Goal: Task Accomplishment & Management: Use online tool/utility

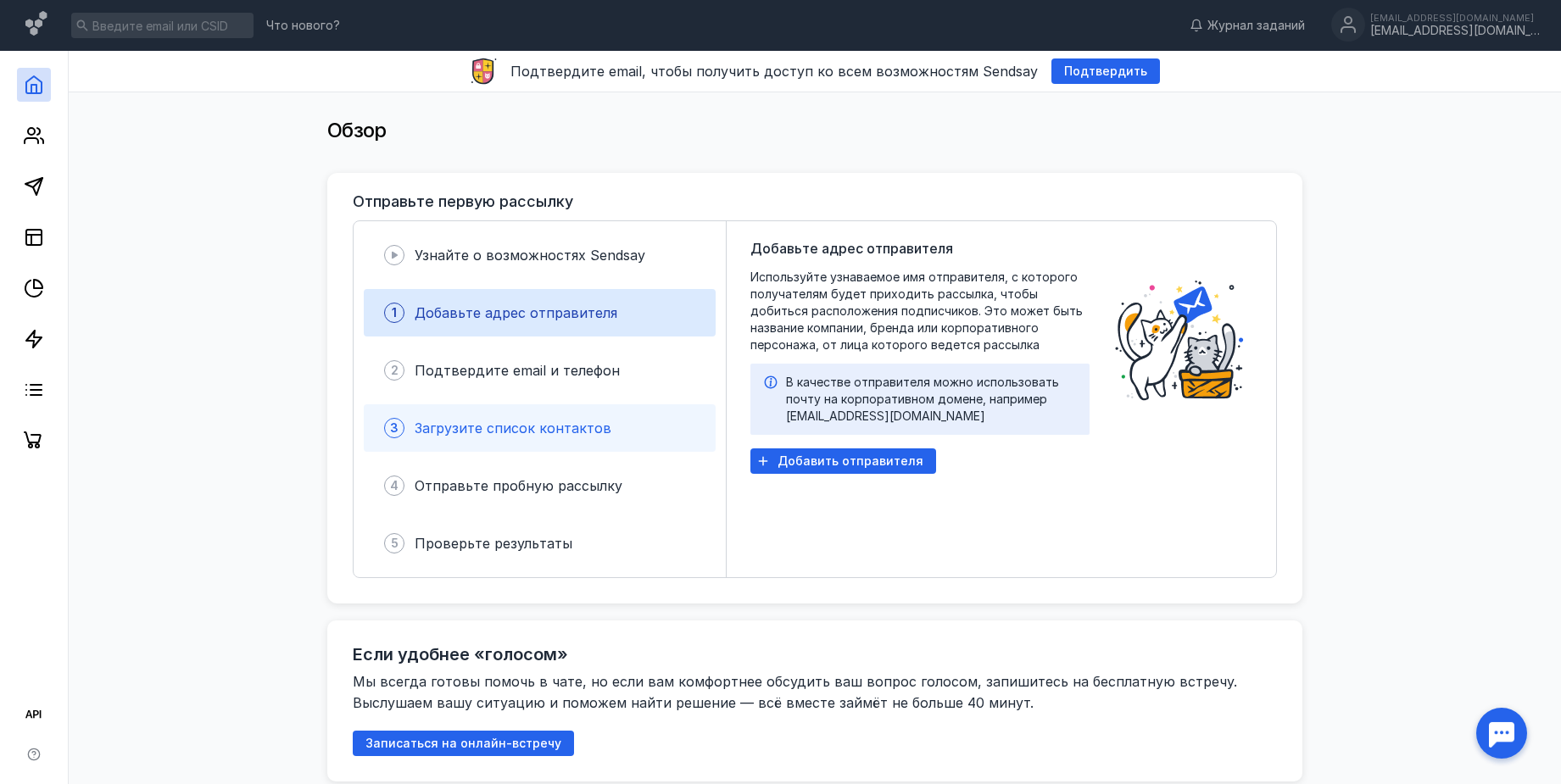
click at [519, 439] on div "3 Загрузите список контактов" at bounding box center [539, 428] width 352 height 47
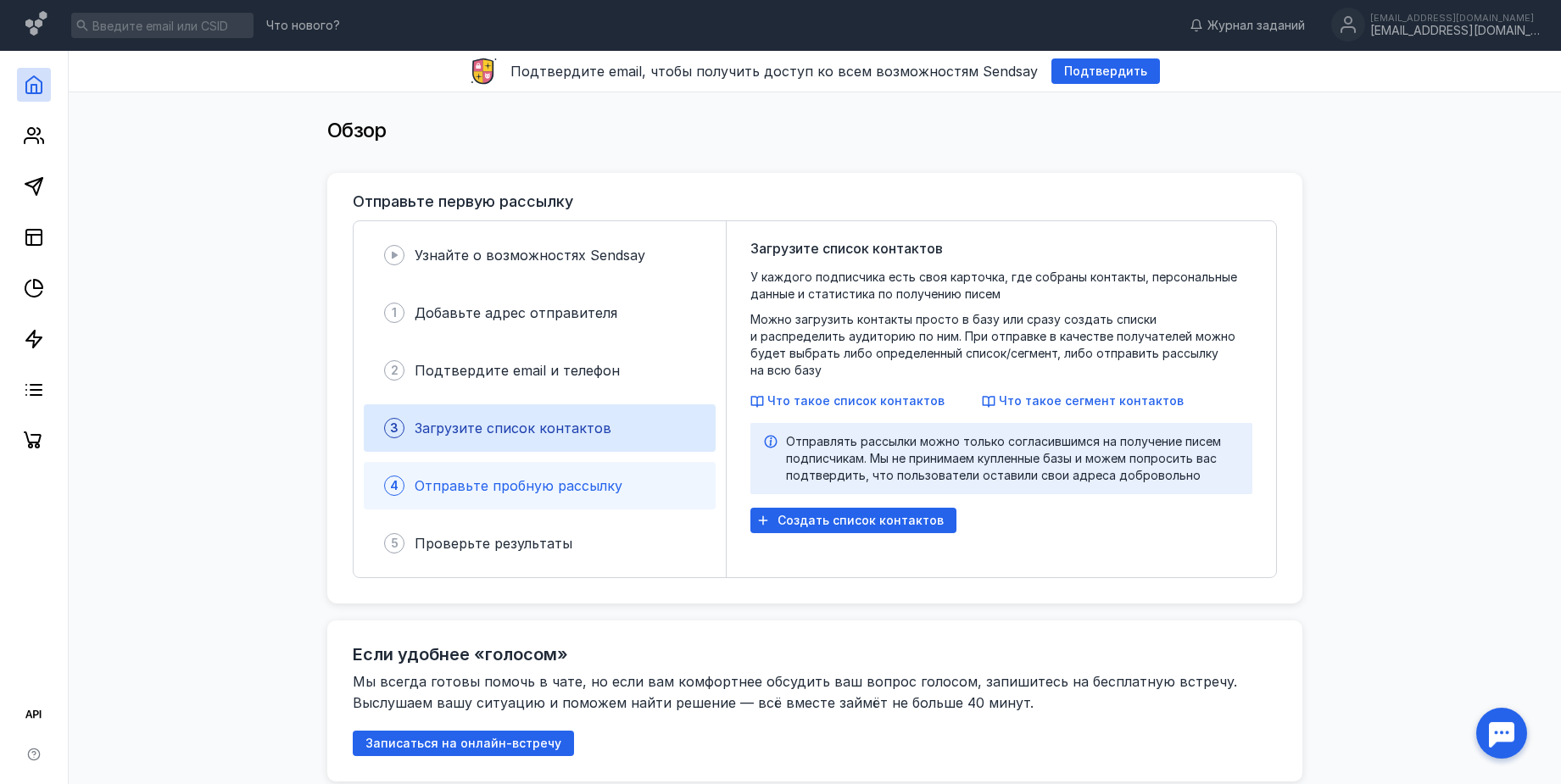
click at [540, 488] on span "Отправьте пробную рассылку" at bounding box center [518, 486] width 208 height 17
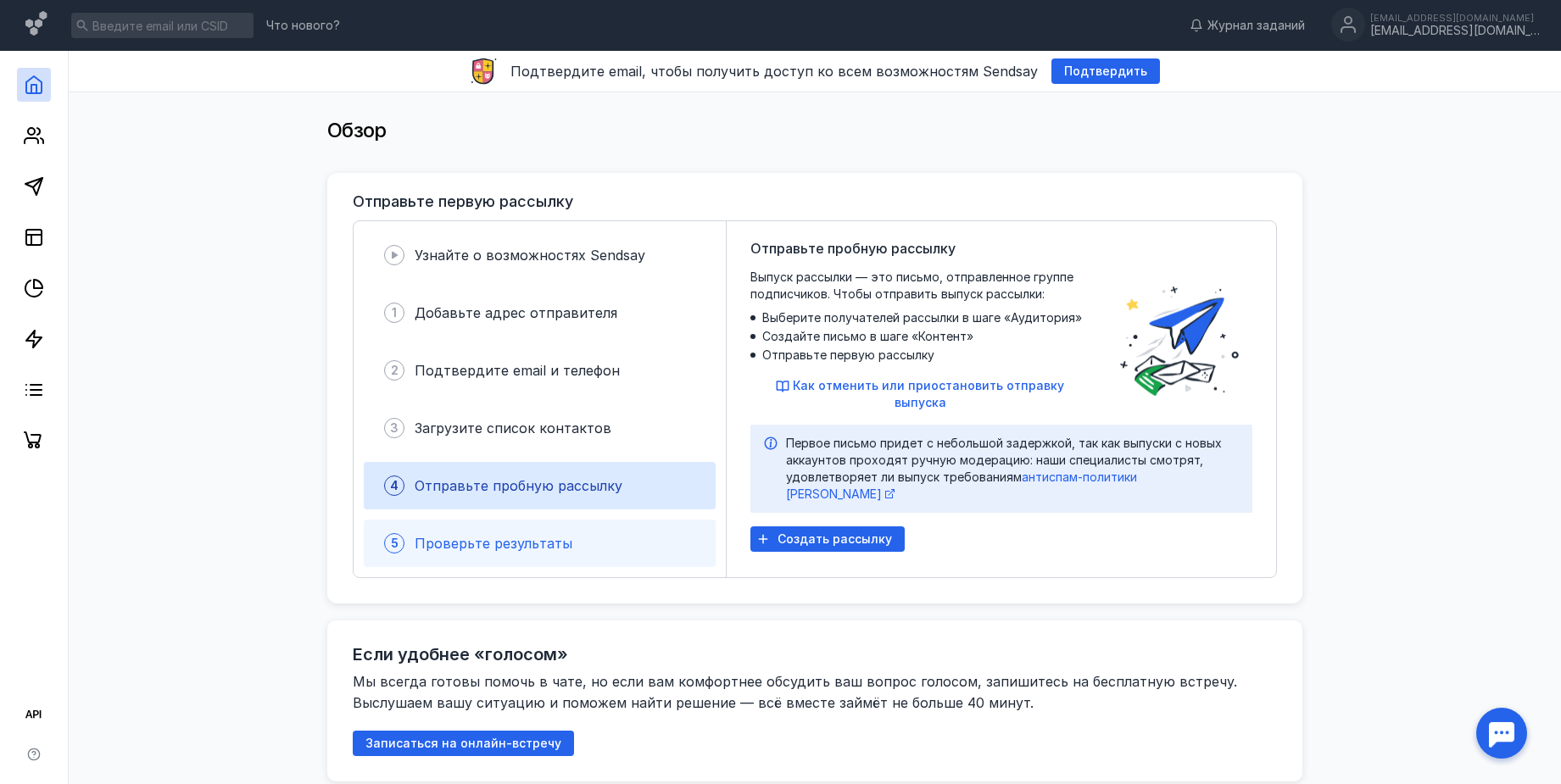
click at [545, 532] on div "5 Проверьте результаты" at bounding box center [539, 543] width 352 height 47
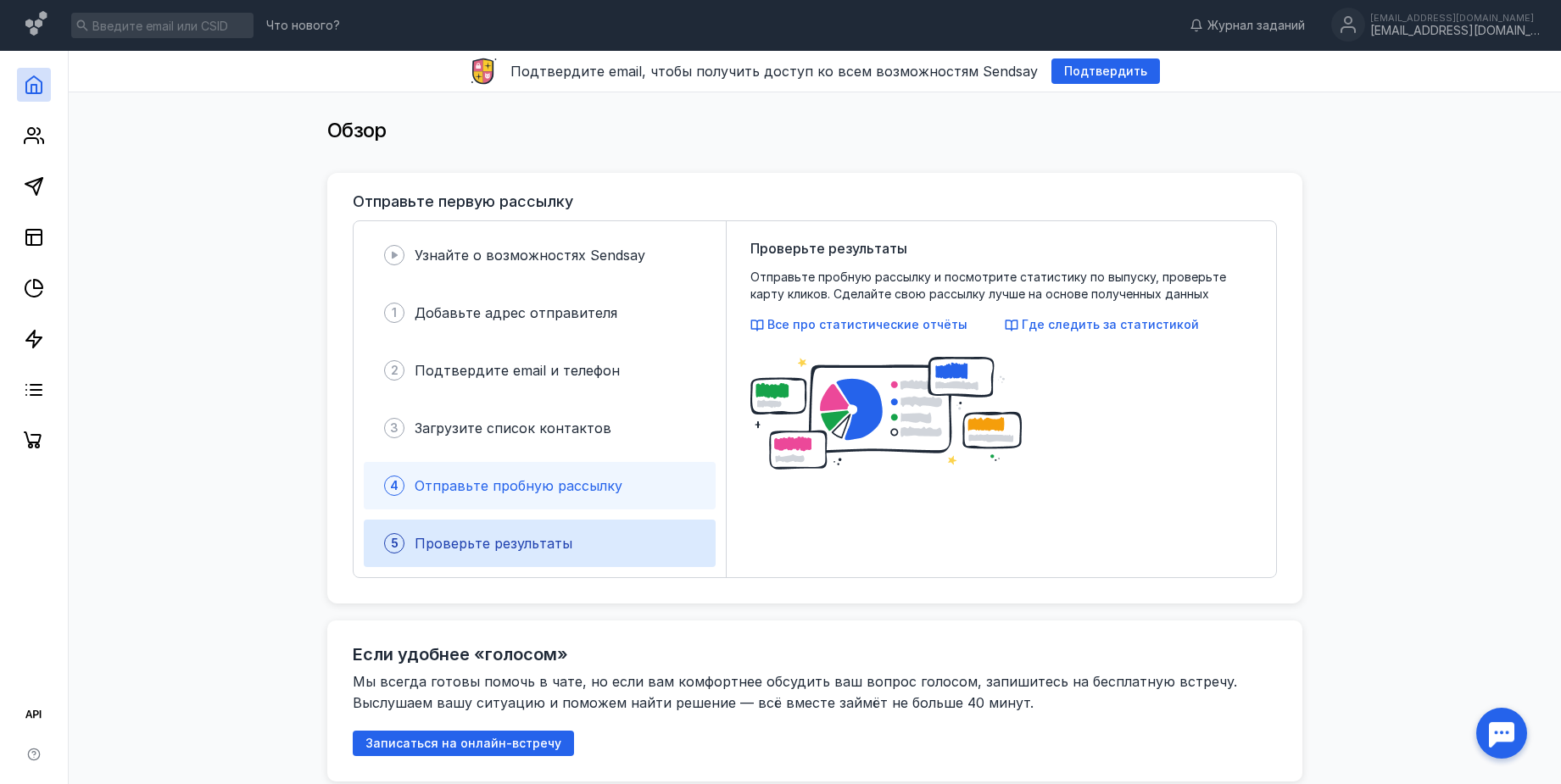
click at [542, 501] on div "4 Отправьте пробную рассылку" at bounding box center [539, 486] width 352 height 47
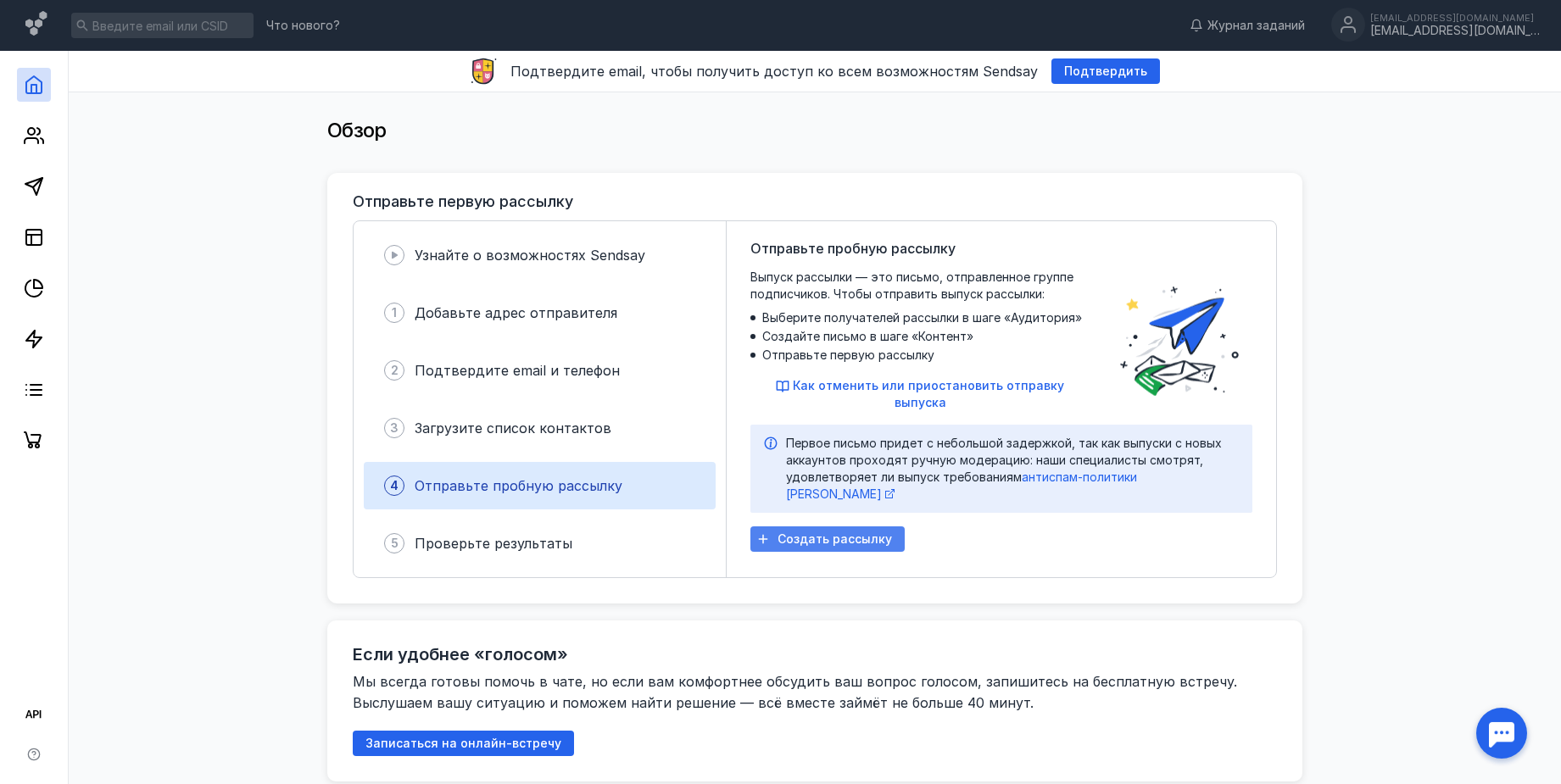
click at [784, 532] on span "Создать рассылку" at bounding box center [835, 538] width 115 height 14
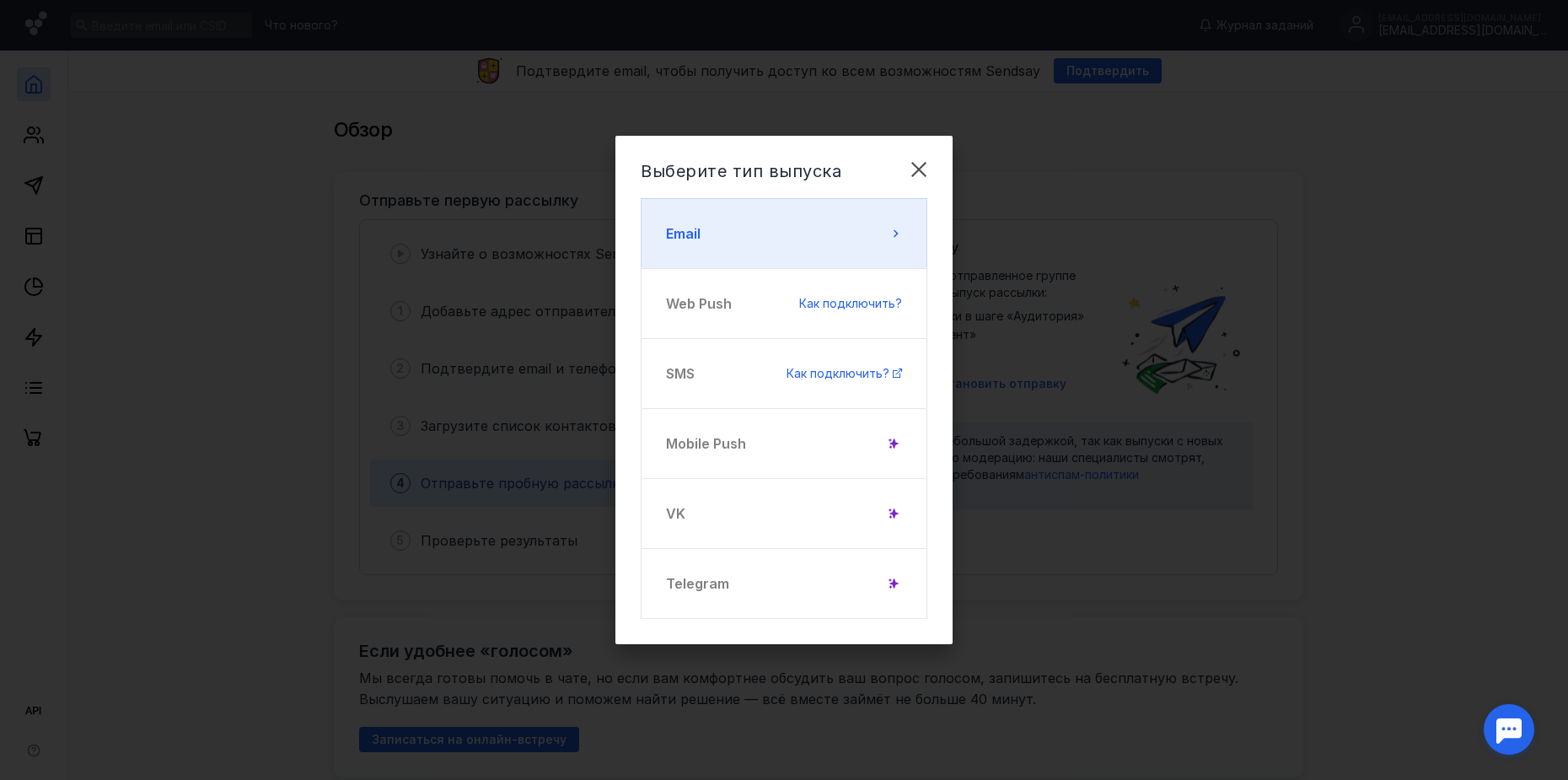
click at [770, 253] on button "Email" at bounding box center [784, 234] width 286 height 71
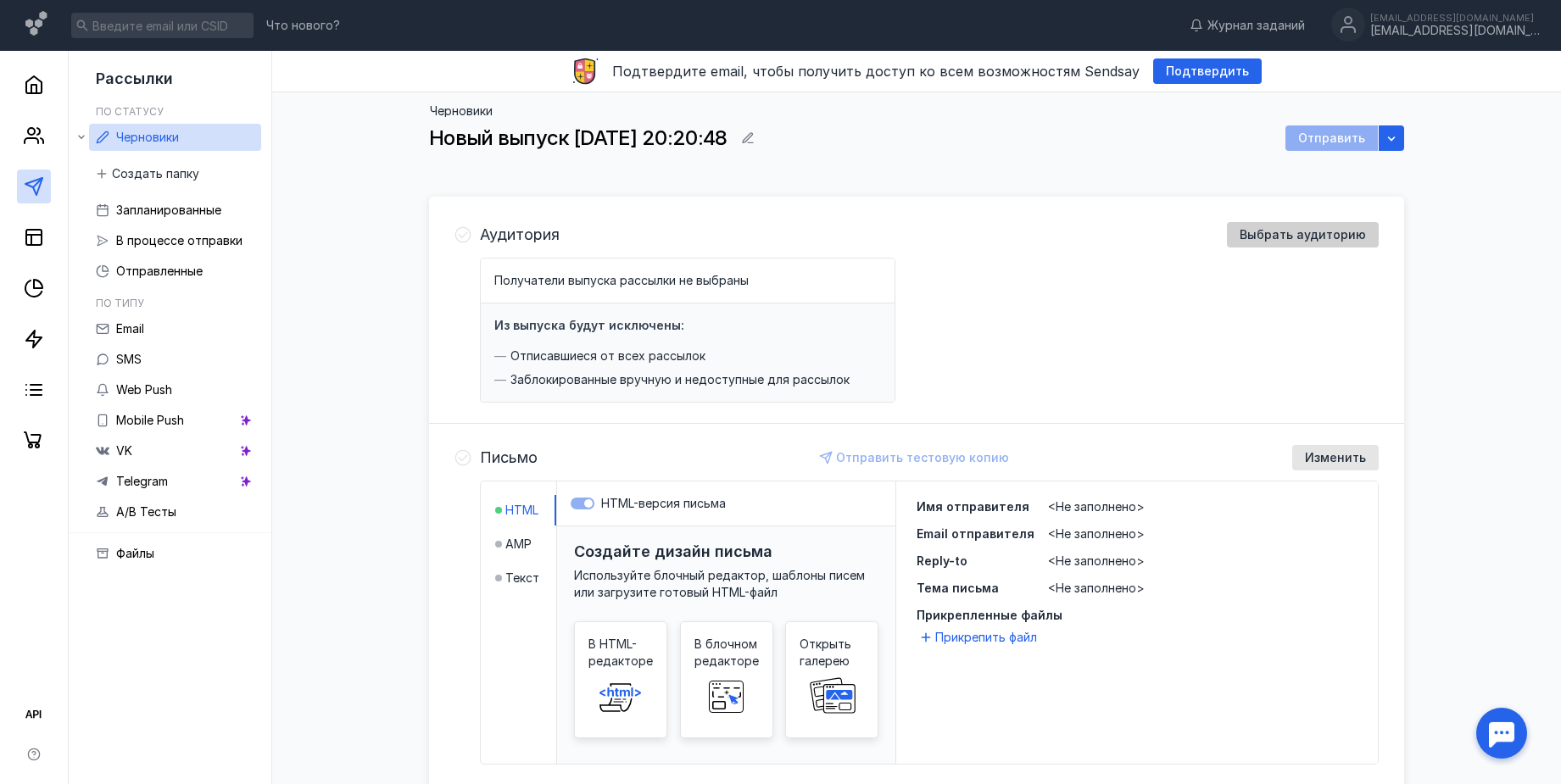
click at [1285, 225] on div "Выбрать аудиторию" at bounding box center [1302, 234] width 152 height 25
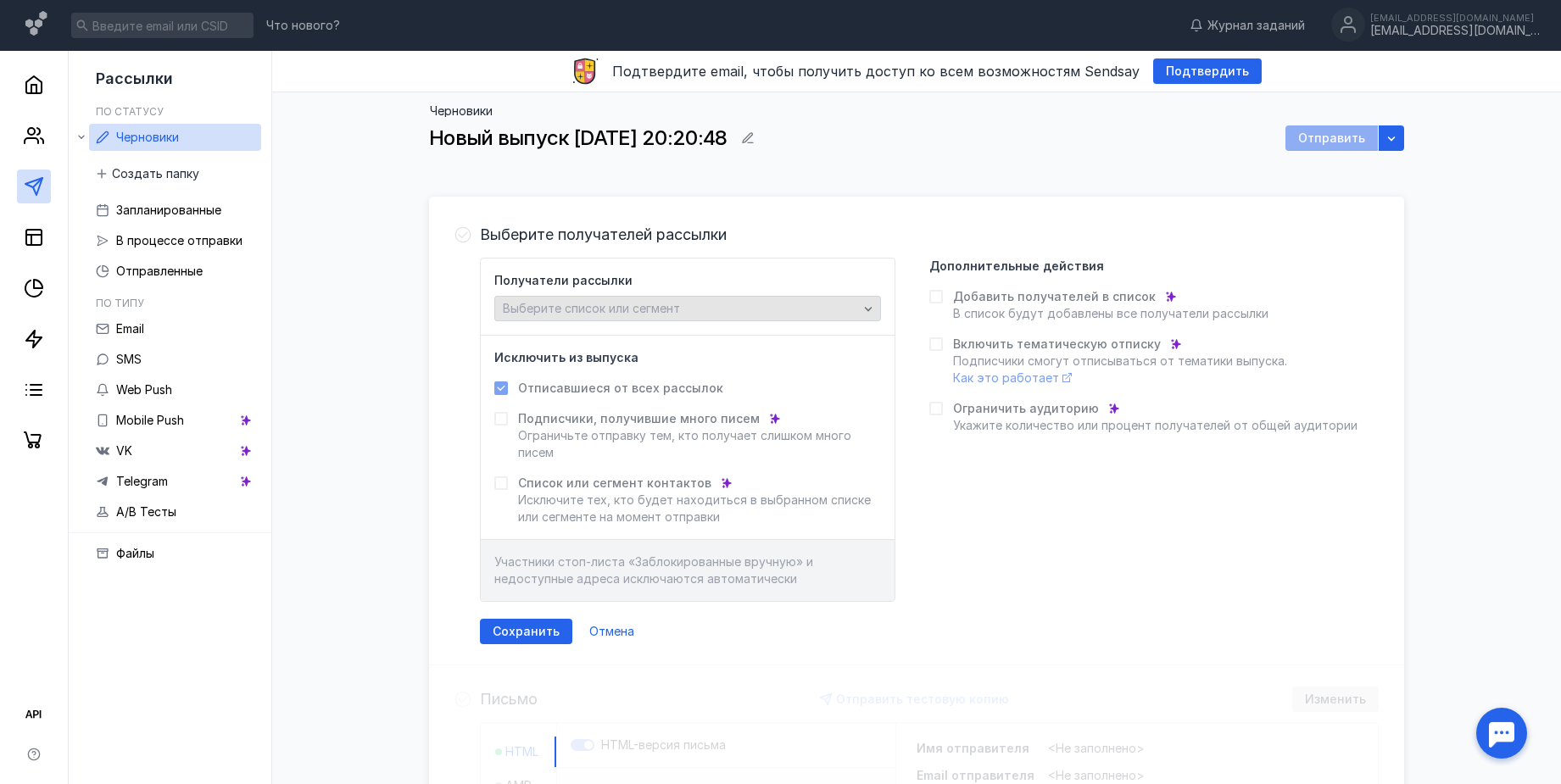
click at [746, 316] on div "Выберите список или сегмент" at bounding box center [687, 308] width 387 height 25
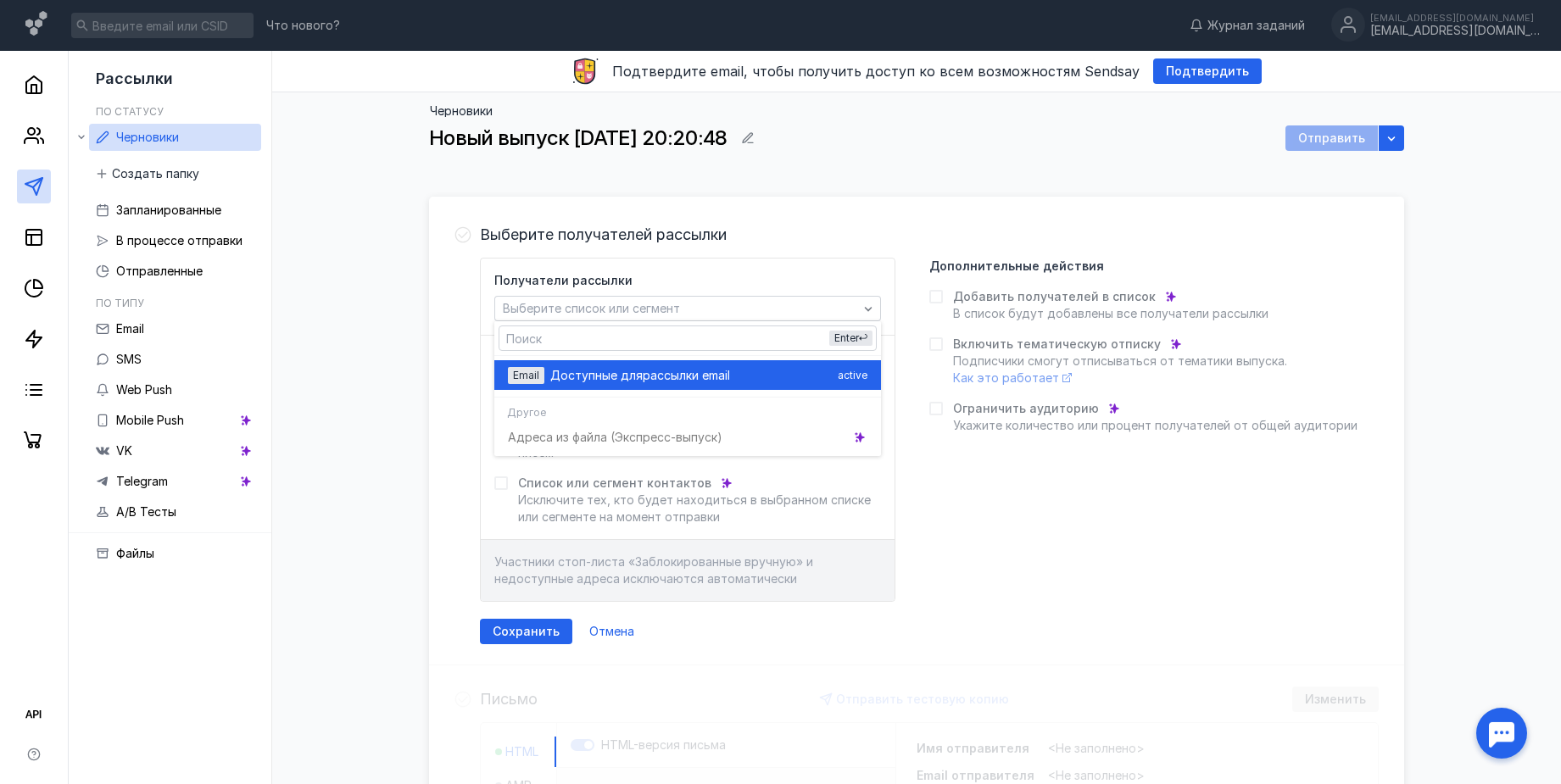
click at [730, 369] on span "рассылки email" at bounding box center [686, 376] width 88 height 17
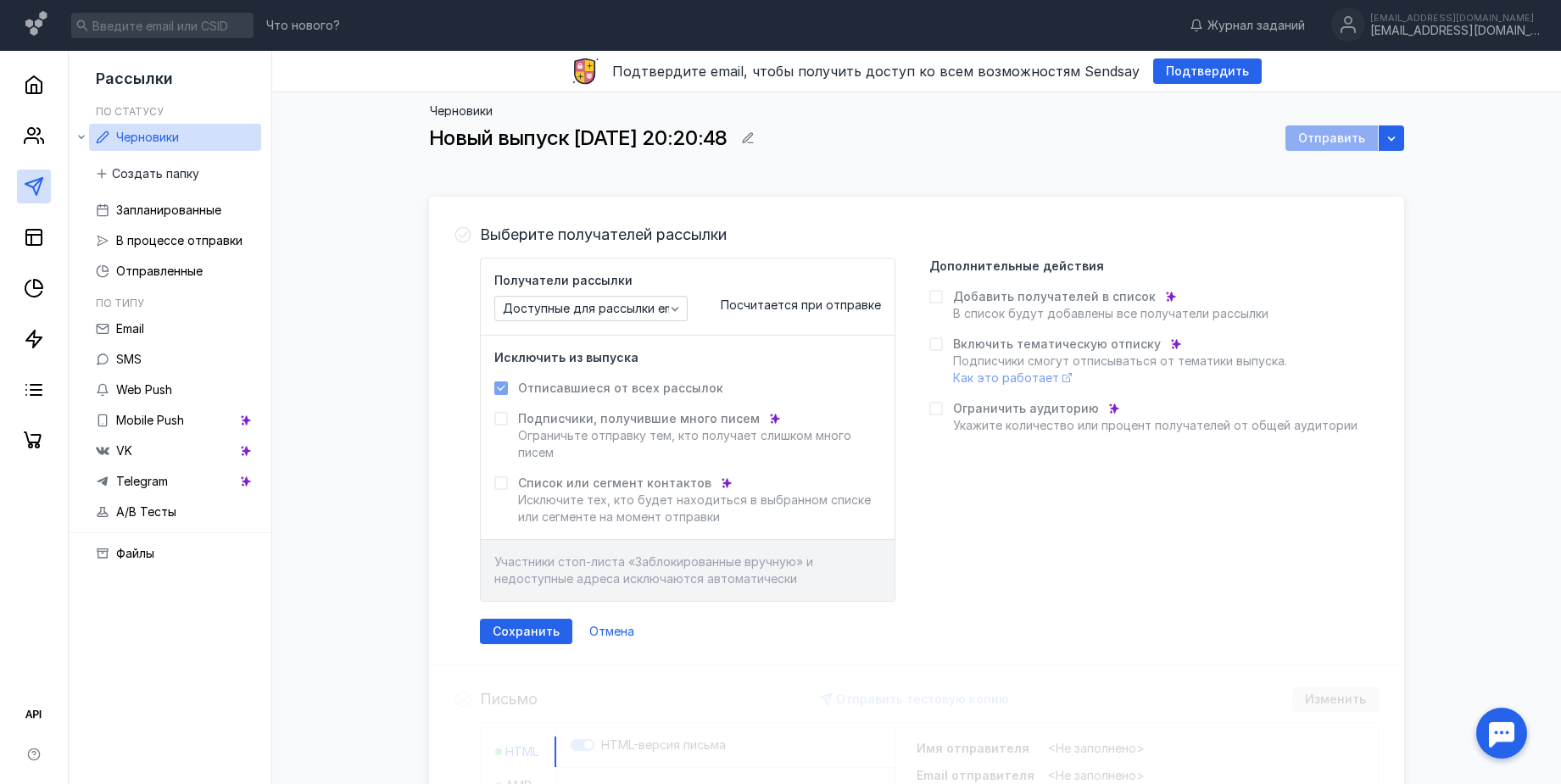
click at [988, 310] on span "В список будут добавлены все получатели рассылки" at bounding box center [1110, 312] width 315 height 14
drag, startPoint x: 948, startPoint y: 303, endPoint x: 924, endPoint y: 303, distance: 24.0
click at [944, 303] on label "Добавить получателей в список В список будут добавлены все получатели рассылки" at bounding box center [1099, 305] width 339 height 34
click at [631, 243] on span "Выберите получателей рассылки" at bounding box center [603, 234] width 247 height 17
click at [613, 617] on form "Получатели рассылки Доступные для рассылки email Посчитается при отправке Исклю…" at bounding box center [929, 451] width 898 height 387
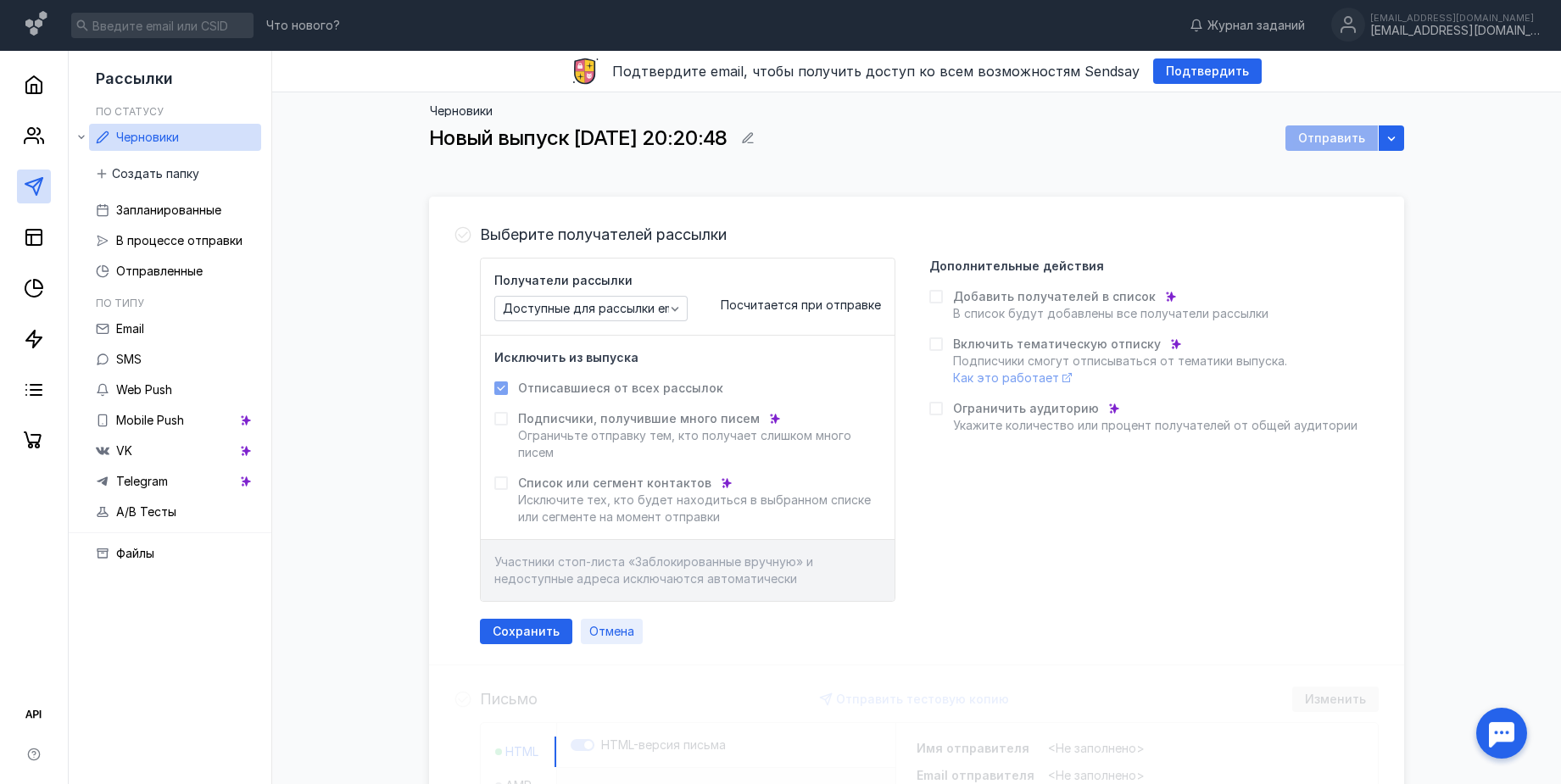
click at [627, 634] on span "Отмена" at bounding box center [612, 632] width 45 height 14
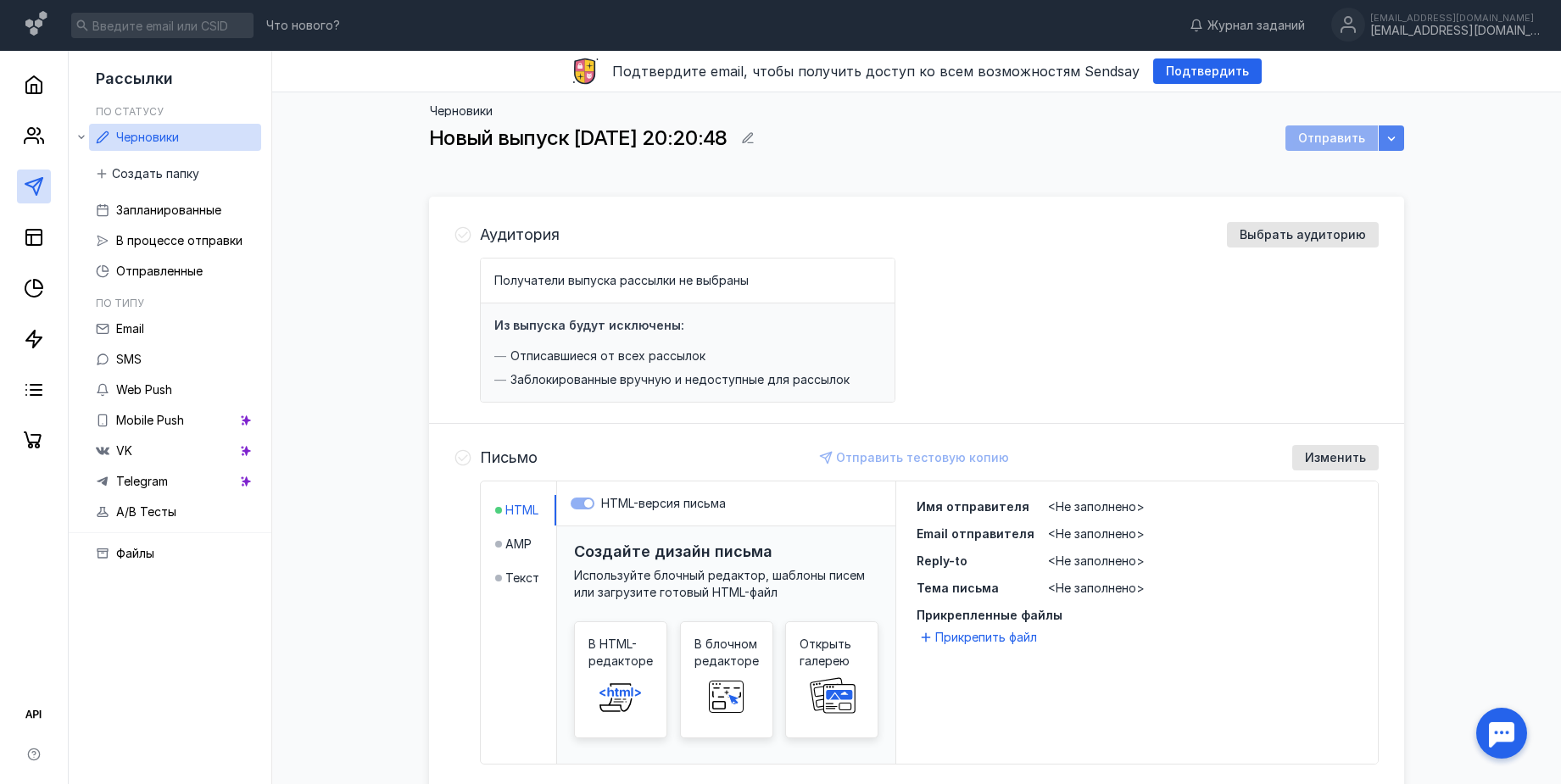
click at [1395, 140] on icon "button" at bounding box center [1391, 138] width 13 height 13
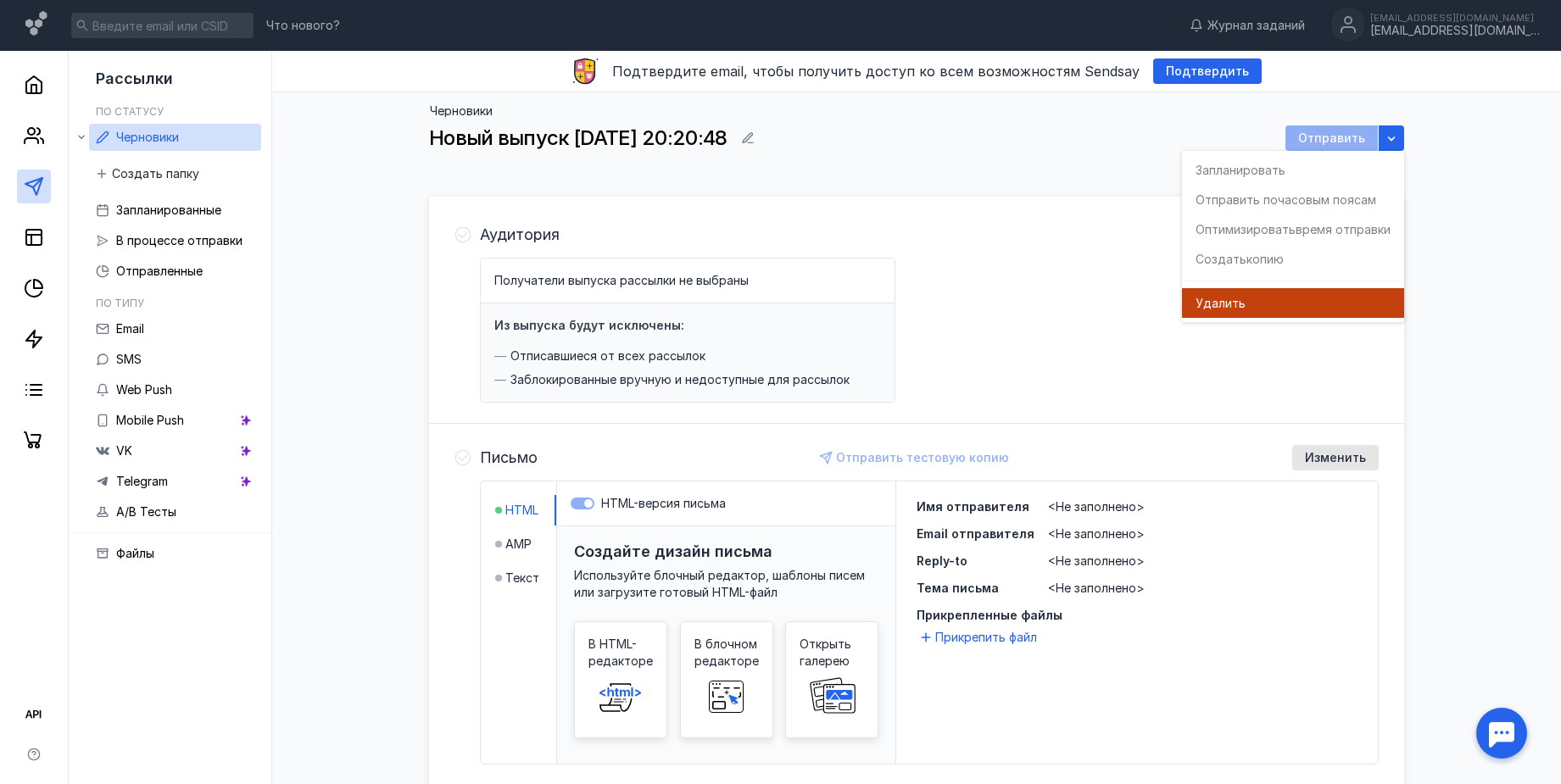
click at [1274, 311] on div "Удал ить" at bounding box center [1293, 303] width 195 height 17
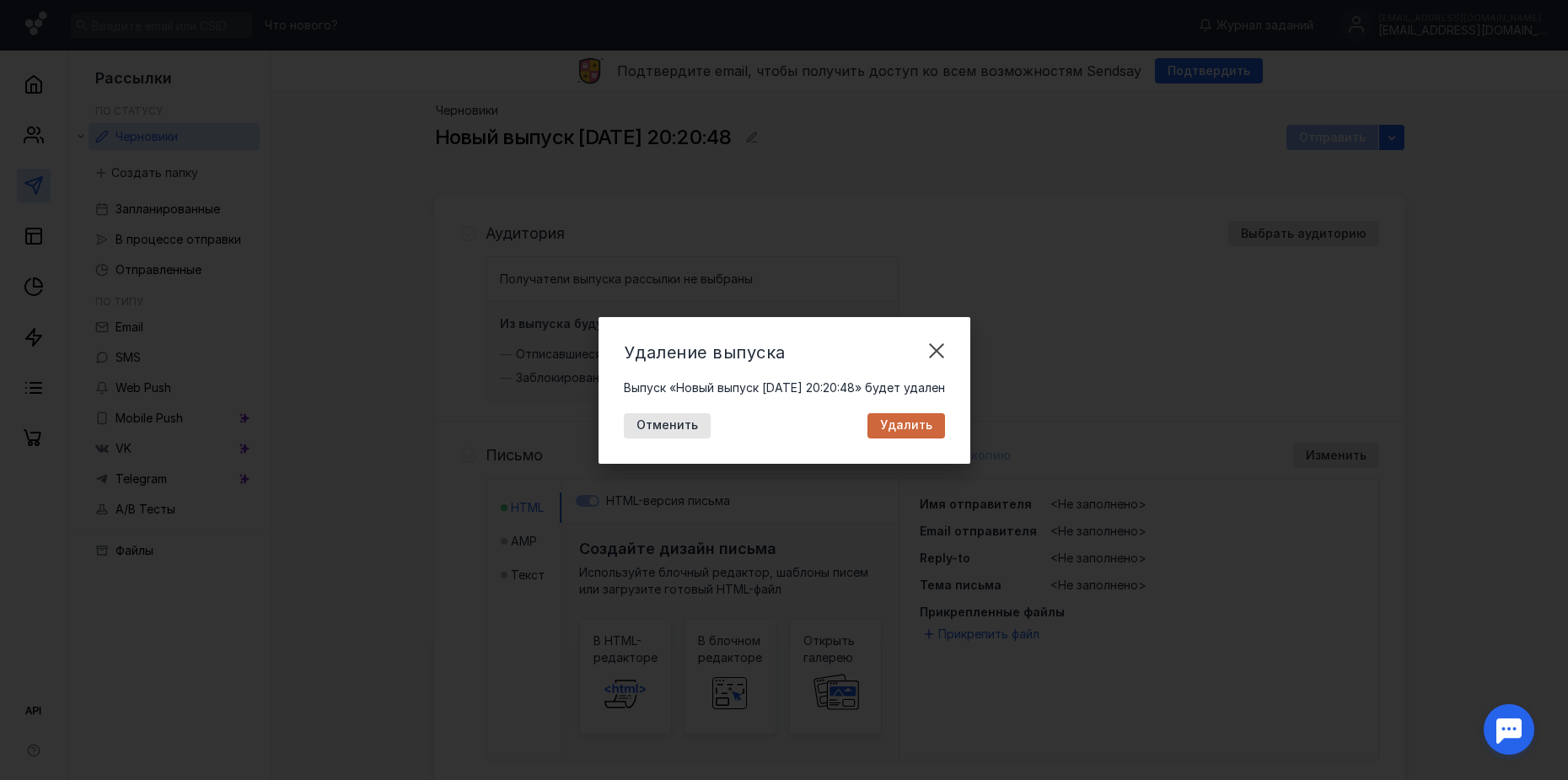
click at [920, 437] on div "Удалить" at bounding box center [906, 425] width 78 height 25
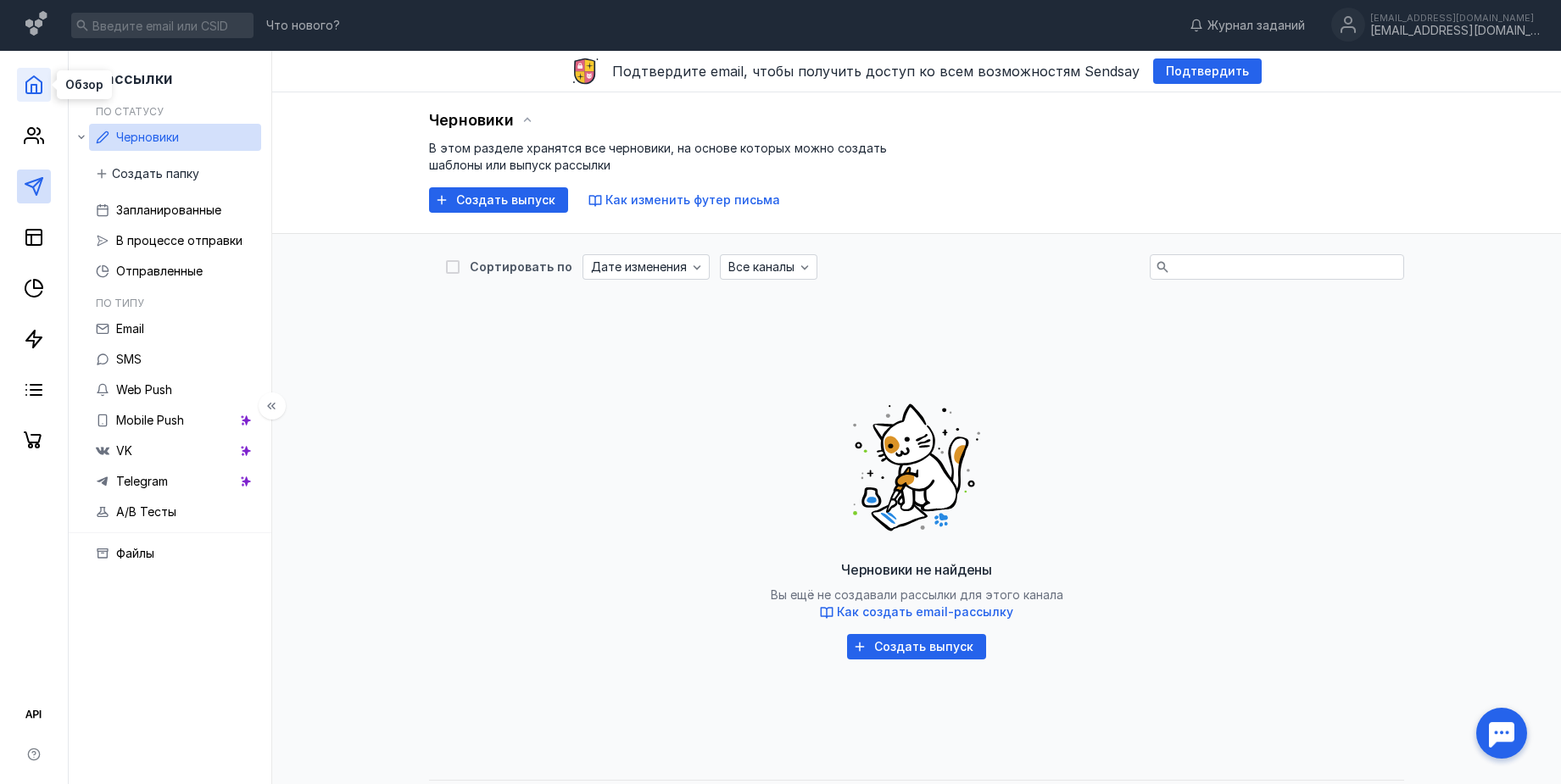
click at [33, 89] on icon at bounding box center [34, 85] width 21 height 21
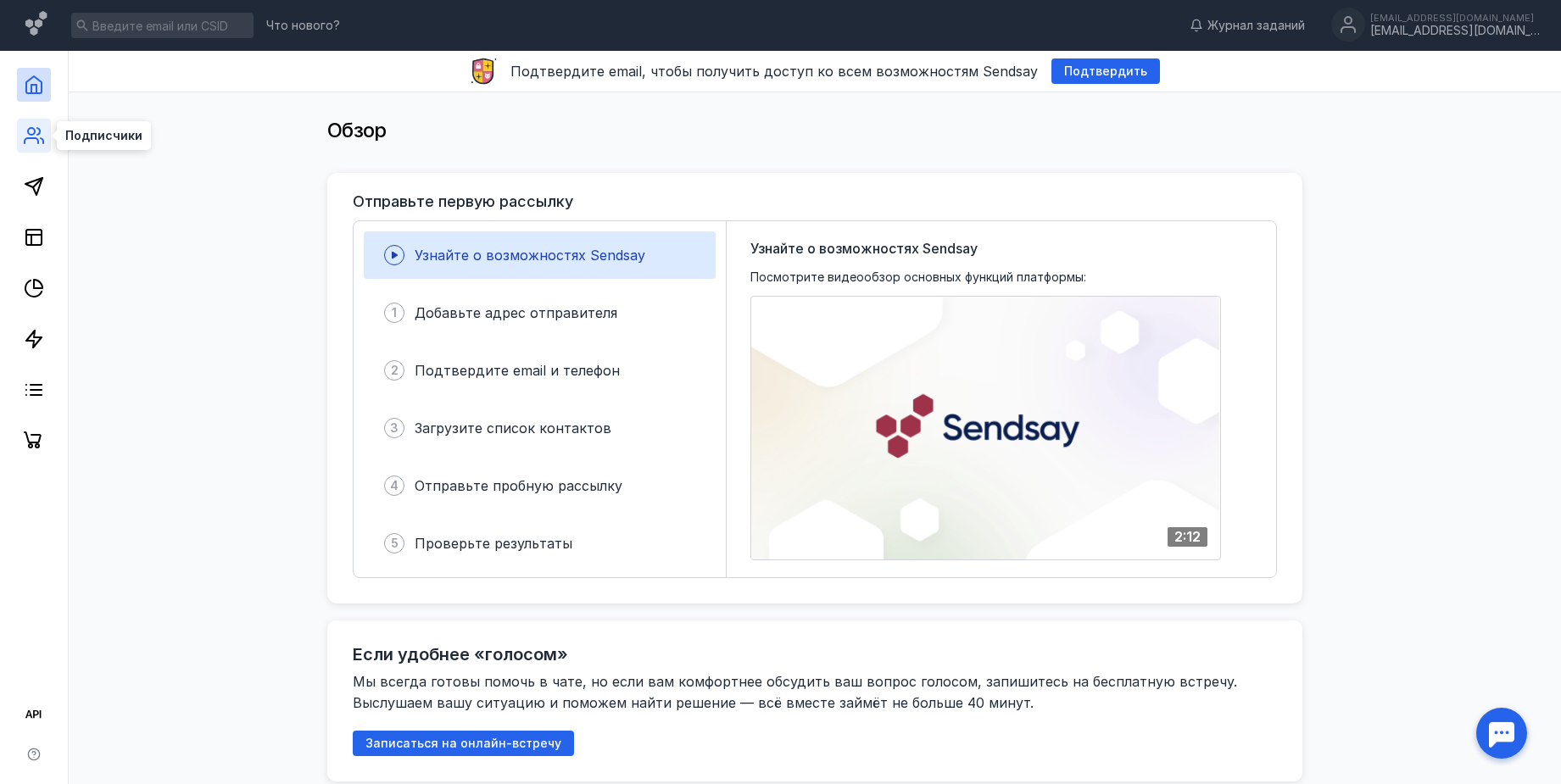
click at [33, 135] on circle at bounding box center [31, 131] width 7 height 7
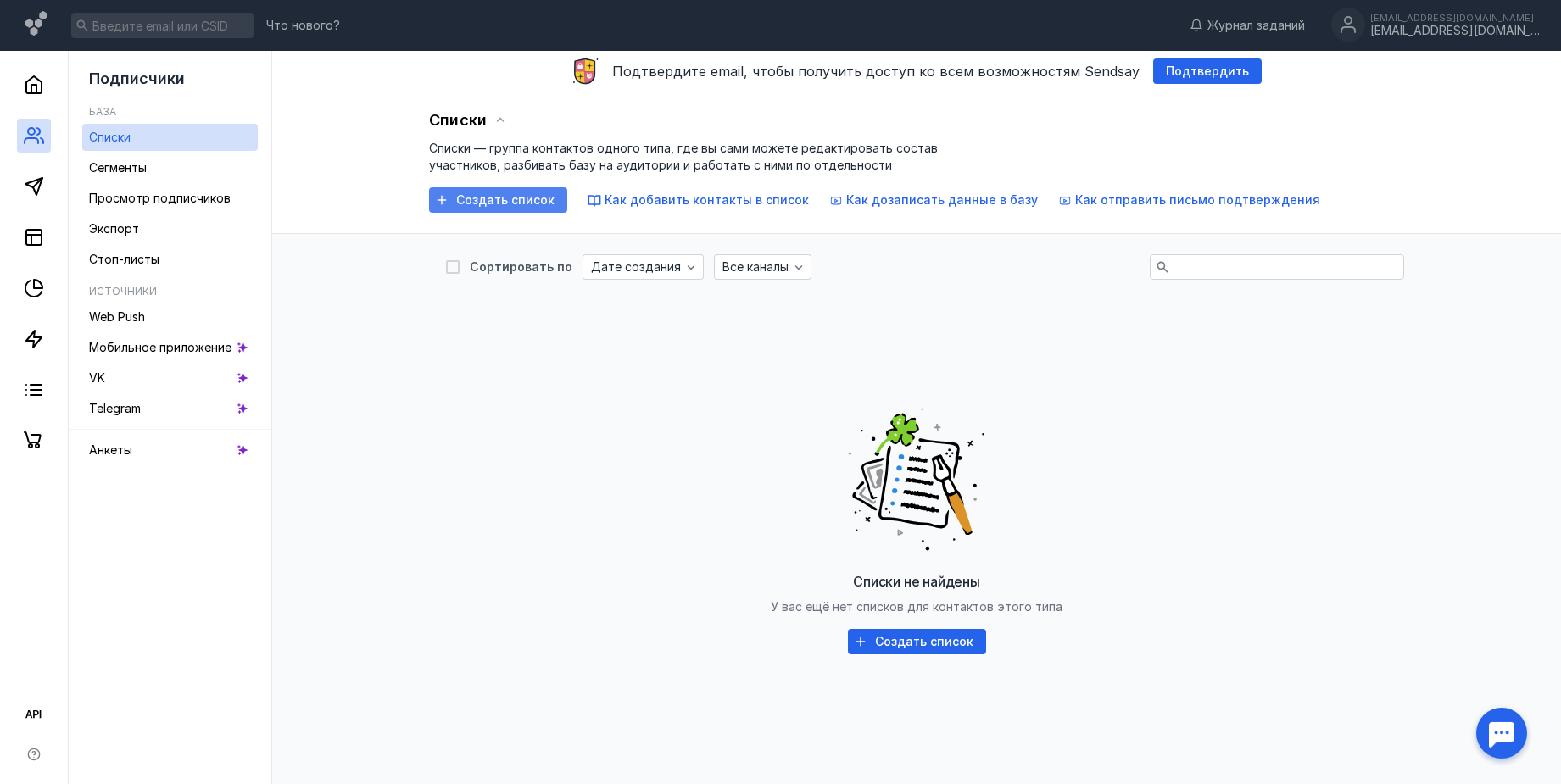
click at [490, 197] on span "Создать список" at bounding box center [505, 200] width 98 height 14
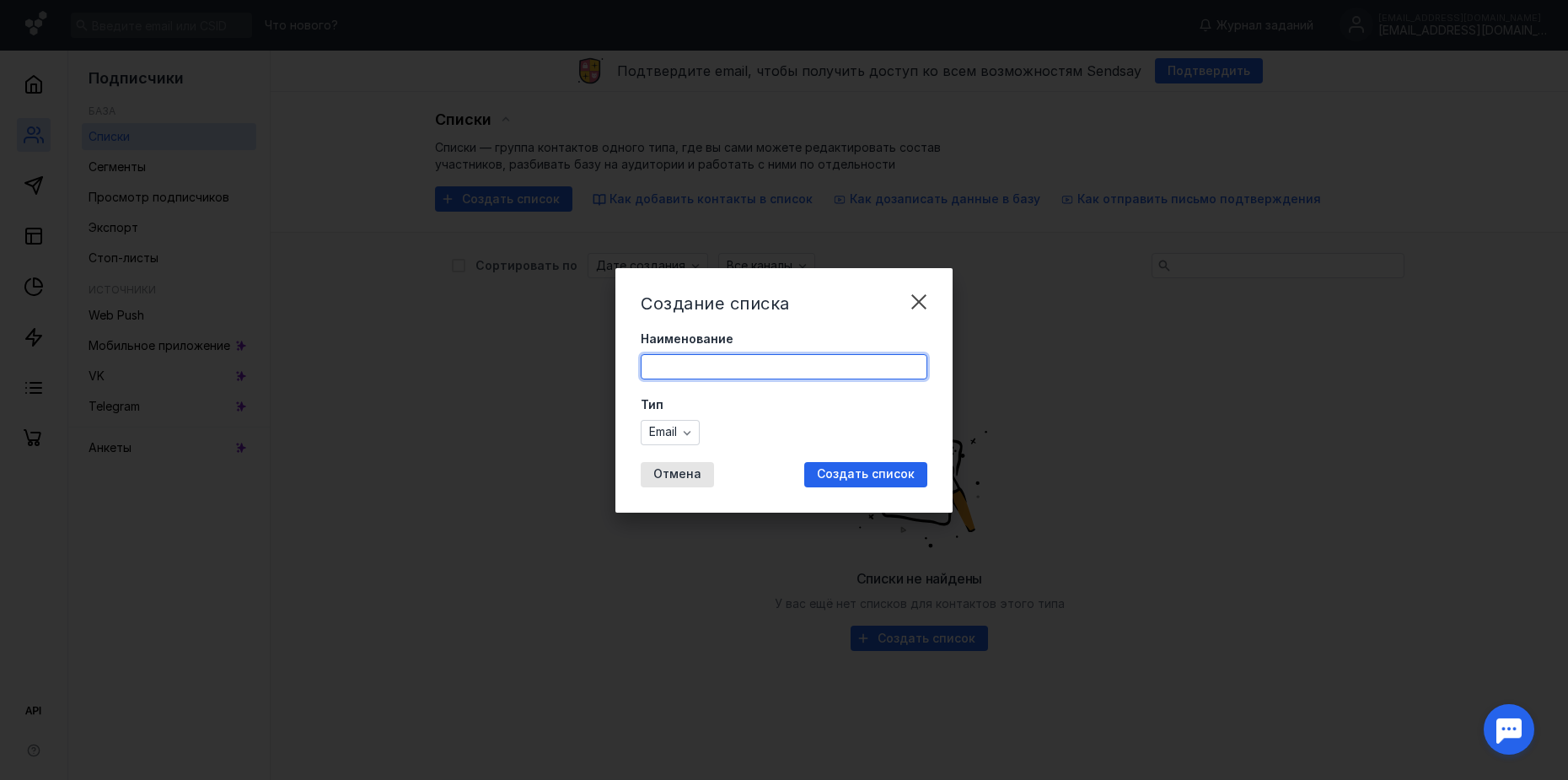
click at [787, 359] on input "Наименование" at bounding box center [784, 366] width 285 height 23
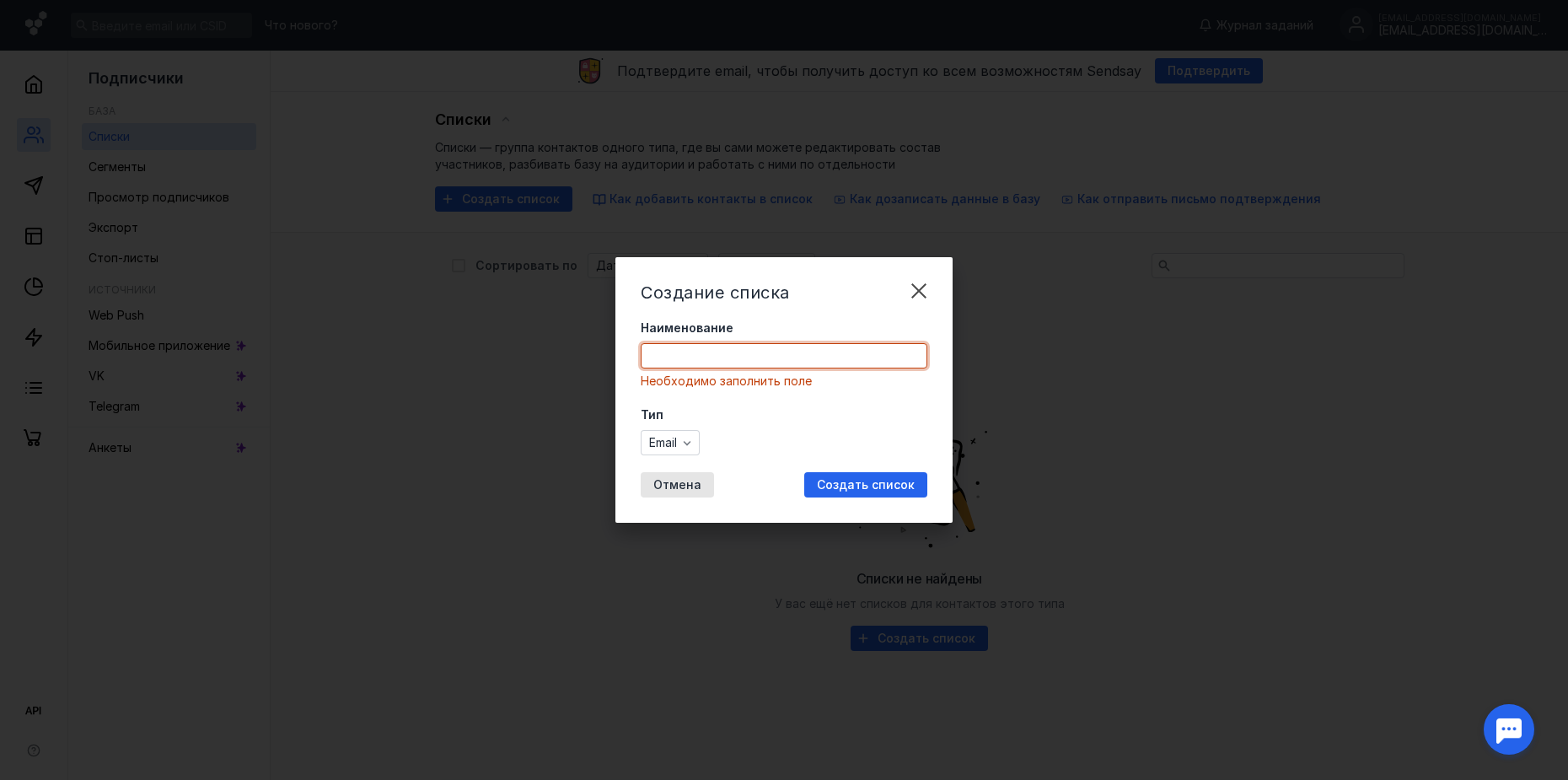
paste input "Подписная омоложение [PERSON_NAME]. [PERSON_NAME]"
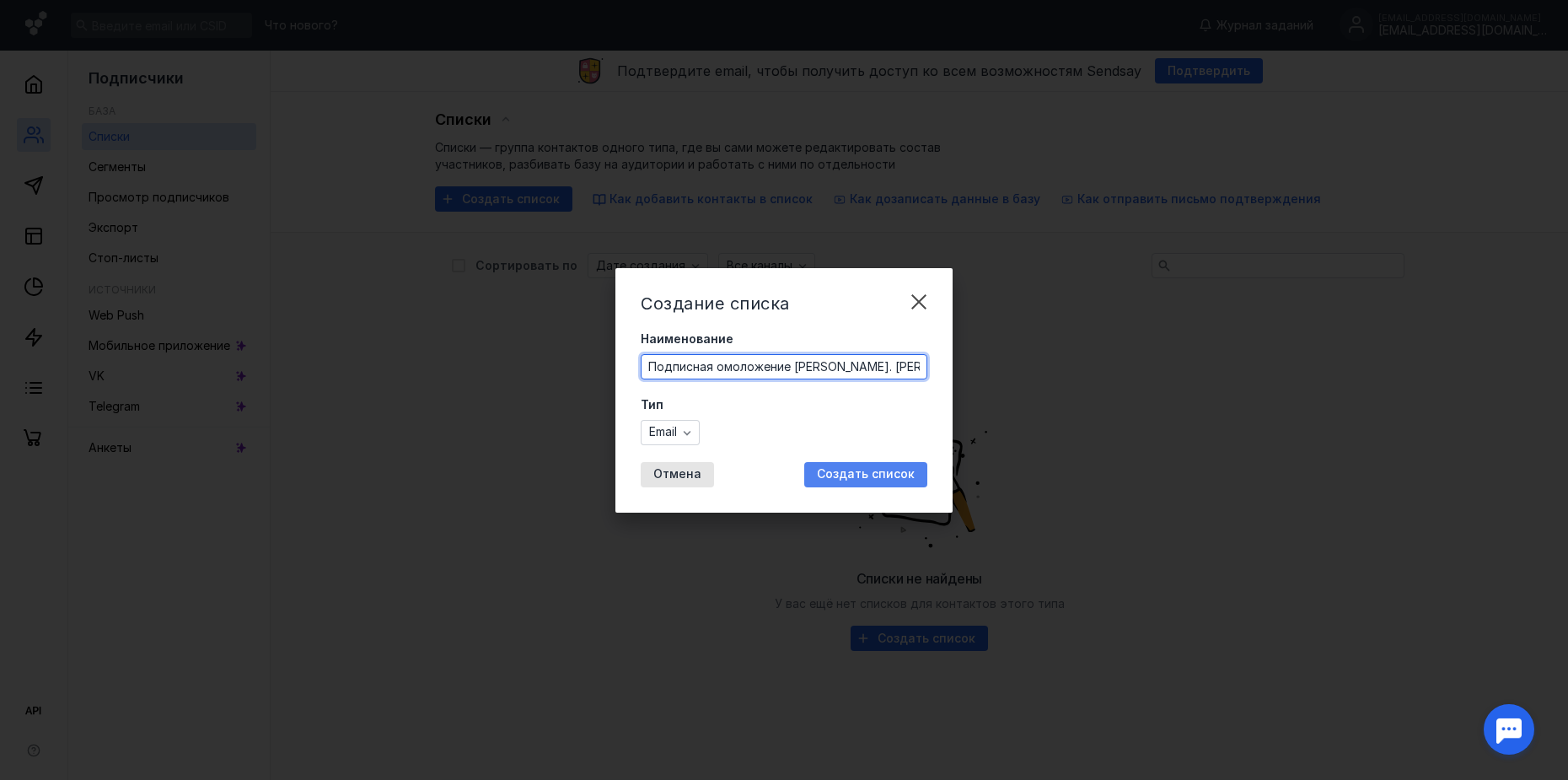
type input "Подписная омоложение [PERSON_NAME]. [PERSON_NAME]"
click at [861, 475] on span "Создать список" at bounding box center [866, 474] width 97 height 14
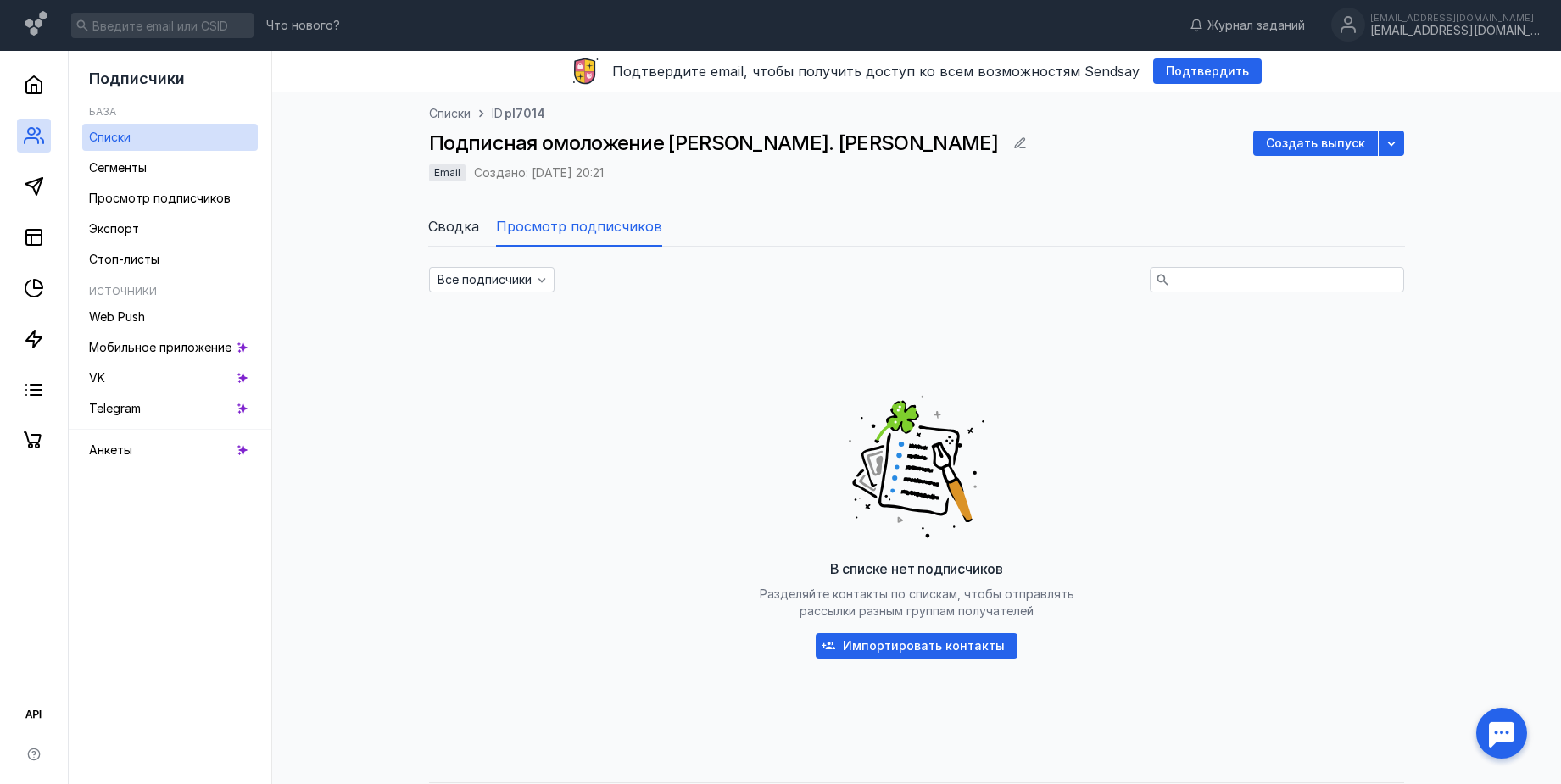
click at [451, 119] on span "Списки" at bounding box center [450, 114] width 41 height 17
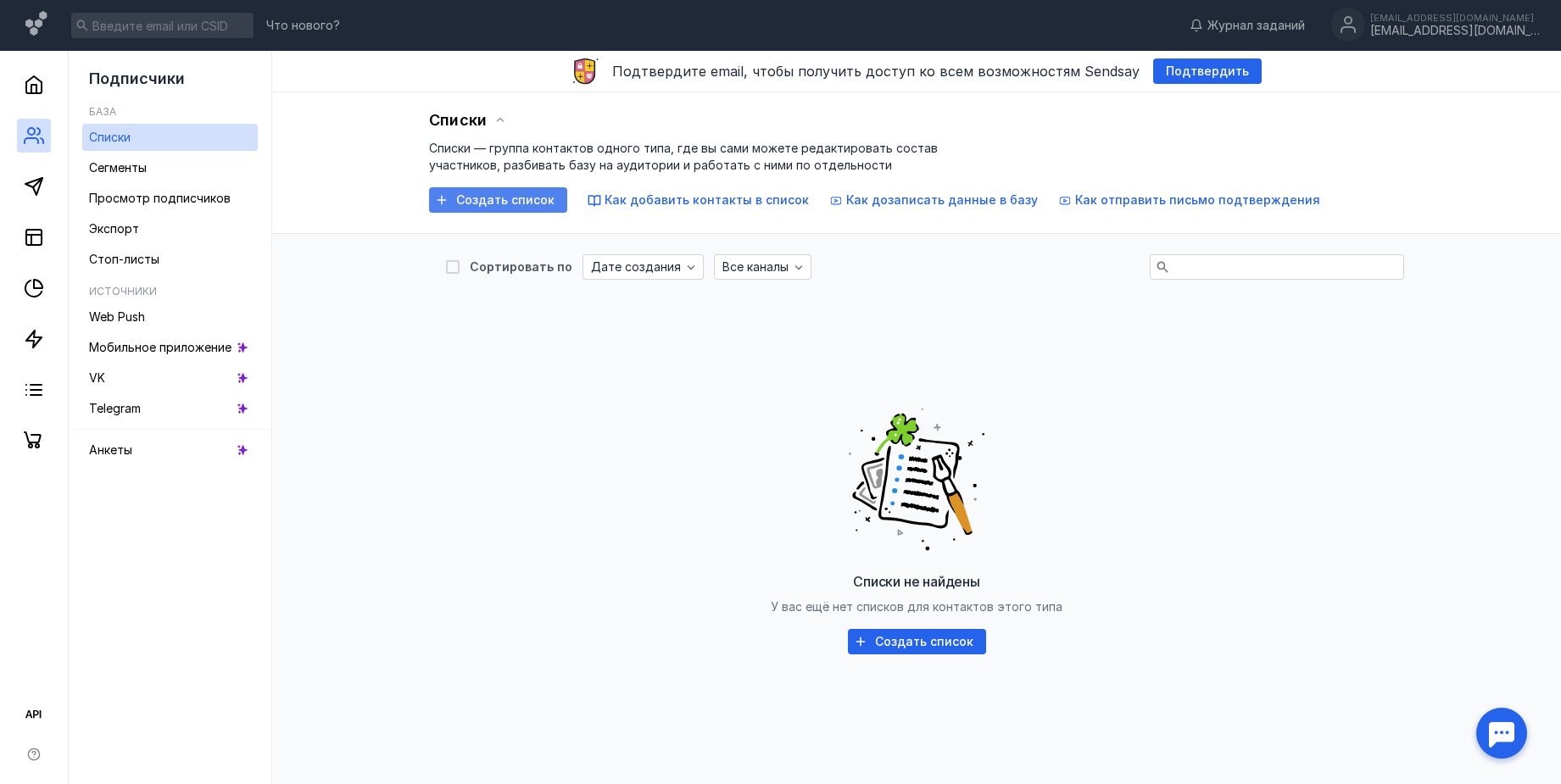
click at [495, 196] on span "Создать список" at bounding box center [505, 200] width 98 height 14
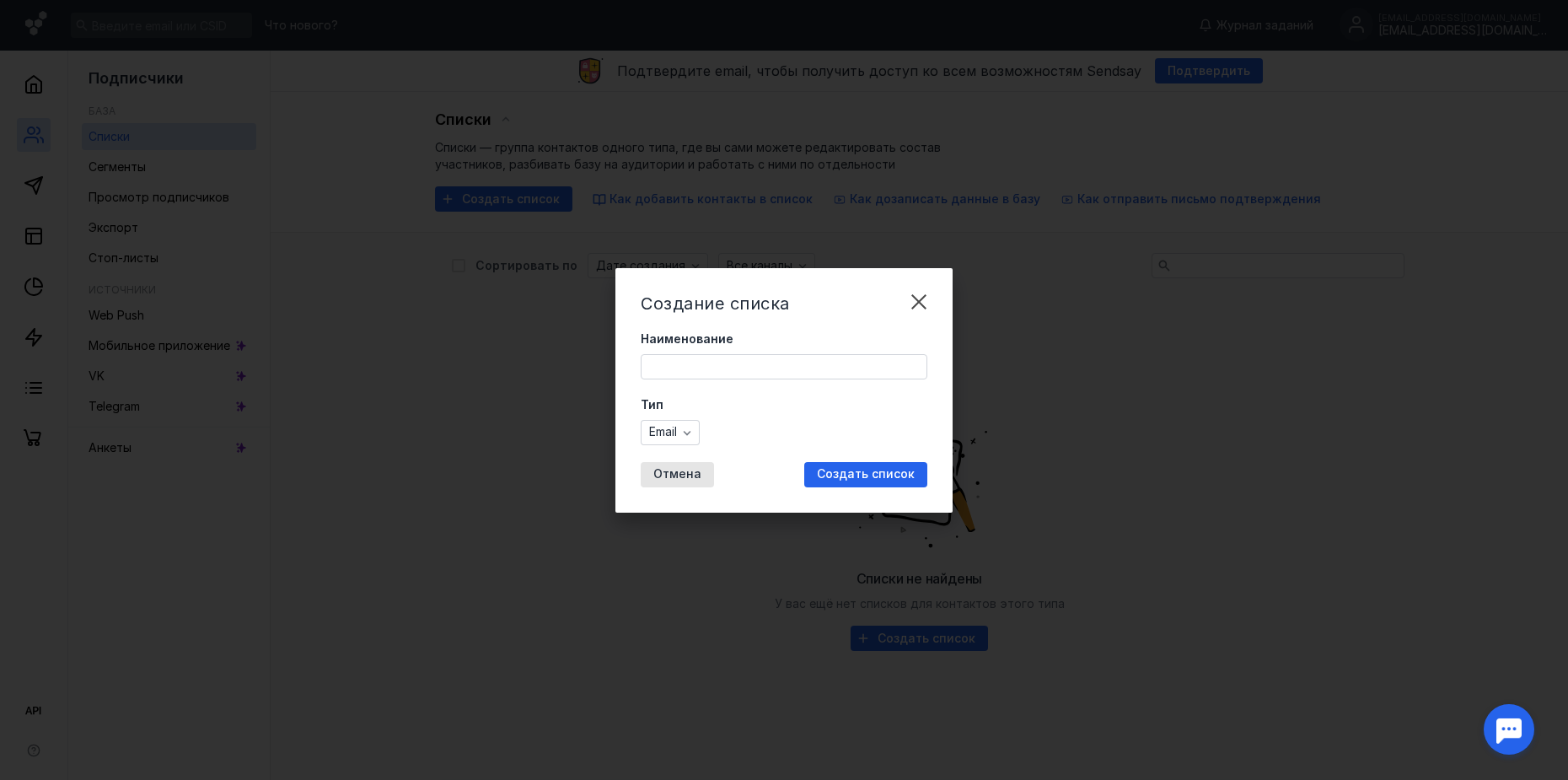
click at [711, 365] on input "Наименование" at bounding box center [784, 366] width 285 height 23
paste input "Подписная 2"
type input "Подписная 2: как созранить молодость"
click at [843, 478] on span "Создать список" at bounding box center [866, 474] width 97 height 14
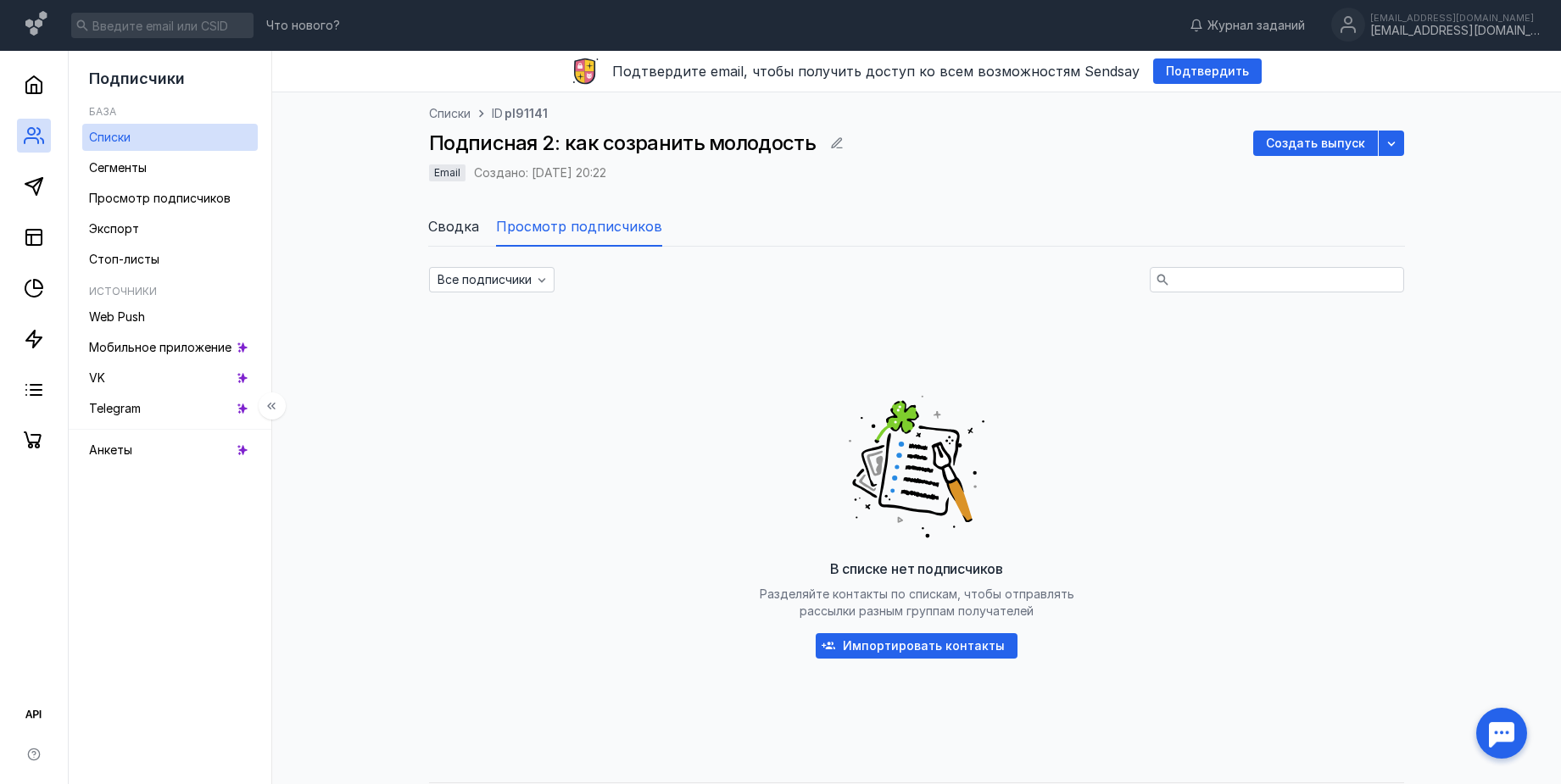
click at [148, 139] on link "Списки" at bounding box center [169, 136] width 175 height 27
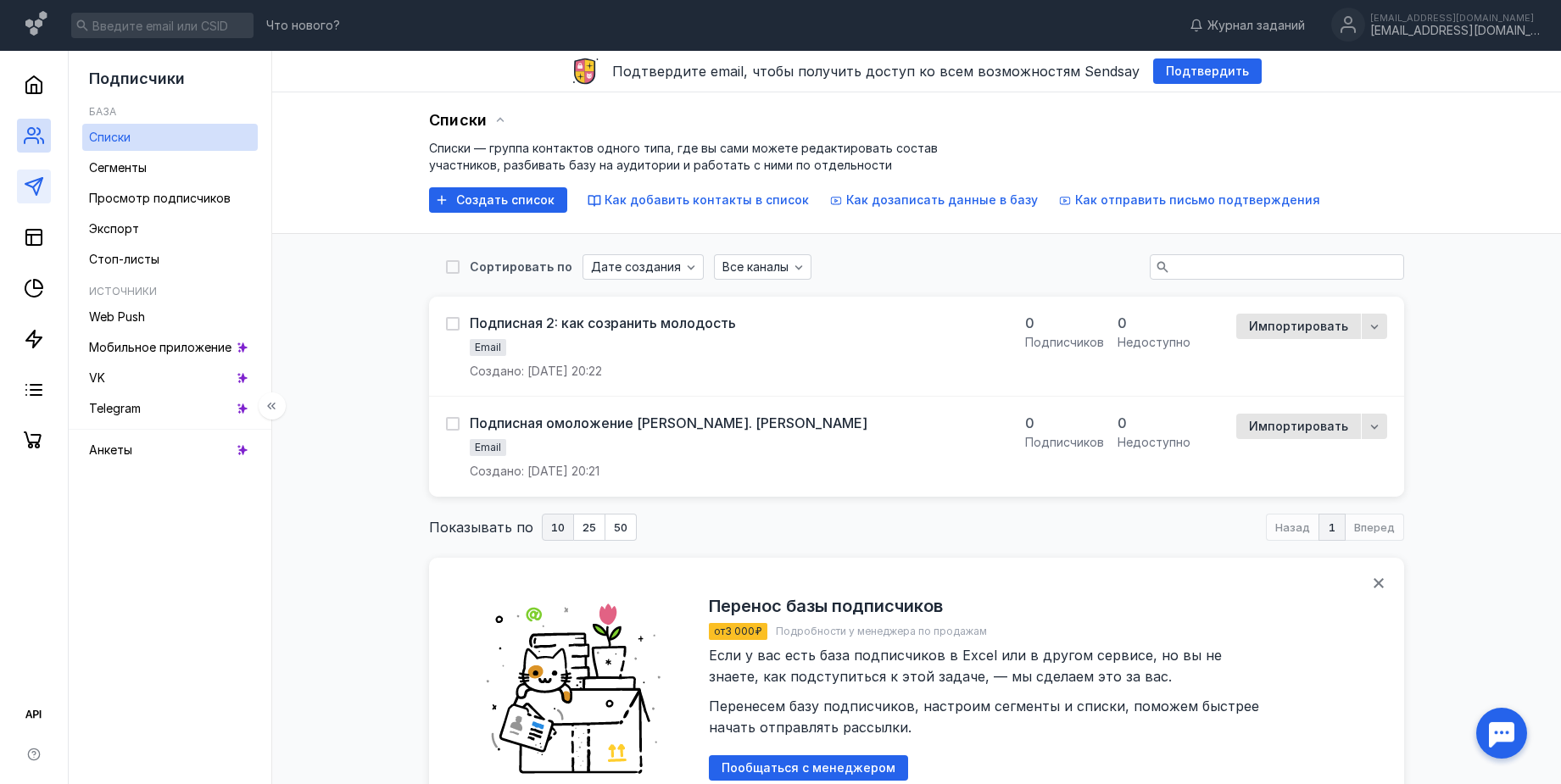
click at [47, 184] on link at bounding box center [34, 186] width 34 height 34
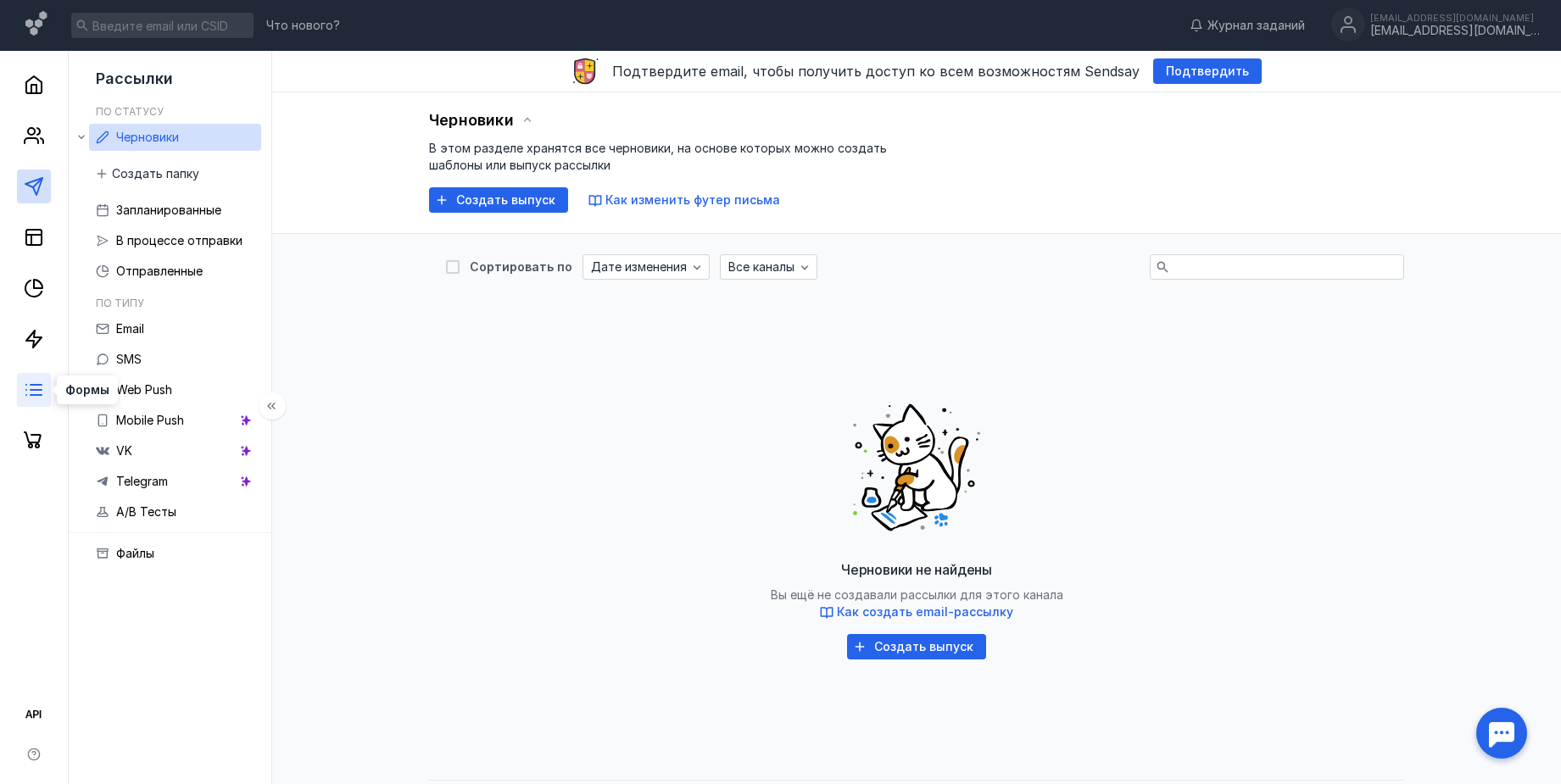
click at [39, 390] on line at bounding box center [36, 390] width 11 height 0
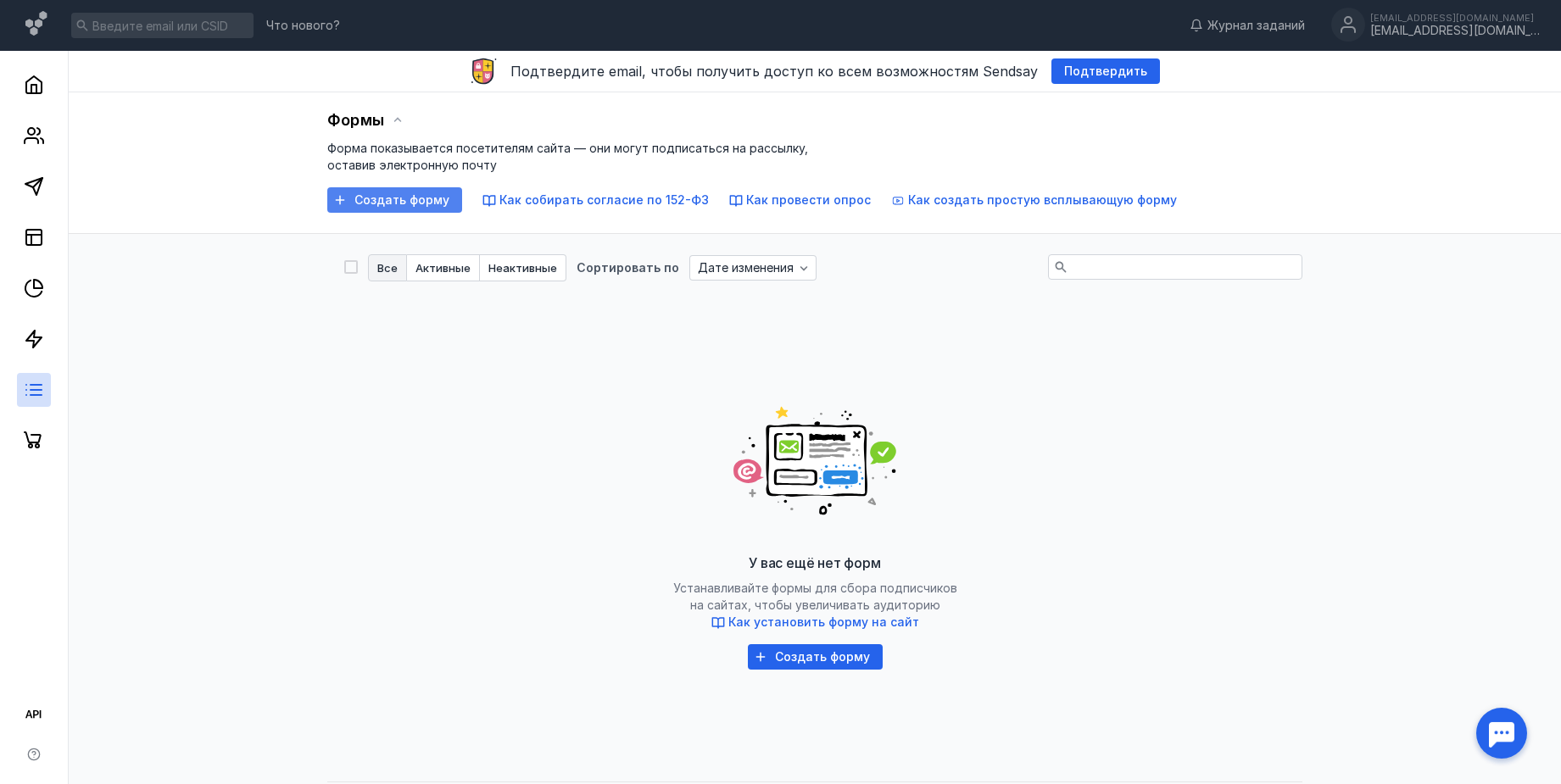
click at [348, 200] on div "Создать форму" at bounding box center [401, 200] width 112 height 14
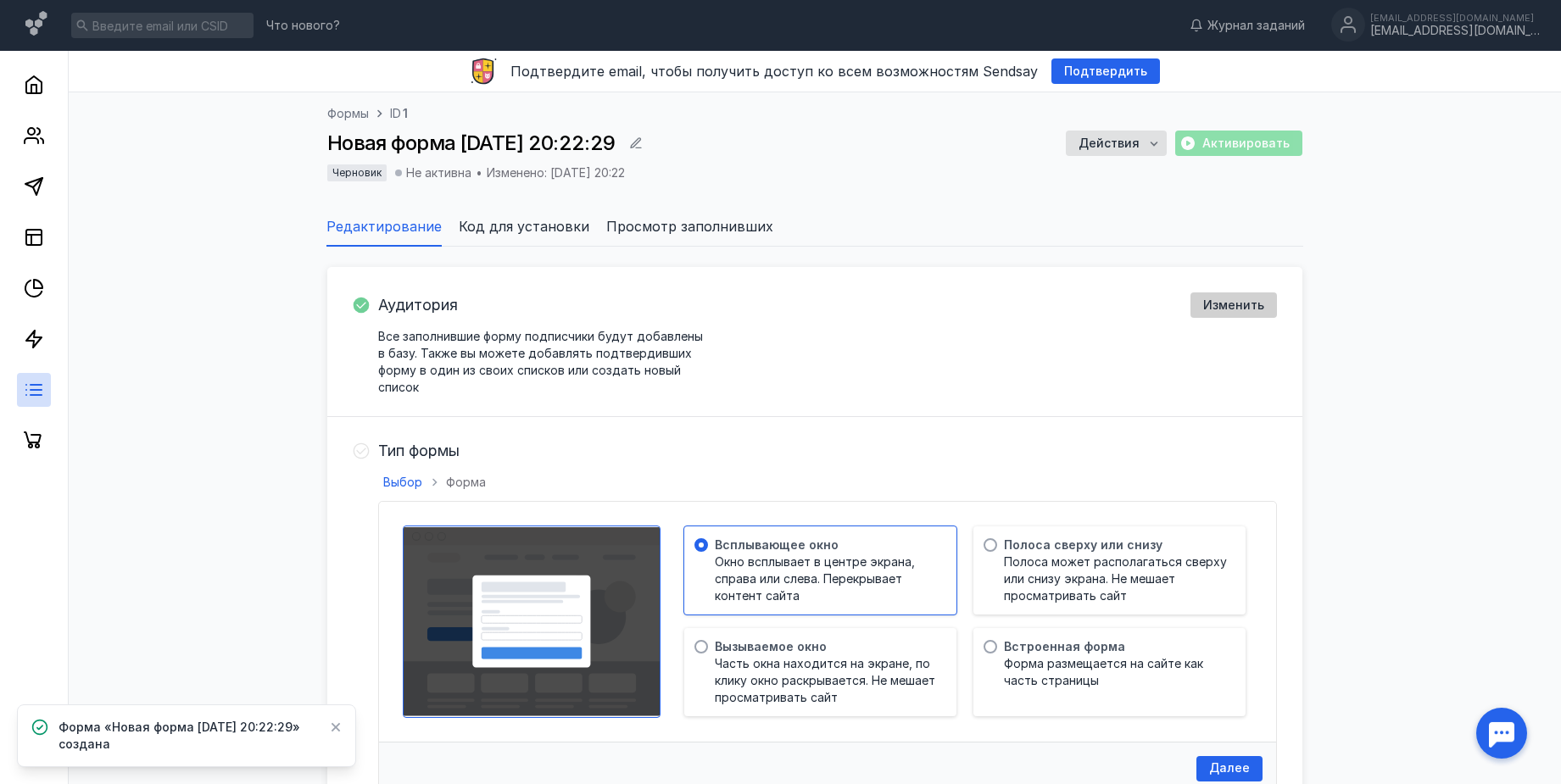
click at [1240, 312] on span "Изменить" at bounding box center [1233, 305] width 61 height 14
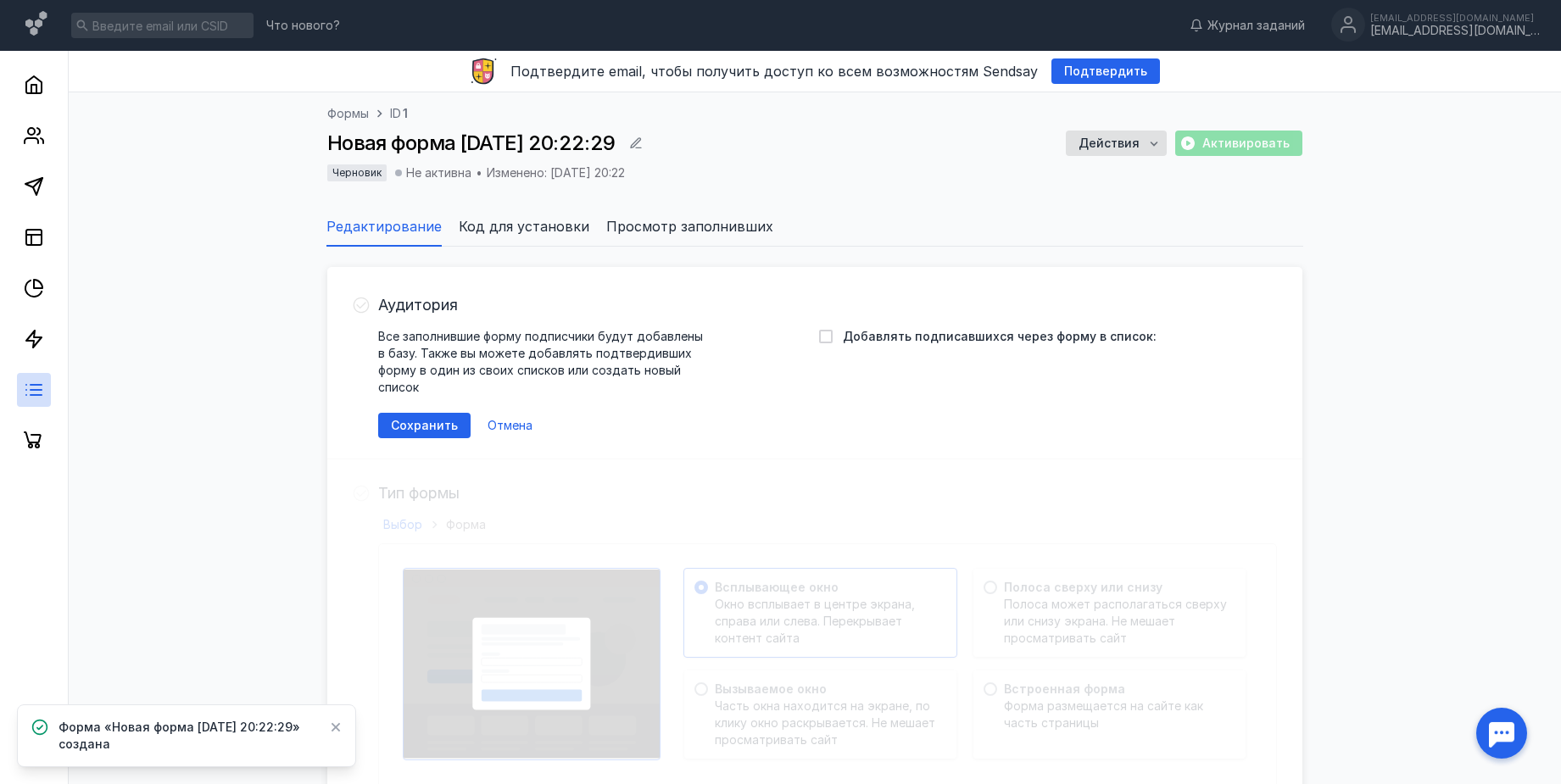
click at [868, 333] on span "Добавлять подписавшихся через форму в список:" at bounding box center [999, 336] width 314 height 17
click at [830, 333] on input "Добавлять подписавшихся через форму в список:" at bounding box center [825, 333] width 11 height 11
checkbox input "true"
click at [856, 360] on span "Выберите список" at bounding box center [902, 360] width 103 height 14
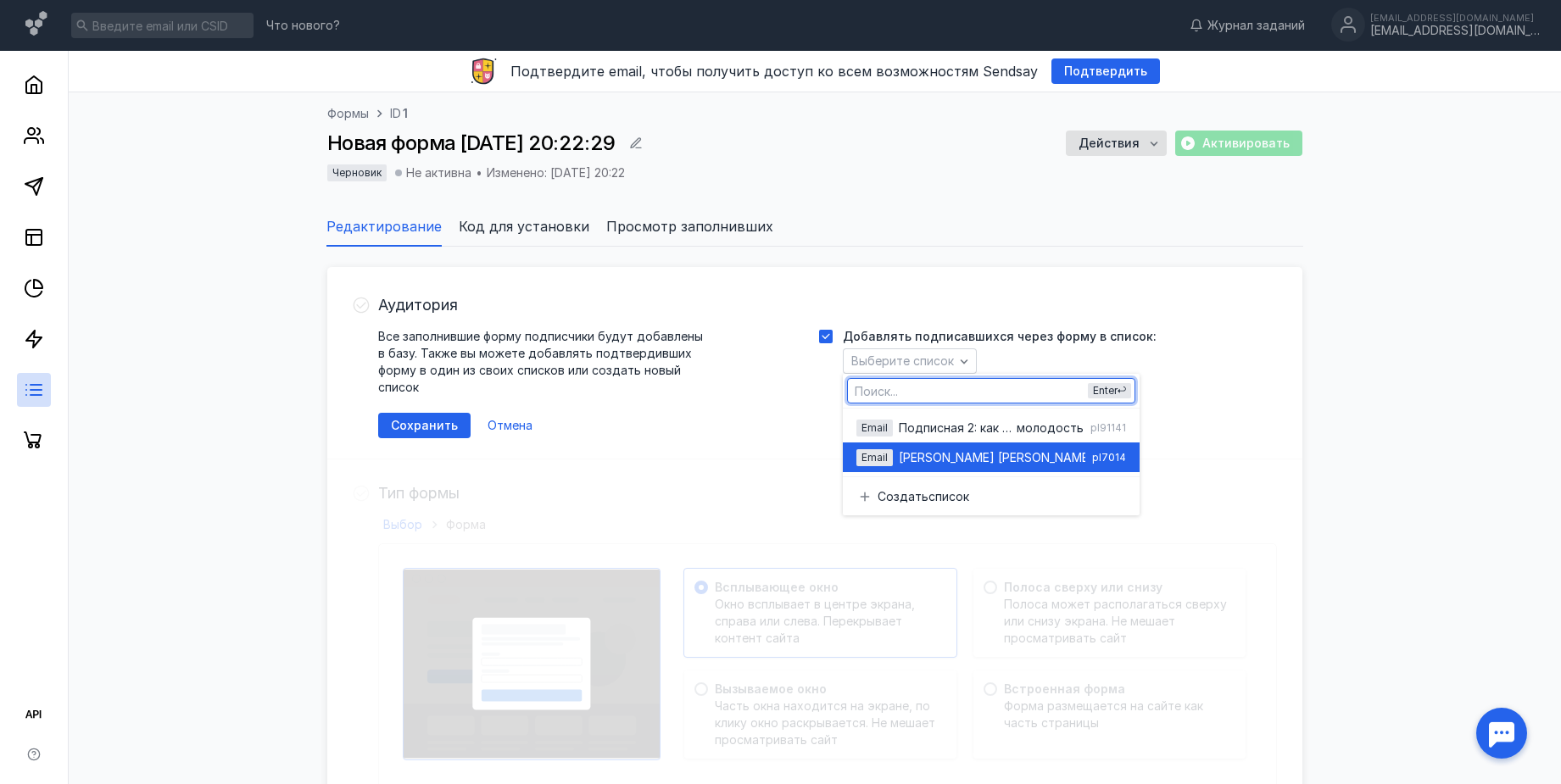
click at [898, 460] on span "Подписная омоложение" at bounding box center [898, 457] width 0 height 17
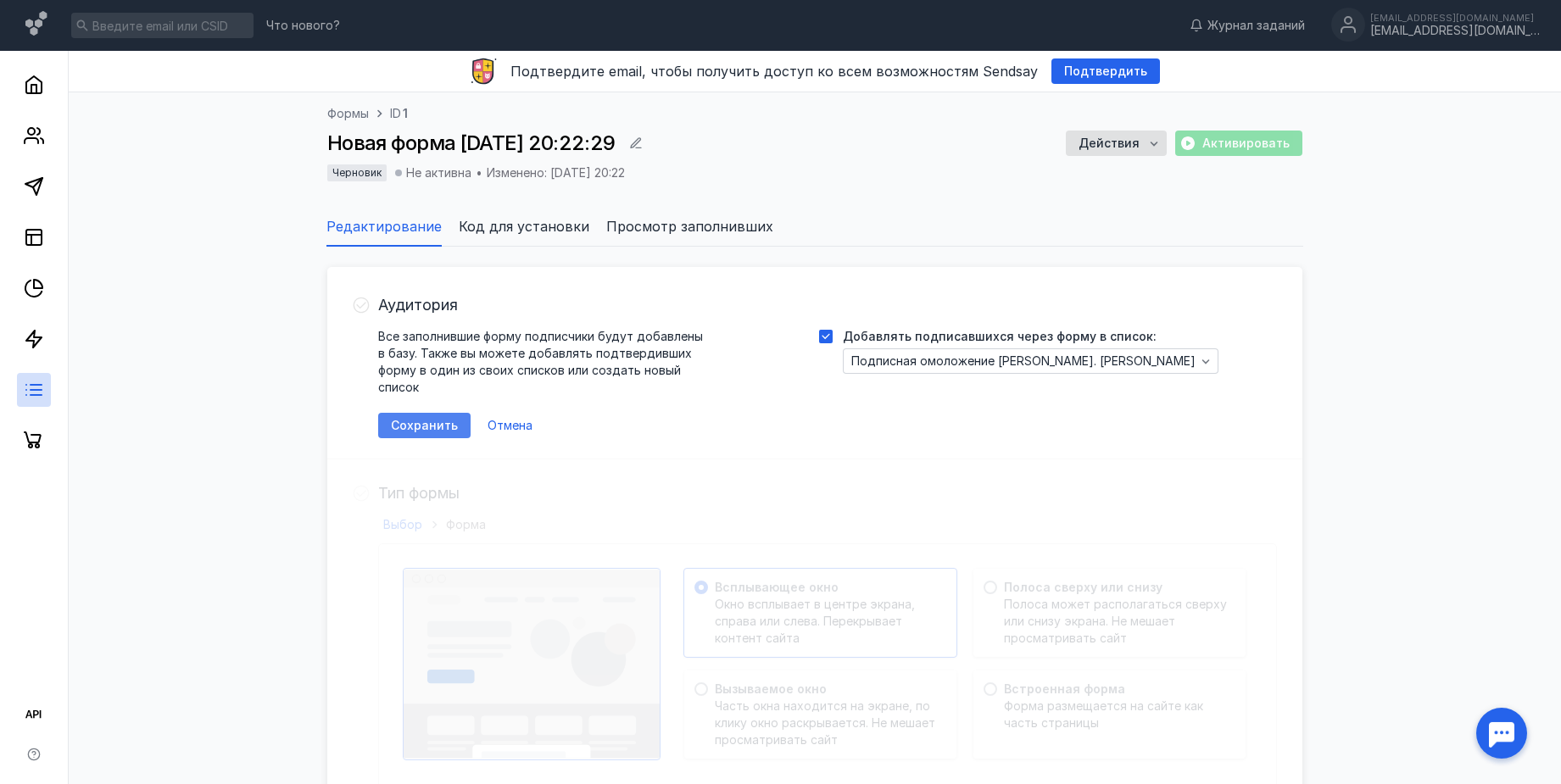
click at [427, 430] on span "Сохранить" at bounding box center [424, 425] width 67 height 14
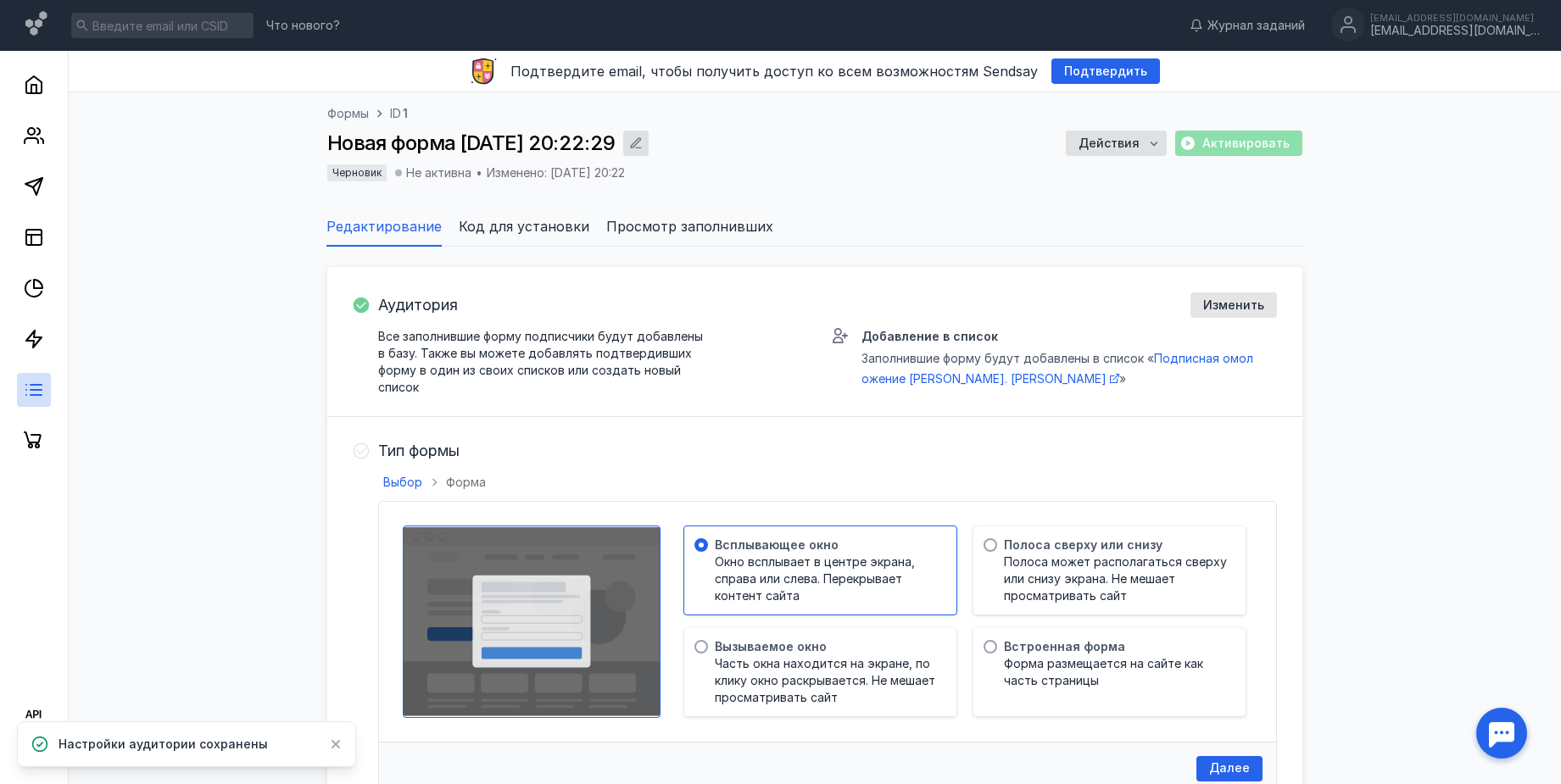
click at [644, 141] on div "button" at bounding box center [636, 143] width 17 height 17
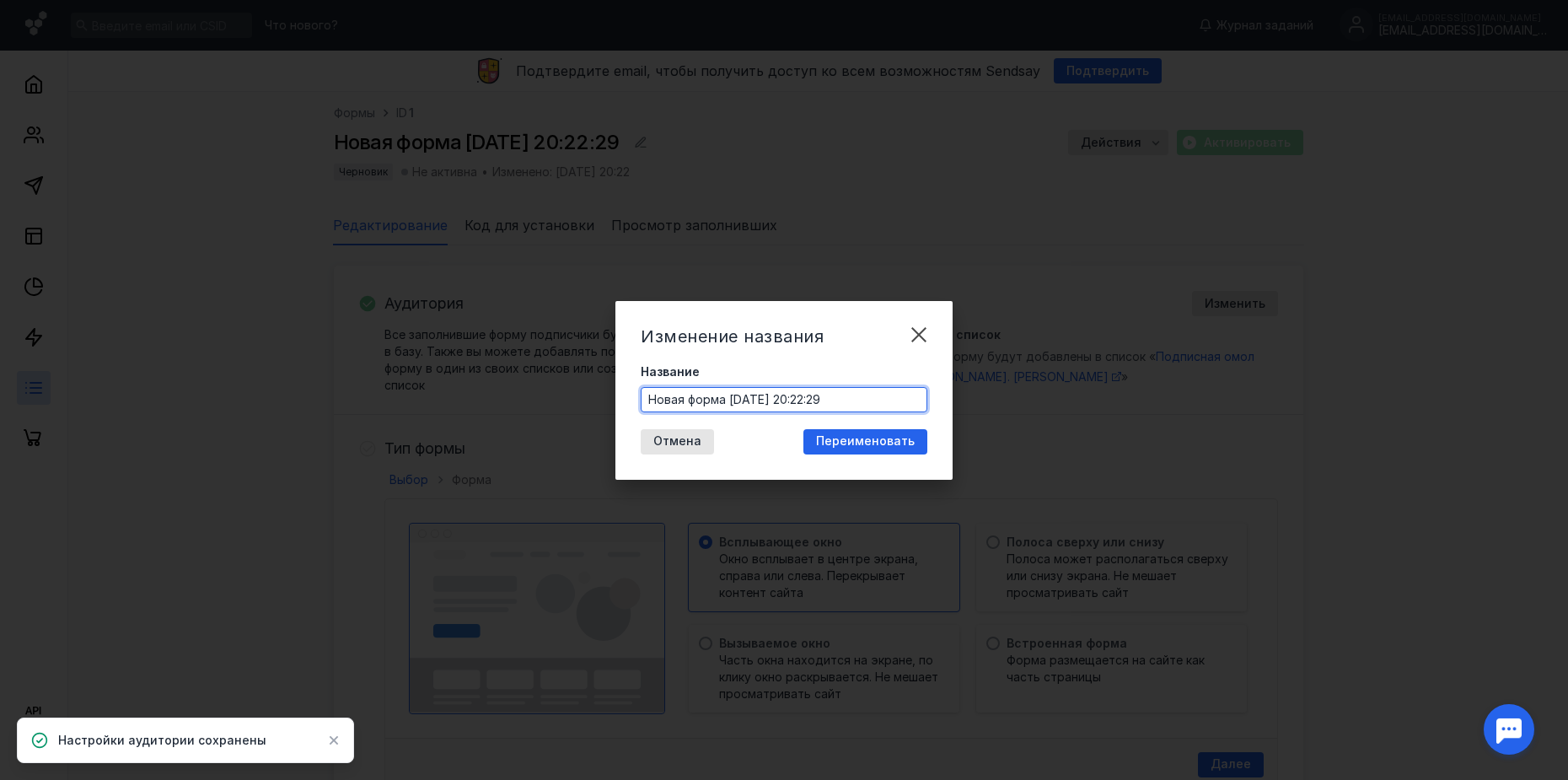
drag, startPoint x: 878, startPoint y: 410, endPoint x: 594, endPoint y: 374, distance: 286.3
click at [600, 382] on div "Изменение названия Название Новая форма [DATE] 20:22:29 Отмена Переименовать" at bounding box center [784, 390] width 1568 height 780
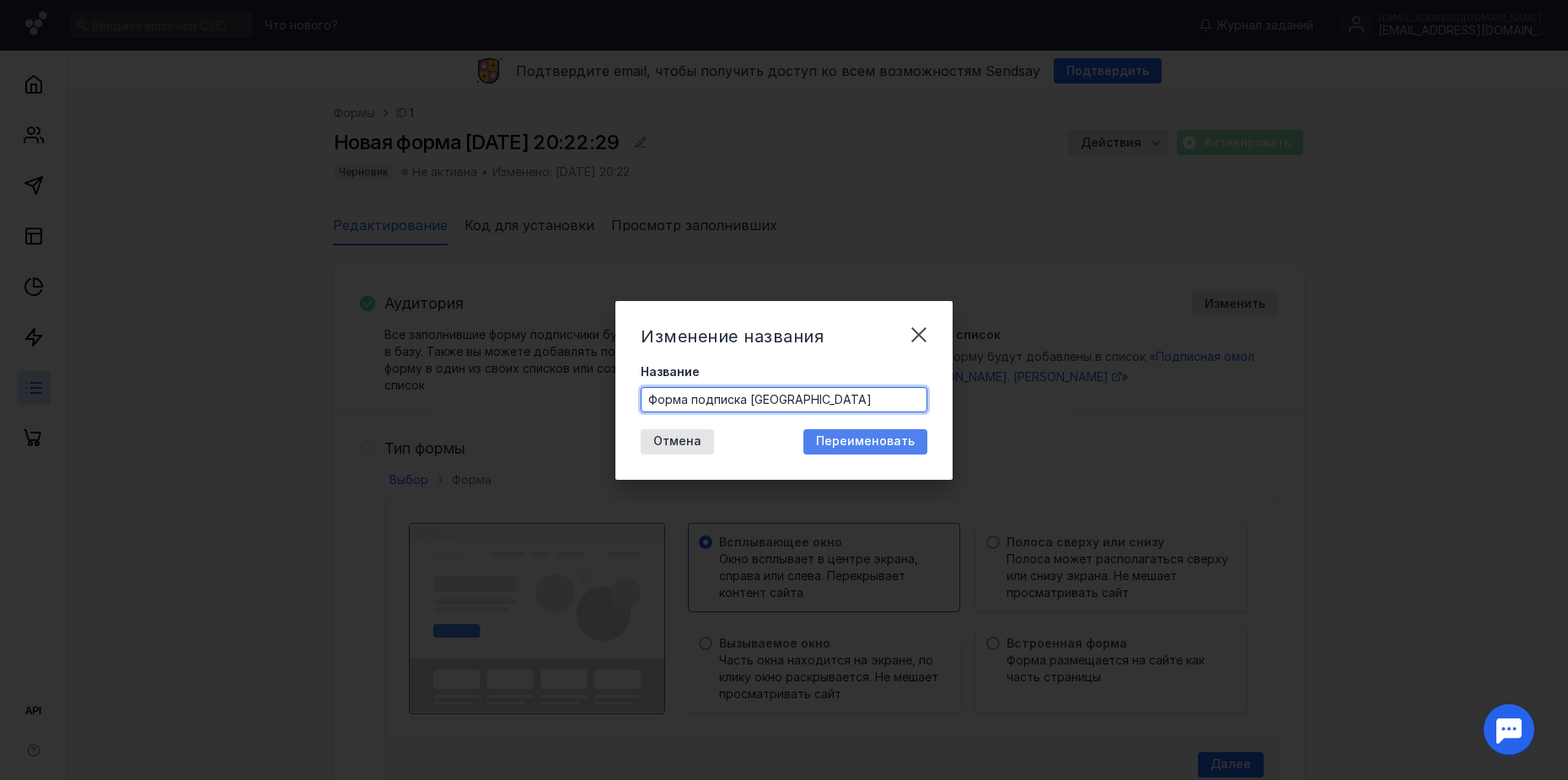
type input "Форма подписка [GEOGRAPHIC_DATA]"
click at [850, 429] on div "Переименовать" at bounding box center [865, 441] width 124 height 25
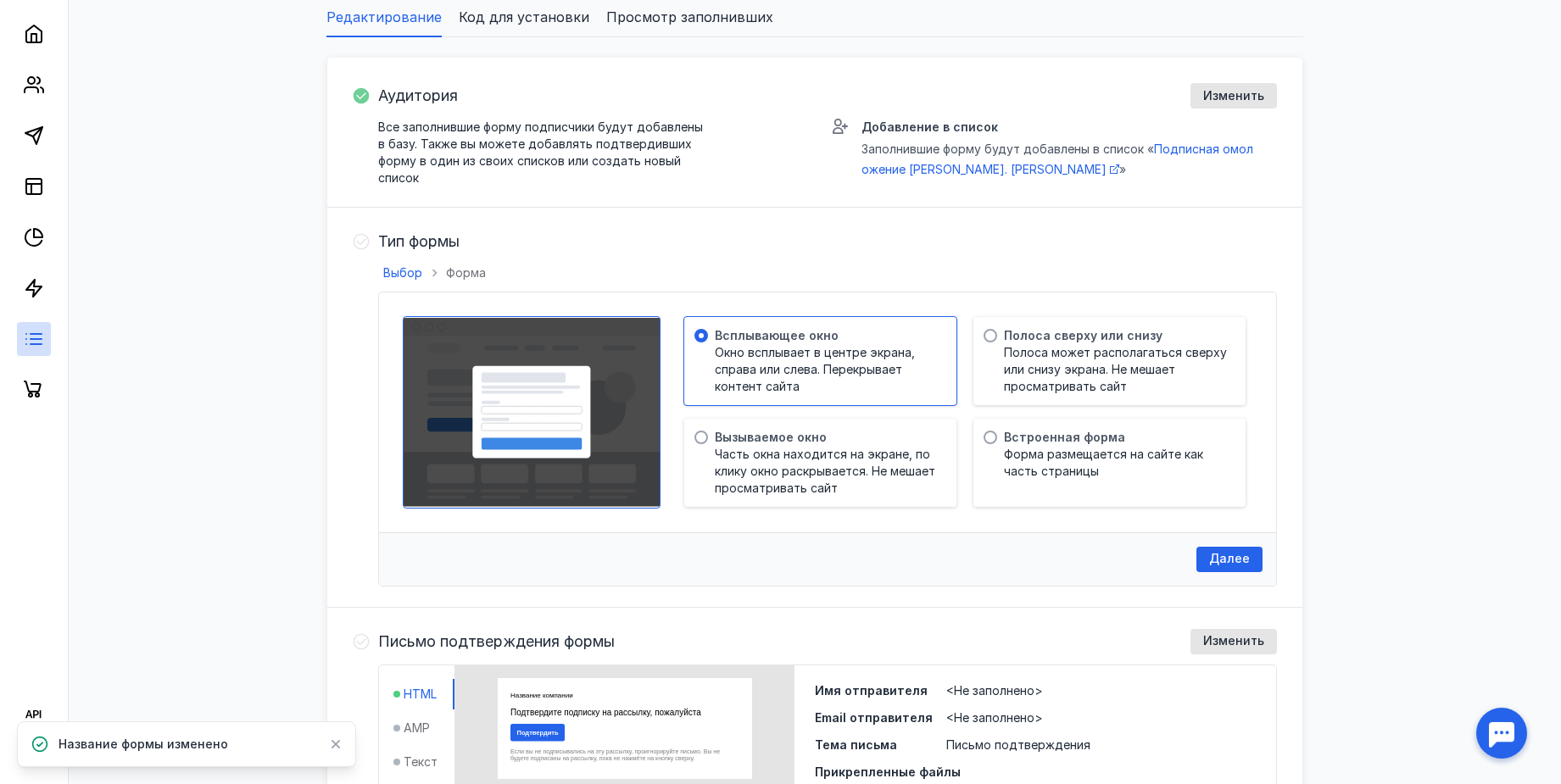
scroll to position [212, 0]
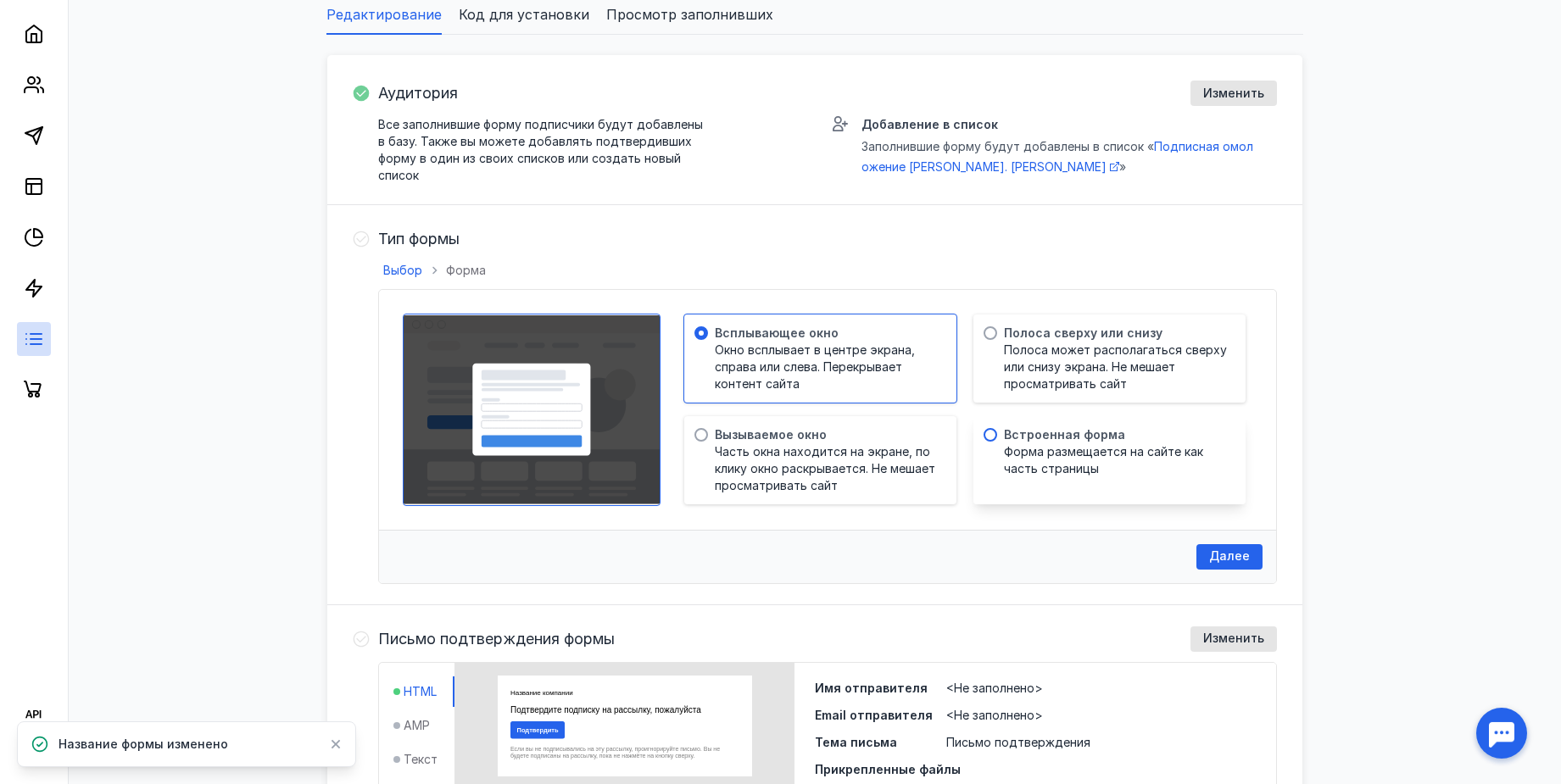
click at [1115, 472] on span "Форма размещается на сайте как часть страницы" at bounding box center [1116, 460] width 225 height 34
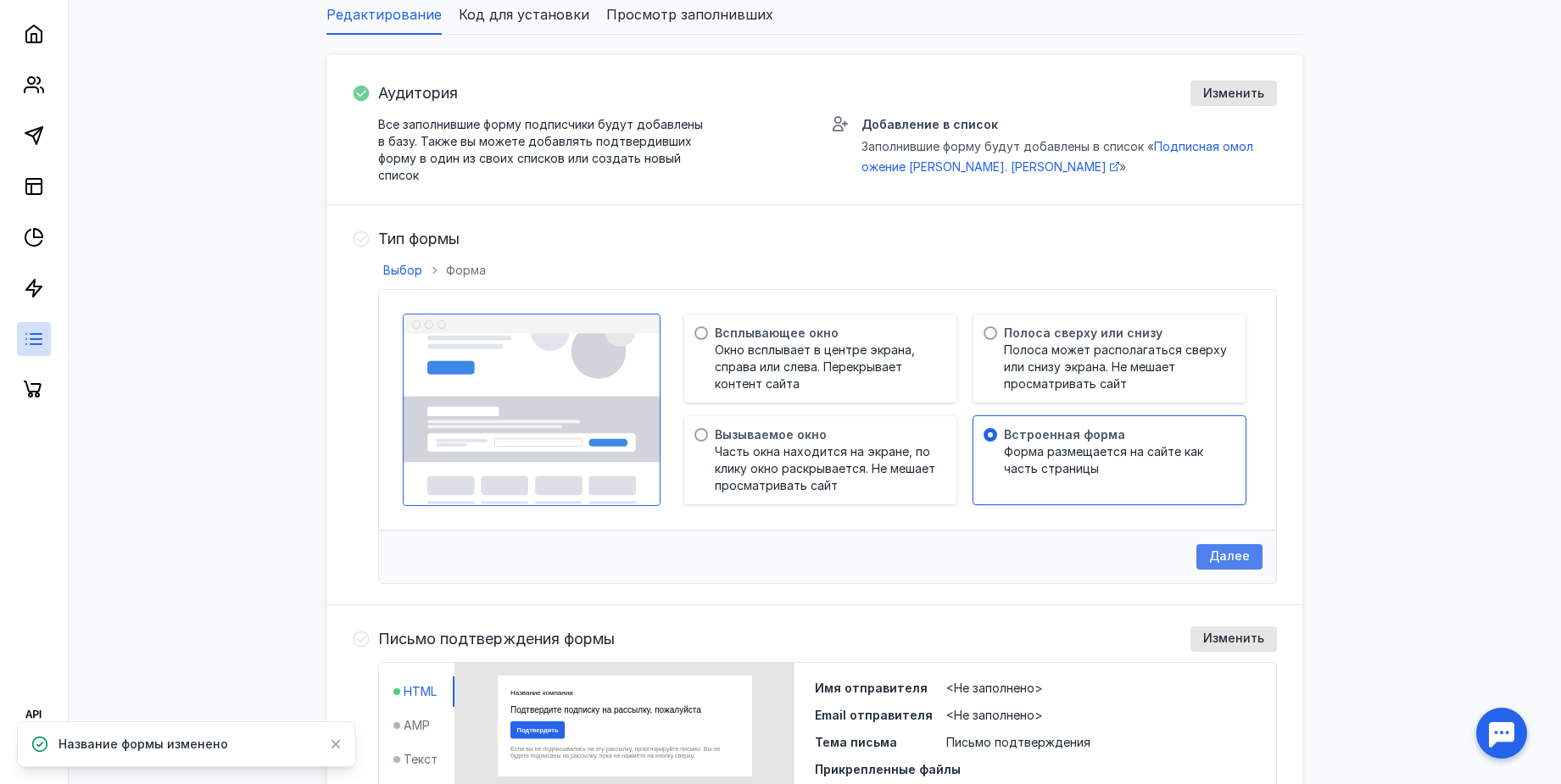
click at [1224, 562] on span "Далее" at bounding box center [1229, 555] width 40 height 14
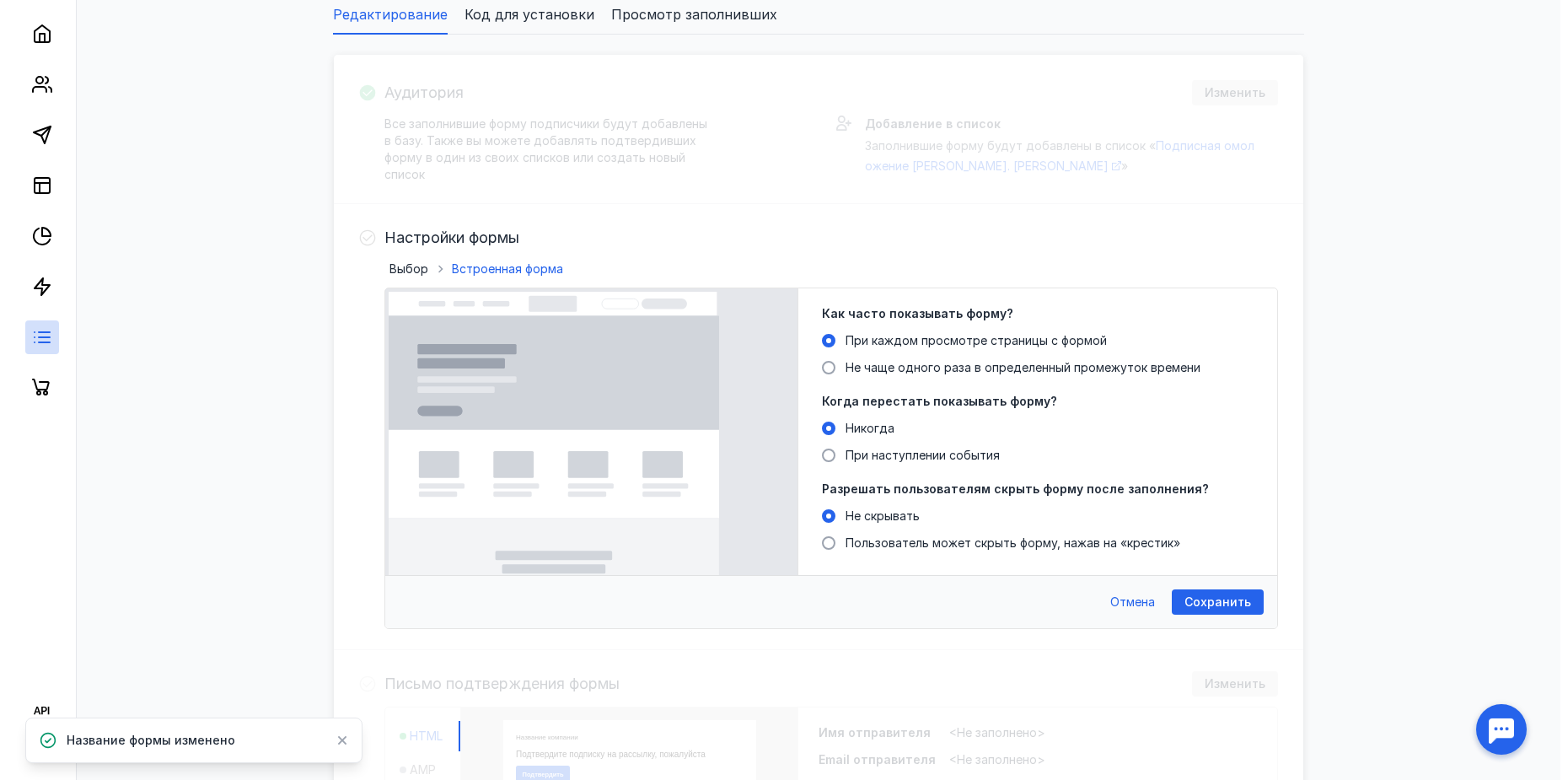
scroll to position [0, 0]
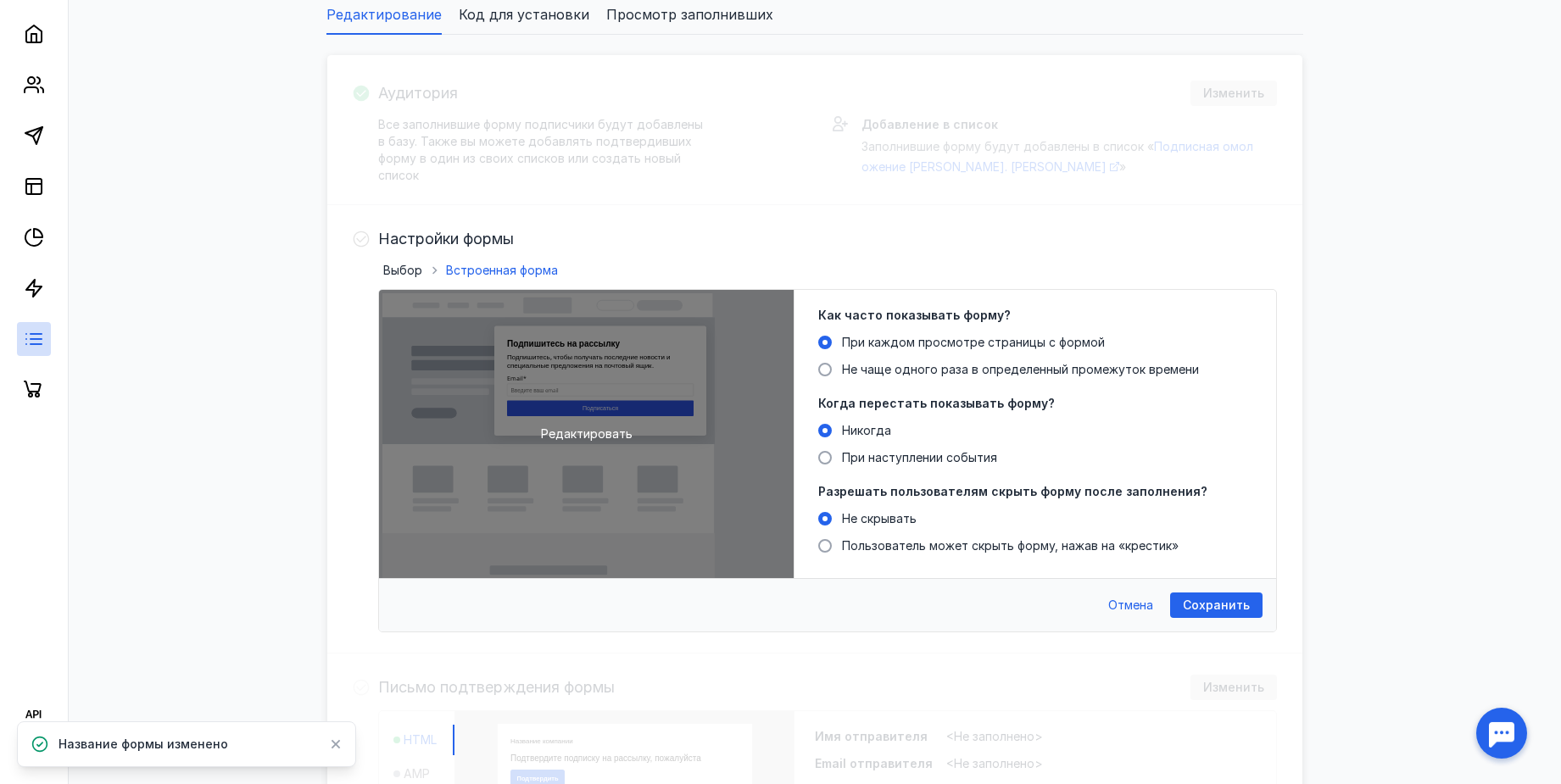
click at [633, 427] on div "Редактировать" at bounding box center [587, 434] width 414 height 288
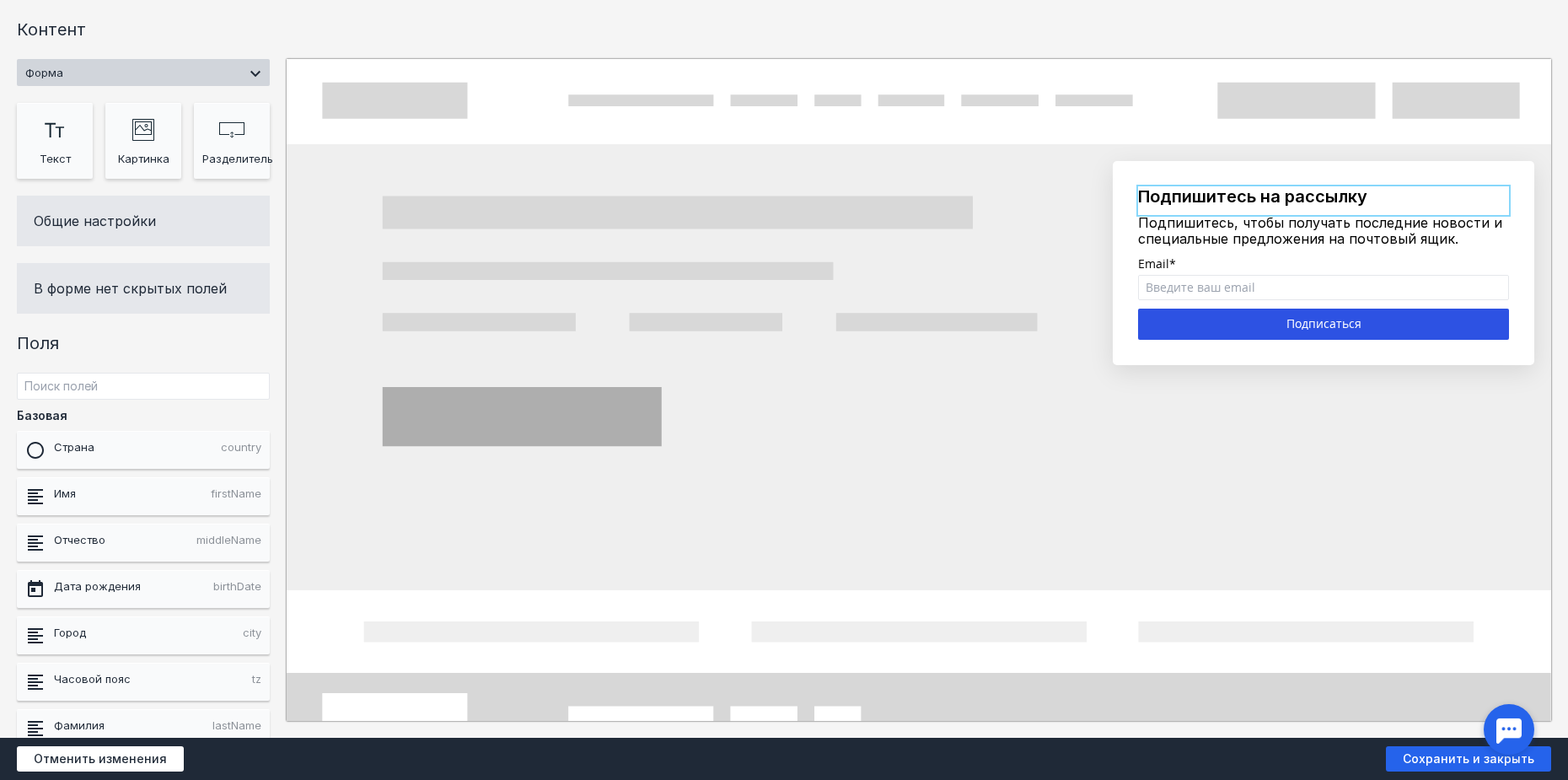
click at [1346, 205] on div at bounding box center [1324, 200] width 371 height 29
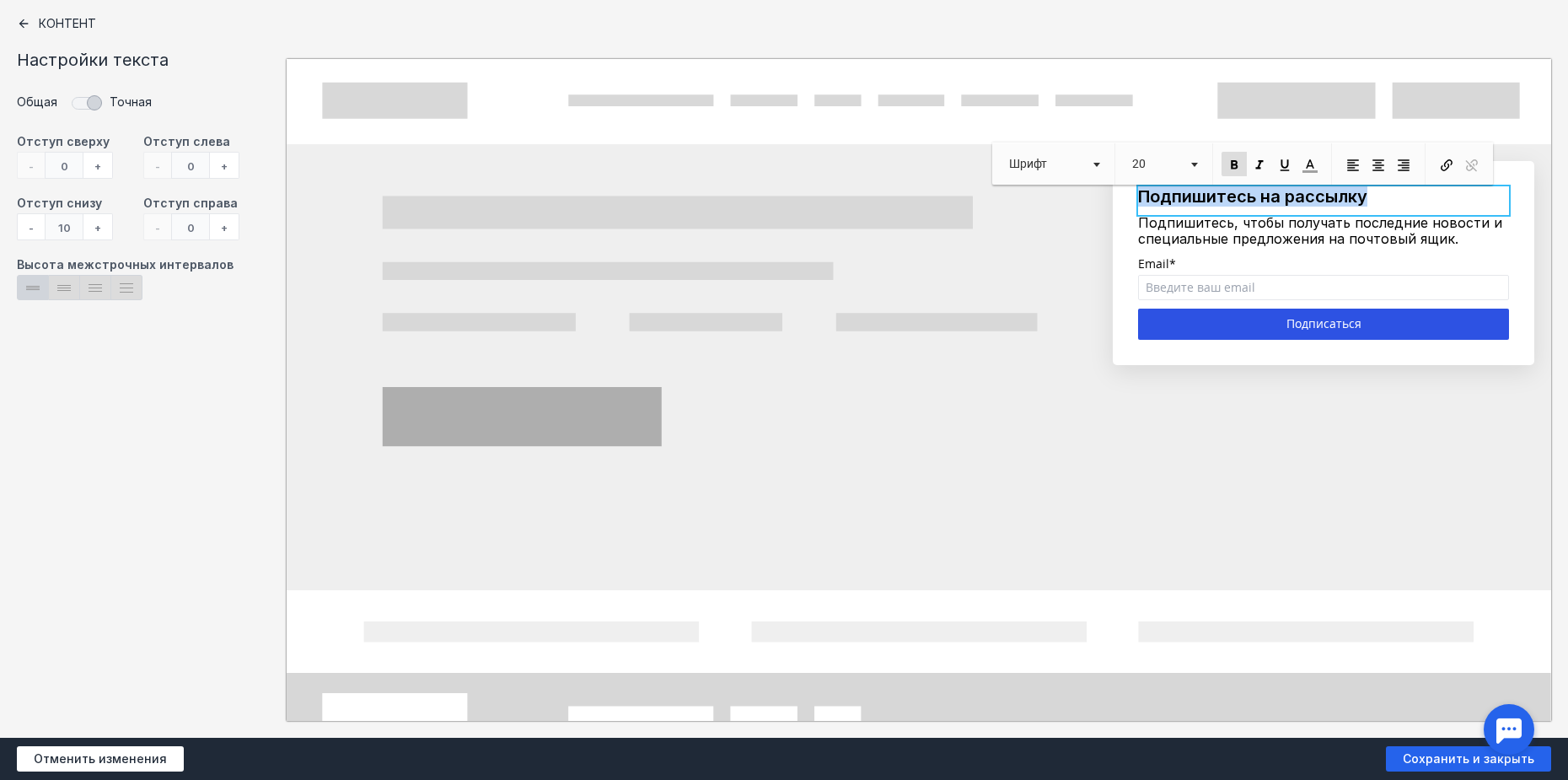
drag, startPoint x: 1371, startPoint y: 199, endPoint x: 1124, endPoint y: 195, distance: 247.0
click at [1138, 195] on p "Подпишитесь на рассылку" at bounding box center [1324, 197] width 371 height 21
click at [1173, 230] on div at bounding box center [784, 390] width 1568 height 780
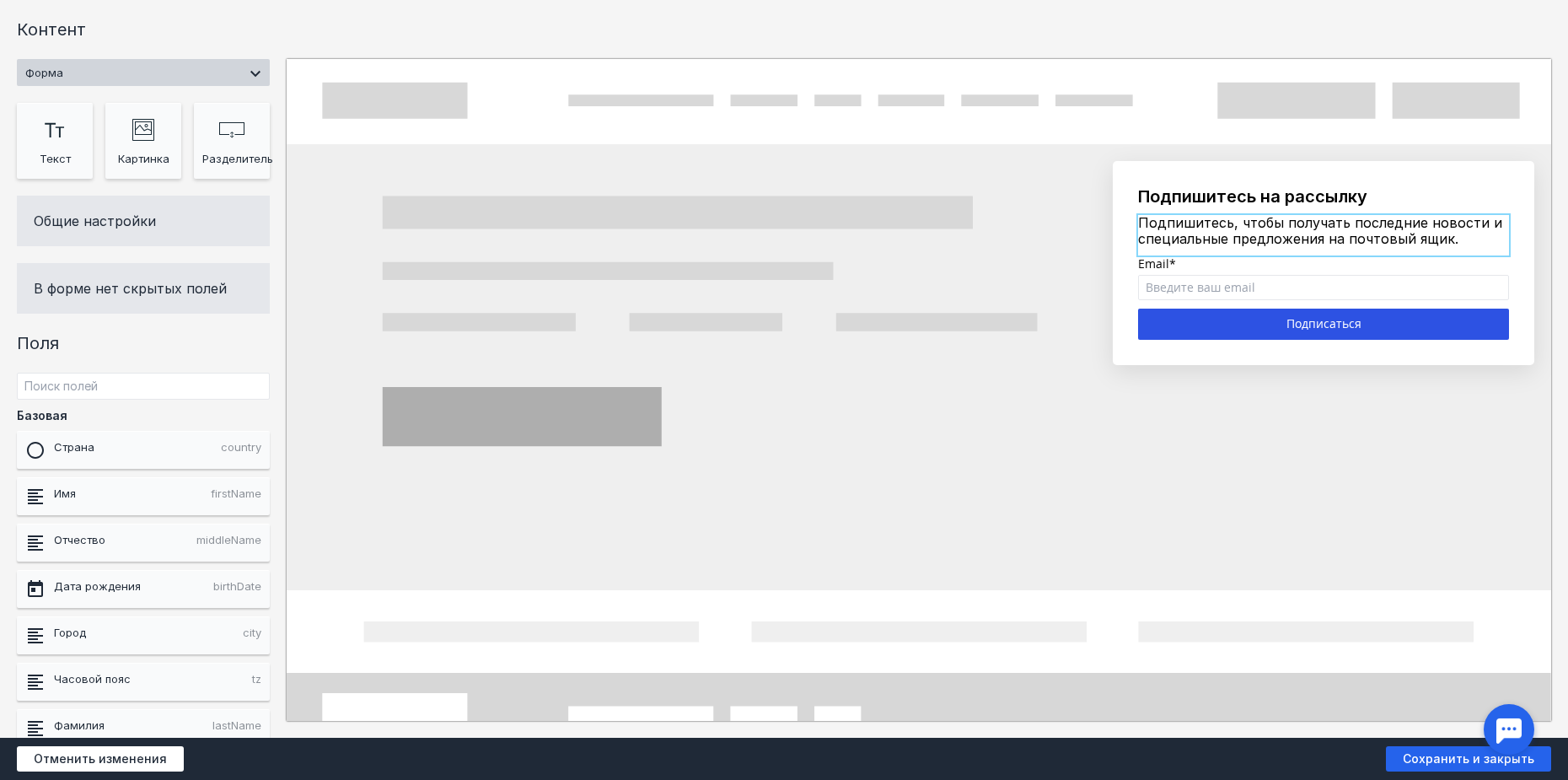
click at [1378, 242] on div at bounding box center [1324, 235] width 371 height 40
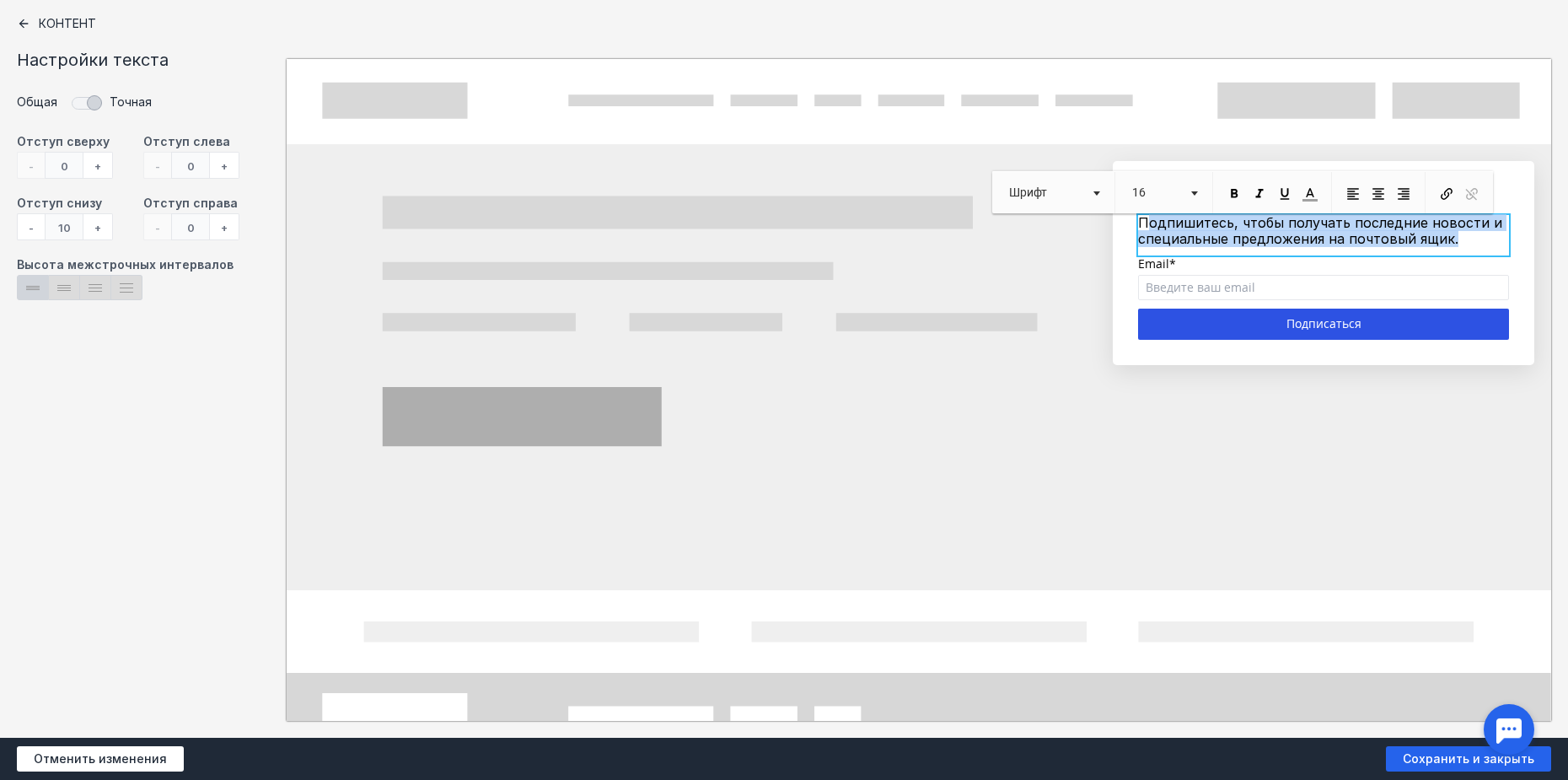
drag, startPoint x: 1463, startPoint y: 233, endPoint x: 1123, endPoint y: 212, distance: 340.6
click at [1138, 215] on p "Подпишитесь, чтобы получать последние новости и специальные предложения на почт…" at bounding box center [1324, 231] width 371 height 32
click at [1204, 235] on span "Подпишитесь, чтобы получать последние новости и специальные предложения на почт…" at bounding box center [1320, 230] width 364 height 33
click at [1456, 239] on p "Подпишитесь, чтобы получать последние новости и специальные предложения на почт…" at bounding box center [1324, 231] width 371 height 32
click at [1359, 286] on div at bounding box center [784, 390] width 1568 height 780
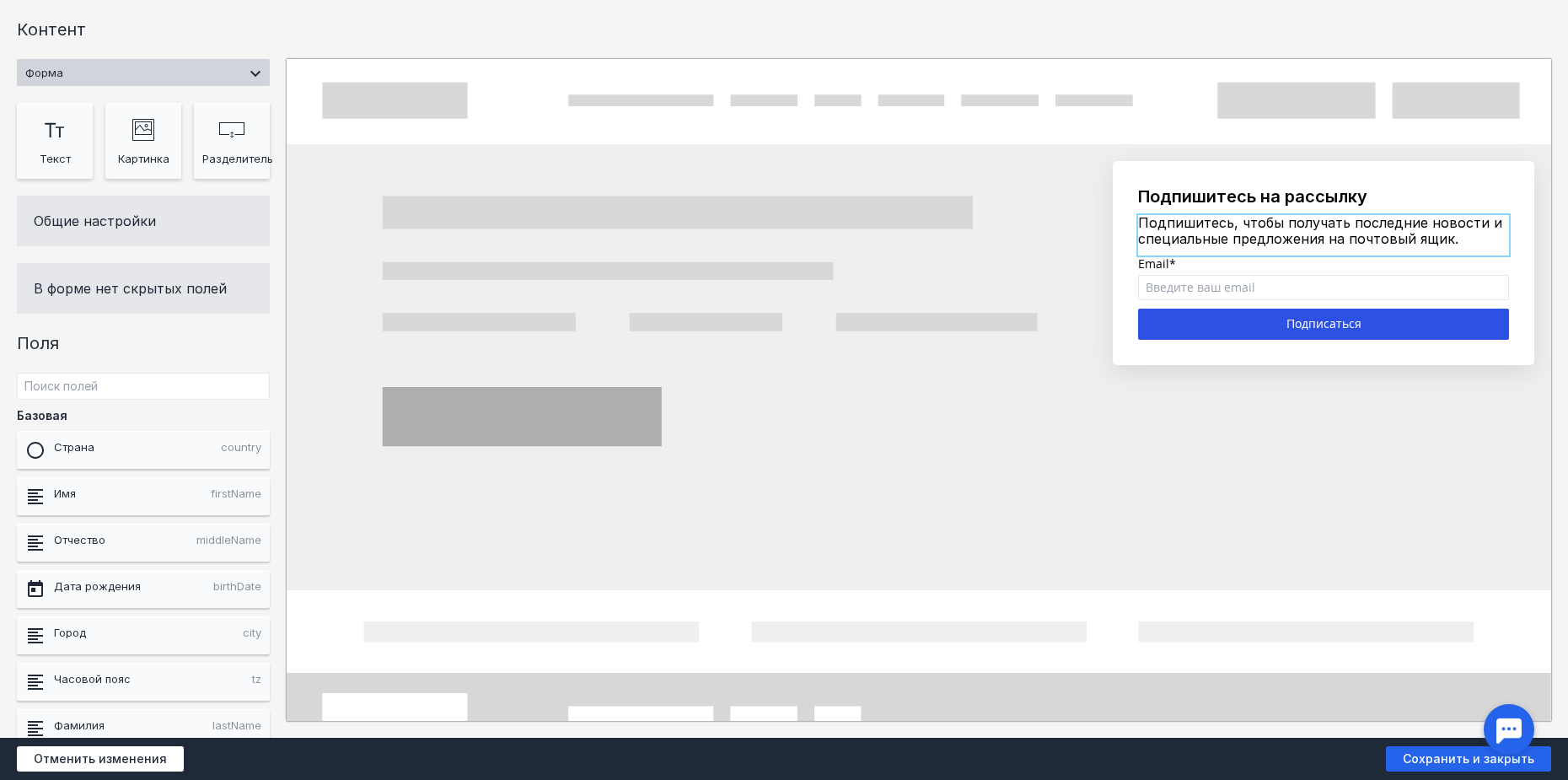
click at [1385, 233] on div at bounding box center [1324, 235] width 371 height 40
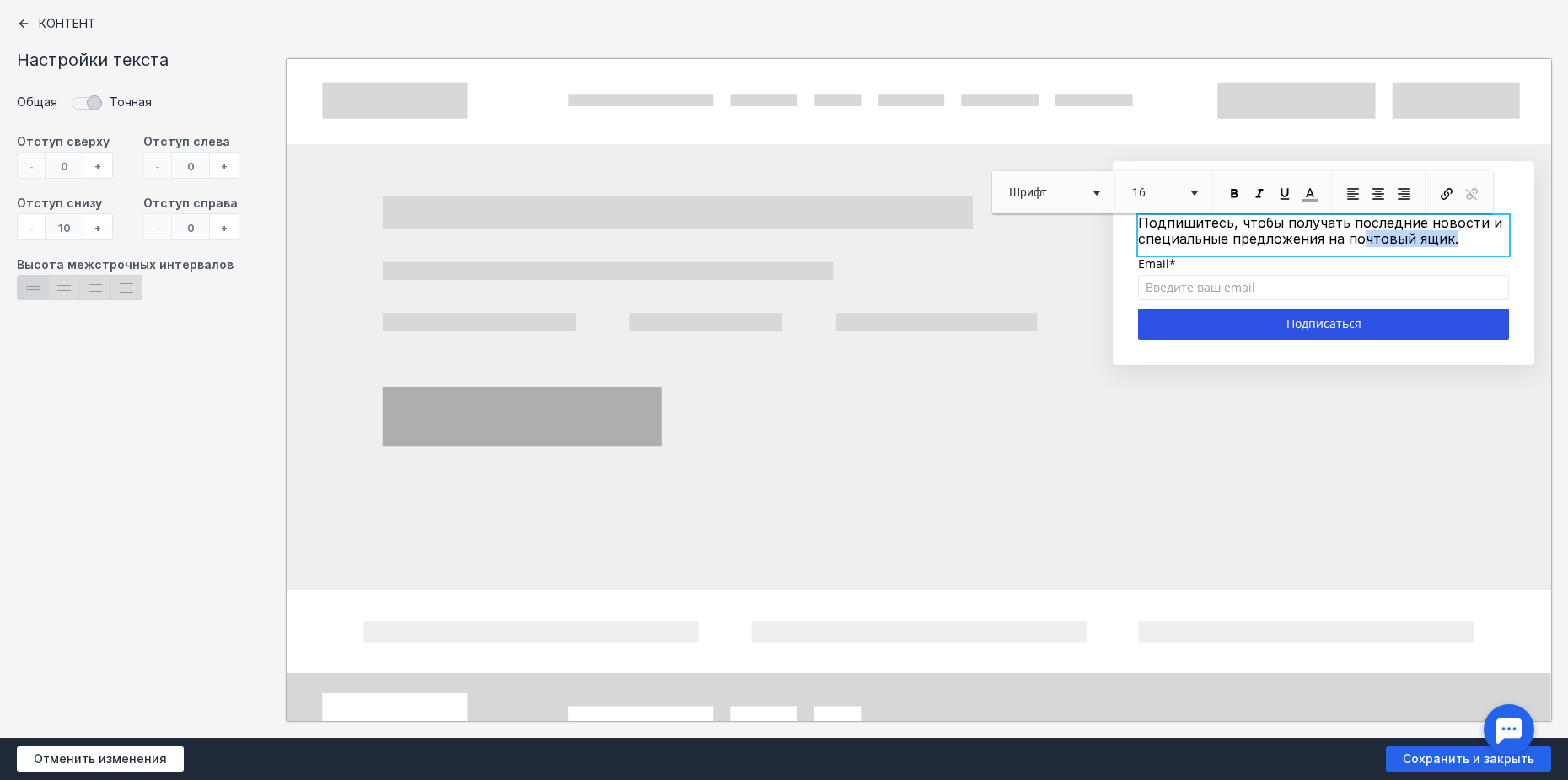
drag, startPoint x: 1444, startPoint y: 246, endPoint x: 1345, endPoint y: 230, distance: 100.3
click at [1345, 230] on div "Подпишитесь, чтобы получать последние новости и специальные предложения на почт…" at bounding box center [1324, 235] width 371 height 40
click at [1427, 231] on span "Подпишитесь, чтобы получать последние новости и специальные предложения на почт…" at bounding box center [1320, 230] width 364 height 33
drag, startPoint x: 1442, startPoint y: 238, endPoint x: 1123, endPoint y: 228, distance: 319.2
click at [1138, 228] on p "Подпишитесь, чтобы получать последние новости и специальные предложения на почт…" at bounding box center [1324, 231] width 371 height 32
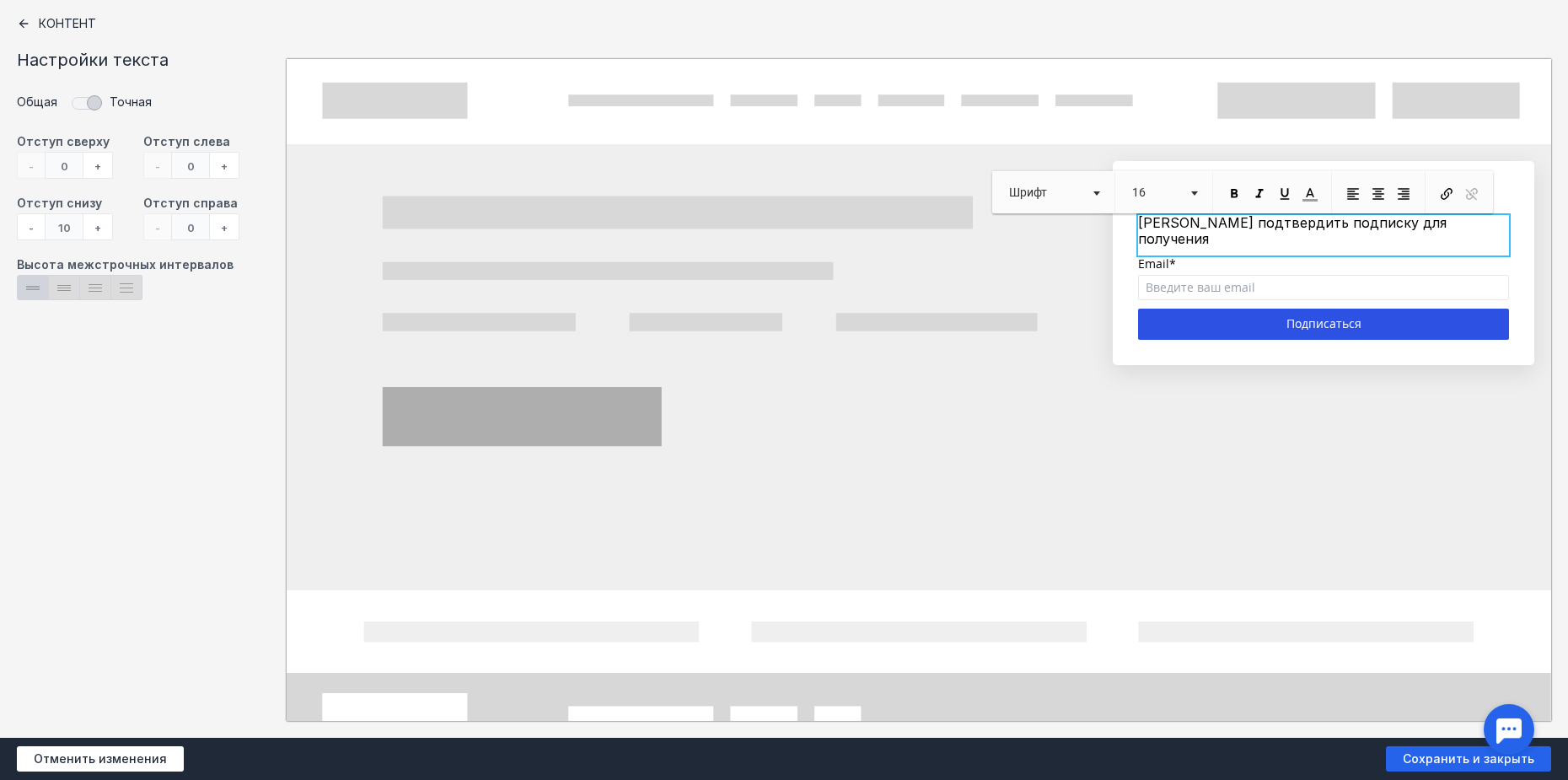
click at [1468, 225] on p "[PERSON_NAME] подтвердить подписку для получения" at bounding box center [1324, 231] width 371 height 32
click at [1443, 275] on div at bounding box center [784, 390] width 1568 height 780
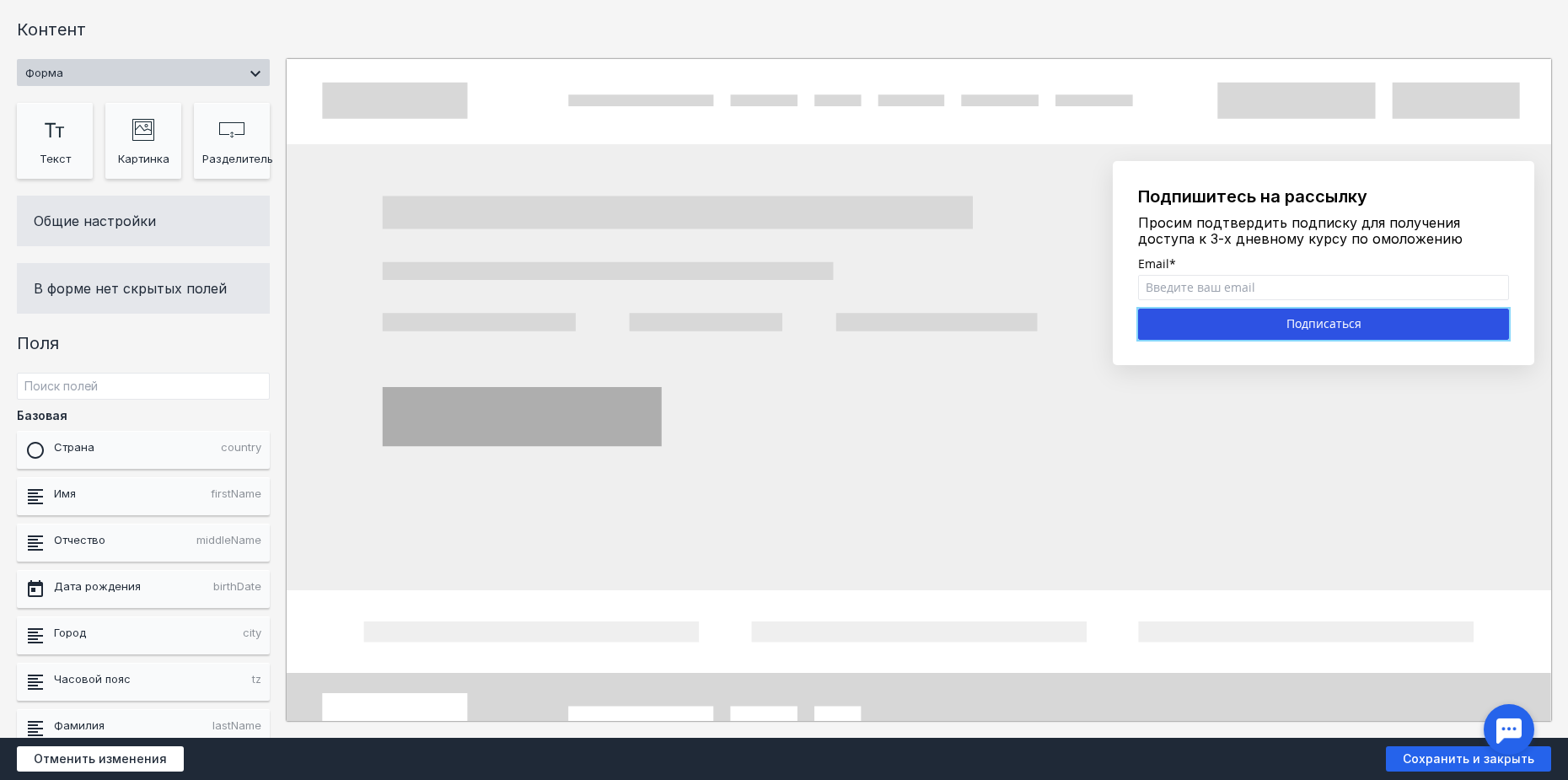
click at [1365, 316] on div "Подписаться" at bounding box center [1324, 324] width 371 height 31
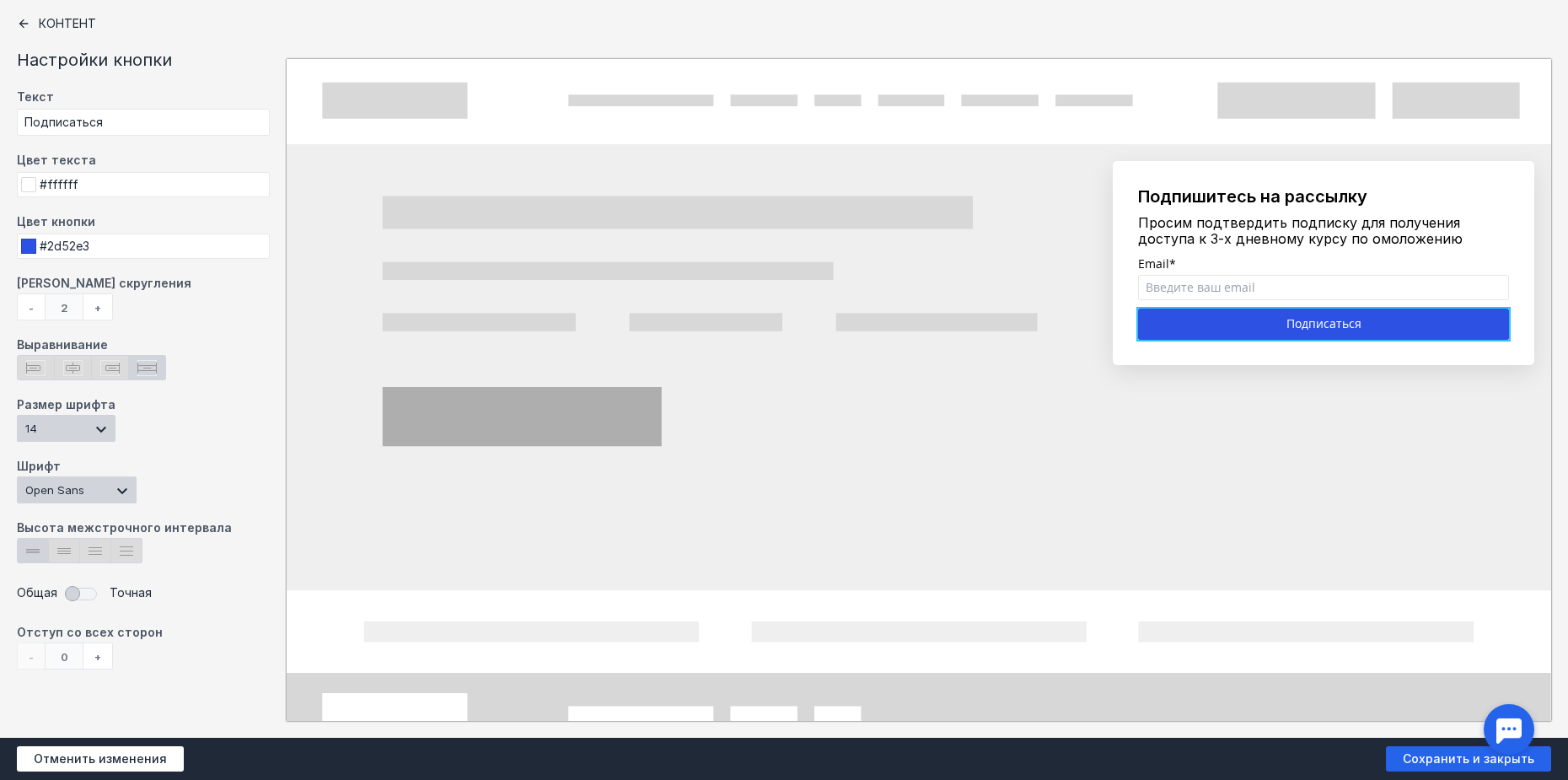
click at [100, 313] on div "+" at bounding box center [98, 306] width 30 height 27
click at [85, 425] on select "8 9 10 11 12 13 14 15 16 17 18 19 20 22 24 26 28 30 32 34 36" at bounding box center [66, 428] width 98 height 27
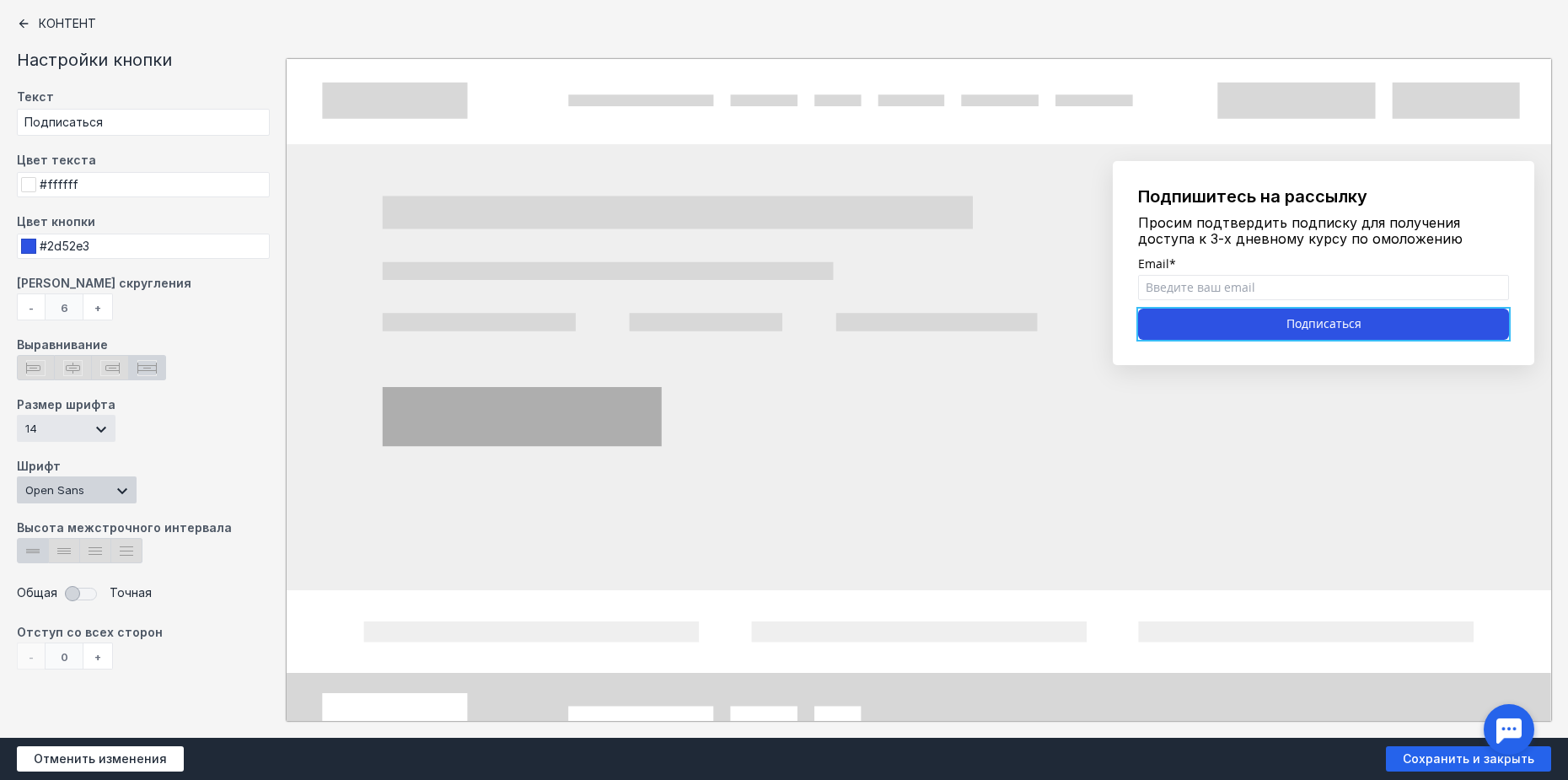
select select "18"
click at [17, 415] on select "8 9 10 11 12 13 14 15 16 17 18 19 20 22 24 26 28 30 32 34 36" at bounding box center [66, 428] width 98 height 27
click at [1324, 191] on div at bounding box center [784, 390] width 1568 height 780
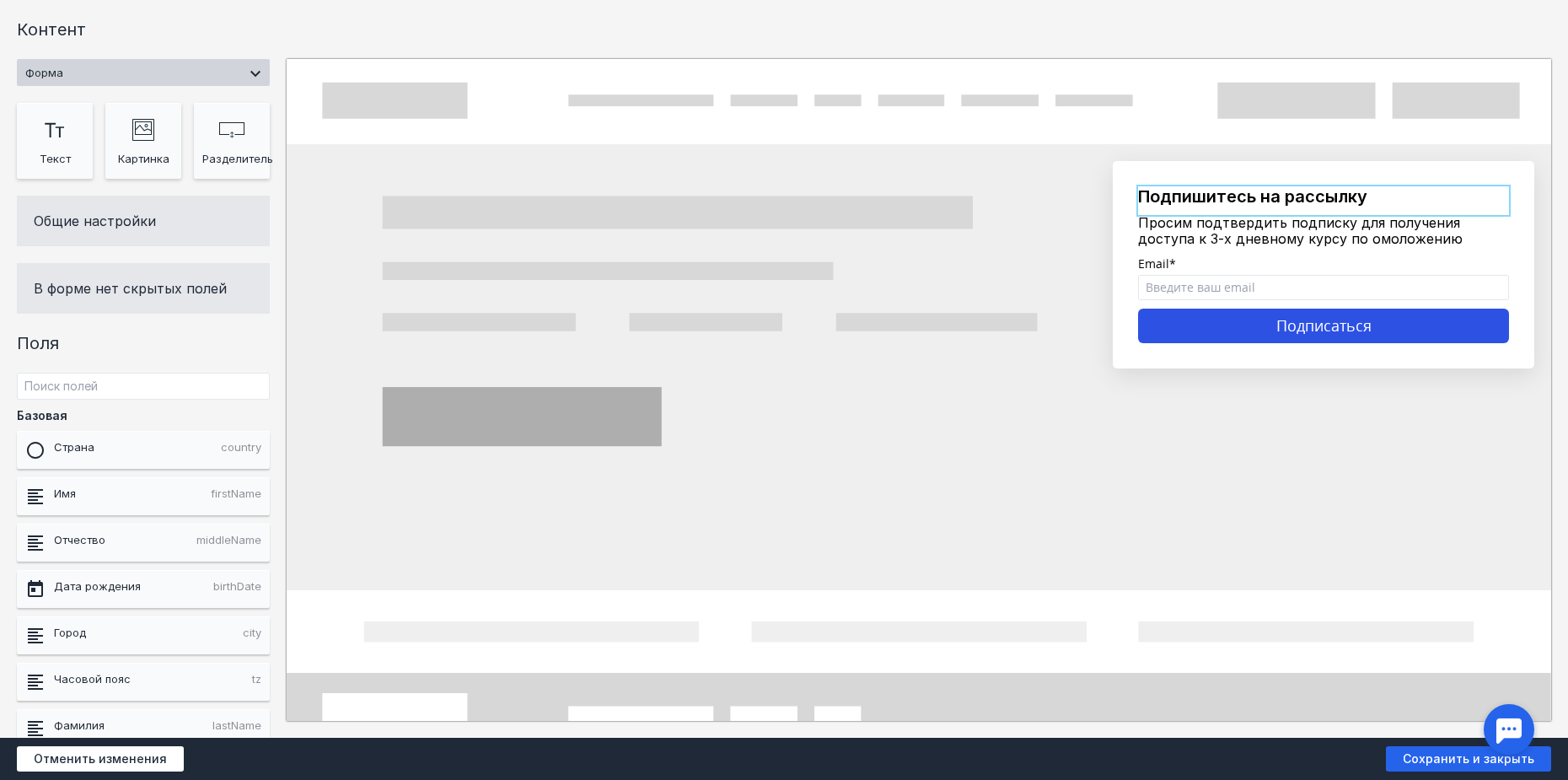
click at [1368, 199] on div at bounding box center [1324, 200] width 371 height 29
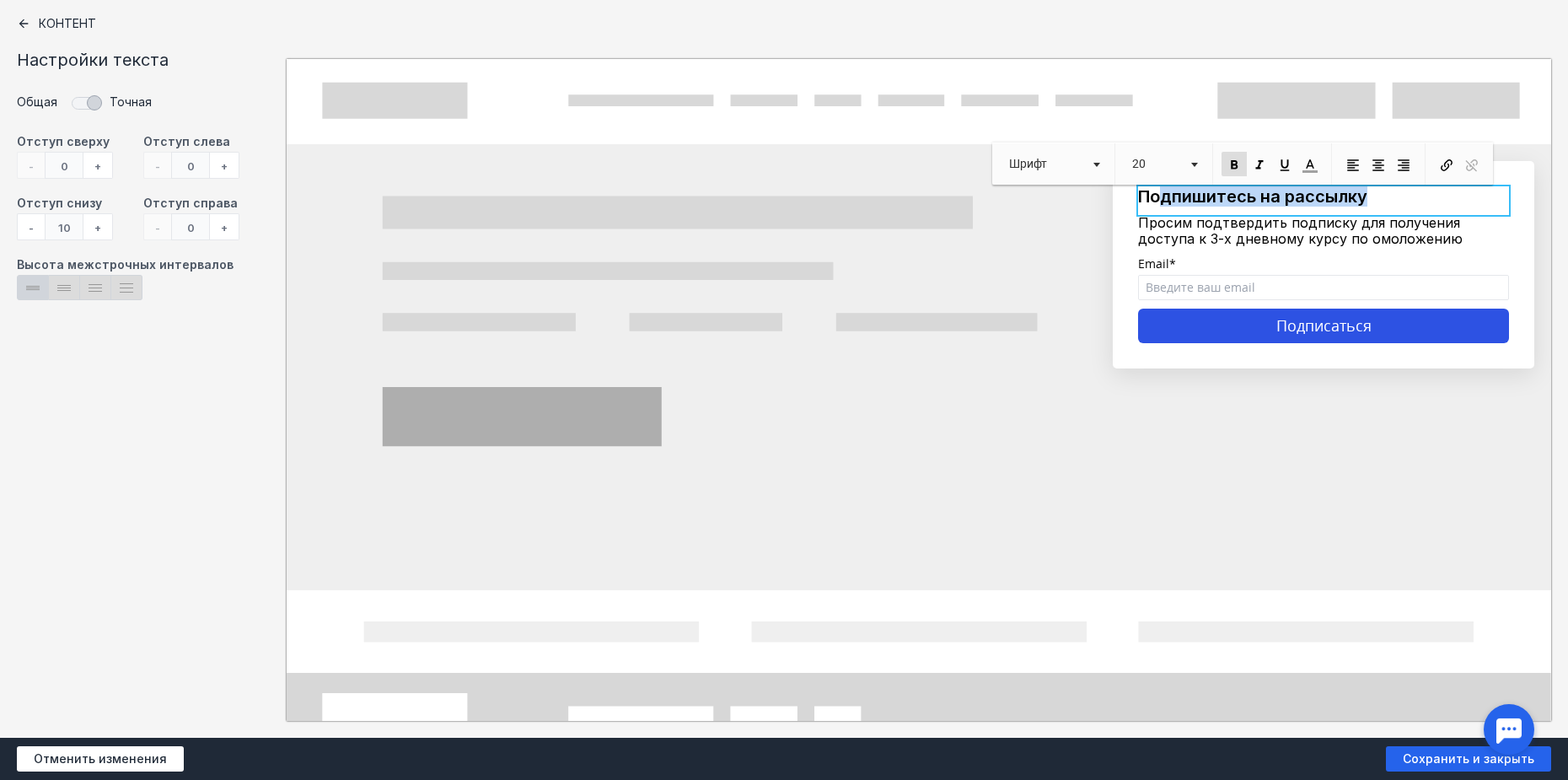
drag, startPoint x: 1374, startPoint y: 199, endPoint x: 1145, endPoint y: 195, distance: 229.0
click at [1145, 195] on p "Подпишитесь на рассылку" at bounding box center [1324, 197] width 371 height 21
click at [1224, 331] on div at bounding box center [784, 390] width 1568 height 780
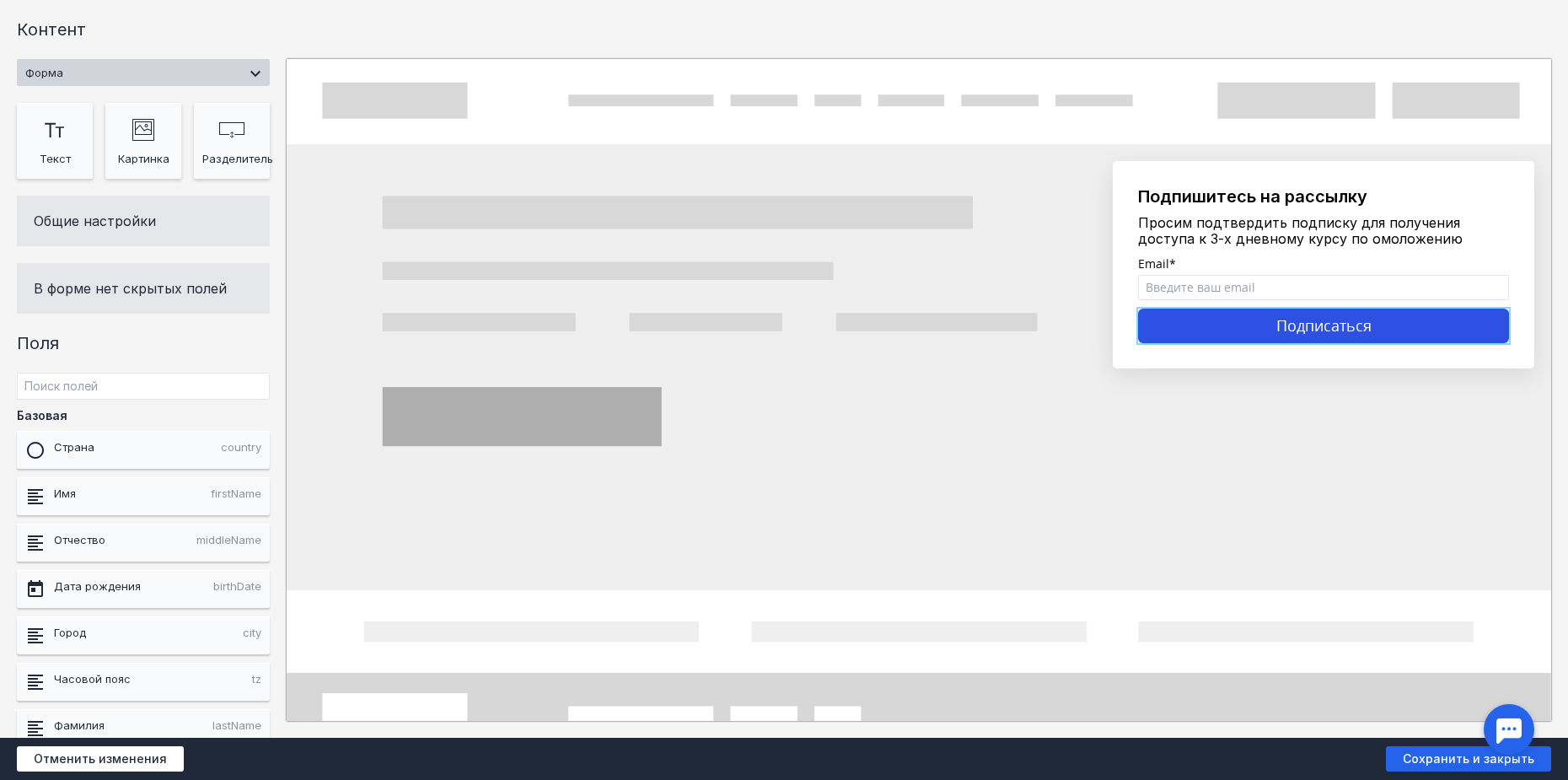
click at [1224, 331] on div "Подписаться" at bounding box center [1324, 327] width 371 height 36
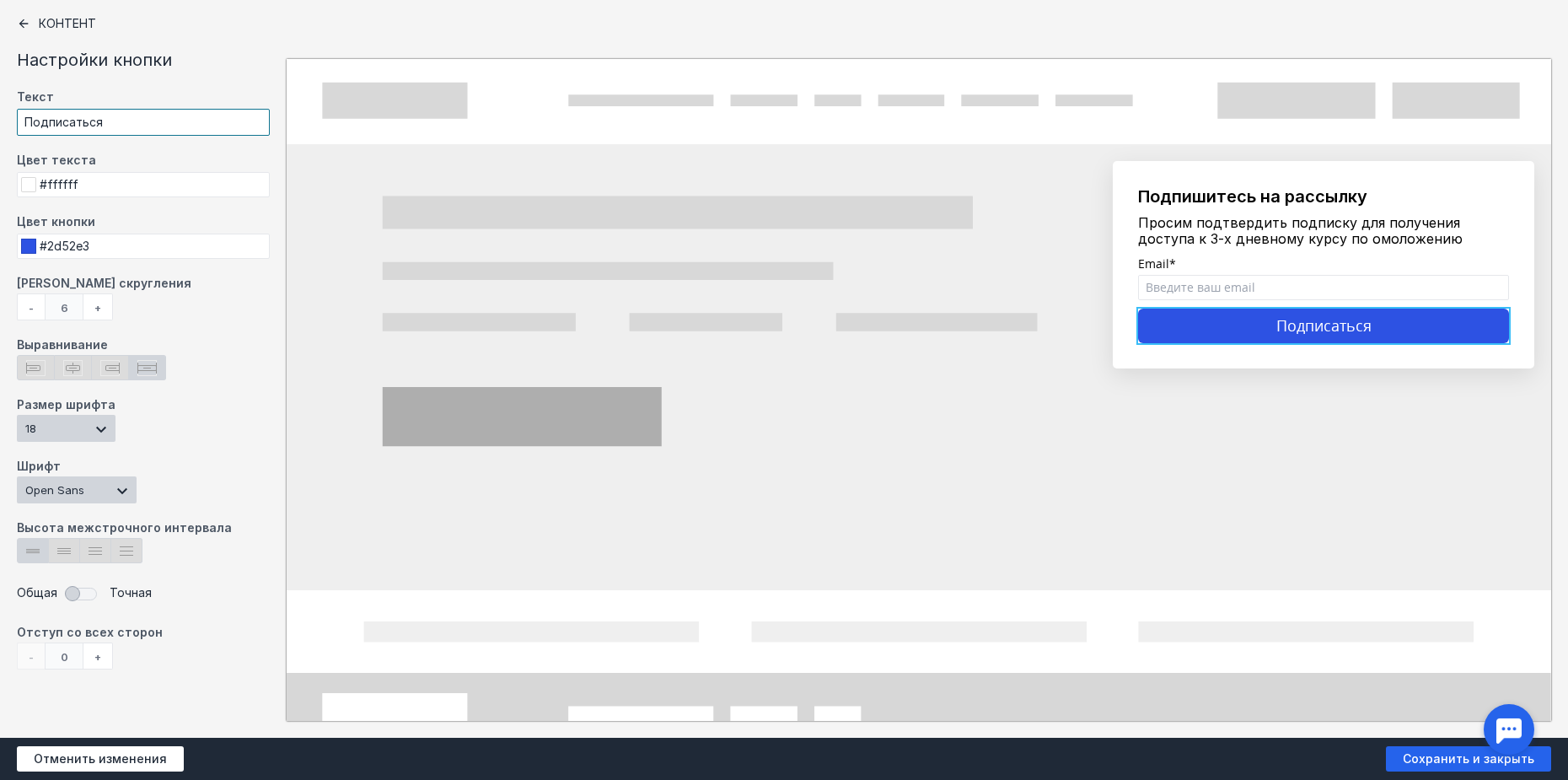
drag, startPoint x: 188, startPoint y: 123, endPoint x: 22, endPoint y: 115, distance: 166.2
click at [22, 115] on input "Подписаться" at bounding box center [143, 122] width 253 height 27
click at [58, 248] on input "#2d52e3" at bounding box center [143, 245] width 253 height 25
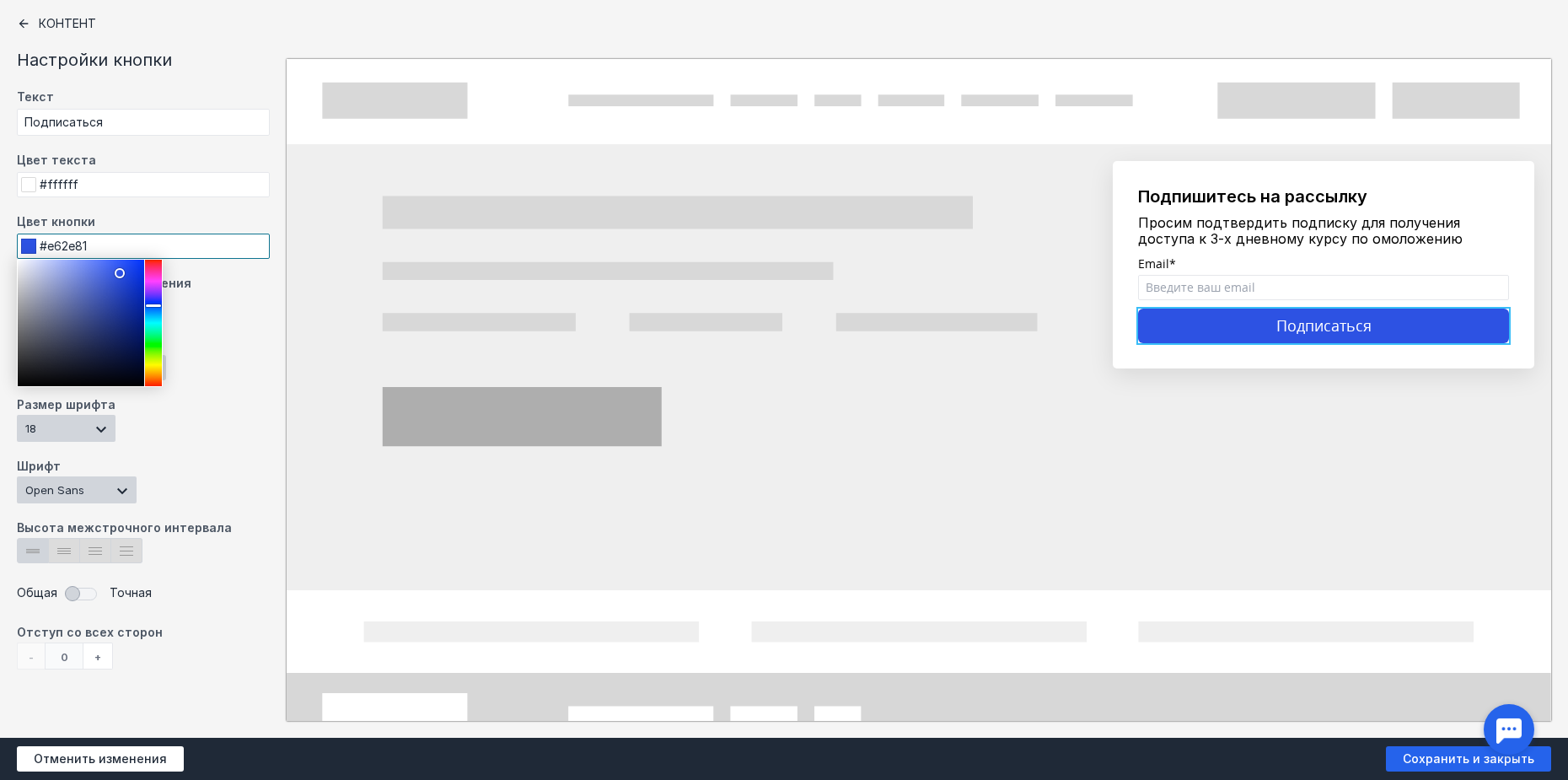
click at [151, 270] on div at bounding box center [154, 322] width 17 height 126
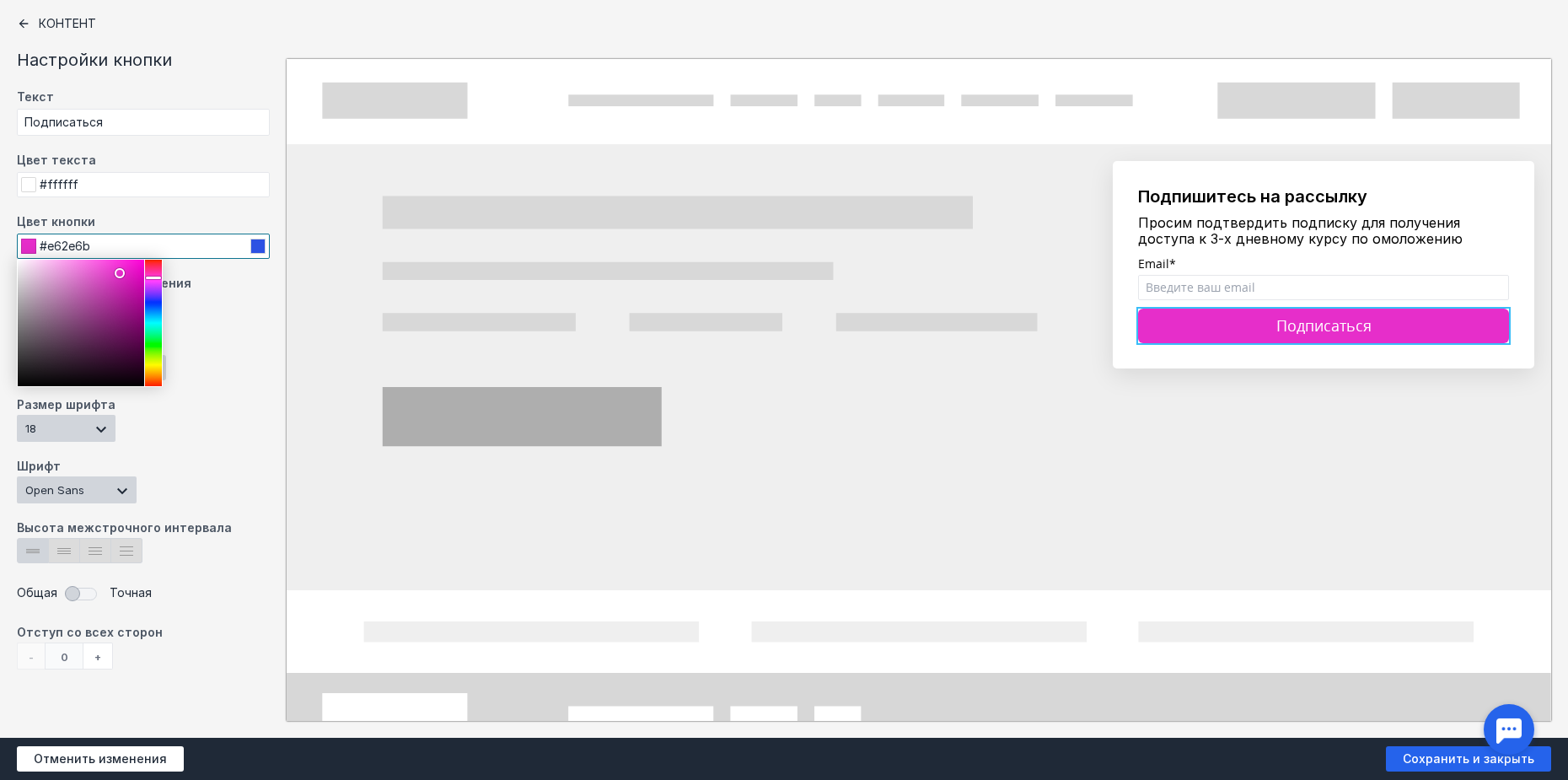
type input "#e62e65"
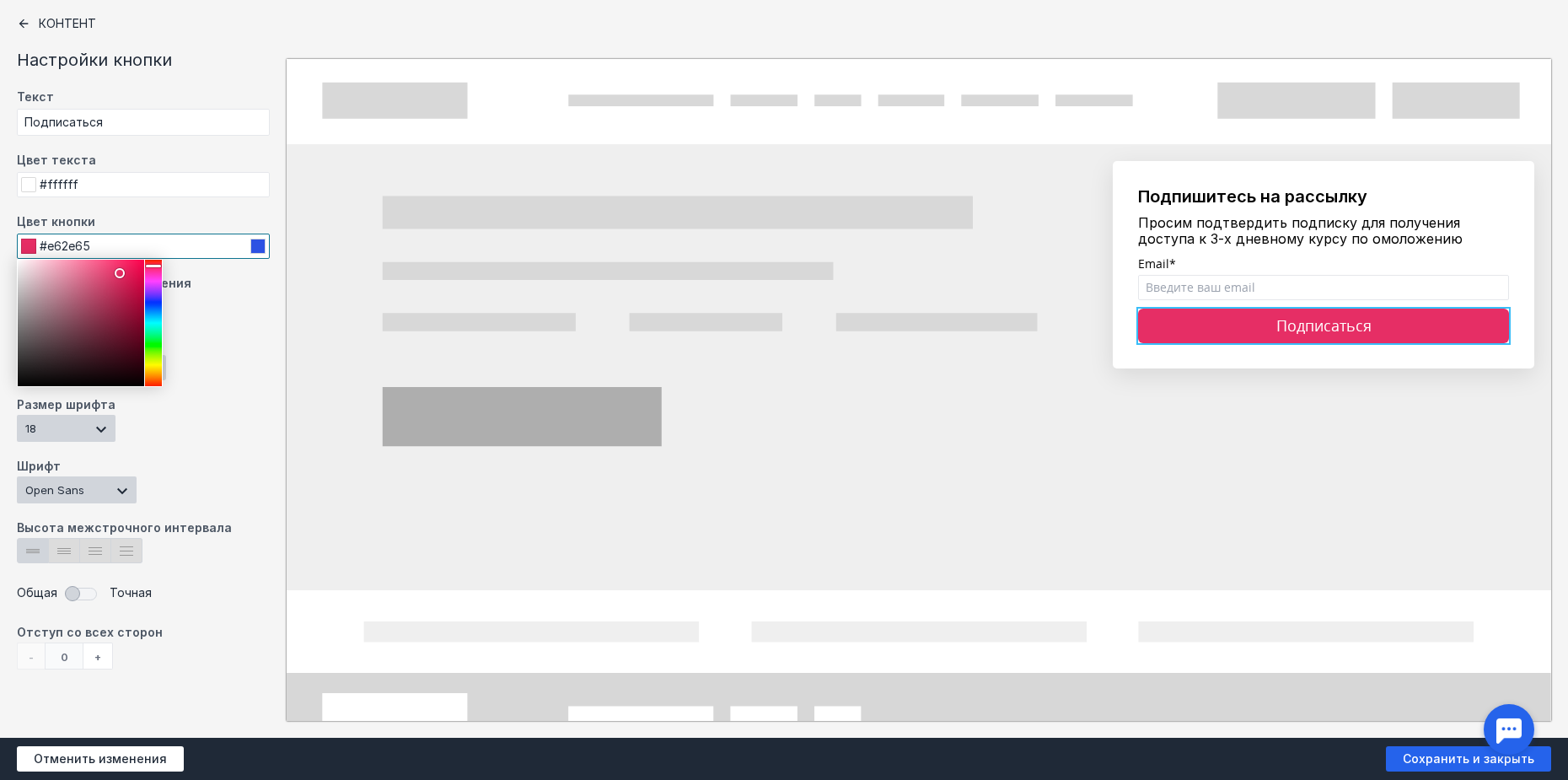
drag, startPoint x: 155, startPoint y: 277, endPoint x: 159, endPoint y: 267, distance: 10.8
click at [159, 267] on div at bounding box center [154, 322] width 17 height 126
click at [125, 131] on input "Подписаться" at bounding box center [143, 122] width 253 height 27
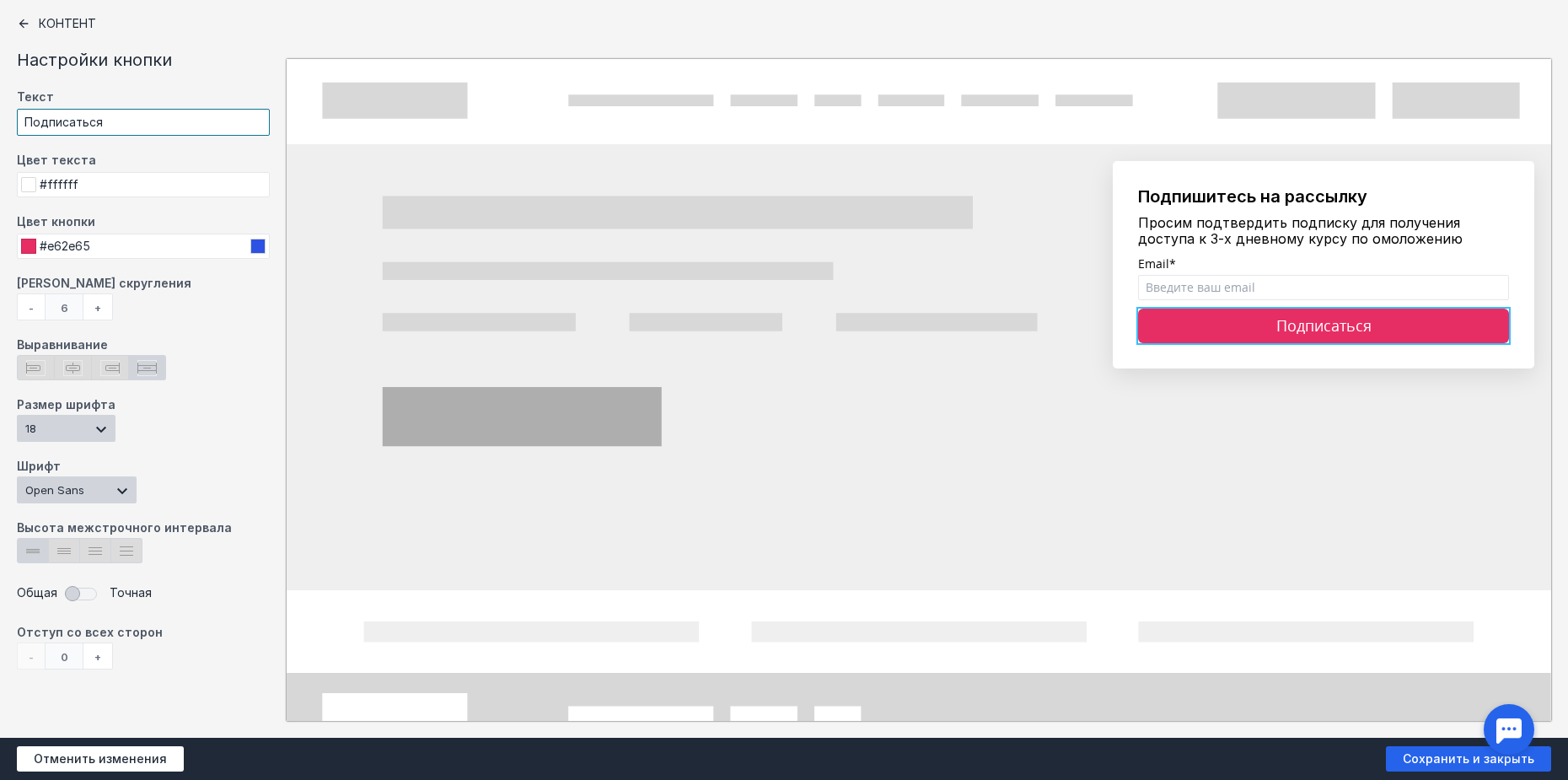
drag, startPoint x: 146, startPoint y: 126, endPoint x: 17, endPoint y: 131, distance: 129.1
click at [17, 131] on input "Подписаться" at bounding box center [143, 122] width 253 height 27
type input "ПОДПИСКА ТУТ"
click at [1182, 434] on div at bounding box center [784, 390] width 1568 height 780
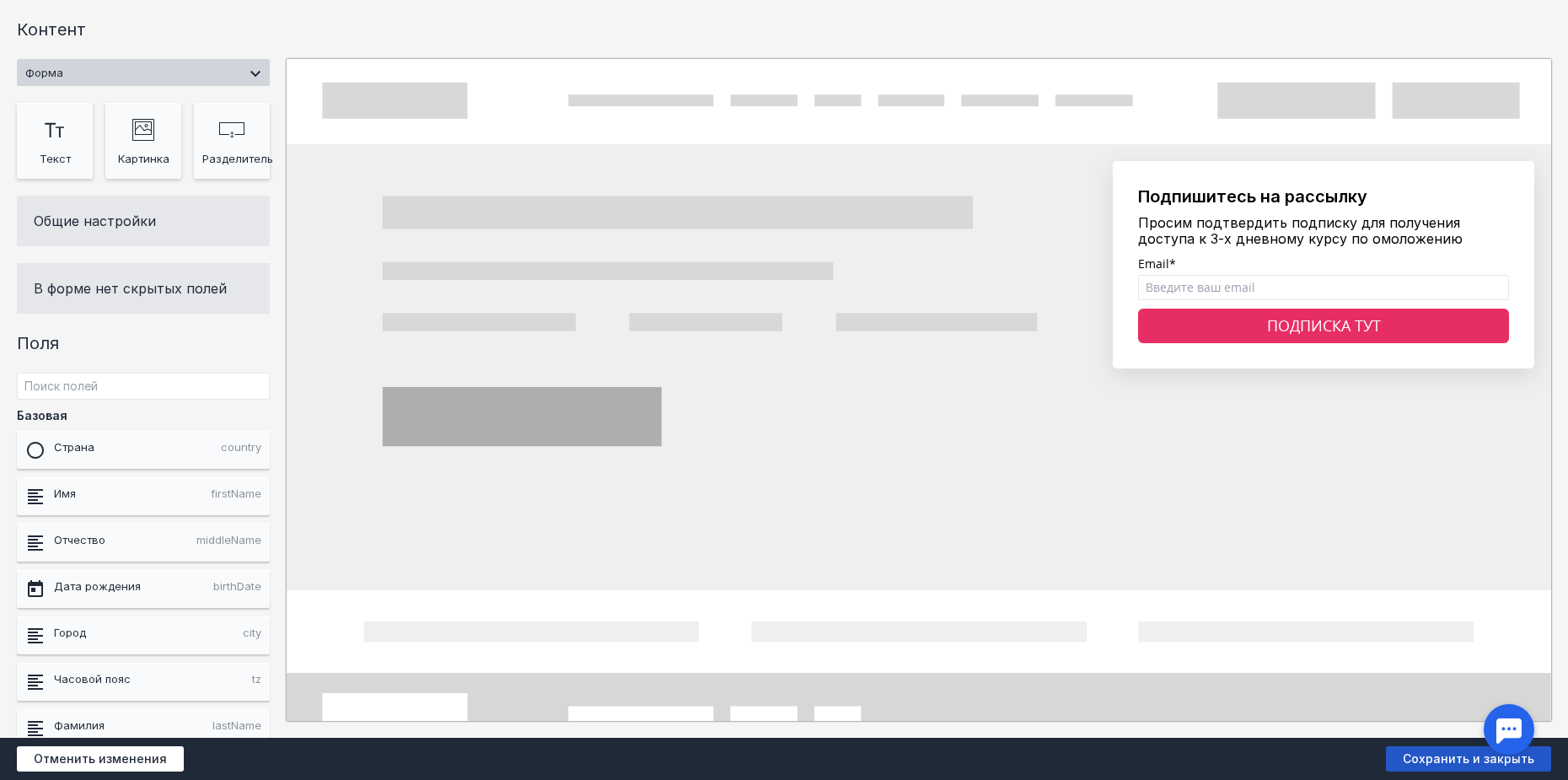
click at [1443, 758] on span "Сохранить и закрыть" at bounding box center [1468, 758] width 165 height 25
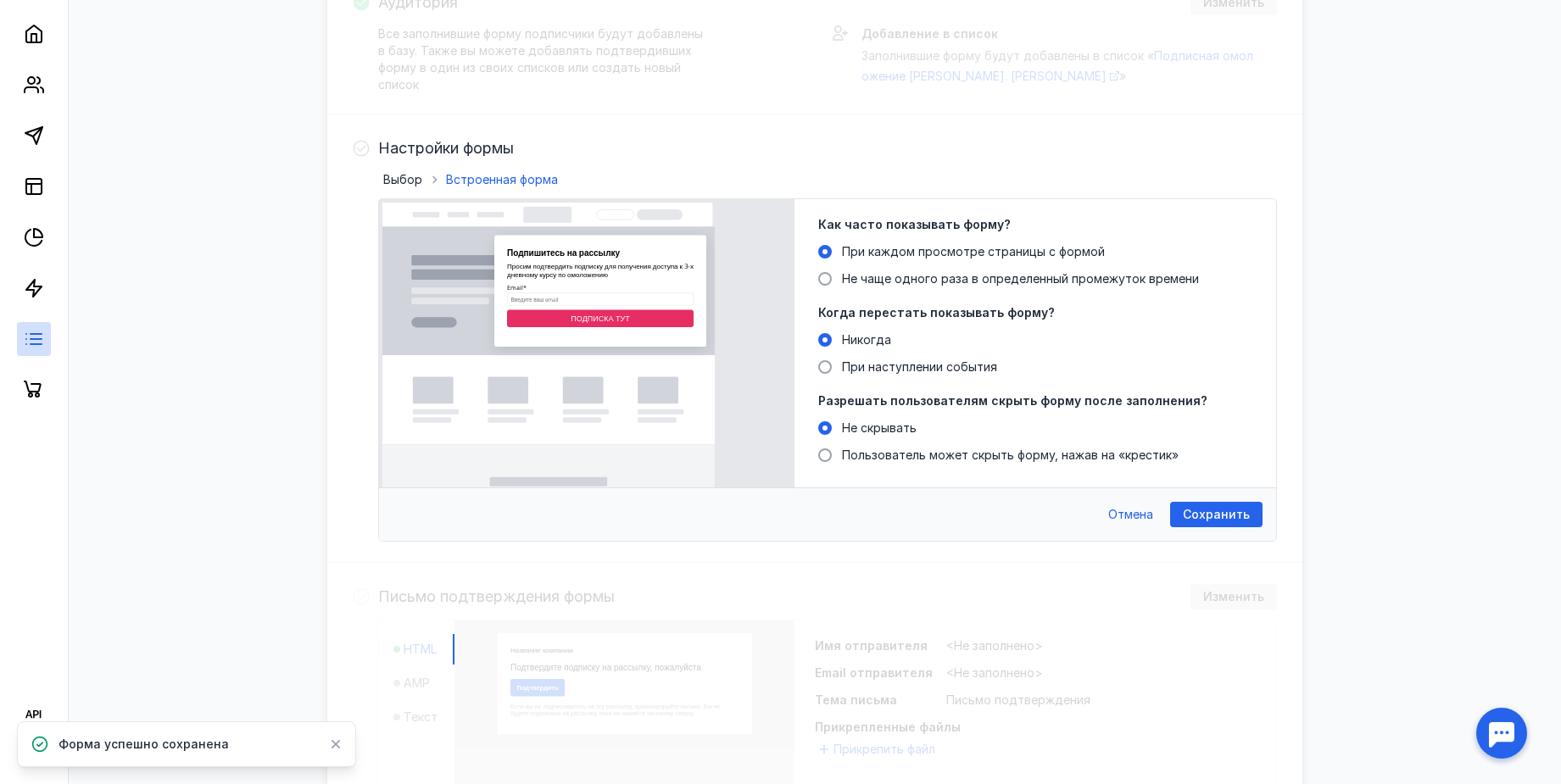
scroll to position [424, 0]
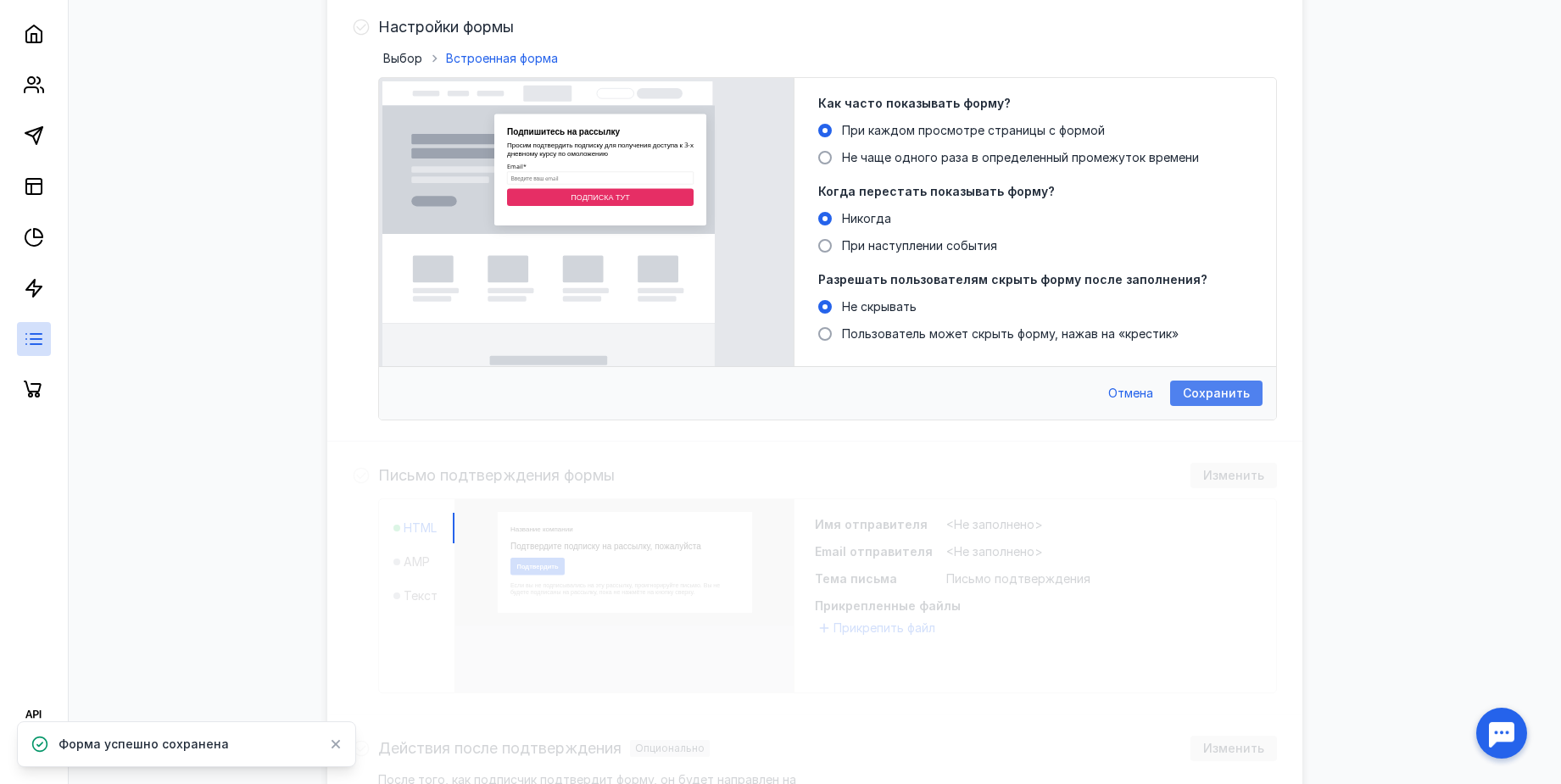
click at [1202, 392] on span "Сохранить" at bounding box center [1215, 393] width 67 height 14
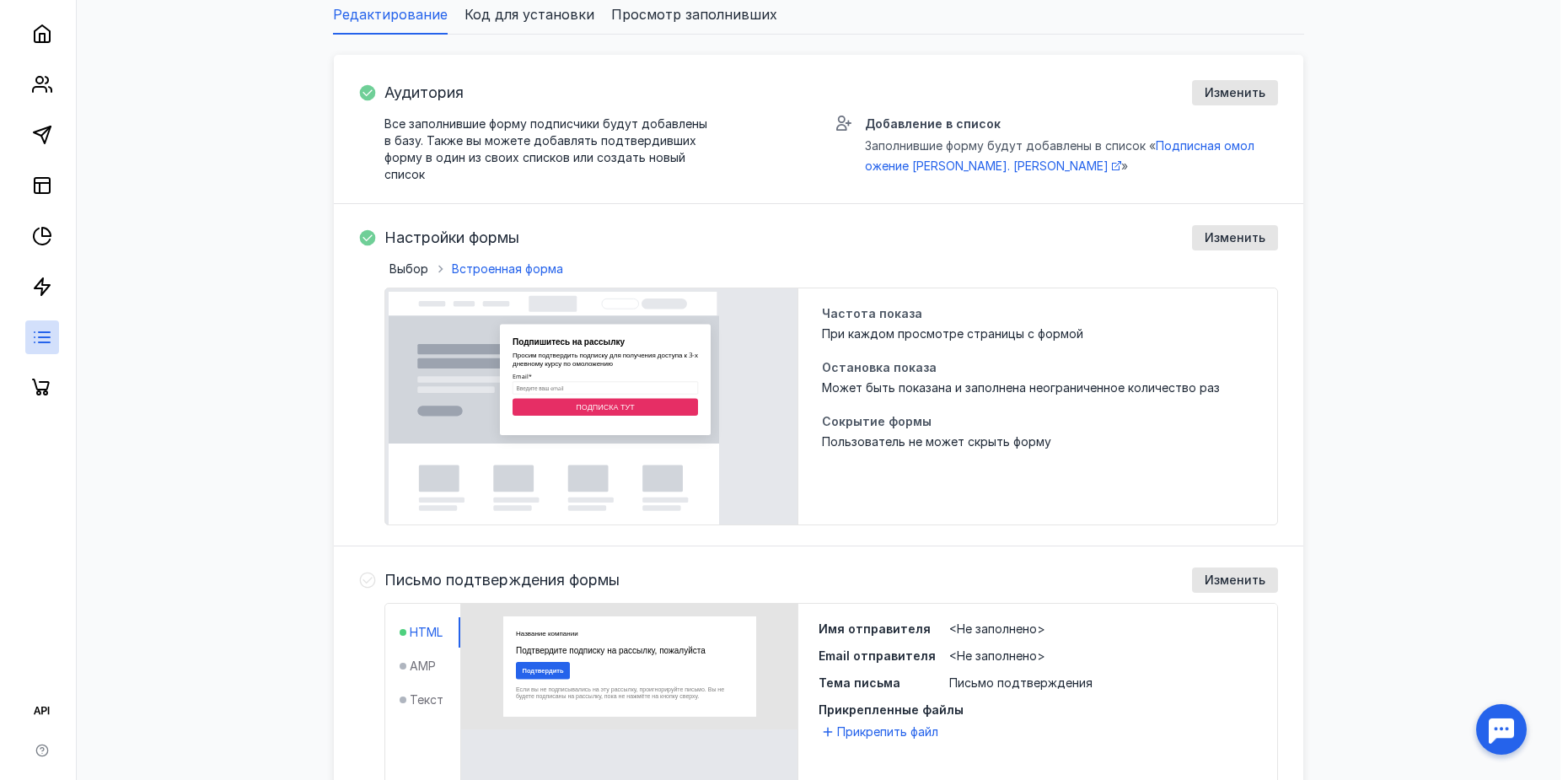
scroll to position [106, 0]
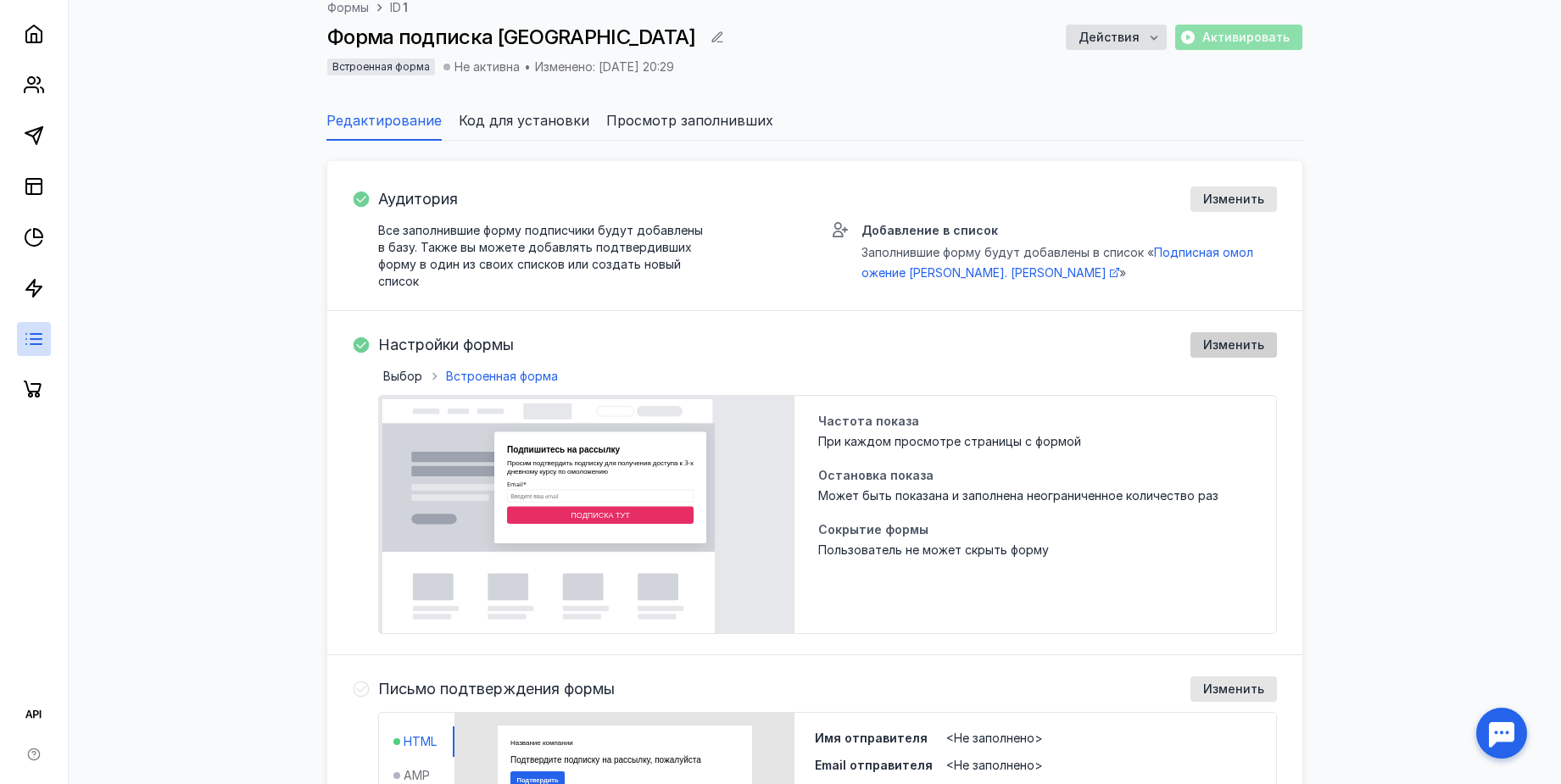
click at [1218, 353] on div "Изменить" at bounding box center [1233, 344] width 87 height 25
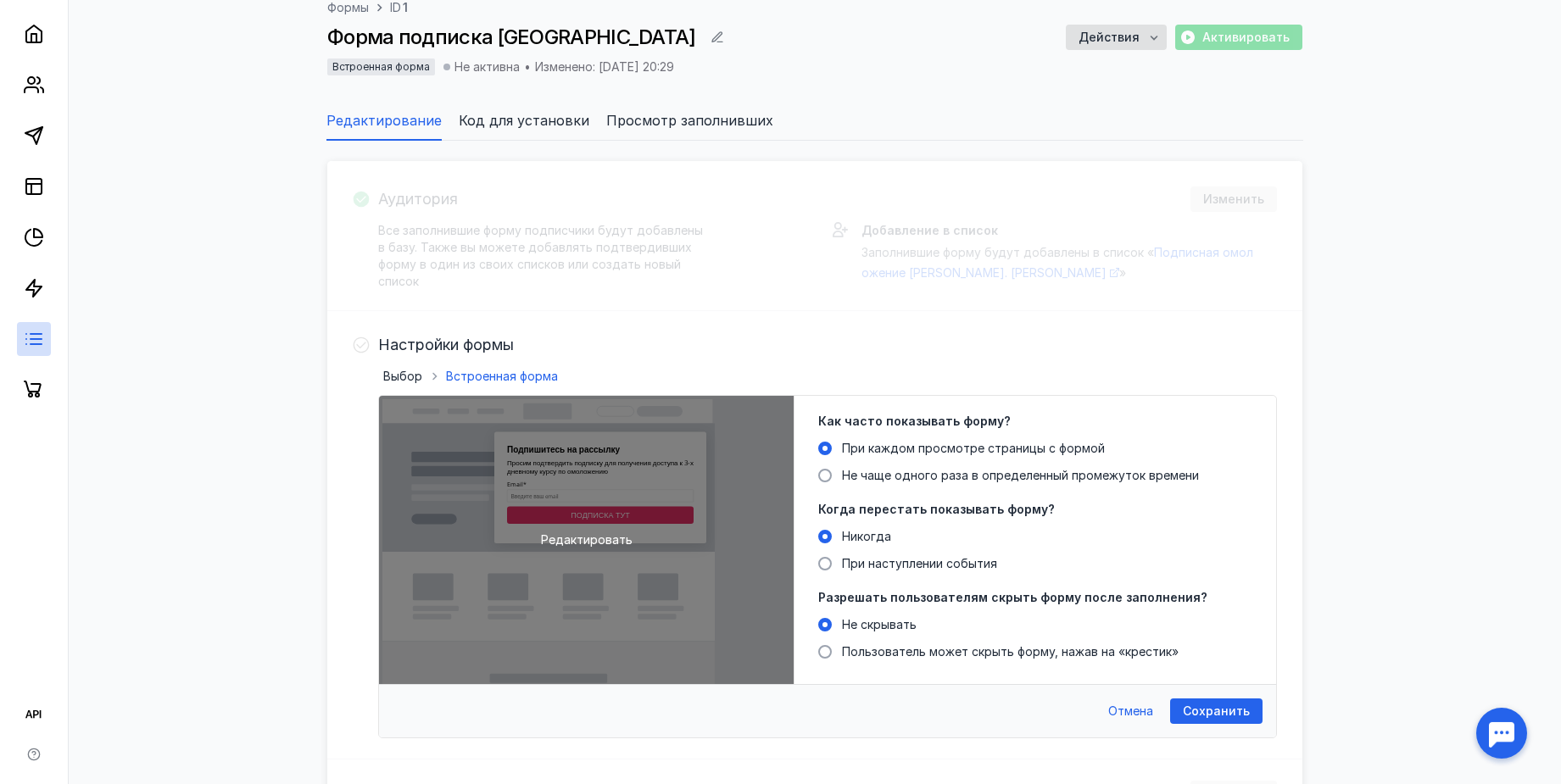
click at [604, 539] on span "Редактировать" at bounding box center [586, 540] width 91 height 17
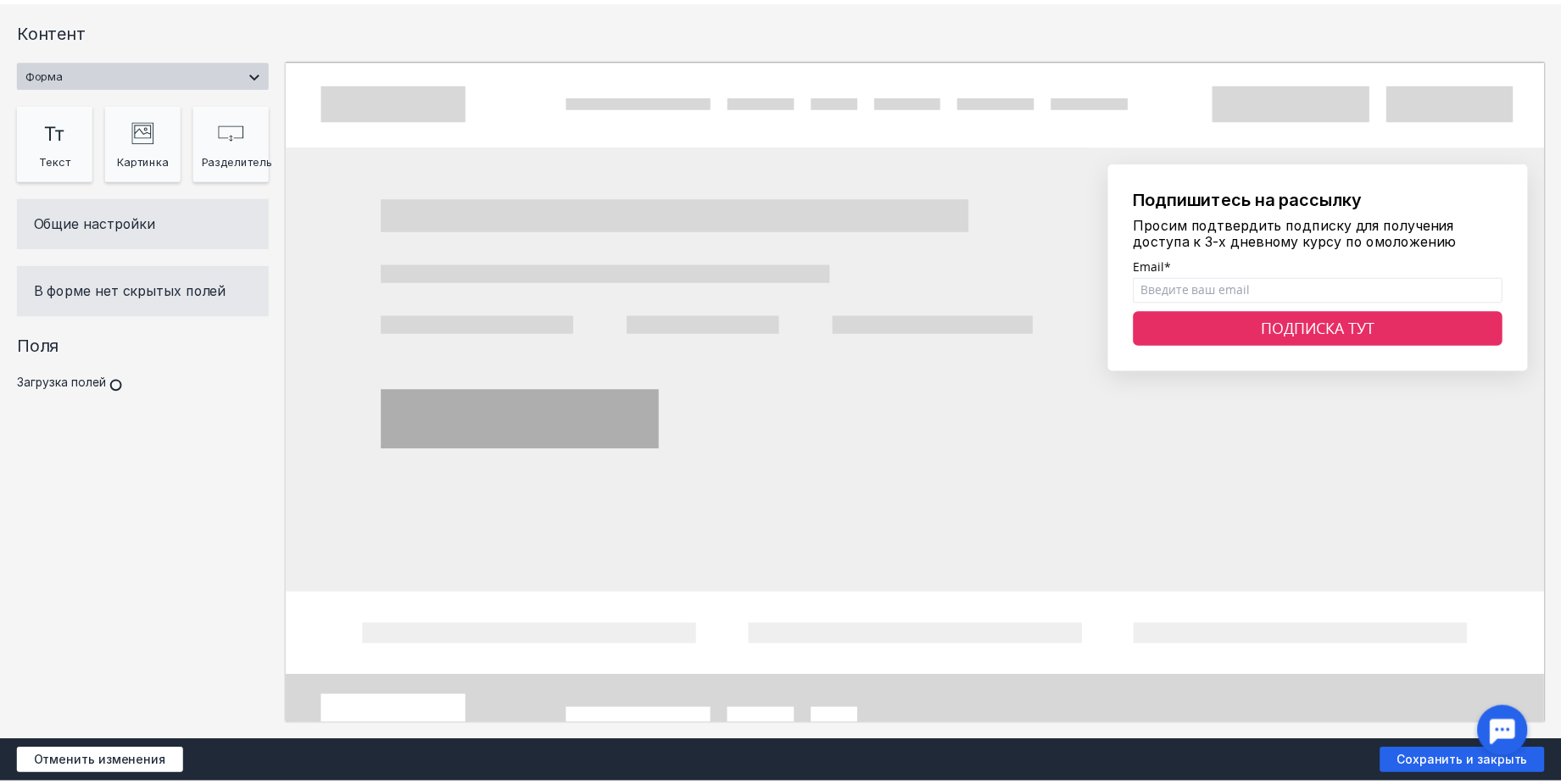
scroll to position [0, 0]
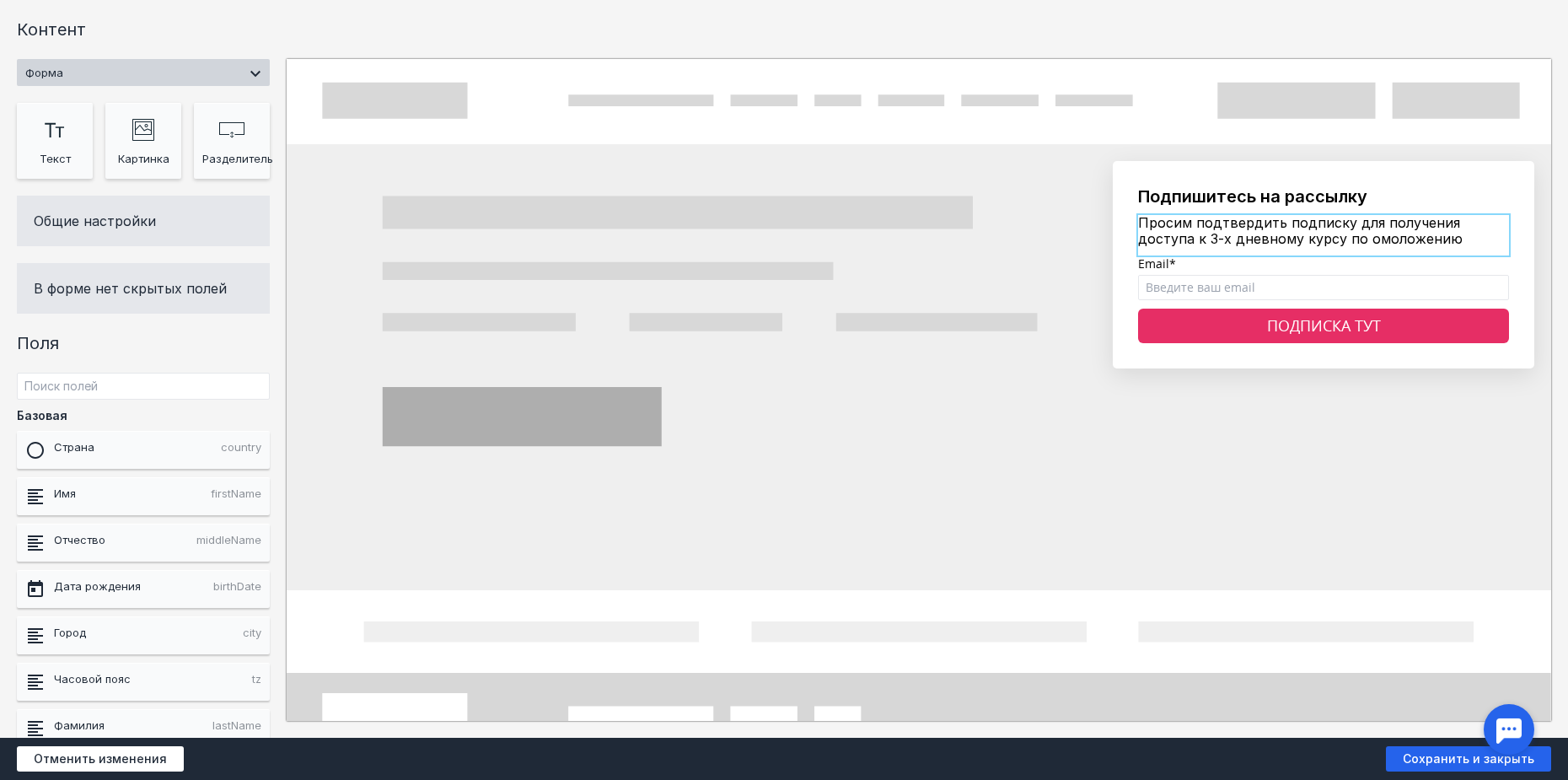
click at [1242, 234] on div at bounding box center [1324, 235] width 371 height 40
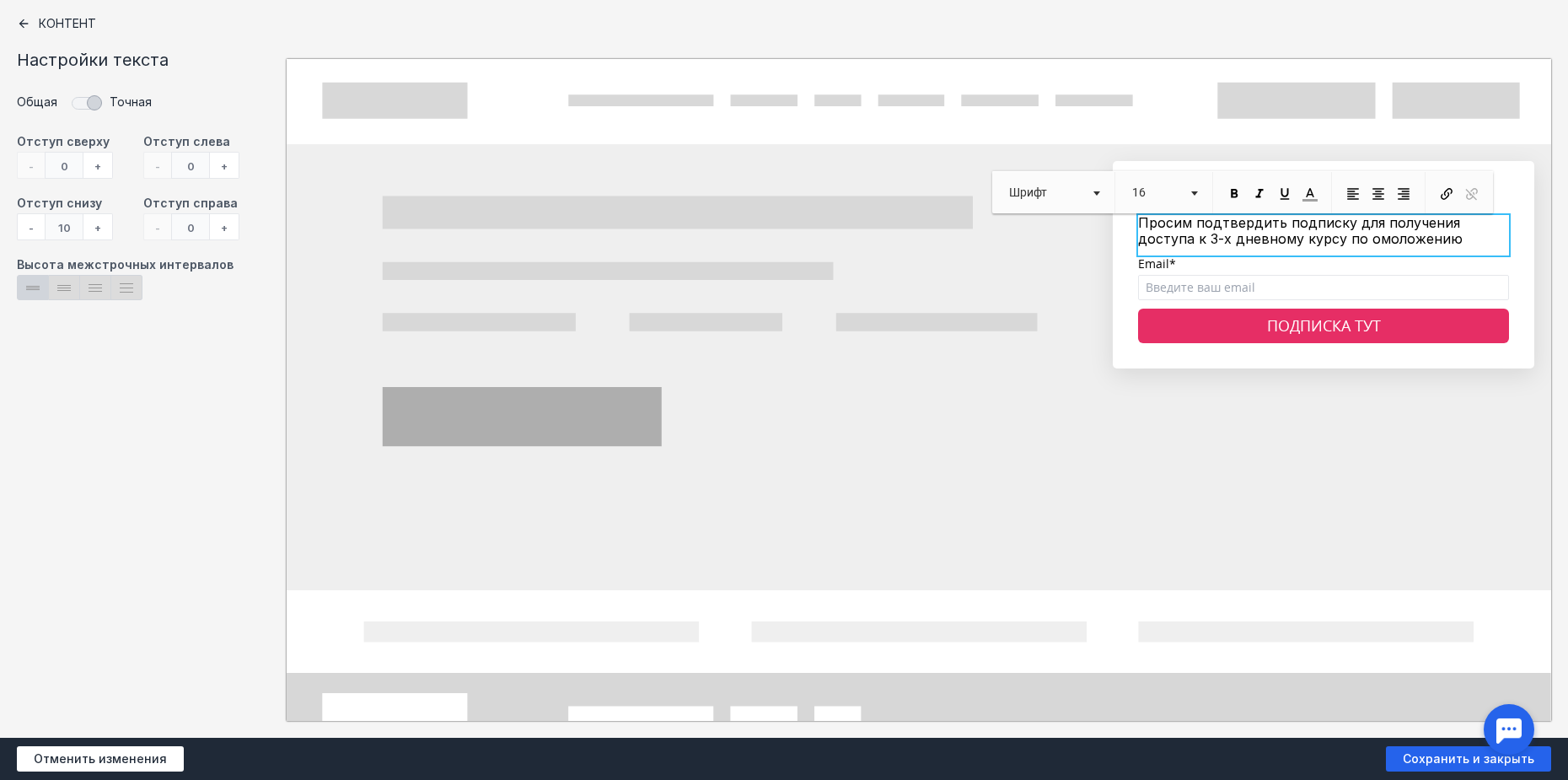
click at [1325, 233] on span "Просим подтвердить подписку для получения доступа к 3-х дневному курсу по омоло…" at bounding box center [1300, 230] width 325 height 33
click at [1435, 273] on div at bounding box center [784, 390] width 1568 height 780
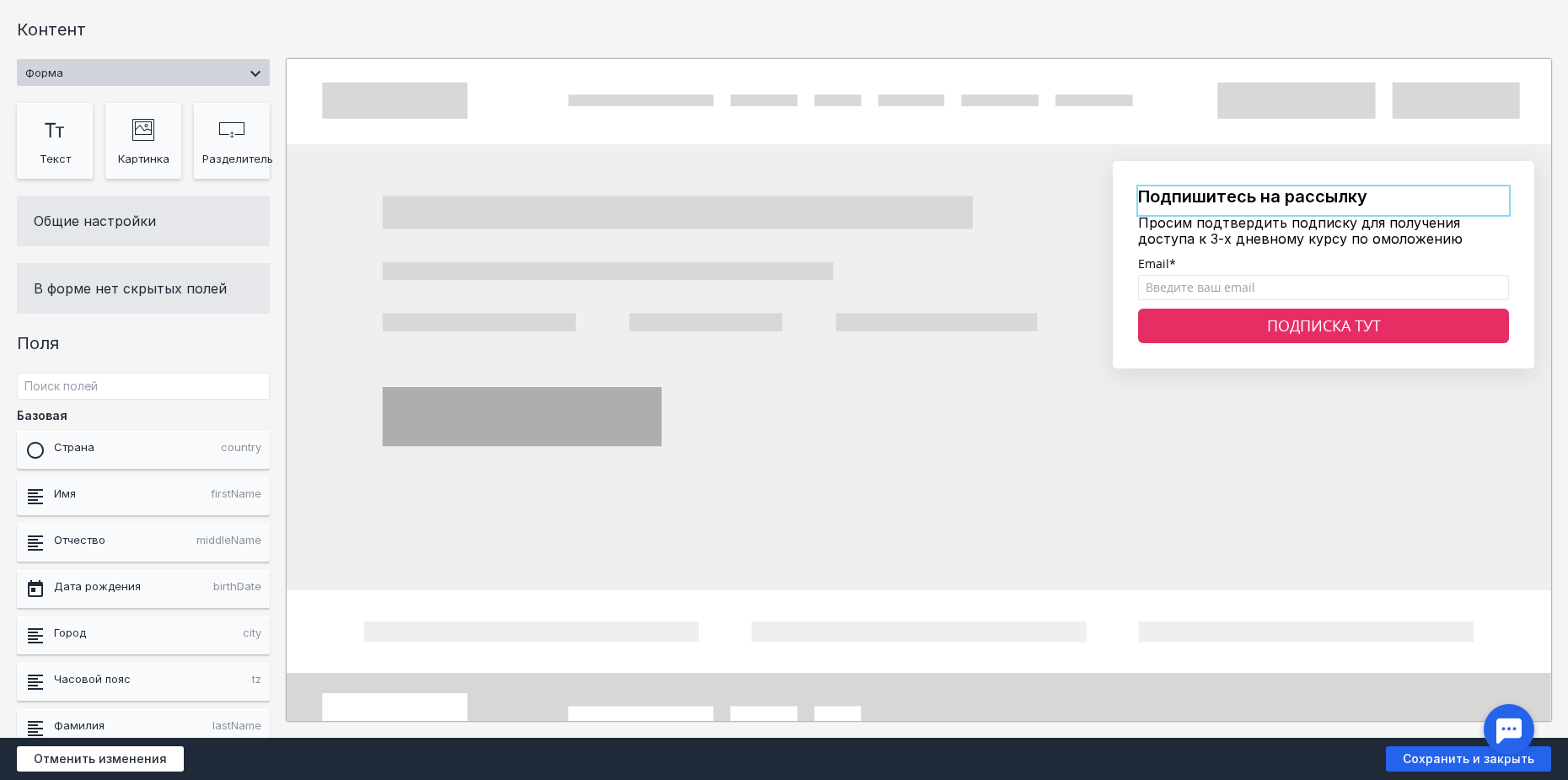
click at [1425, 202] on div at bounding box center [1324, 200] width 371 height 29
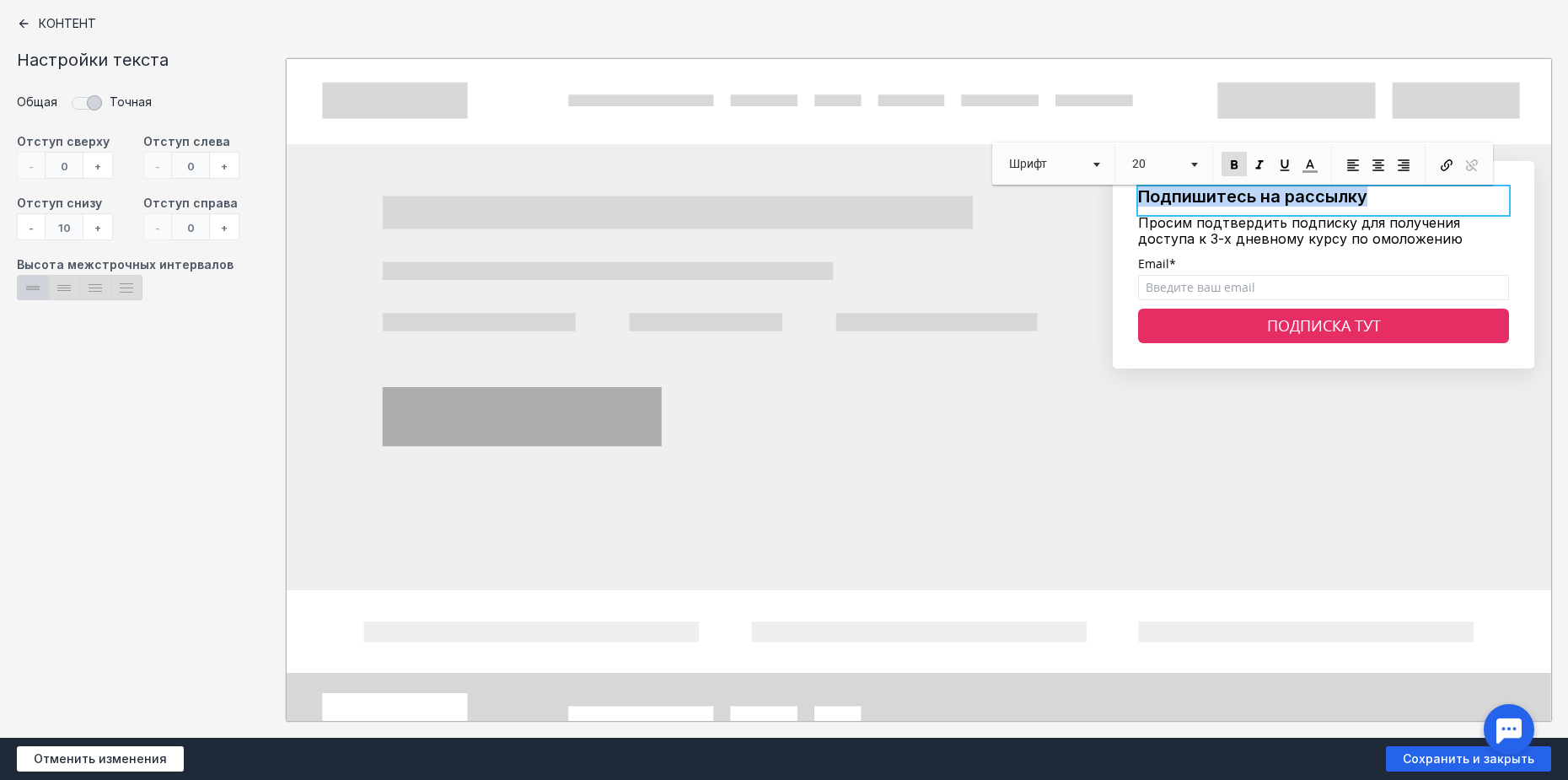
drag, startPoint x: 1432, startPoint y: 200, endPoint x: 1103, endPoint y: 200, distance: 329.0
click at [1103, 200] on div "Подпишитесь на рассылку Просим подтвердить подписку для получения доступа к 3-х…" at bounding box center [918, 390] width 1265 height 662
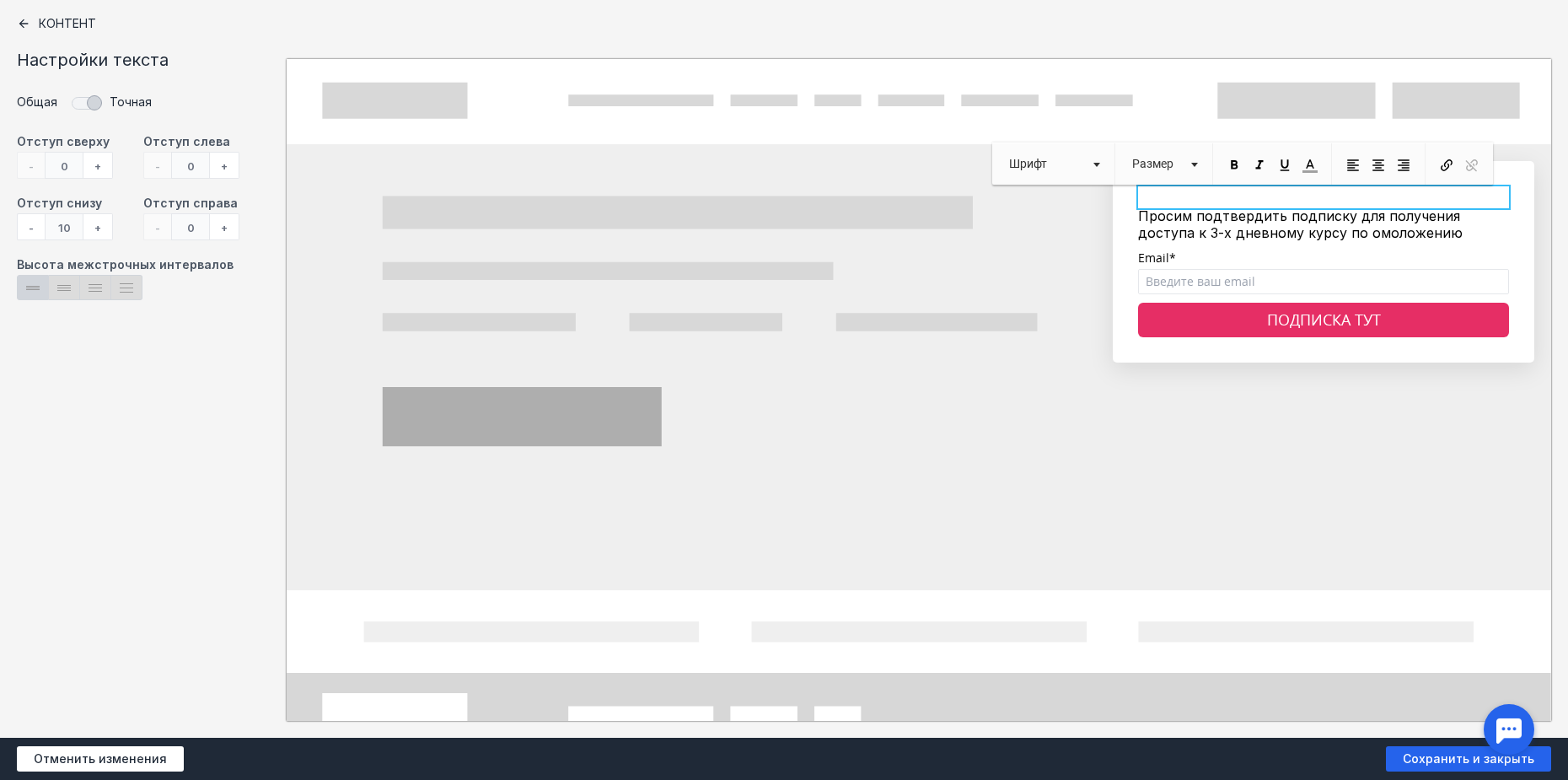
click at [1293, 240] on div at bounding box center [784, 390] width 1568 height 780
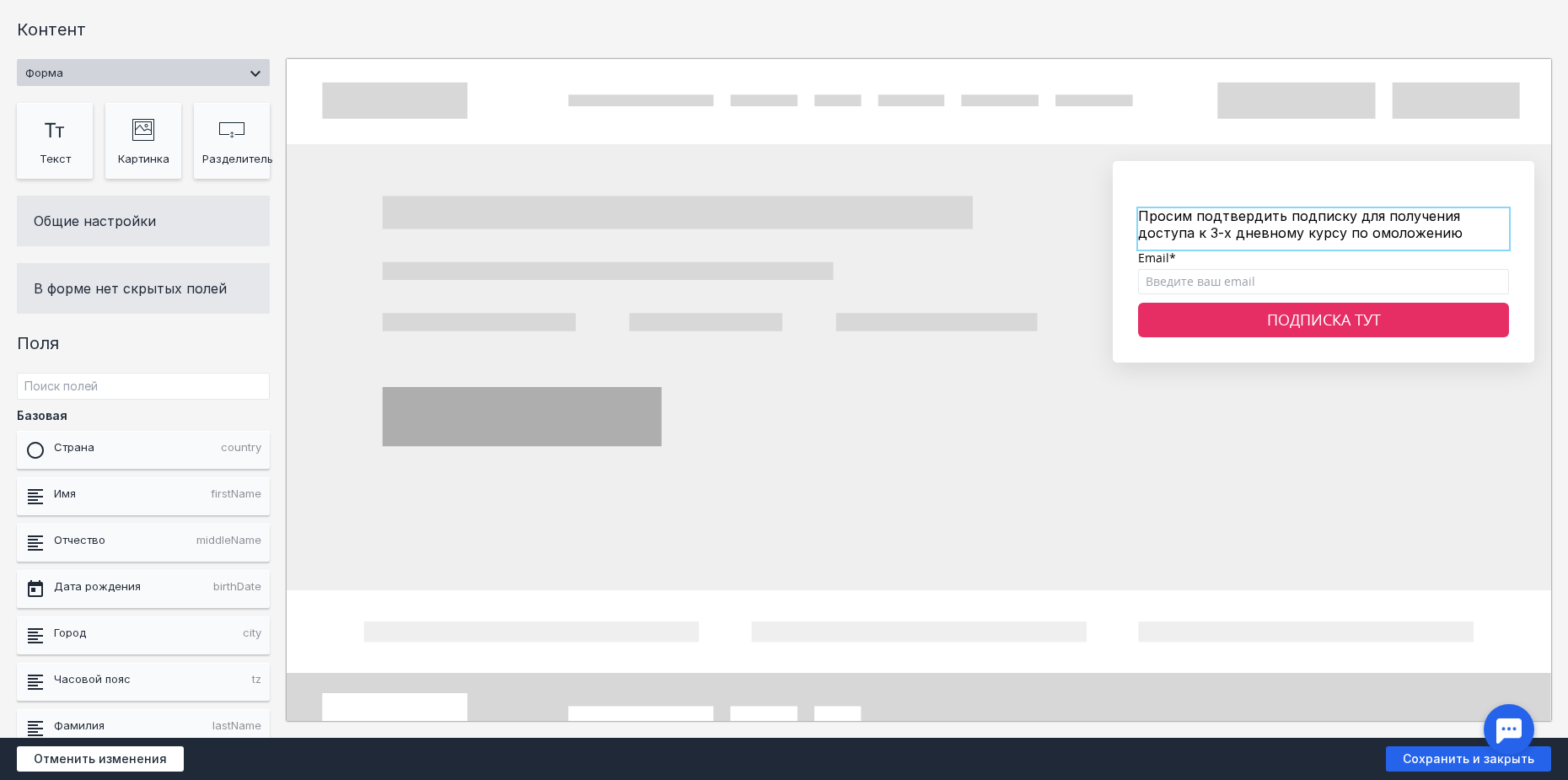
click at [1312, 242] on div at bounding box center [1324, 228] width 371 height 40
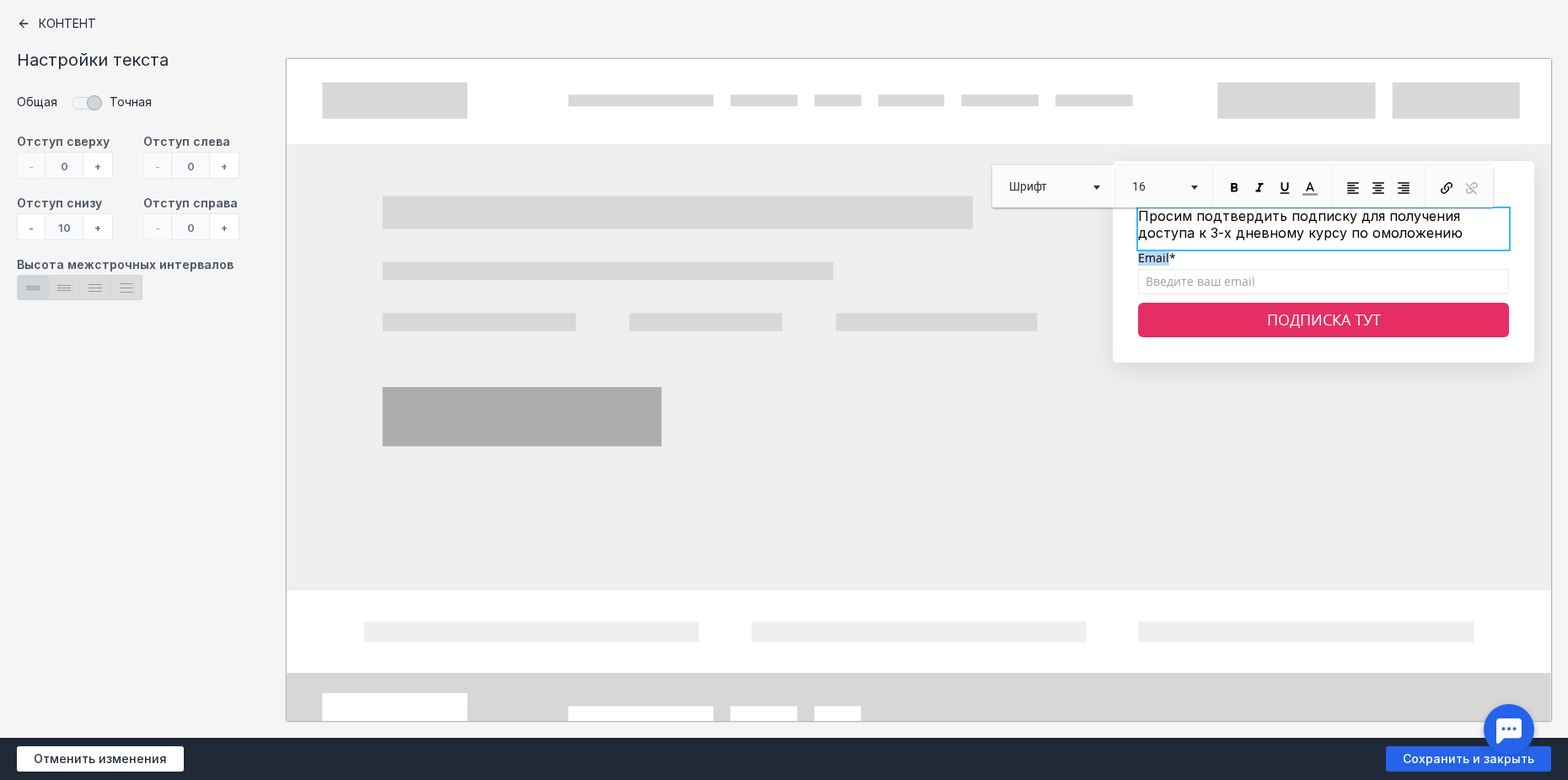
click at [1312, 242] on div "Просим подтвердить подписку для получения доступа к 3-х дневному курсу по омоло…" at bounding box center [1324, 228] width 371 height 40
drag, startPoint x: 1386, startPoint y: 240, endPoint x: 1001, endPoint y: 170, distance: 391.3
click at [1311, 298] on div at bounding box center [784, 390] width 1568 height 780
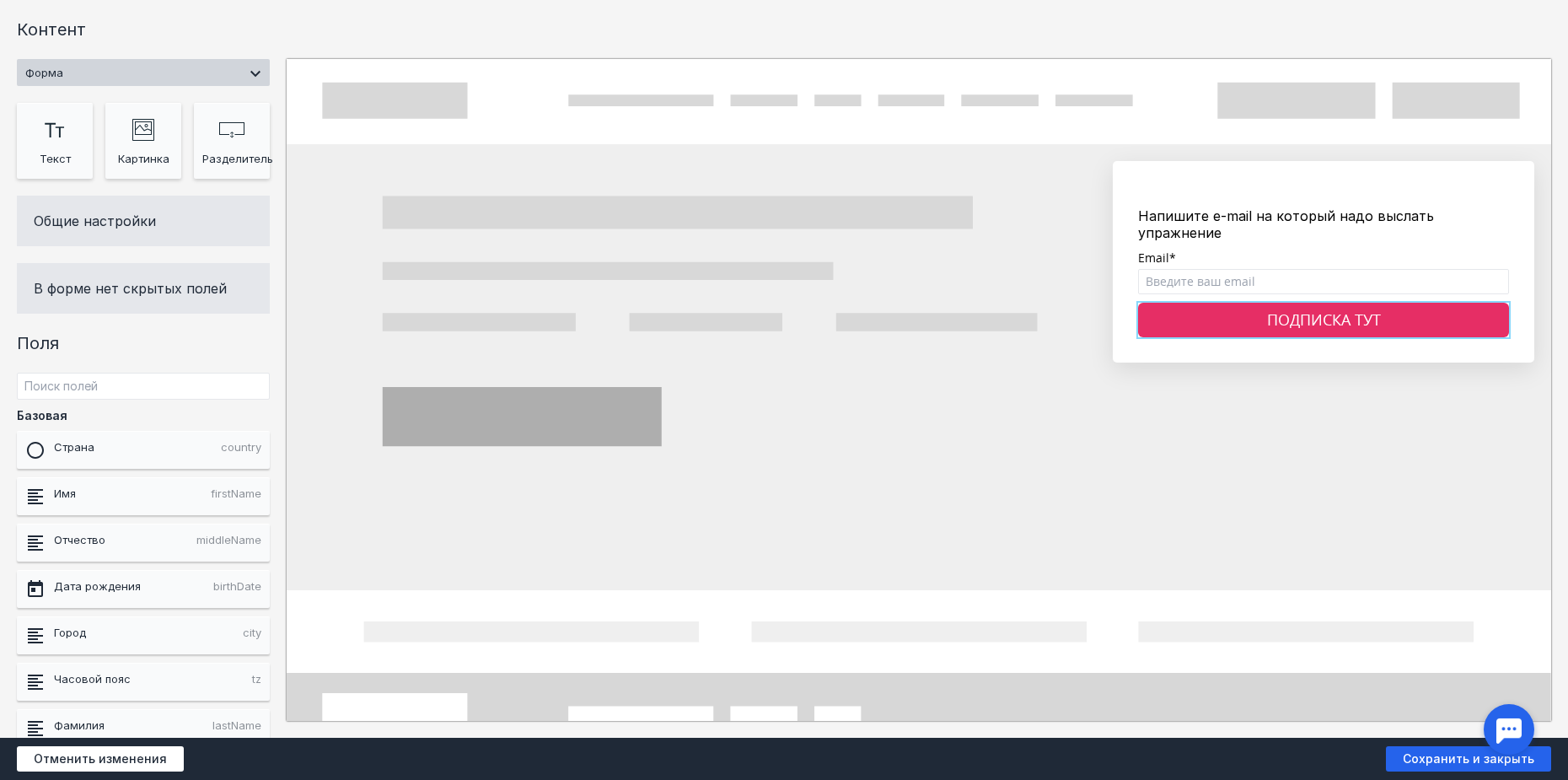
click at [1146, 302] on div "ПОДПИСКА ТУТ" at bounding box center [1324, 320] width 371 height 36
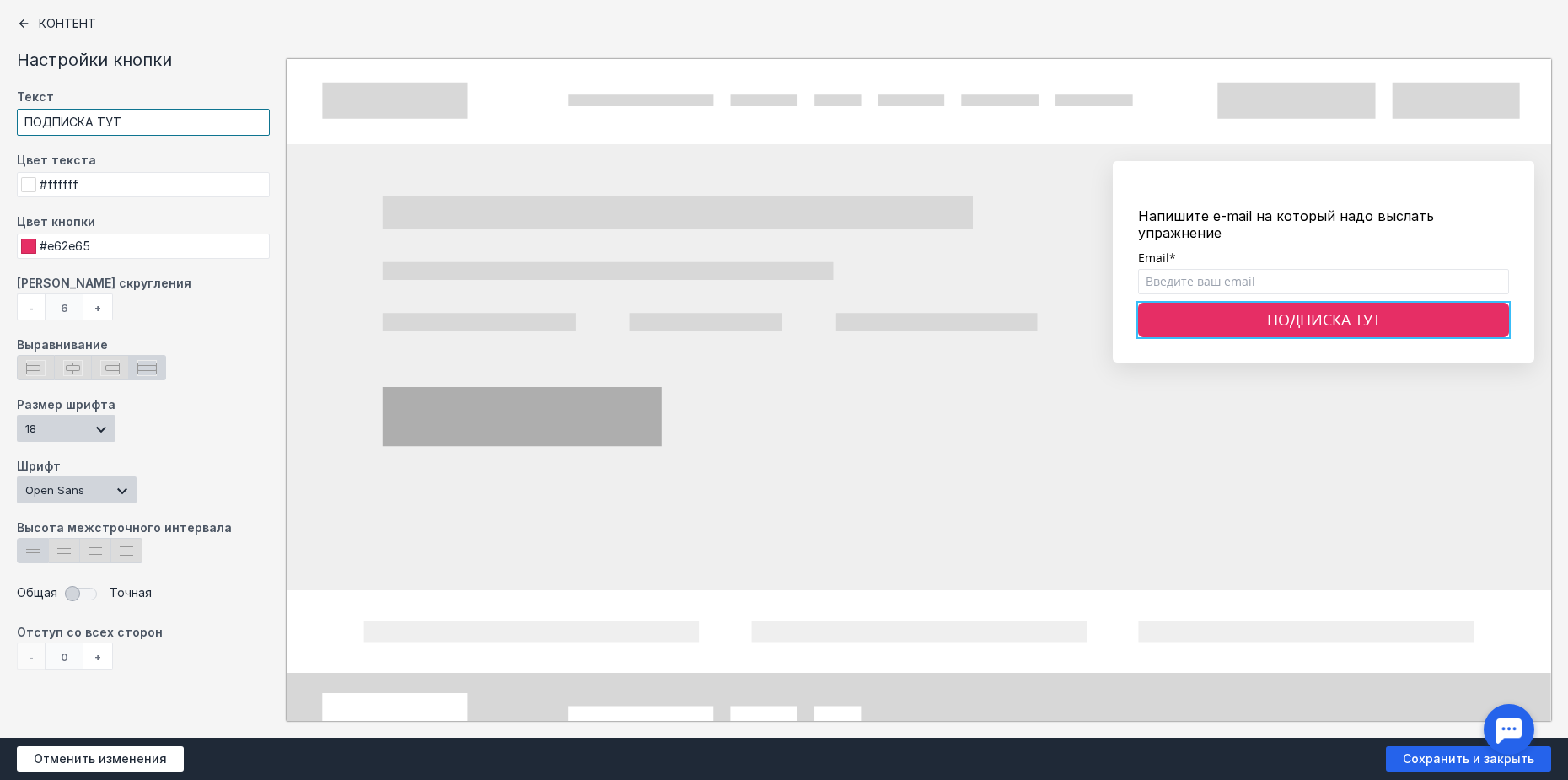
drag, startPoint x: 177, startPoint y: 127, endPoint x: 10, endPoint y: 101, distance: 169.0
click at [10, 101] on div "Контент Настройки кнопки Текст ПОДПИСКА ТУТ Цвет текста #ffffff Цвет кнопки #e6…" at bounding box center [143, 369] width 286 height 738
type input "ПОДТВЕРДИТЬ"
click at [1362, 216] on div at bounding box center [784, 390] width 1568 height 780
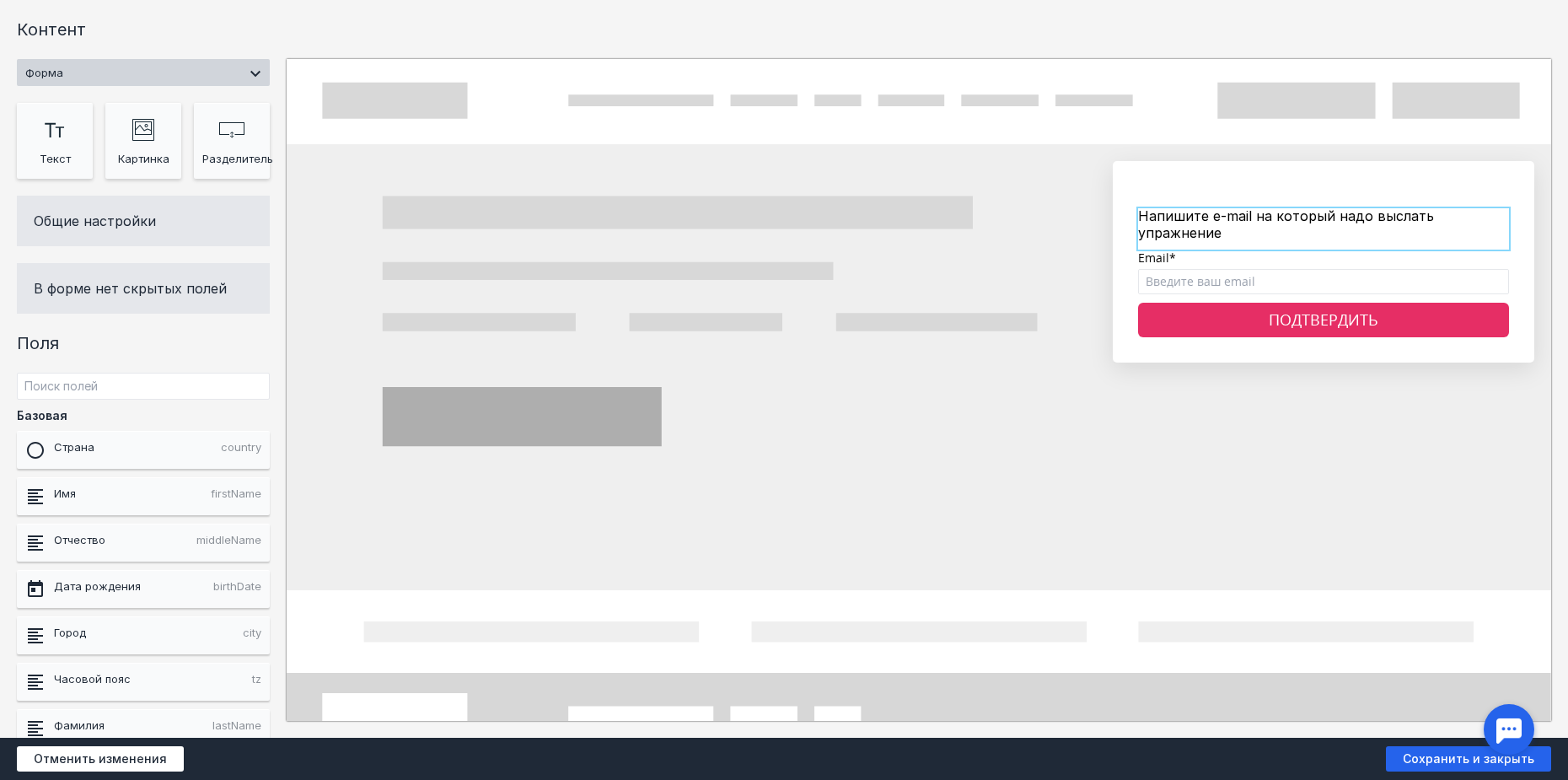
click at [1347, 212] on div at bounding box center [1324, 228] width 371 height 40
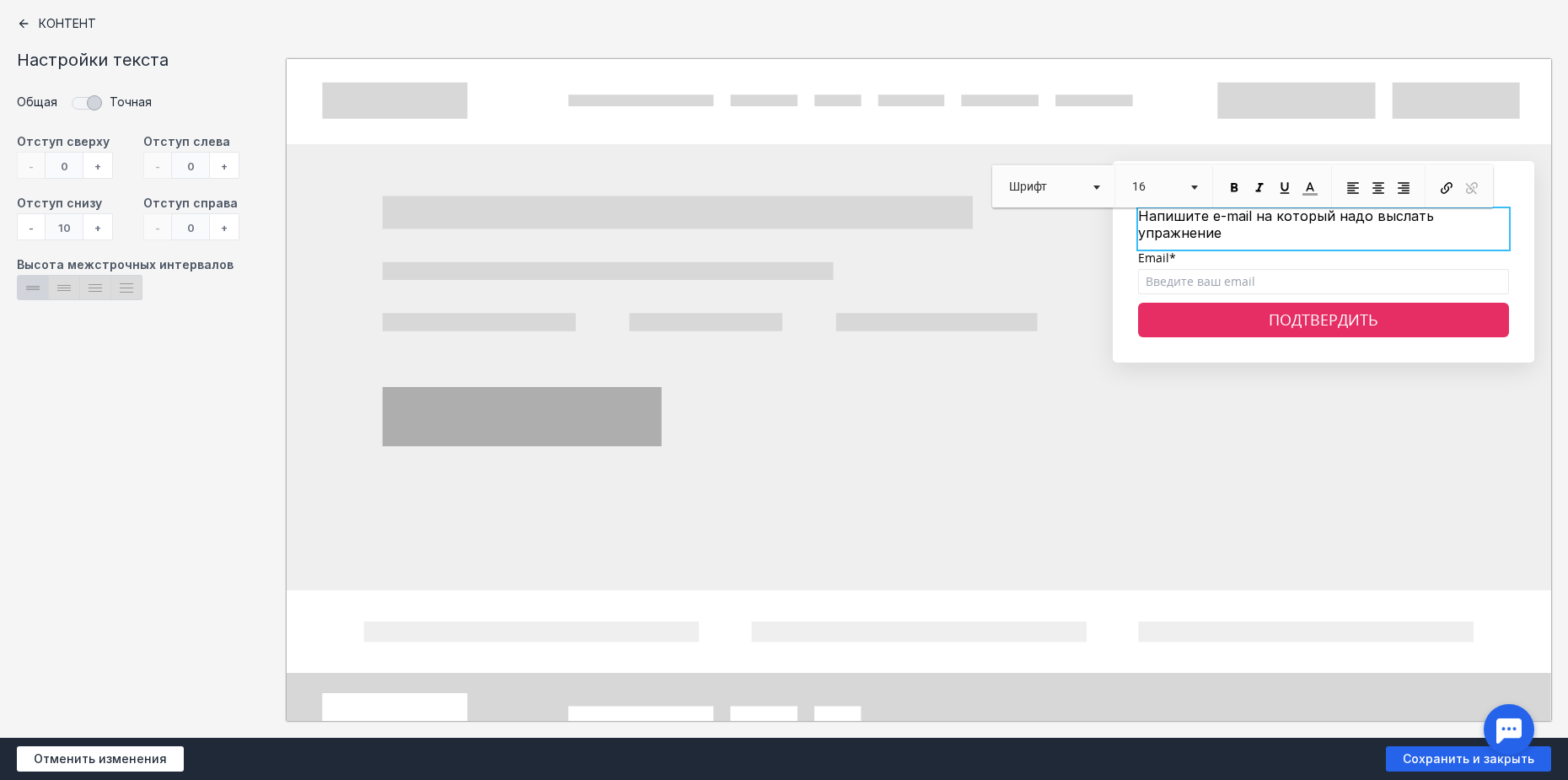
click at [1342, 216] on span "Напишите e-mail на который надо выслать упражнение" at bounding box center [1286, 224] width 296 height 33
drag, startPoint x: 1348, startPoint y: 214, endPoint x: 1317, endPoint y: 218, distance: 31.3
click at [1317, 218] on span "Напишите e-mail на который надо выслать упражнение" at bounding box center [1286, 224] width 296 height 33
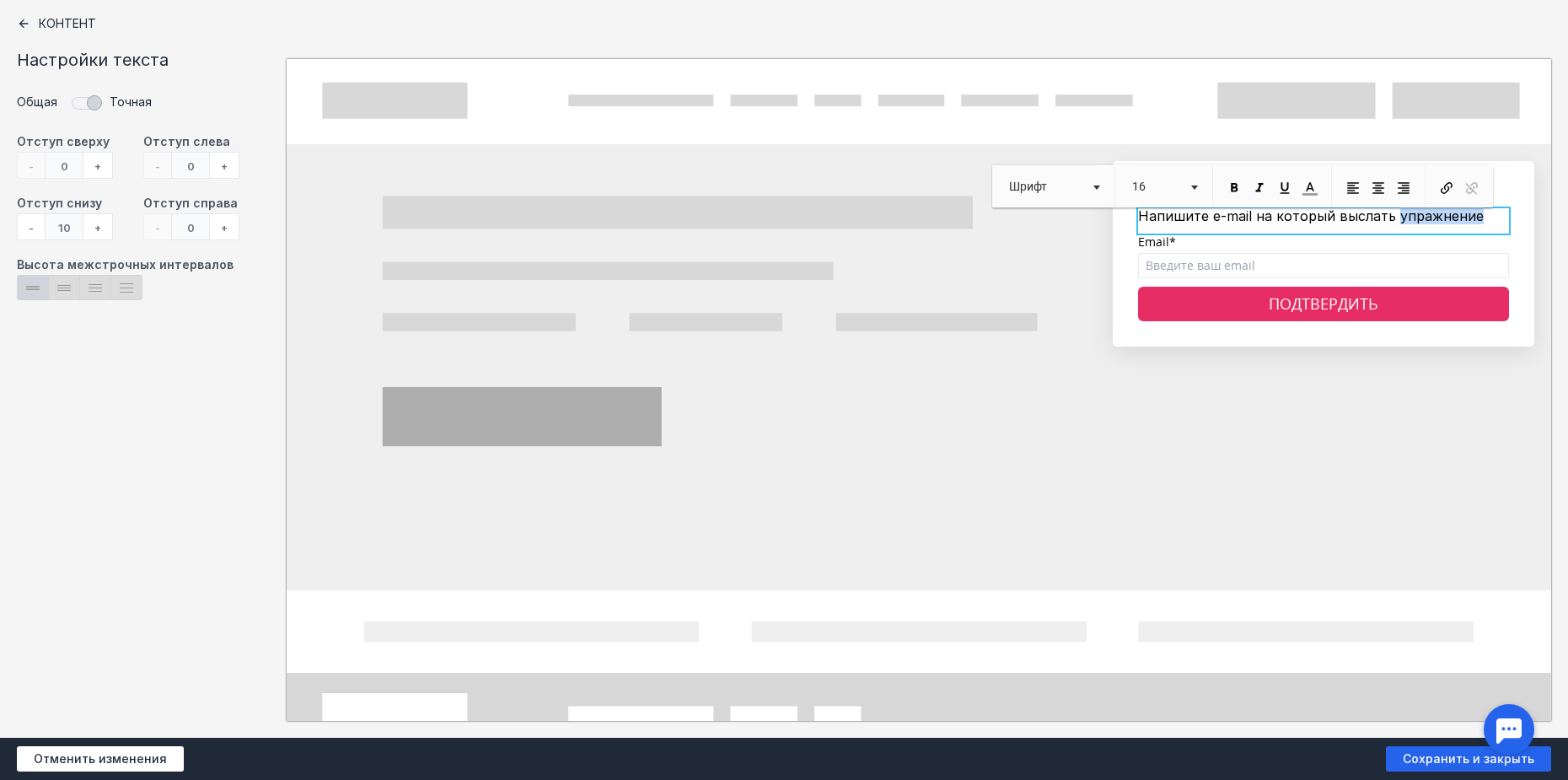
drag, startPoint x: 1465, startPoint y: 218, endPoint x: 1374, endPoint y: 217, distance: 91.0
click at [1374, 217] on p "Напишите e-mail на который выслать упражнение" at bounding box center [1324, 215] width 371 height 16
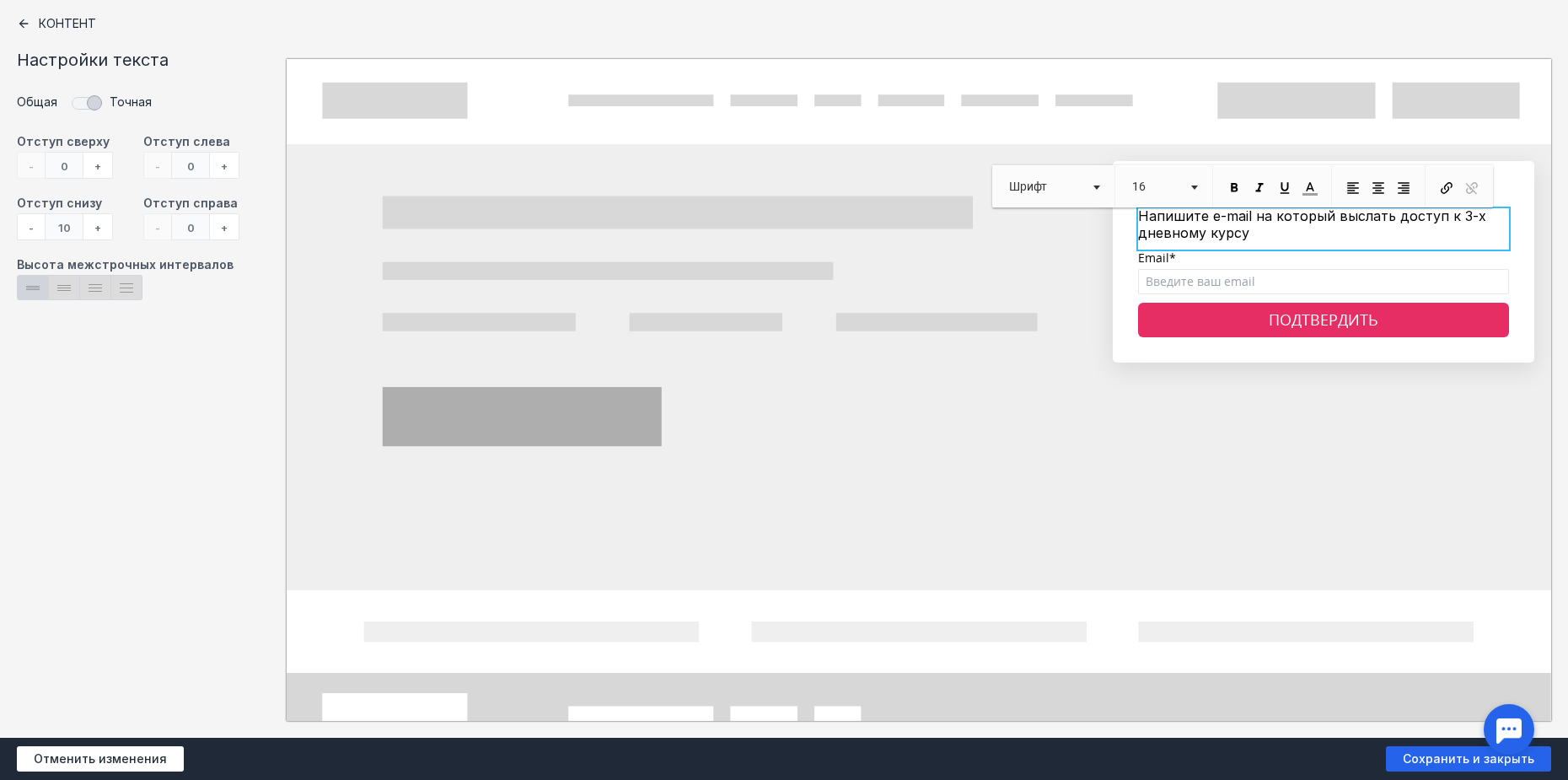
click at [1289, 417] on div at bounding box center [784, 390] width 1568 height 780
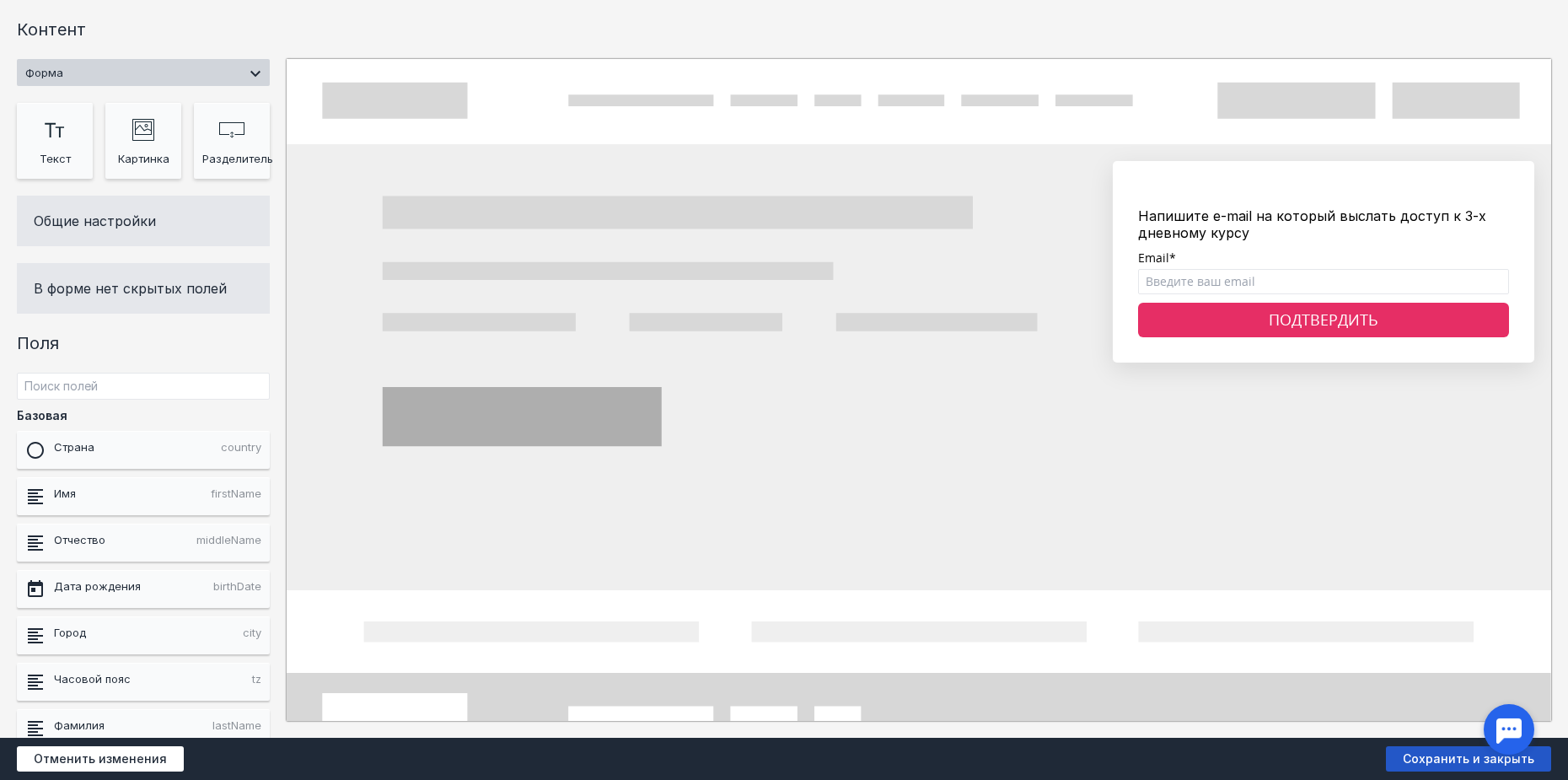
click at [1454, 761] on span "Сохранить и закрыть" at bounding box center [1468, 758] width 165 height 25
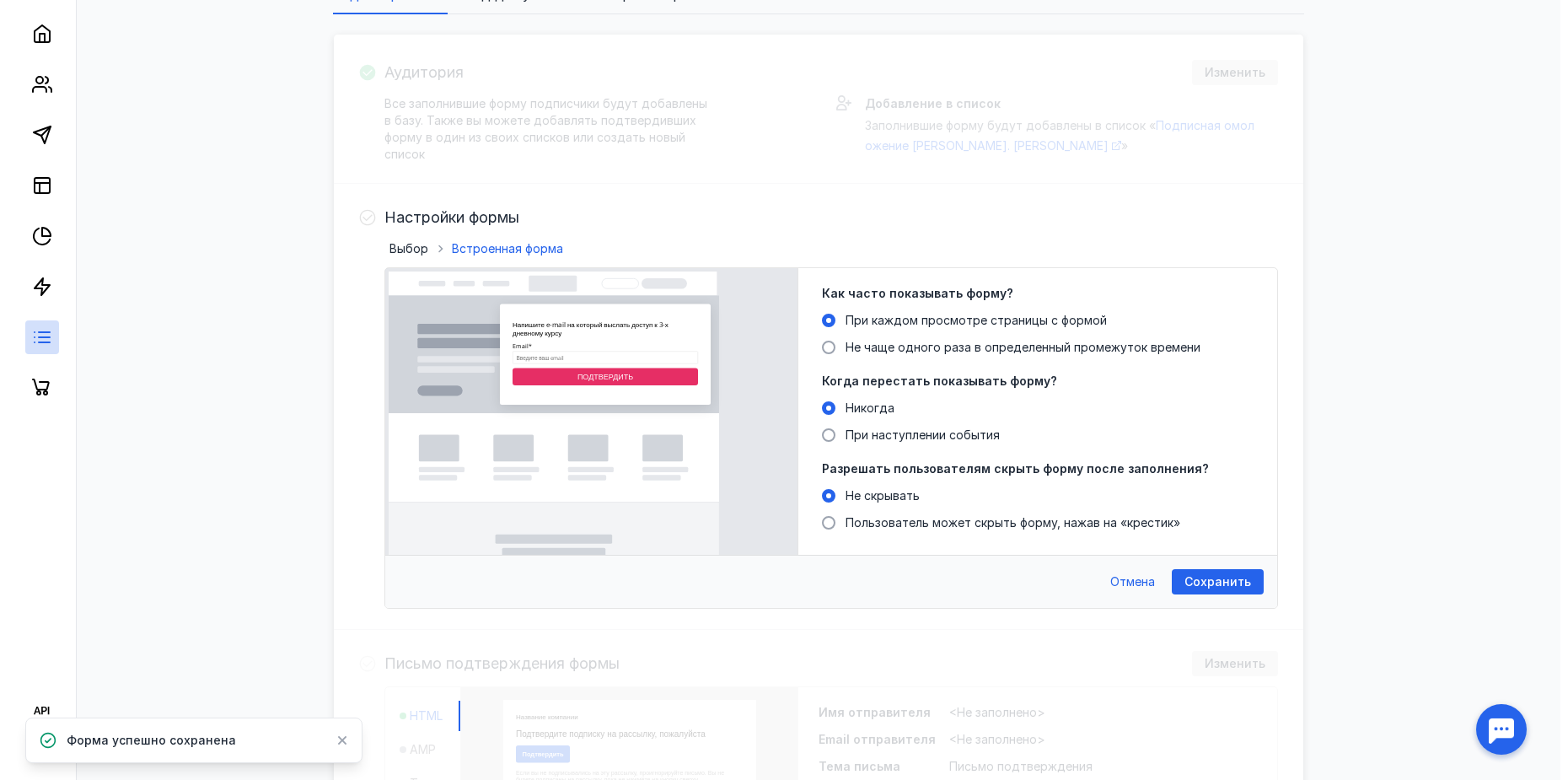
scroll to position [421, 0]
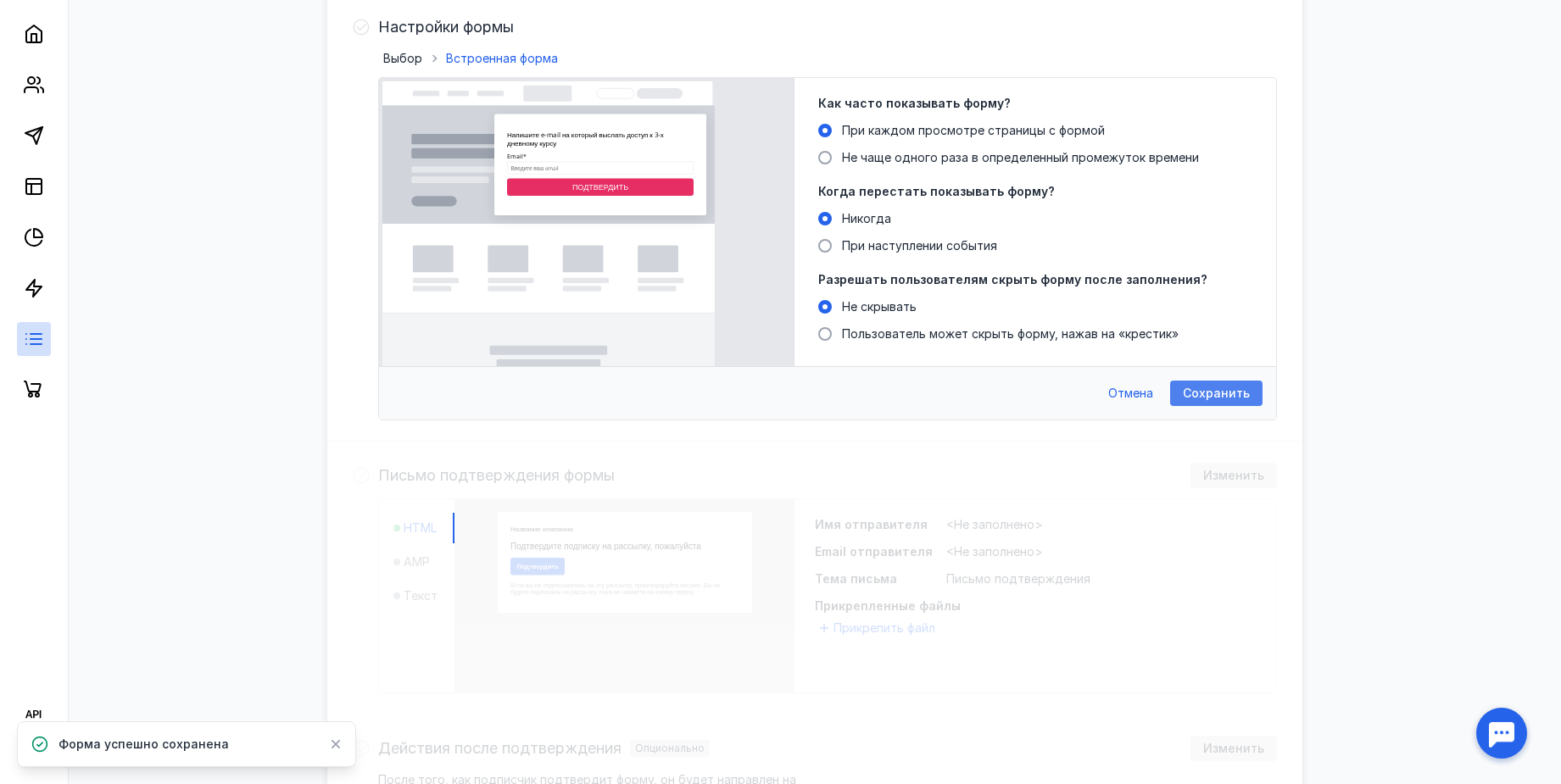
click at [1219, 398] on span "Сохранить" at bounding box center [1215, 393] width 67 height 14
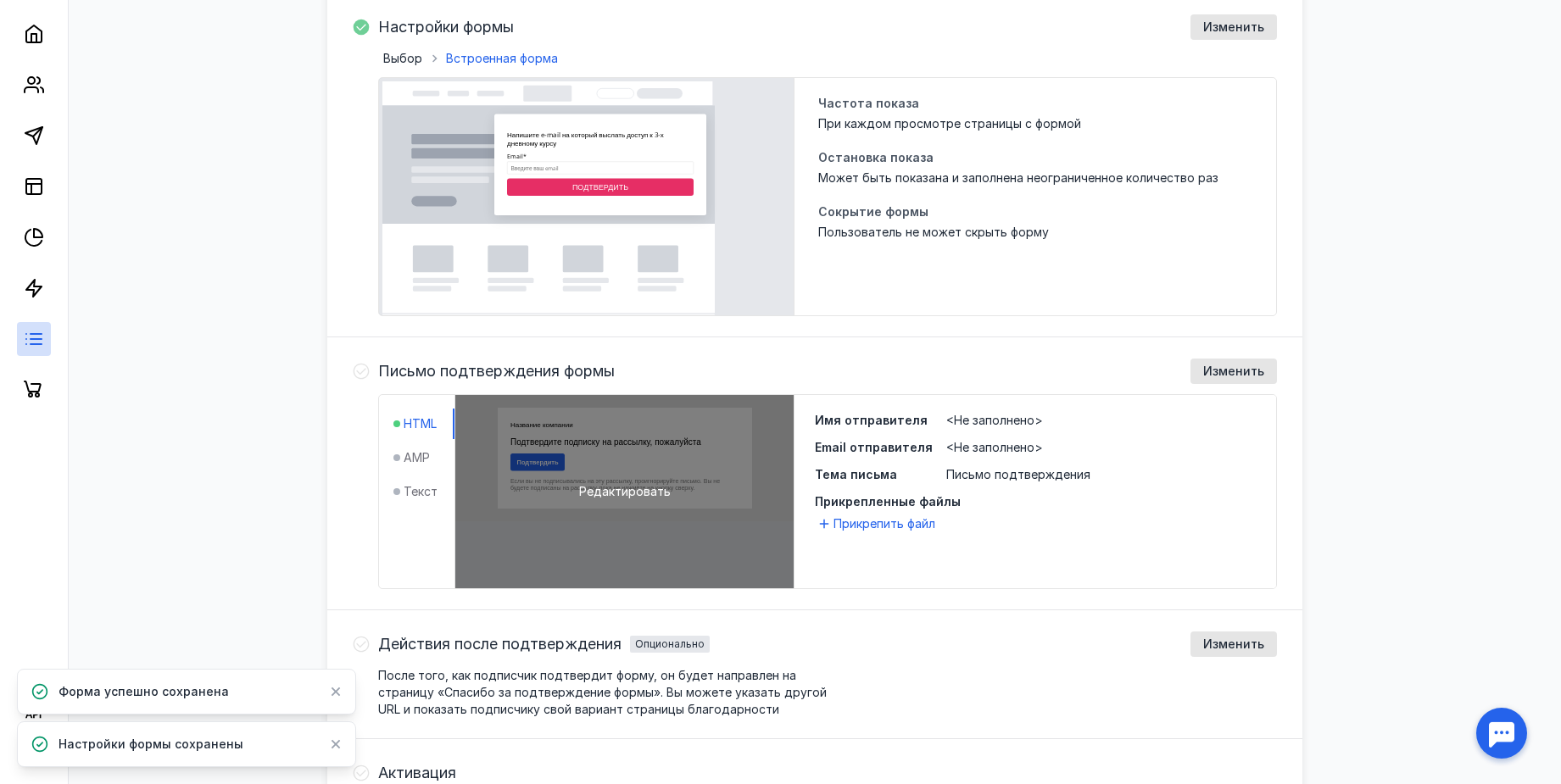
click at [641, 495] on span "Редактировать" at bounding box center [624, 491] width 91 height 17
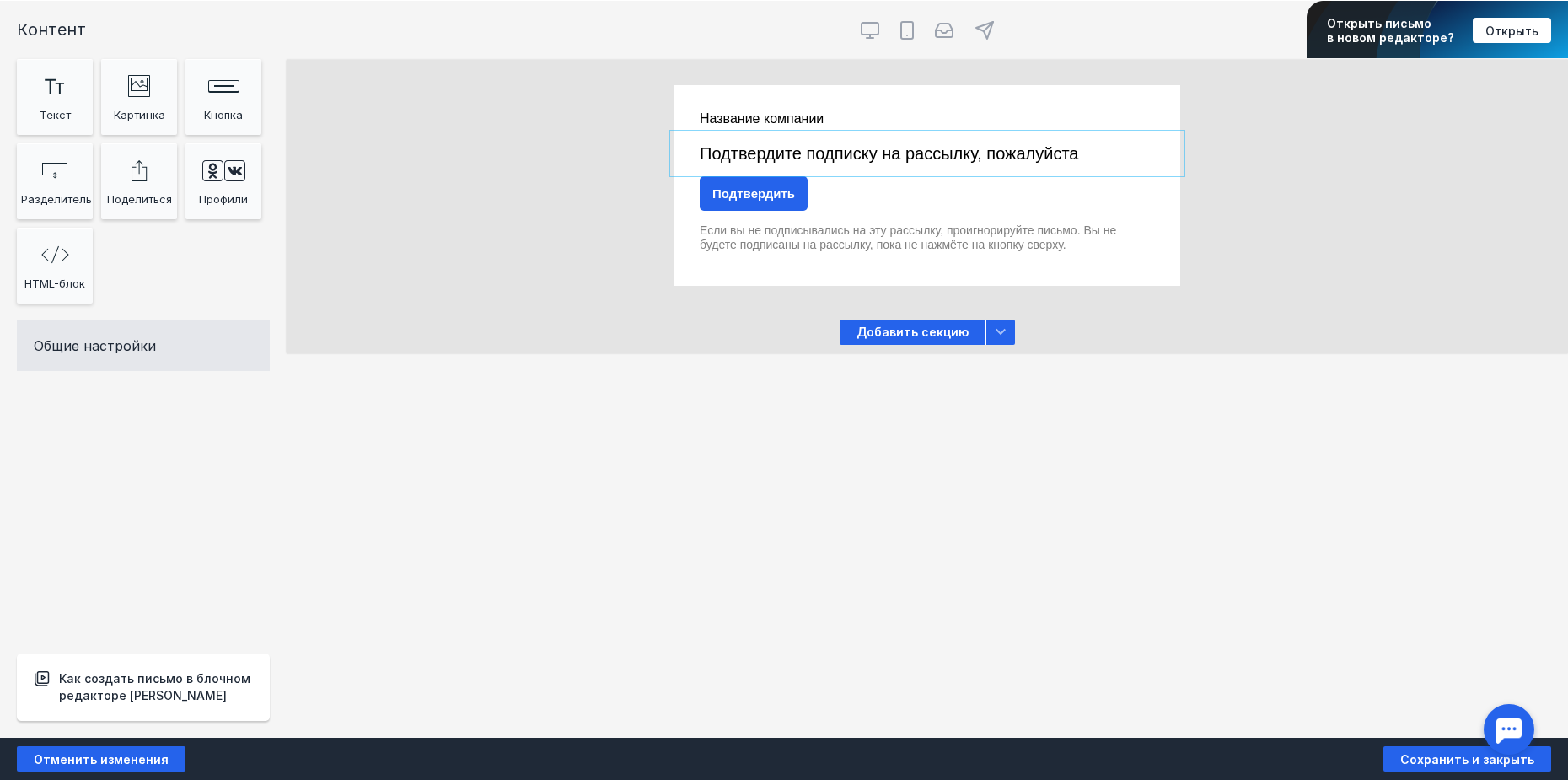
click at [786, 158] on div at bounding box center [927, 154] width 506 height 37
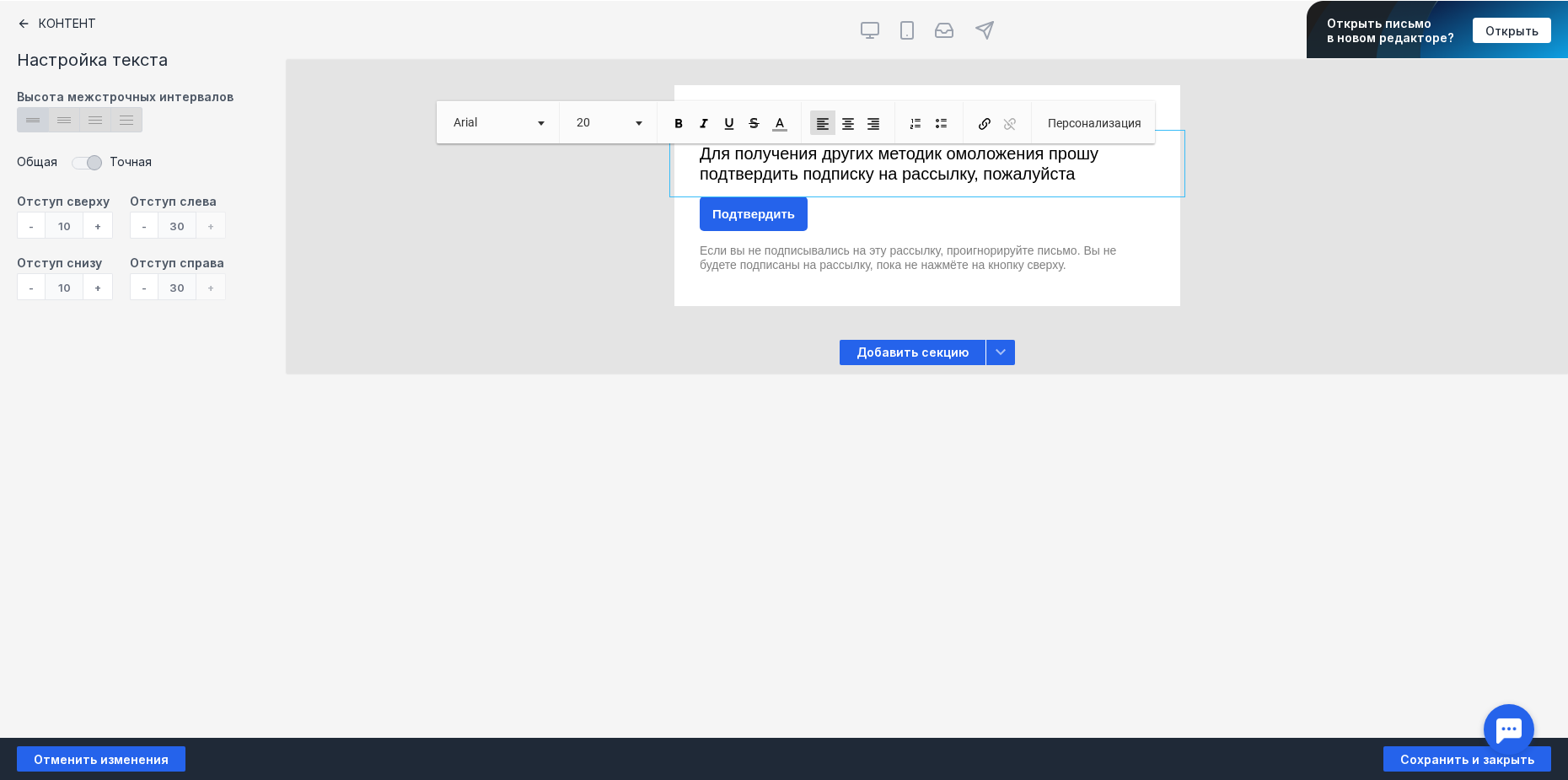
click at [775, 217] on div "Подтвердить" at bounding box center [753, 213] width 108 height 35
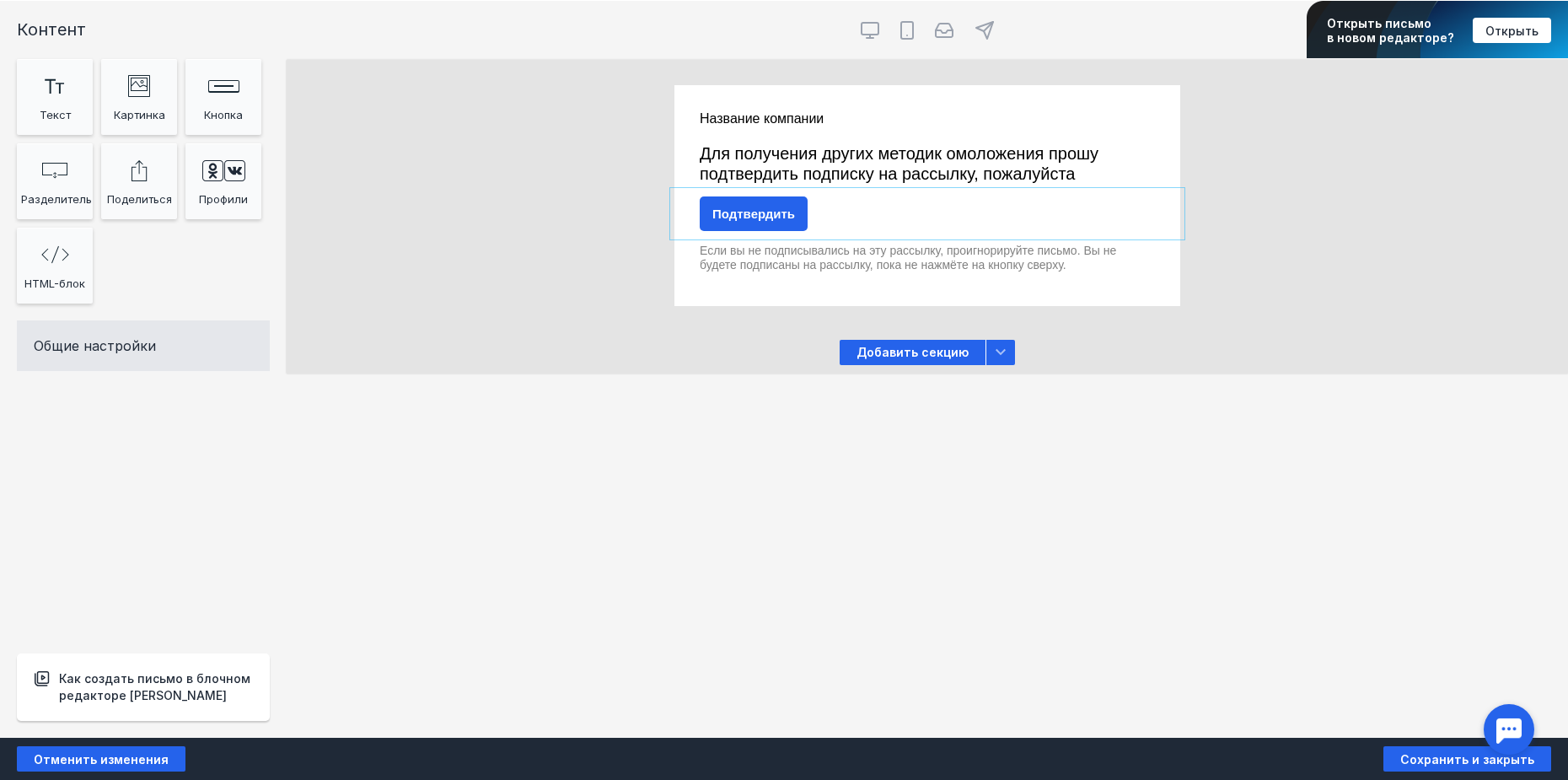
click at [786, 220] on div "Подтвердить" at bounding box center [753, 213] width 108 height 35
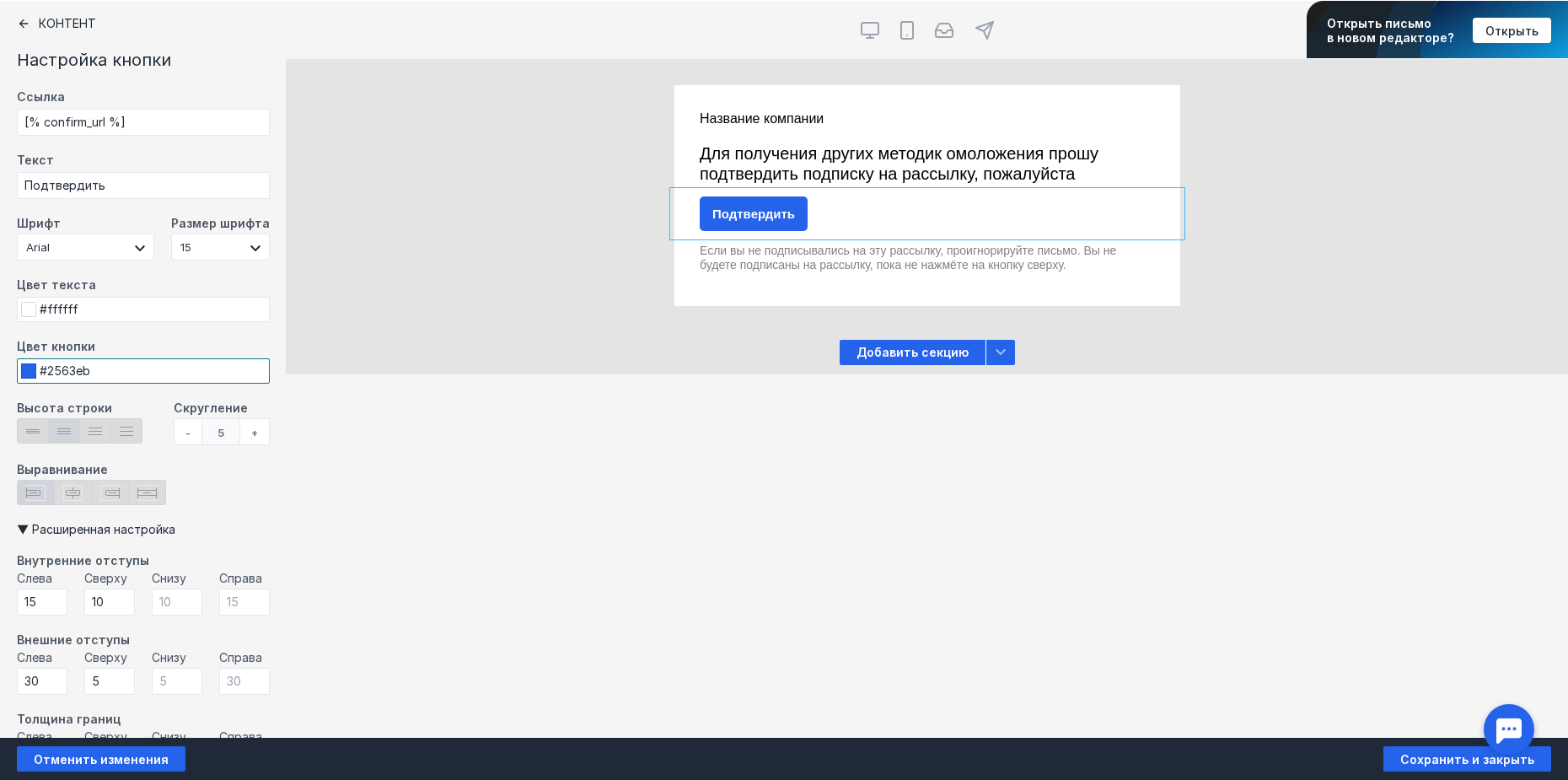
click at [99, 369] on input "#2563eb" at bounding box center [143, 371] width 253 height 25
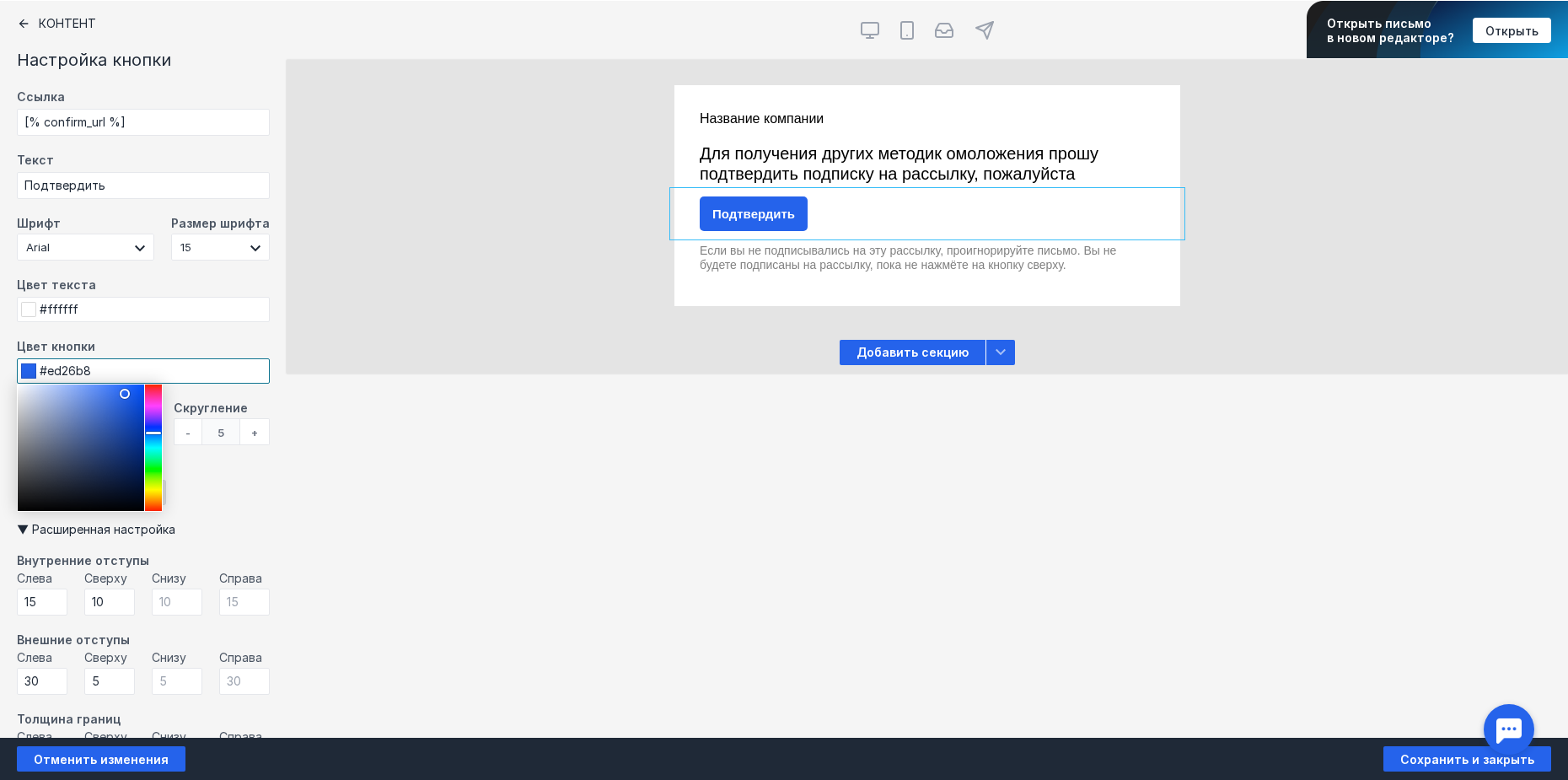
click at [156, 401] on div at bounding box center [154, 448] width 17 height 126
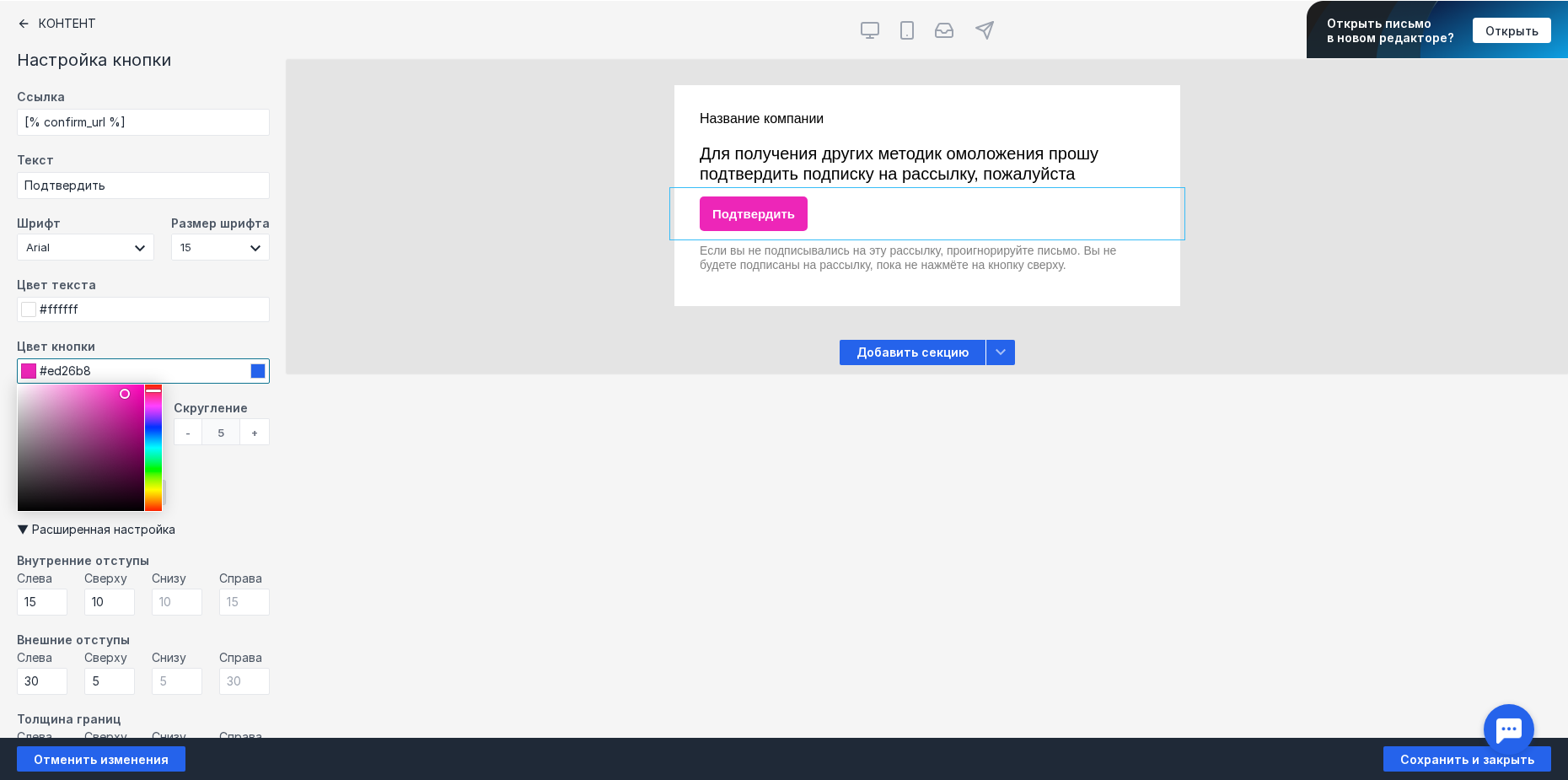
type input "#ed2658"
click at [154, 390] on div at bounding box center [154, 448] width 17 height 126
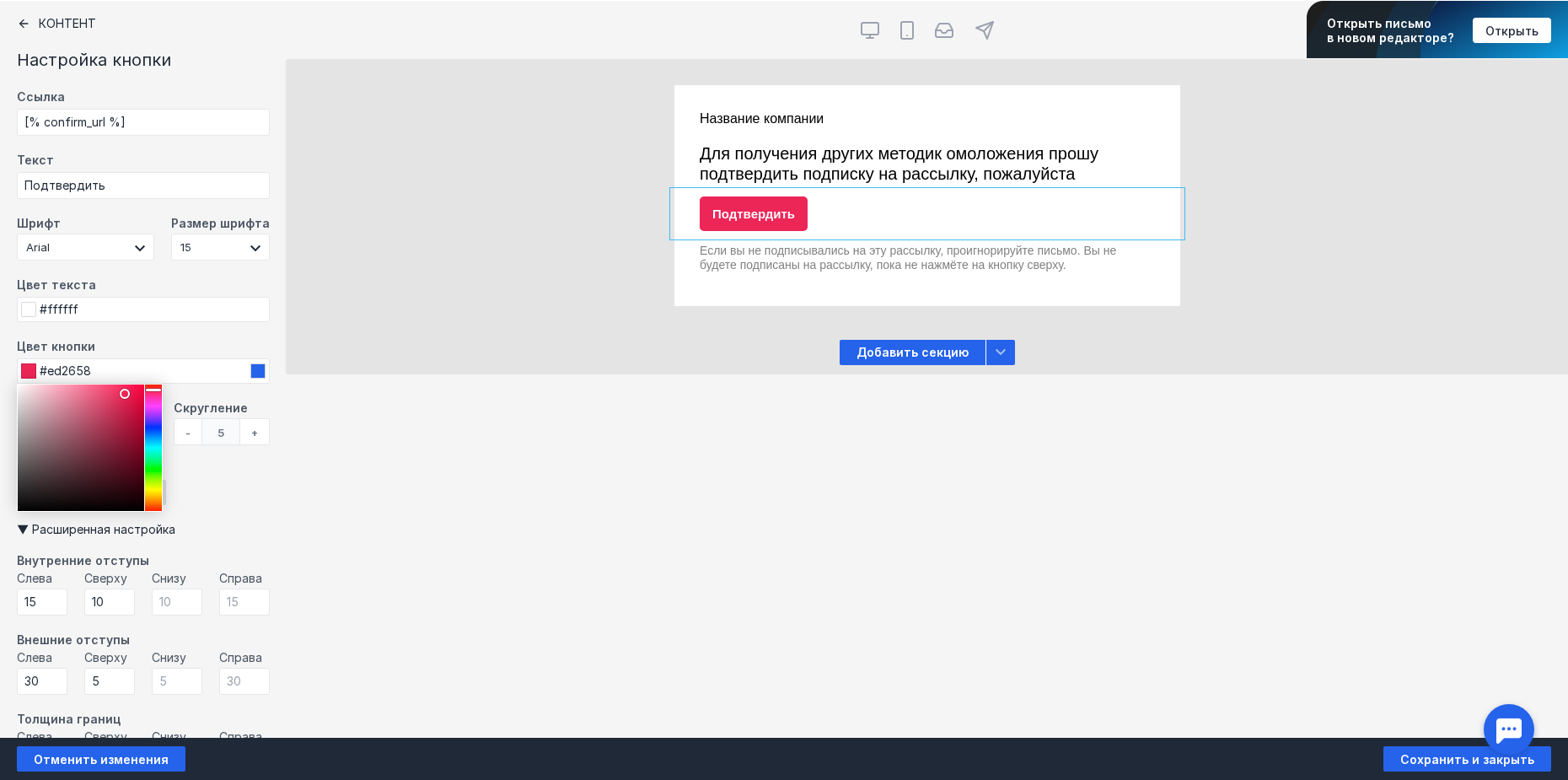
click at [608, 343] on div "Добавить секцию" at bounding box center [927, 352] width 1282 height 25
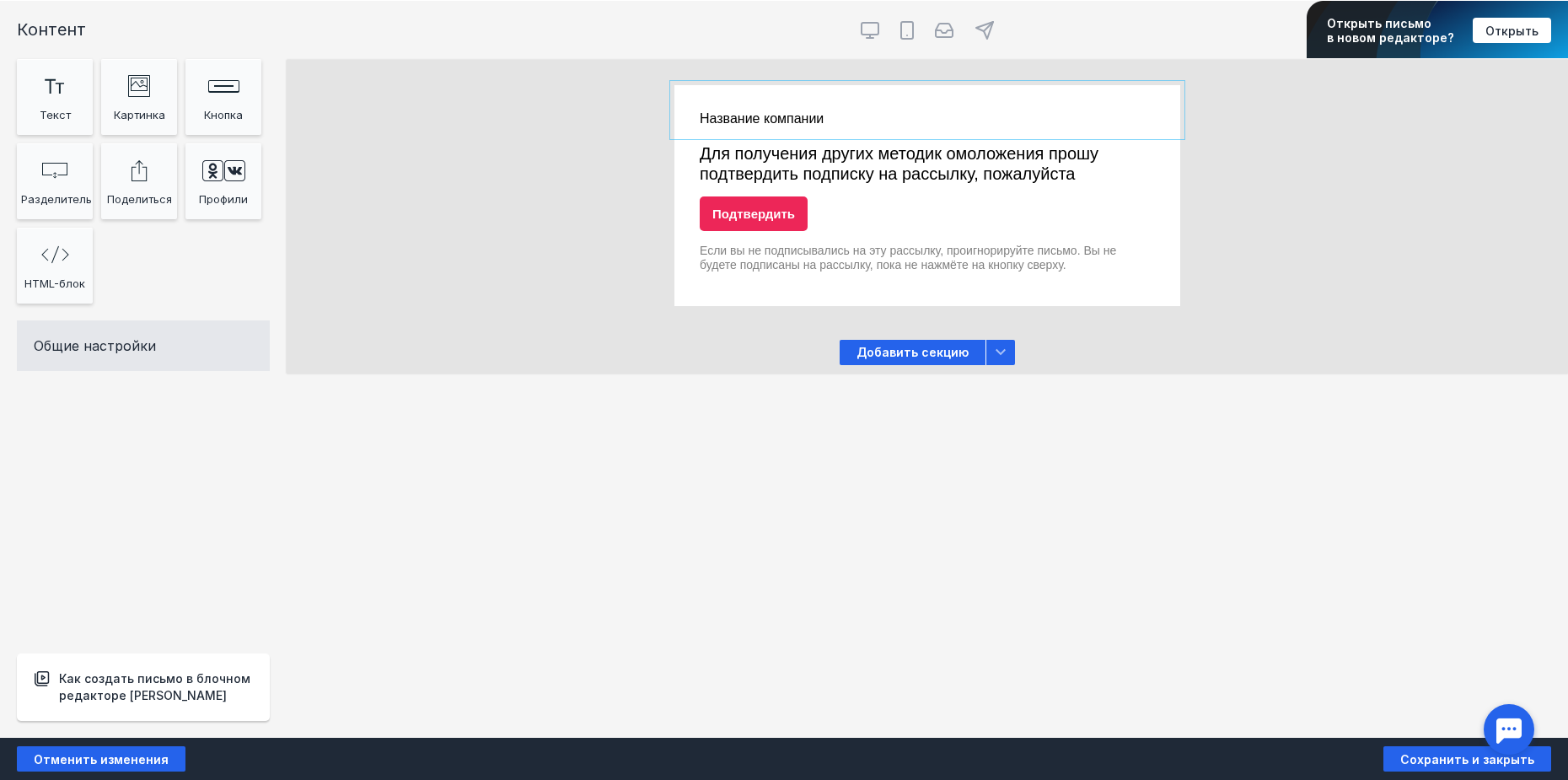
click at [875, 124] on div at bounding box center [927, 110] width 506 height 50
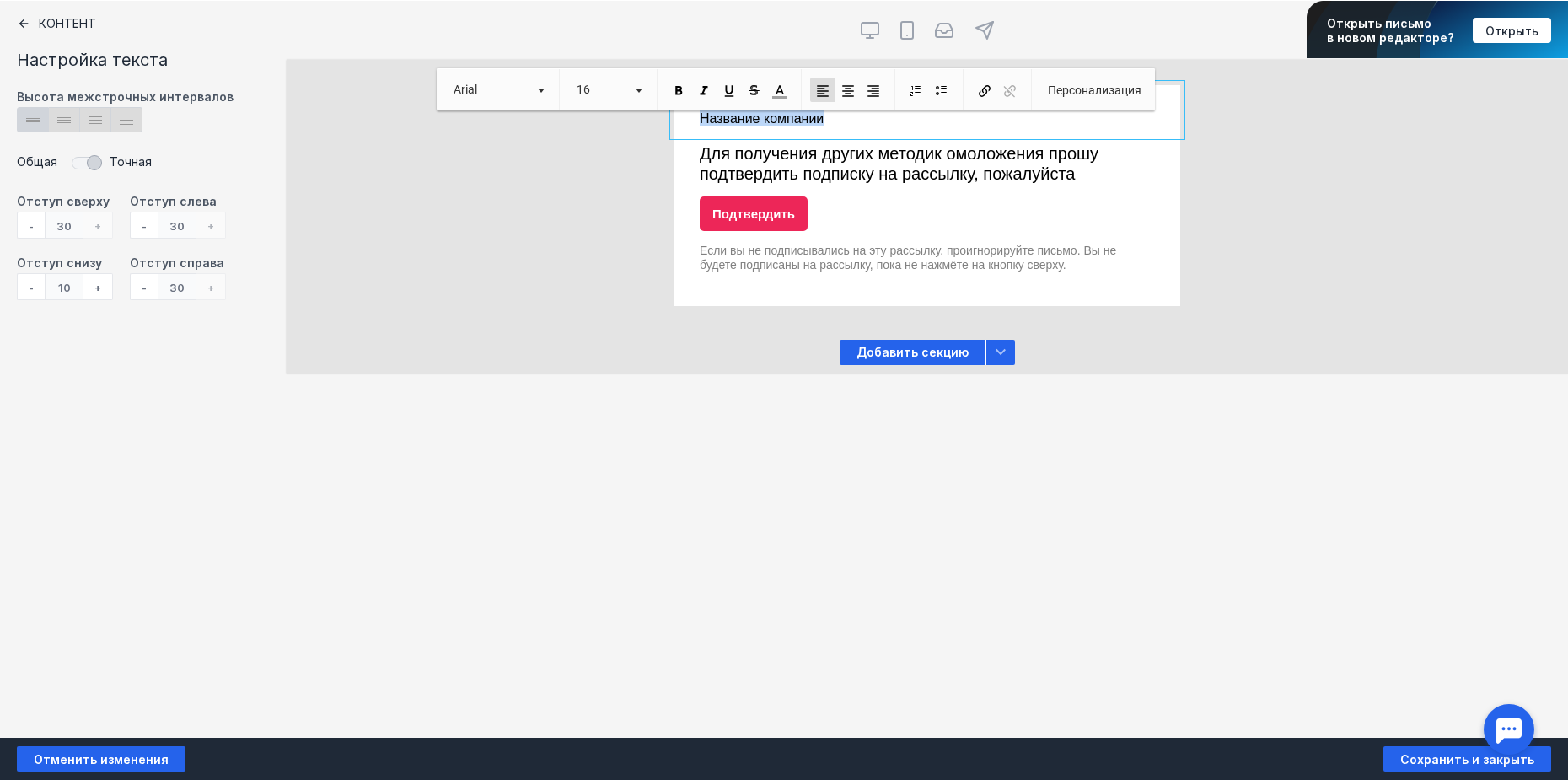
drag, startPoint x: 875, startPoint y: 115, endPoint x: 668, endPoint y: 120, distance: 207.1
click at [668, 120] on div "Название компании Для получения других методик омоложения прошу подтвердить по …" at bounding box center [927, 196] width 1282 height 221
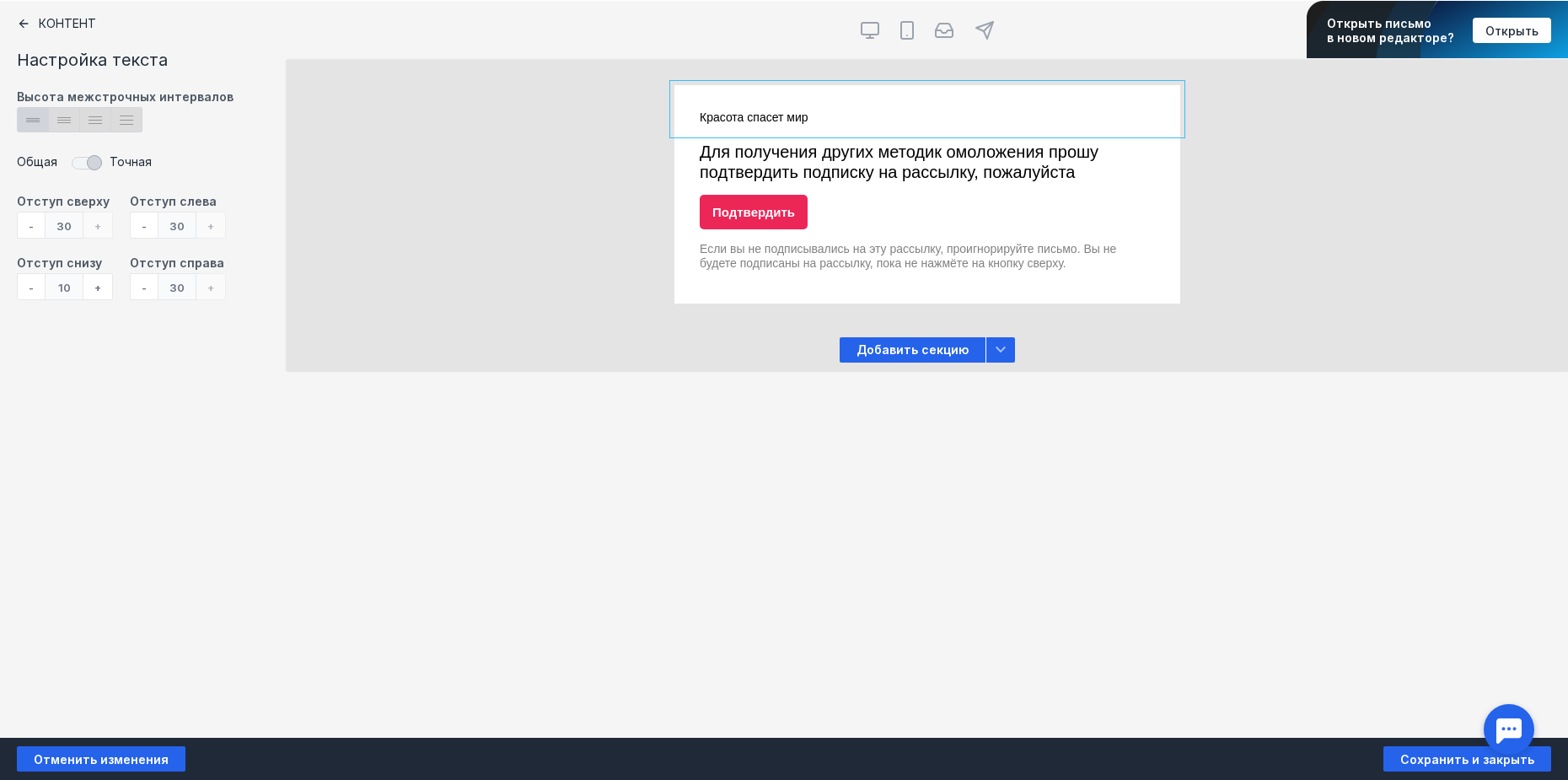
drag, startPoint x: 826, startPoint y: 125, endPoint x: 726, endPoint y: 117, distance: 100.3
click at [718, 119] on div at bounding box center [927, 109] width 506 height 48
click at [822, 113] on div at bounding box center [927, 109] width 506 height 48
click at [833, 116] on div at bounding box center [927, 109] width 506 height 48
click at [806, 117] on div at bounding box center [927, 109] width 506 height 48
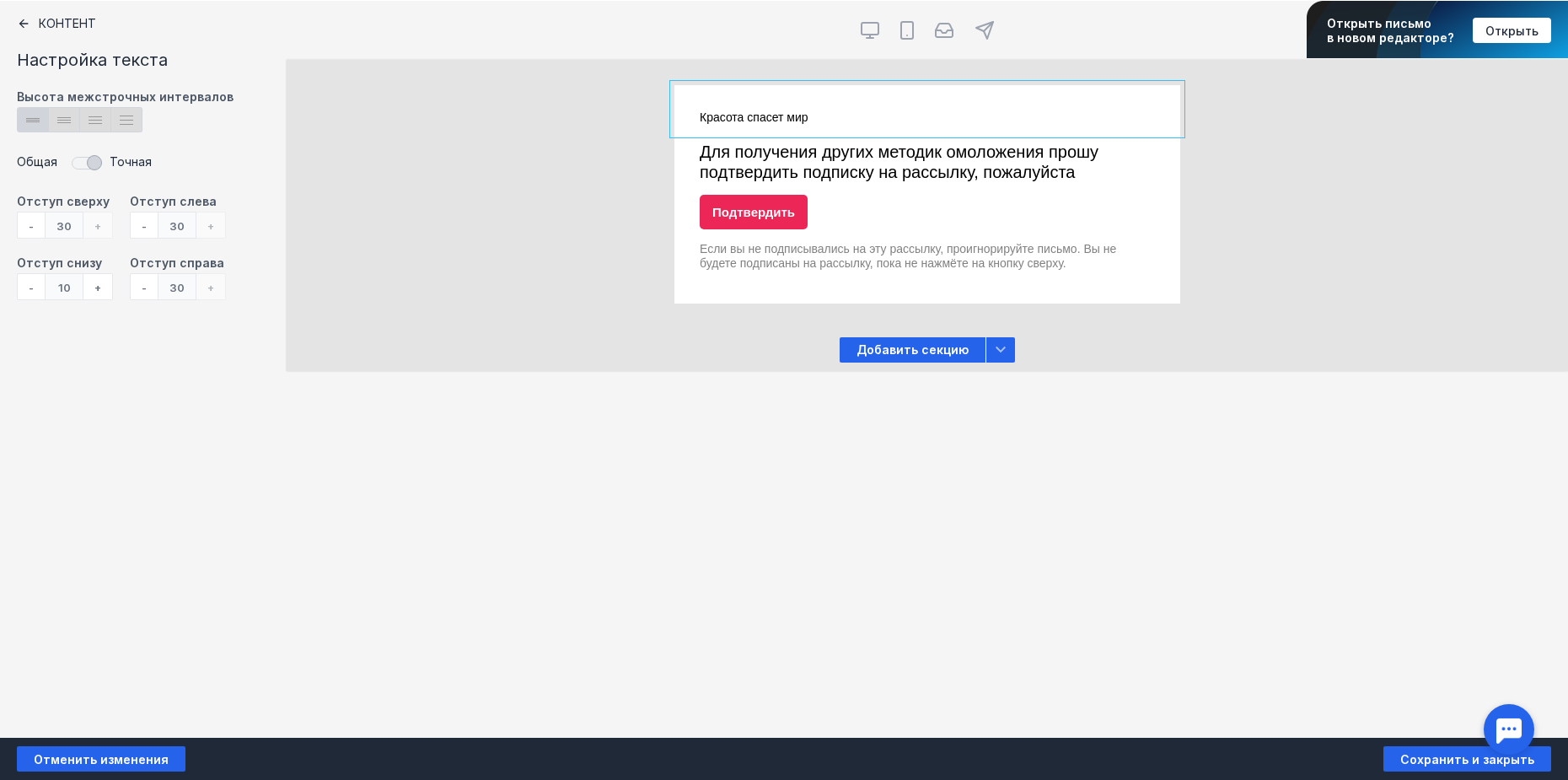
click at [810, 165] on div at bounding box center [927, 161] width 506 height 57
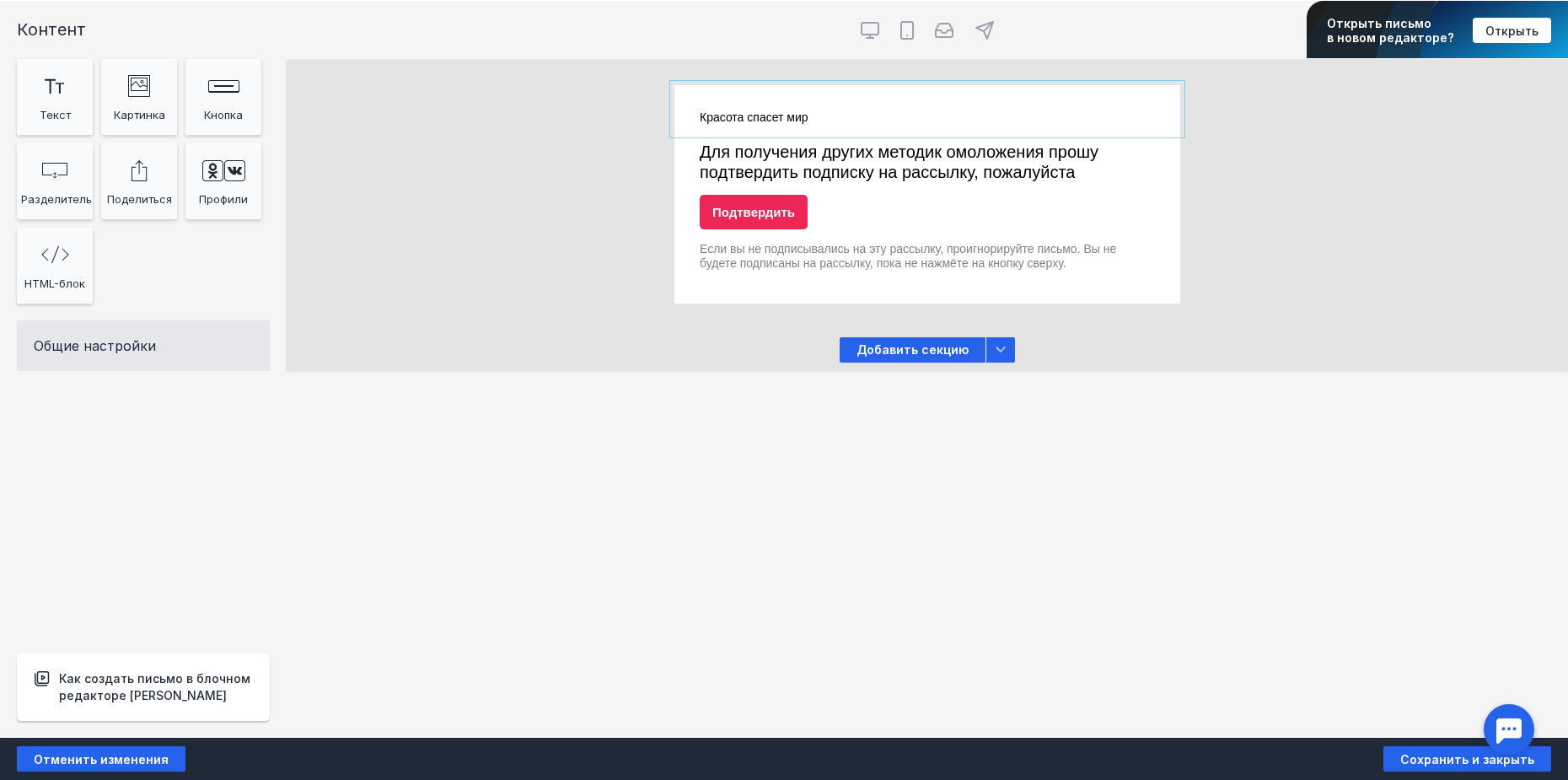
click at [817, 113] on div at bounding box center [927, 109] width 506 height 48
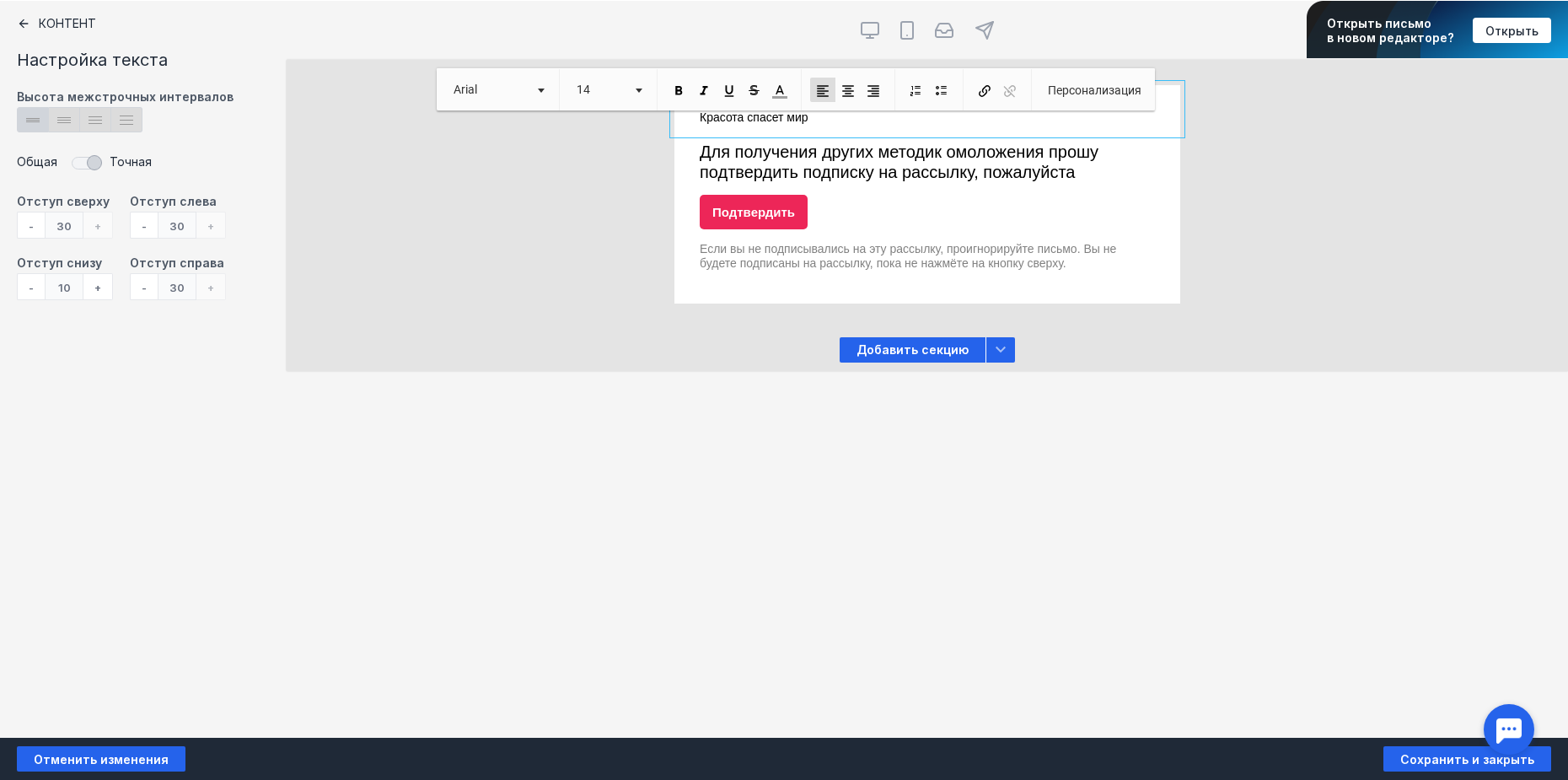
drag, startPoint x: 835, startPoint y: 121, endPoint x: 649, endPoint y: 108, distance: 186.5
click at [669, 122] on div "Красота спасет мир Для получения других методик омоложения прошу подтвердить по…" at bounding box center [927, 194] width 1282 height 218
click at [495, 97] on span "Arial" at bounding box center [487, 90] width 84 height 24
drag, startPoint x: 521, startPoint y: 206, endPoint x: 970, endPoint y: 304, distance: 459.6
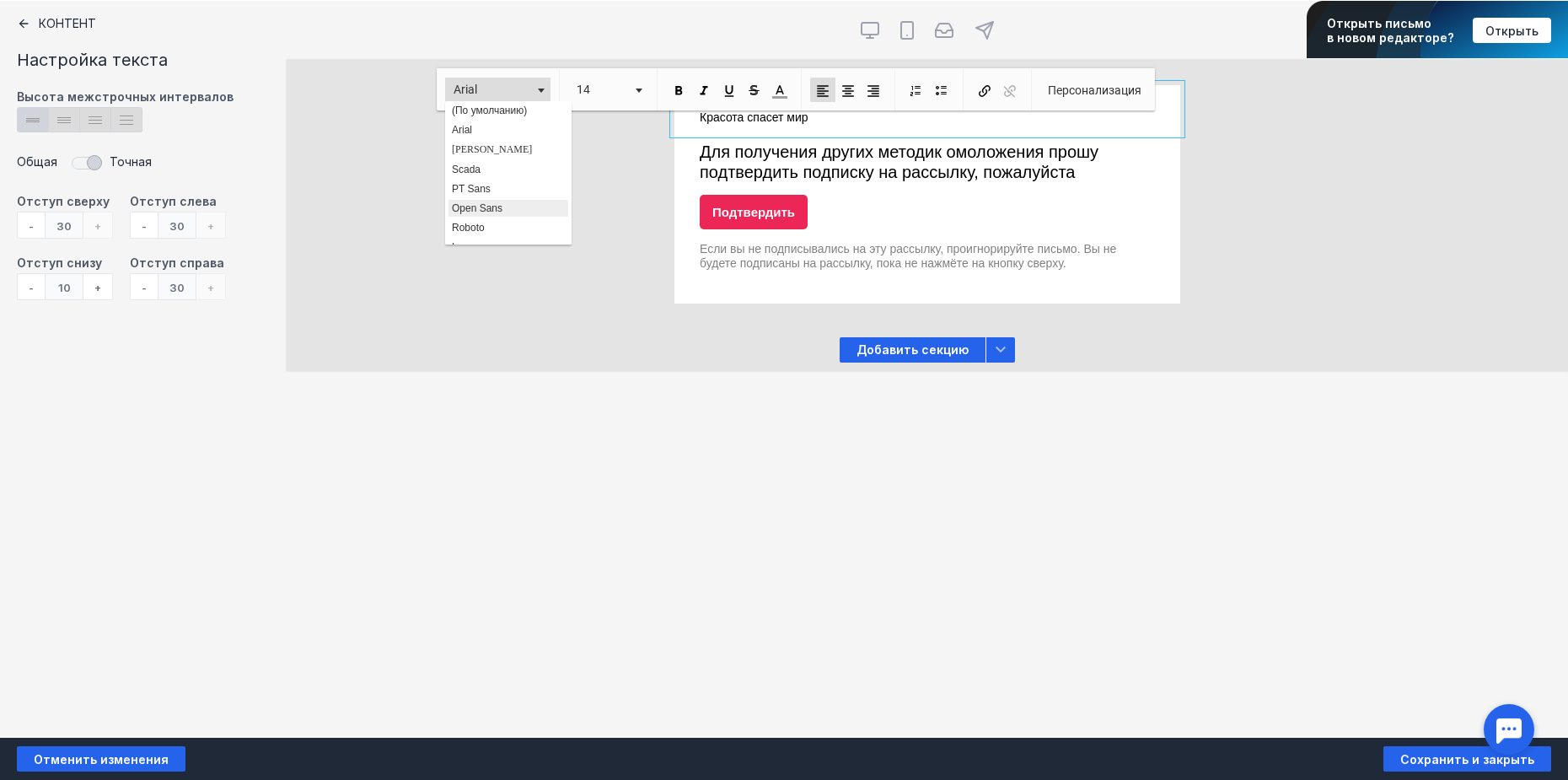
click at [521, 206] on link "Open Sans" at bounding box center [508, 209] width 122 height 19
click at [617, 72] on span "Размер 14" at bounding box center [608, 90] width 97 height 41
click at [621, 89] on span "14" at bounding box center [597, 90] width 59 height 24
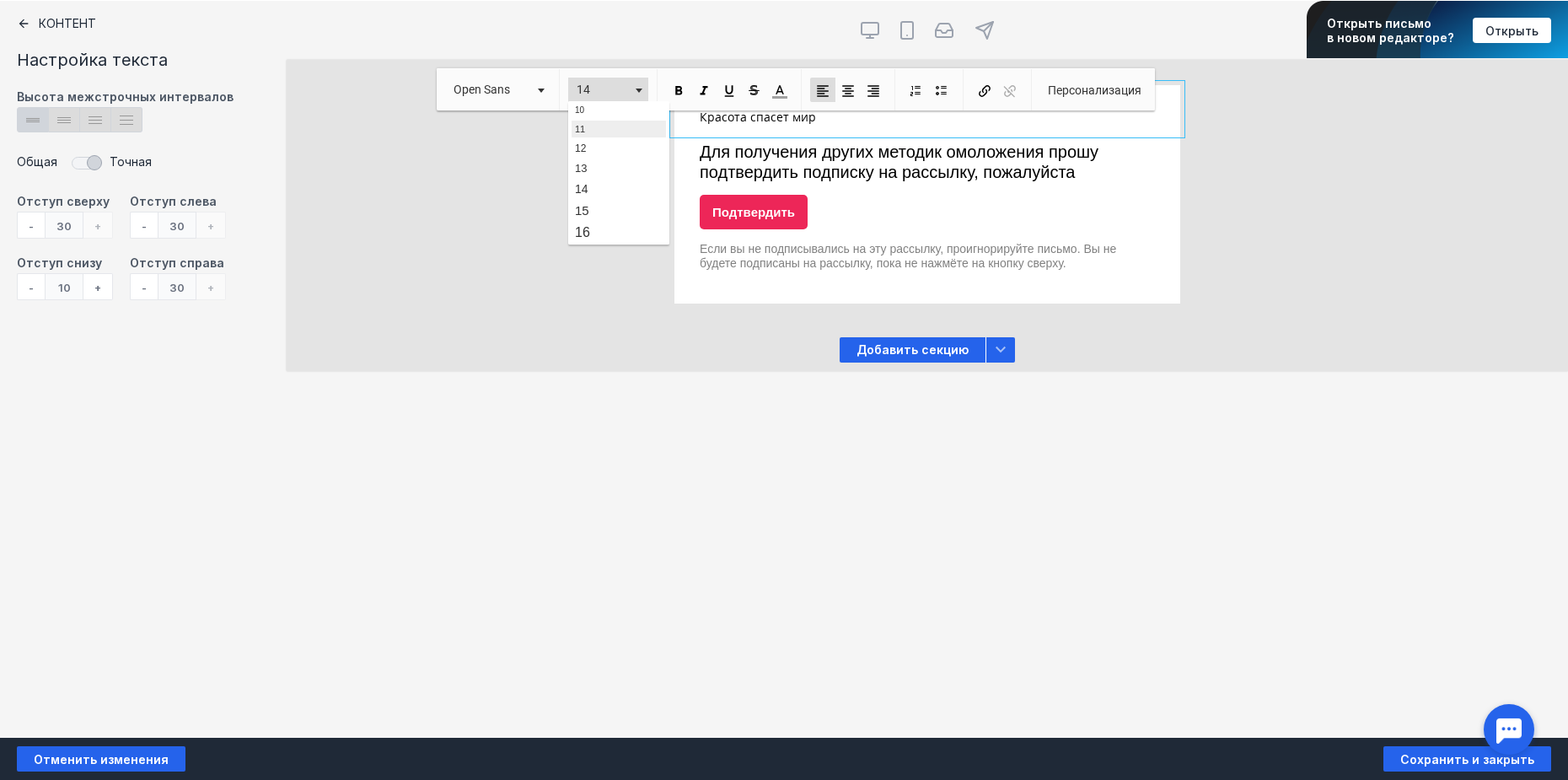
scroll to position [108, 0]
drag, startPoint x: 1179, startPoint y: 329, endPoint x: 607, endPoint y: 228, distance: 580.8
click at [607, 228] on link "18" at bounding box center [619, 235] width 96 height 24
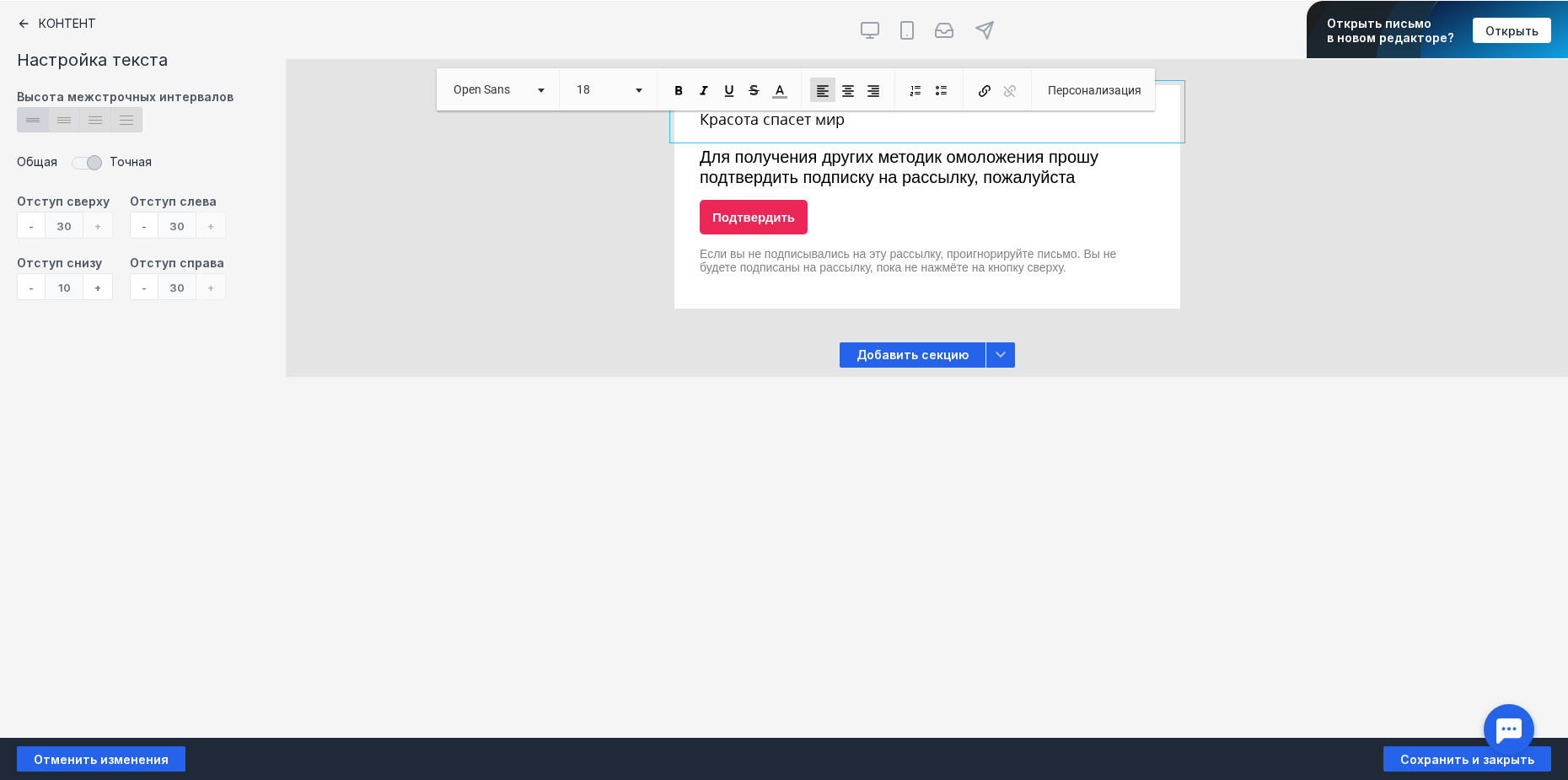
scroll to position [0, 0]
click at [840, 142] on div at bounding box center [927, 167] width 506 height 57
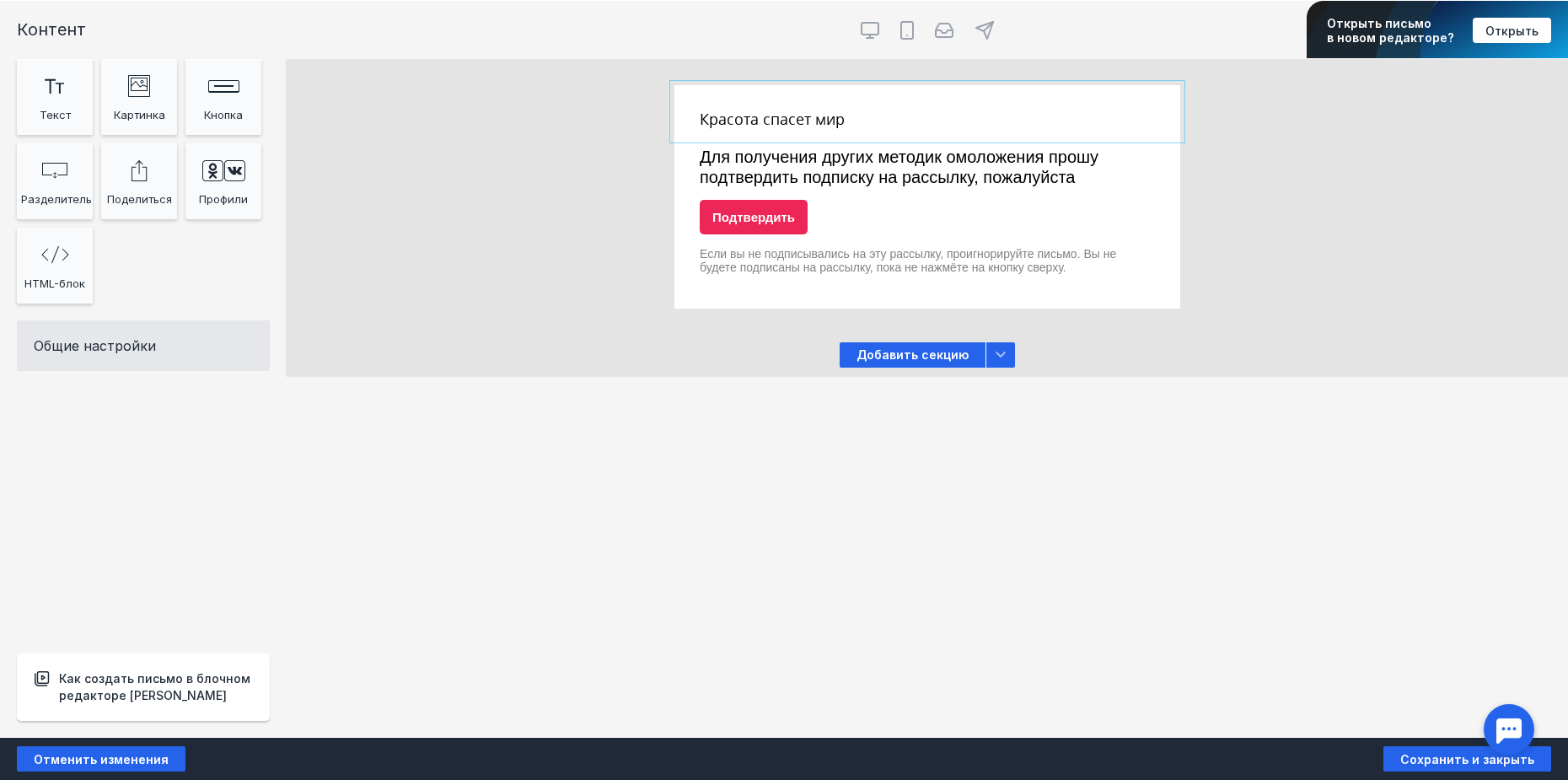
click at [802, 123] on div at bounding box center [927, 111] width 506 height 53
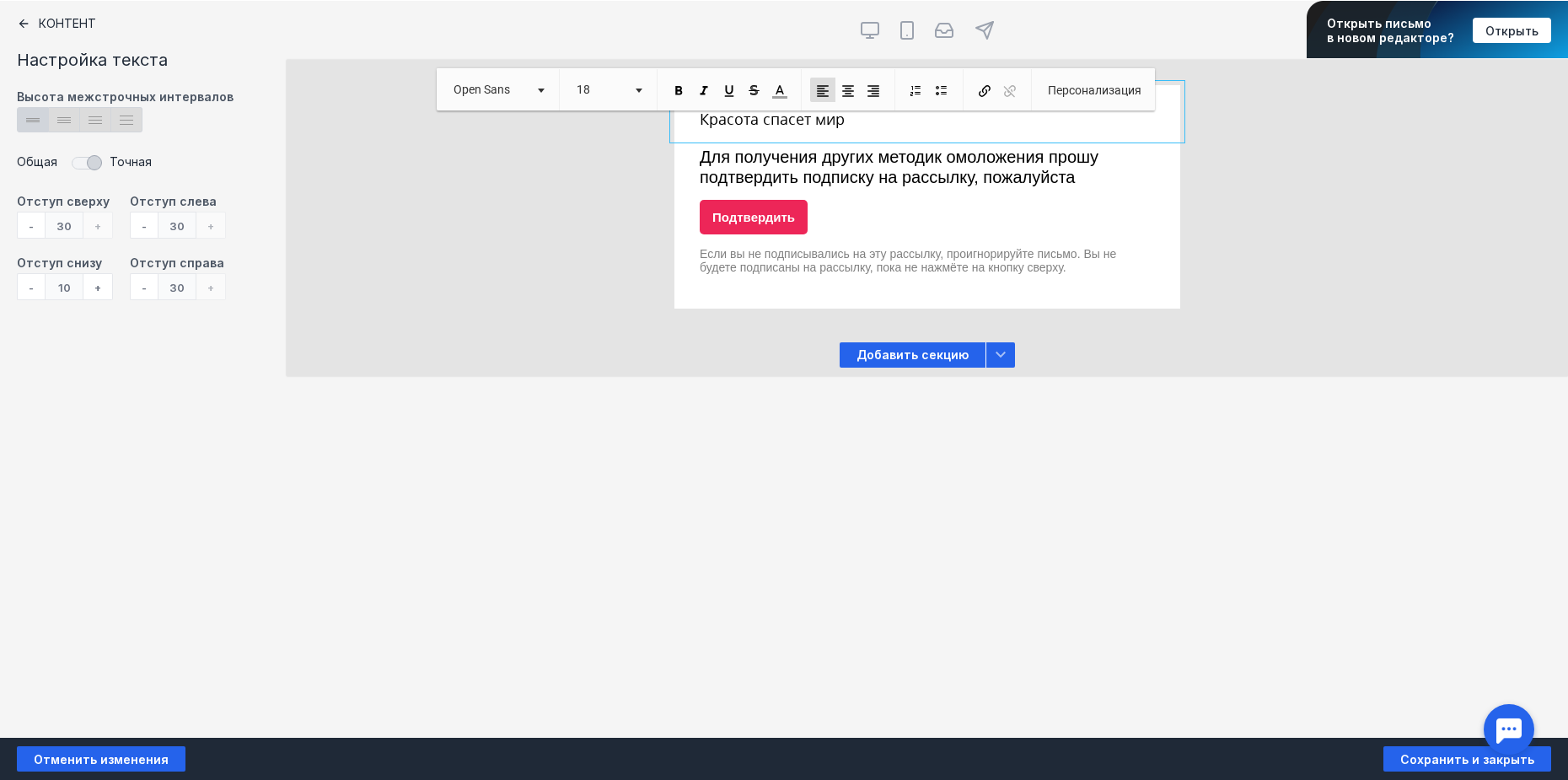
click at [800, 122] on span "Красота спасет мир" at bounding box center [771, 119] width 145 height 21
drag, startPoint x: 851, startPoint y: 127, endPoint x: 693, endPoint y: 122, distance: 158.1
click at [693, 123] on div "Красота спасет мир" at bounding box center [927, 111] width 506 height 53
click at [886, 107] on span "По левому краю По центру По правому краю" at bounding box center [848, 90] width 94 height 41
click at [678, 93] on span at bounding box center [679, 91] width 15 height 15
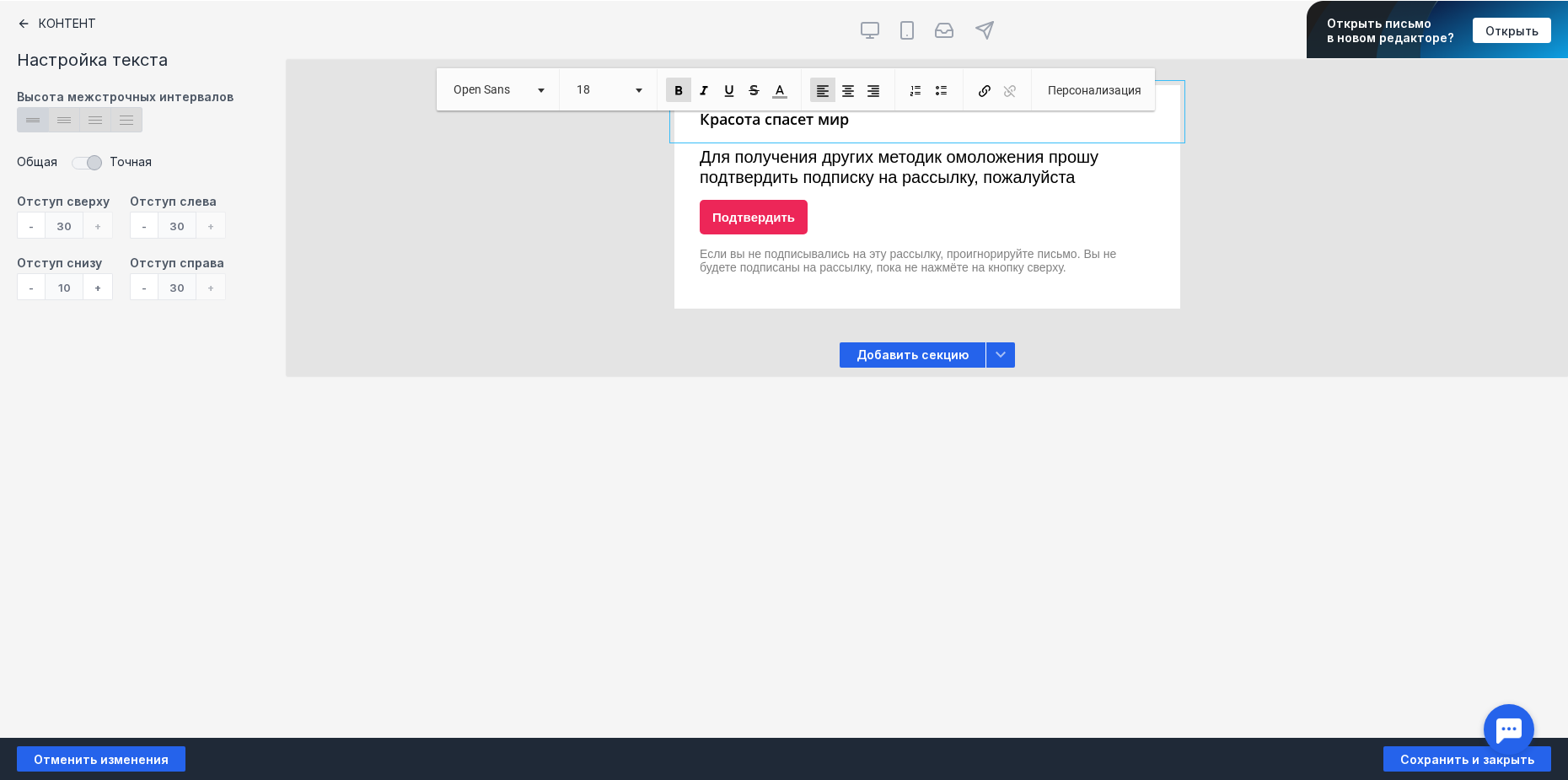
click at [1037, 255] on div at bounding box center [927, 270] width 506 height 63
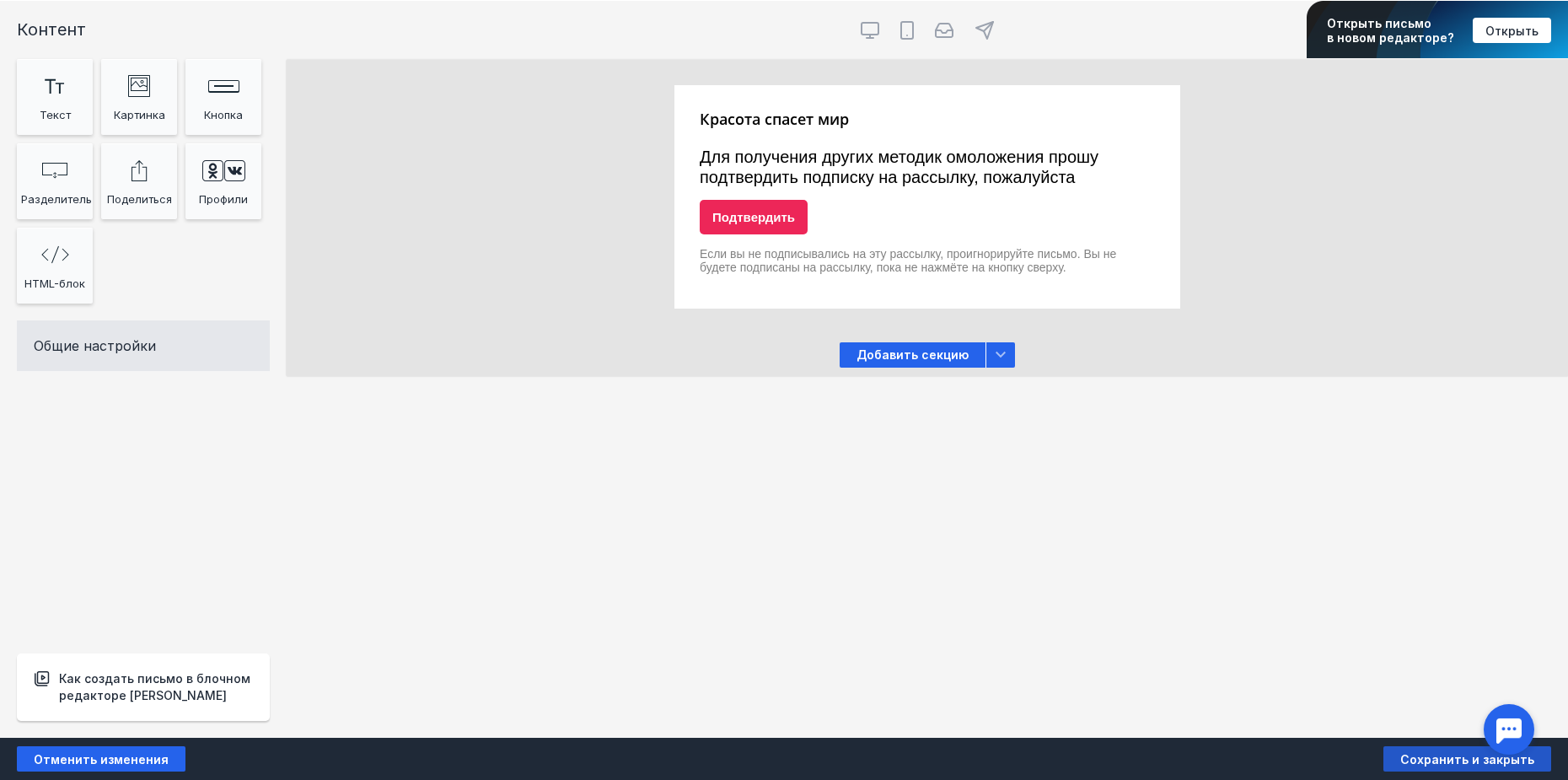
click at [1464, 756] on span "Сохранить и закрыть" at bounding box center [1467, 758] width 134 height 14
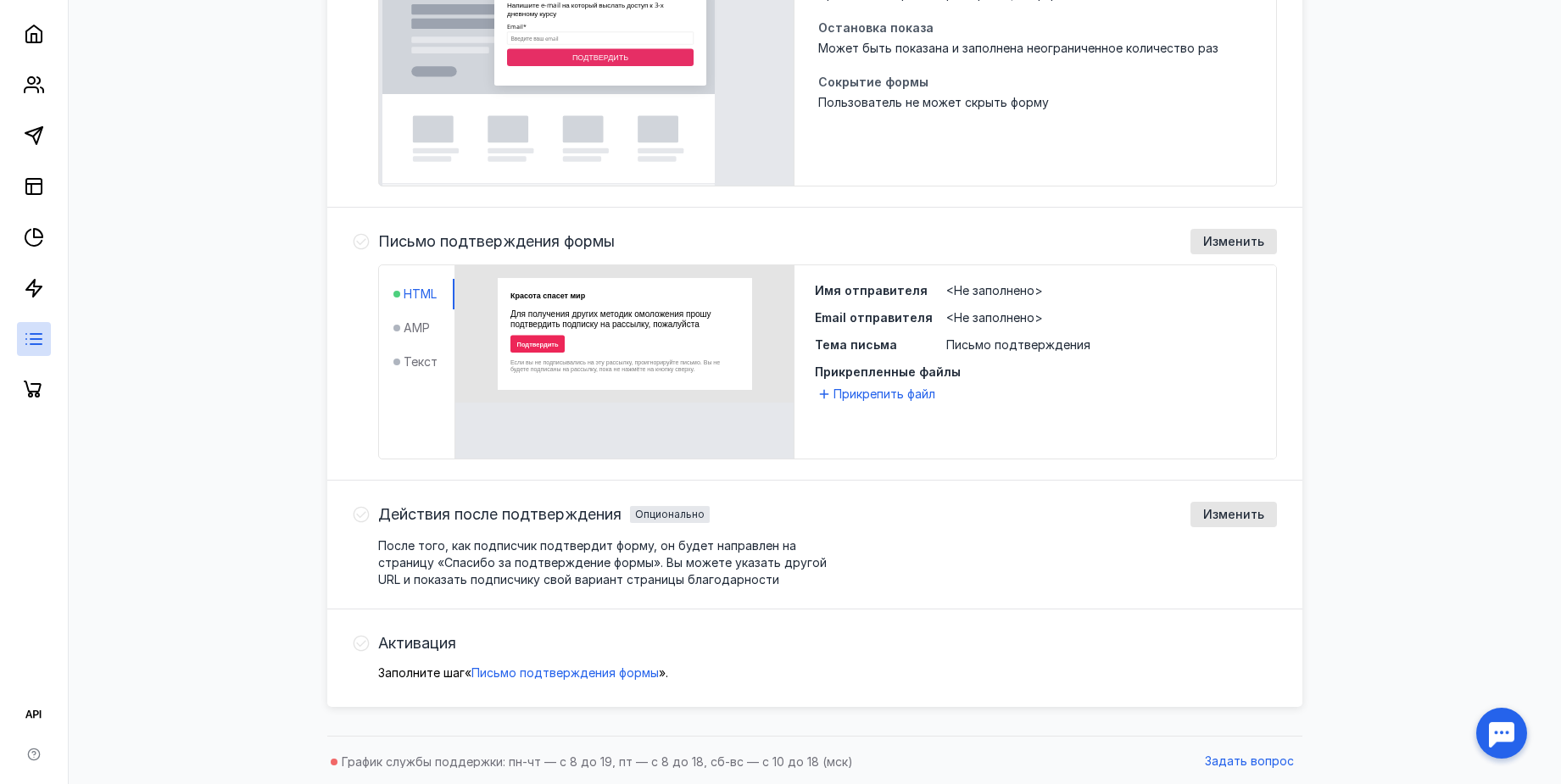
scroll to position [556, 0]
click at [1229, 512] on span "Изменить" at bounding box center [1233, 512] width 61 height 14
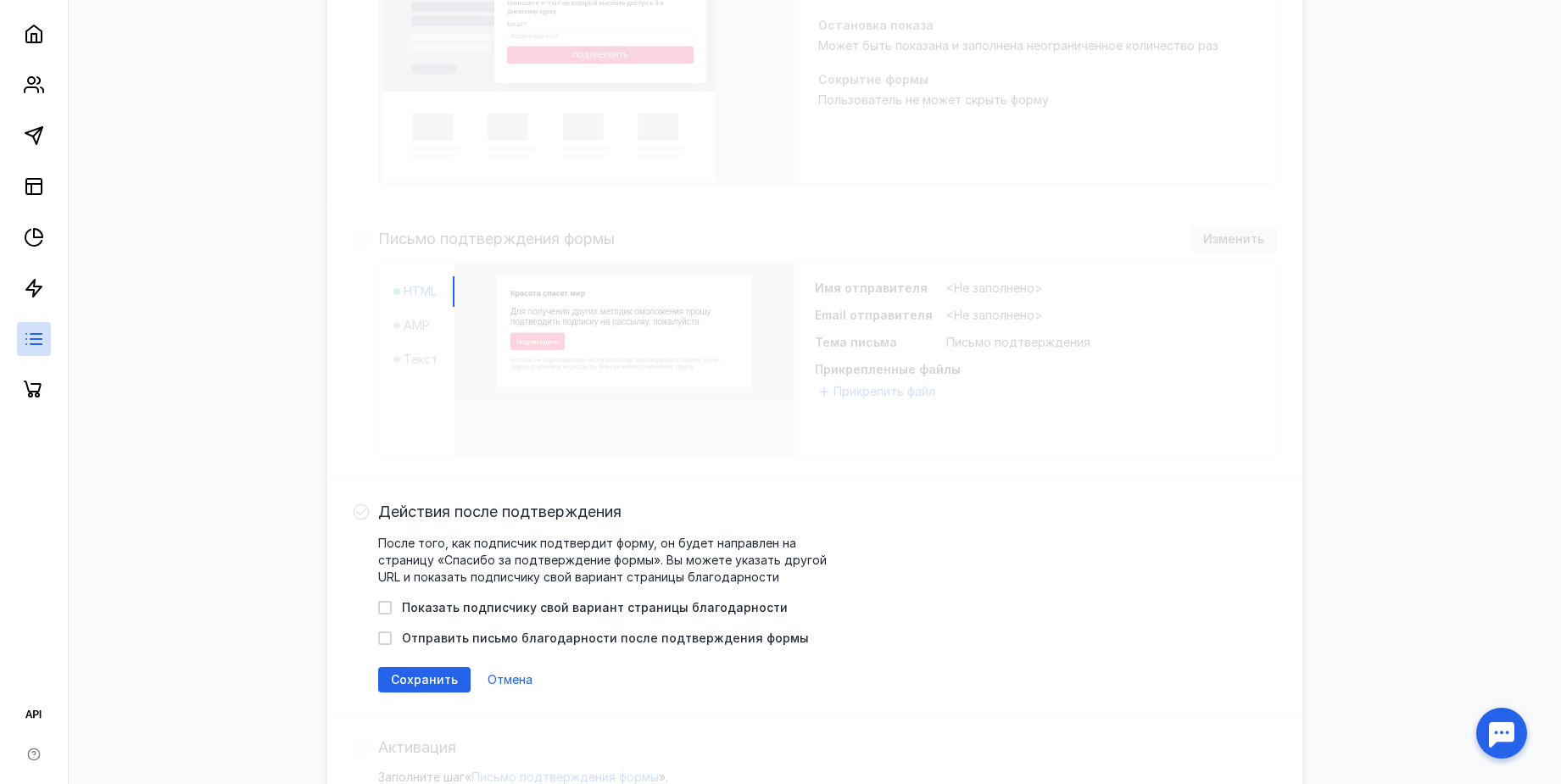
click at [711, 643] on span "Отправить письмо благодарности после подтверждения формы" at bounding box center [605, 638] width 407 height 17
click at [389, 641] on input "Отправить письмо благодарности после подтверждения формы" at bounding box center [384, 635] width 11 height 11
checkbox input "true"
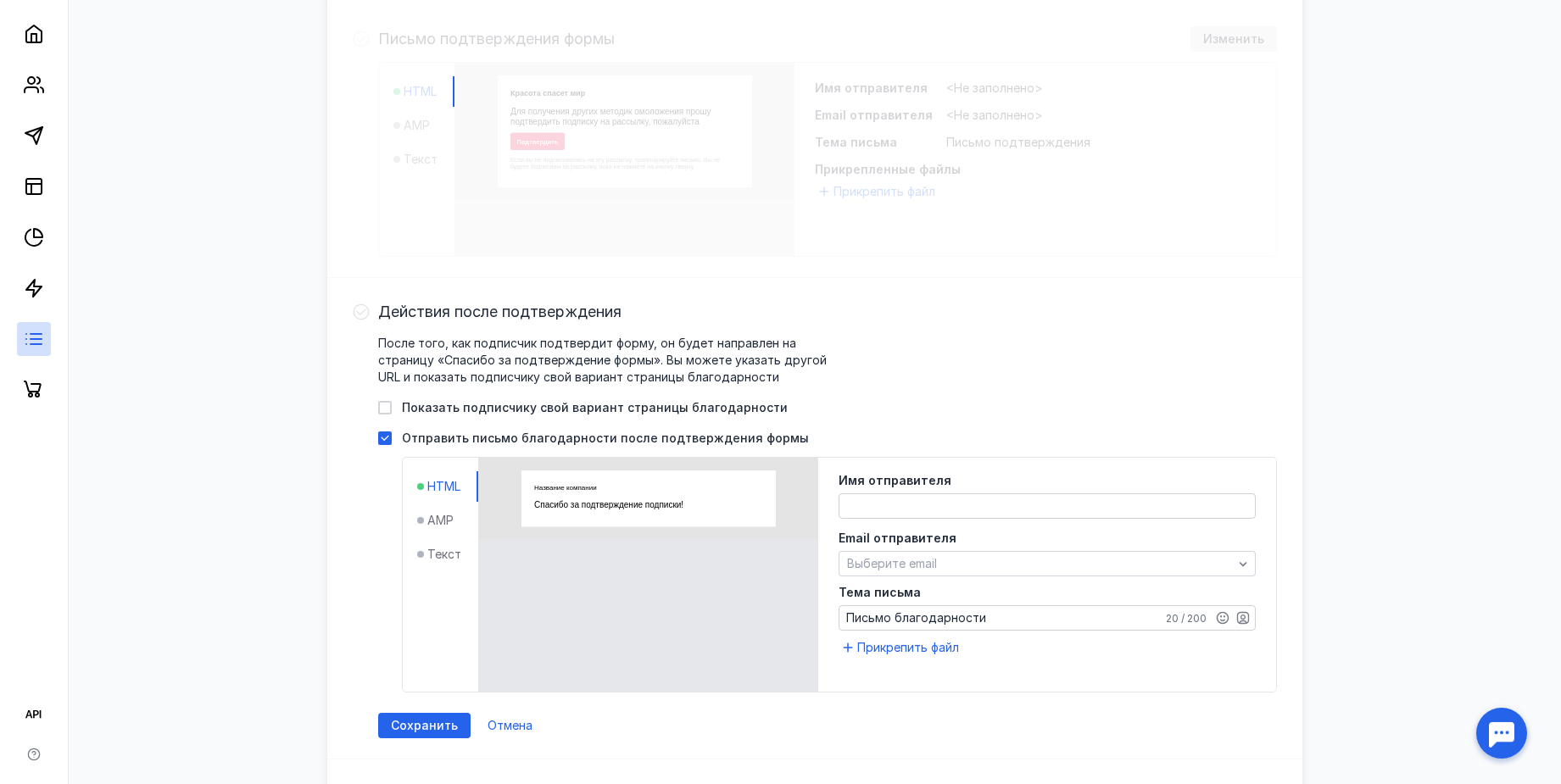
scroll to position [768, 0]
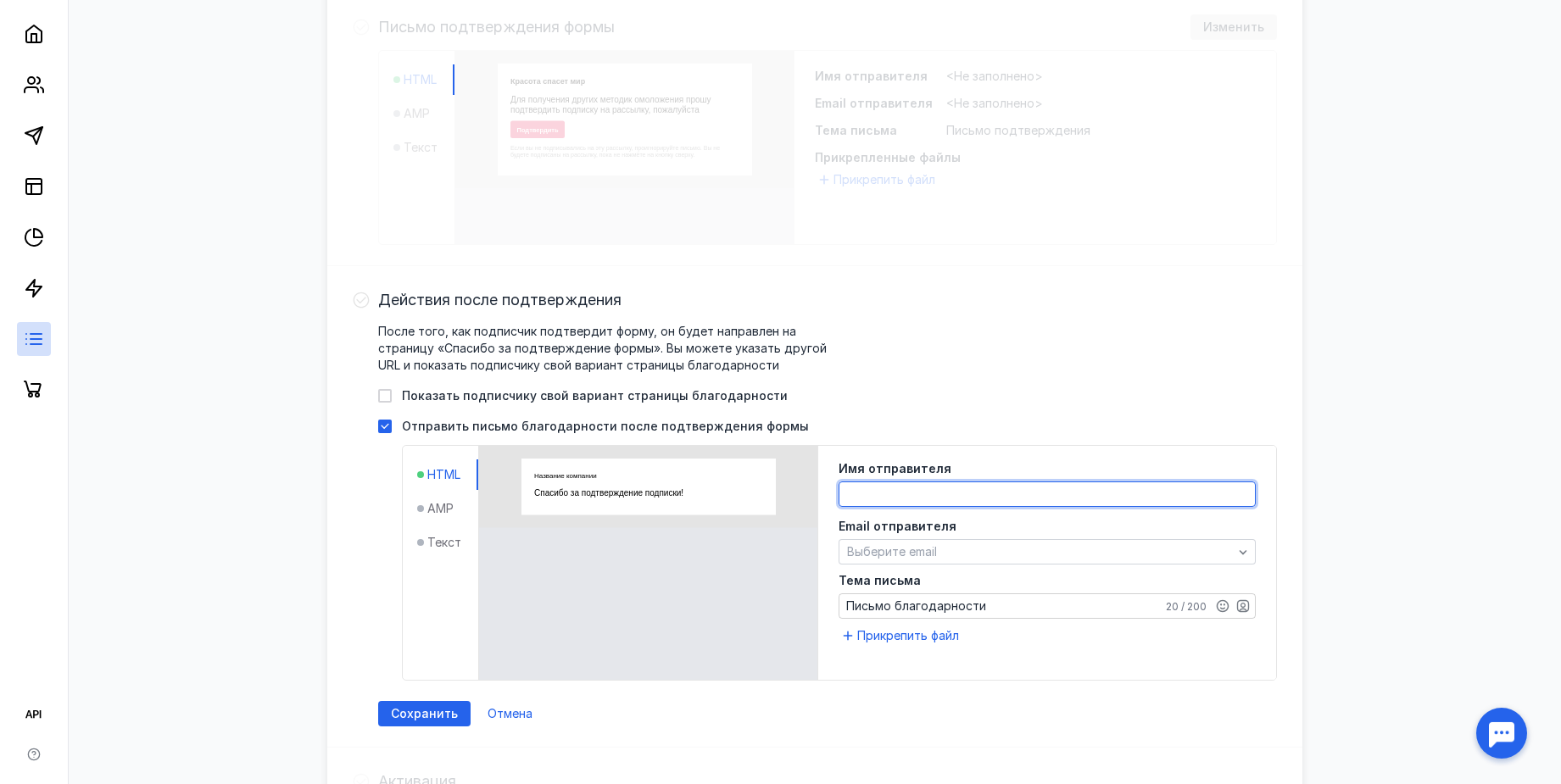
click at [873, 483] on textarea at bounding box center [1046, 493] width 415 height 24
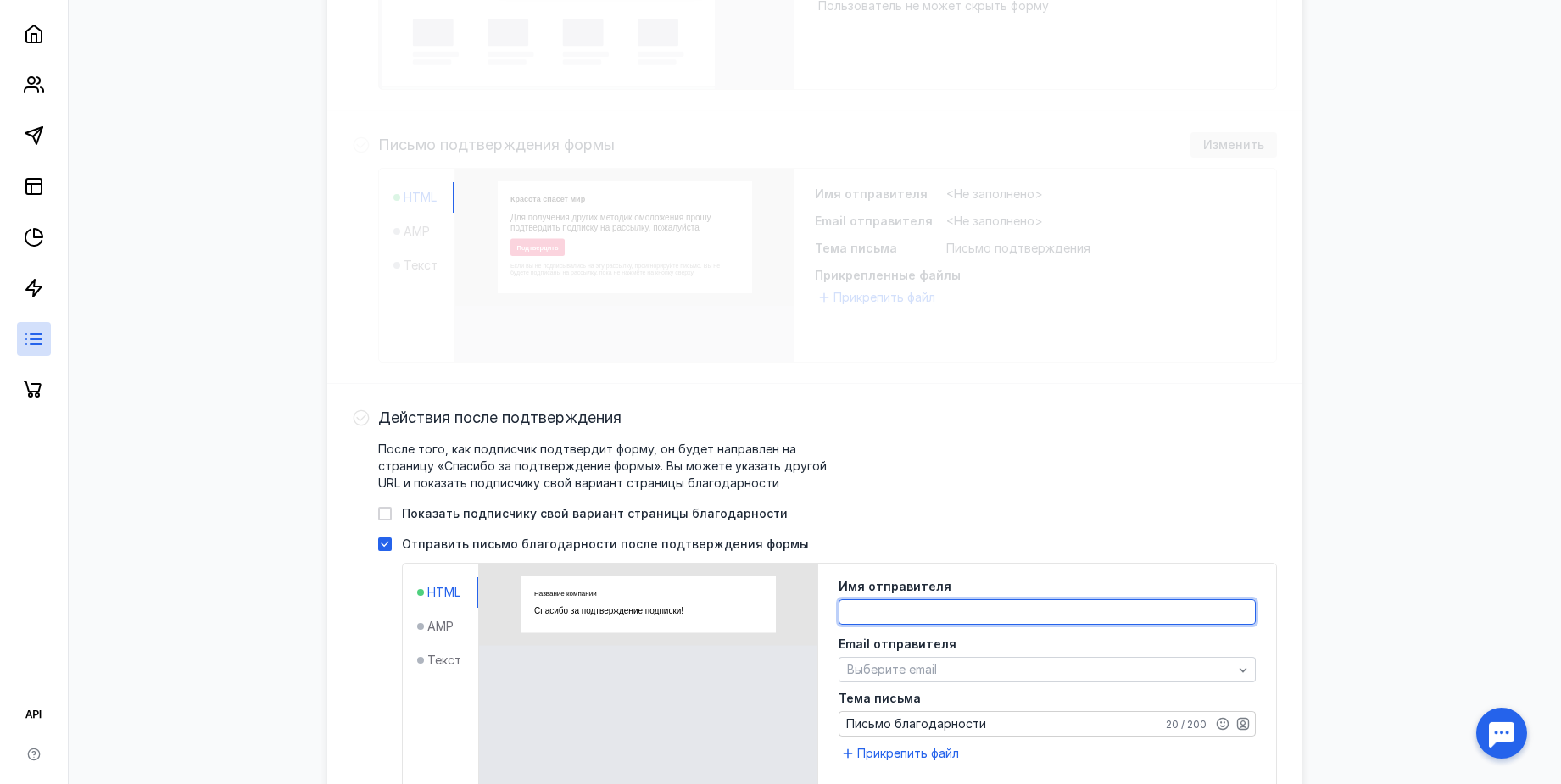
scroll to position [742, 0]
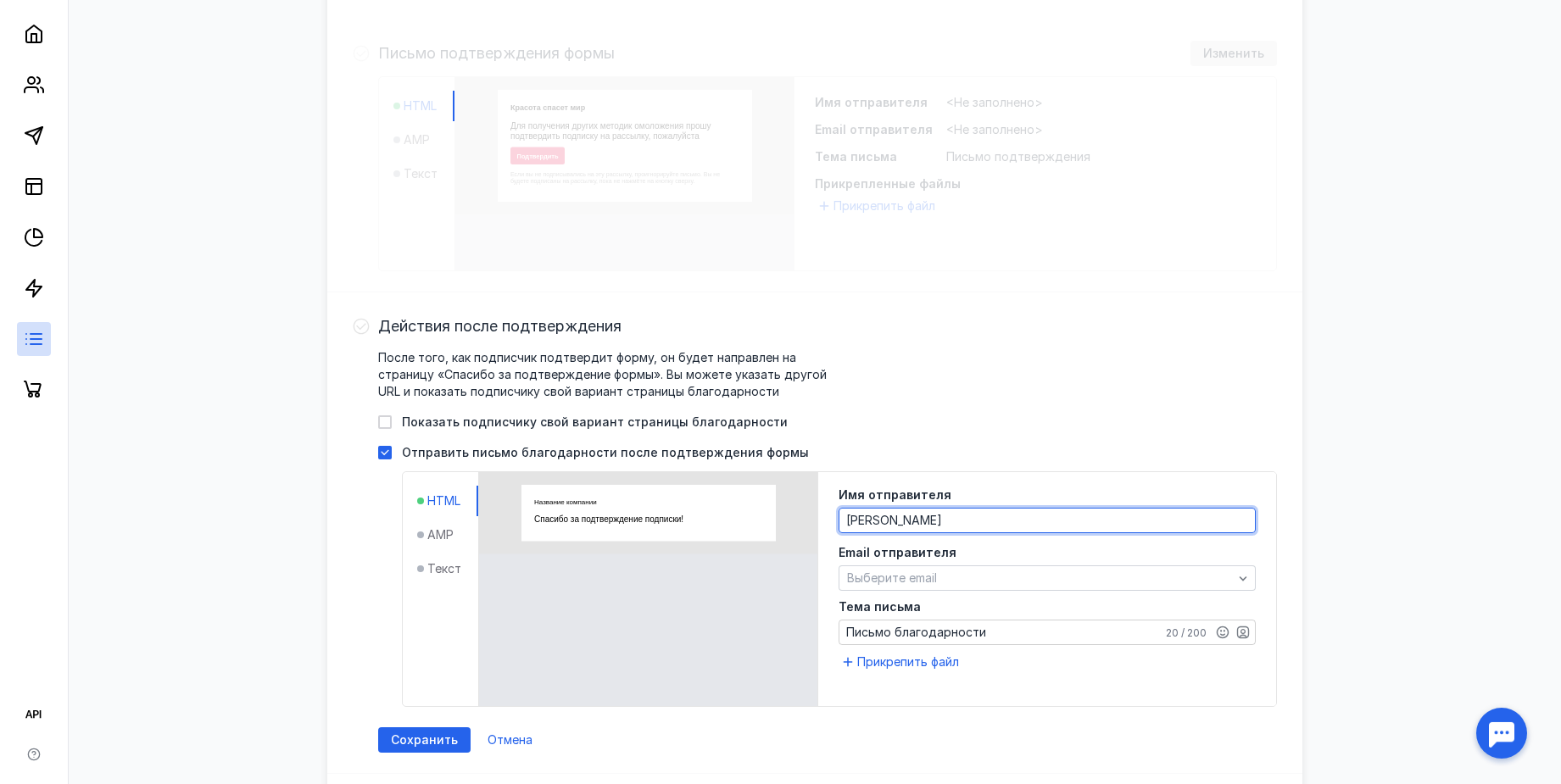
type textarea "[PERSON_NAME]"
click at [1002, 562] on div "Email отправителя Выберите email" at bounding box center [1047, 568] width 417 height 44
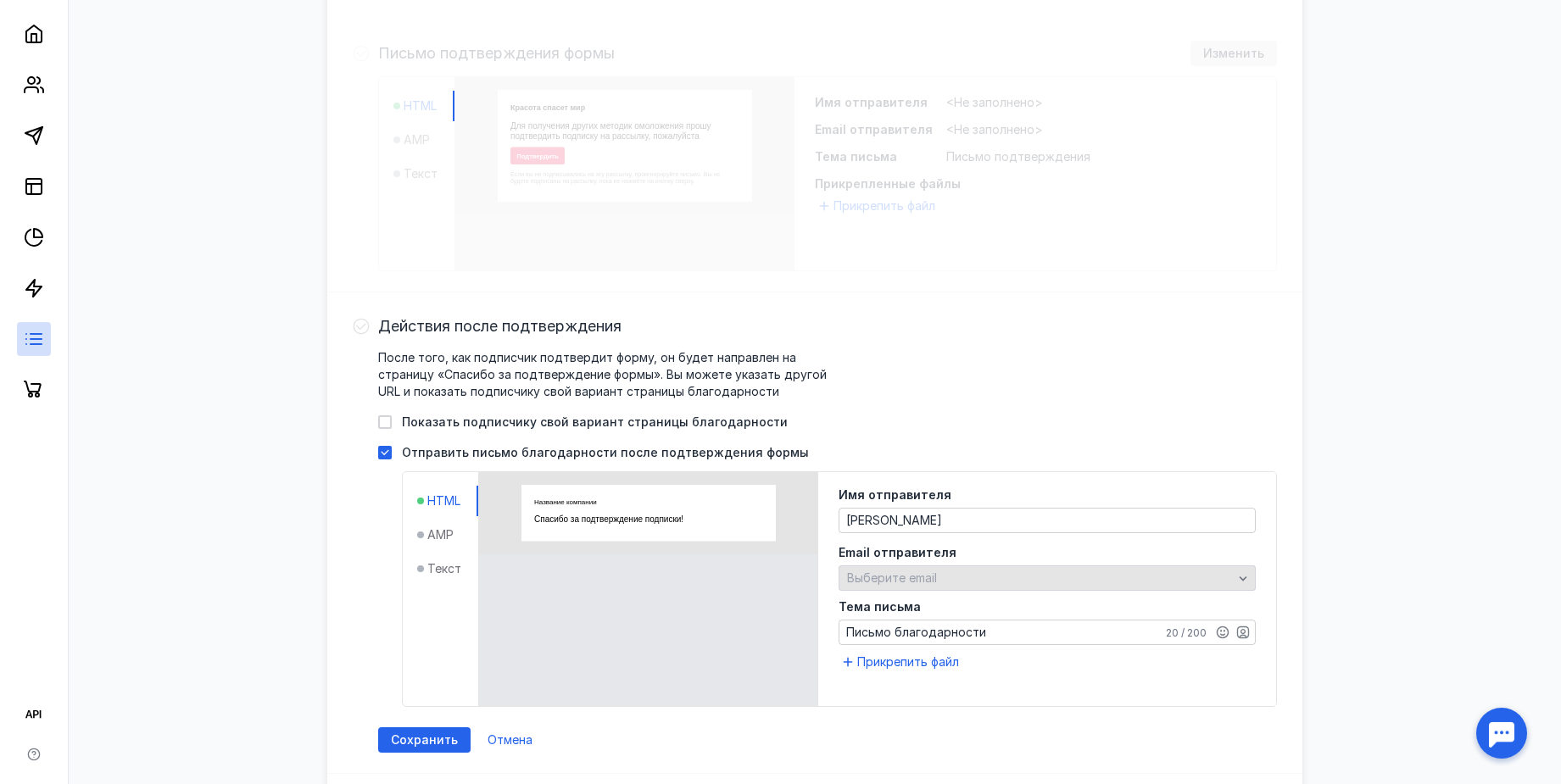
click at [1002, 575] on div "Выберите email" at bounding box center [1039, 578] width 394 height 14
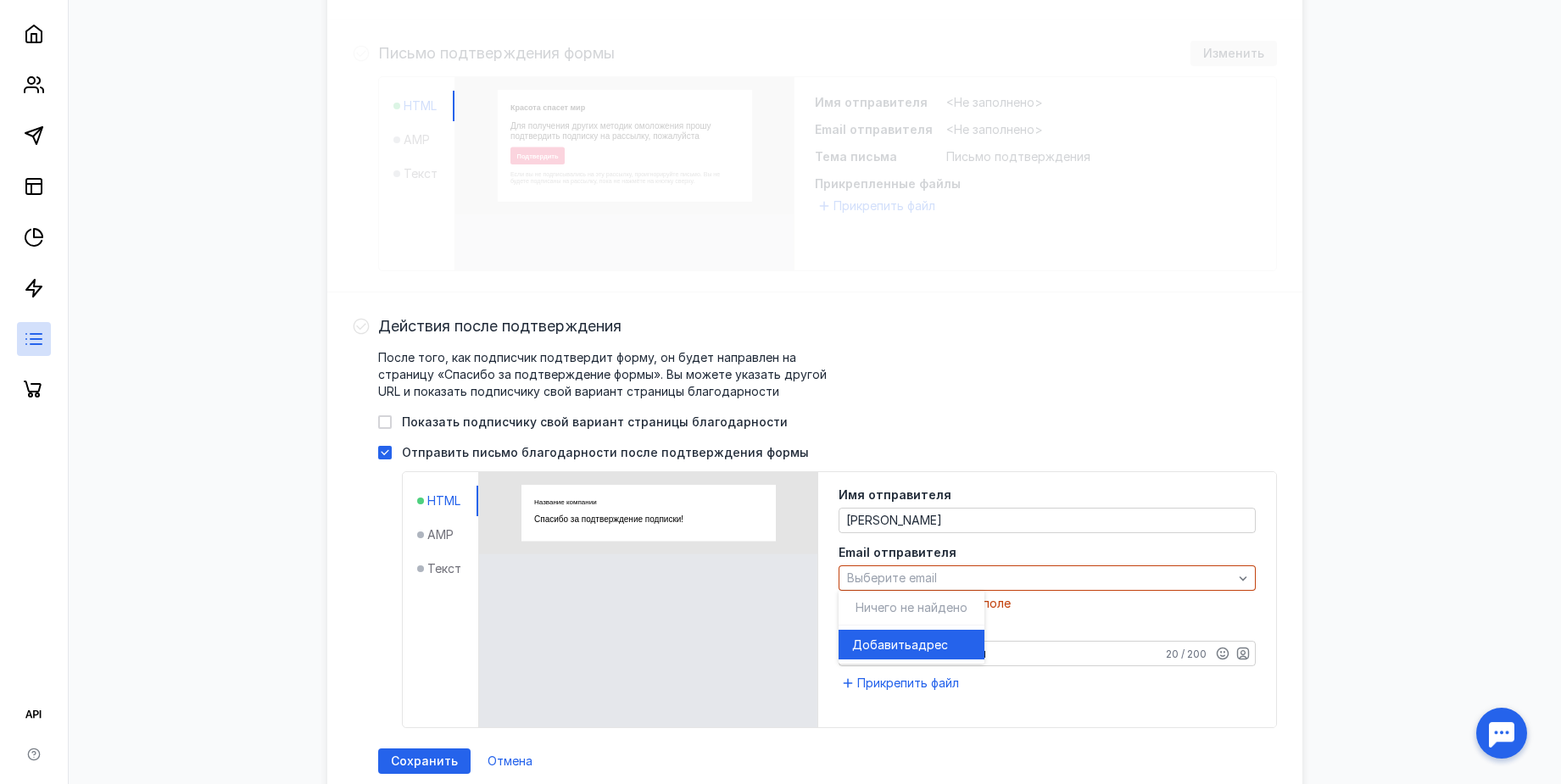
click at [1086, 603] on div "Имя отправителя [PERSON_NAME] Email отправителя Выберите email Необходимо запол…" at bounding box center [1047, 578] width 417 height 177
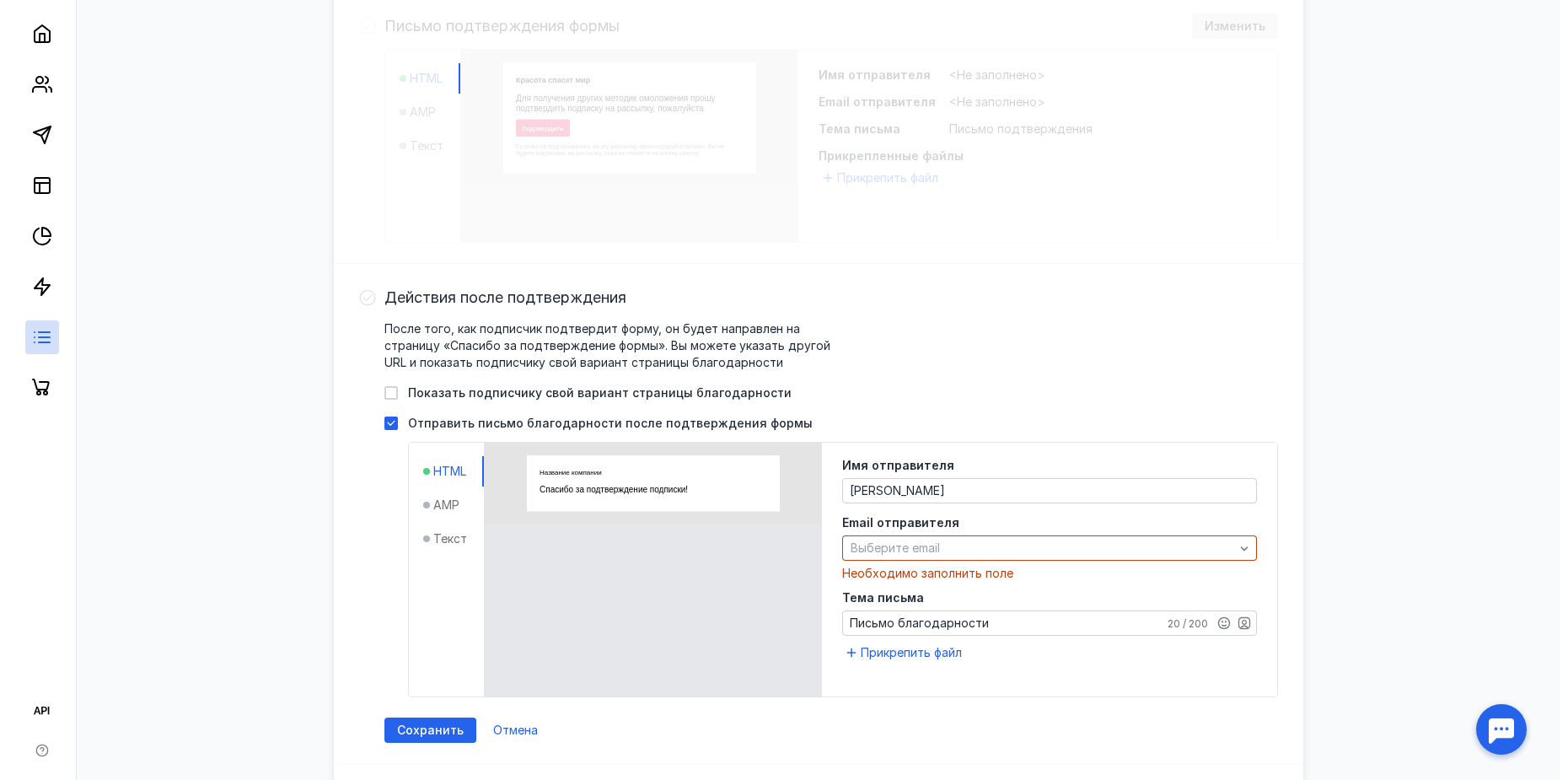
scroll to position [843, 0]
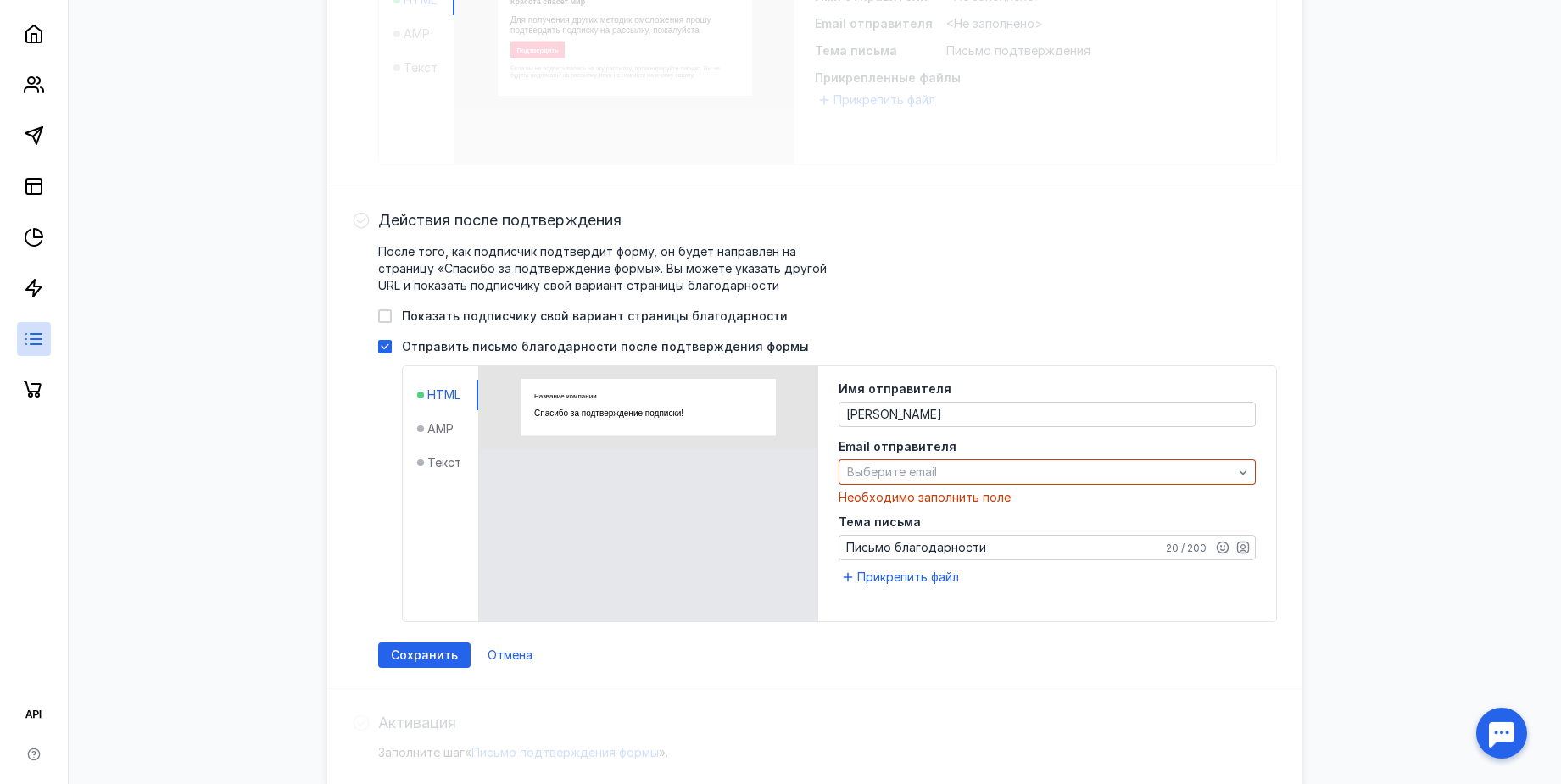
click at [1028, 558] on textarea "Письмо благодарности" at bounding box center [1046, 547] width 415 height 24
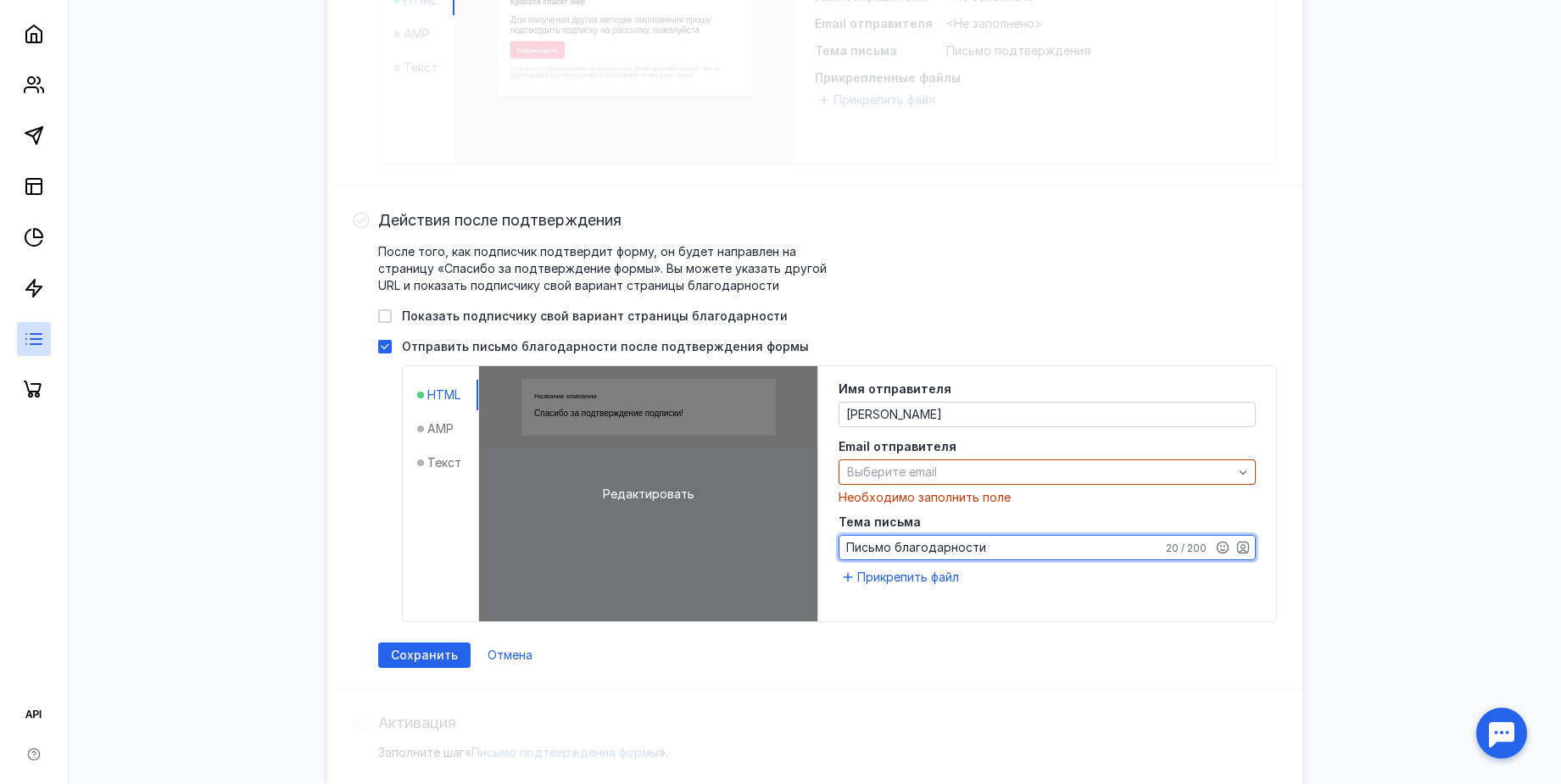
click at [661, 491] on span "Редактировать" at bounding box center [648, 494] width 91 height 17
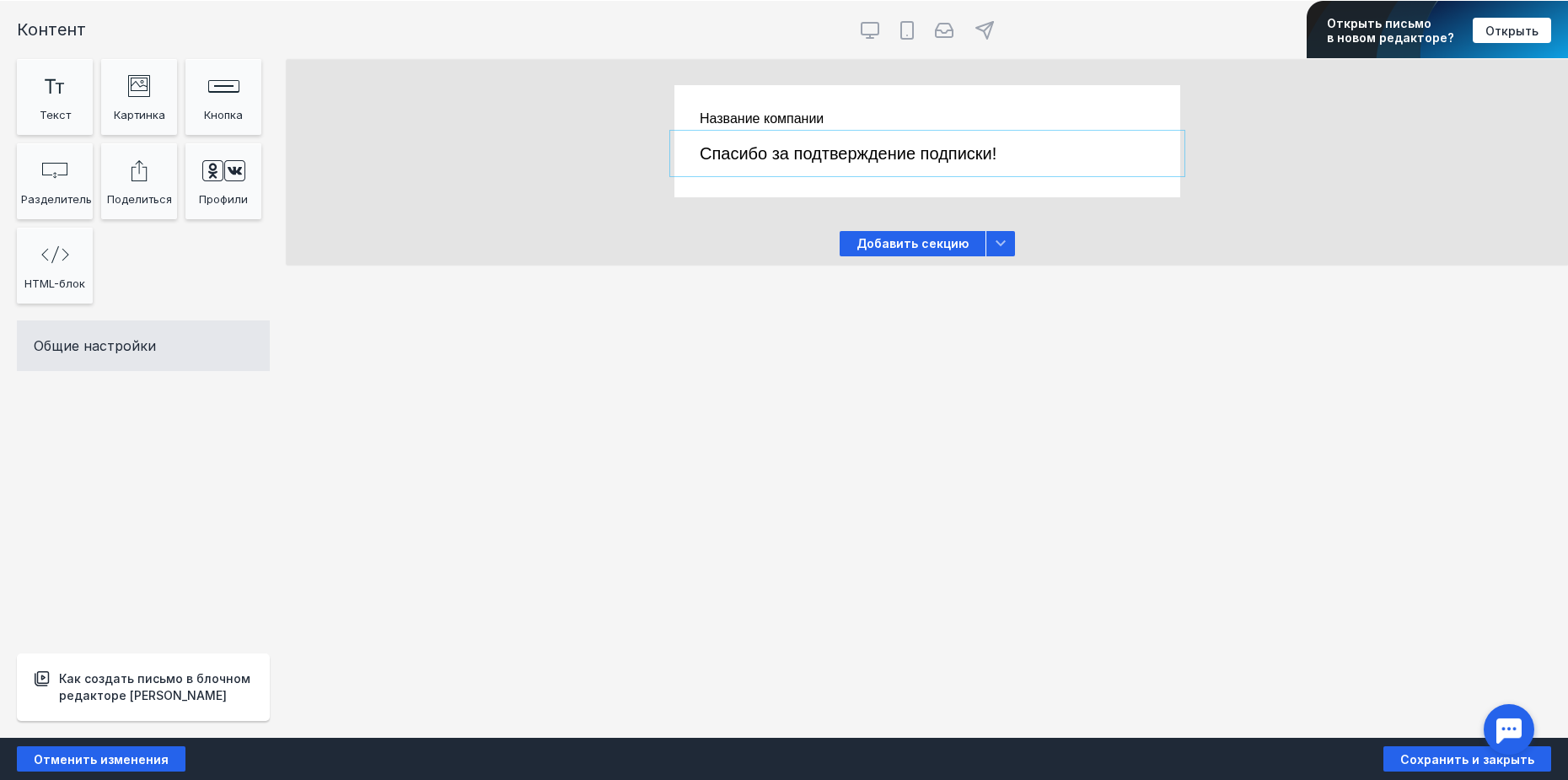
click at [1046, 170] on div at bounding box center [927, 154] width 506 height 37
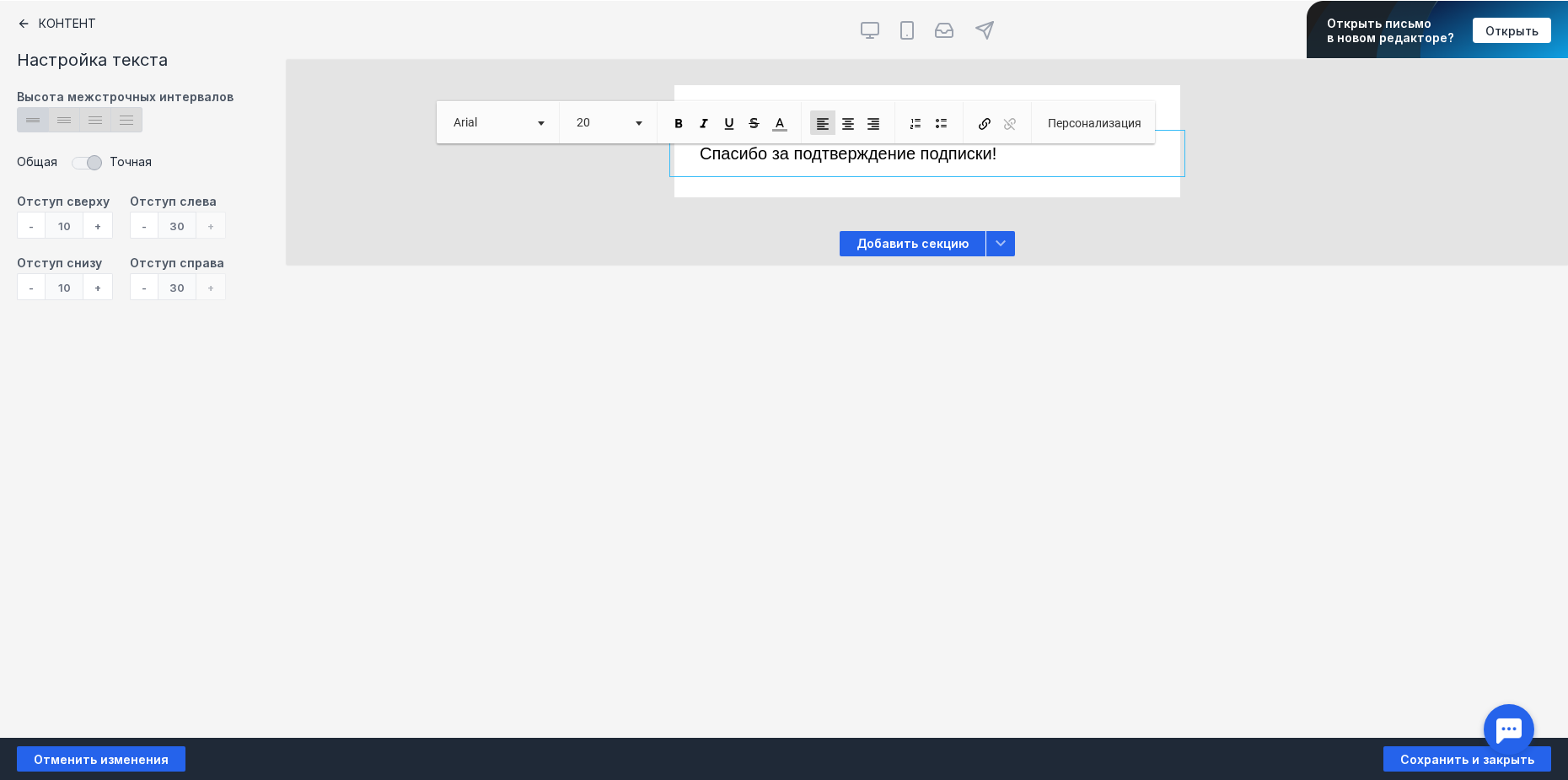
click at [1042, 157] on p "Спасибо за подтверждение подписки!" at bounding box center [927, 154] width 455 height 21
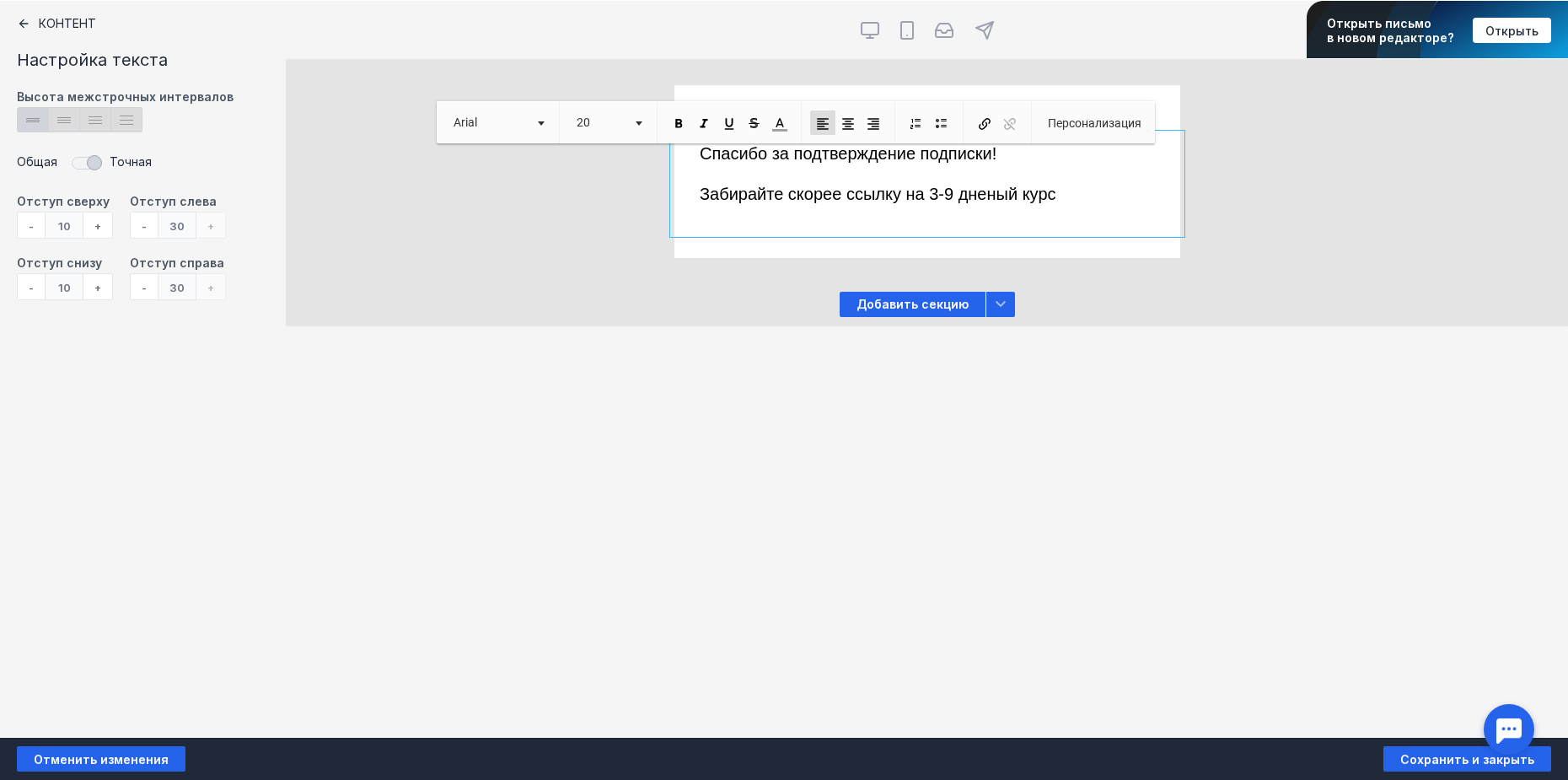
click at [1074, 199] on p "Забирайте скорее ссылку на 3-9 дненый курс" at bounding box center [927, 194] width 455 height 21
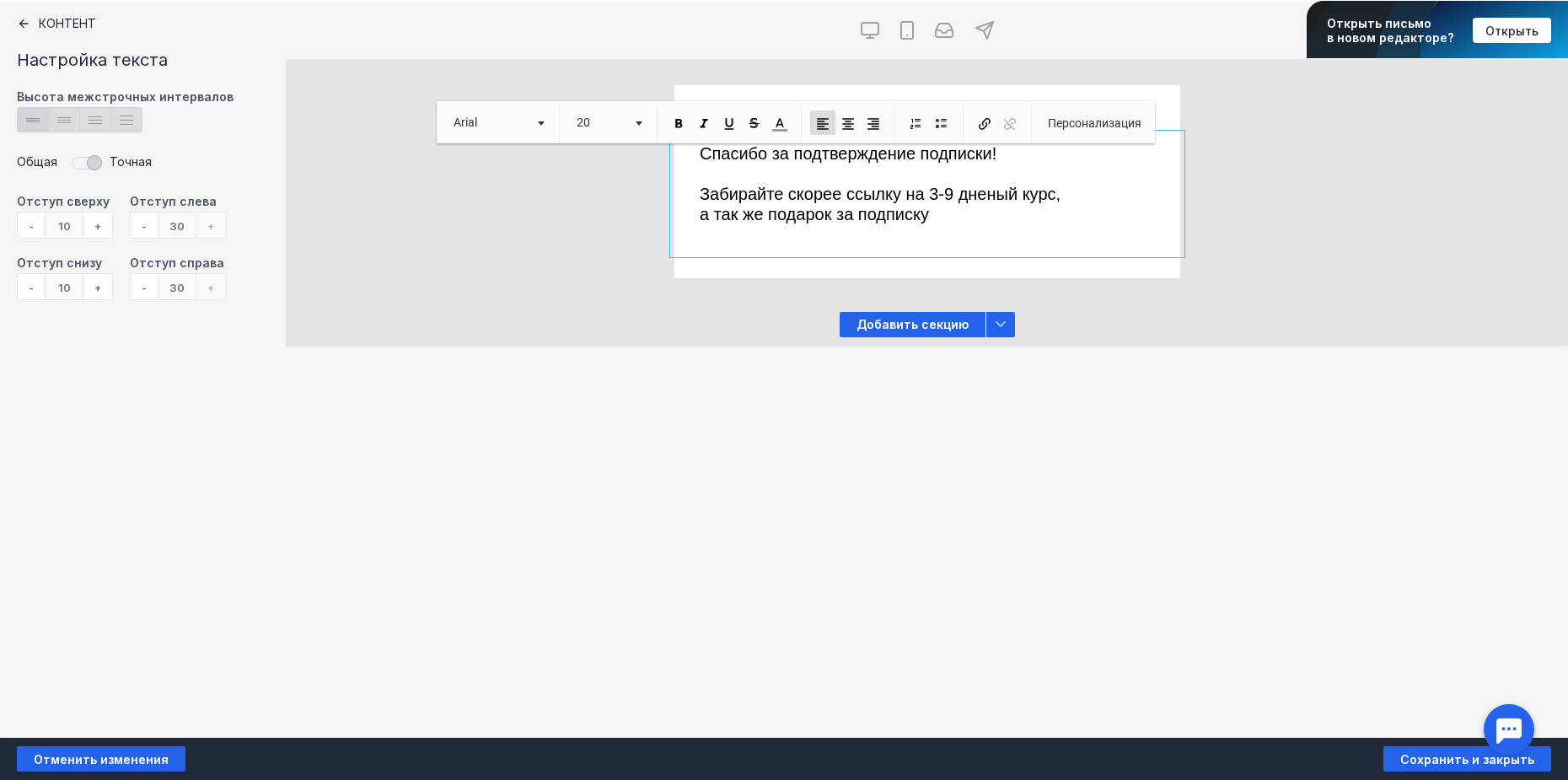
click at [1069, 199] on p "Забирайте скорее ссылку на 3-9 дненый курс," at bounding box center [927, 194] width 455 height 21
drag, startPoint x: 1061, startPoint y: 206, endPoint x: 1053, endPoint y: 199, distance: 10.6
click at [1053, 199] on div "Спасибо за подтверждение подписки! Забирайте скорее ссылку на 3-9 дненый курс, …" at bounding box center [927, 194] width 455 height 101
click at [1061, 198] on span "Забирайте скорее ссылку на 3-9 дненый курс," at bounding box center [879, 194] width 360 height 19
drag, startPoint x: 1053, startPoint y: 191, endPoint x: 1041, endPoint y: 191, distance: 12.0
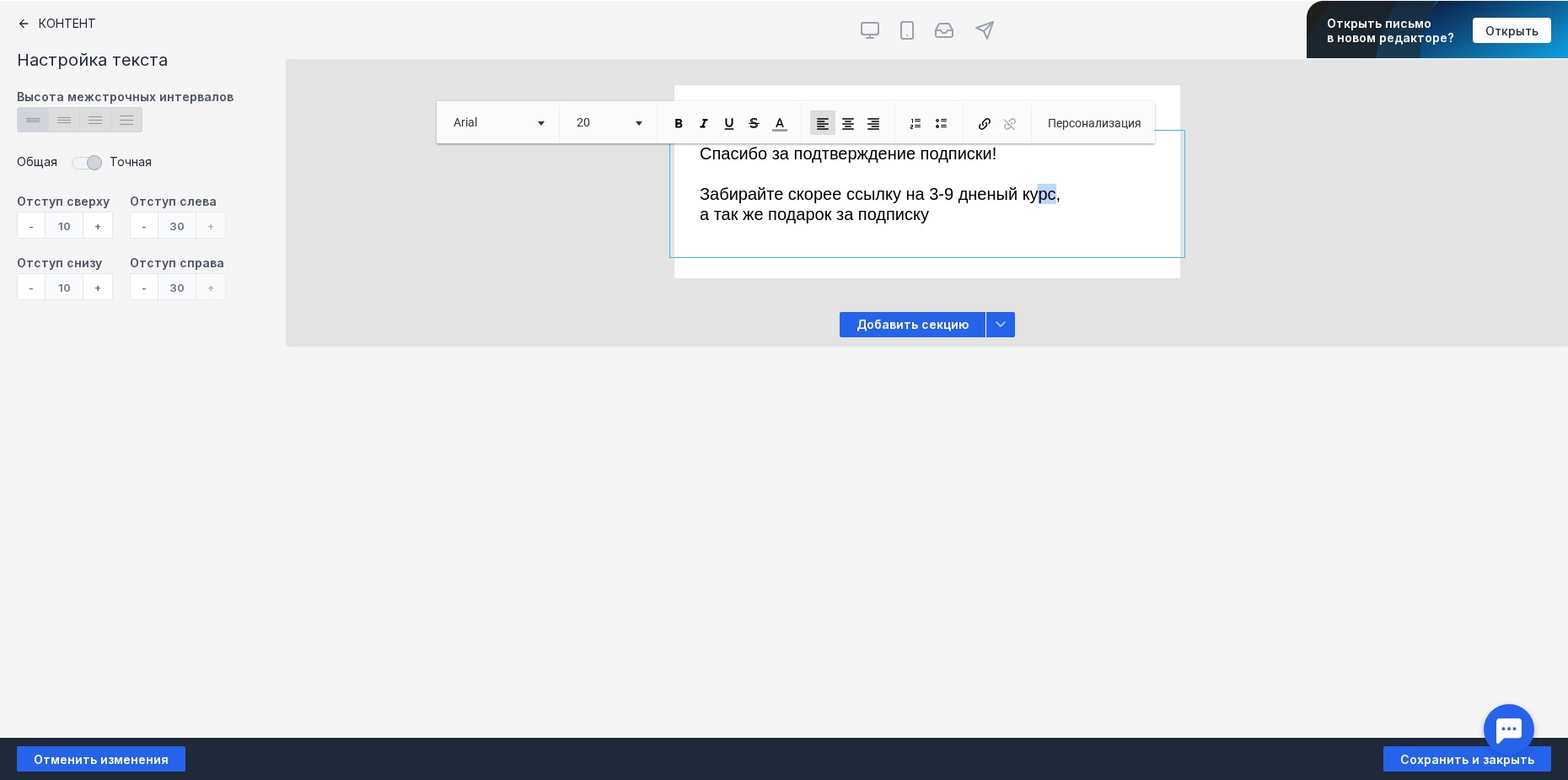
click at [1041, 191] on span "Забирайте скорее ссылку на 3-9 дненый курс," at bounding box center [879, 194] width 360 height 19
click at [1078, 201] on p "Забирайте скорее ссылку на 3-9 дненый курс," at bounding box center [927, 194] width 455 height 21
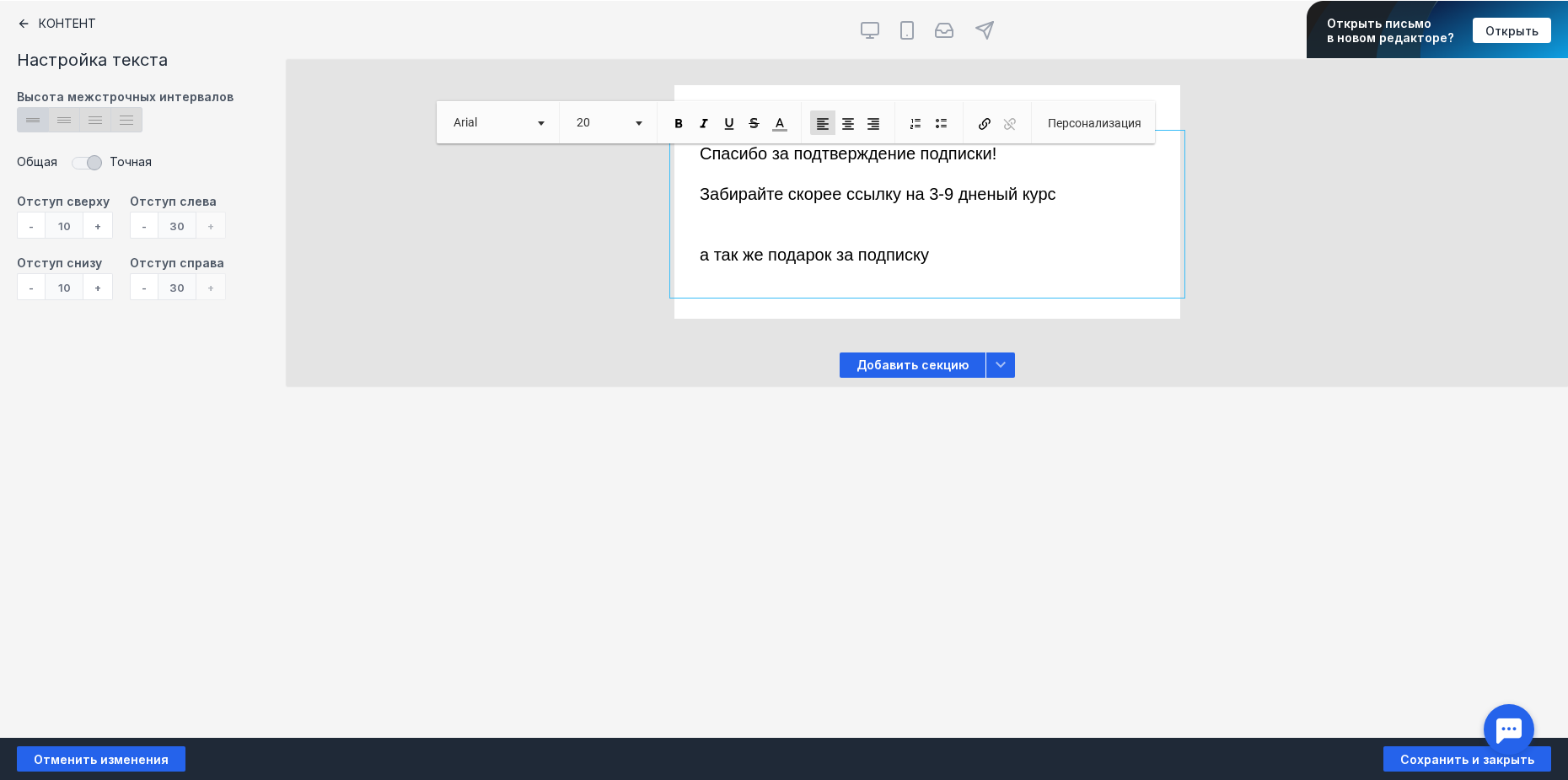
click at [1067, 270] on p "false" at bounding box center [927, 275] width 455 height 21
click at [789, 226] on p "false" at bounding box center [927, 235] width 455 height 21
click at [1038, 208] on p "false" at bounding box center [927, 214] width 455 height 21
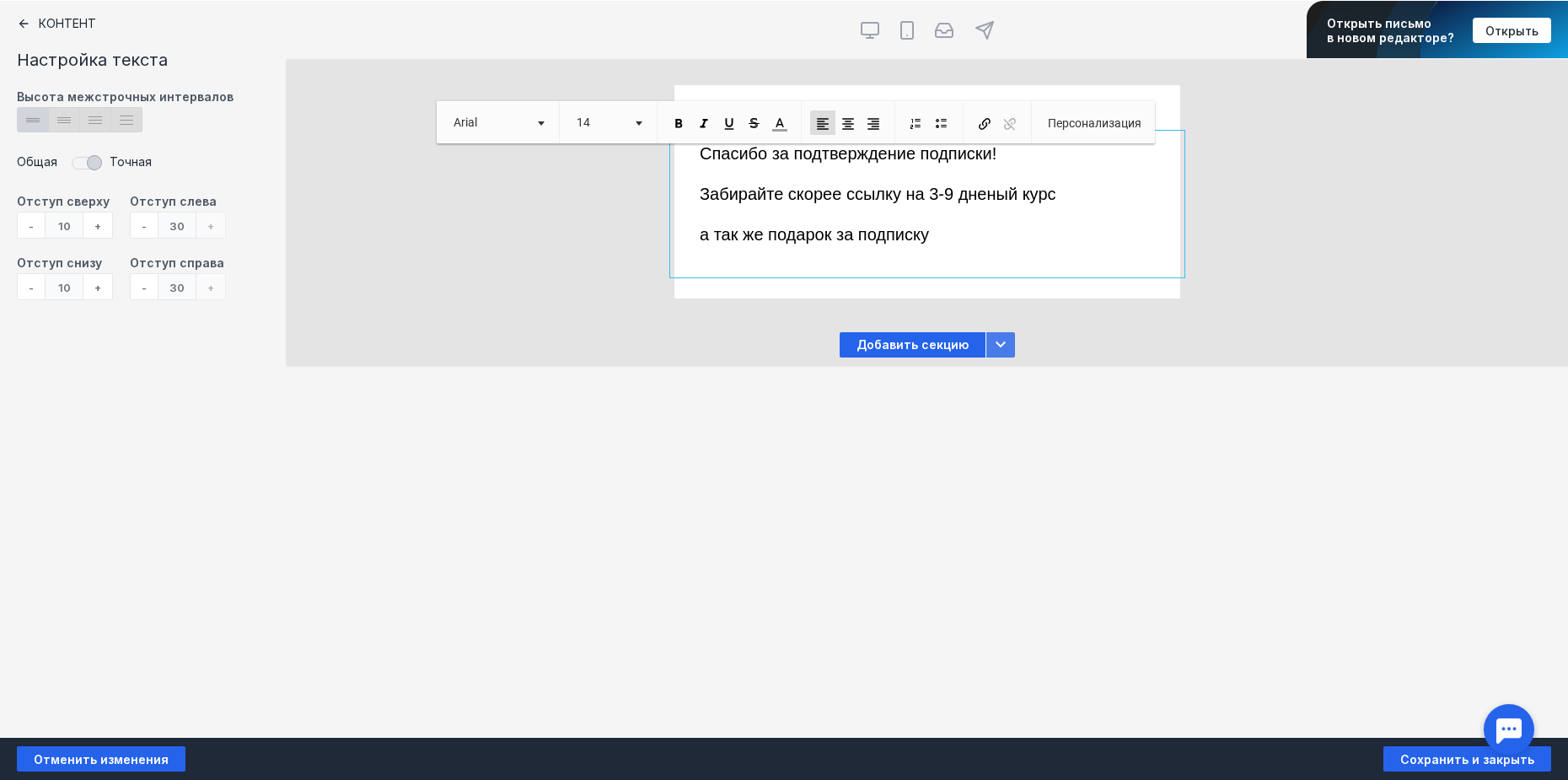
click at [1004, 346] on icon at bounding box center [1001, 345] width 21 height 21
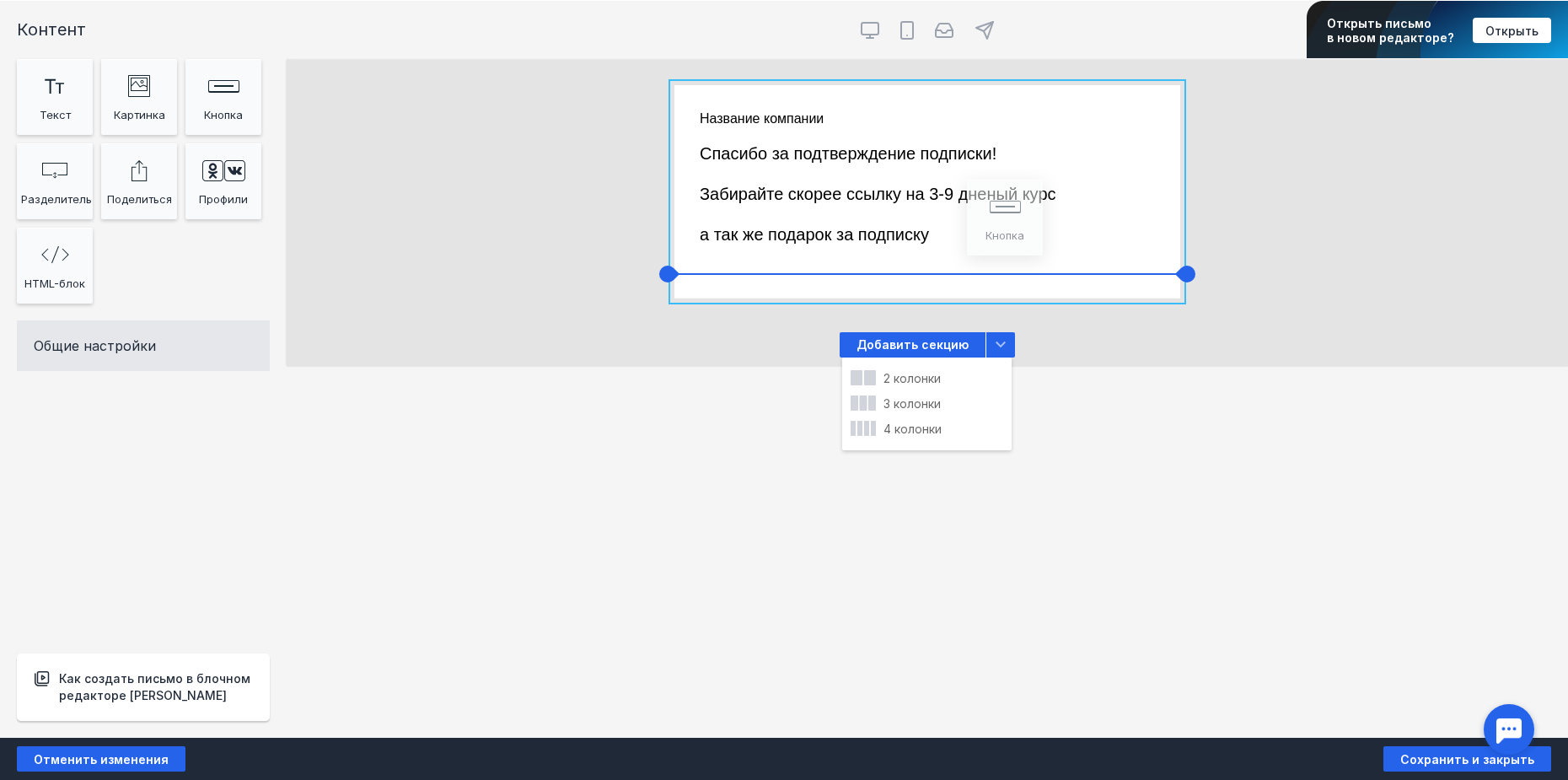
drag, startPoint x: 208, startPoint y: 123, endPoint x: 989, endPoint y: 246, distance: 790.6
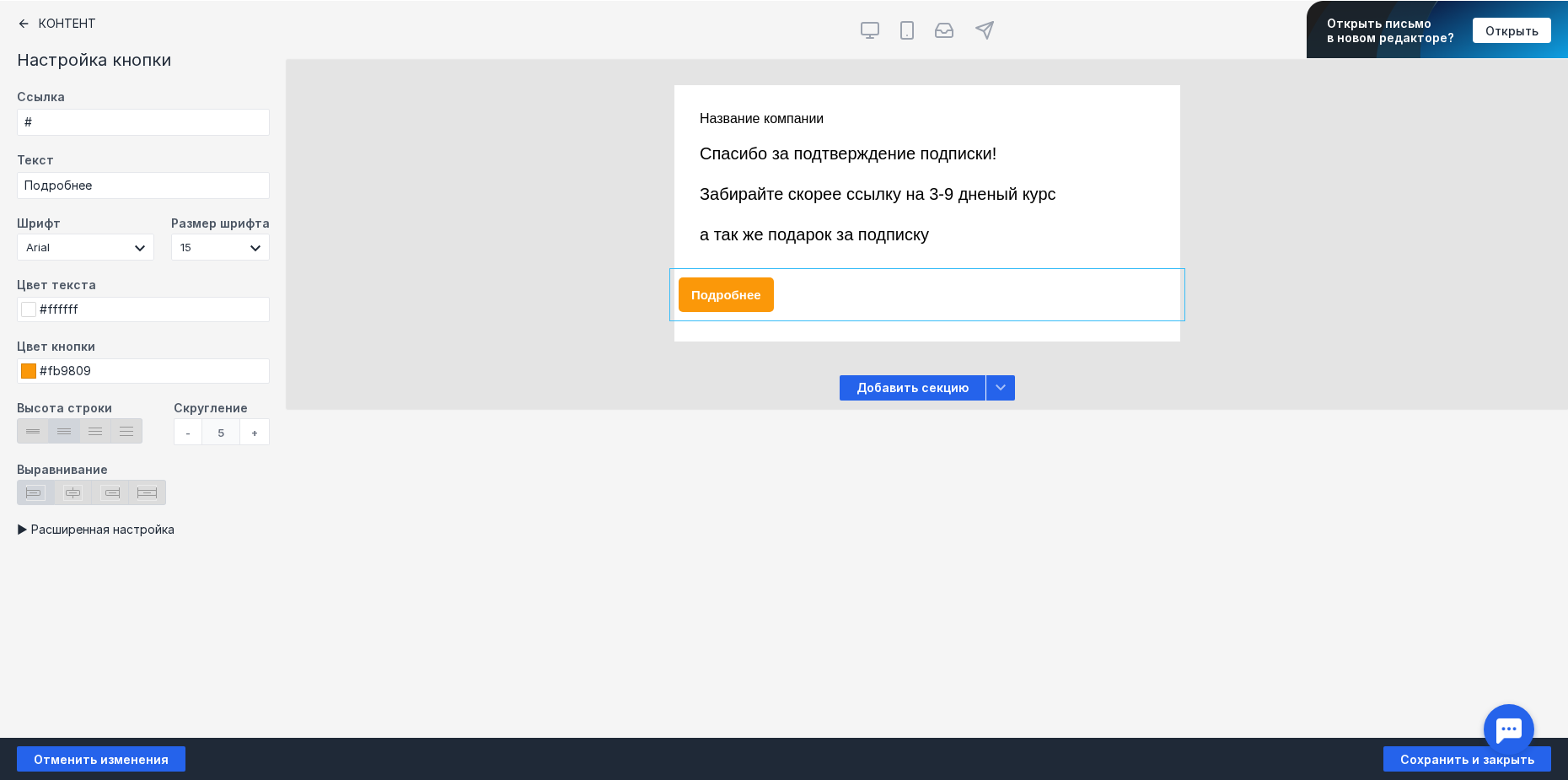
click at [729, 294] on div "Подробнее" at bounding box center [726, 294] width 95 height 35
click at [930, 234] on div at bounding box center [927, 204] width 506 height 139
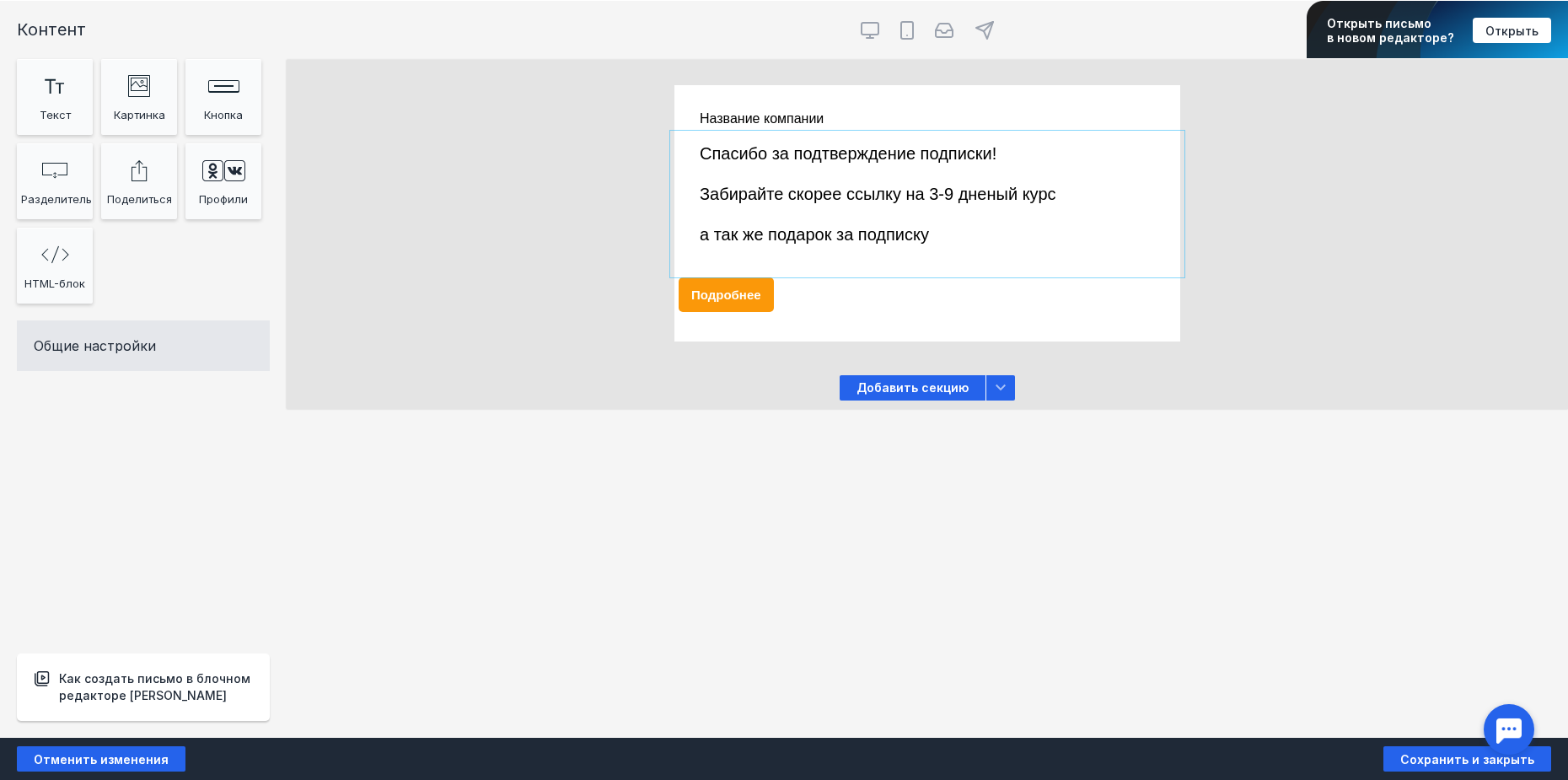
click at [947, 235] on div at bounding box center [927, 204] width 506 height 139
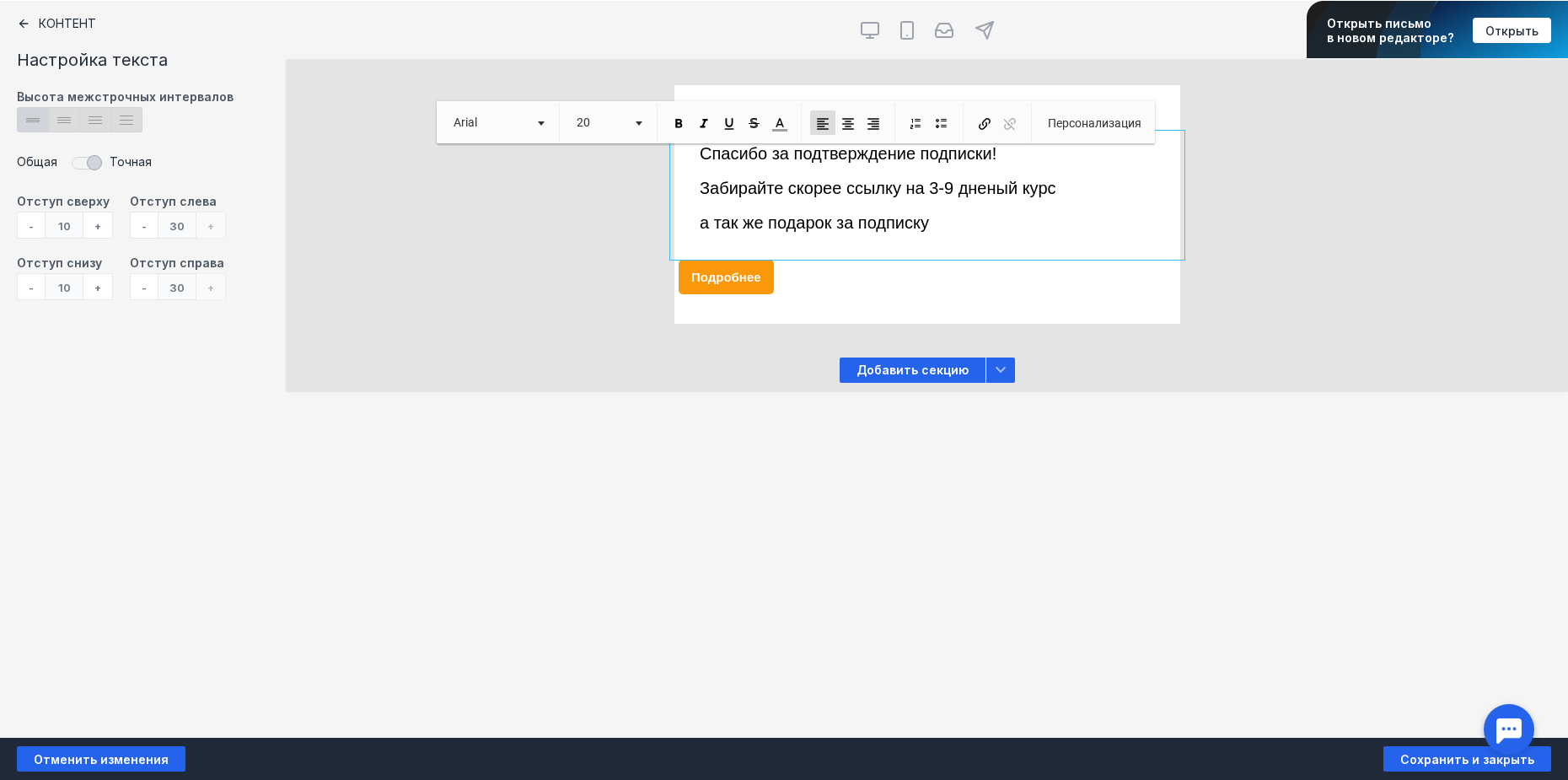
click at [938, 233] on p "false" at bounding box center [927, 240] width 455 height 14
drag, startPoint x: 944, startPoint y: 228, endPoint x: 697, endPoint y: 221, distance: 247.1
click at [697, 221] on div "Спасибо за подтверждение подписки! Забирайте скорее ссылку на 3-9 дненый курс ​…" at bounding box center [927, 195] width 506 height 120
click at [708, 274] on div "Подробнее" at bounding box center [726, 276] width 95 height 35
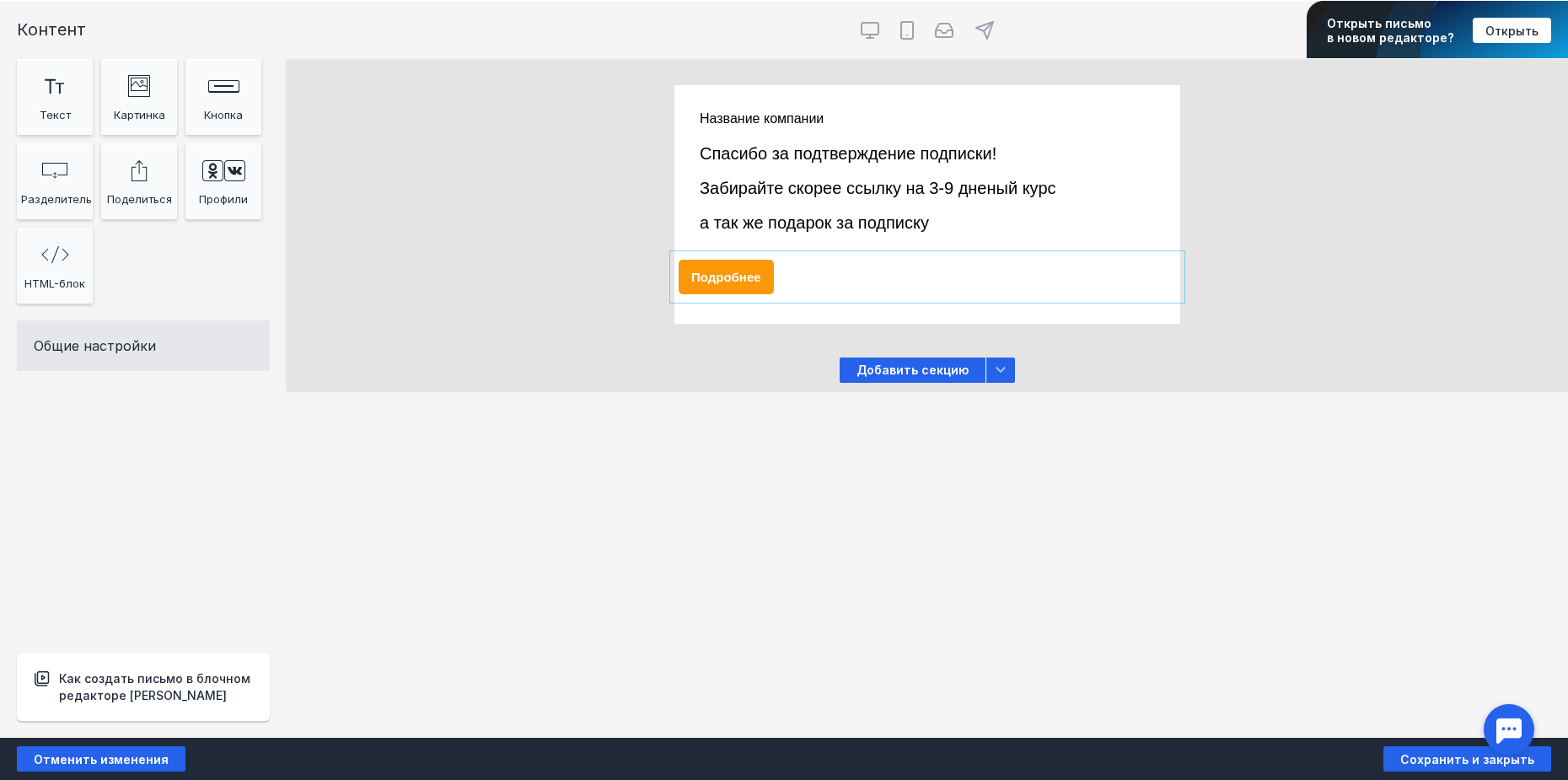
click at [715, 268] on div "Подробнее" at bounding box center [726, 276] width 95 height 35
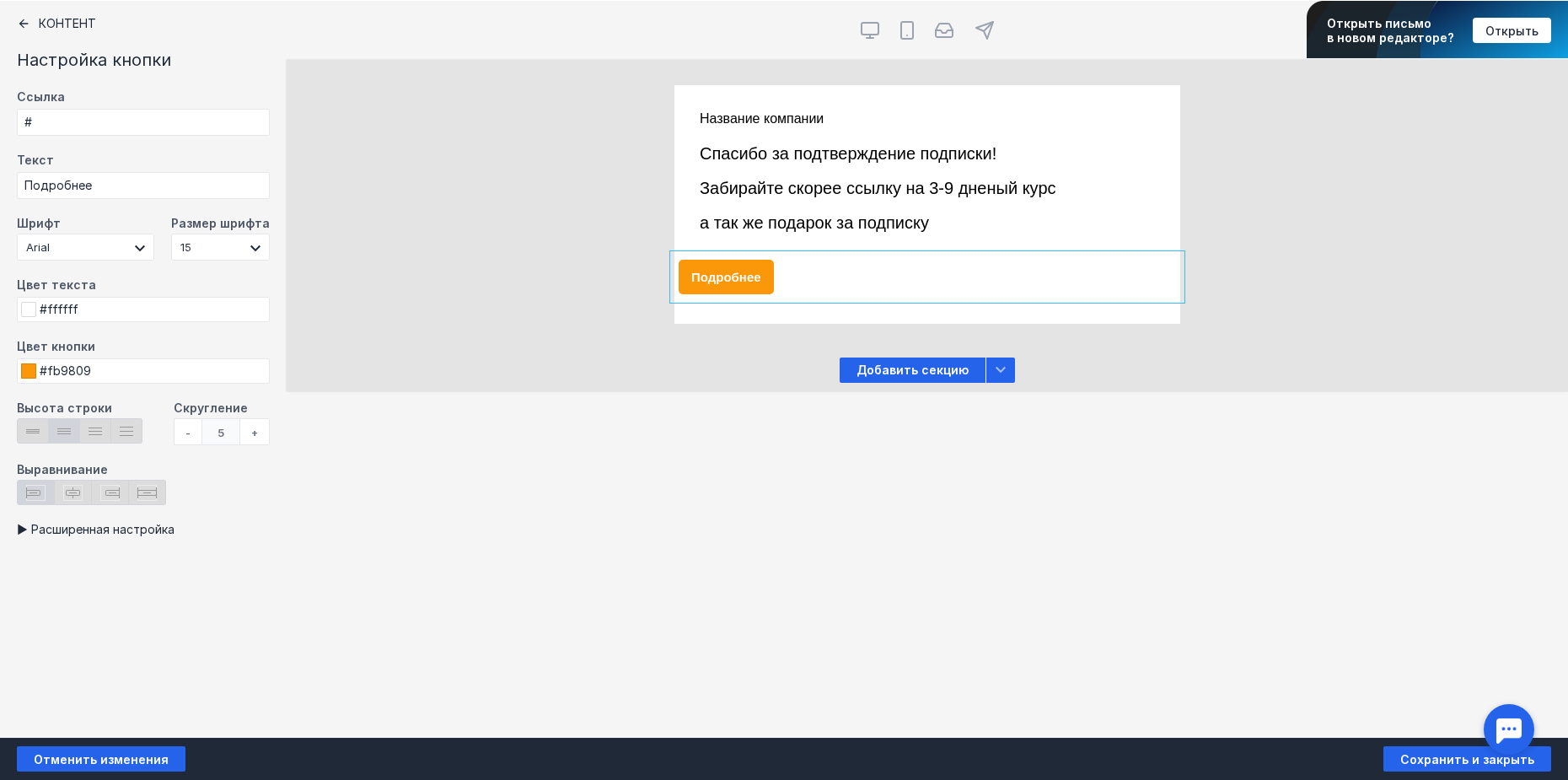
click at [947, 189] on div at bounding box center [927, 195] width 506 height 120
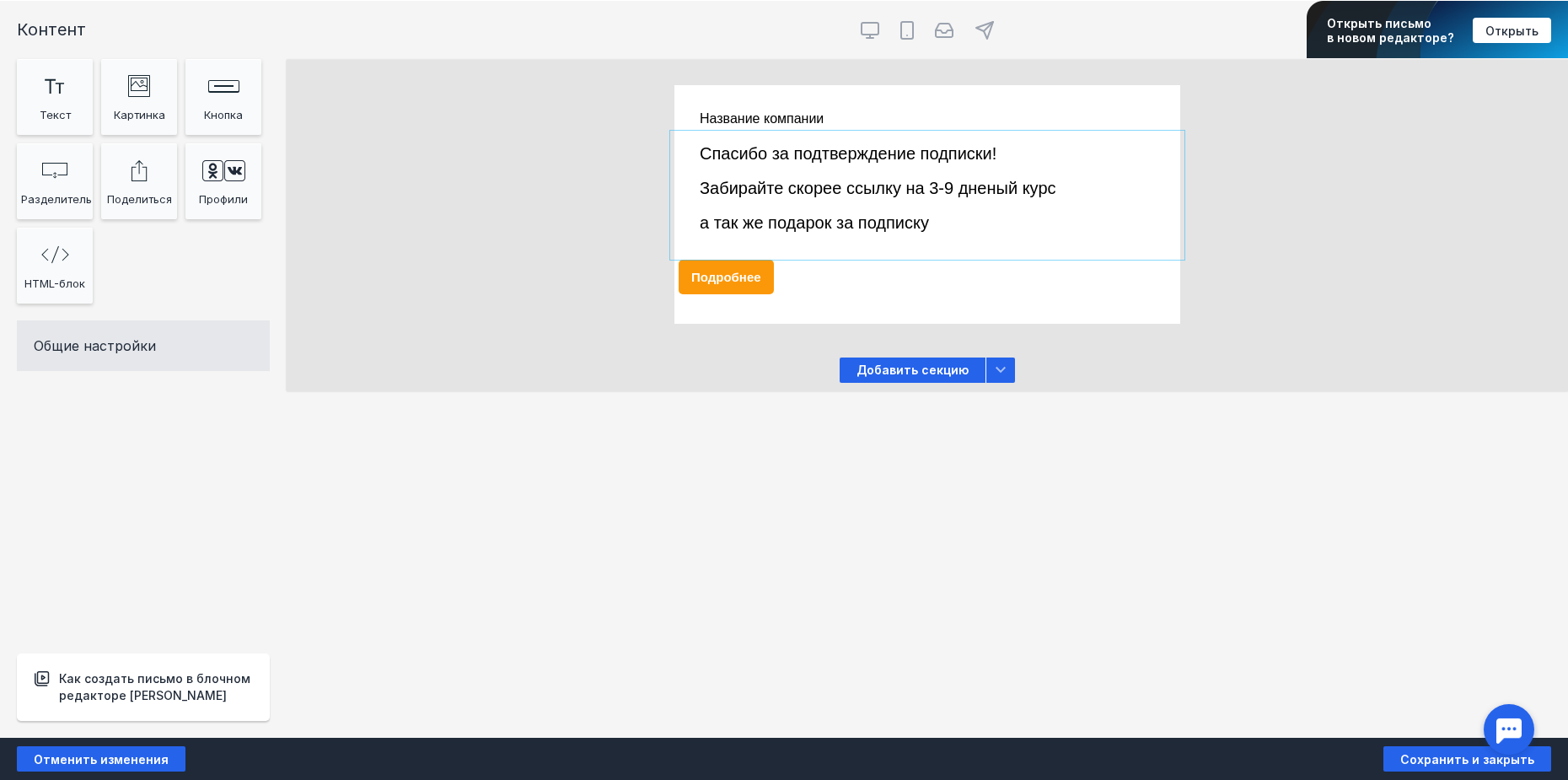
click at [953, 184] on div at bounding box center [927, 195] width 506 height 120
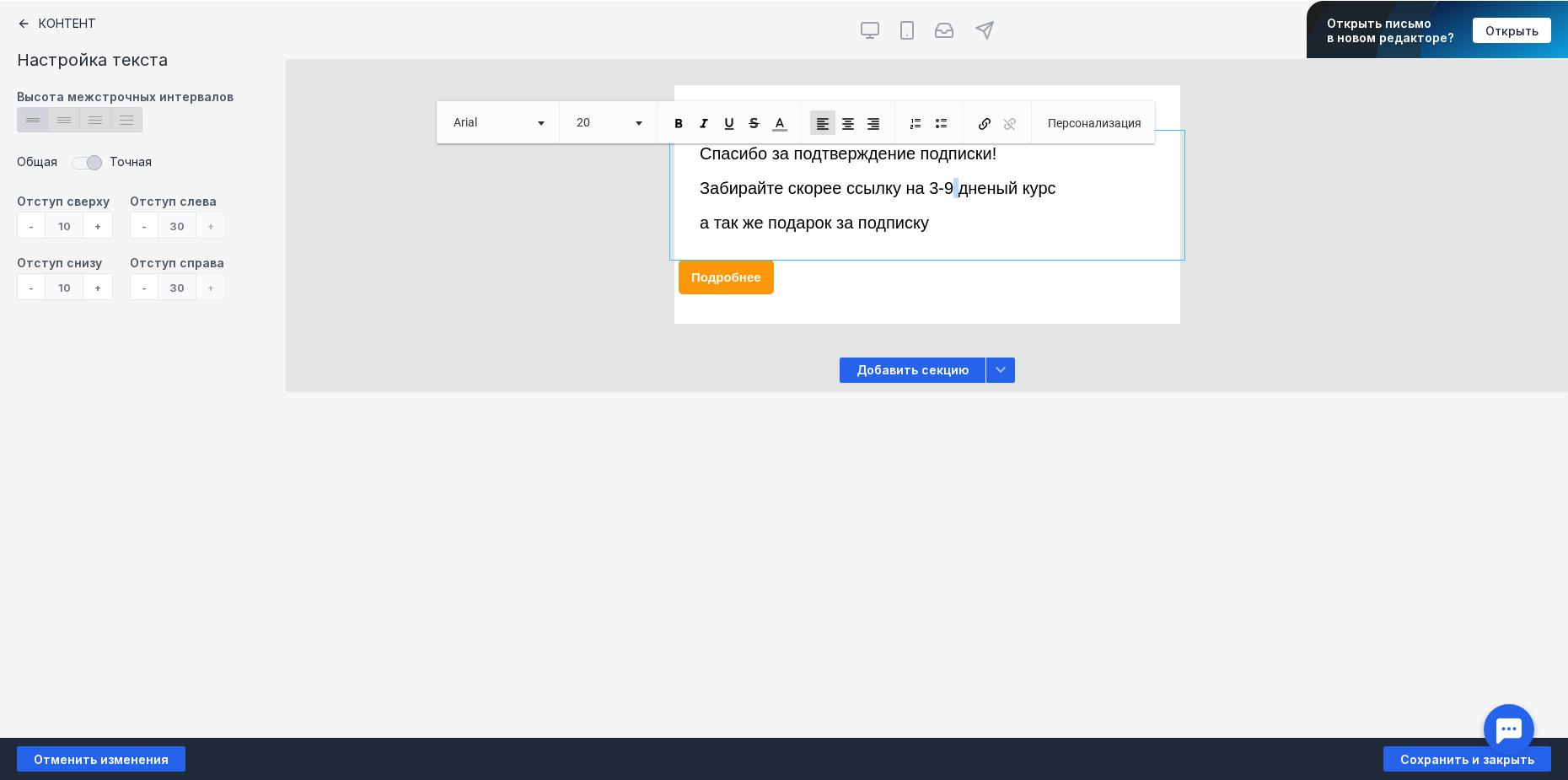
click at [953, 185] on span "Забирайте скорее ссылку на 3-9 дненый курс" at bounding box center [877, 188] width 357 height 19
click at [951, 187] on span "Забирайте скорее ссылку на 3-9 дненый курс" at bounding box center [877, 188] width 357 height 19
drag, startPoint x: 985, startPoint y: 186, endPoint x: 994, endPoint y: 209, distance: 24.7
click at [989, 189] on span "Забирайте скорее ссылку на 3-х дненый курс" at bounding box center [874, 188] width 351 height 19
click at [758, 280] on div "Подробнее" at bounding box center [726, 276] width 95 height 35
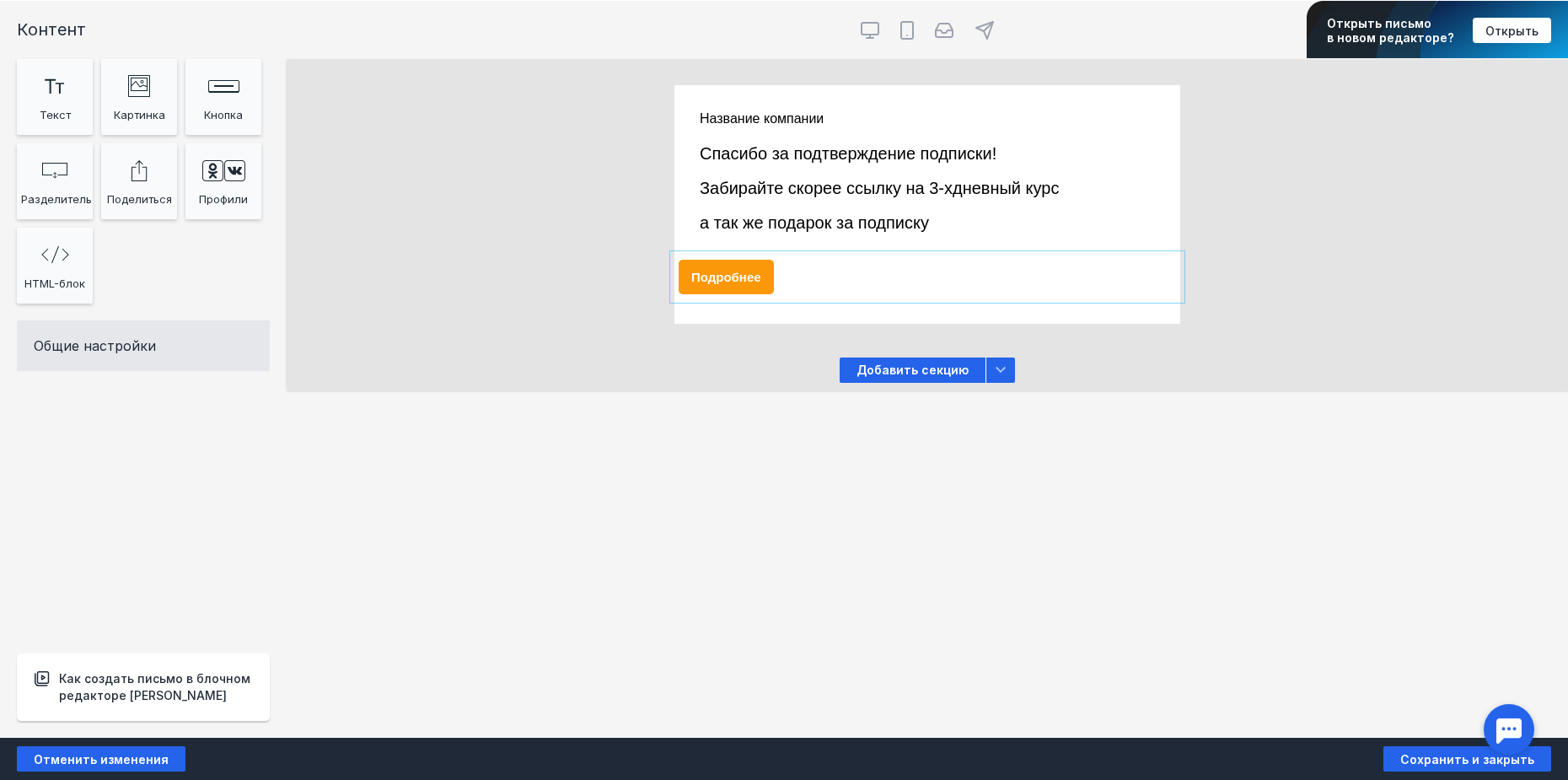
click at [740, 282] on div "Подробнее" at bounding box center [726, 276] width 95 height 35
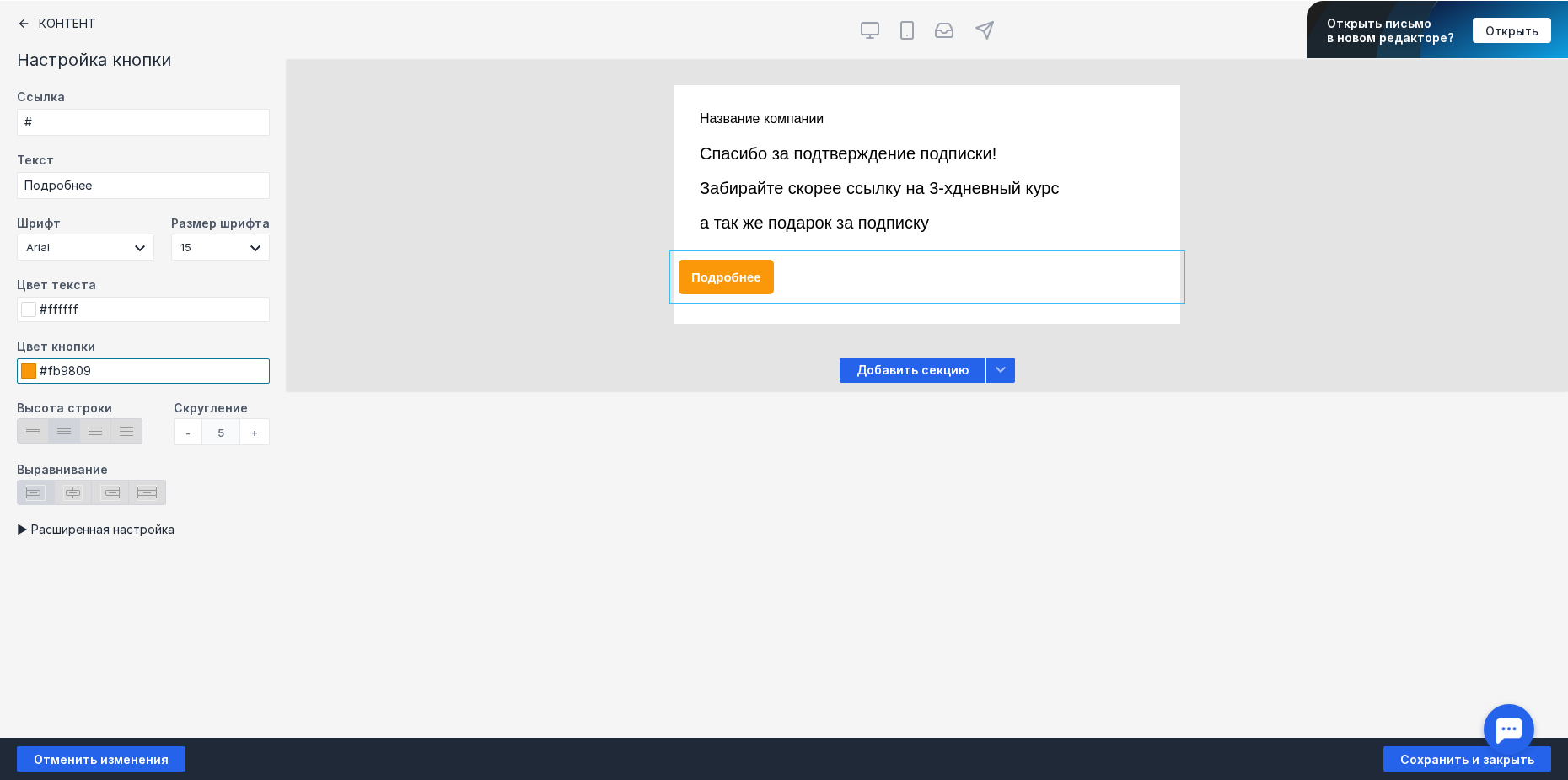
click at [139, 379] on input "#fb9809" at bounding box center [143, 371] width 253 height 25
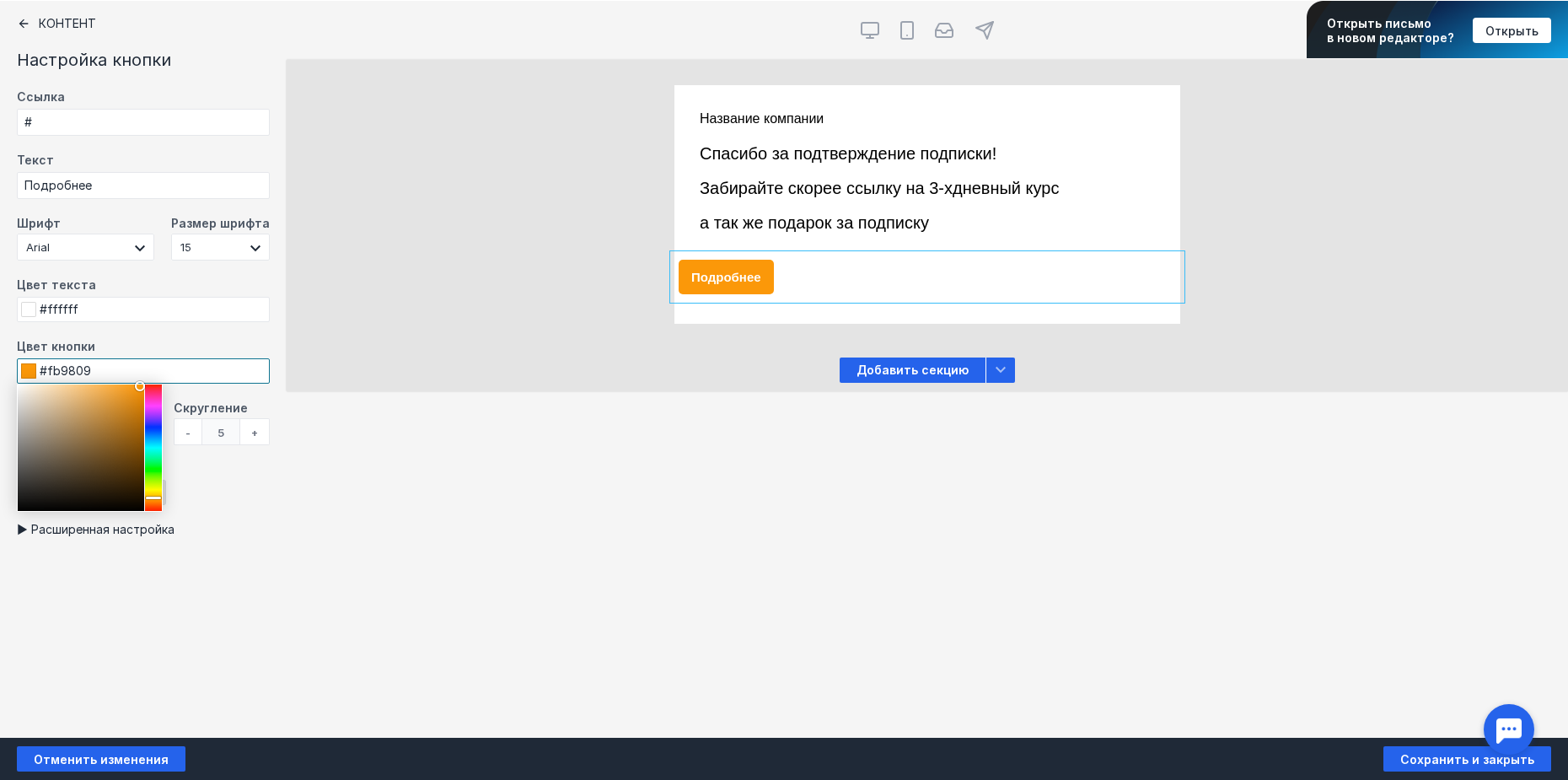
type input "#fc0a3e"
click at [158, 390] on div at bounding box center [154, 448] width 17 height 126
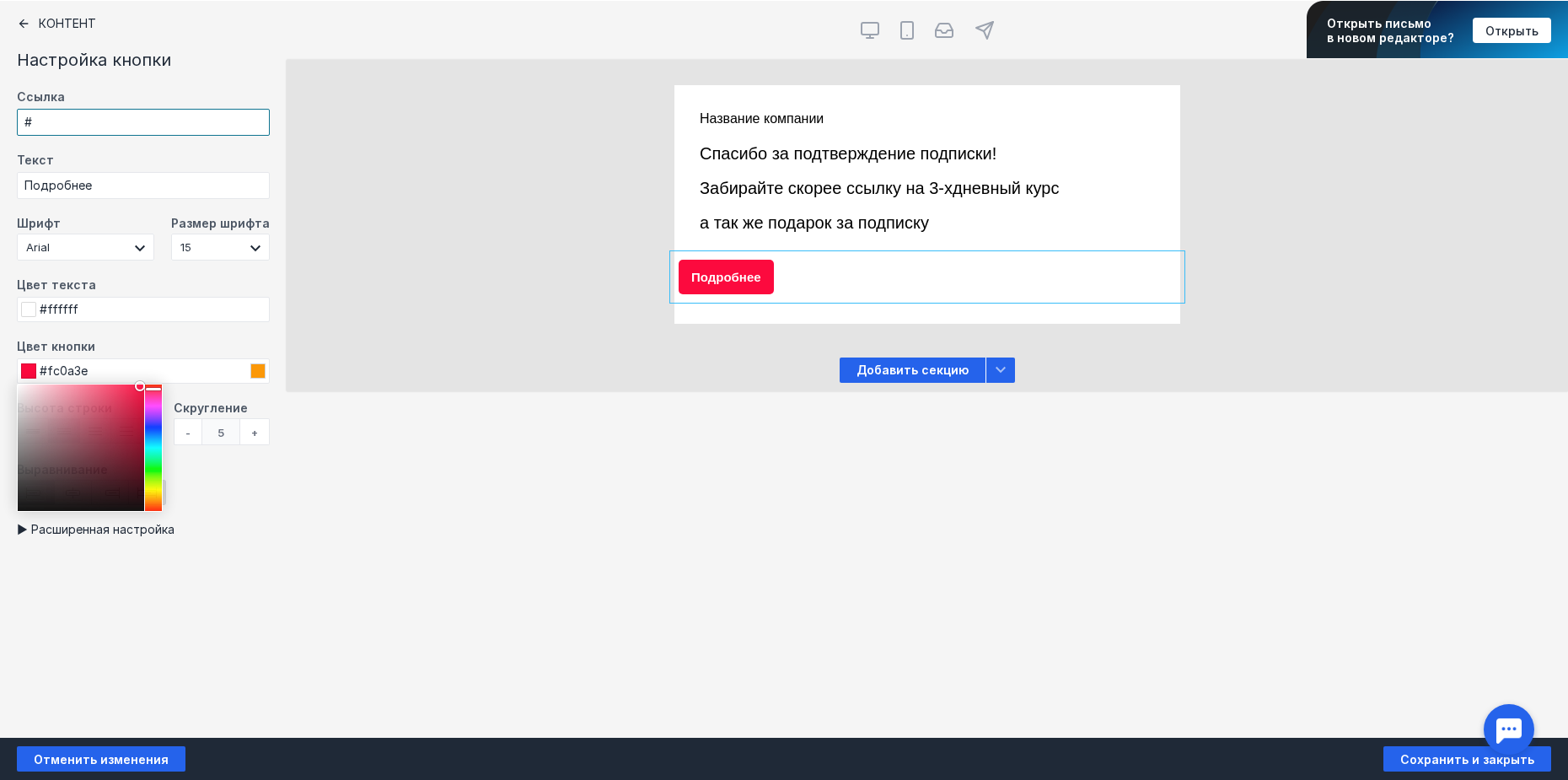
click at [141, 128] on input "#" at bounding box center [143, 122] width 253 height 27
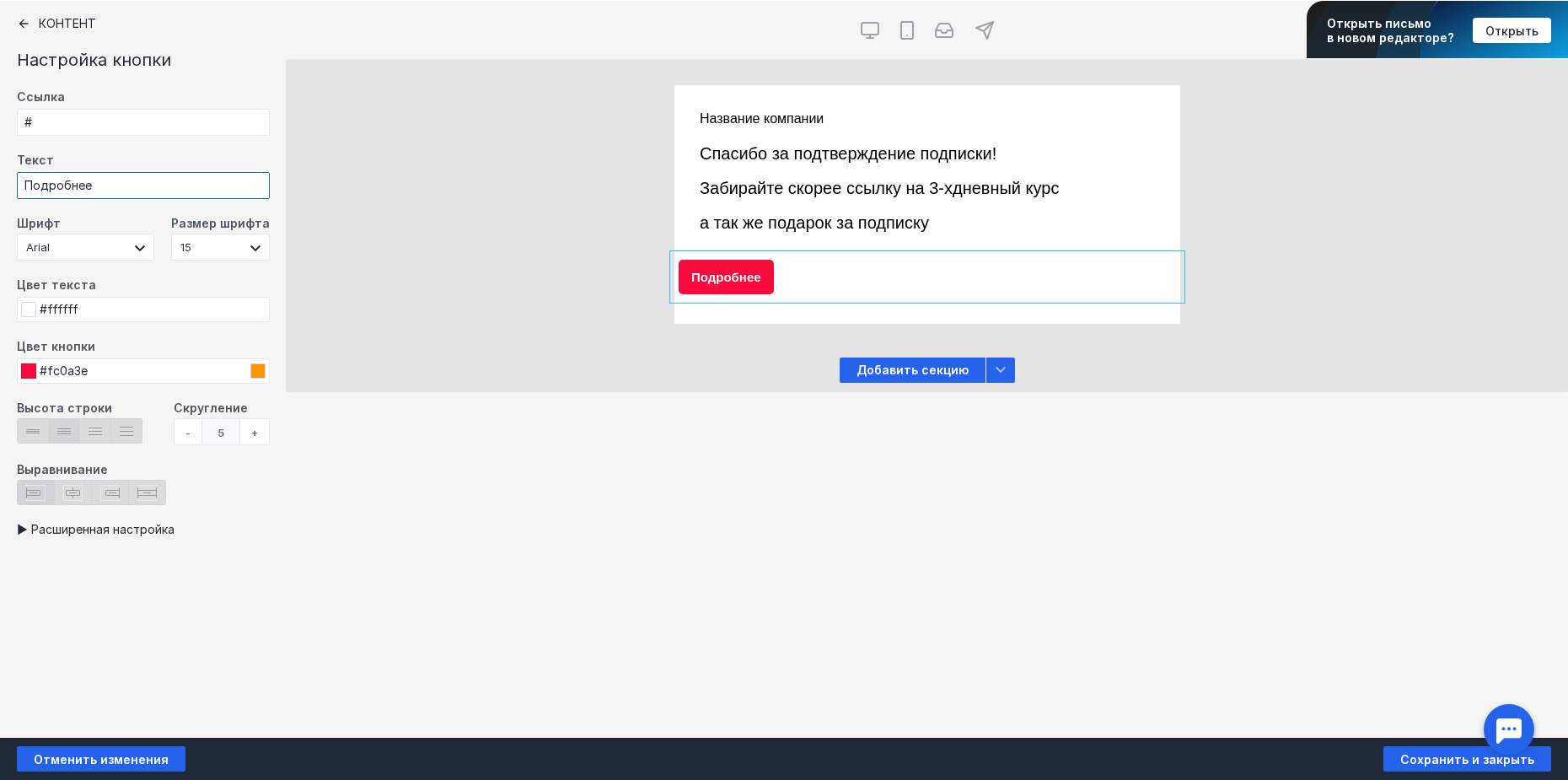
drag, startPoint x: 154, startPoint y: 183, endPoint x: 164, endPoint y: 188, distance: 11.2
click at [156, 185] on input "Подробнее" at bounding box center [143, 185] width 253 height 27
drag, startPoint x: 165, startPoint y: 189, endPoint x: 22, endPoint y: 179, distance: 143.3
click at [22, 179] on input "Подробнее" at bounding box center [143, 185] width 253 height 27
drag, startPoint x: 38, startPoint y: 183, endPoint x: -21, endPoint y: 183, distance: 59.0
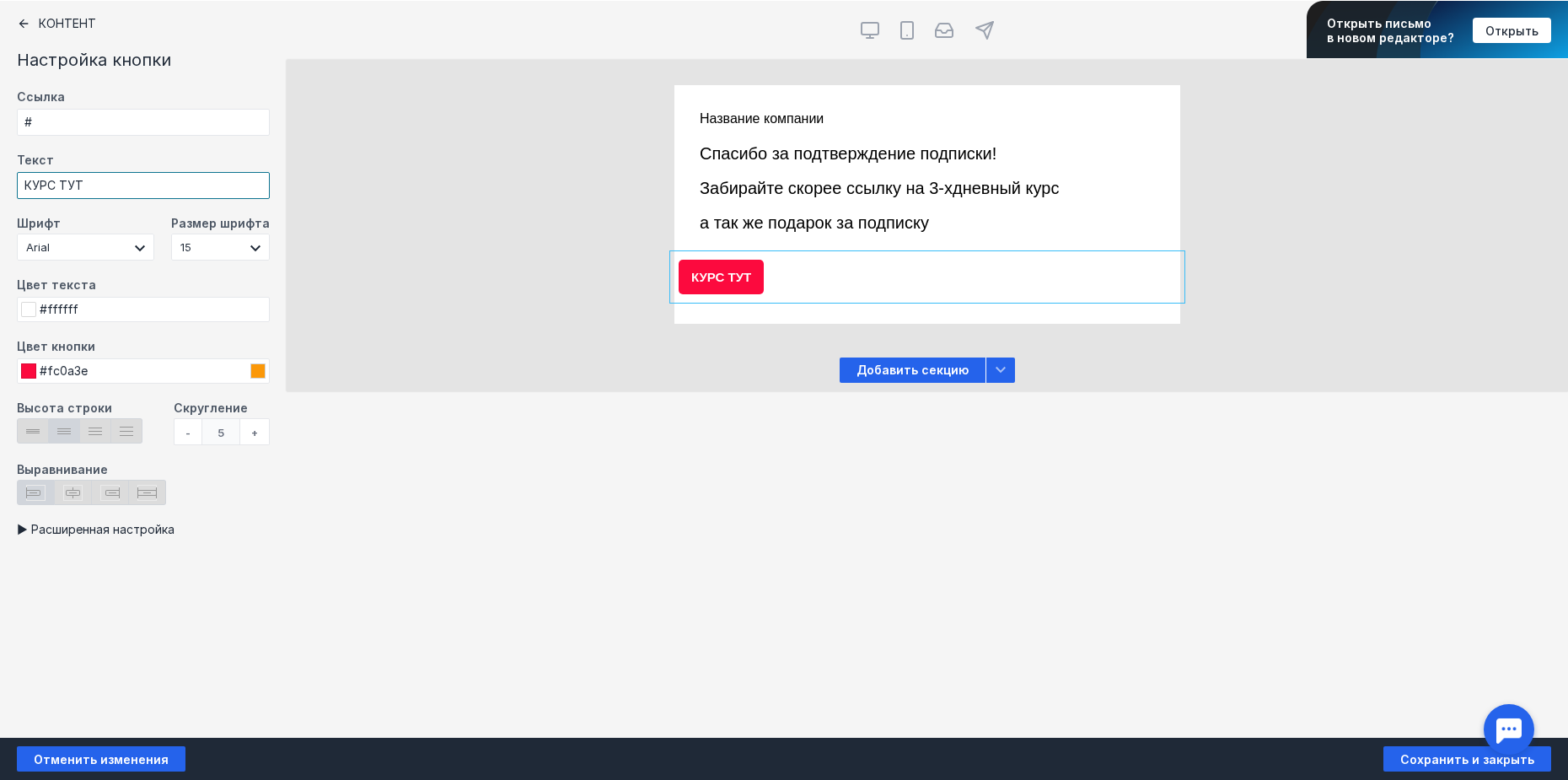
click at [0, 183] on html "Что нового? Журнал заданий [EMAIL_ADDRESS][DOMAIN_NAME] [EMAIL_ADDRESS][DOMAIN_…" at bounding box center [784, 262] width 1568 height 2211
type input "П"
type input "ЗАРЕГИСТРИРОВАТЬ НА КУРС"
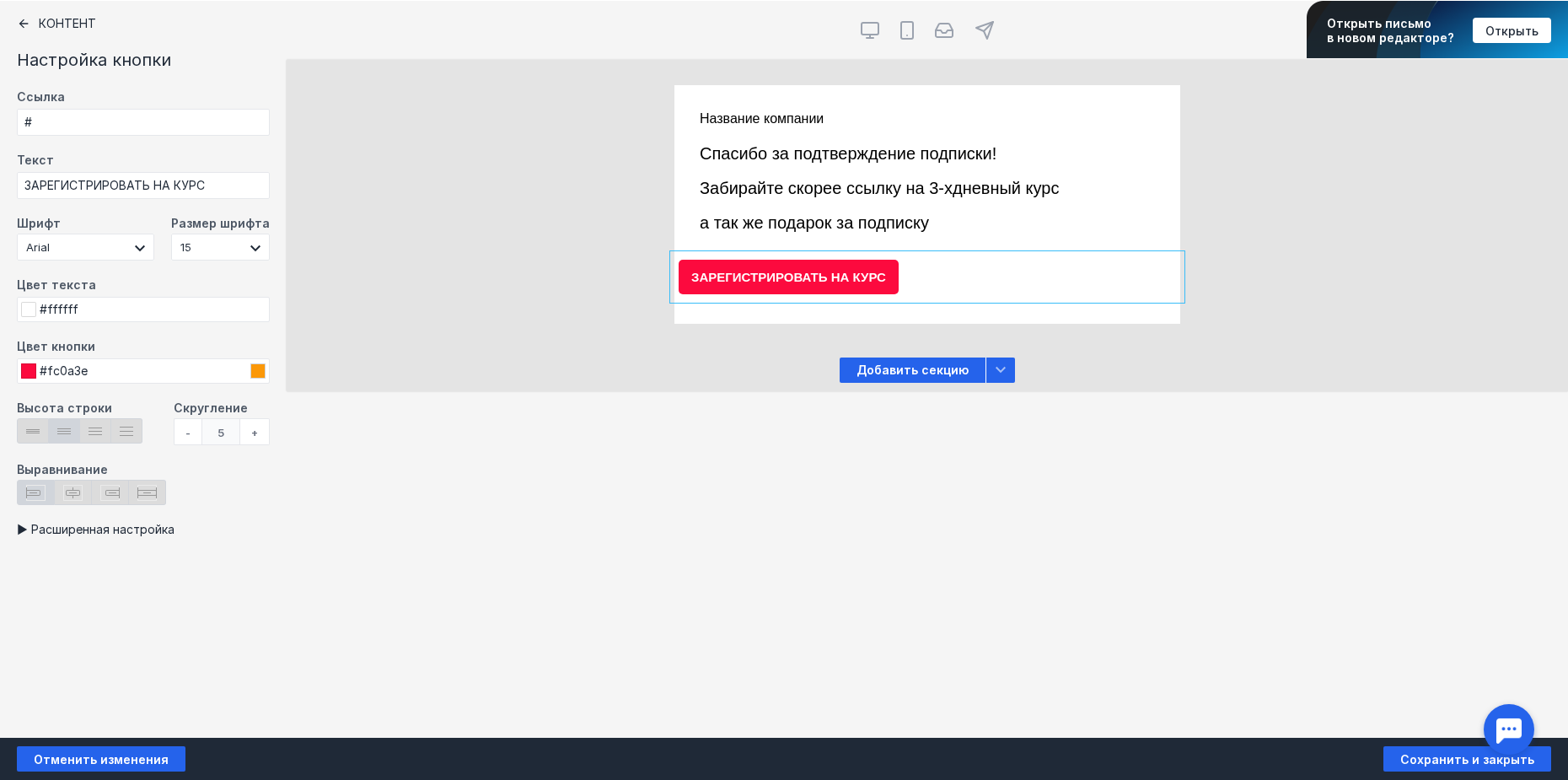
click at [648, 471] on div "Контент Тт Copy Created with Sketch. Текст image Created with Sketch. Картинка …" at bounding box center [784, 369] width 1568 height 737
click at [938, 310] on div at bounding box center [927, 311] width 506 height 25
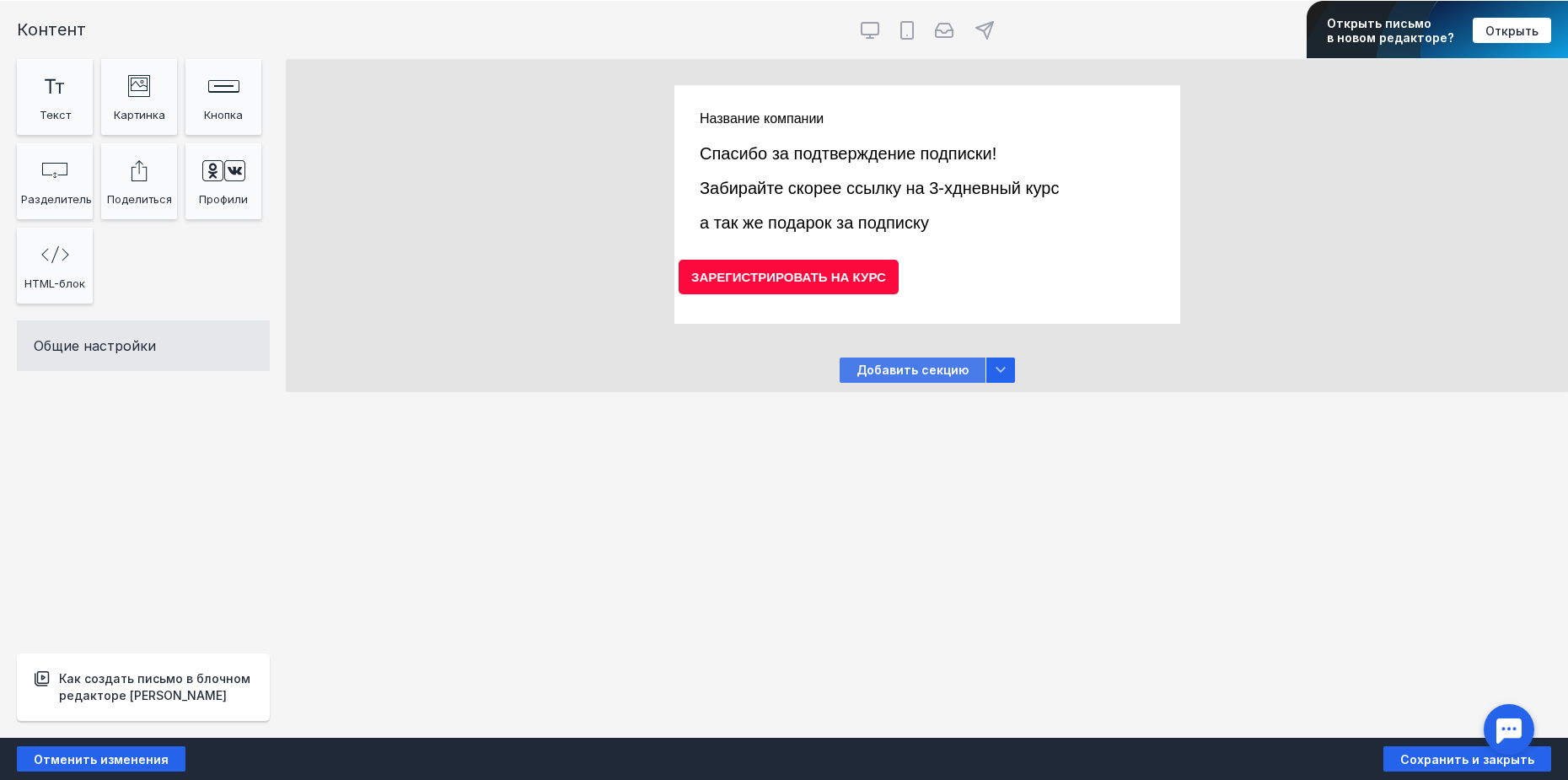
click at [941, 372] on span "Добавить секцию" at bounding box center [913, 370] width 146 height 25
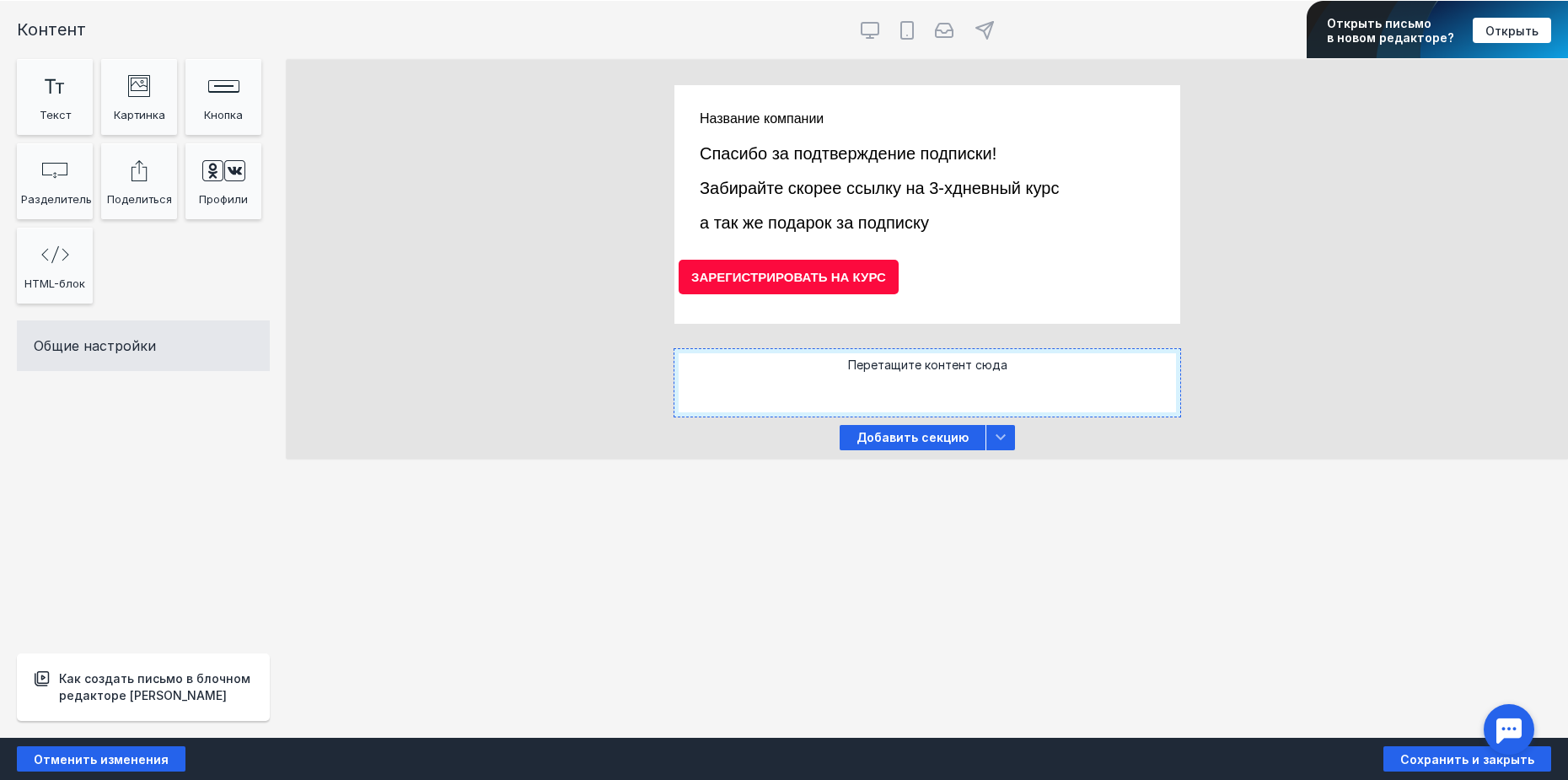
click at [875, 371] on div "Перетащите контент сюда" at bounding box center [927, 383] width 506 height 67
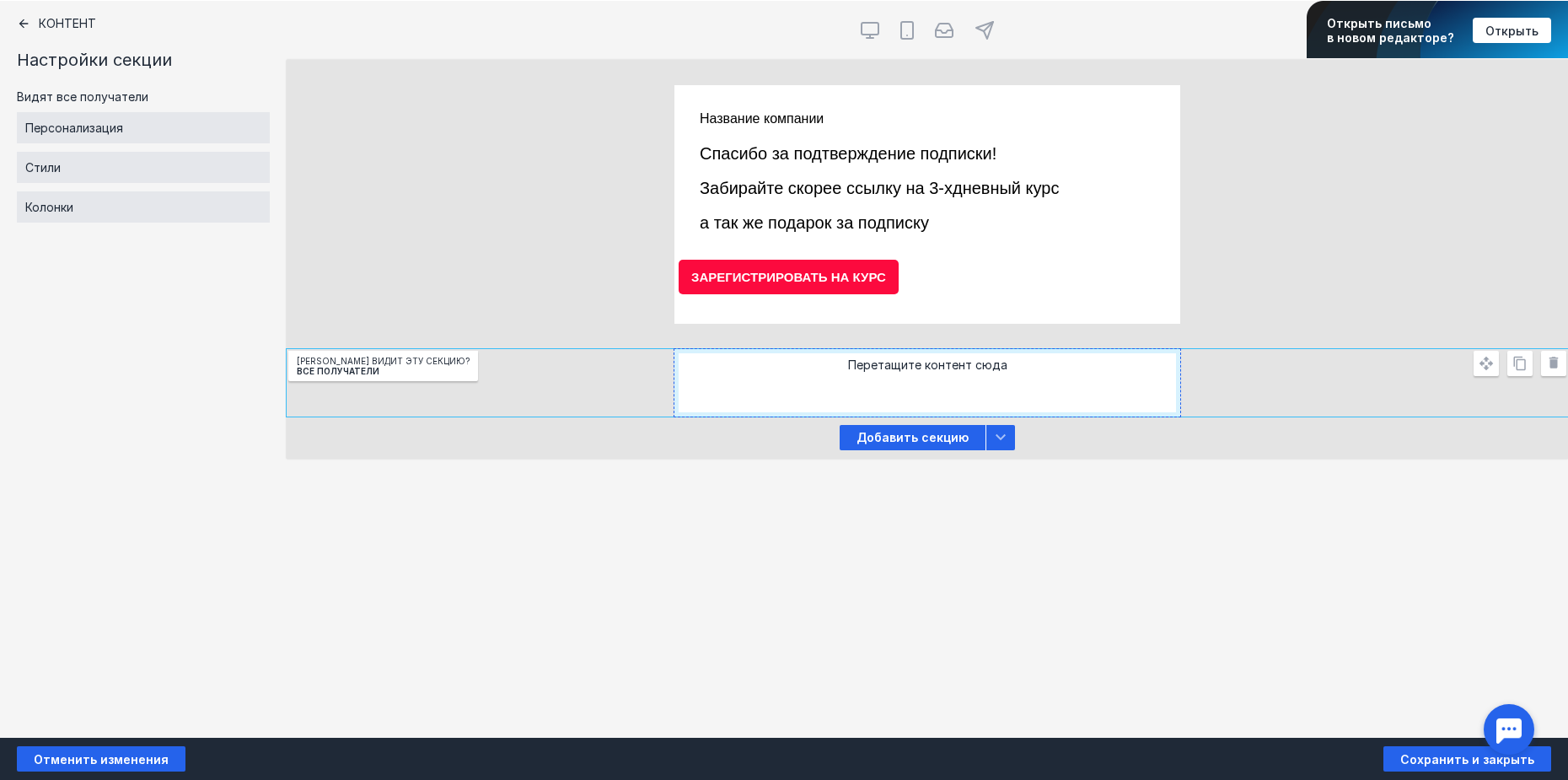
click at [813, 268] on div "ЗАРЕГИСТРИРОВАТЬ НА КУРС" at bounding box center [788, 276] width 220 height 35
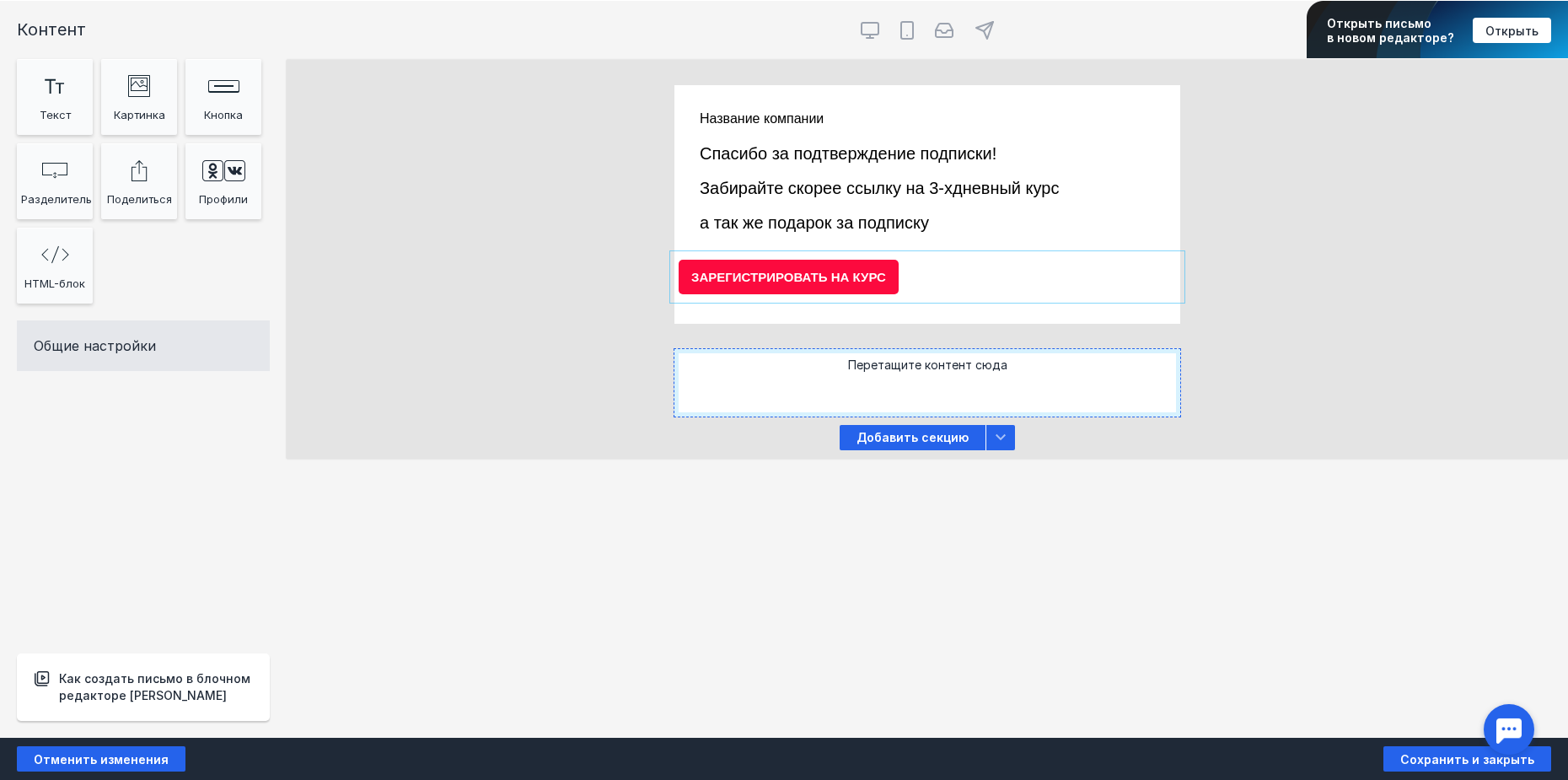
click at [820, 284] on div "ЗАРЕГИСТРИРОВАТЬ НА КУРС" at bounding box center [788, 276] width 220 height 35
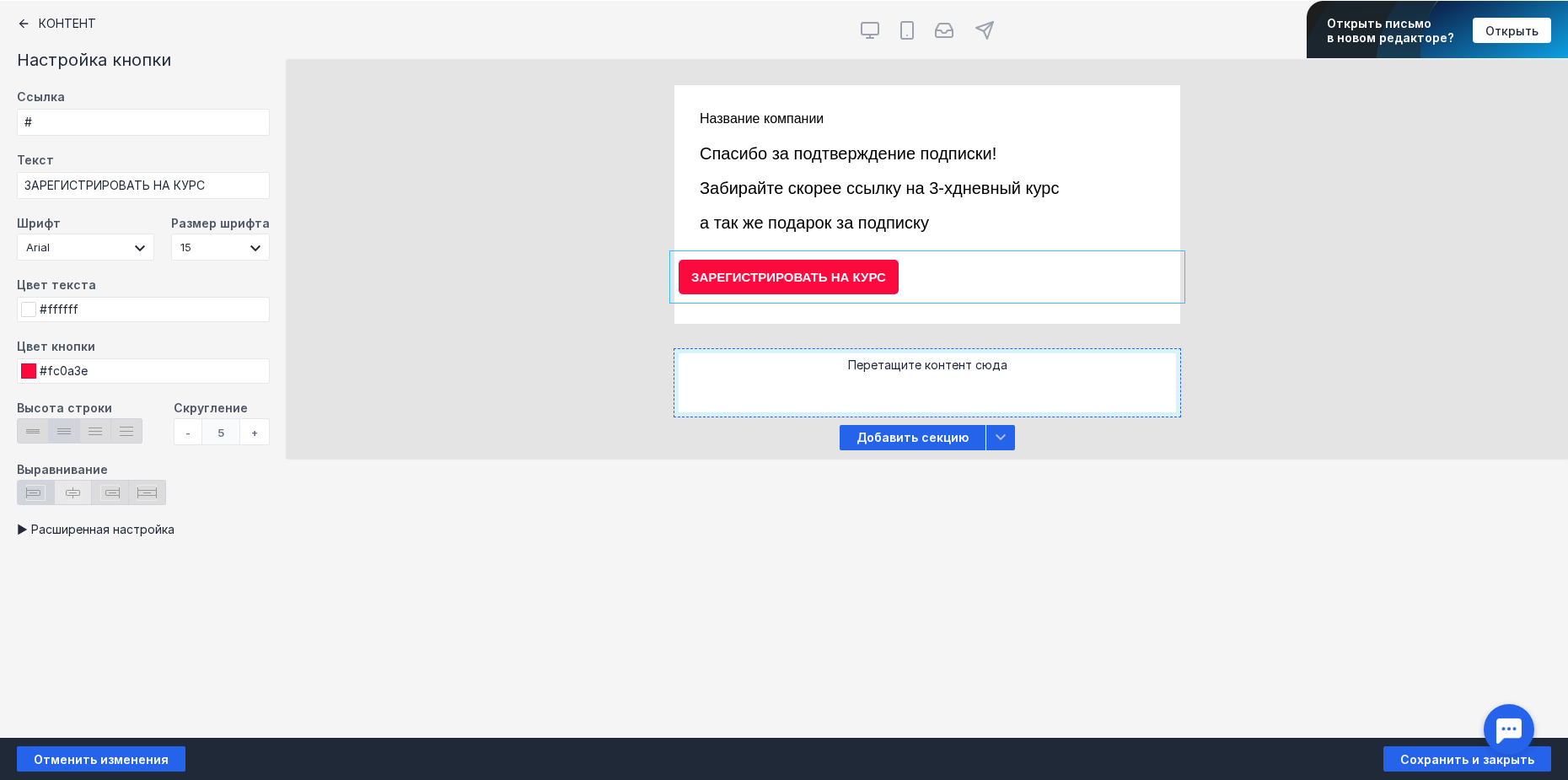
click at [81, 498] on icon at bounding box center [73, 493] width 20 height 16
click at [66, 491] on input "radio" at bounding box center [61, 485] width 11 height 11
radio input "true"
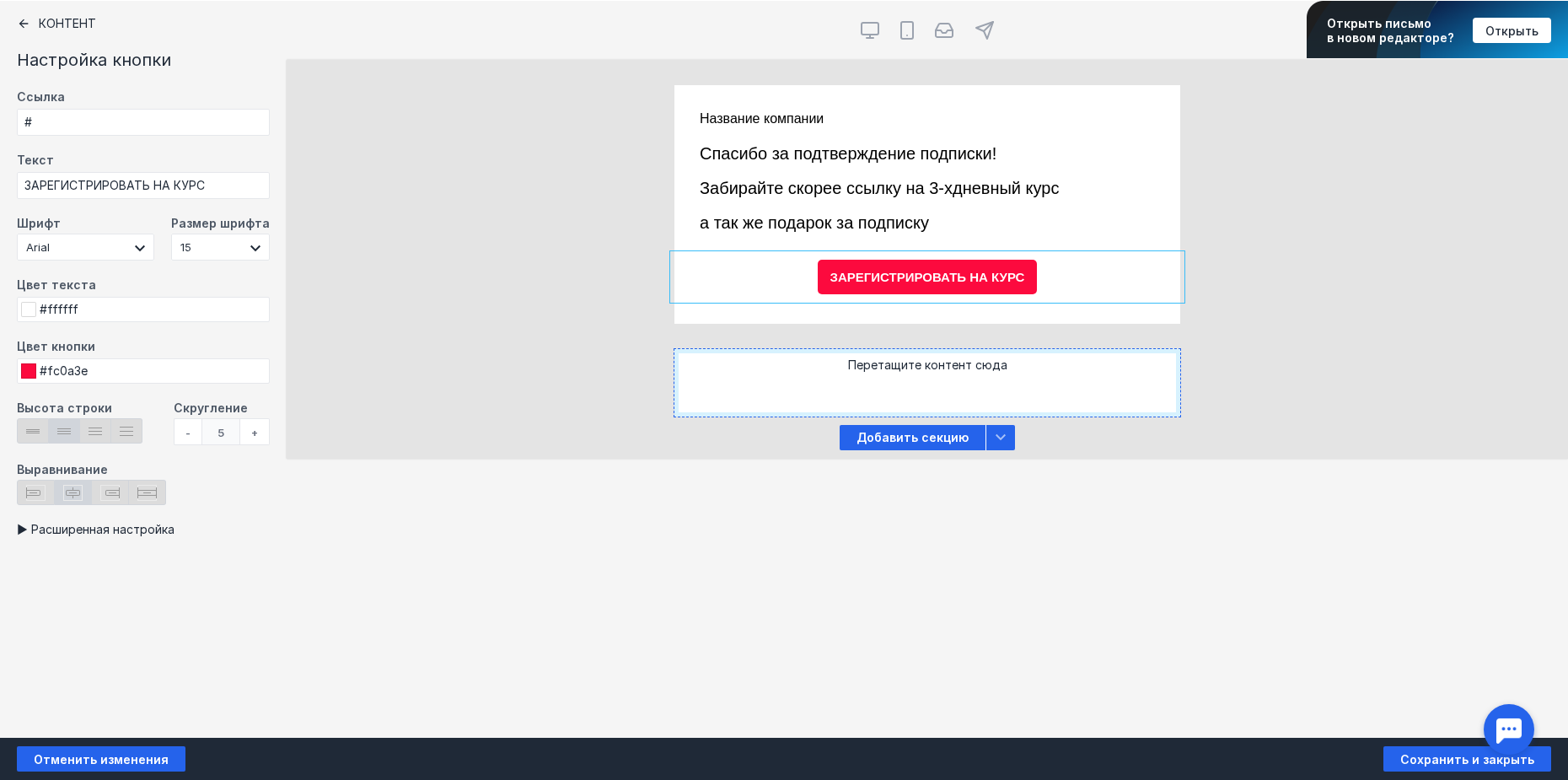
click at [894, 361] on div "Перетащите контент сюда" at bounding box center [927, 383] width 506 height 67
click at [900, 394] on div "Перетащите контент сюда" at bounding box center [927, 383] width 506 height 67
click at [1002, 436] on icon at bounding box center [1000, 436] width 10 height 6
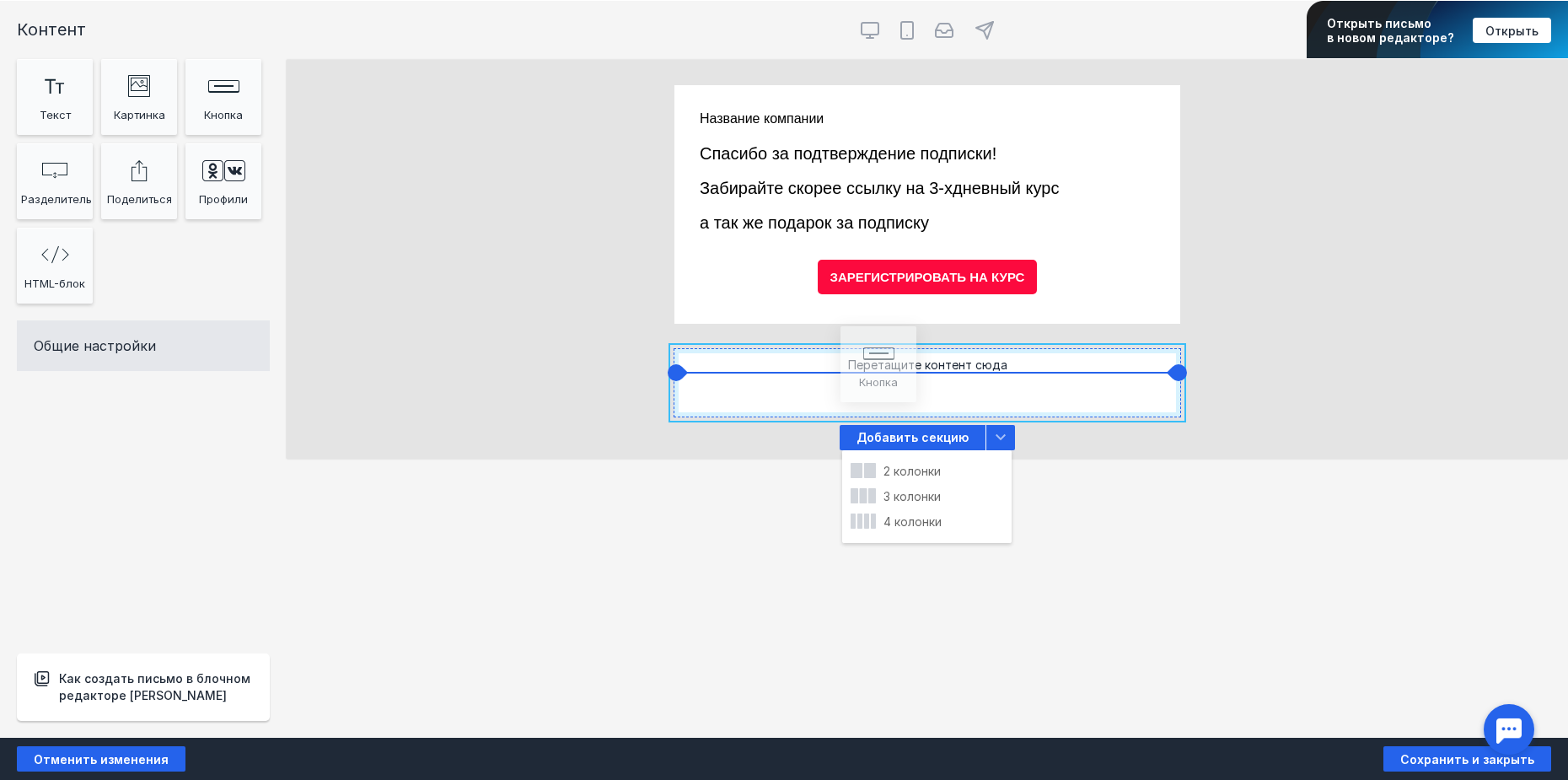
drag, startPoint x: 214, startPoint y: 119, endPoint x: 869, endPoint y: 389, distance: 708.5
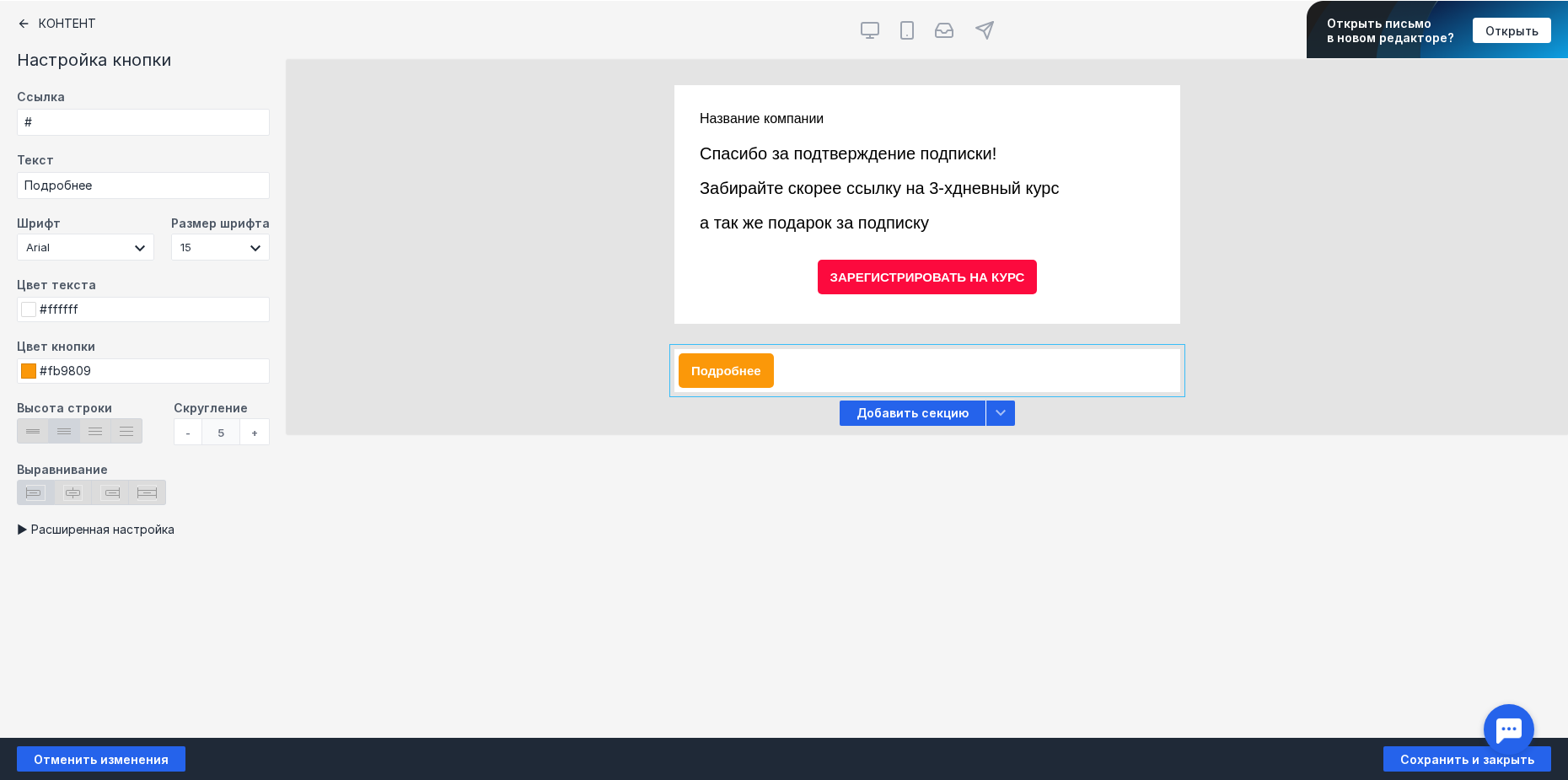
click at [733, 369] on div "Подробнее" at bounding box center [726, 370] width 95 height 35
click at [81, 493] on icon at bounding box center [72, 493] width 14 height 11
click at [66, 491] on input "radio" at bounding box center [61, 485] width 11 height 11
radio input "true"
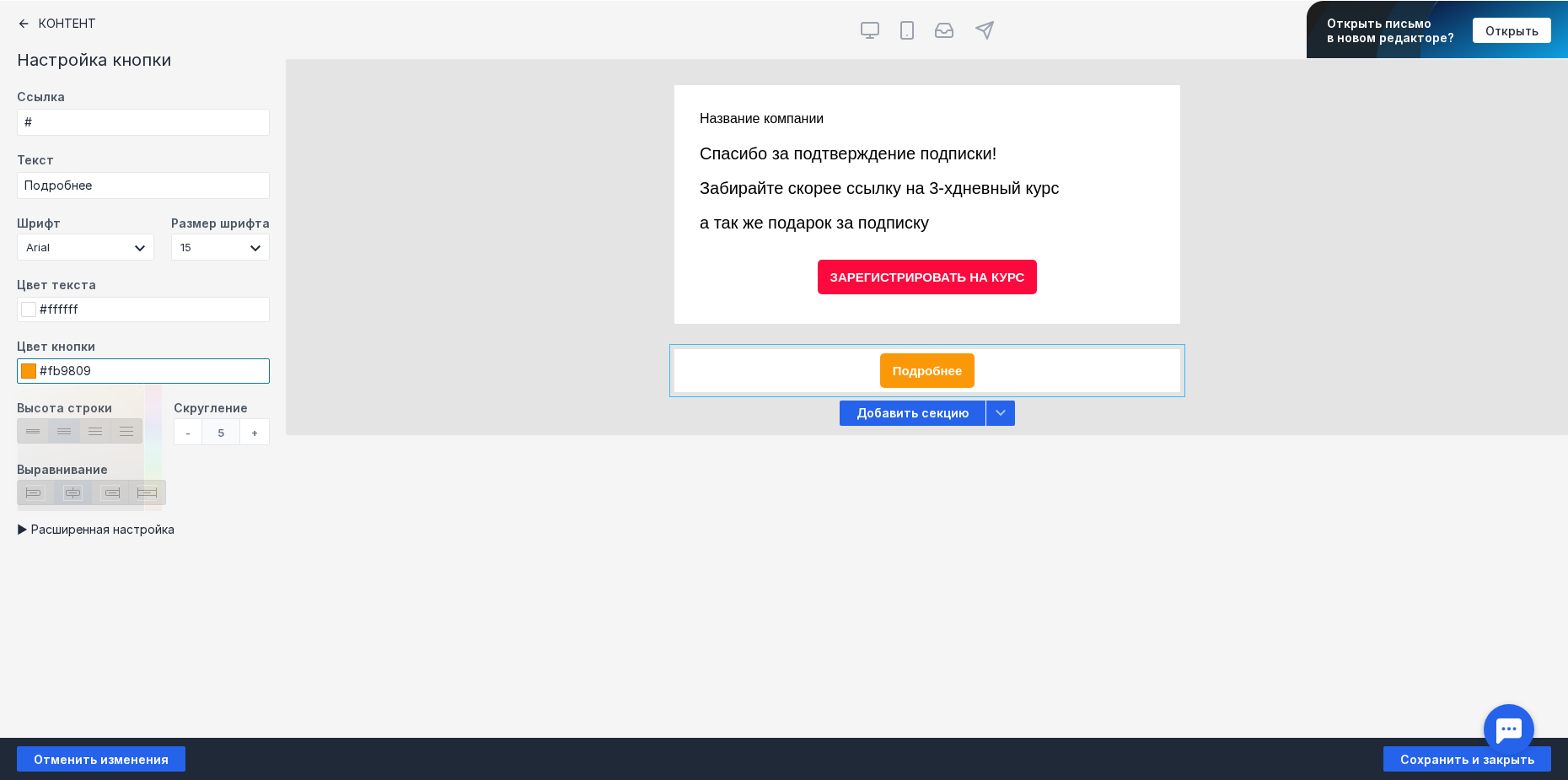
click at [109, 369] on input "#fb9809" at bounding box center [143, 371] width 253 height 25
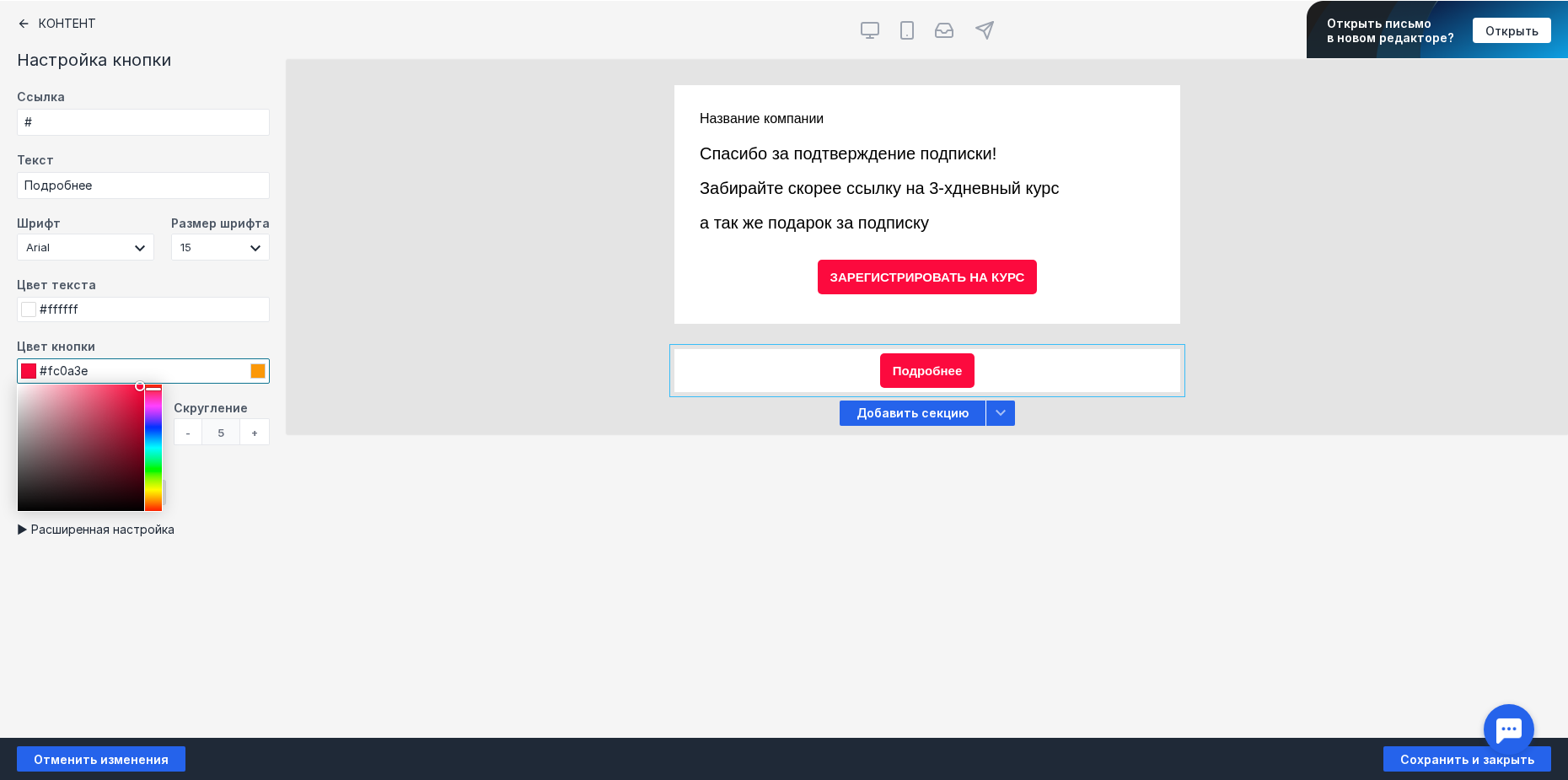
click at [154, 390] on div at bounding box center [154, 448] width 17 height 126
type input "#db1842"
drag, startPoint x: 117, startPoint y: 419, endPoint x: 131, endPoint y: 403, distance: 21.3
click at [131, 403] on div at bounding box center [81, 448] width 126 height 126
click at [139, 192] on input "Подробнее" at bounding box center [143, 185] width 253 height 27
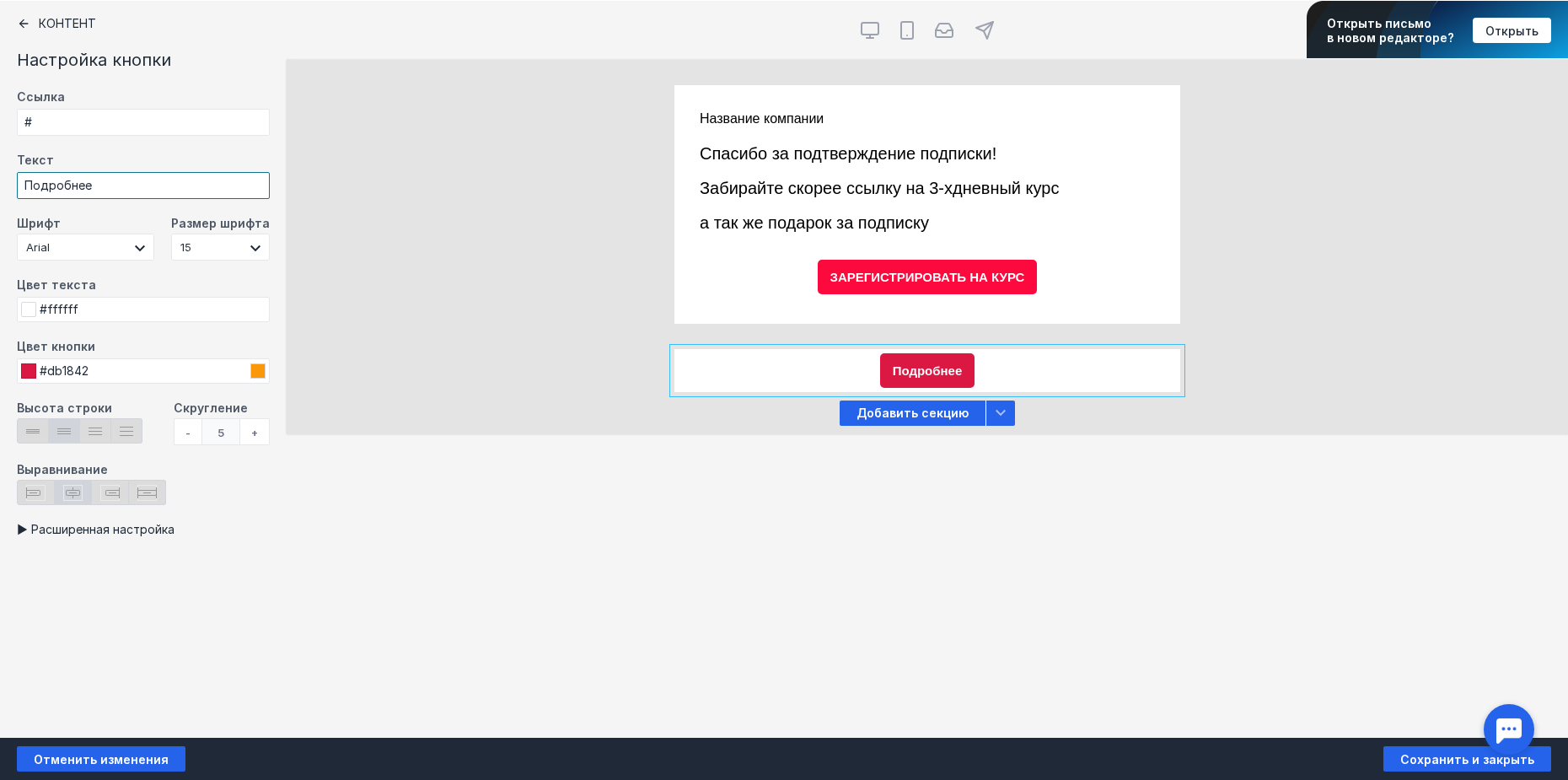
drag, startPoint x: 156, startPoint y: 191, endPoint x: -22, endPoint y: 191, distance: 178.0
click at [0, 191] on html "Что нового? Журнал заданий [EMAIL_ADDRESS][DOMAIN_NAME] [EMAIL_ADDRESS][DOMAIN_…" at bounding box center [784, 262] width 1568 height 2211
type input "ПОЛУЧИТЬ ПОДАРОК ЗА ПОДПИСКУ"
click at [756, 110] on div at bounding box center [927, 110] width 506 height 50
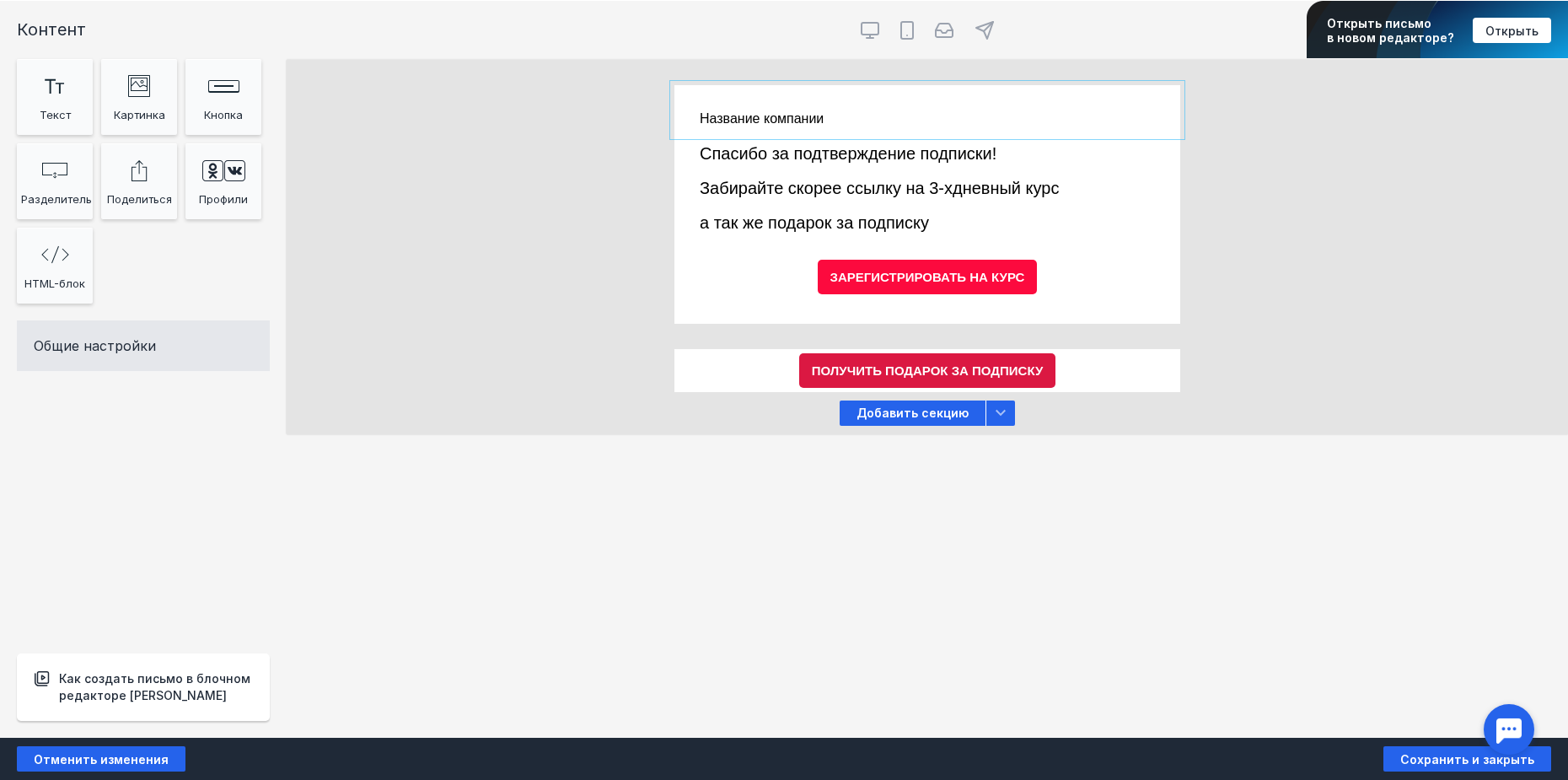
click at [784, 115] on div at bounding box center [927, 110] width 506 height 50
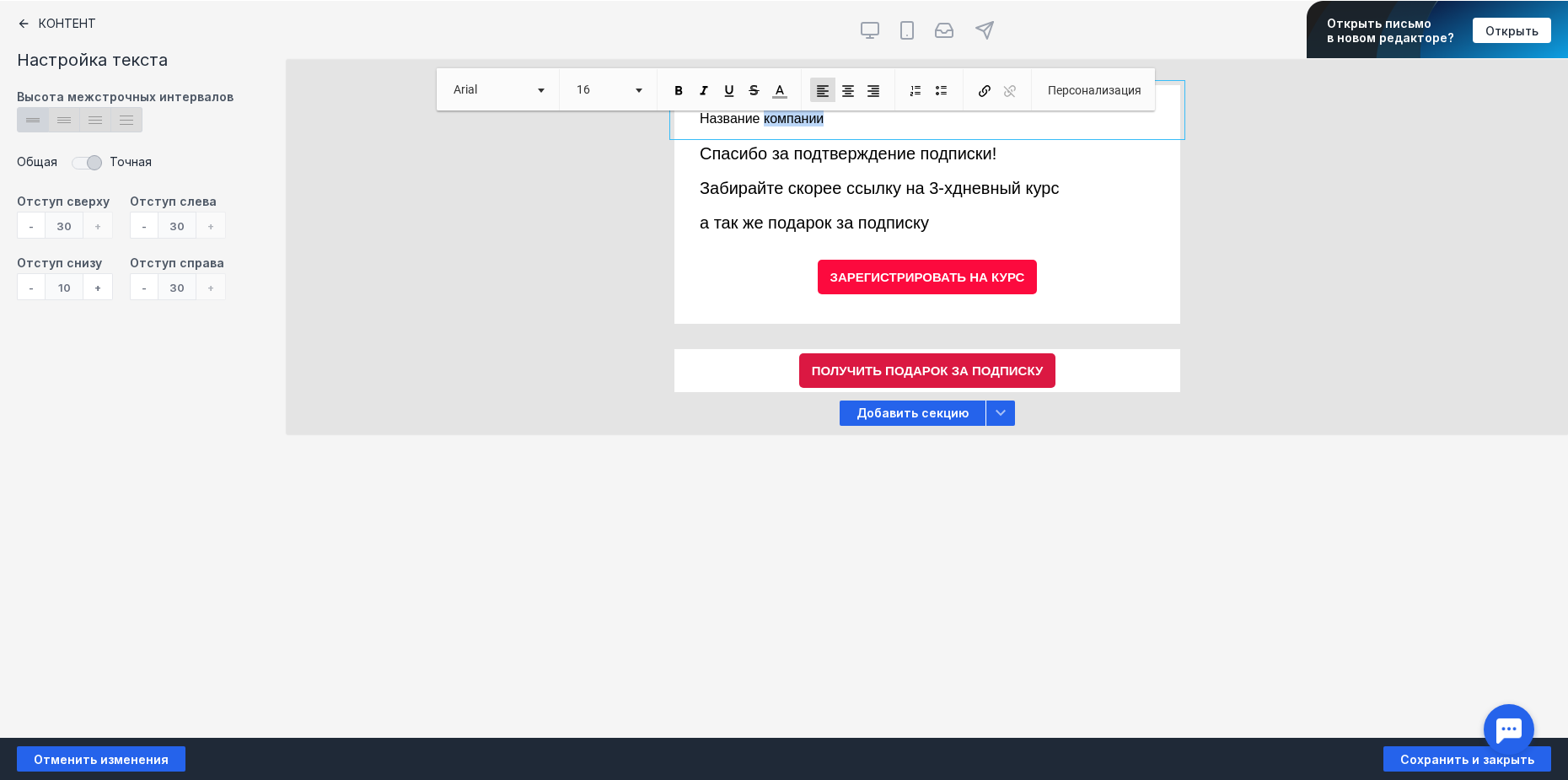
click at [784, 115] on span "Название компании" at bounding box center [761, 118] width 124 height 14
drag, startPoint x: 834, startPoint y: 118, endPoint x: 683, endPoint y: 106, distance: 151.5
click at [683, 106] on body "Что нового? Журнал заданий [EMAIL_ADDRESS][DOMAIN_NAME] [EMAIL_ADDRESS][DOMAIN_…" at bounding box center [784, 262] width 1568 height 2211
click at [825, 127] on div at bounding box center [927, 110] width 506 height 50
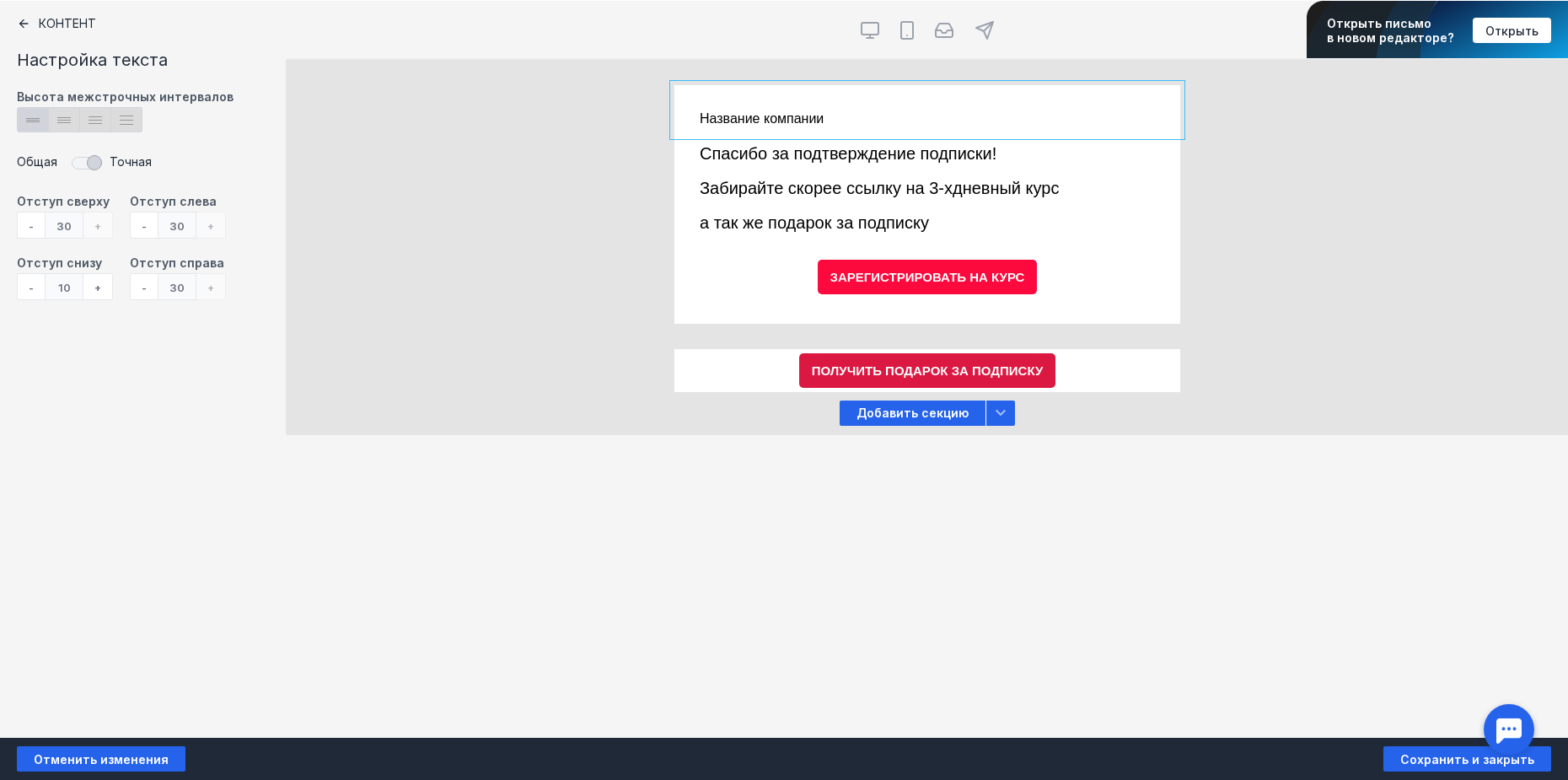
drag, startPoint x: 840, startPoint y: 123, endPoint x: 829, endPoint y: 123, distance: 11.0
click at [829, 123] on div at bounding box center [927, 110] width 506 height 50
click at [831, 116] on div at bounding box center [927, 110] width 506 height 50
click at [834, 116] on div at bounding box center [927, 110] width 506 height 50
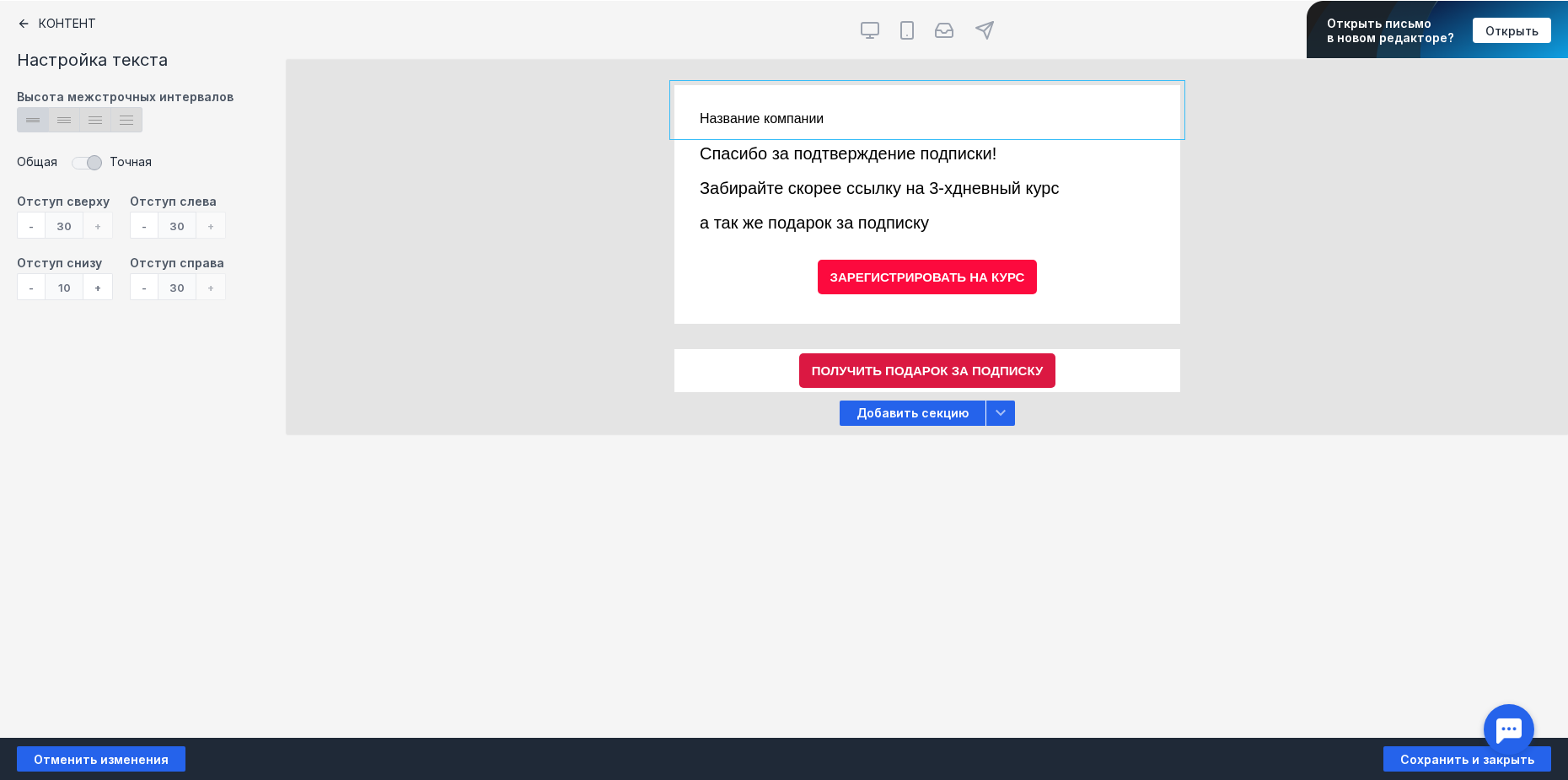
click at [823, 120] on div at bounding box center [927, 110] width 506 height 50
click at [809, 120] on div at bounding box center [927, 110] width 506 height 50
click at [754, 118] on div at bounding box center [927, 110] width 506 height 50
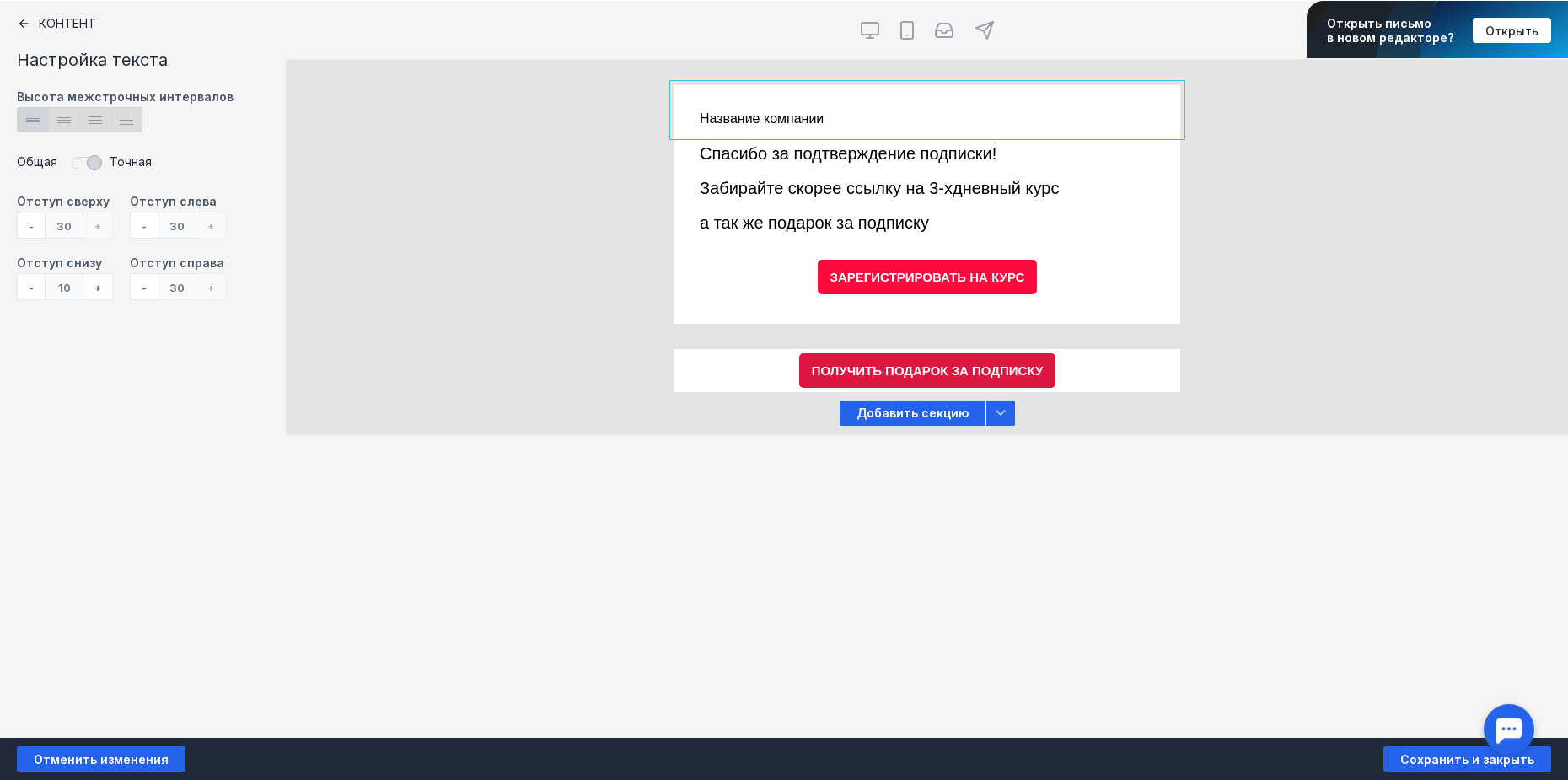
click at [837, 121] on div at bounding box center [927, 110] width 506 height 50
click at [484, 231] on div "Название компании Спасибо за подтверждение подписки! Забирайте скорее ссылку на…" at bounding box center [927, 204] width 1282 height 239
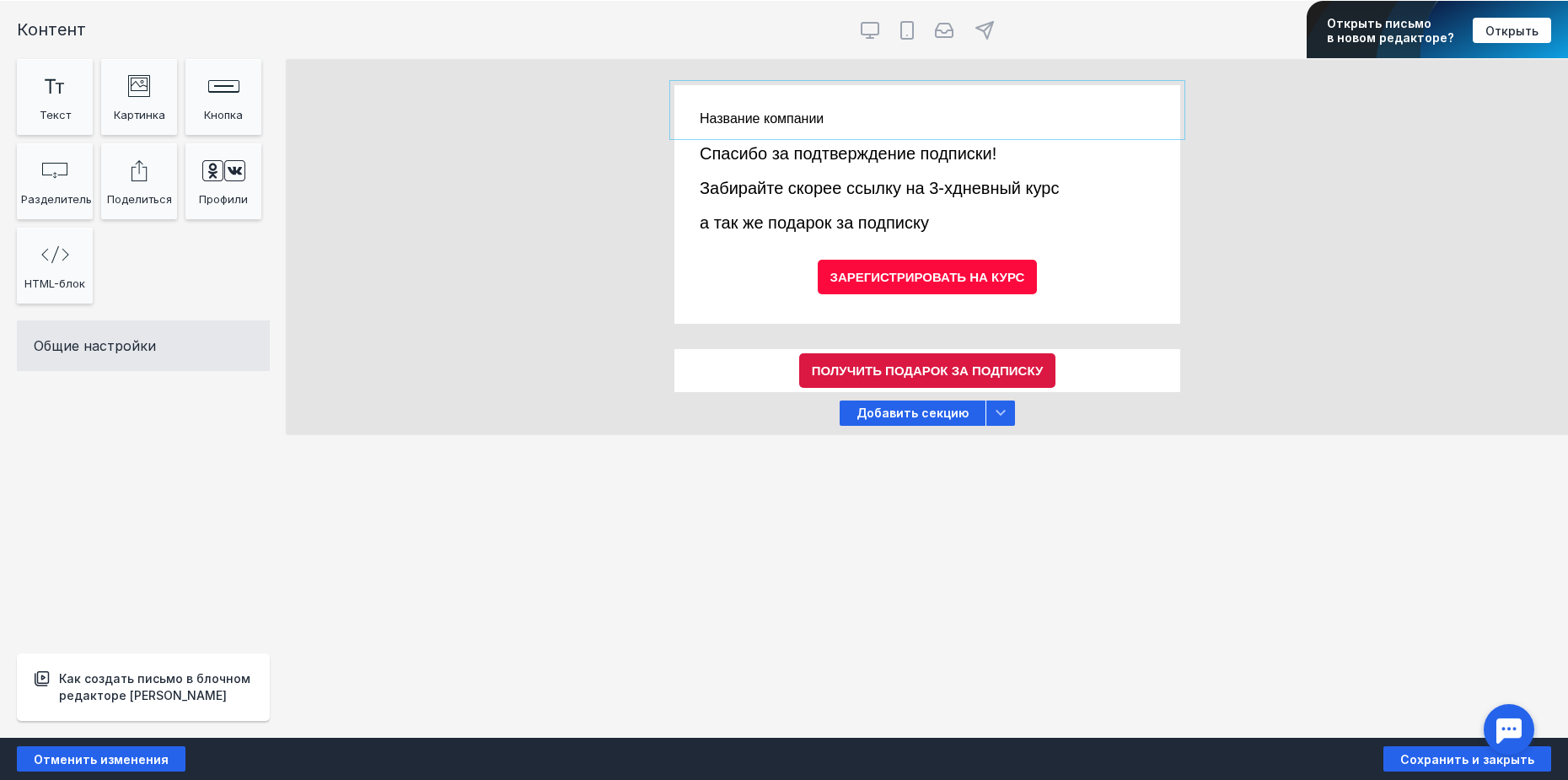
click at [876, 114] on div at bounding box center [927, 110] width 506 height 50
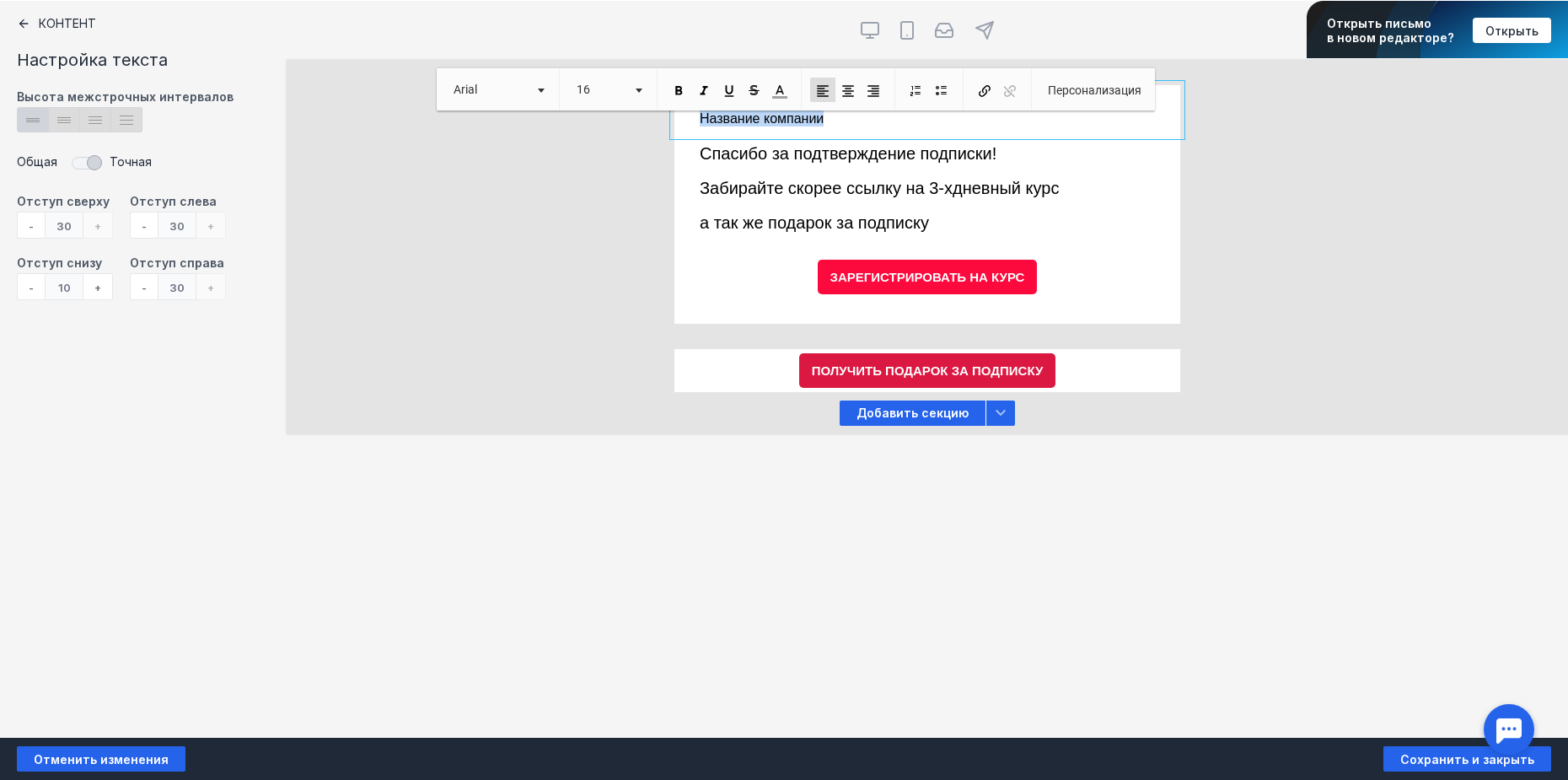
drag, startPoint x: 870, startPoint y: 123, endPoint x: 695, endPoint y: 112, distance: 175.3
click at [695, 112] on div "Название компании" at bounding box center [927, 110] width 506 height 50
drag, startPoint x: 851, startPoint y: 125, endPoint x: 683, endPoint y: 111, distance: 168.6
click at [687, 111] on div "Красота спасет мир" at bounding box center [927, 110] width 506 height 50
click at [529, 94] on span "Arial" at bounding box center [487, 90] width 84 height 24
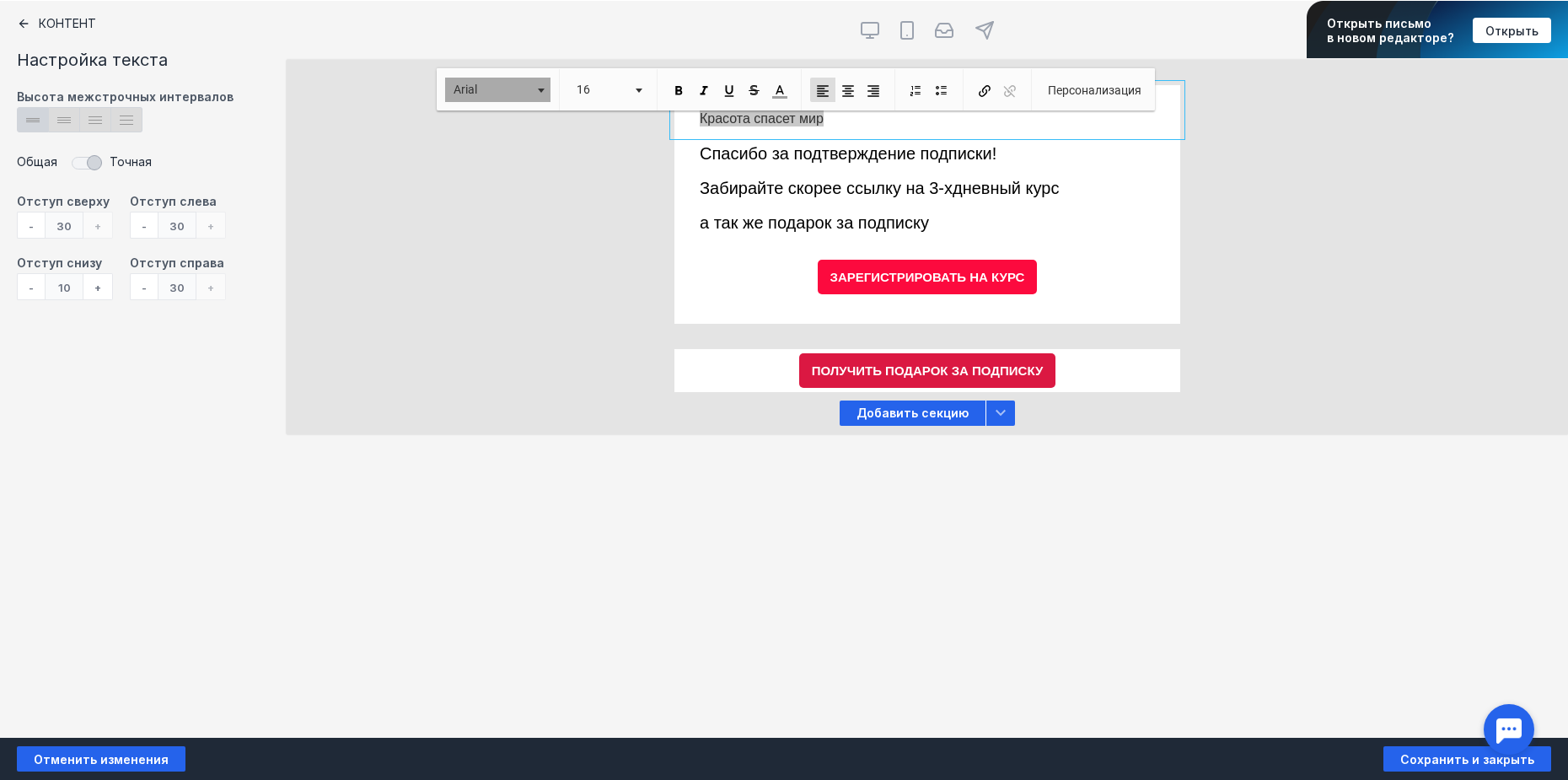
scroll to position [3, 0]
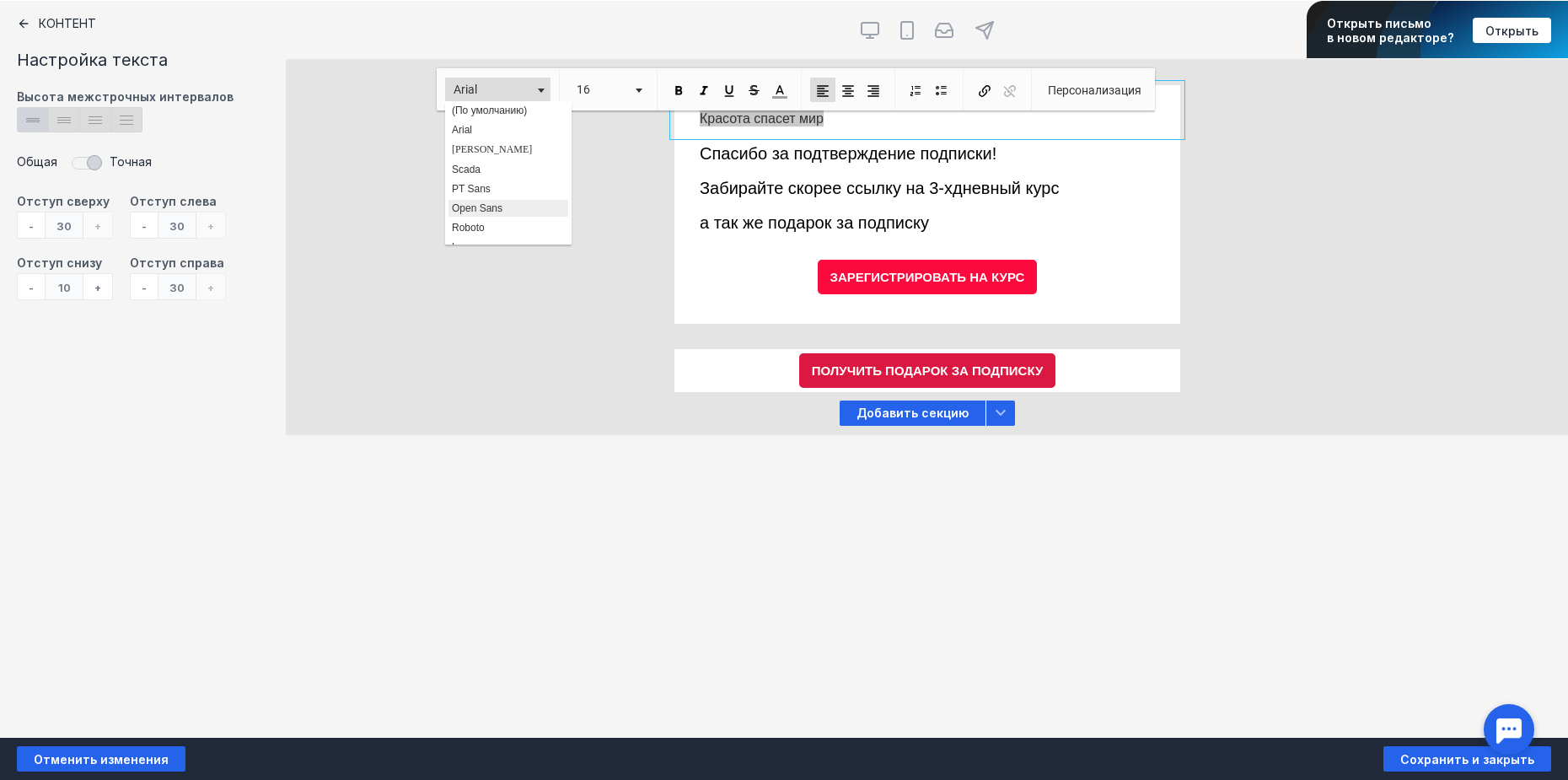
click at [505, 203] on link "Open Sans" at bounding box center [508, 209] width 122 height 19
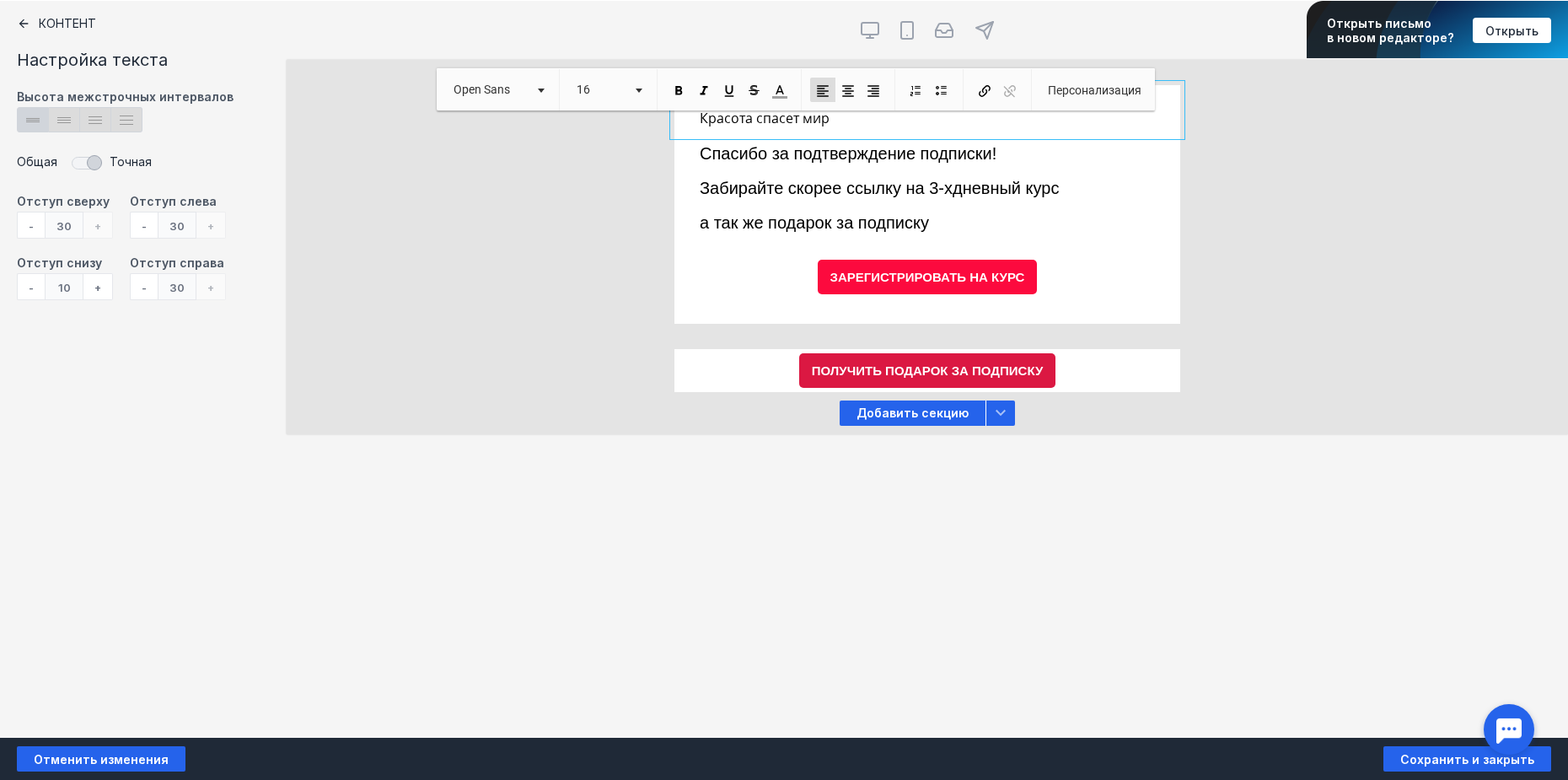
scroll to position [0, 0]
click at [587, 95] on span "16" at bounding box center [597, 90] width 59 height 24
click at [601, 216] on link "18" at bounding box center [619, 221] width 96 height 24
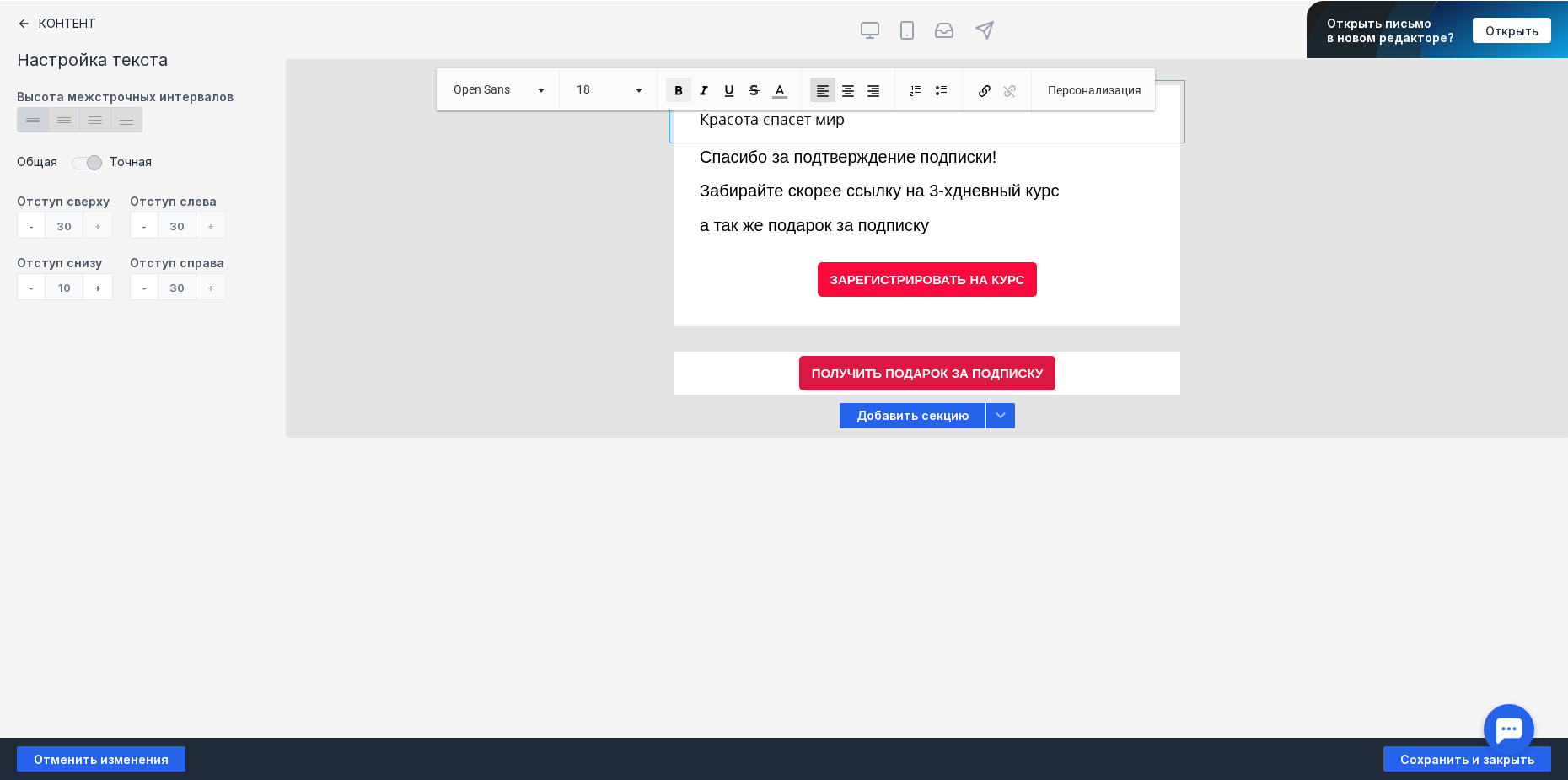
click at [686, 91] on span at bounding box center [679, 91] width 15 height 15
click at [812, 209] on div at bounding box center [927, 199] width 506 height 120
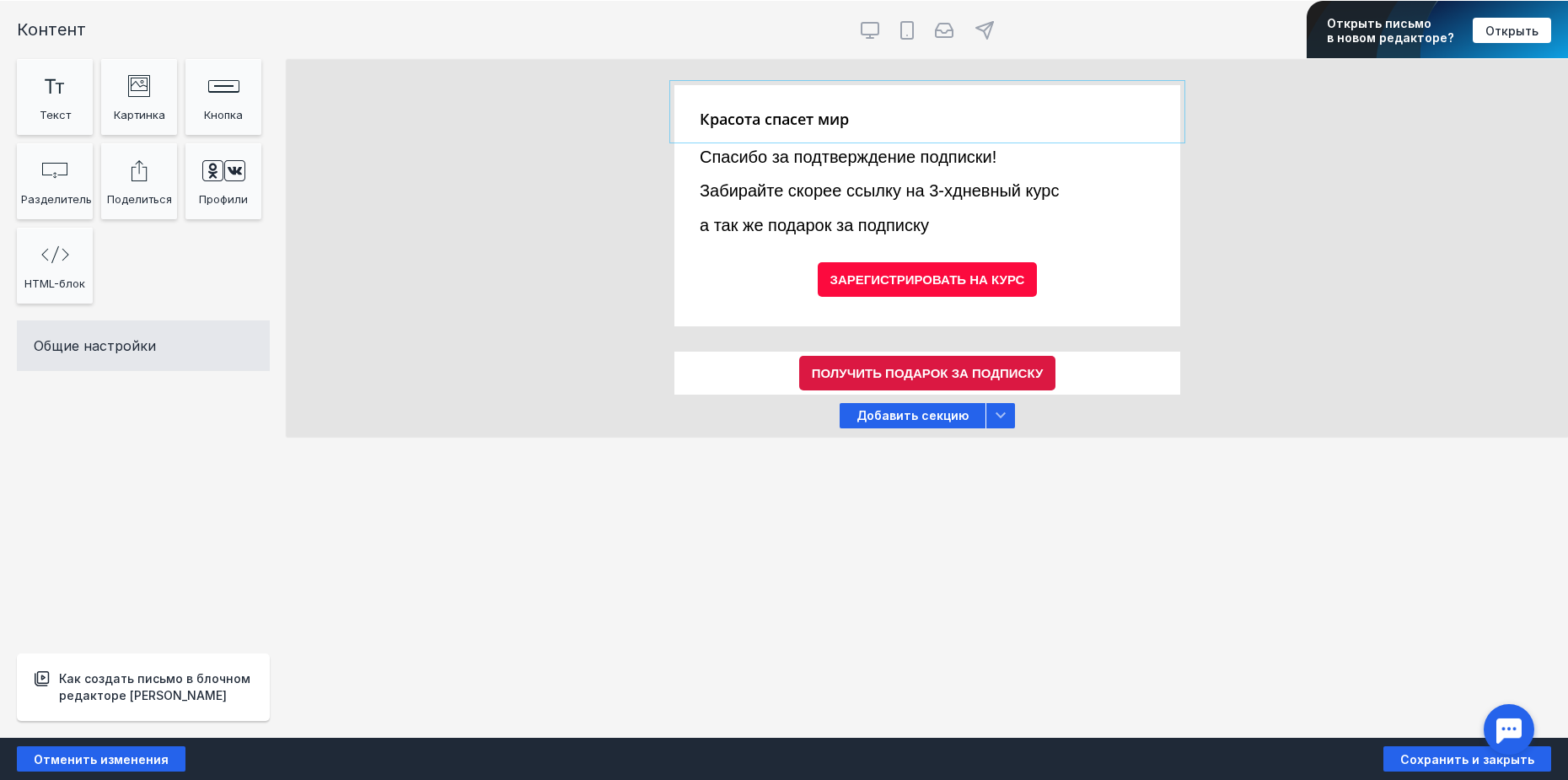
click at [865, 127] on div at bounding box center [927, 111] width 506 height 53
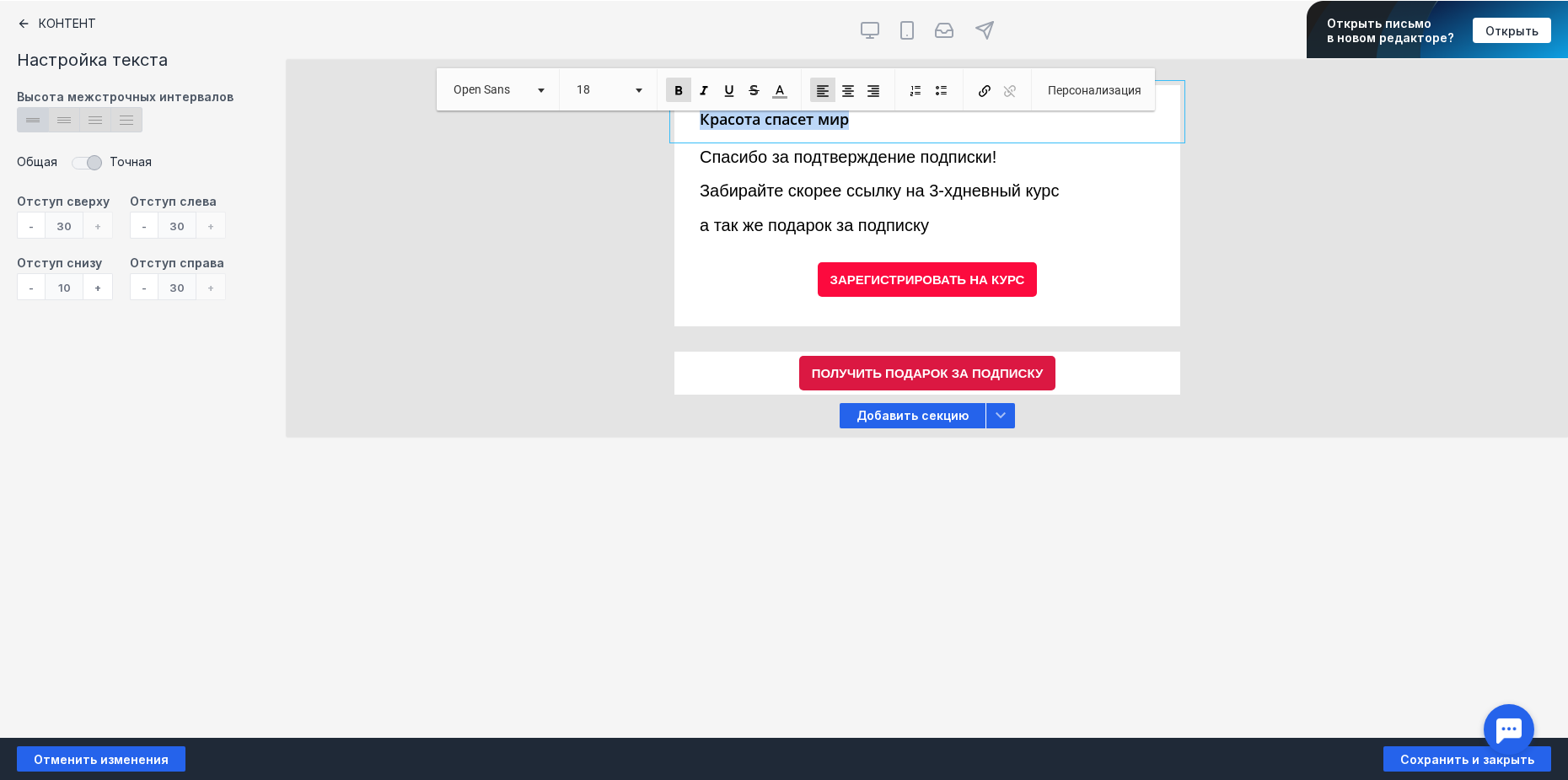
drag, startPoint x: 874, startPoint y: 116, endPoint x: 684, endPoint y: 116, distance: 190.0
click at [684, 116] on div "Красота спасет мир" at bounding box center [927, 111] width 506 height 53
click at [647, 97] on link "18" at bounding box center [608, 90] width 81 height 24
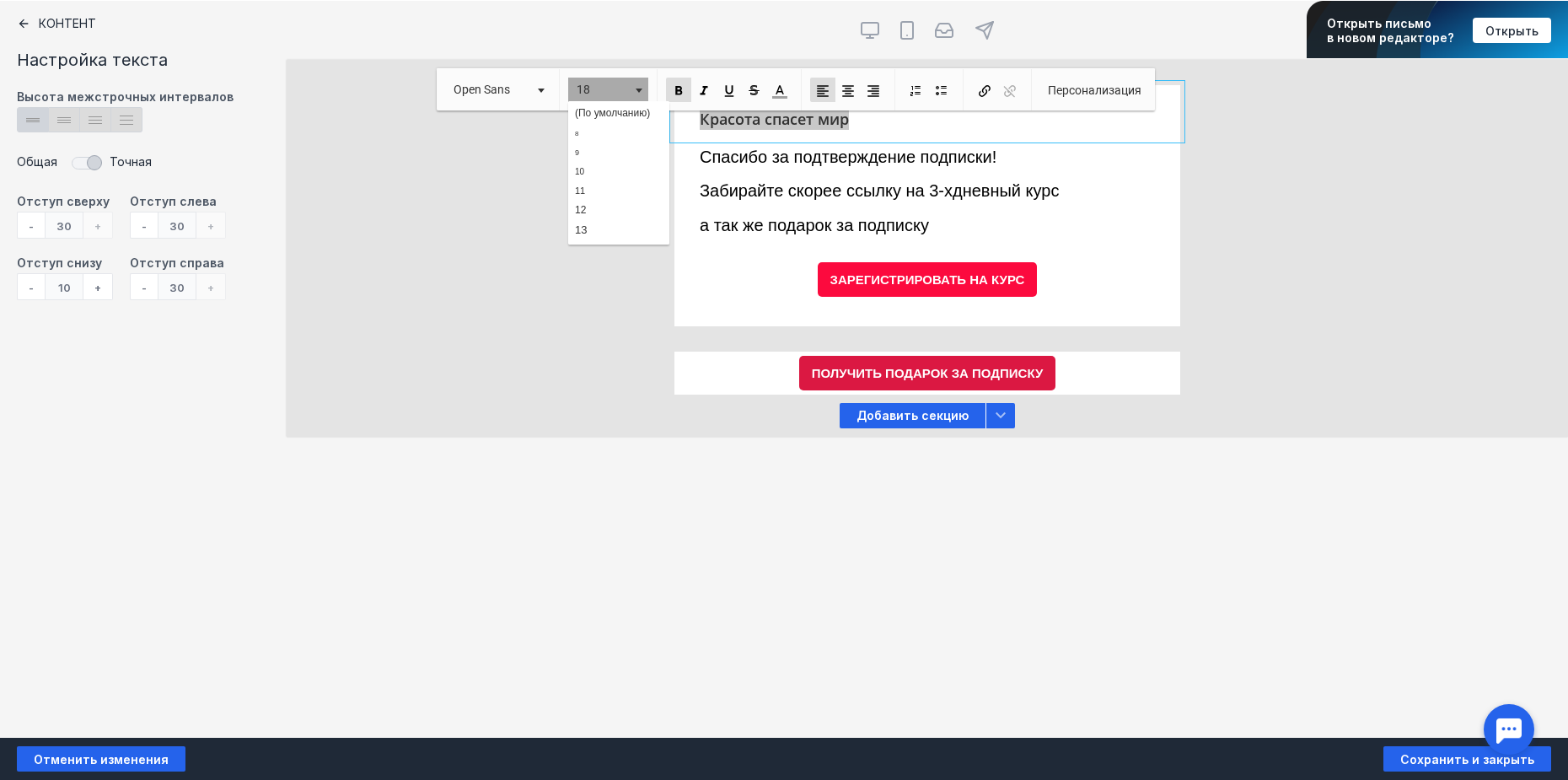
scroll to position [170, 0]
click at [615, 194] on link "19" at bounding box center [619, 198] width 96 height 25
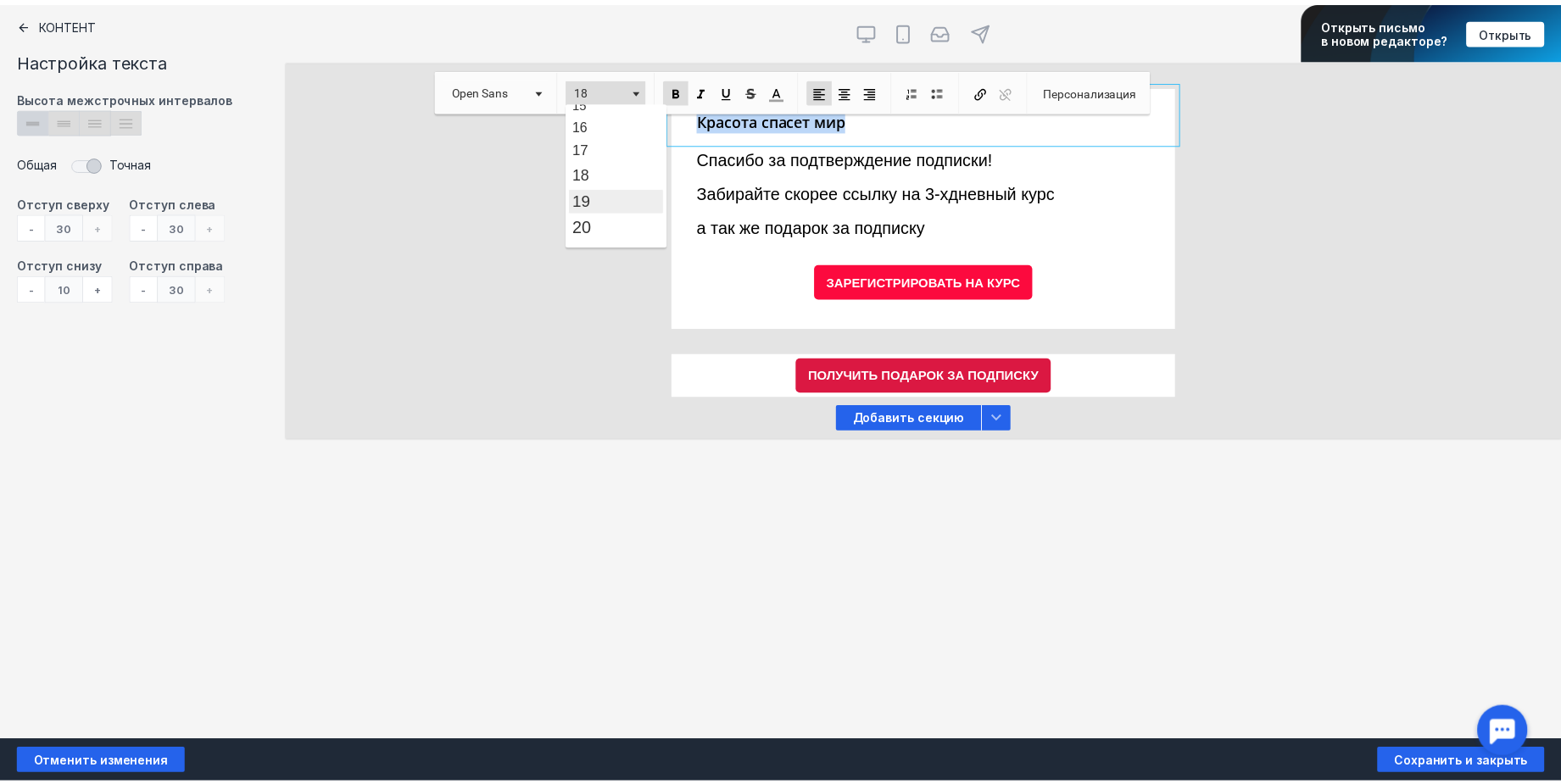
scroll to position [0, 0]
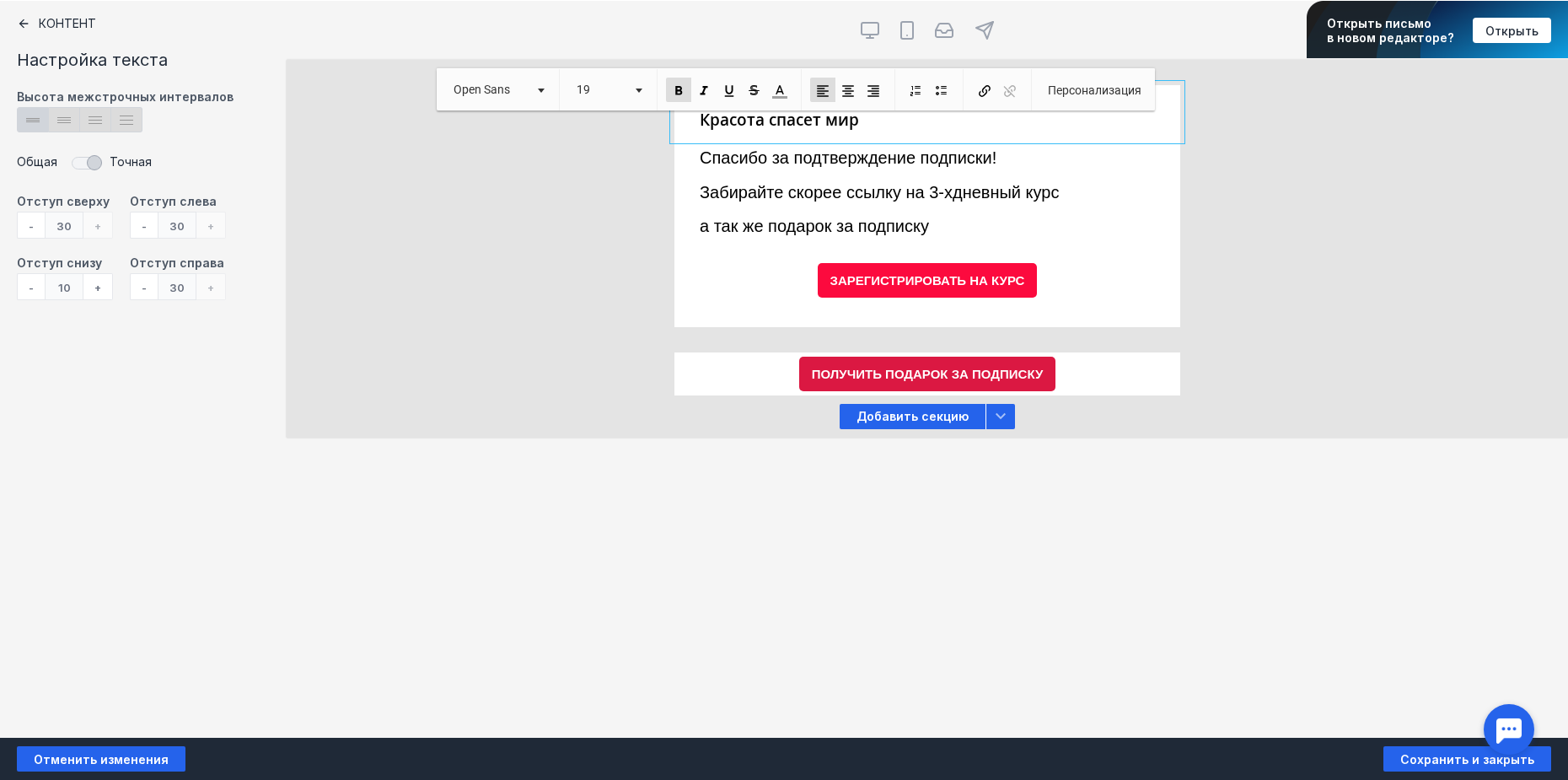
click at [880, 184] on div at bounding box center [927, 199] width 506 height 120
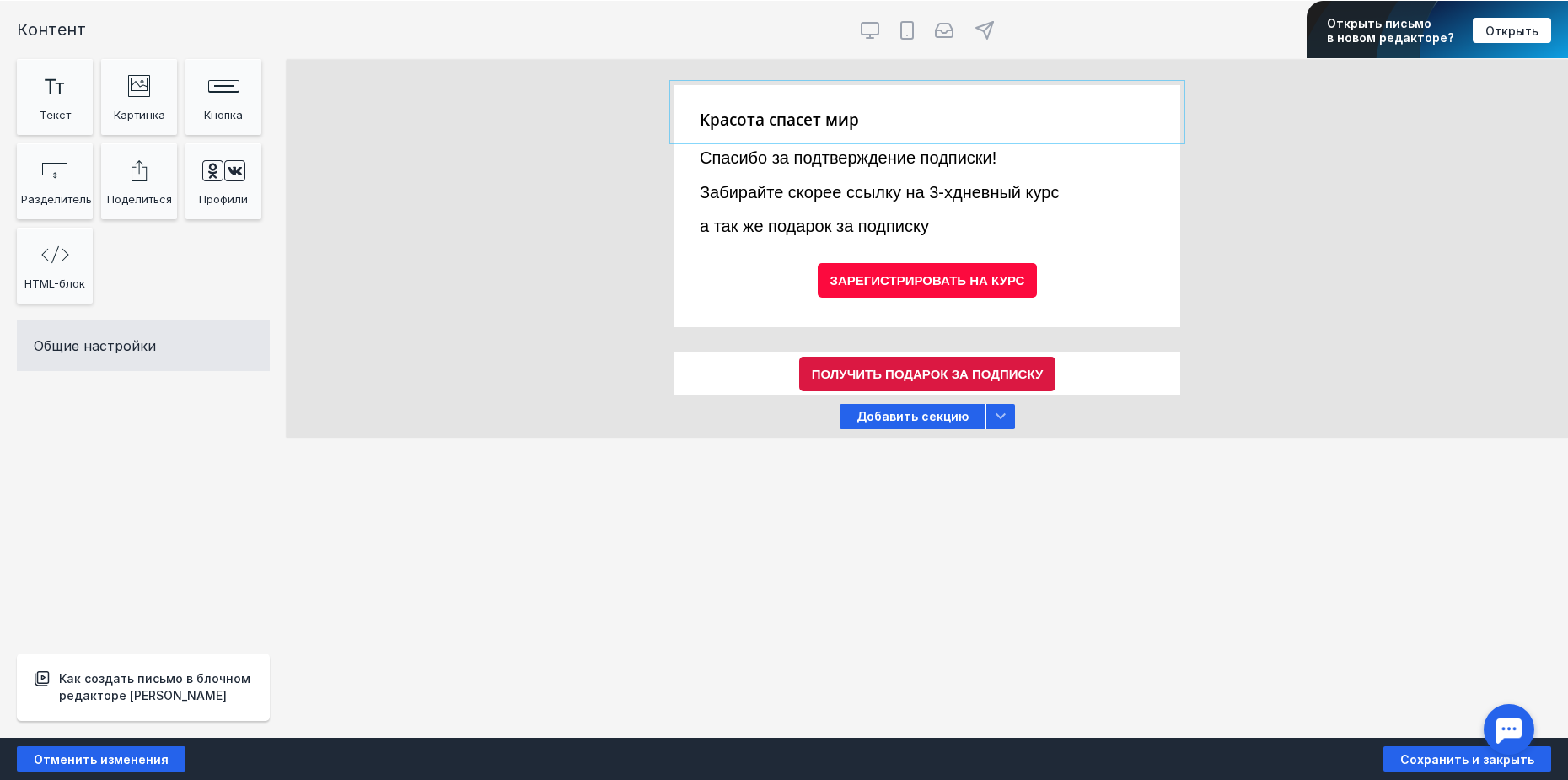
click at [941, 116] on div at bounding box center [927, 112] width 506 height 54
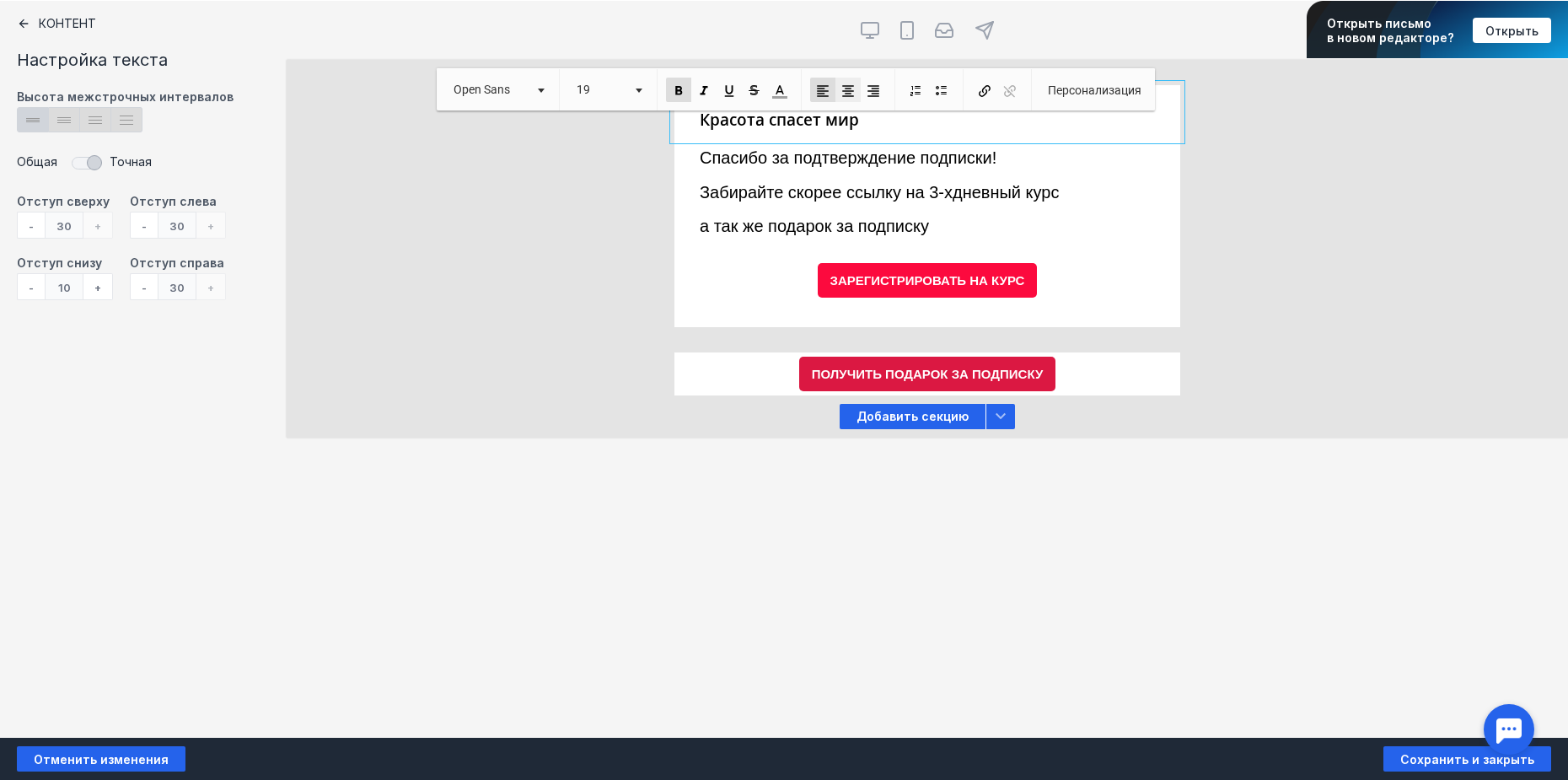
click at [847, 93] on span at bounding box center [848, 91] width 15 height 15
click at [1071, 219] on div at bounding box center [927, 199] width 506 height 120
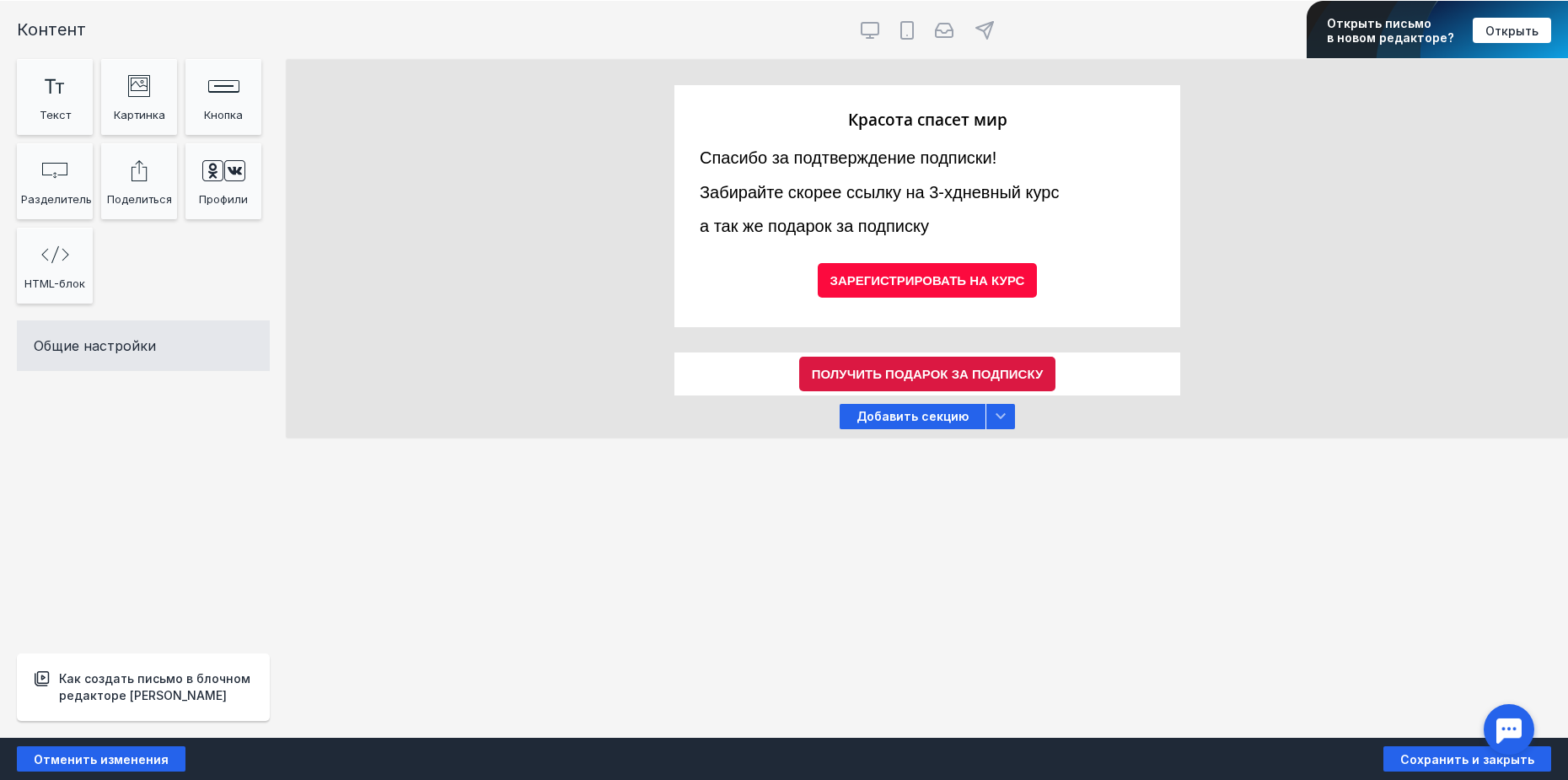
click at [1365, 469] on div "Контент Тт Copy Created with Sketch. Текст image Created with Sketch. Картинка …" at bounding box center [784, 369] width 1568 height 737
click at [1500, 758] on span "Сохранить и закрыть" at bounding box center [1467, 758] width 134 height 14
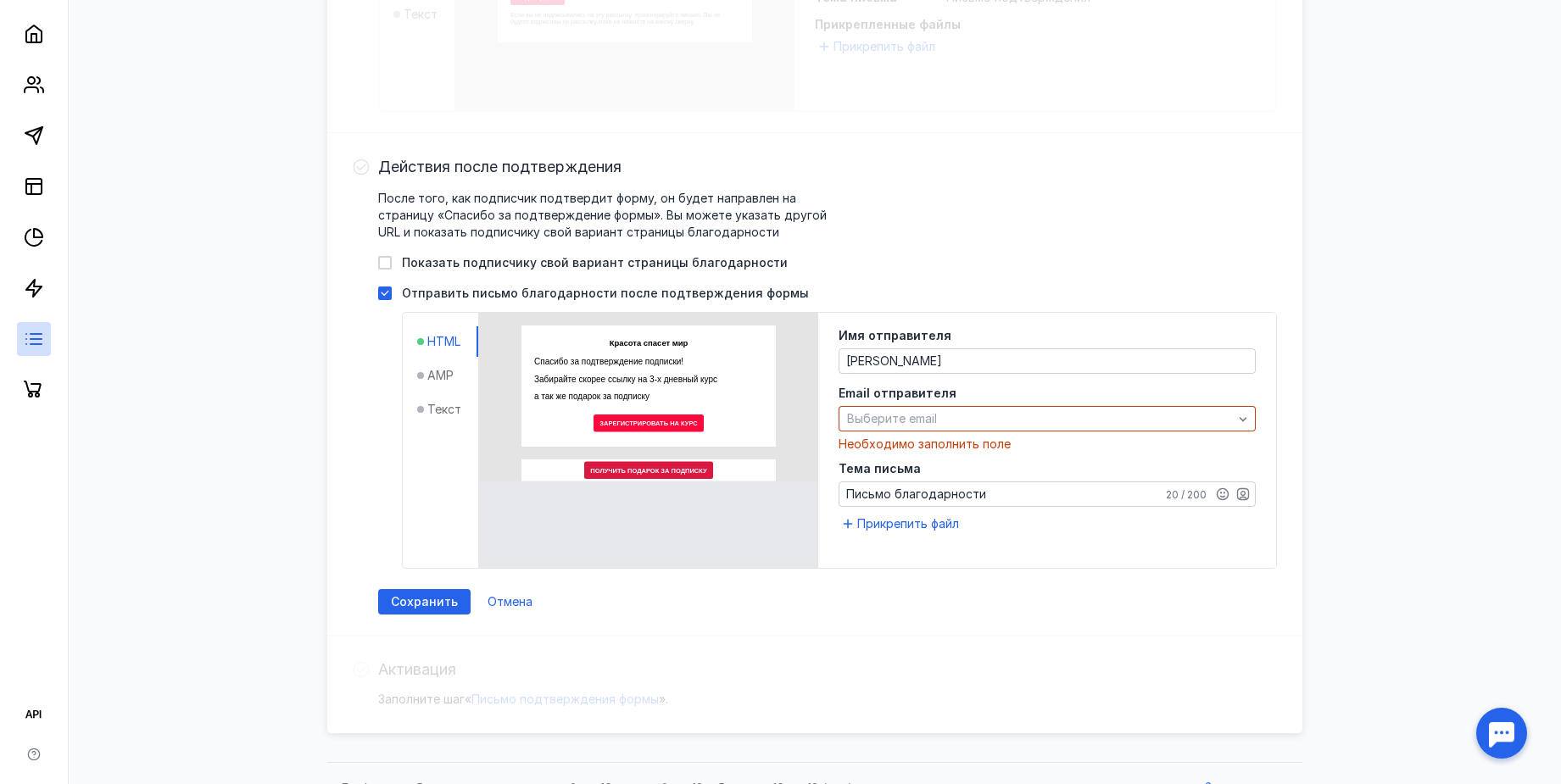
scroll to position [930, 0]
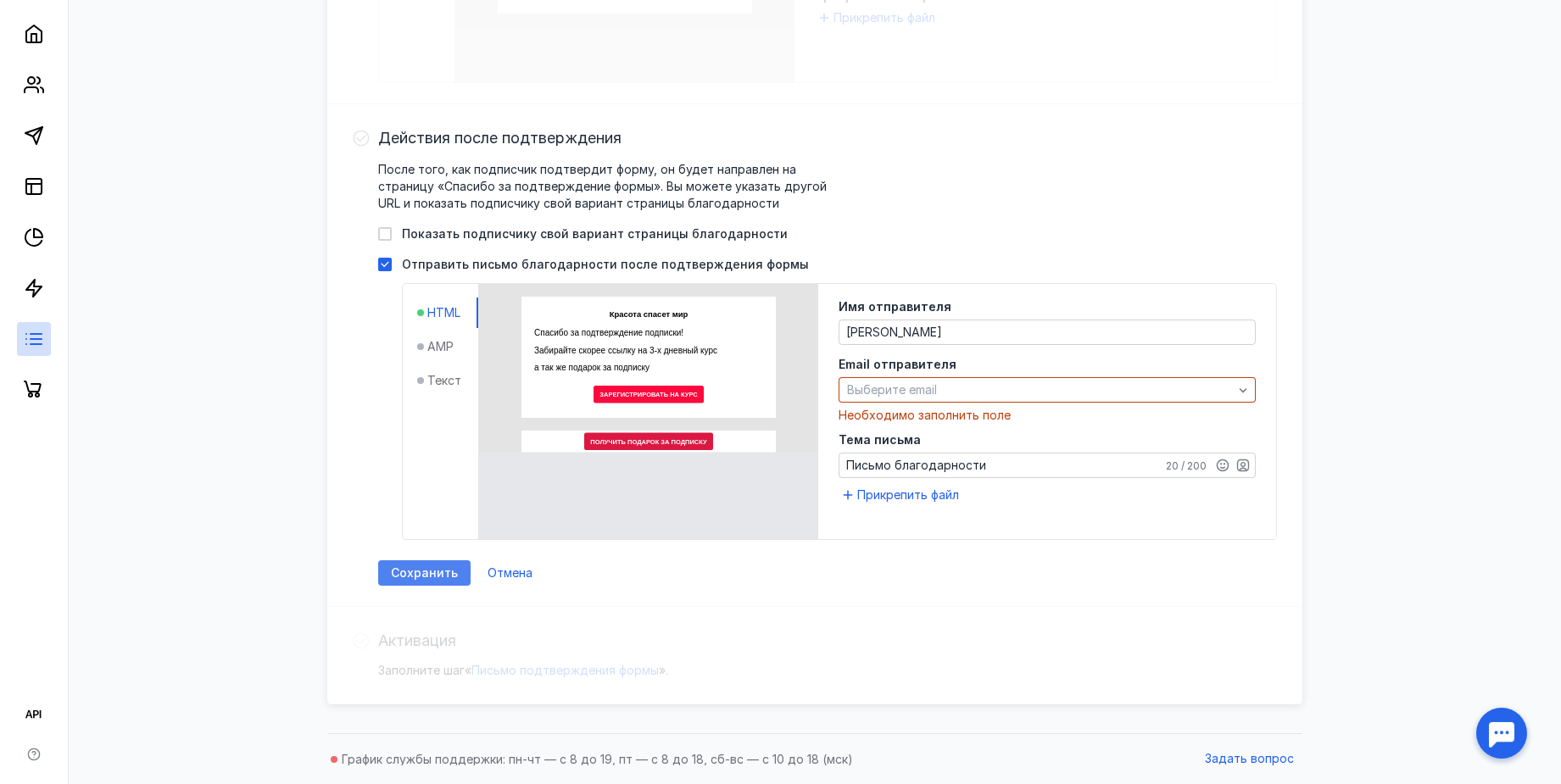
click at [446, 563] on div "Сохранить" at bounding box center [425, 572] width 92 height 25
click at [416, 582] on div "Сохранить" at bounding box center [425, 572] width 92 height 25
click at [1027, 380] on div "Выберите email" at bounding box center [1047, 390] width 417 height 25
click at [933, 422] on span "Ничего не найдено" at bounding box center [911, 419] width 112 height 14
drag, startPoint x: 619, startPoint y: 592, endPoint x: 601, endPoint y: 587, distance: 18.7
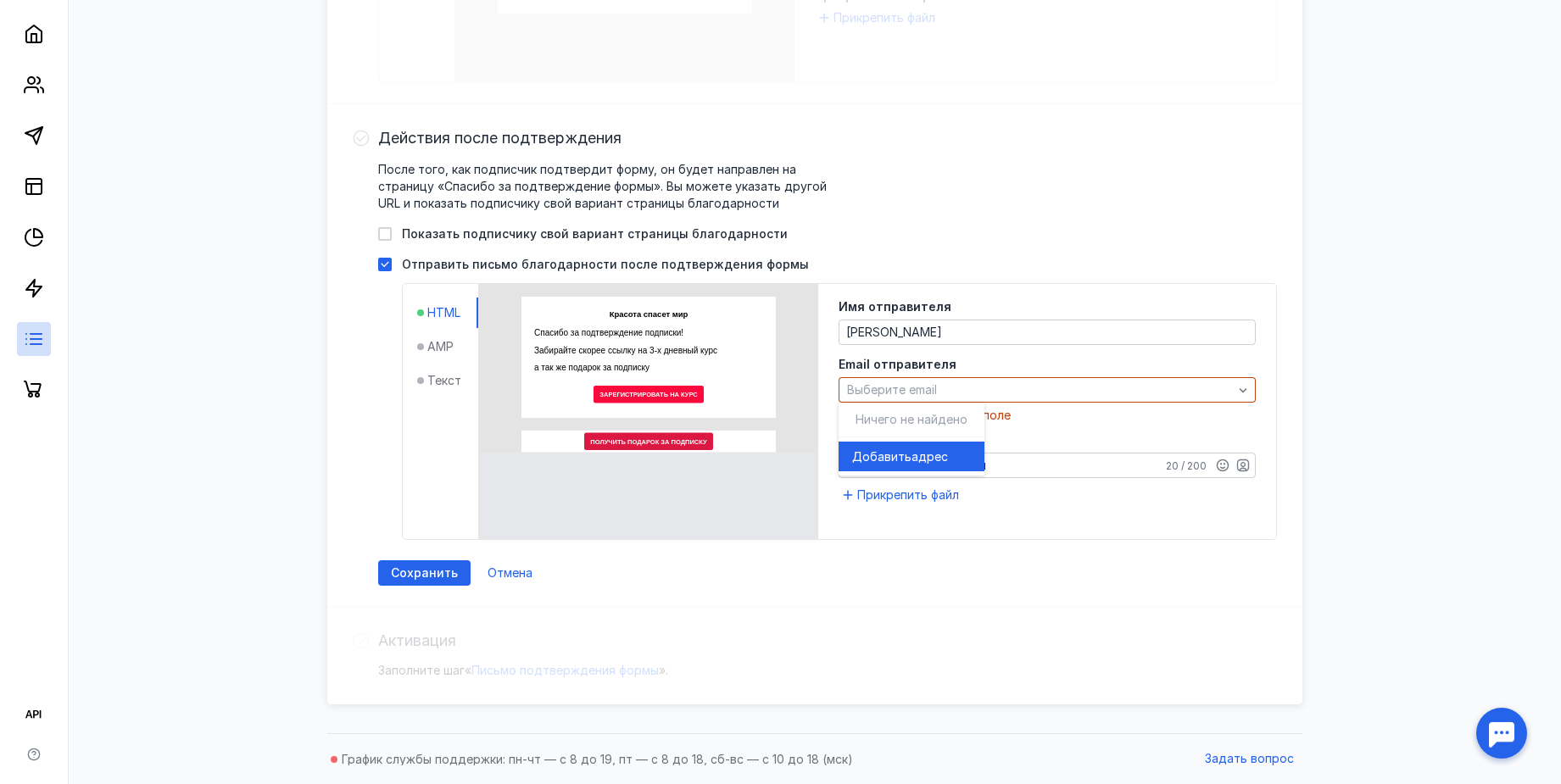
click at [618, 592] on div "Действия после подтверждения После того, как подписчик подтвердит форму, он буд…" at bounding box center [815, 356] width 975 height 503
click at [424, 584] on div "Сохранить" at bounding box center [425, 572] width 92 height 25
click at [452, 273] on div "Отправить письмо благодарности после подтверждения формы HTML AMP Текст Редакти…" at bounding box center [828, 398] width 898 height 284
click at [453, 262] on span "Отправить письмо благодарности после подтверждения формы" at bounding box center [605, 264] width 407 height 17
click at [389, 262] on input "Отправить письмо благодарности после подтверждения формы" at bounding box center [384, 262] width 11 height 11
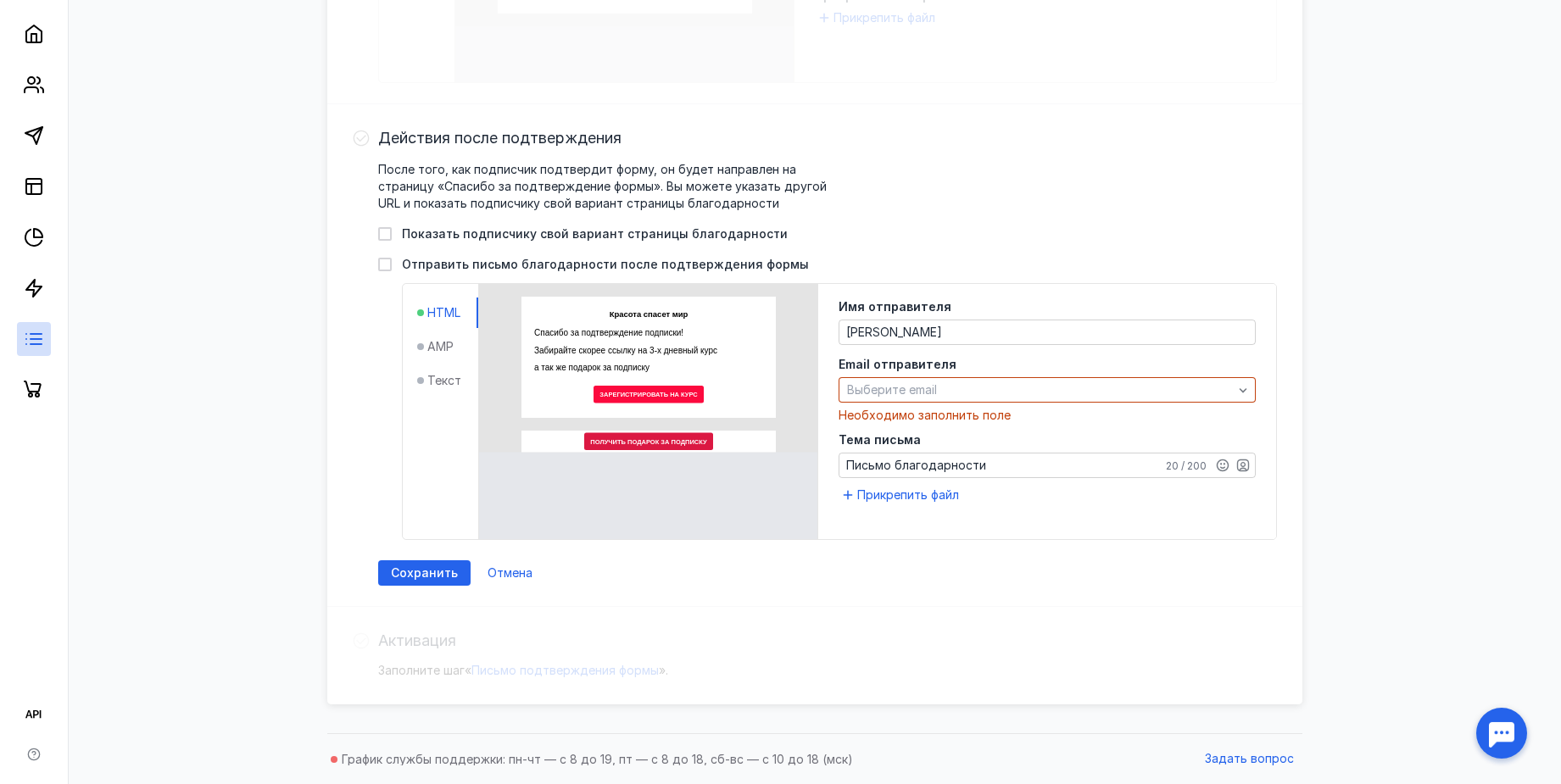
checkbox input "false"
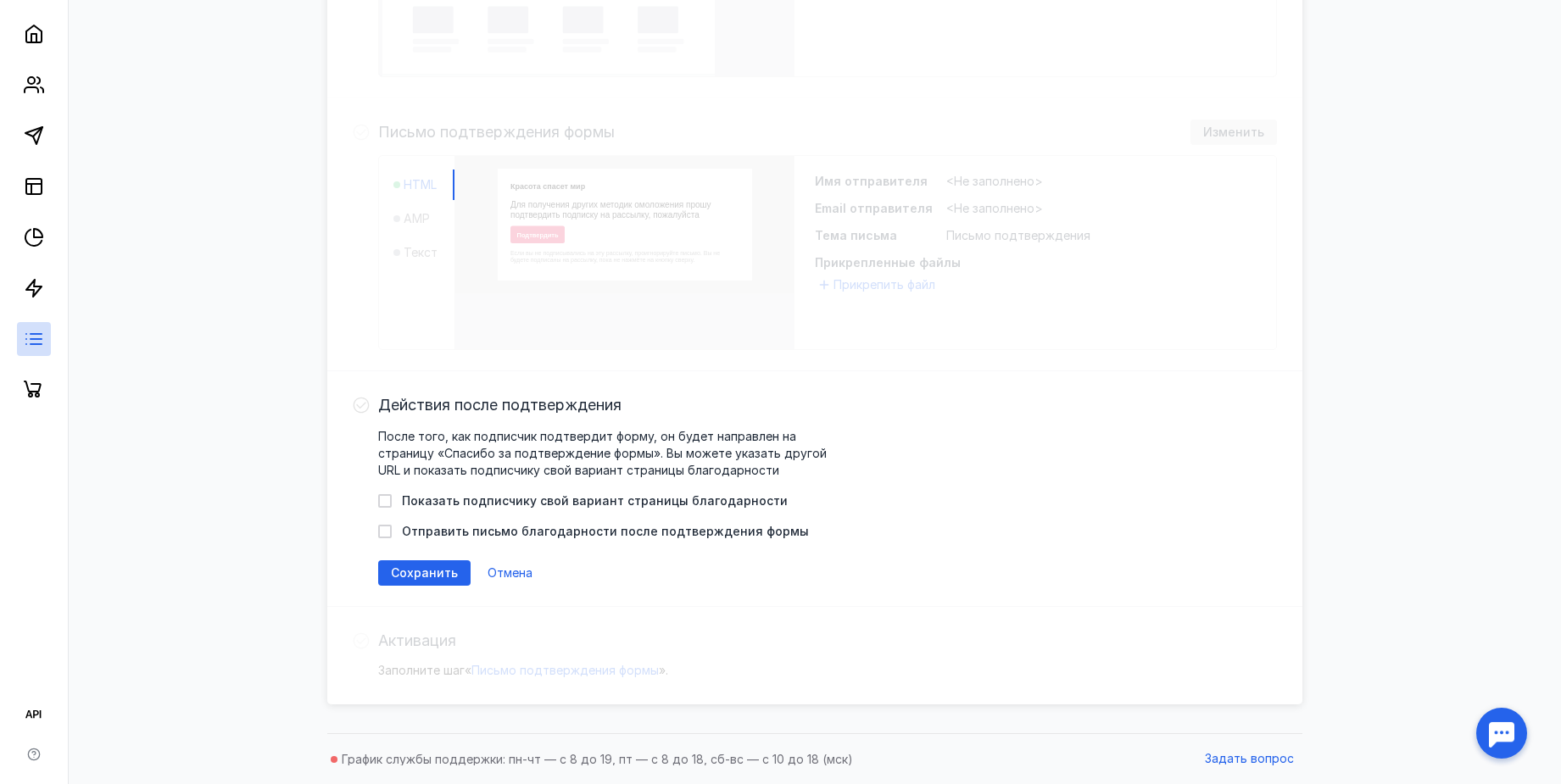
scroll to position [663, 0]
click at [449, 581] on div "Сохранить" at bounding box center [425, 572] width 92 height 25
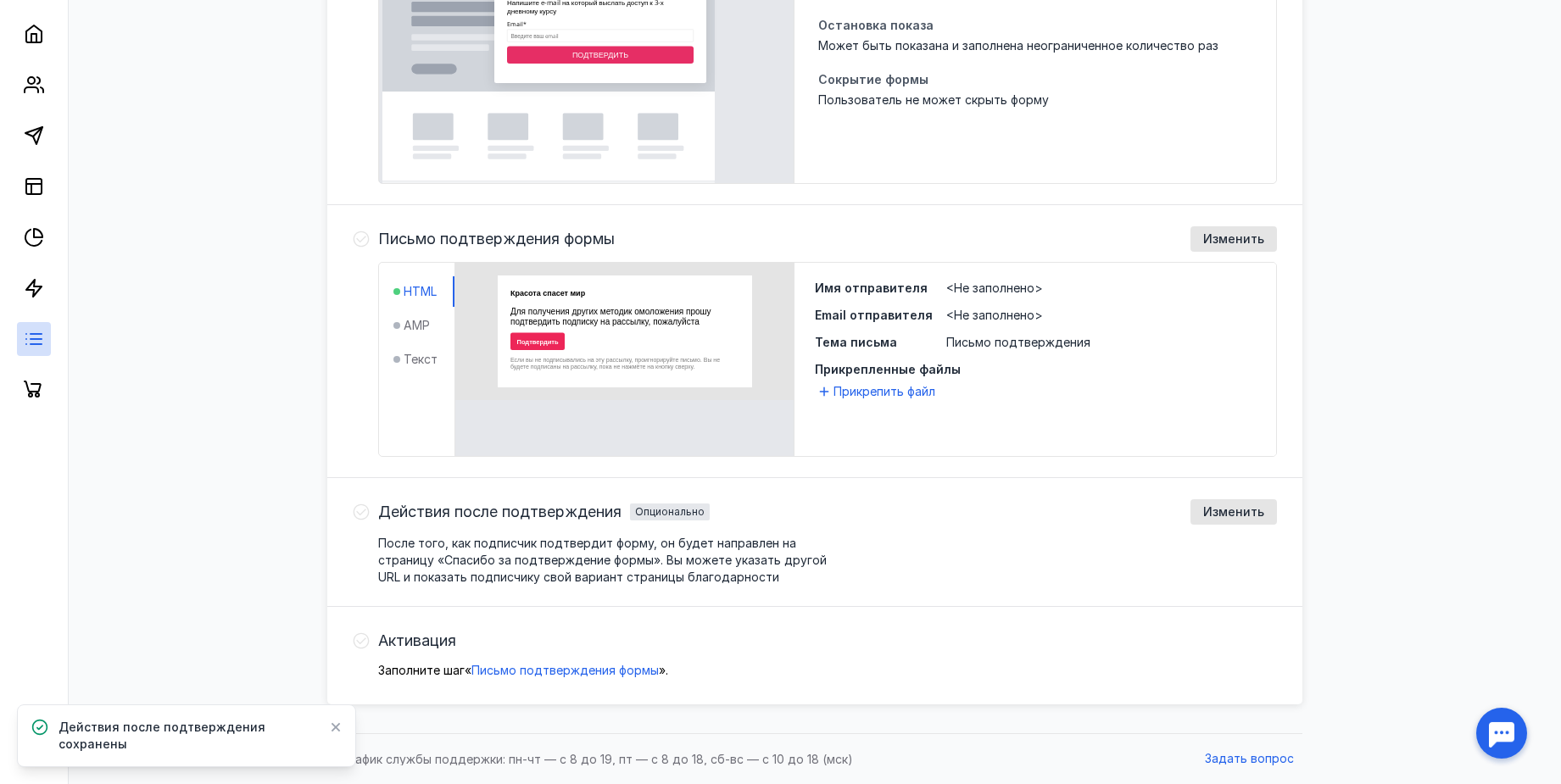
scroll to position [556, 0]
click at [434, 638] on span "Активация" at bounding box center [417, 641] width 78 height 17
click at [508, 677] on button "Письмо подтверждения формы" at bounding box center [565, 670] width 187 height 17
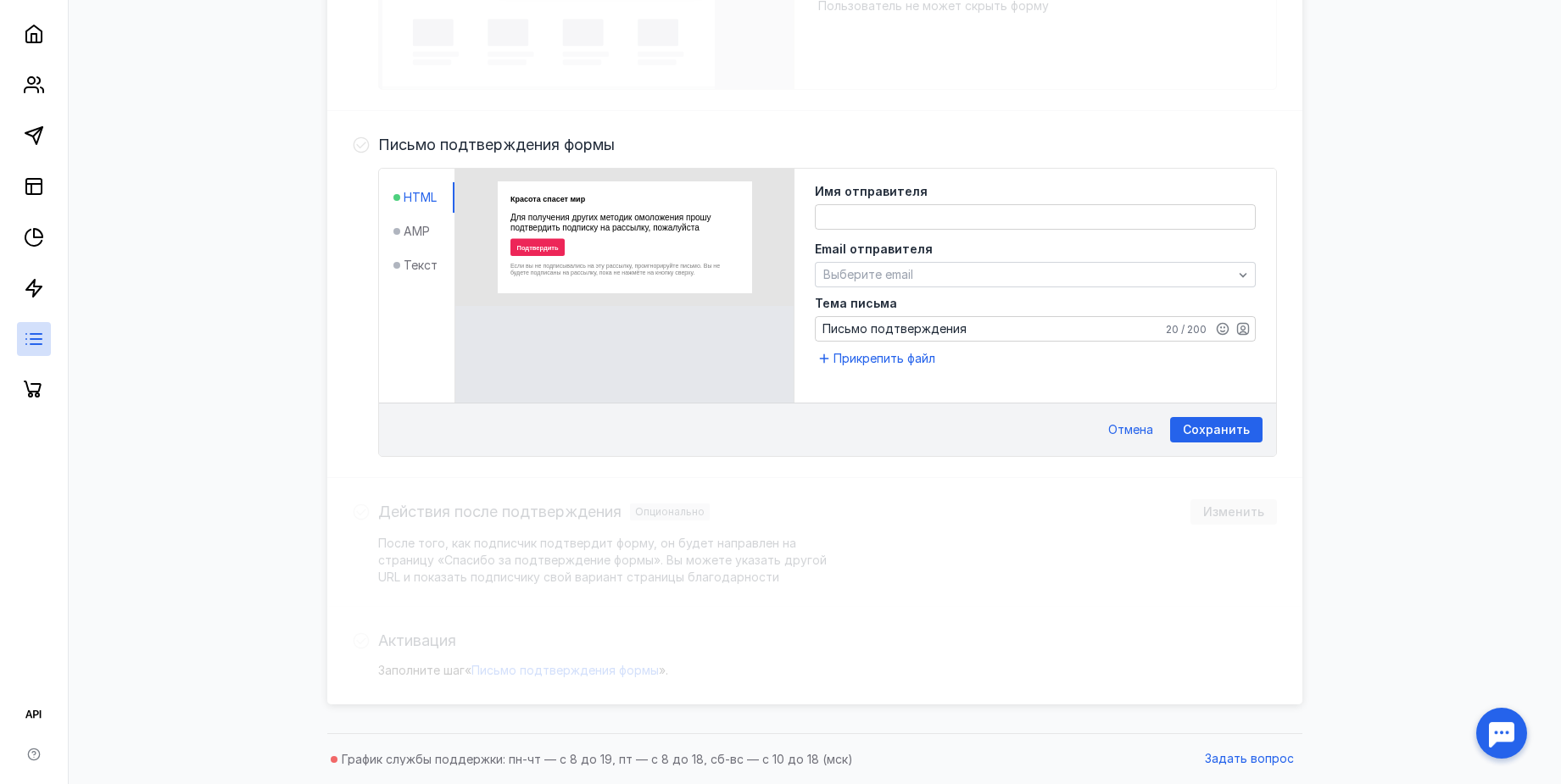
click at [1239, 423] on span "Сохранить" at bounding box center [1215, 429] width 67 height 14
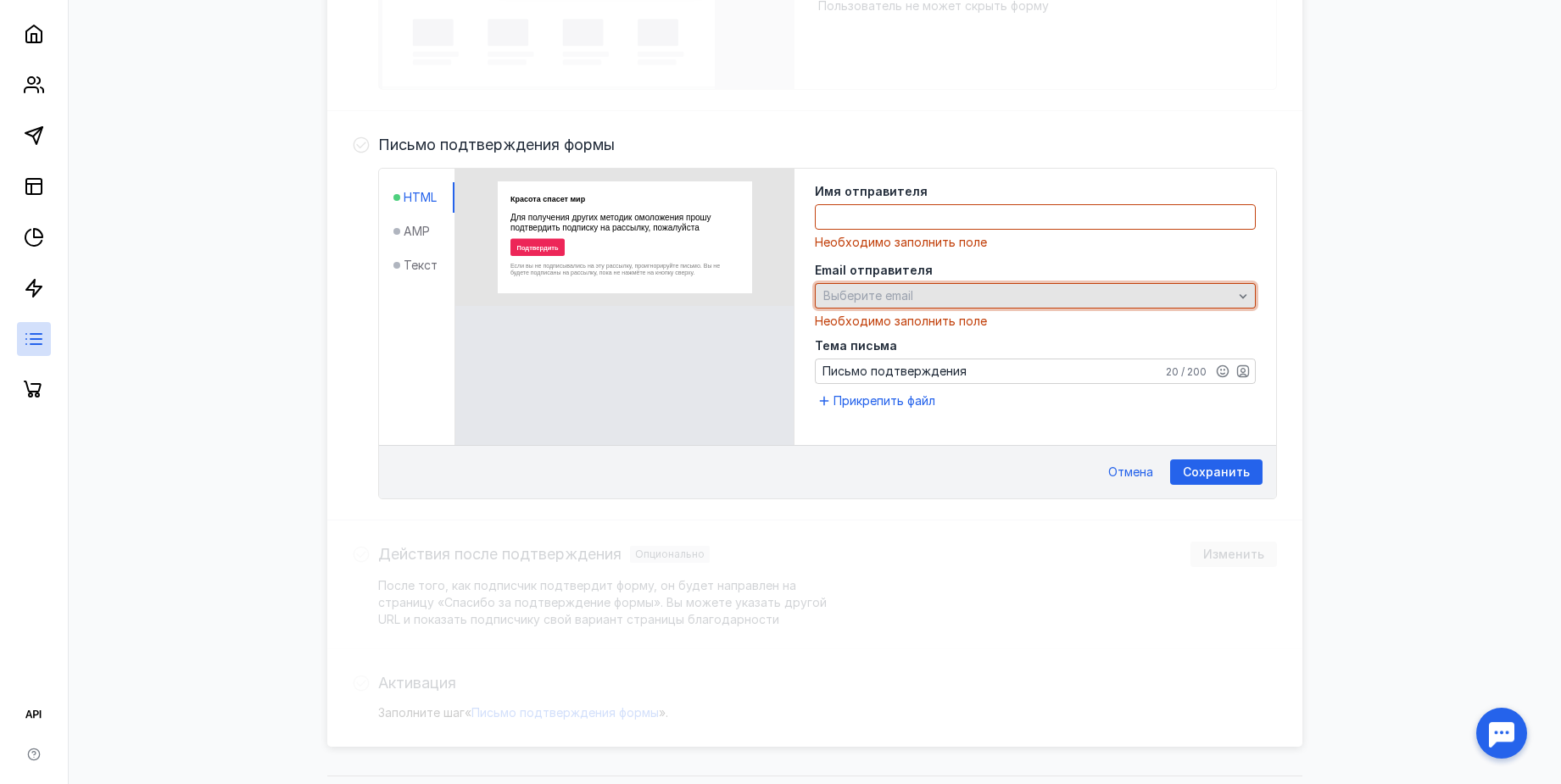
click at [993, 297] on div "Выберите email" at bounding box center [1028, 296] width 418 height 14
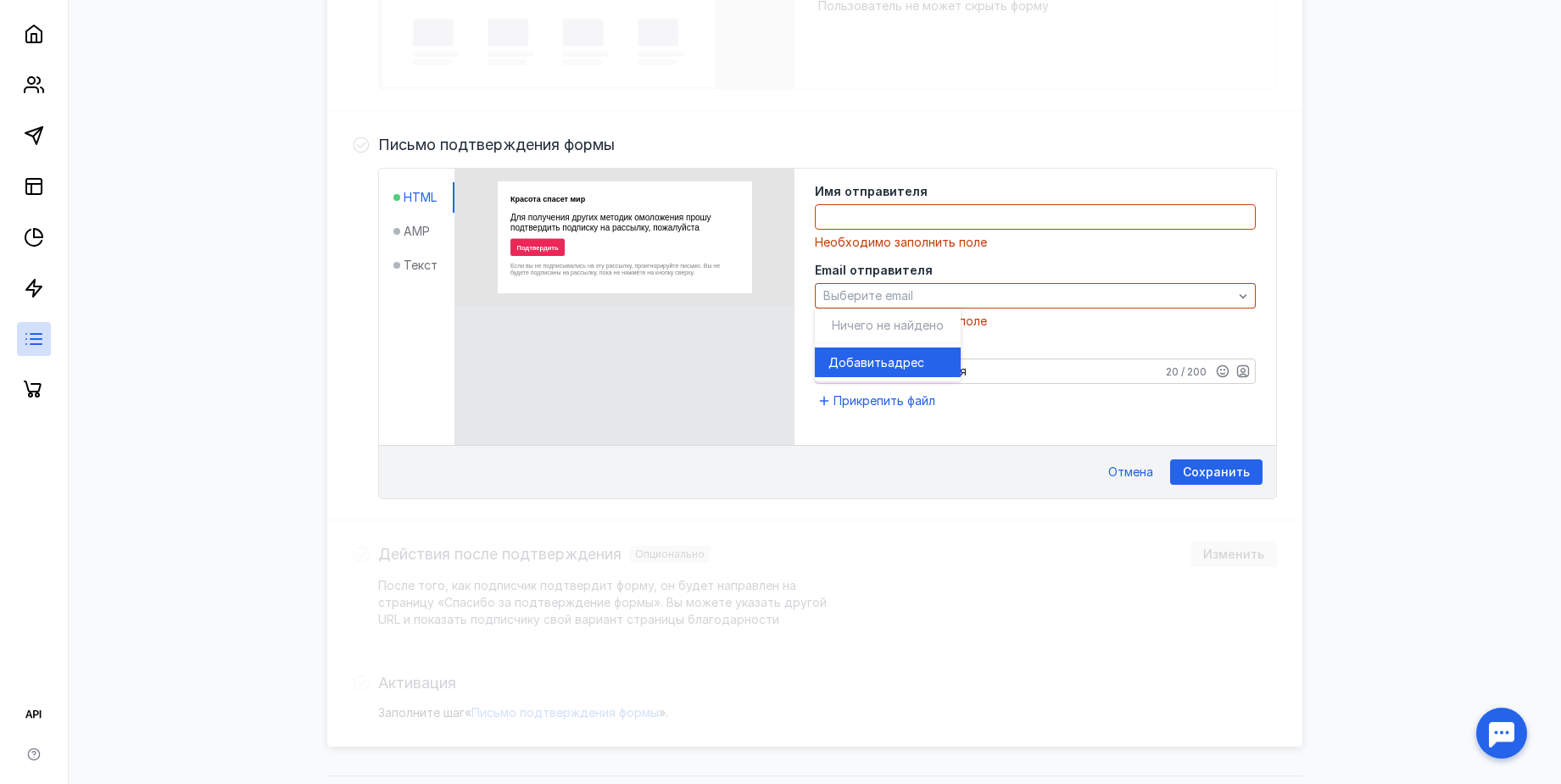
click at [895, 568] on div "Аудитория Изменить Все заполнившие форму подписчики будут добавлены в базу. Так…" at bounding box center [815, 182] width 975 height 1129
click at [970, 222] on textarea at bounding box center [1035, 216] width 439 height 24
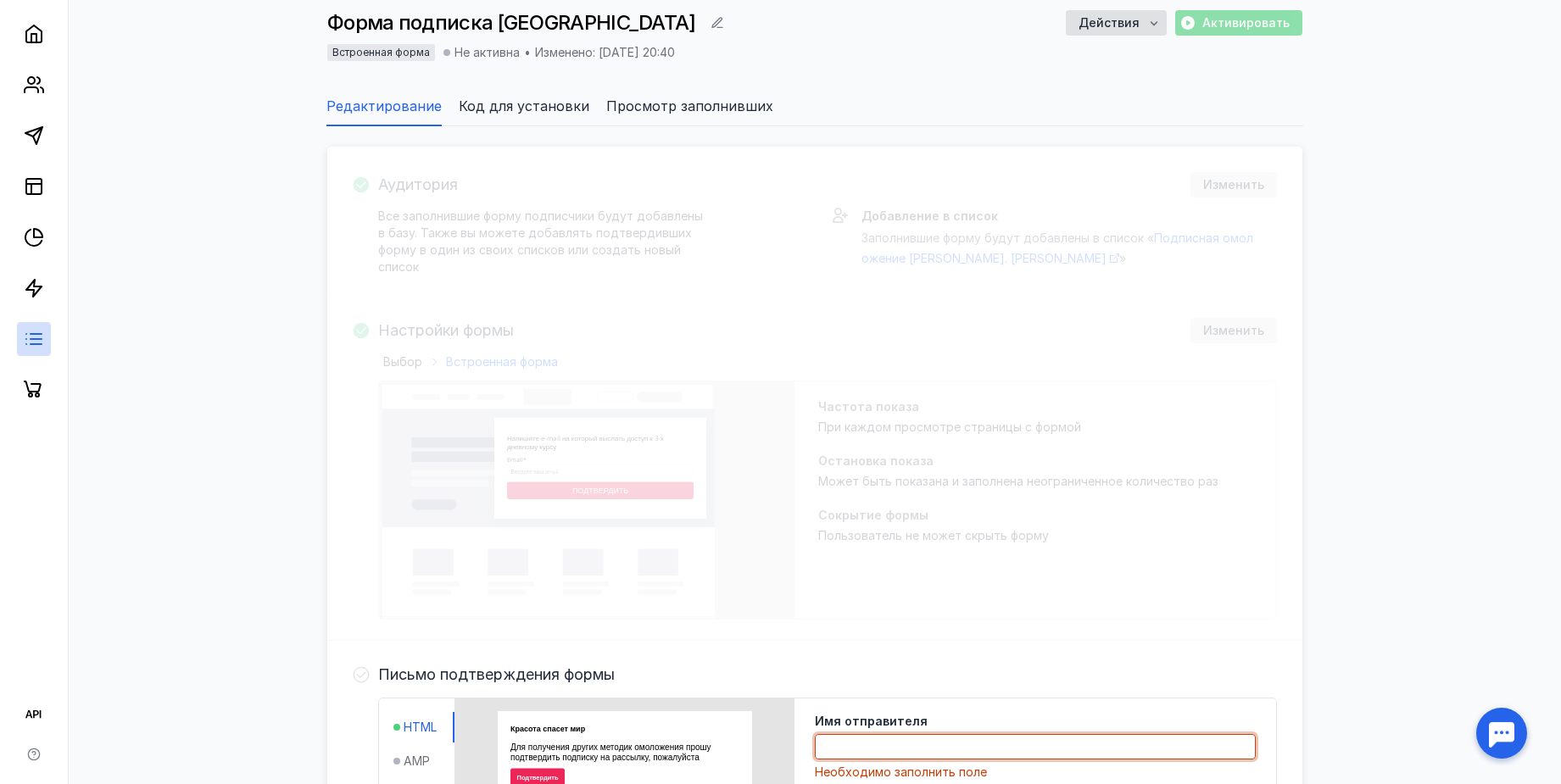
scroll to position [0, 0]
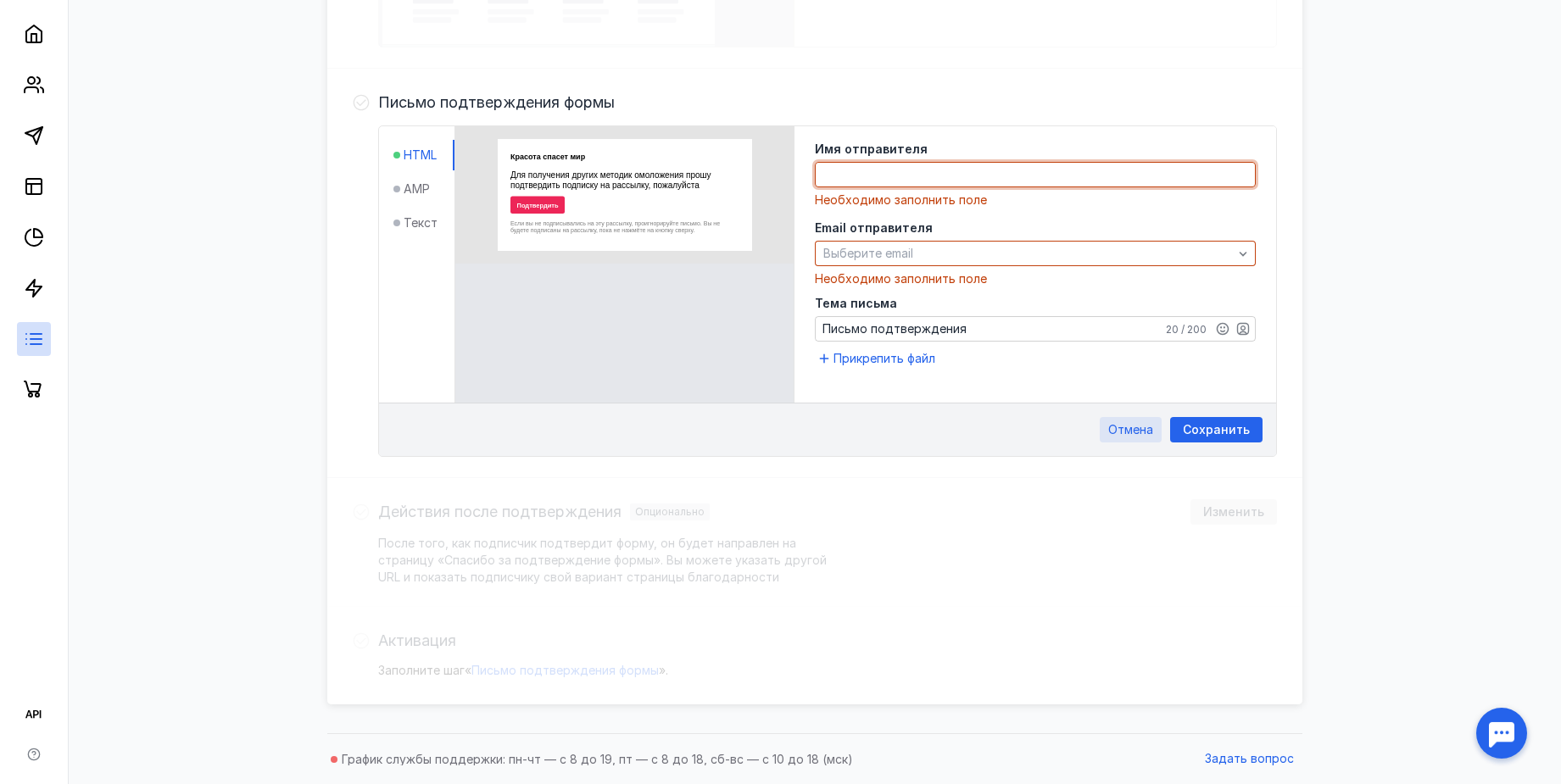
click at [1117, 421] on div "Отмена" at bounding box center [1131, 429] width 62 height 25
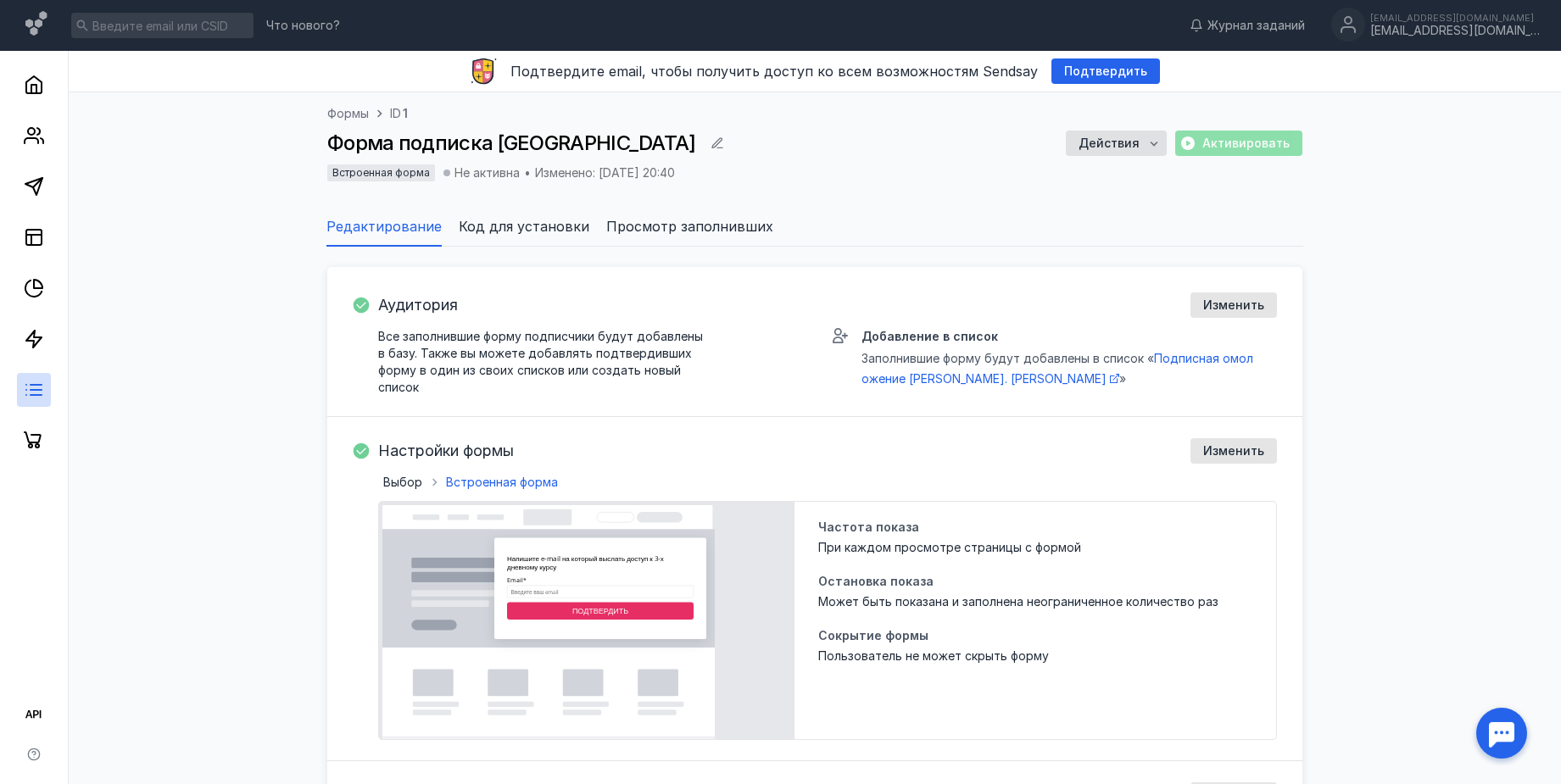
click at [51, 398] on div at bounding box center [34, 254] width 68 height 407
click at [44, 393] on link at bounding box center [34, 390] width 34 height 34
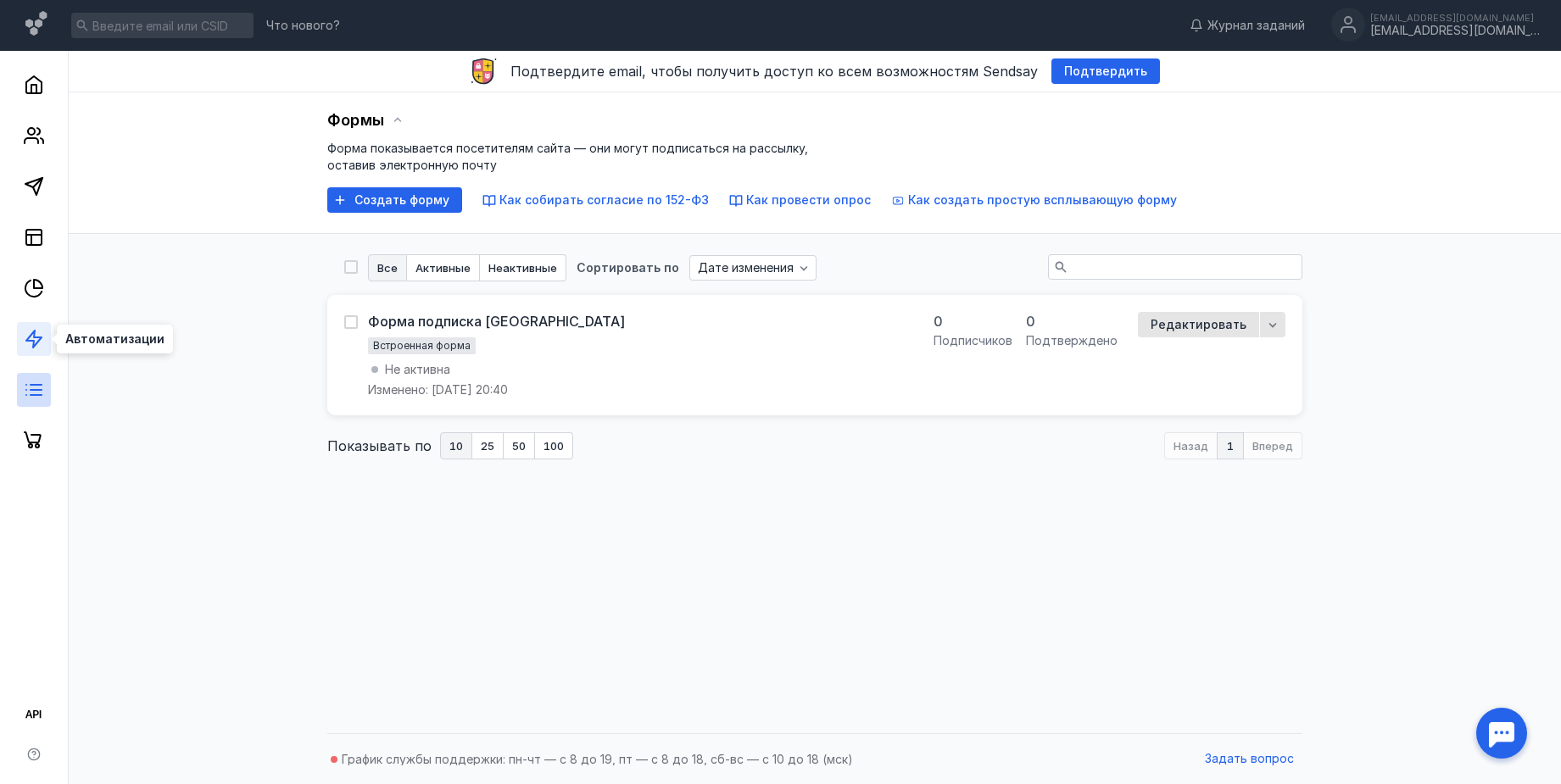
click at [40, 331] on icon at bounding box center [34, 339] width 21 height 21
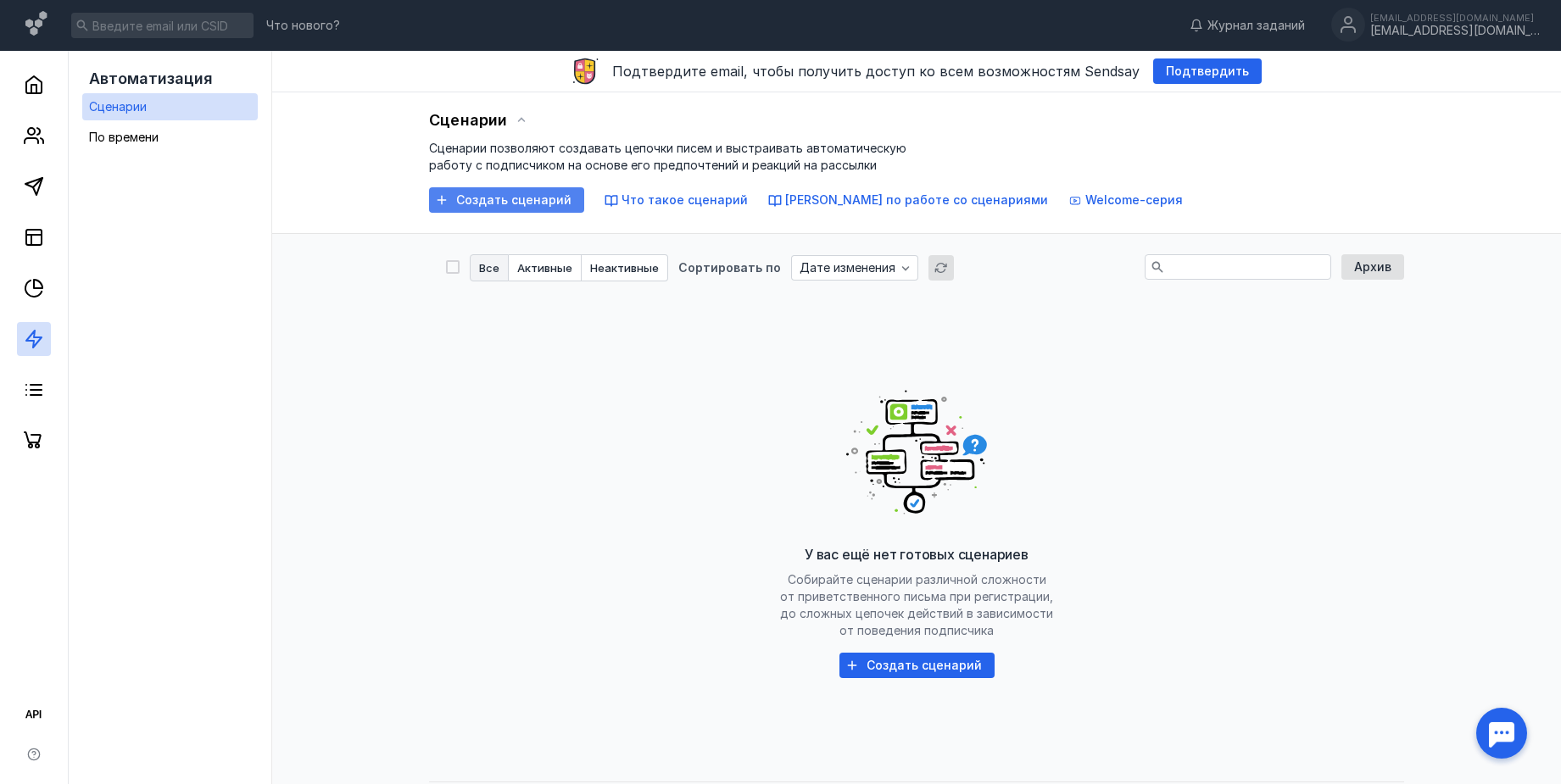
click at [456, 200] on div "Создать сценарий" at bounding box center [513, 200] width 132 height 14
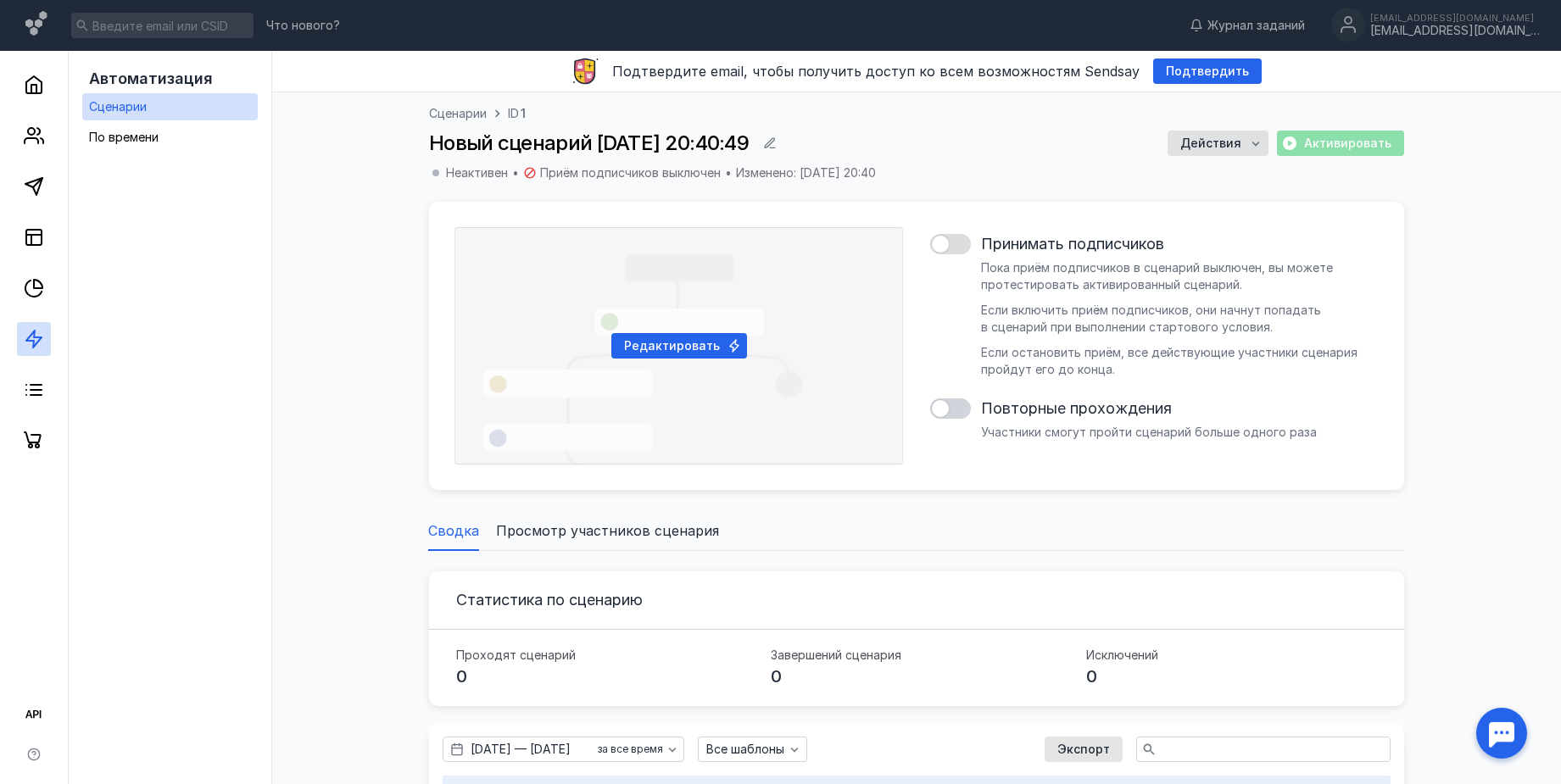
click at [952, 243] on div at bounding box center [950, 245] width 40 height 21
click at [930, 244] on input "checkbox" at bounding box center [930, 244] width 0 height 0
click at [959, 411] on div at bounding box center [950, 408] width 40 height 21
click at [930, 408] on input "checkbox" at bounding box center [930, 408] width 0 height 0
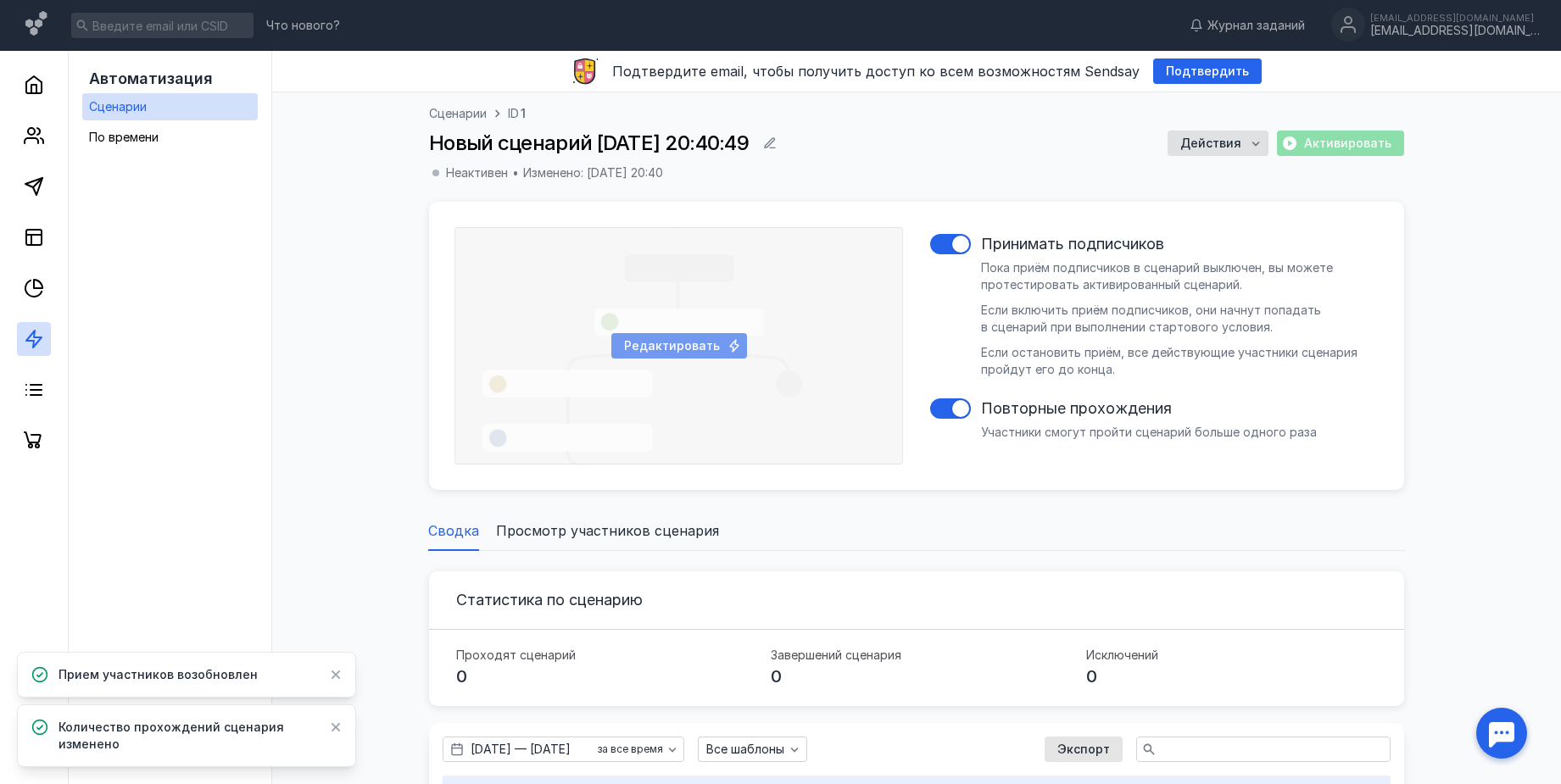
click at [710, 344] on span "Редактировать" at bounding box center [672, 345] width 96 height 14
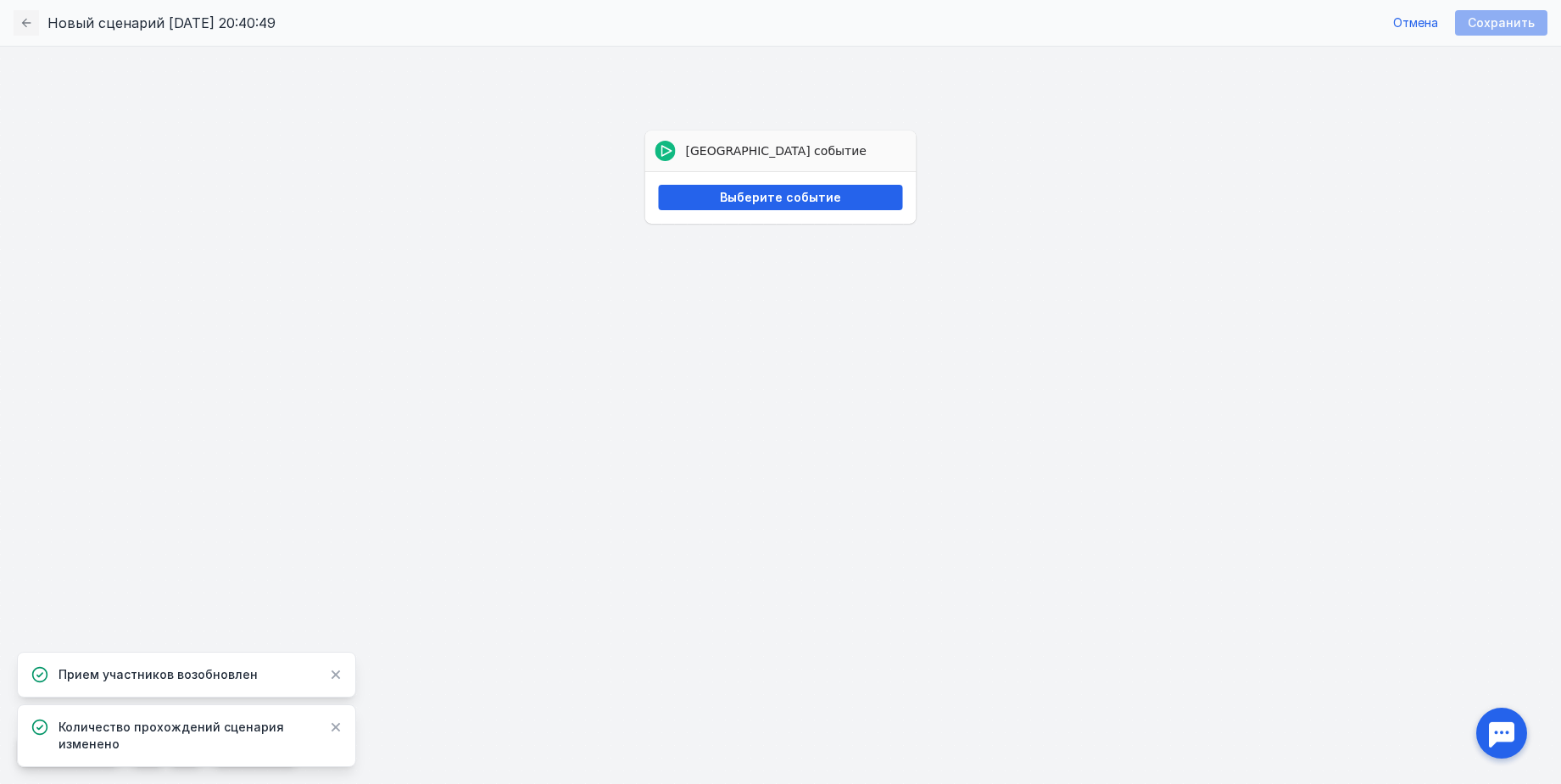
click at [737, 220] on div "Выберите событие" at bounding box center [780, 198] width 271 height 53
click at [737, 202] on span "Выберите событие" at bounding box center [780, 198] width 121 height 14
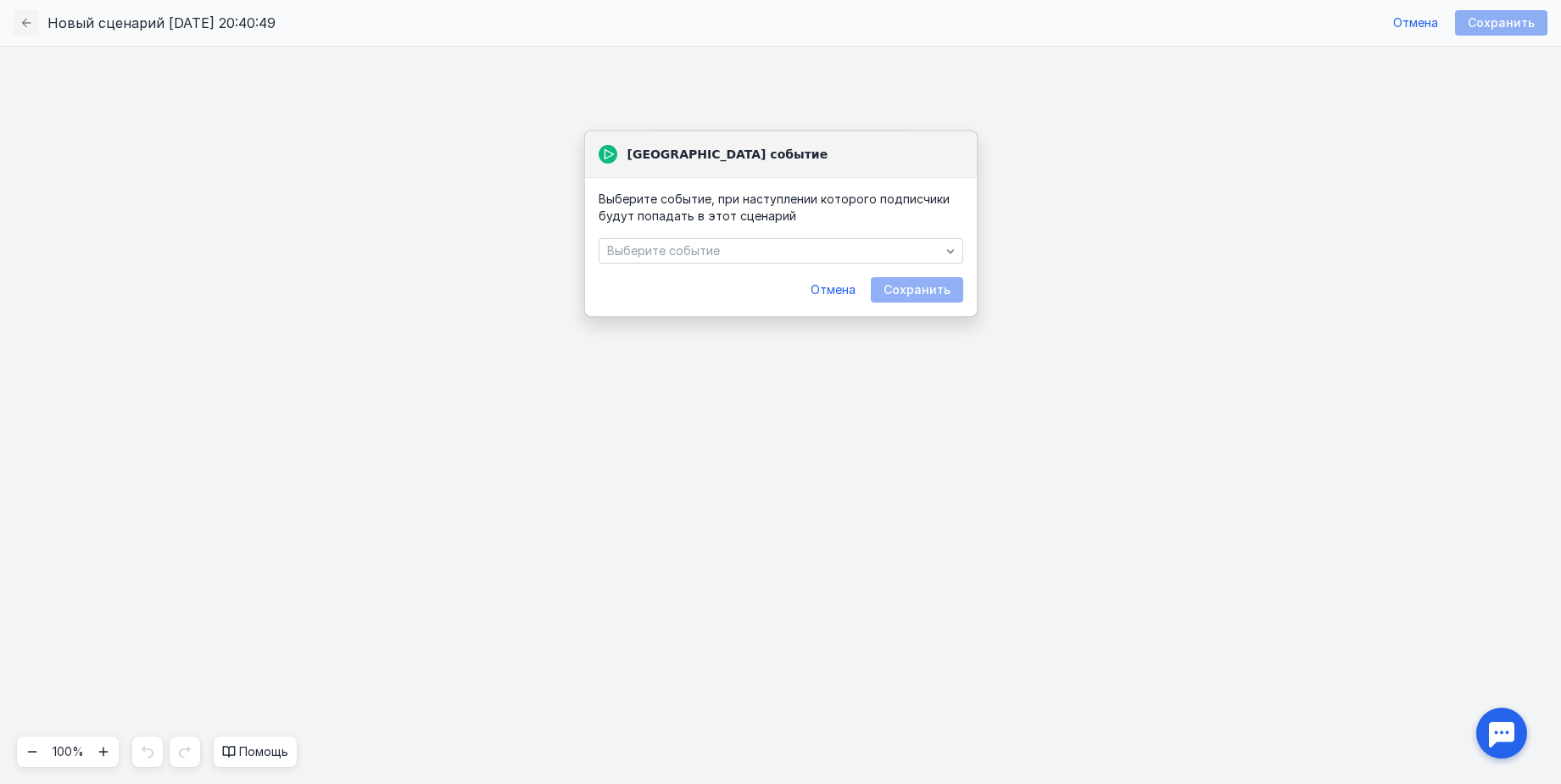
click at [978, 65] on div "[GEOGRAPHIC_DATA] событие Выберите событие" at bounding box center [780, 415] width 1561 height 738
click at [869, 243] on div "Выберите событие" at bounding box center [780, 250] width 364 height 25
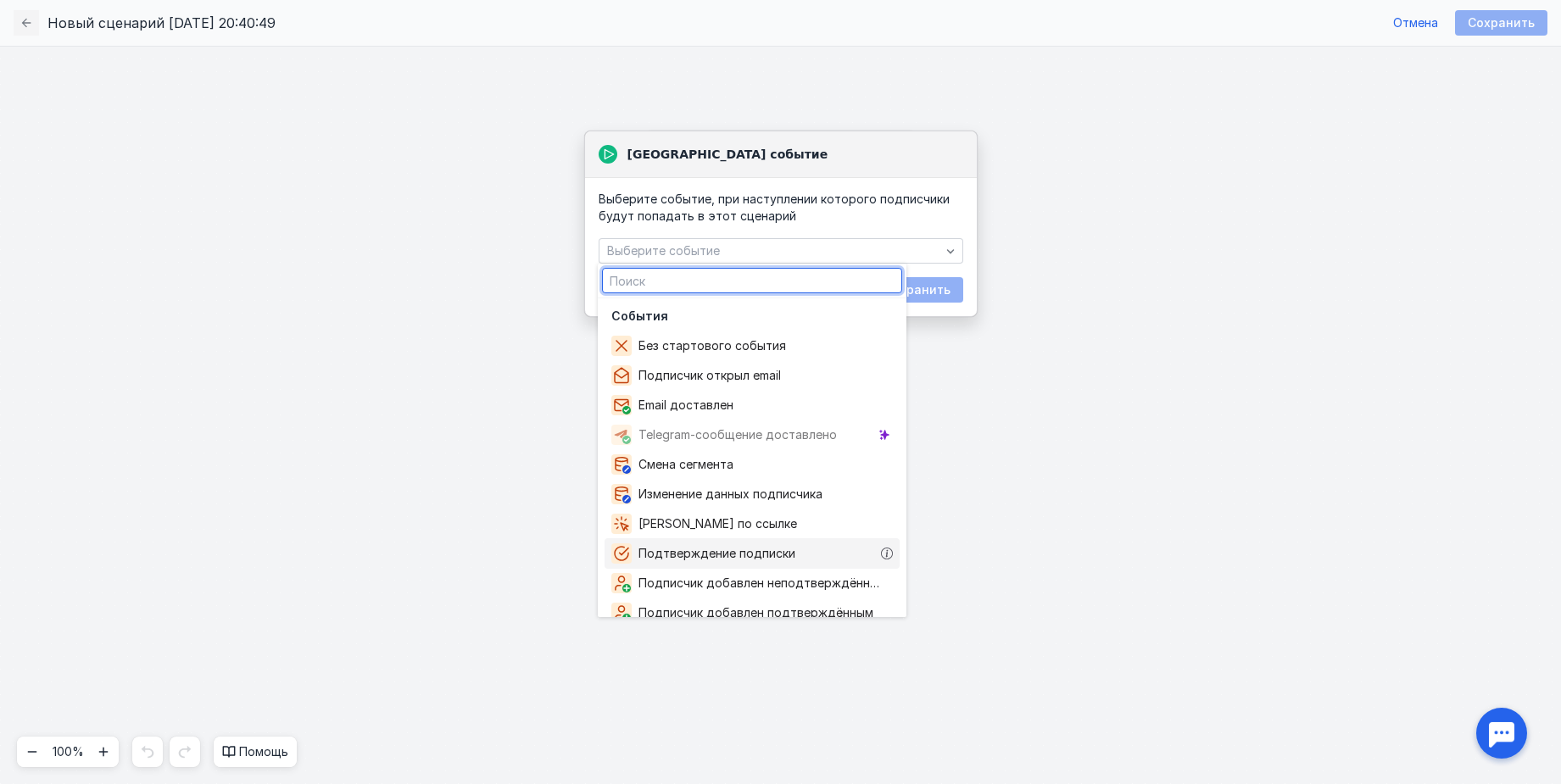
click at [819, 558] on div "Подтверждение подписки" at bounding box center [751, 553] width 295 height 30
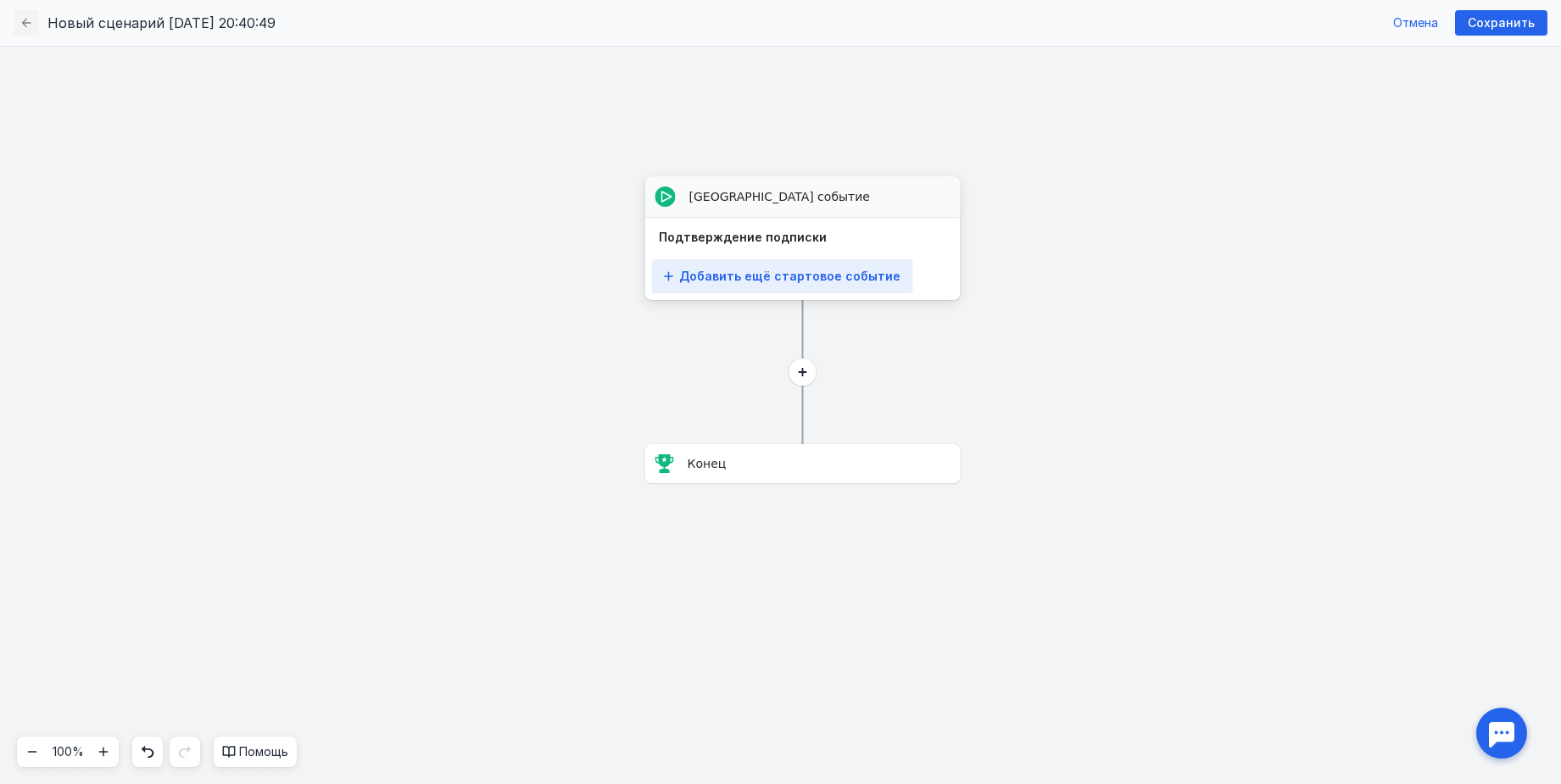
click at [821, 272] on span "Добавить ещё стартовое событие" at bounding box center [789, 276] width 221 height 14
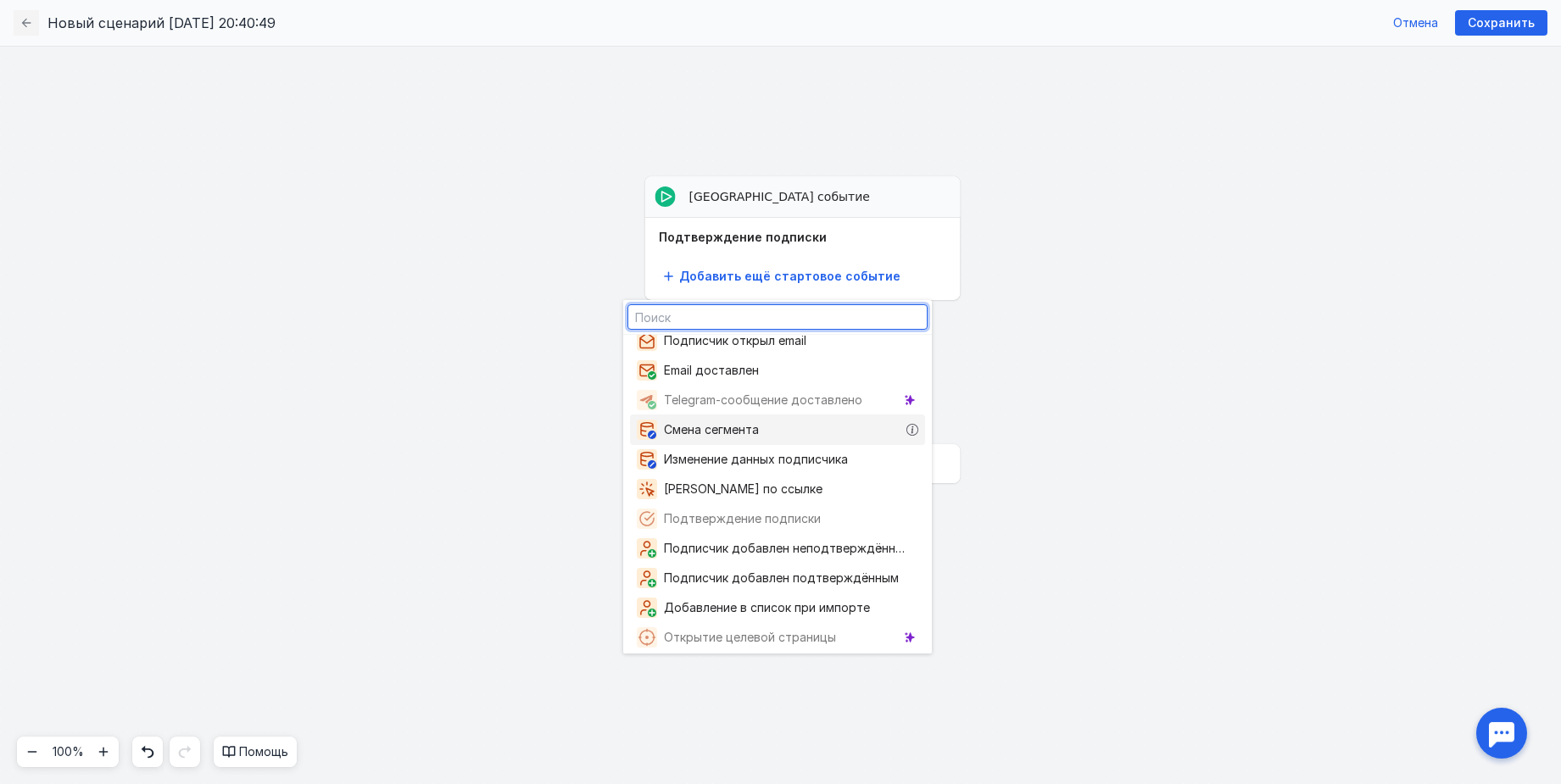
scroll to position [106, 0]
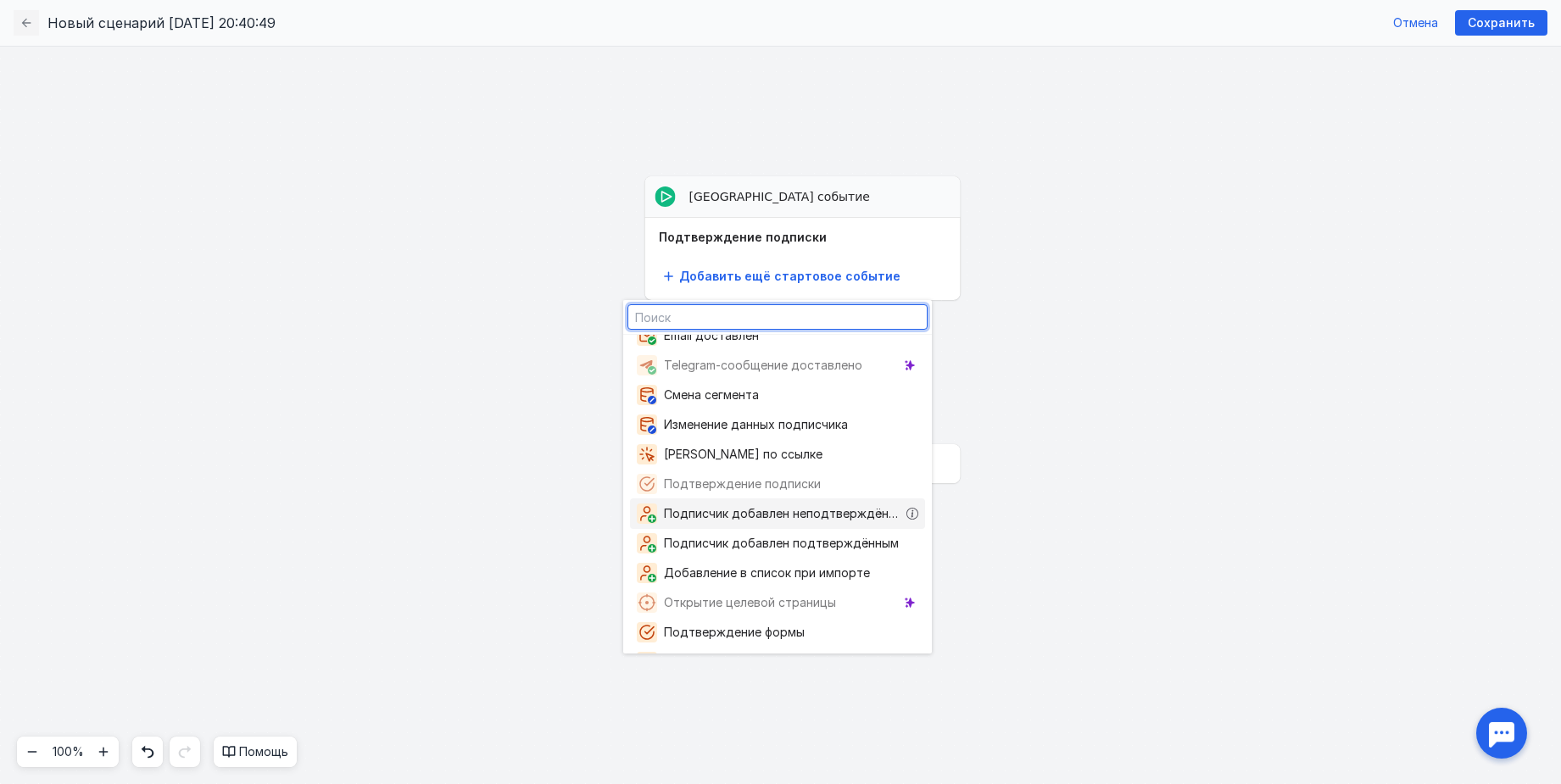
click at [790, 517] on span "Подписчик добавлен неподтверждённым" at bounding box center [785, 514] width 243 height 17
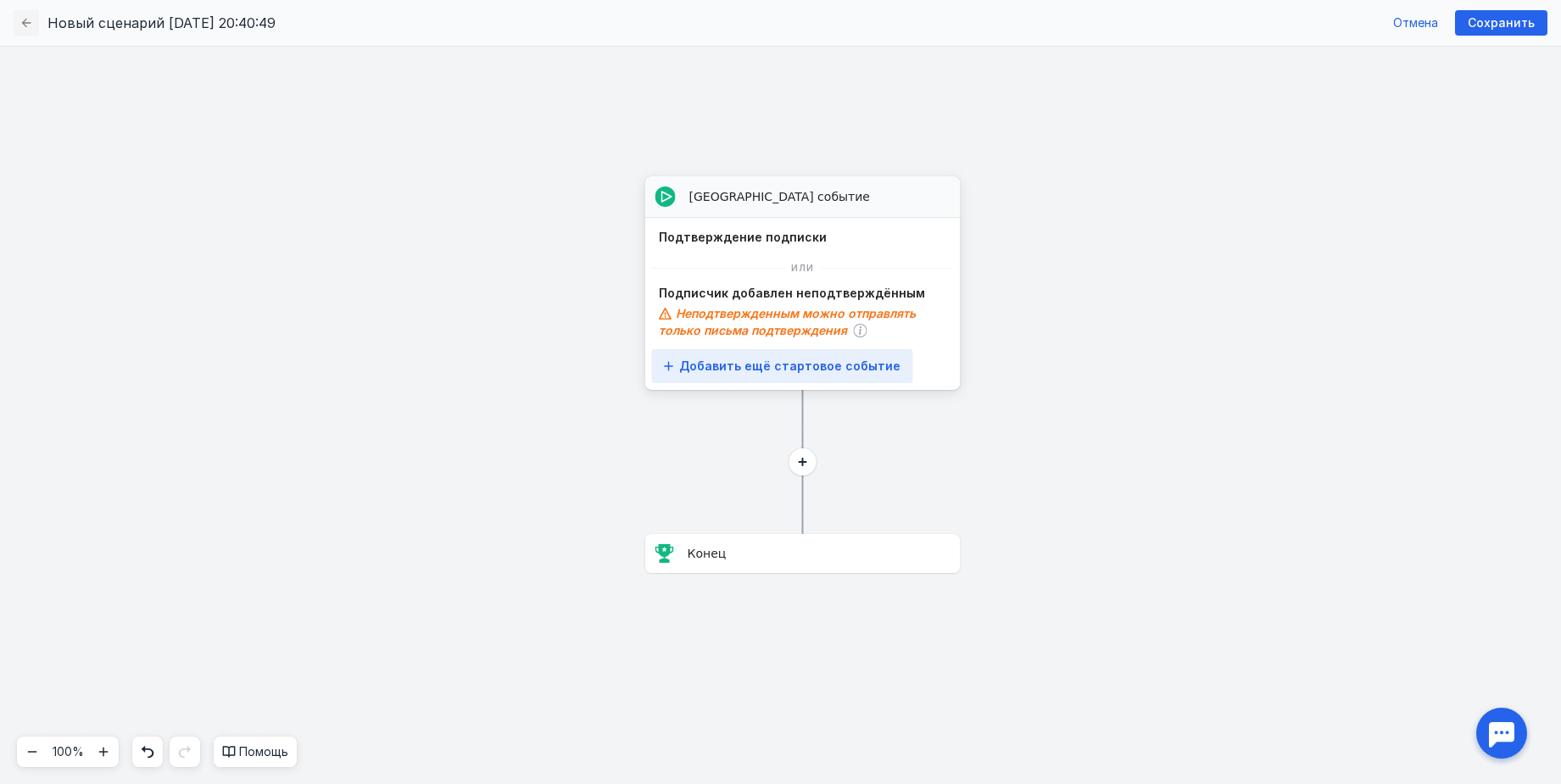
click at [829, 374] on div "Добавить ещё стартовое событие" at bounding box center [781, 366] width 261 height 34
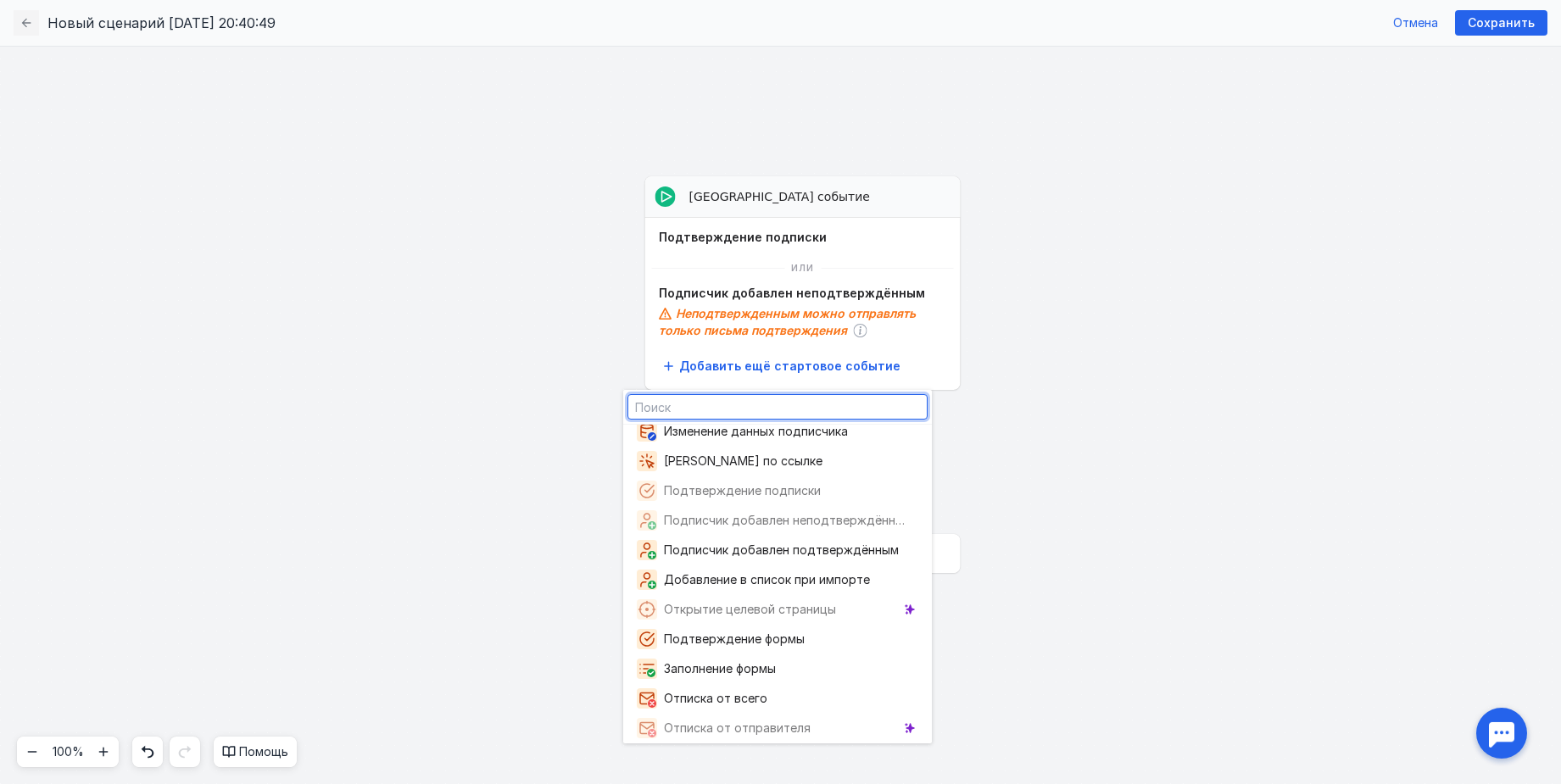
scroll to position [200, 0]
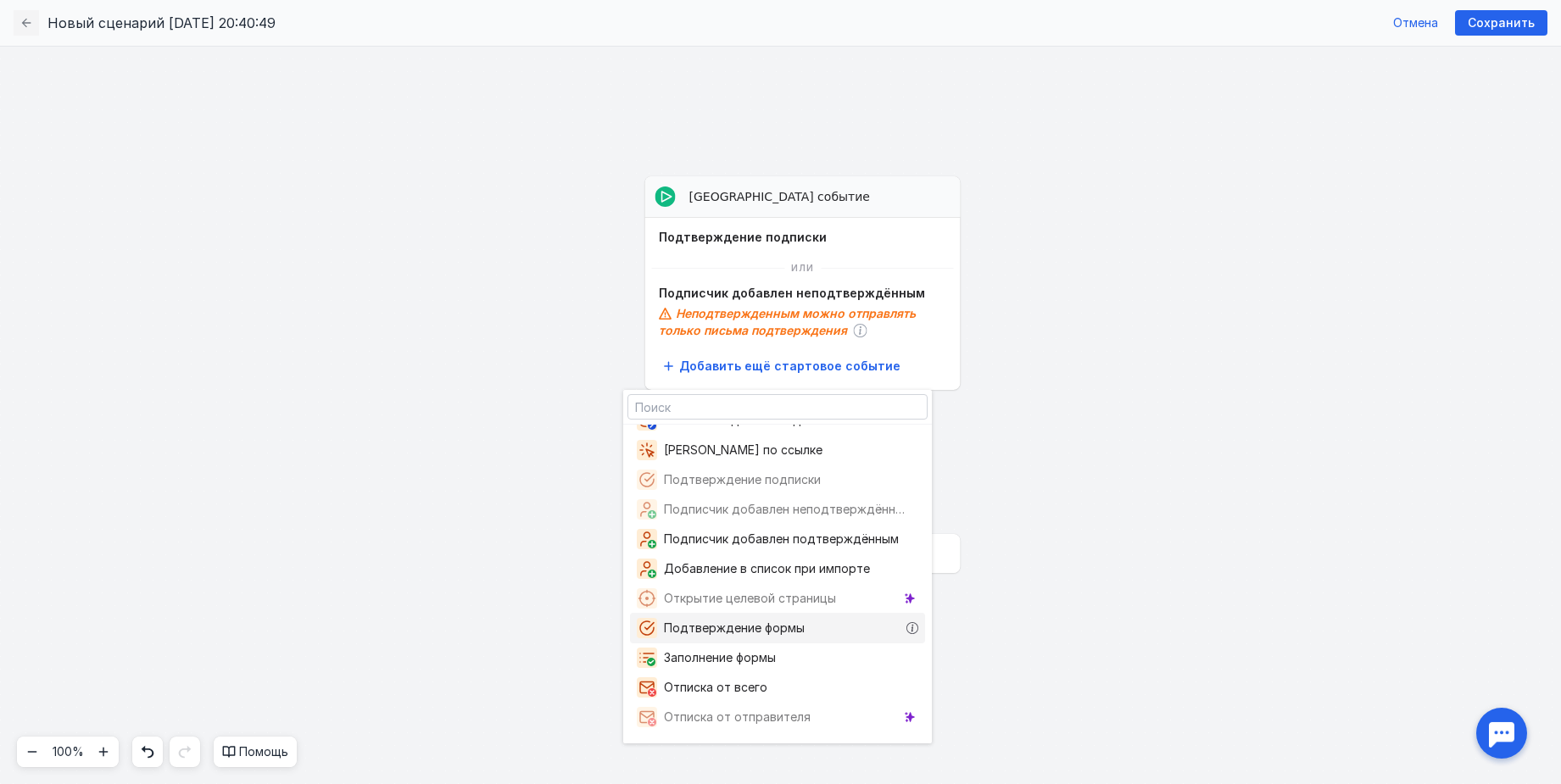
click at [819, 625] on div "Подтверждение формы" at bounding box center [777, 628] width 295 height 30
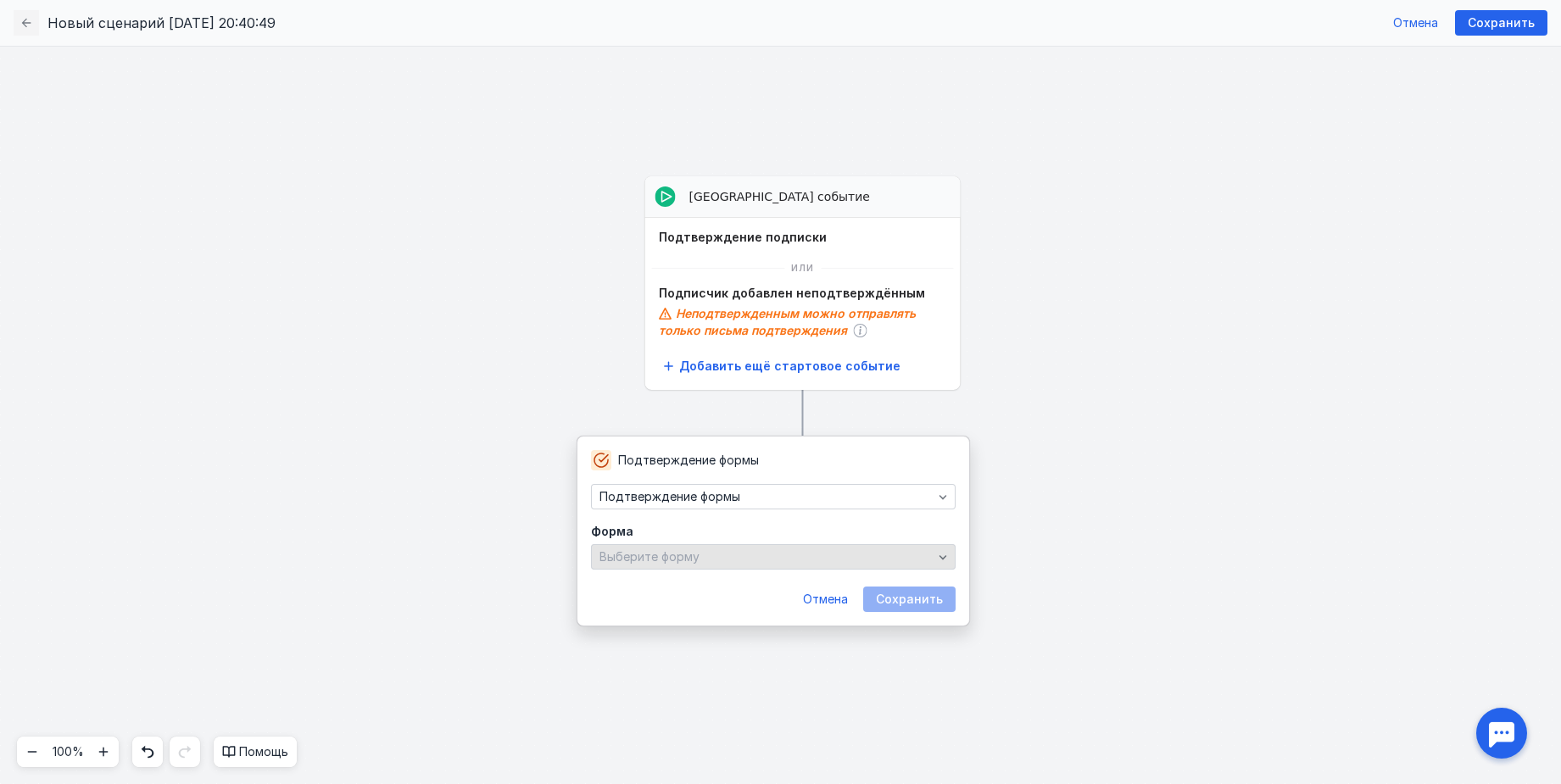
click at [813, 558] on div "Выберите форму" at bounding box center [765, 556] width 342 height 14
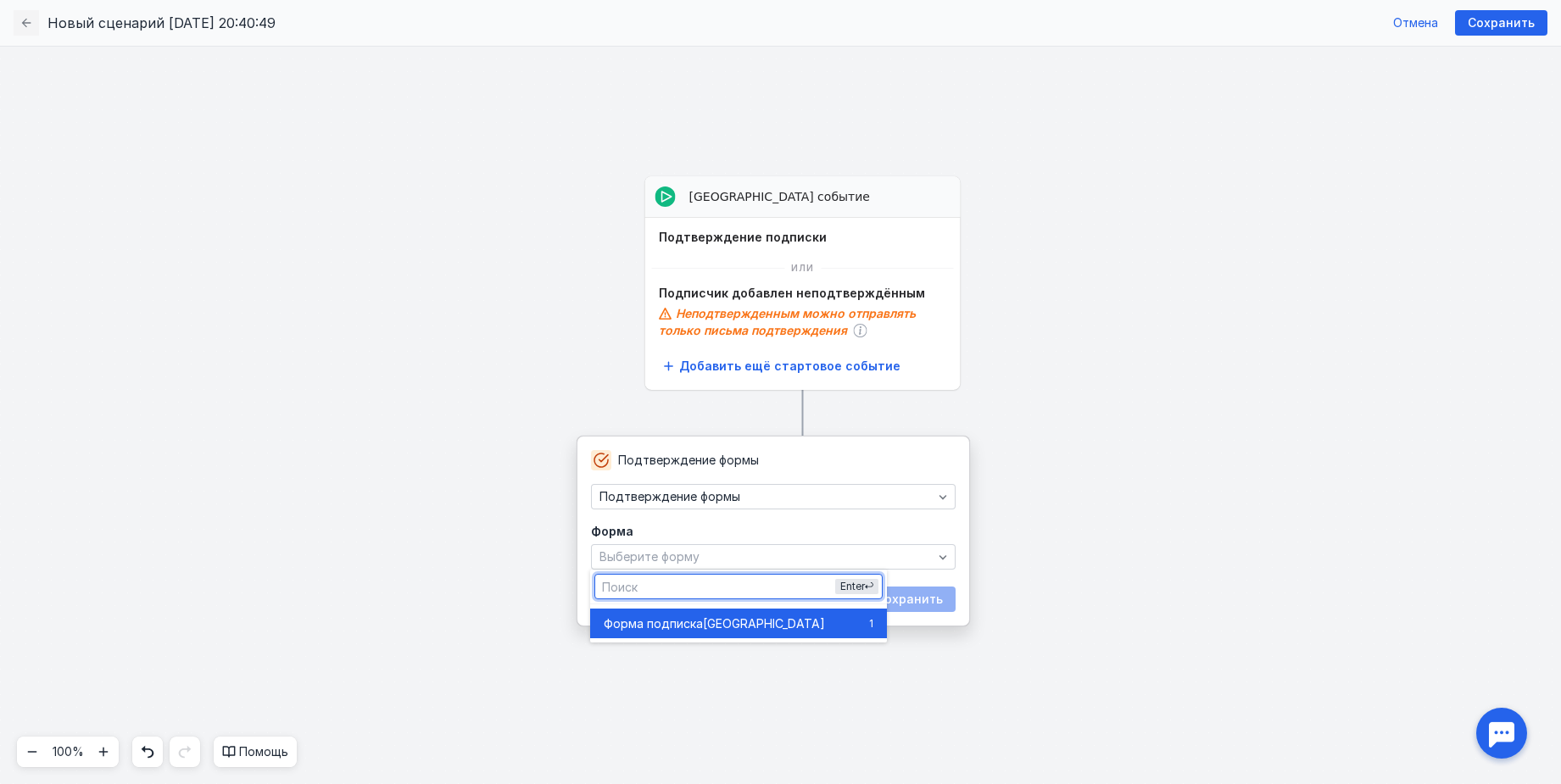
click at [792, 629] on div "Форма подписка [GEOGRAPHIC_DATA]" at bounding box center [732, 624] width 259 height 17
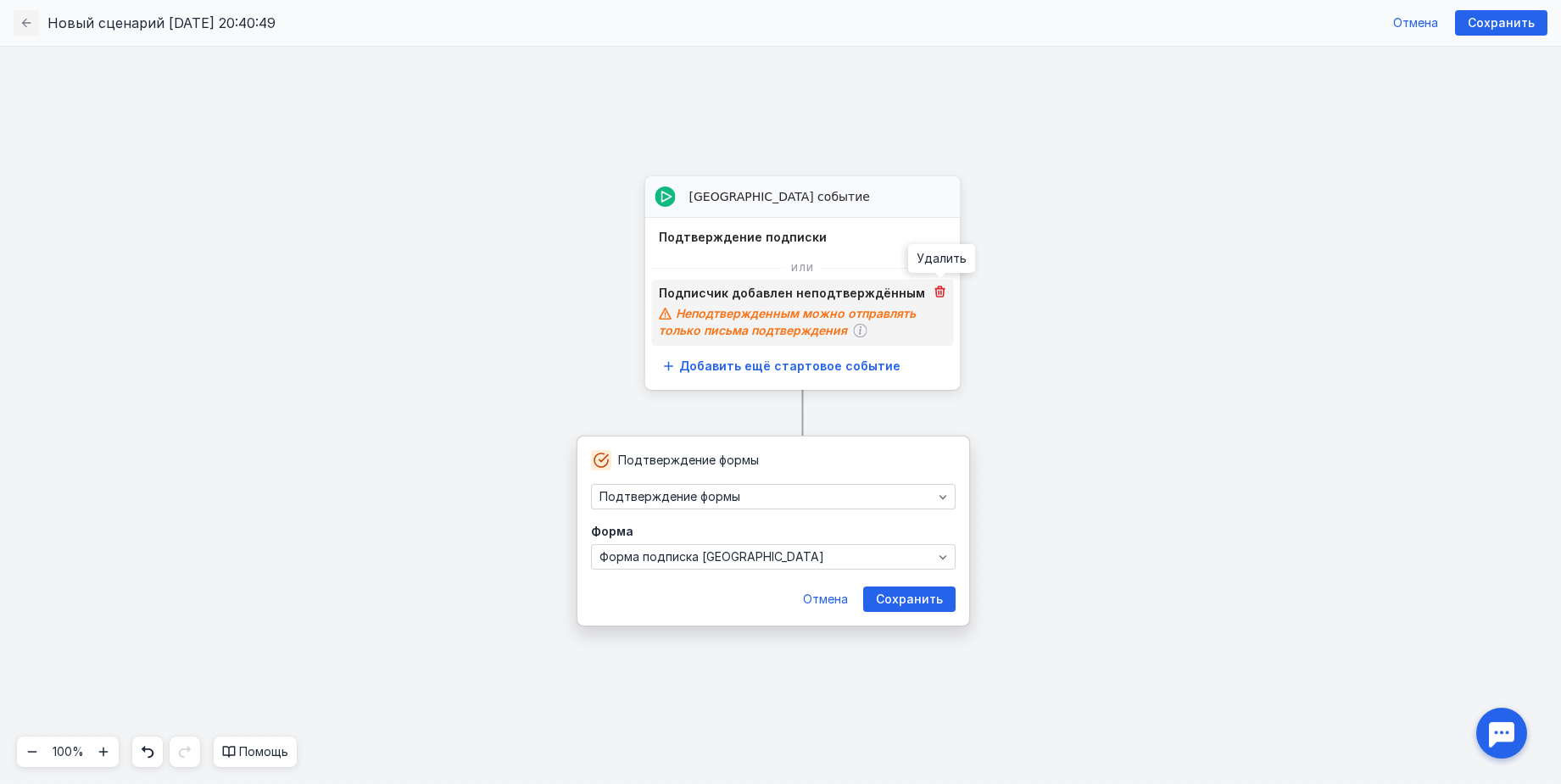
click at [942, 285] on icon at bounding box center [940, 292] width 13 height 13
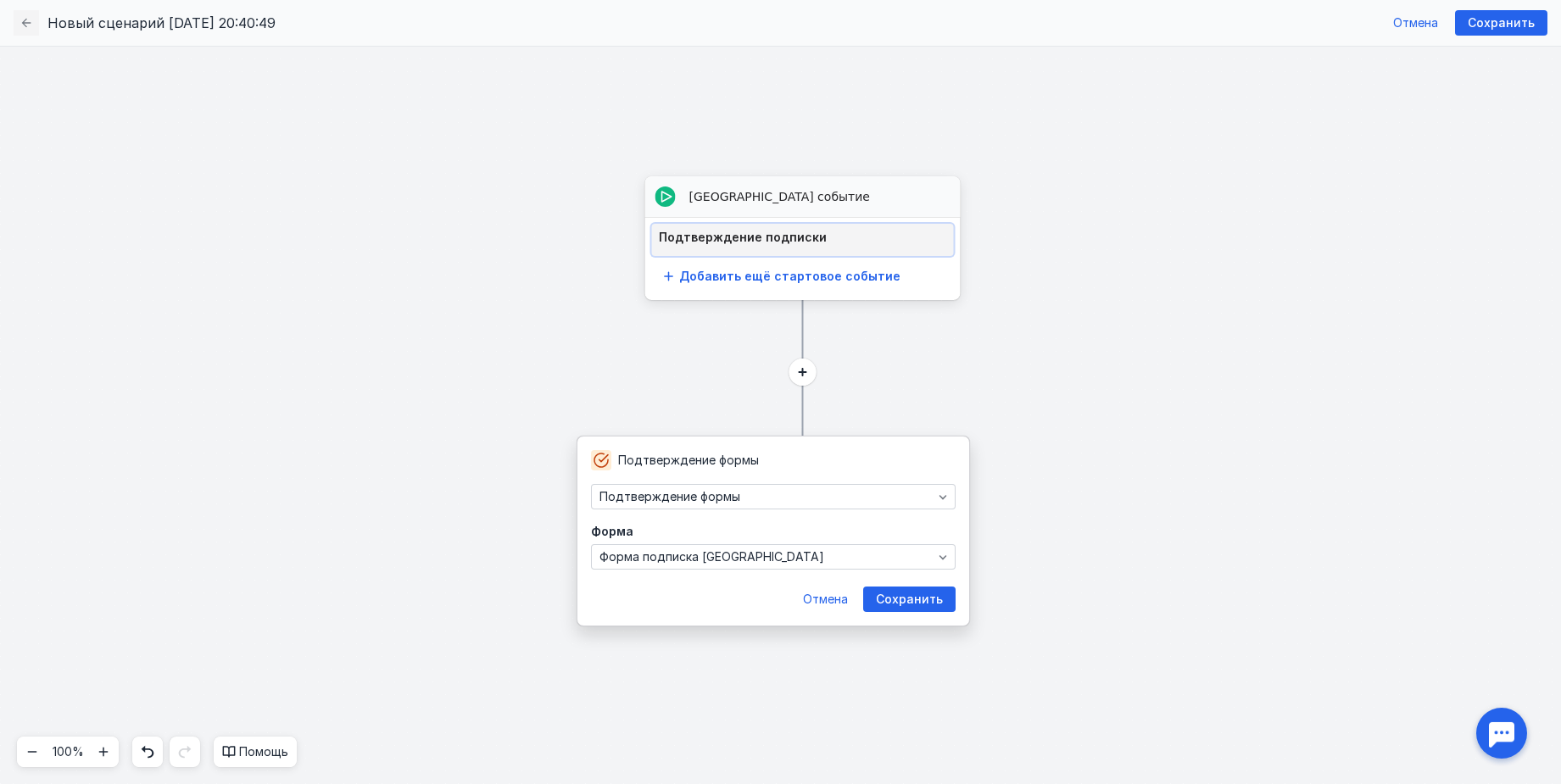
click at [942, 245] on div "Подтверждение подписки" at bounding box center [802, 240] width 302 height 32
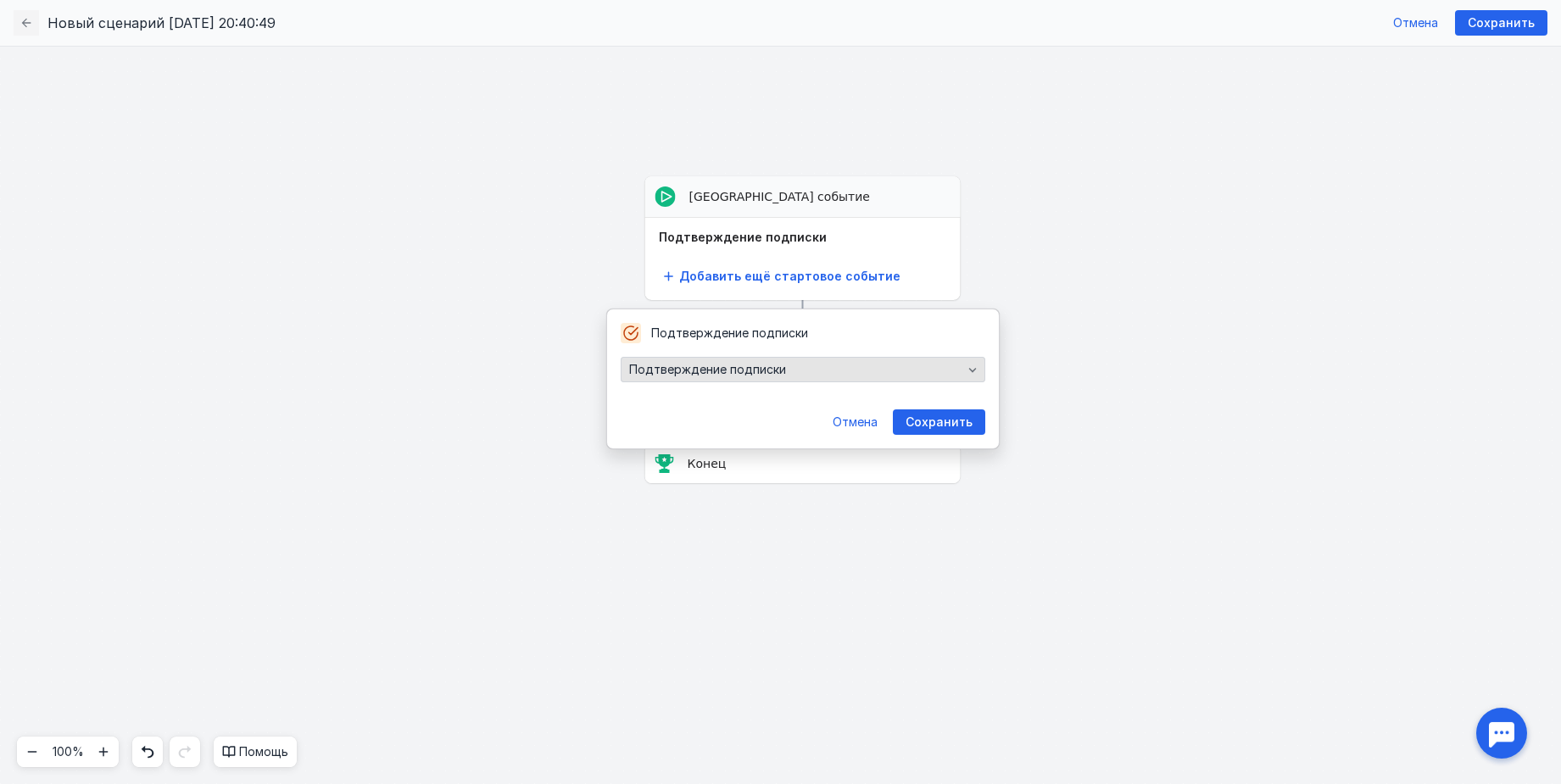
click at [861, 371] on div "Подтверждение подписки" at bounding box center [796, 369] width 342 height 14
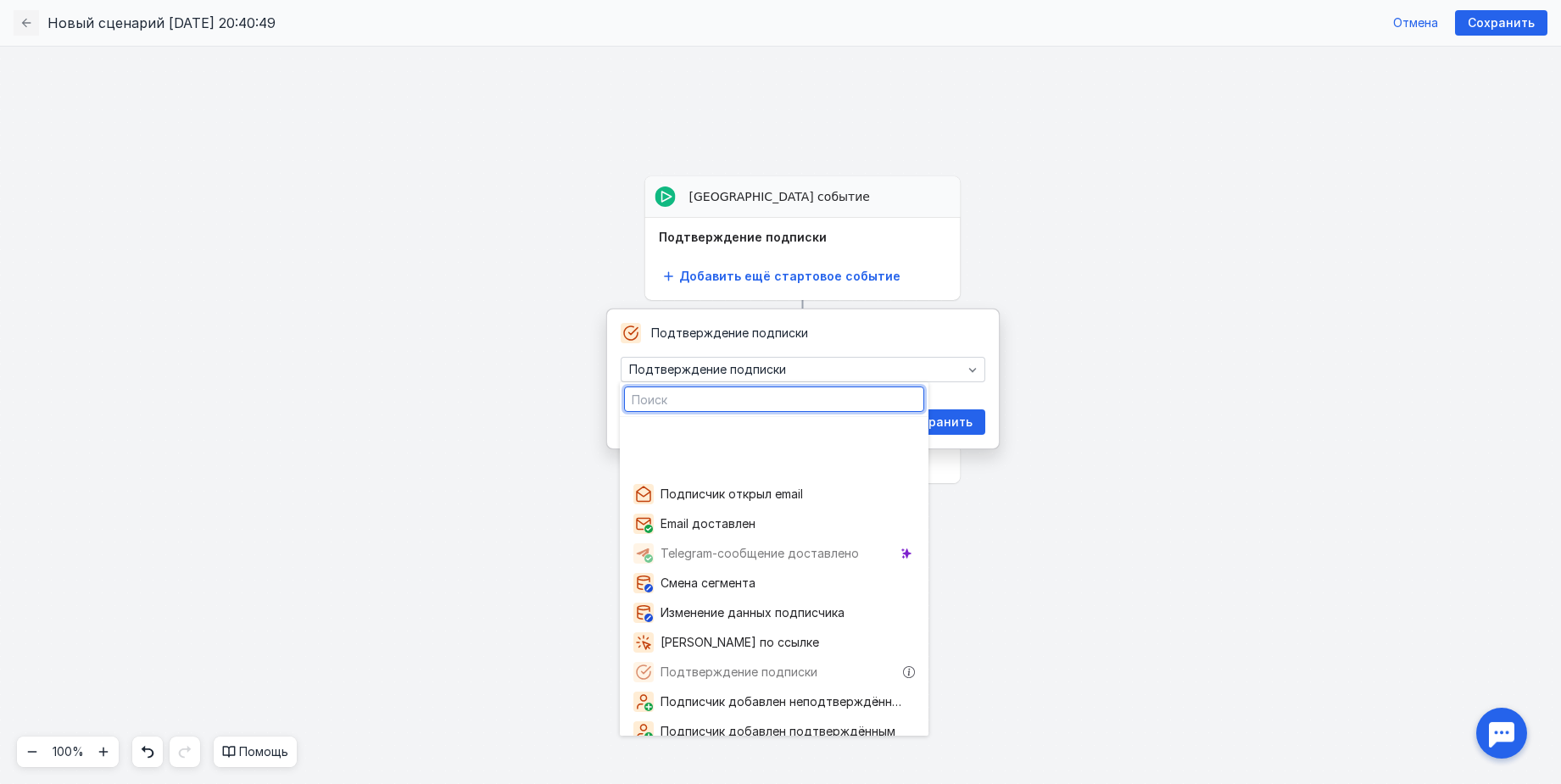
scroll to position [94, 0]
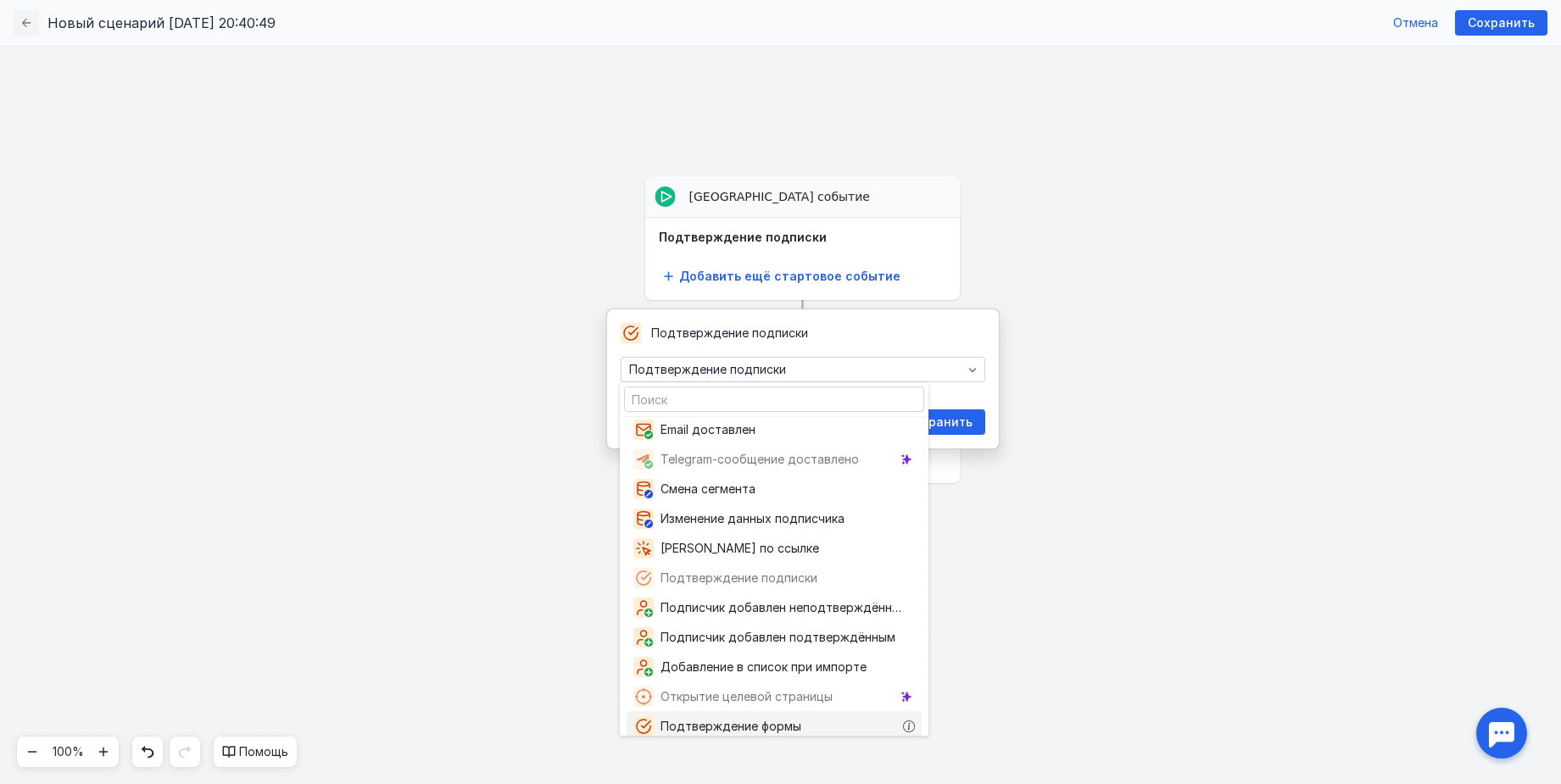
click at [810, 719] on div "Подтверждение формы" at bounding box center [773, 726] width 295 height 30
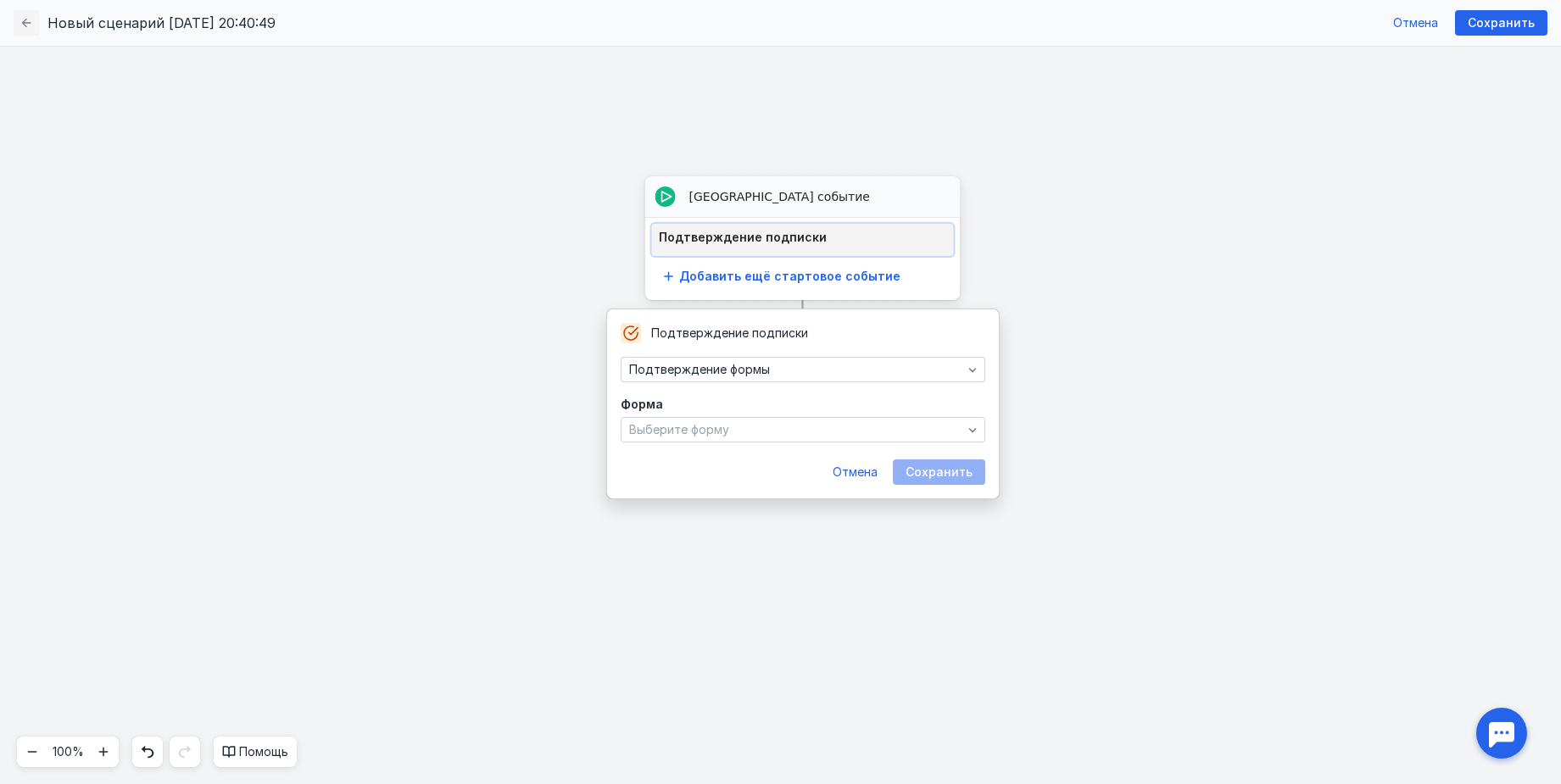
click at [822, 237] on div "Подтверждение подписки" at bounding box center [803, 237] width 288 height 13
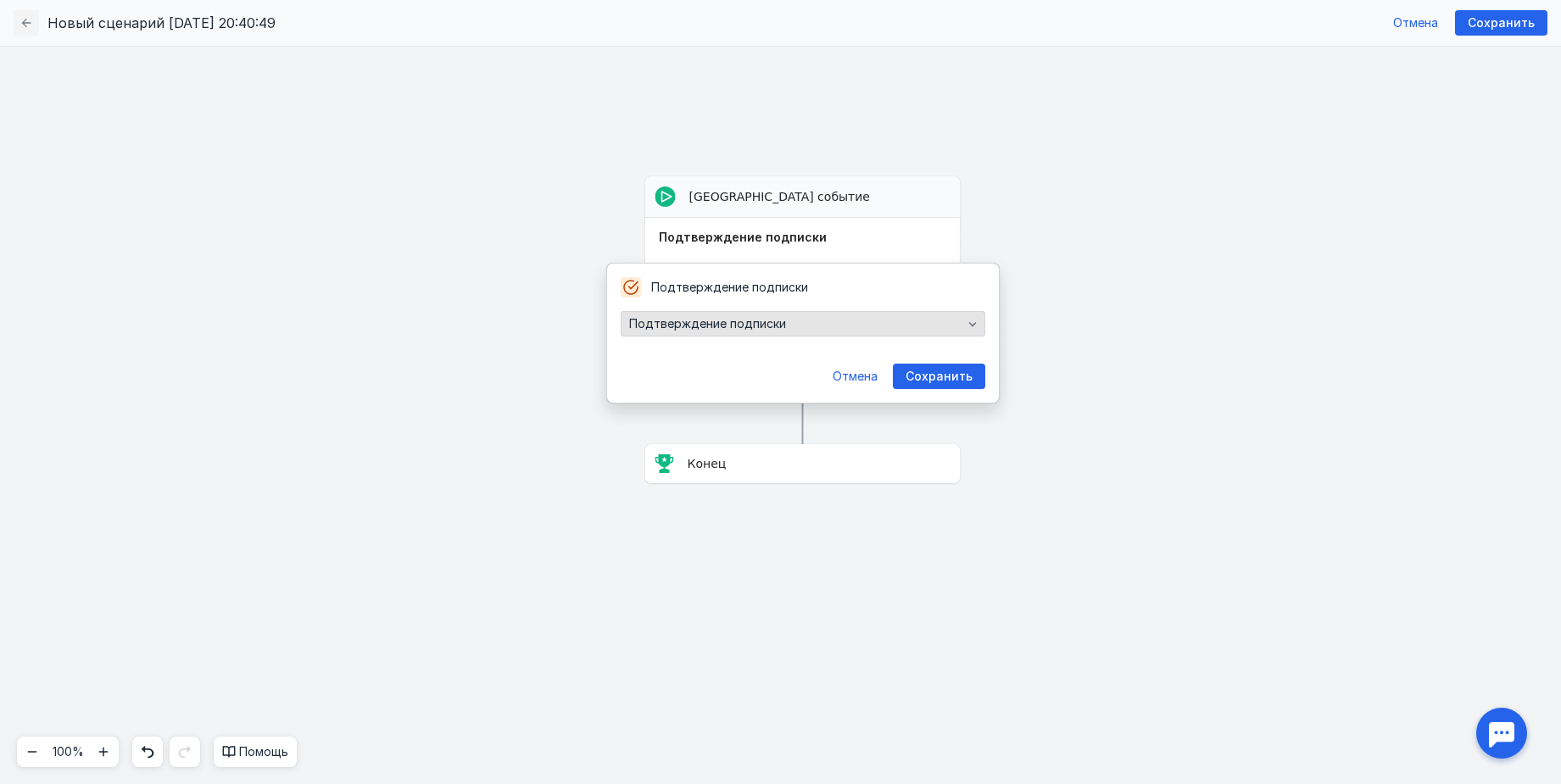
click at [813, 317] on div "Подтверждение подписки" at bounding box center [796, 324] width 342 height 14
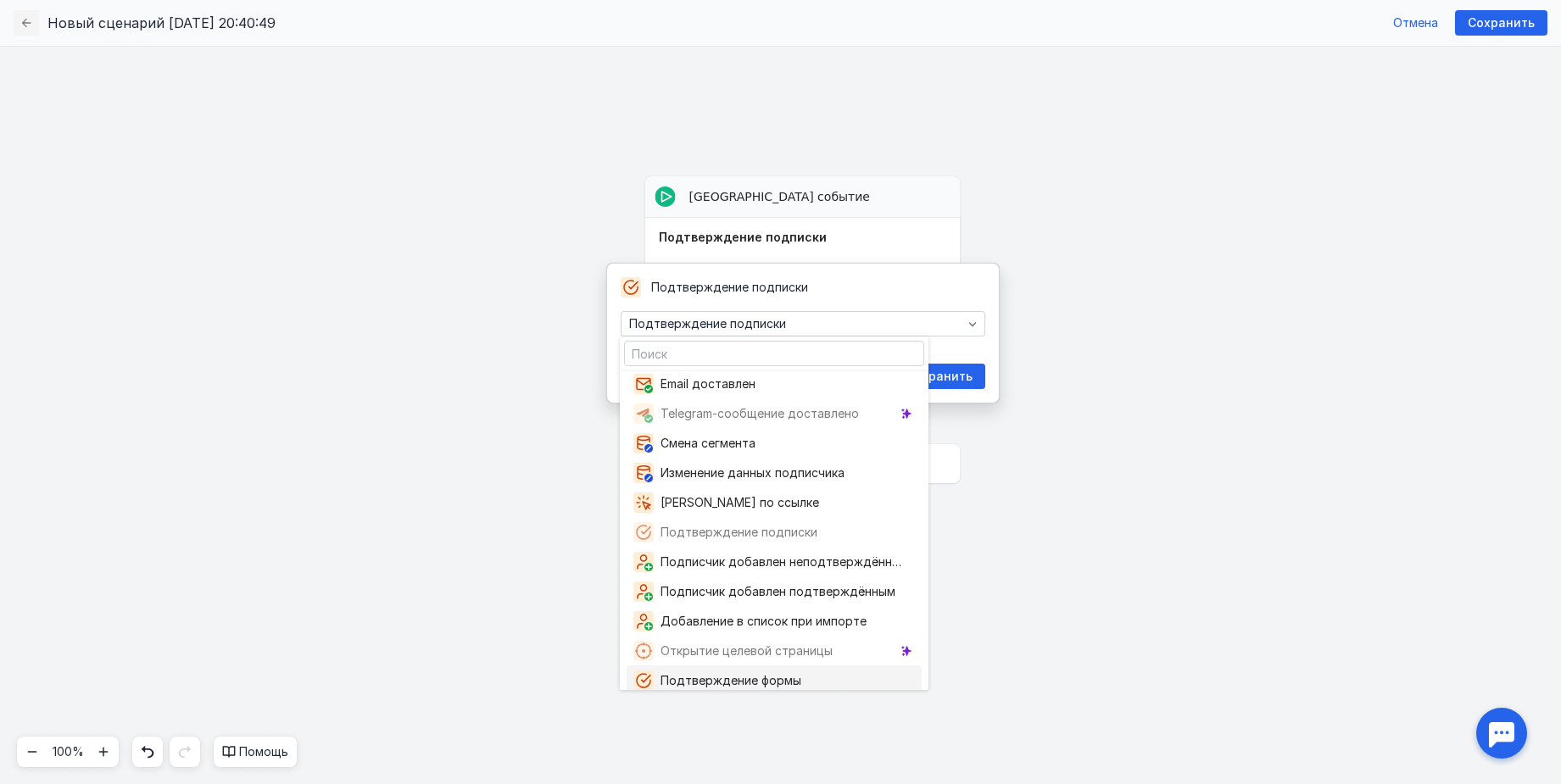
click at [782, 676] on span "Подтверждение формы" at bounding box center [730, 680] width 140 height 17
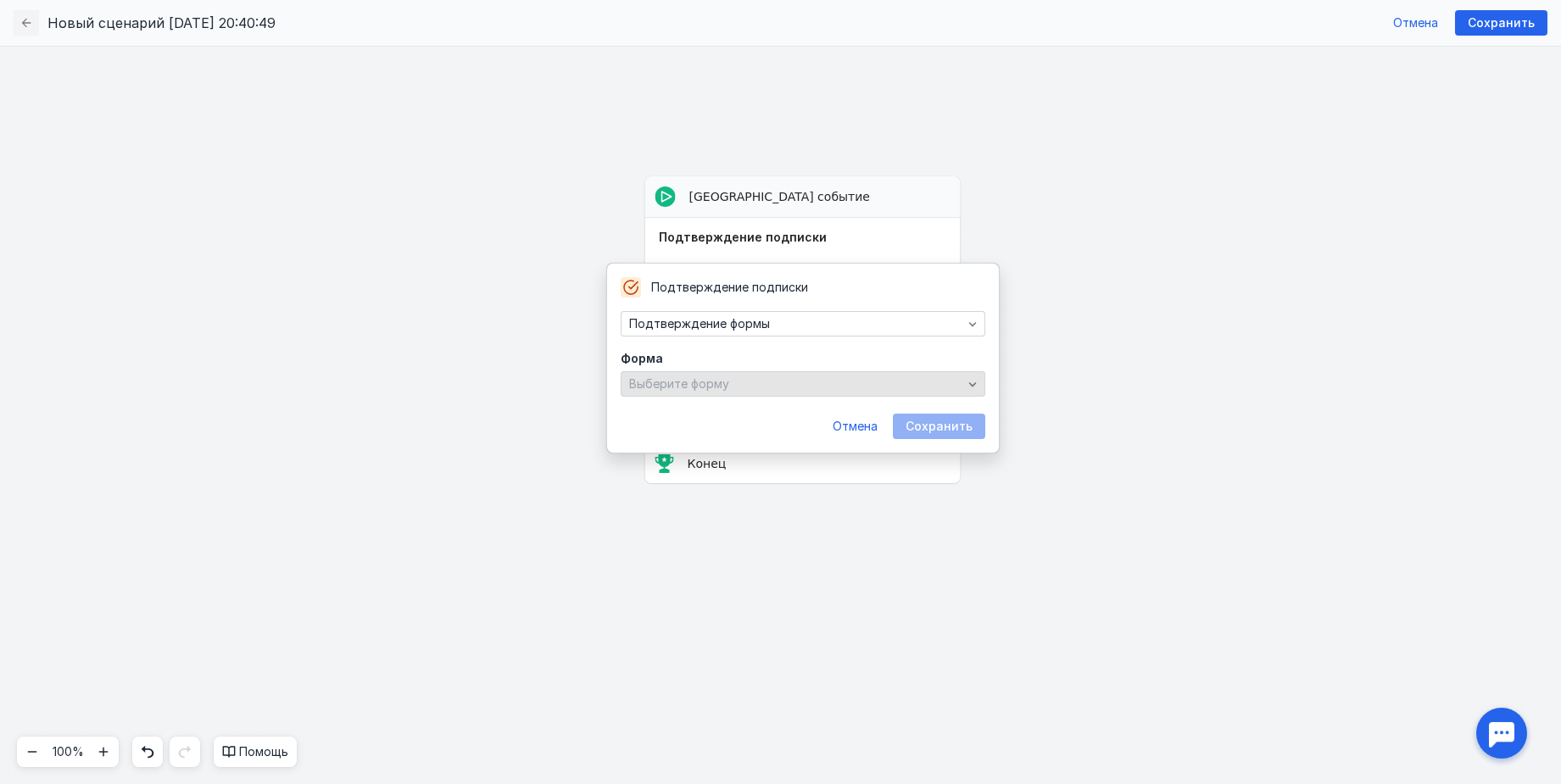
click at [883, 377] on div "Выберите форму" at bounding box center [796, 384] width 342 height 14
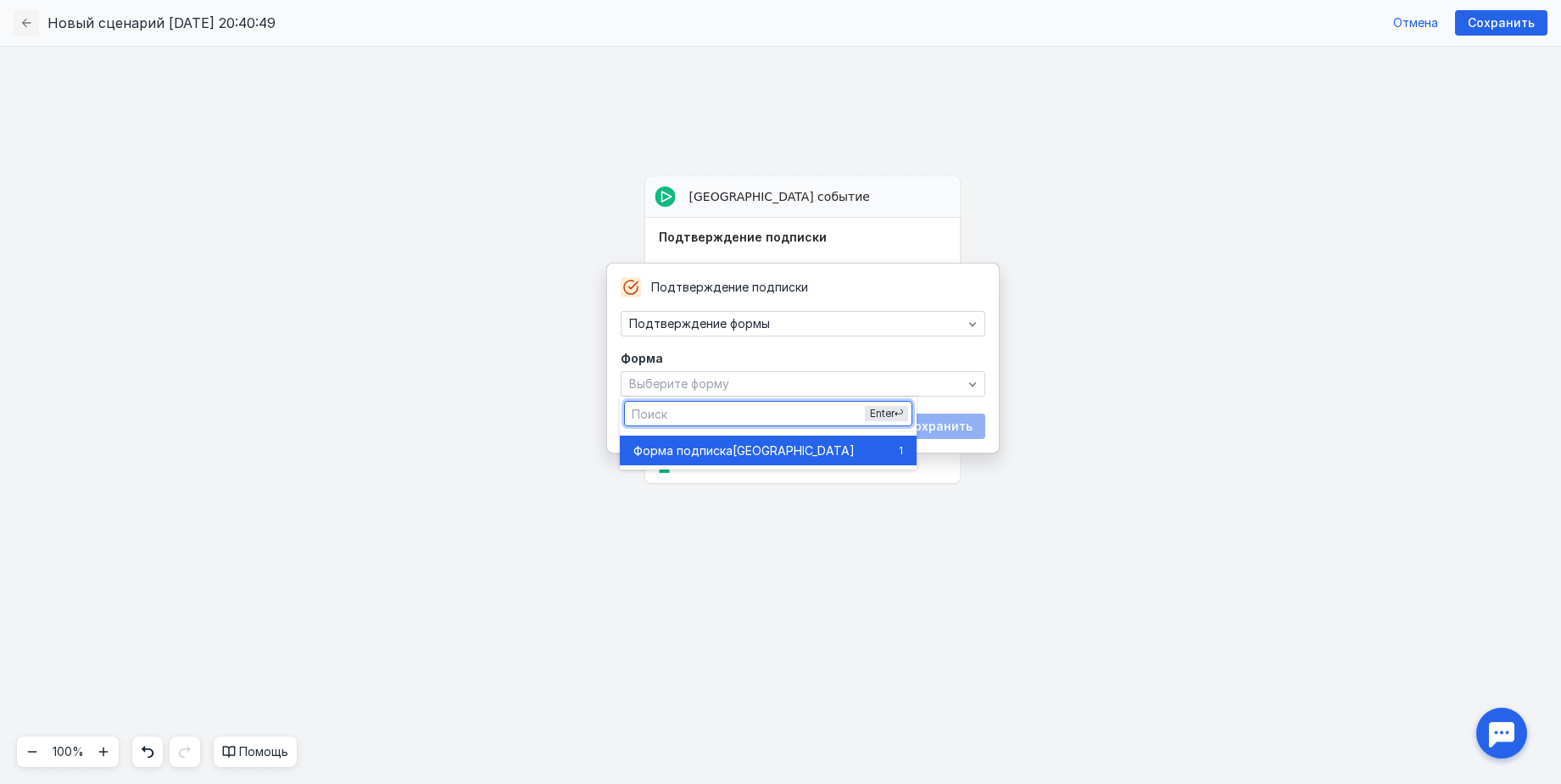
click at [803, 443] on div "Форма подписка [GEOGRAPHIC_DATA]" at bounding box center [763, 451] width 259 height 17
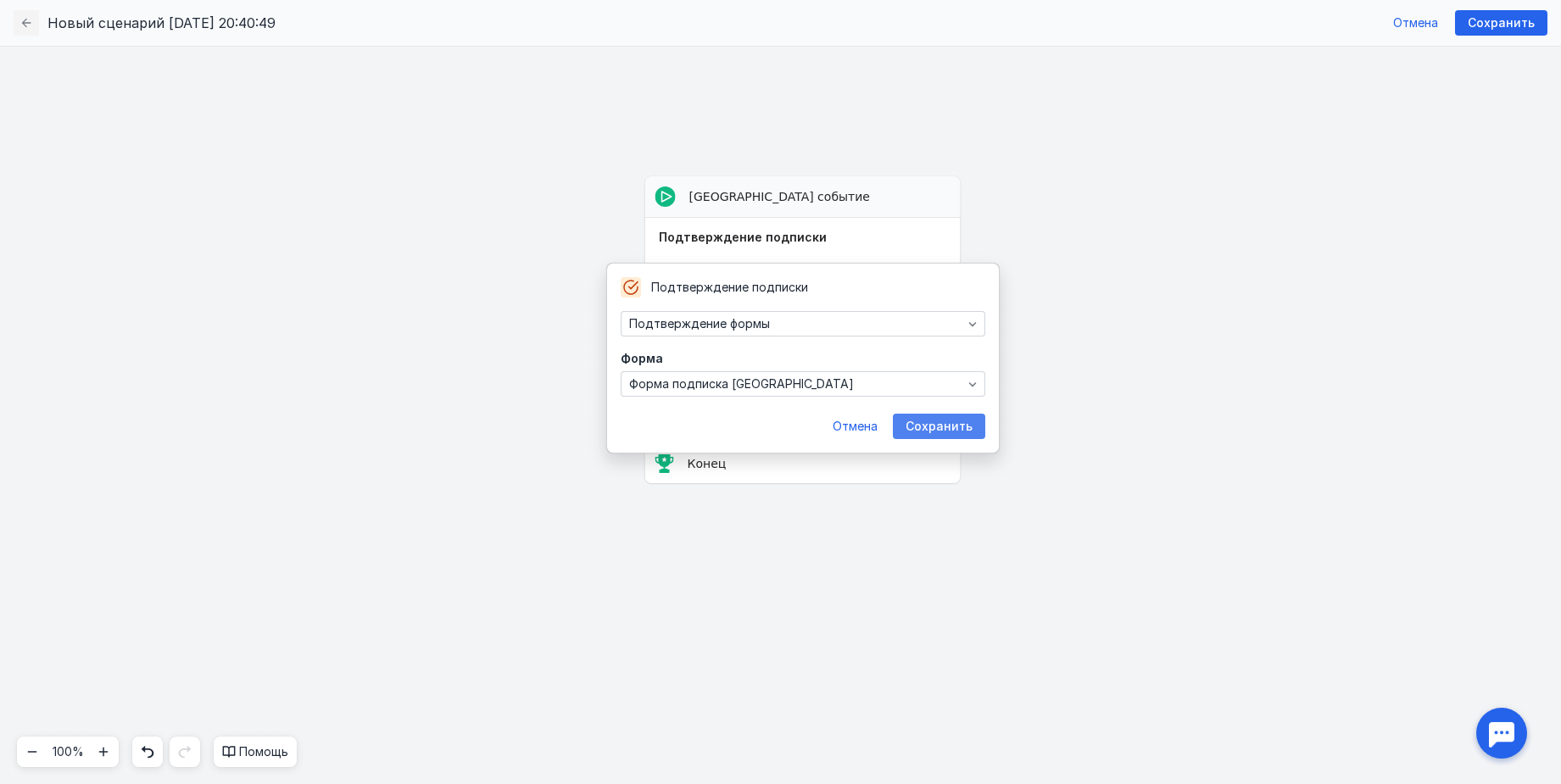
click at [939, 423] on span "Сохранить" at bounding box center [939, 426] width 67 height 14
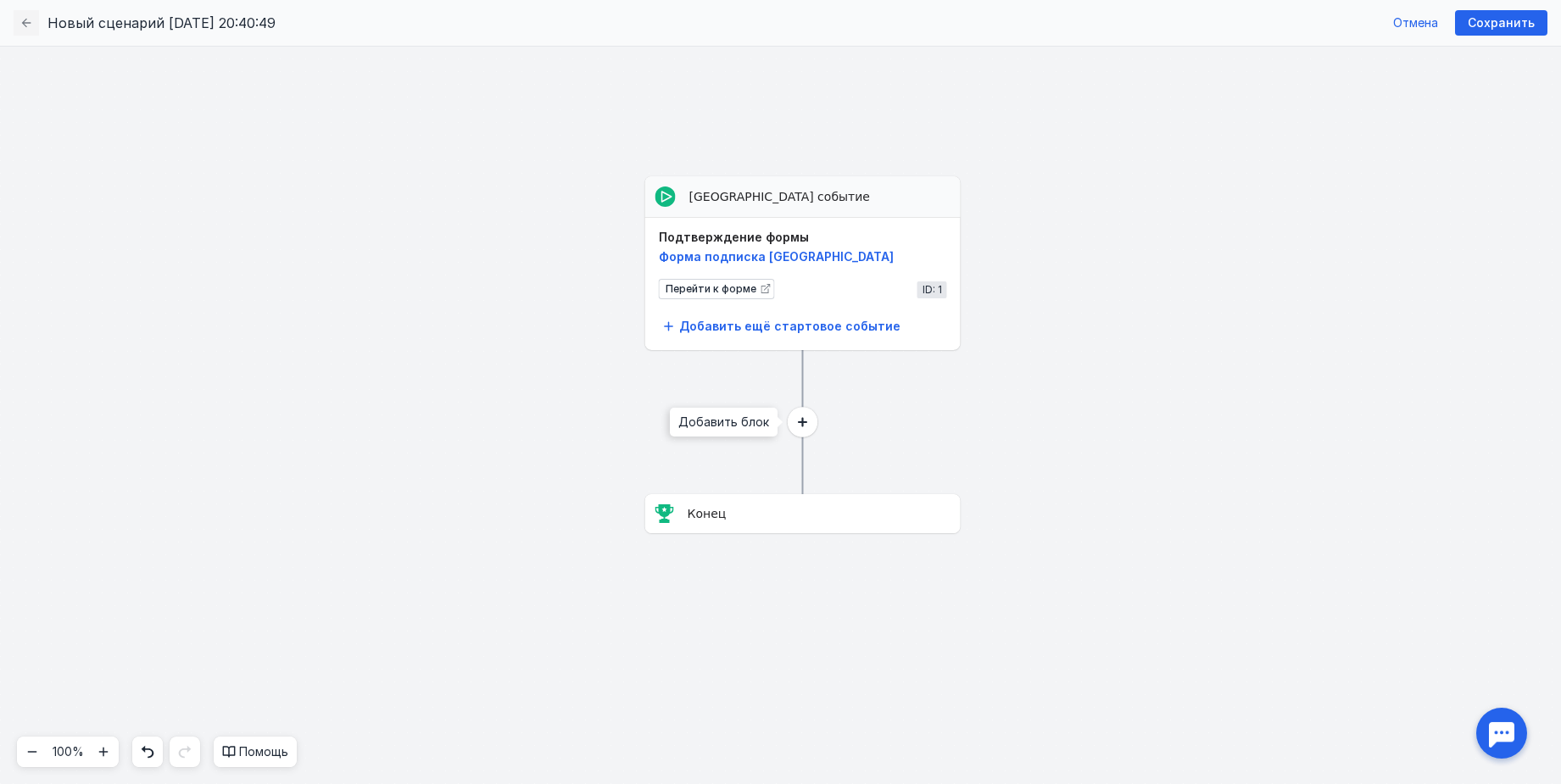
click at [802, 429] on circle at bounding box center [803, 422] width 30 height 30
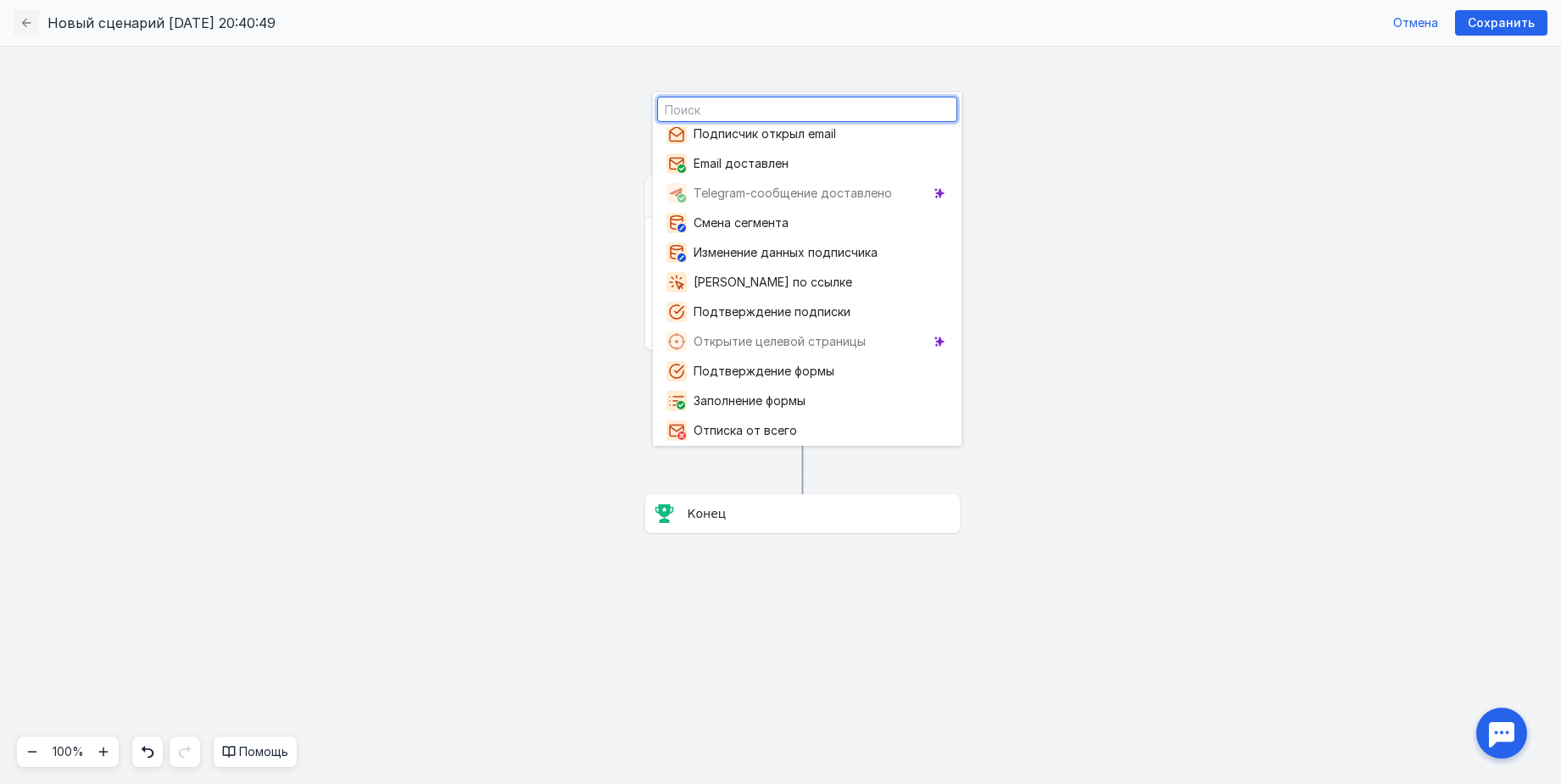
scroll to position [318, 0]
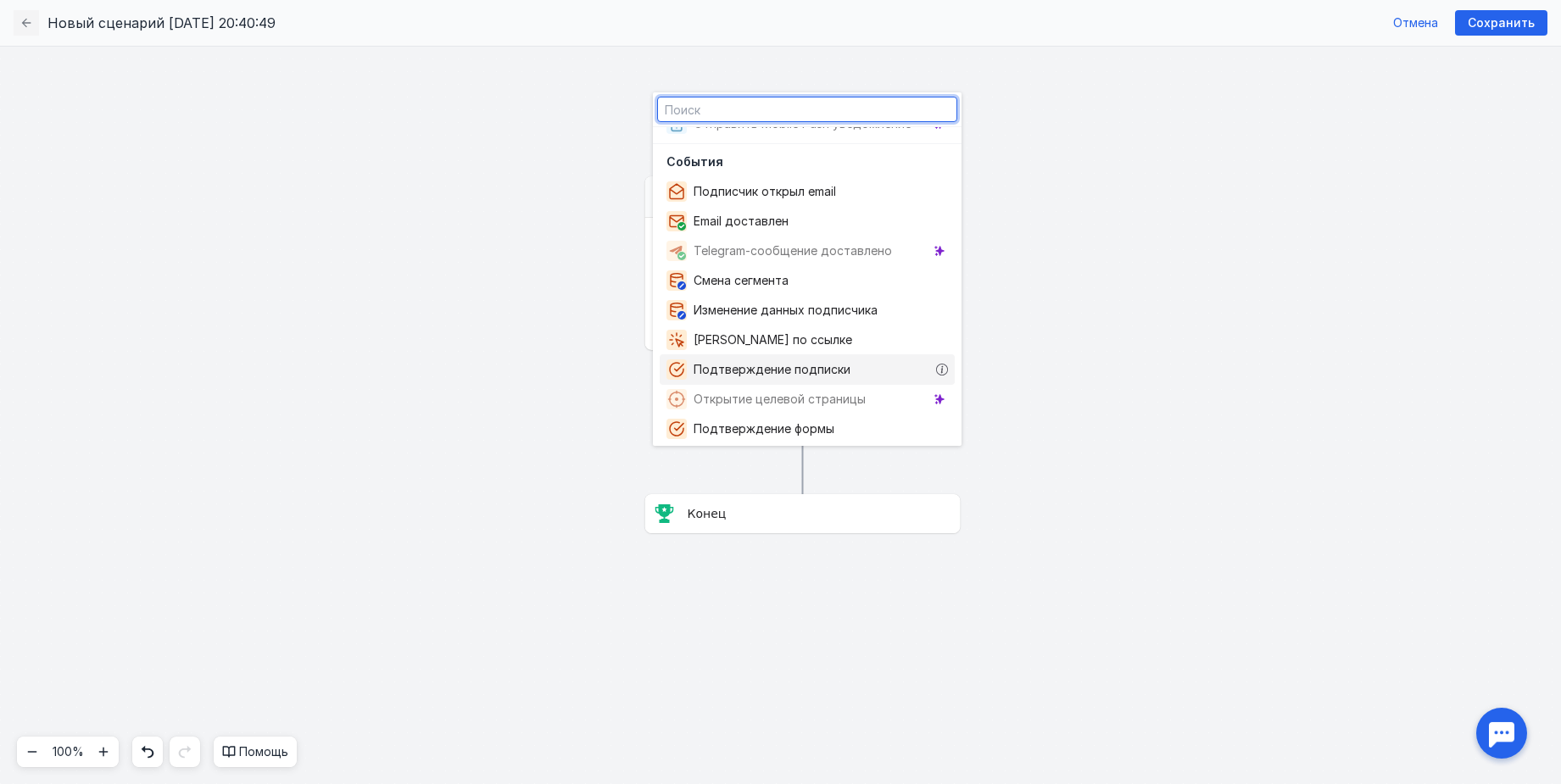
click at [840, 376] on span "Подтверждение подписки" at bounding box center [776, 370] width 164 height 17
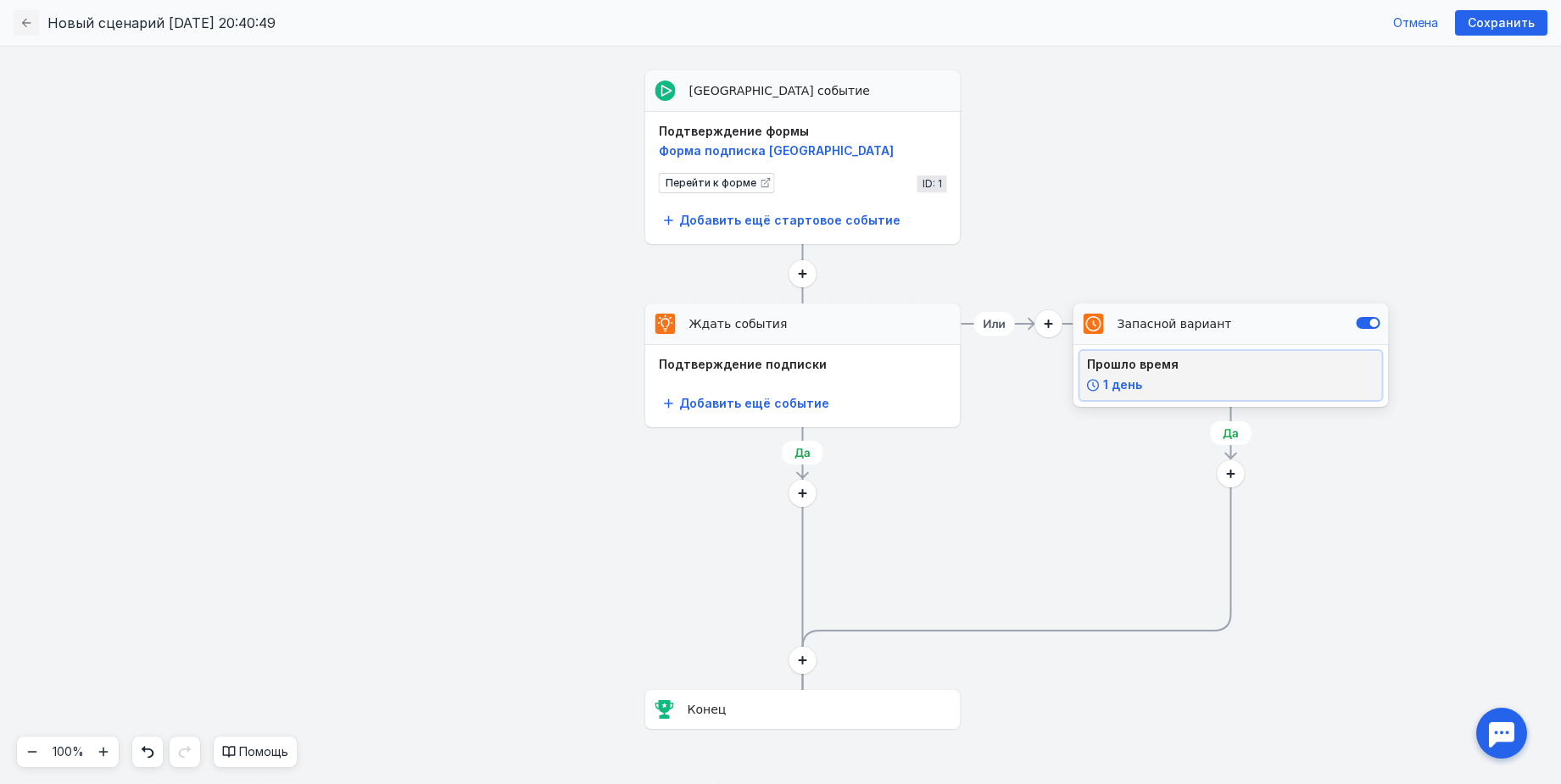
click at [1175, 370] on div "Прошло время" at bounding box center [1231, 364] width 288 height 13
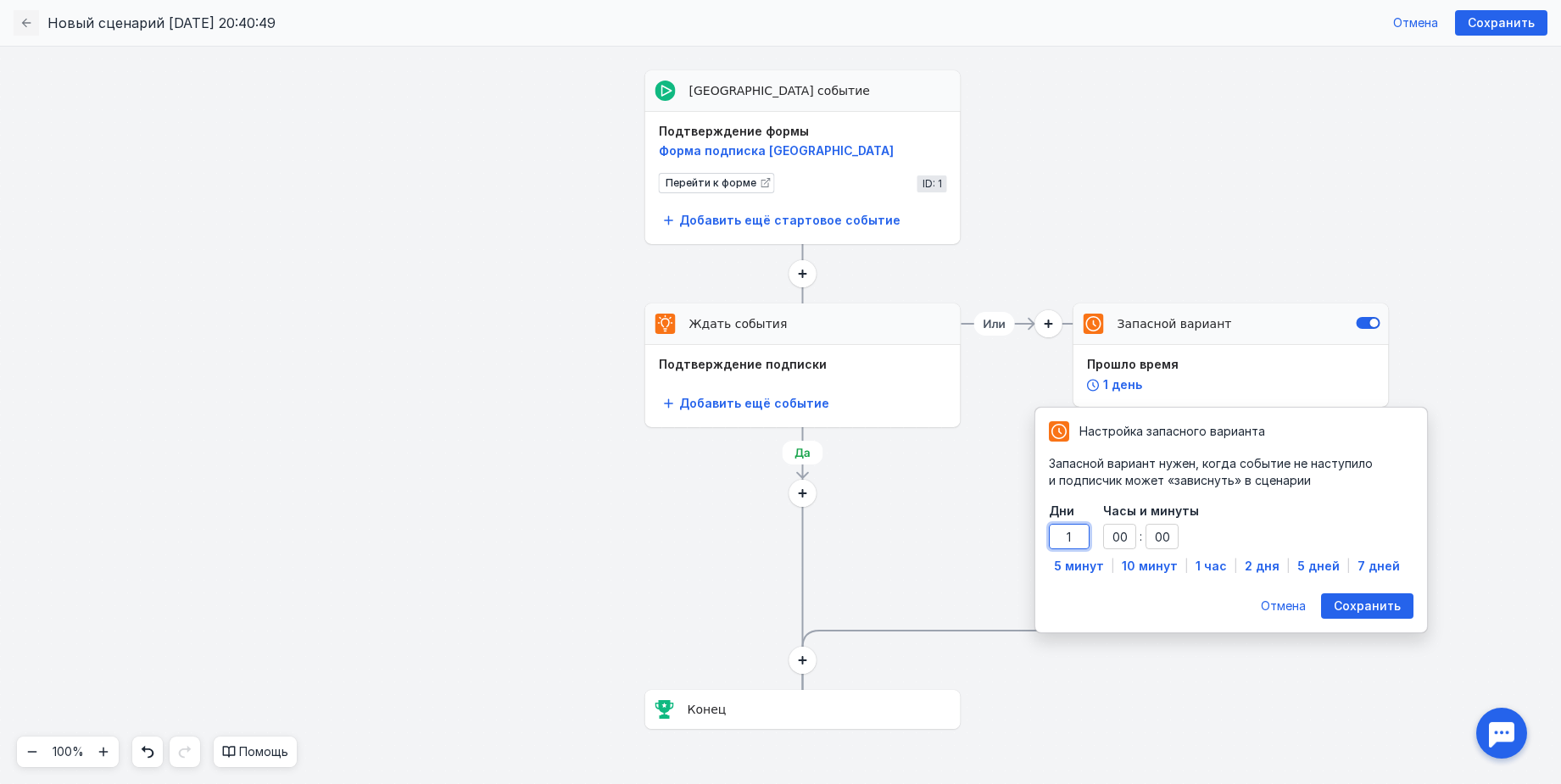
click at [1070, 538] on input "1" at bounding box center [1070, 536] width 41 height 25
drag, startPoint x: 1075, startPoint y: 536, endPoint x: 1058, endPoint y: 536, distance: 17.0
click at [1058, 536] on input "1" at bounding box center [1070, 536] width 41 height 25
type input "1"
click at [1382, 616] on div "Сохранить" at bounding box center [1367, 605] width 92 height 25
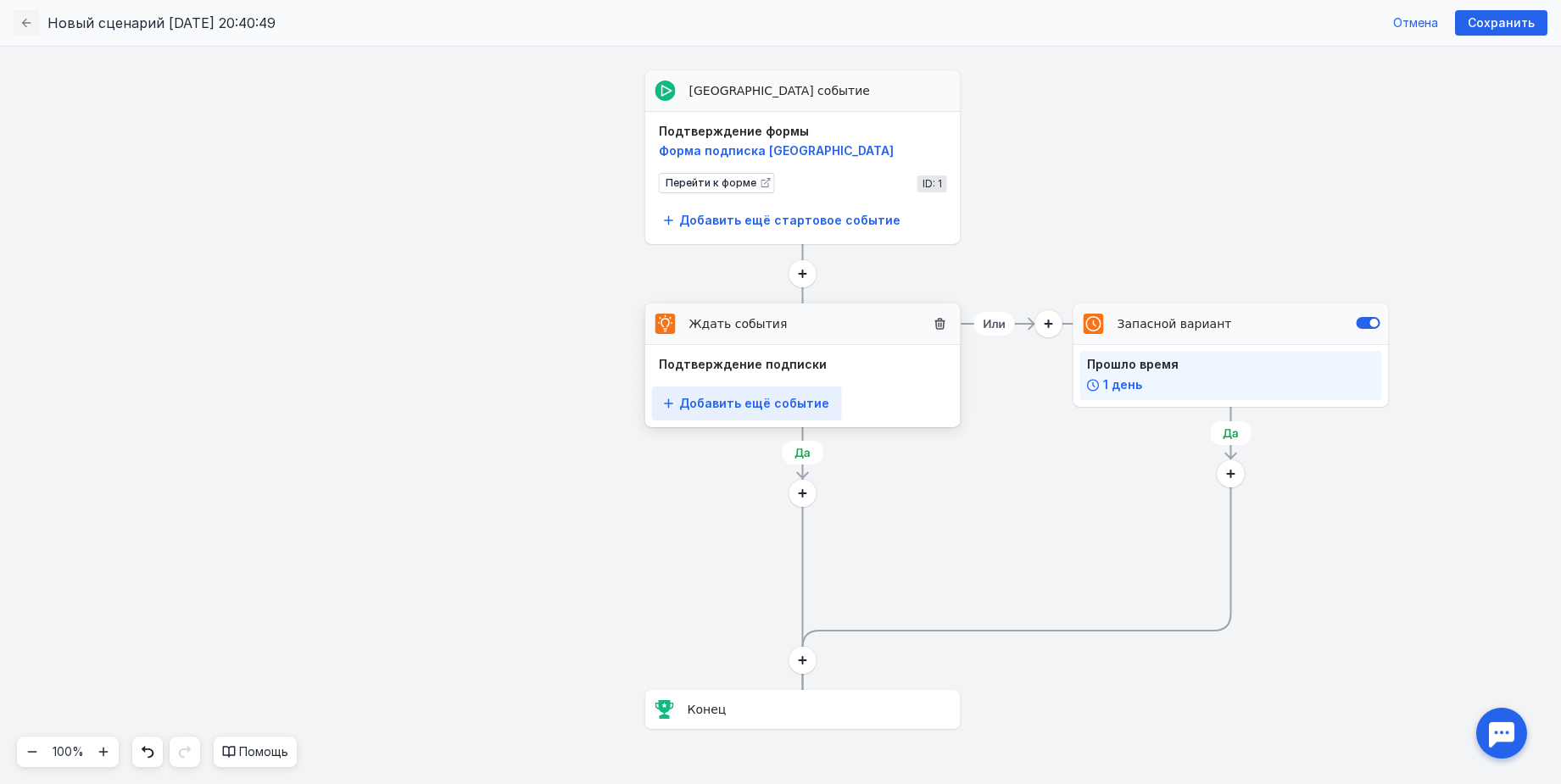
click at [752, 397] on span "Добавить ещё событие" at bounding box center [753, 403] width 150 height 14
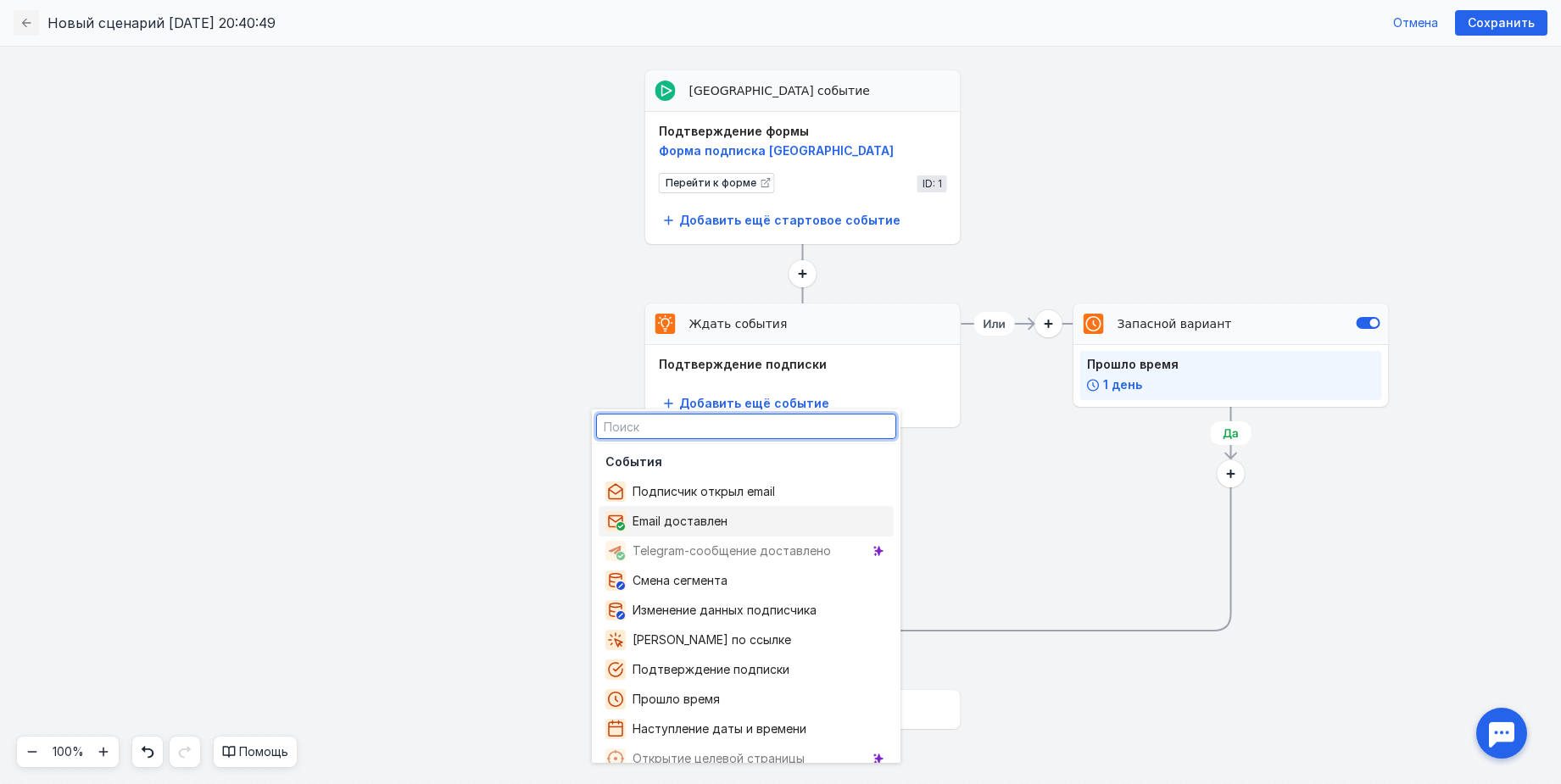
click at [1308, 577] on div "Стартовое событие Выберите событие Запасной вариант Прошло время 1 день Стартов…" at bounding box center [780, 309] width 1561 height 738
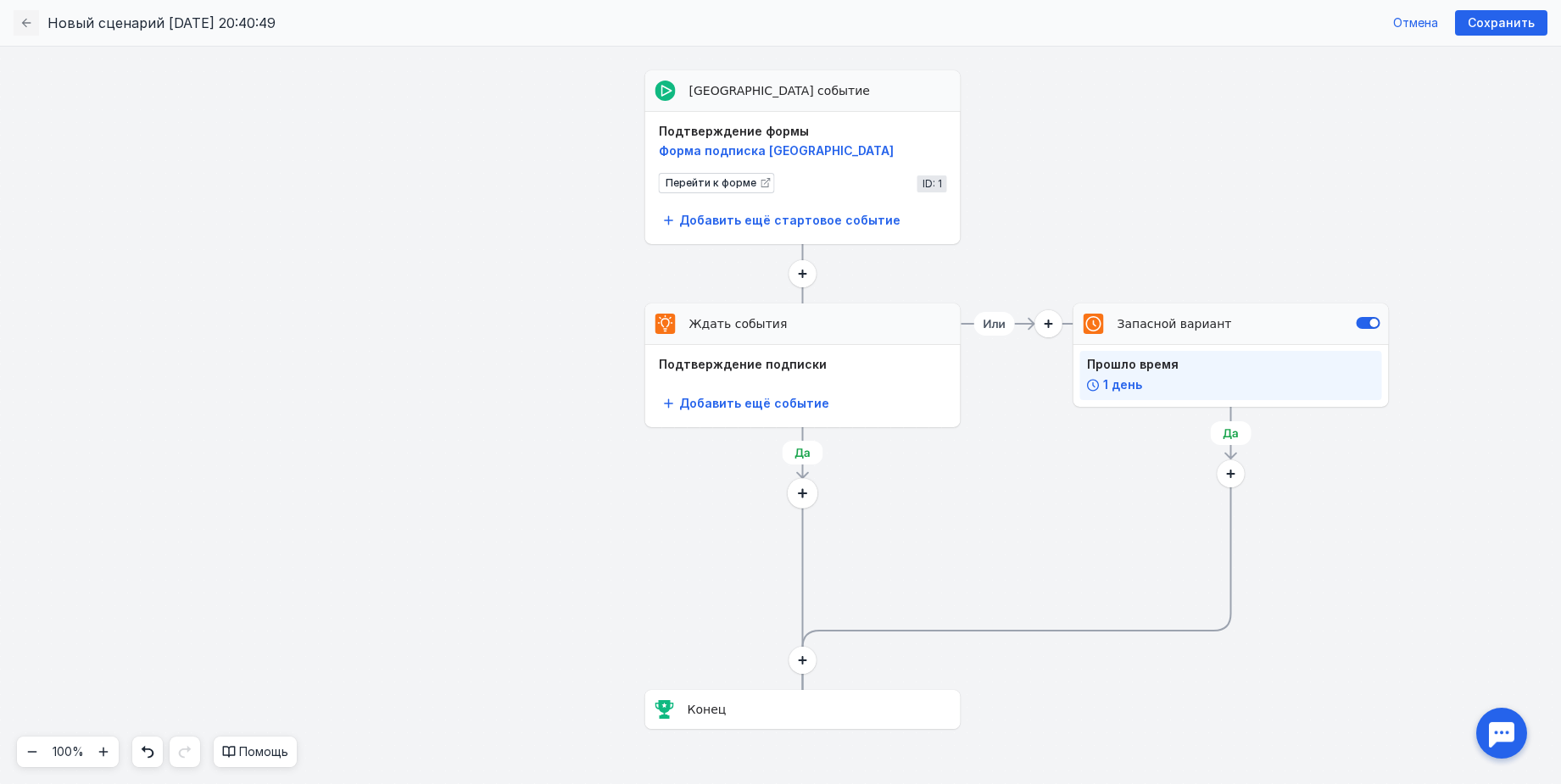
click at [805, 505] on circle at bounding box center [803, 493] width 30 height 30
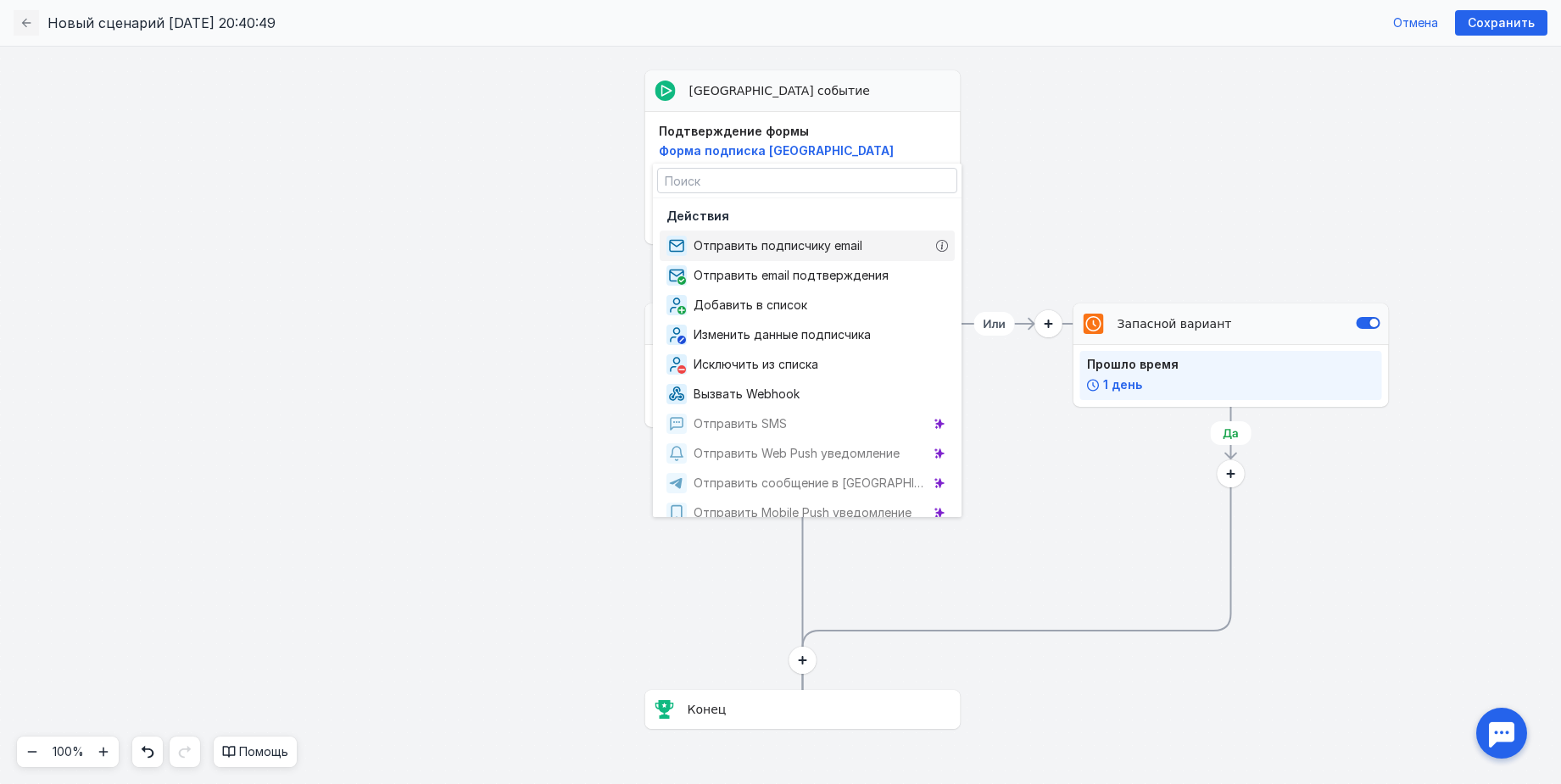
click at [815, 248] on span "Отправить подписчику email" at bounding box center [781, 246] width 175 height 17
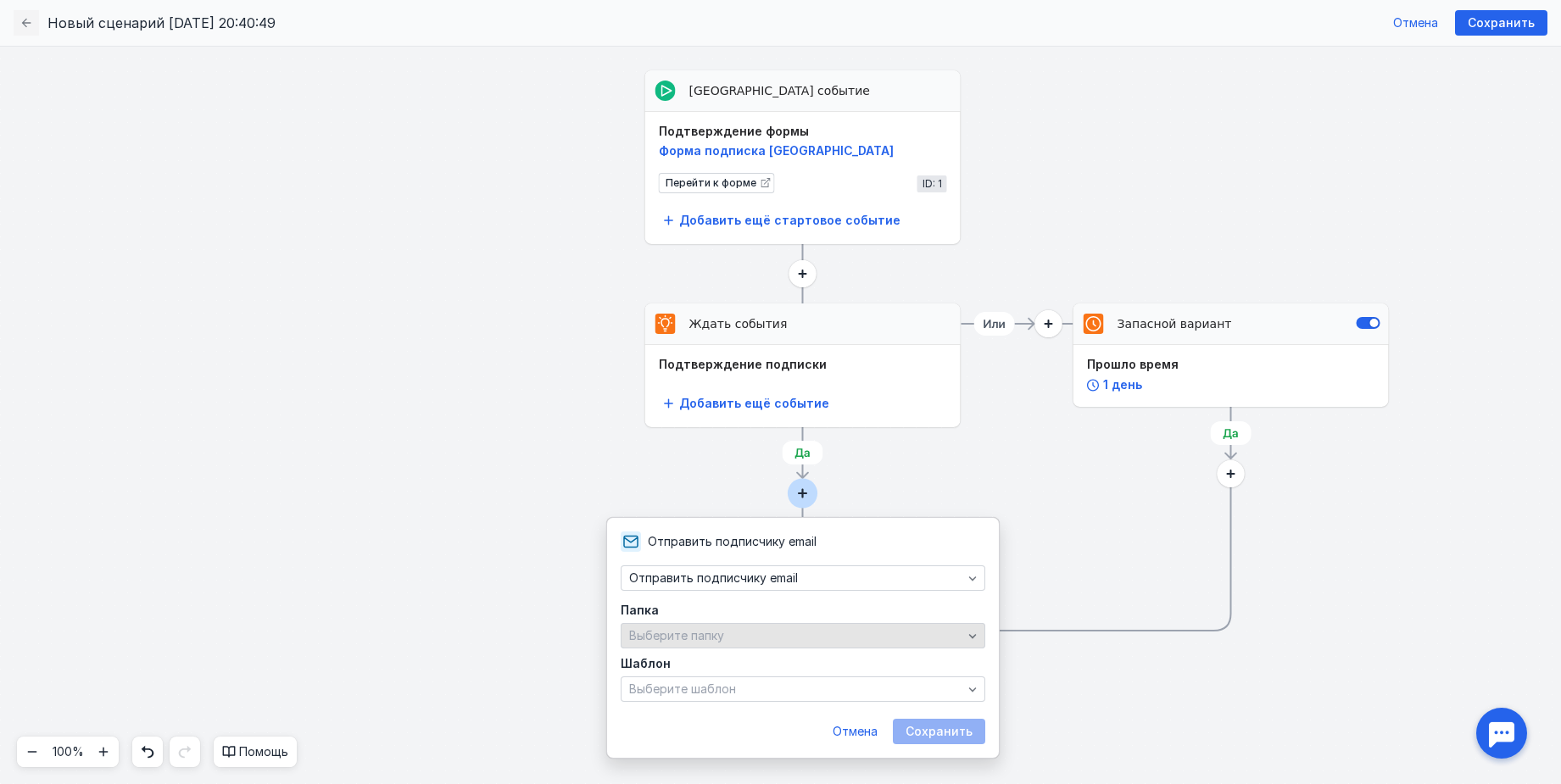
click at [816, 636] on div "Выберите папку" at bounding box center [796, 635] width 342 height 14
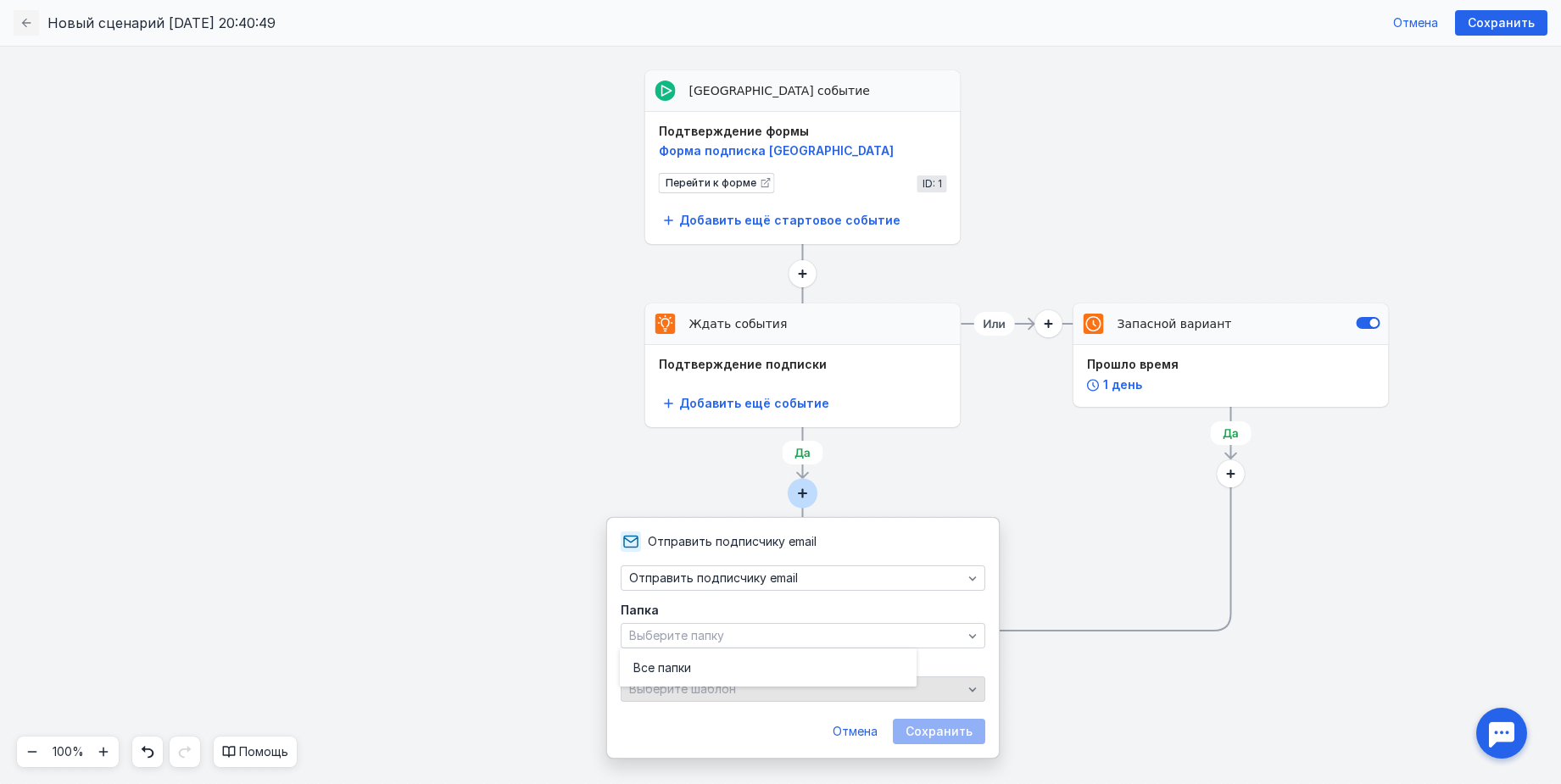
click at [943, 680] on div "Выберите шаблон" at bounding box center [802, 689] width 364 height 25
click at [939, 692] on div "Выберите шаблон" at bounding box center [796, 689] width 342 height 14
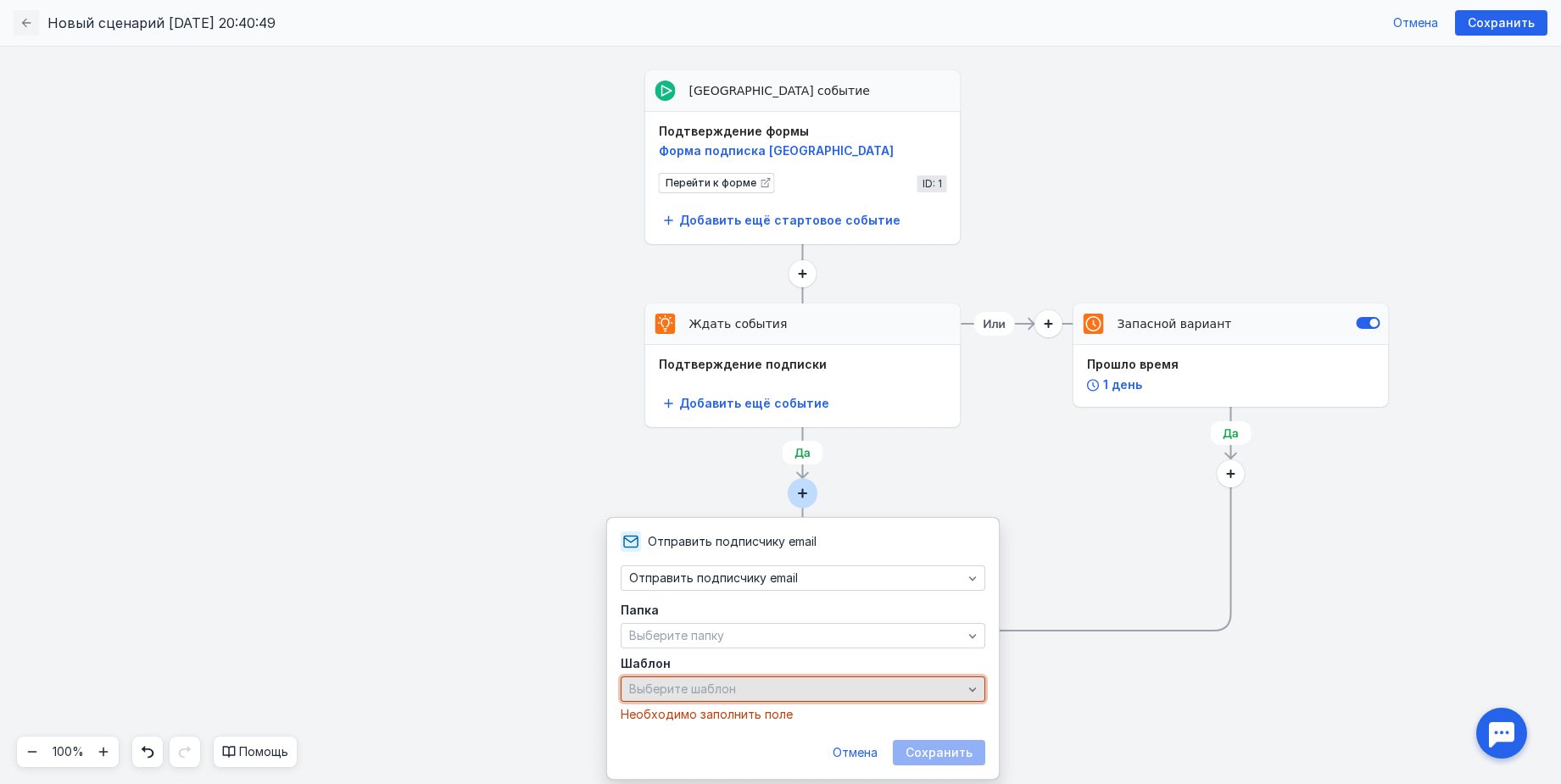
click at [787, 701] on div "Выберите шаблон" at bounding box center [802, 689] width 364 height 25
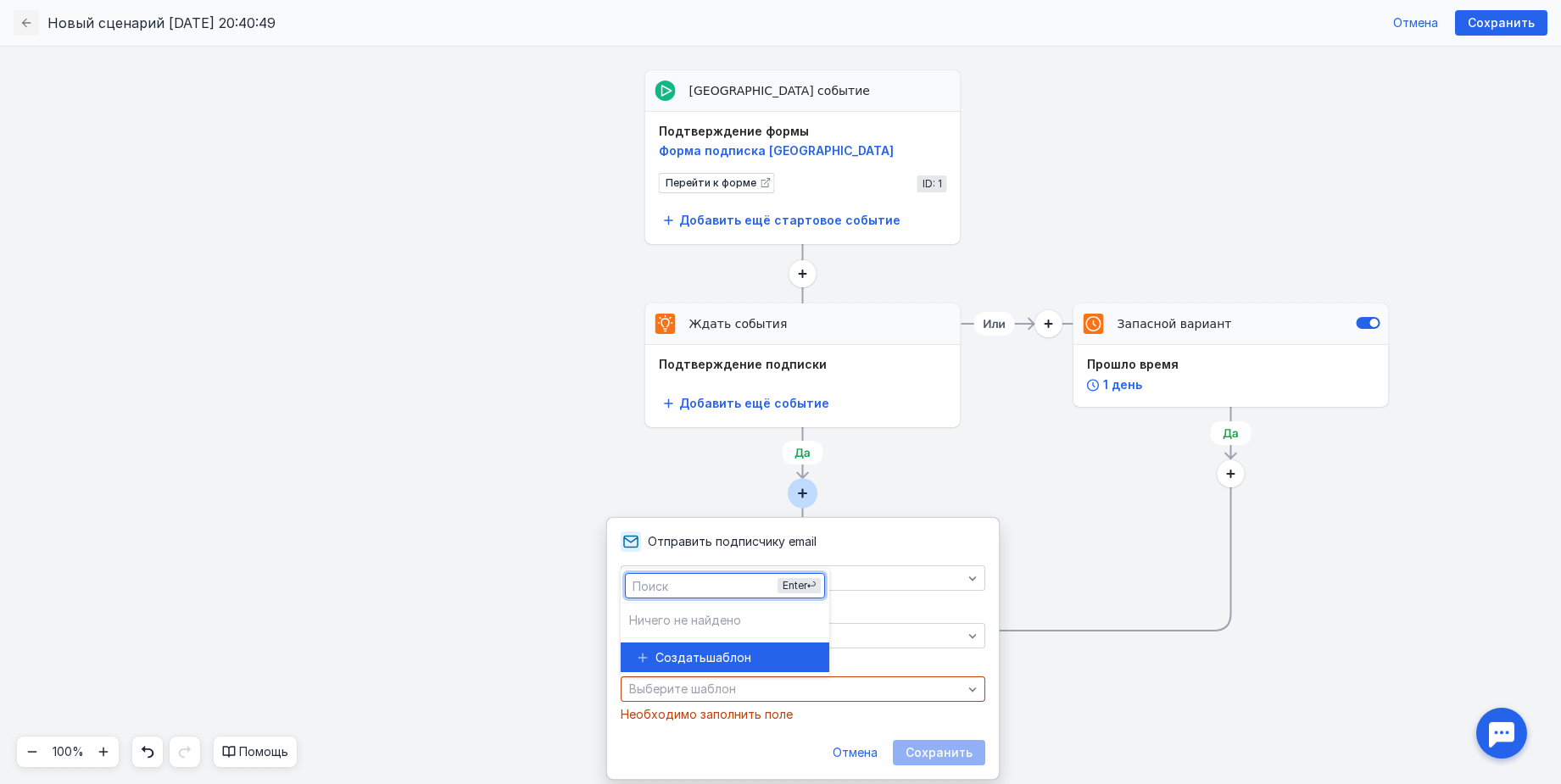
click at [746, 652] on span "шаблон" at bounding box center [729, 658] width 45 height 17
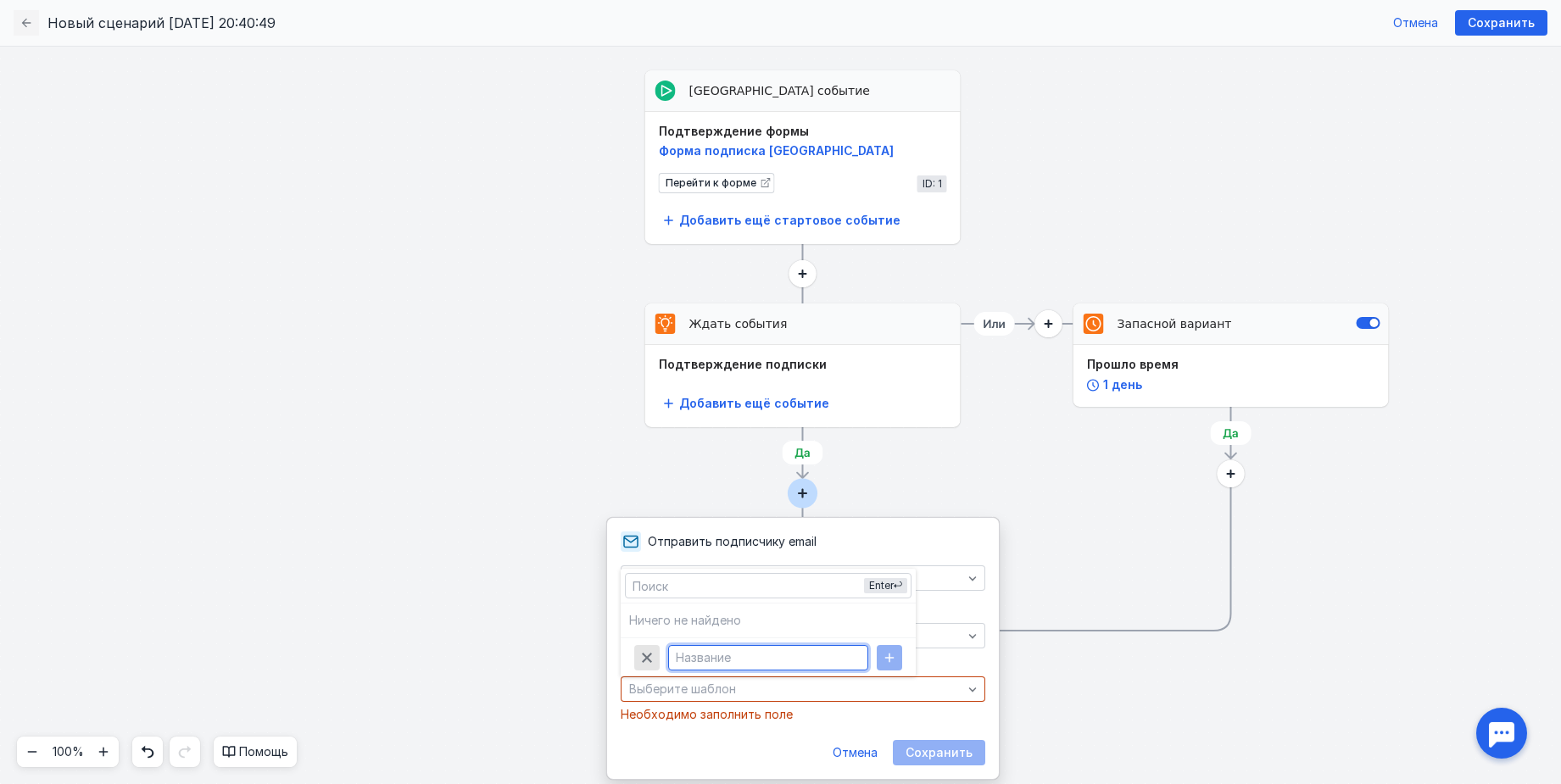
click at [752, 657] on input "text" at bounding box center [767, 657] width 199 height 24
type input "Приветствие"
click at [882, 654] on icon "button" at bounding box center [889, 658] width 13 height 13
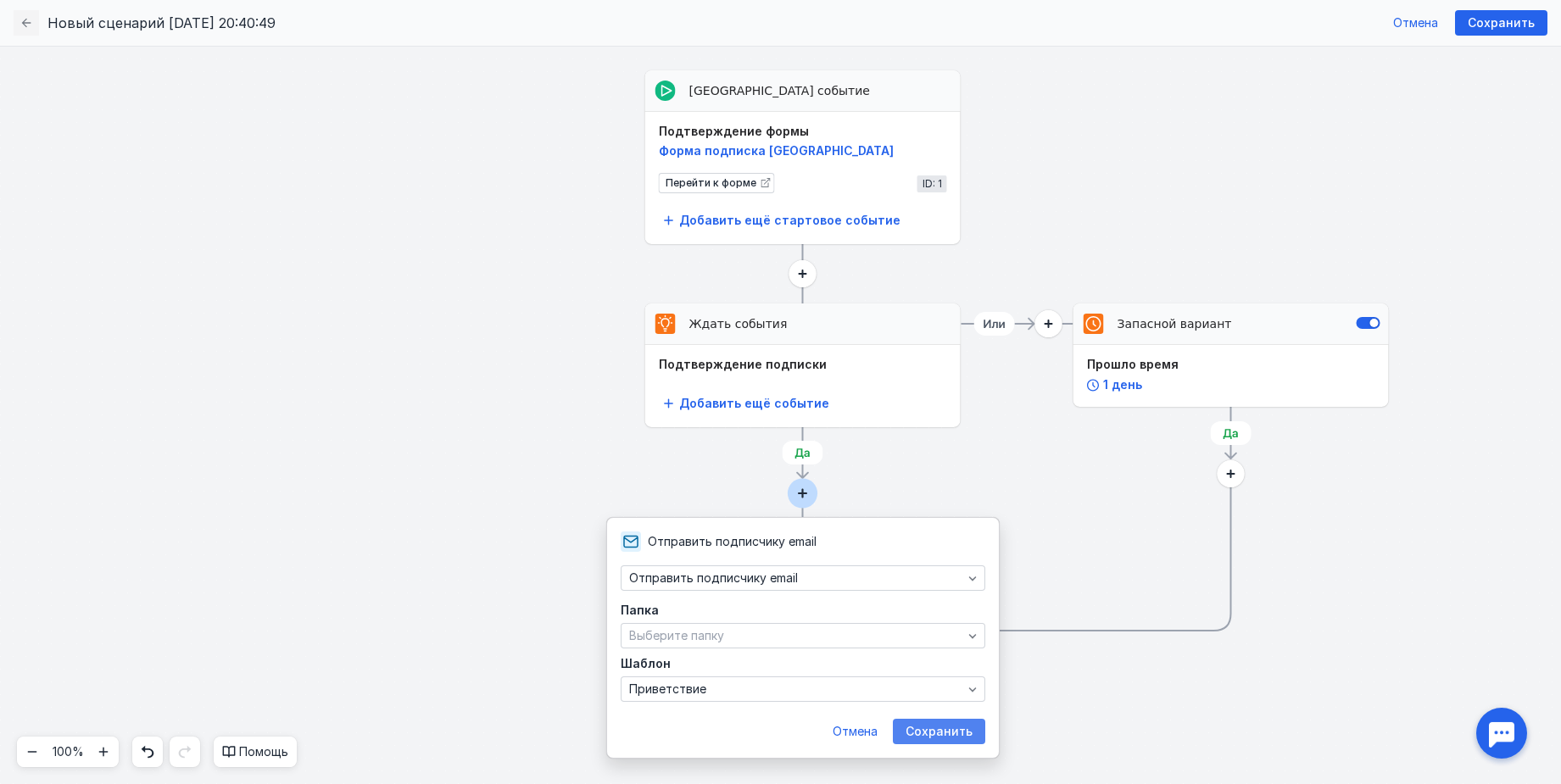
click at [918, 737] on span "Сохранить" at bounding box center [939, 731] width 67 height 14
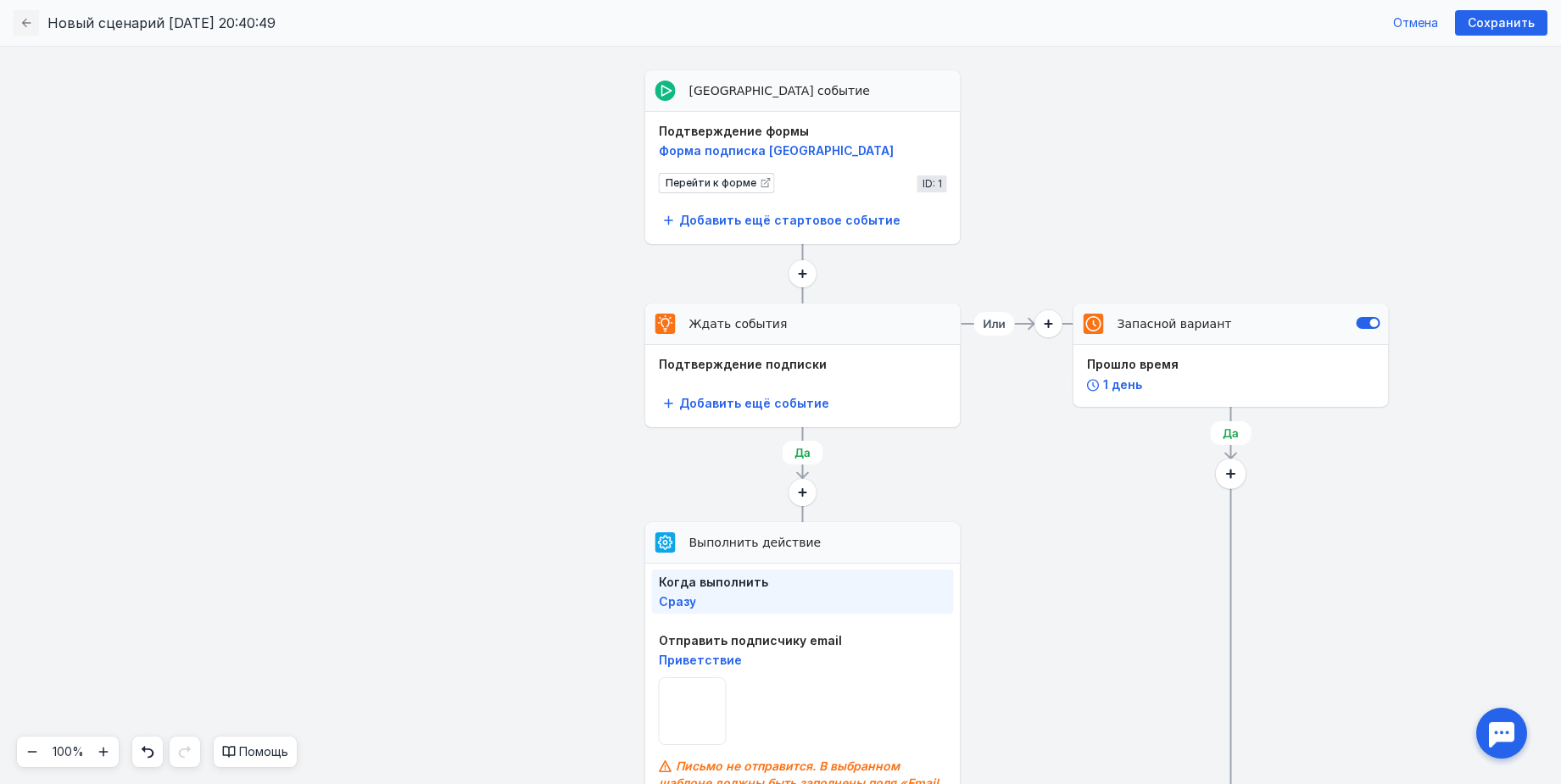
click at [1228, 472] on circle at bounding box center [1231, 473] width 30 height 30
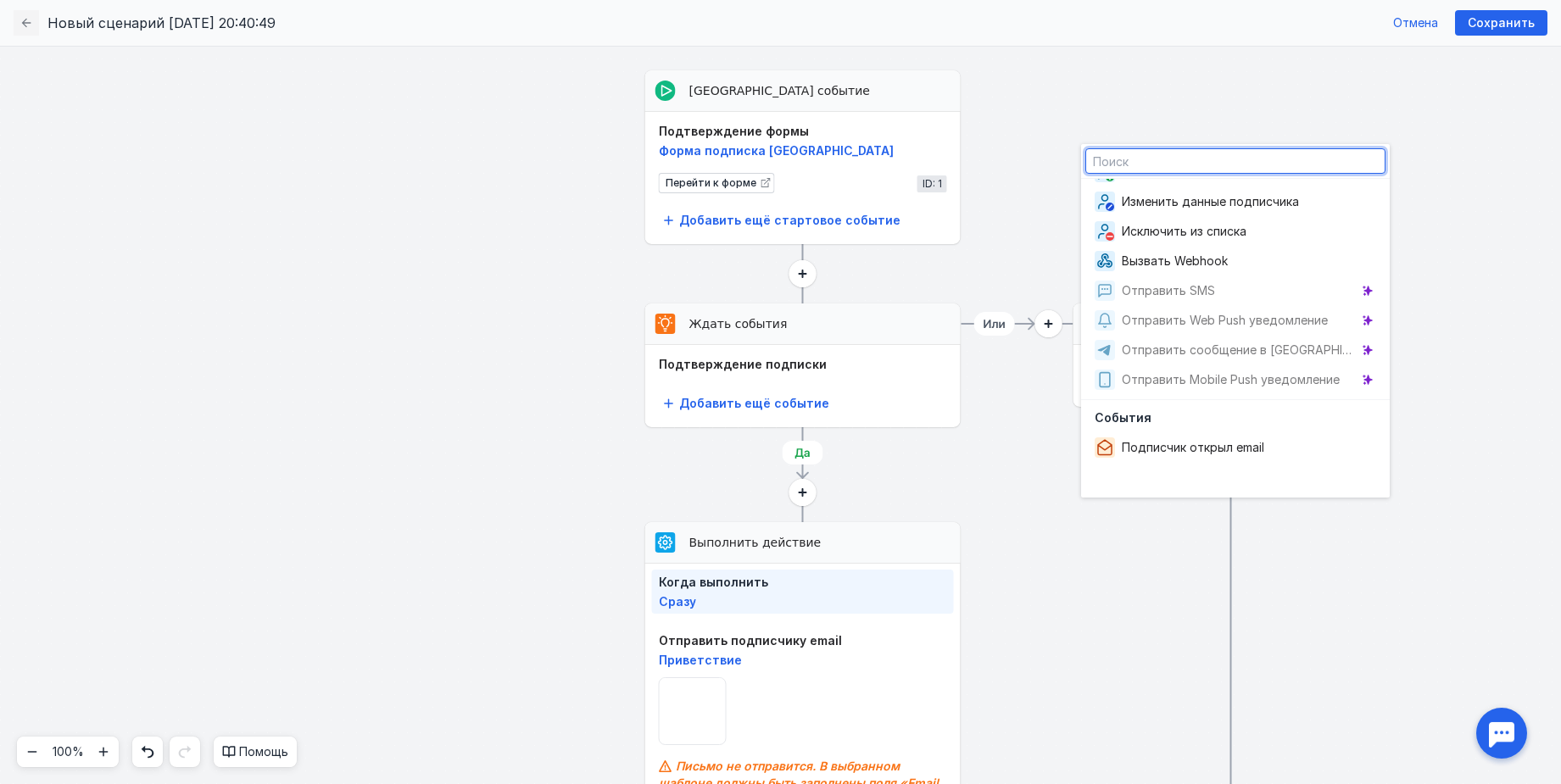
scroll to position [0, 0]
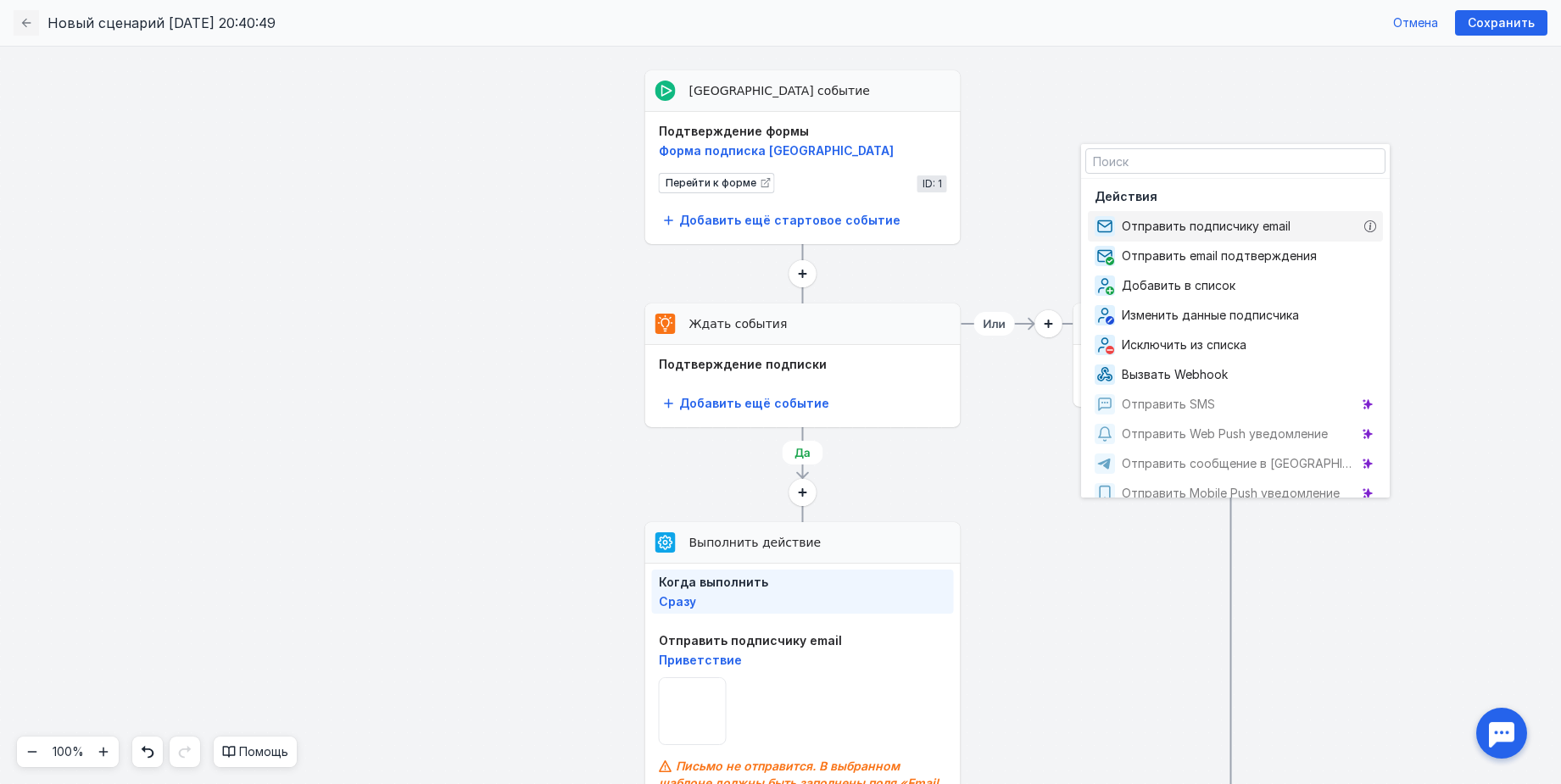
click at [1257, 226] on span "Отправить подписчику email" at bounding box center [1209, 226] width 175 height 17
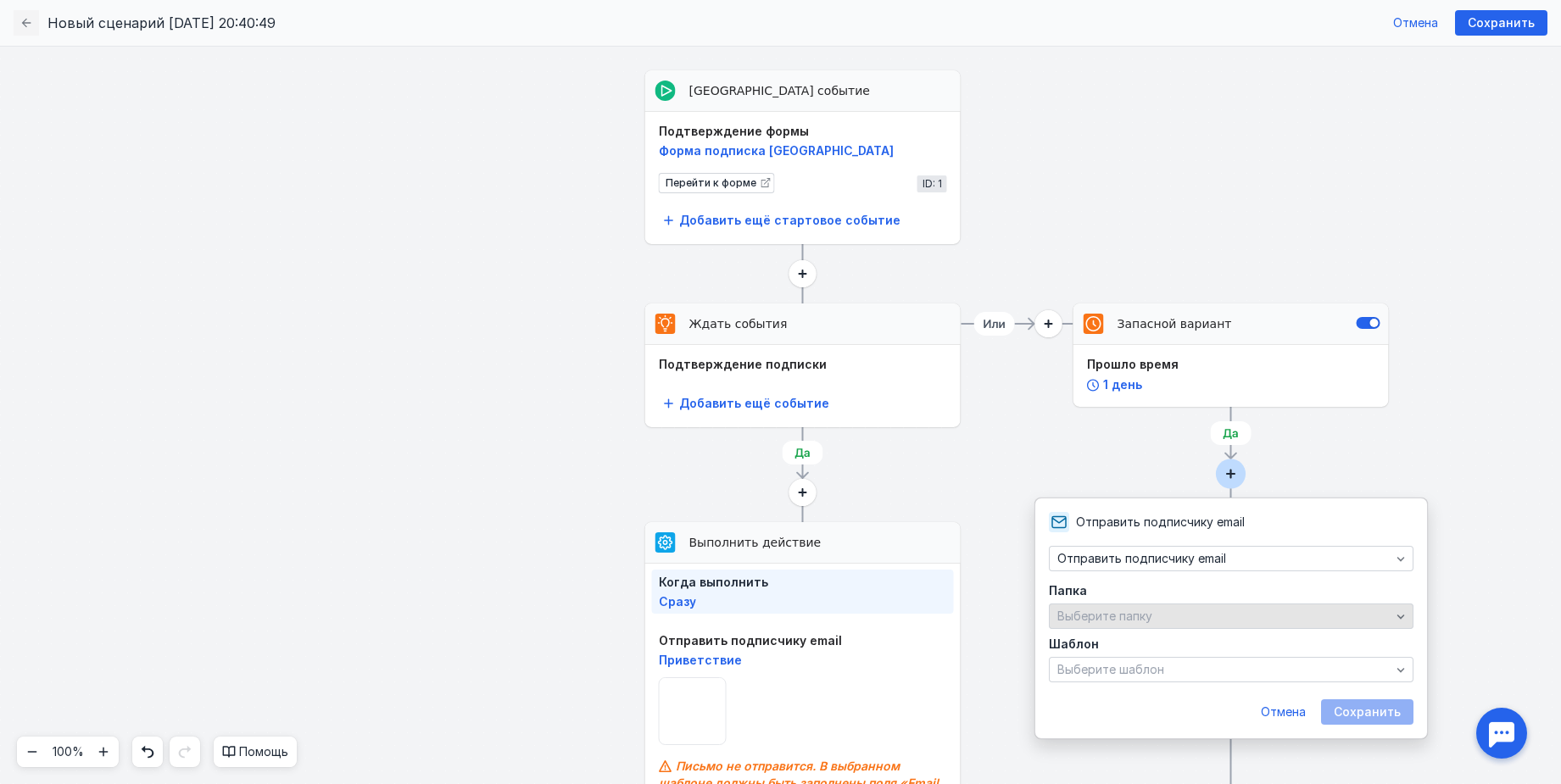
click at [1208, 620] on div "Выберите папку" at bounding box center [1223, 616] width 342 height 14
click at [1336, 618] on div "Выберите папку" at bounding box center [1223, 616] width 342 height 14
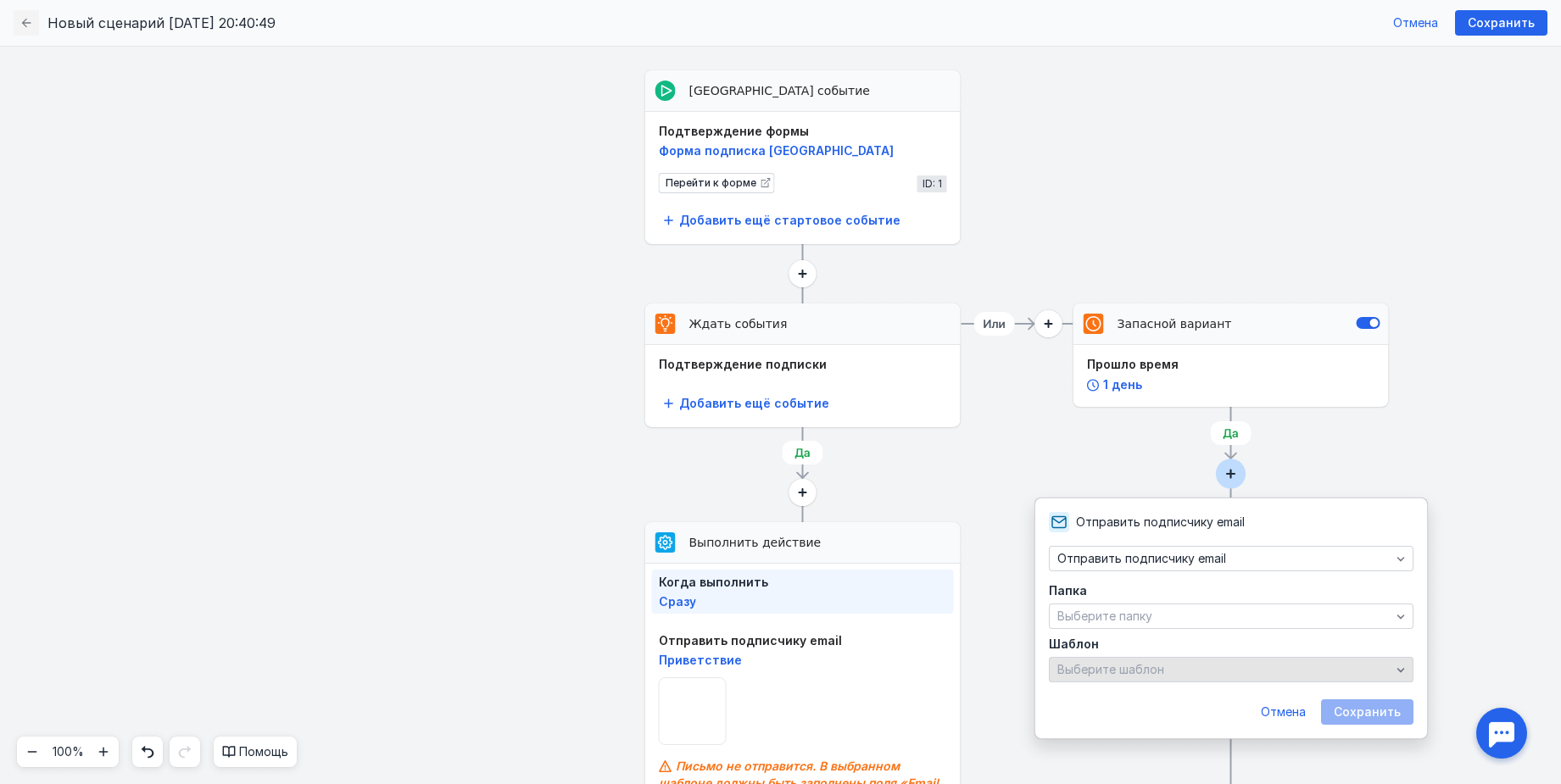
click at [1346, 663] on div "Выберите шаблон" at bounding box center [1223, 669] width 342 height 14
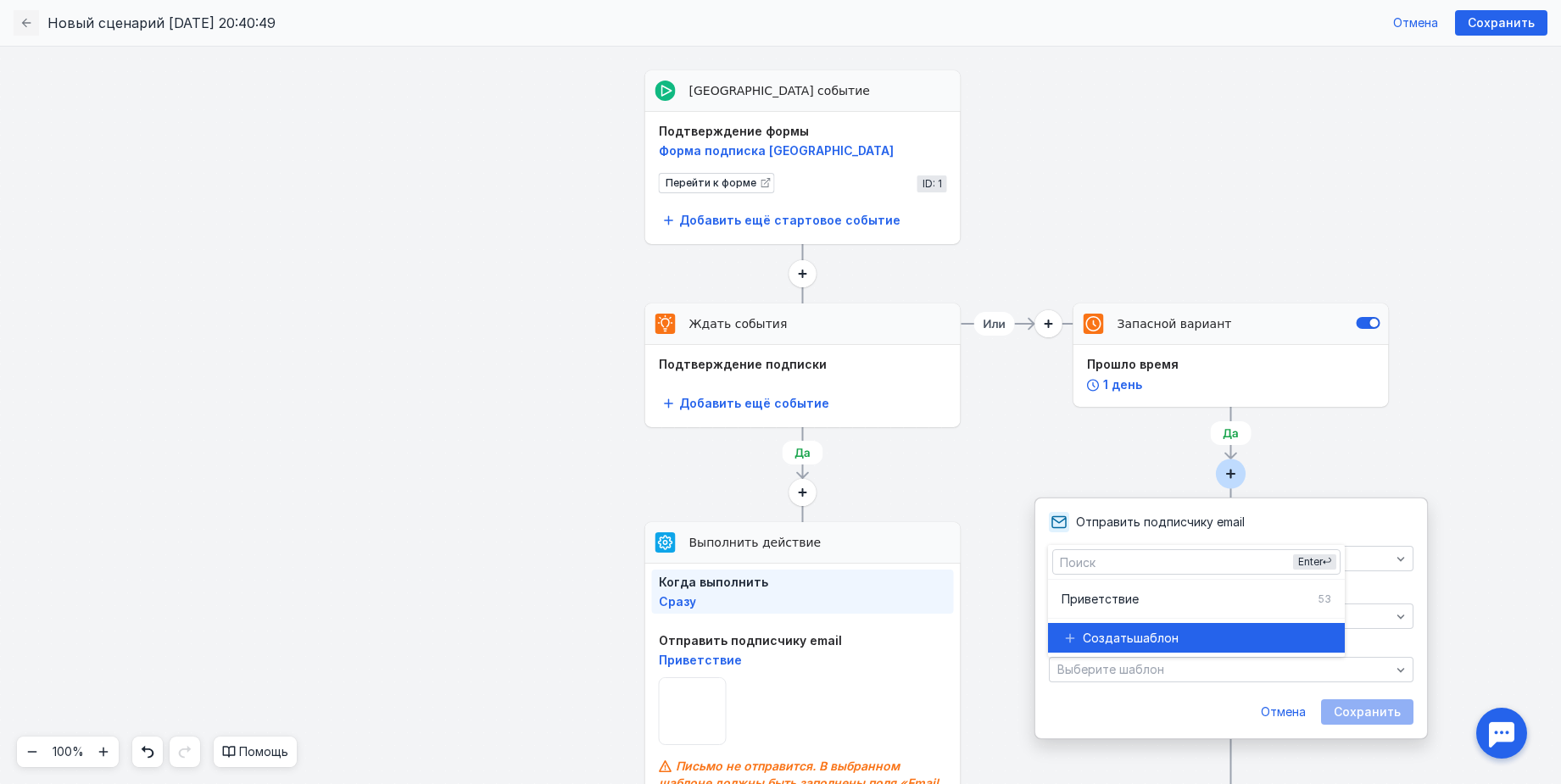
click at [1150, 639] on span "шаблон" at bounding box center [1156, 638] width 45 height 17
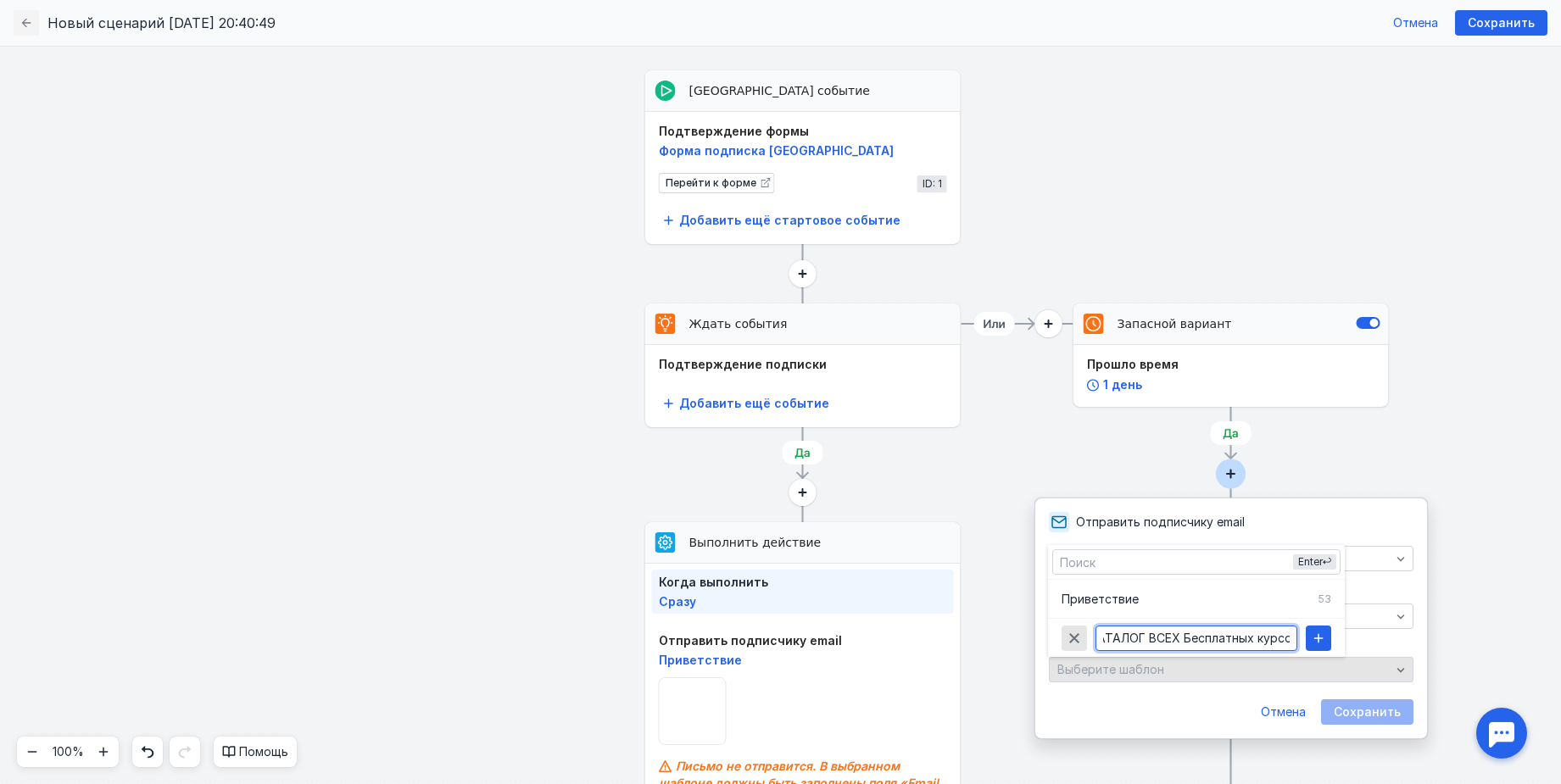
scroll to position [0, 95]
type input "ПОДАРОК и КАТАЛОГ ВСЕХ Бесплатных курсов"
click at [1318, 635] on icon "button" at bounding box center [1319, 638] width 9 height 9
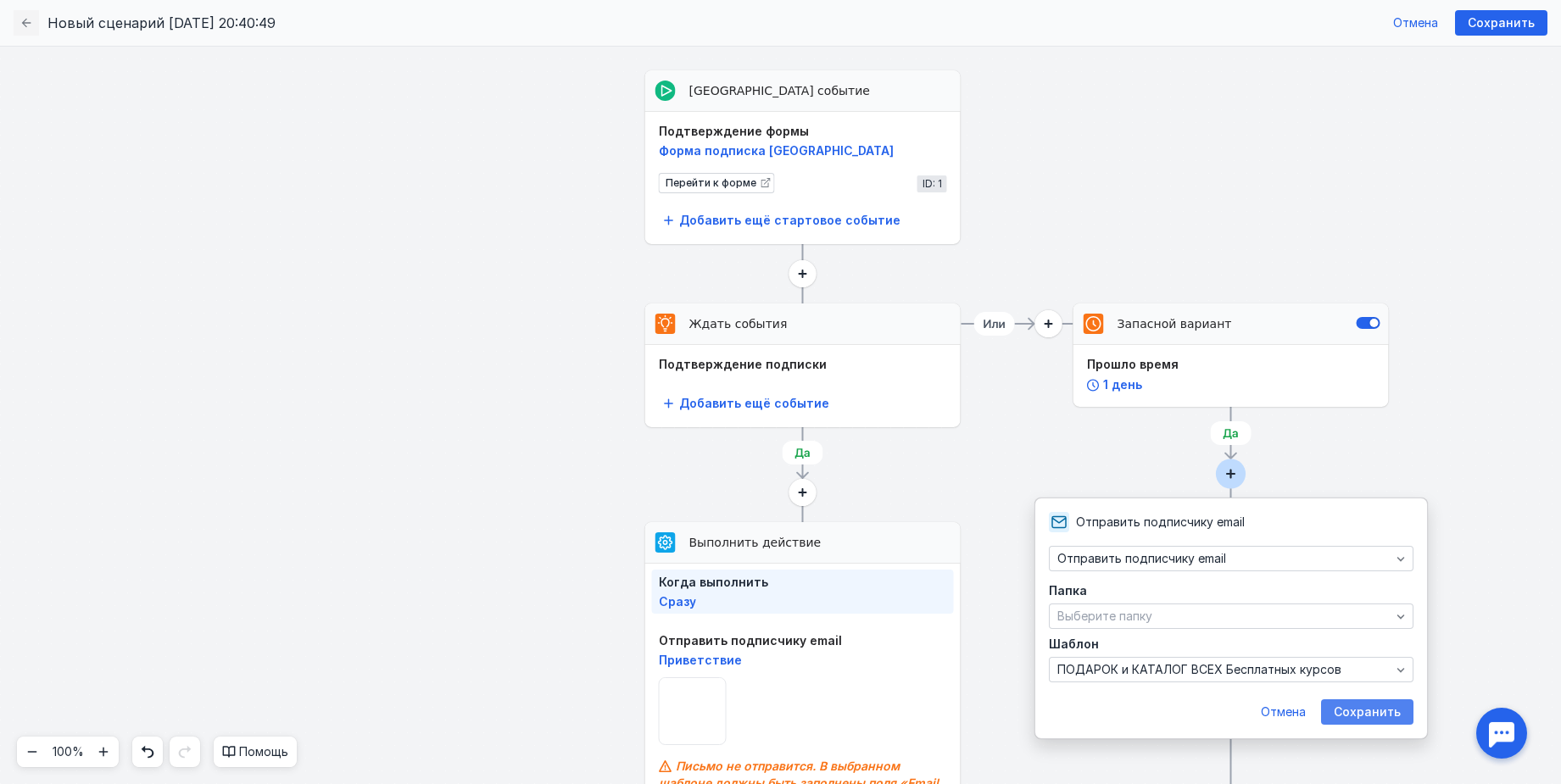
click at [1344, 712] on span "Сохранить" at bounding box center [1366, 712] width 67 height 14
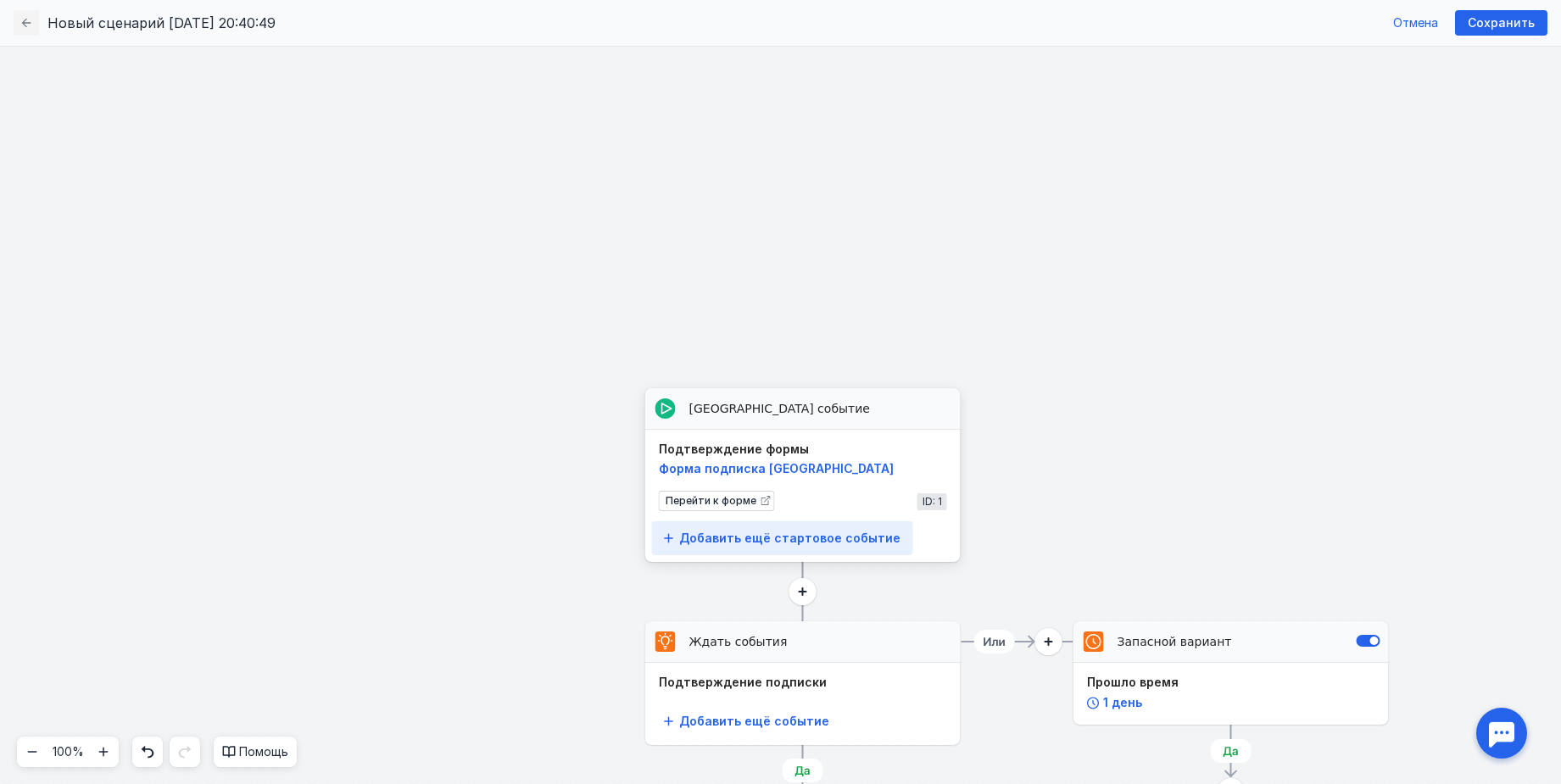
click at [822, 547] on div "Добавить ещё стартовое событие" at bounding box center [781, 538] width 261 height 34
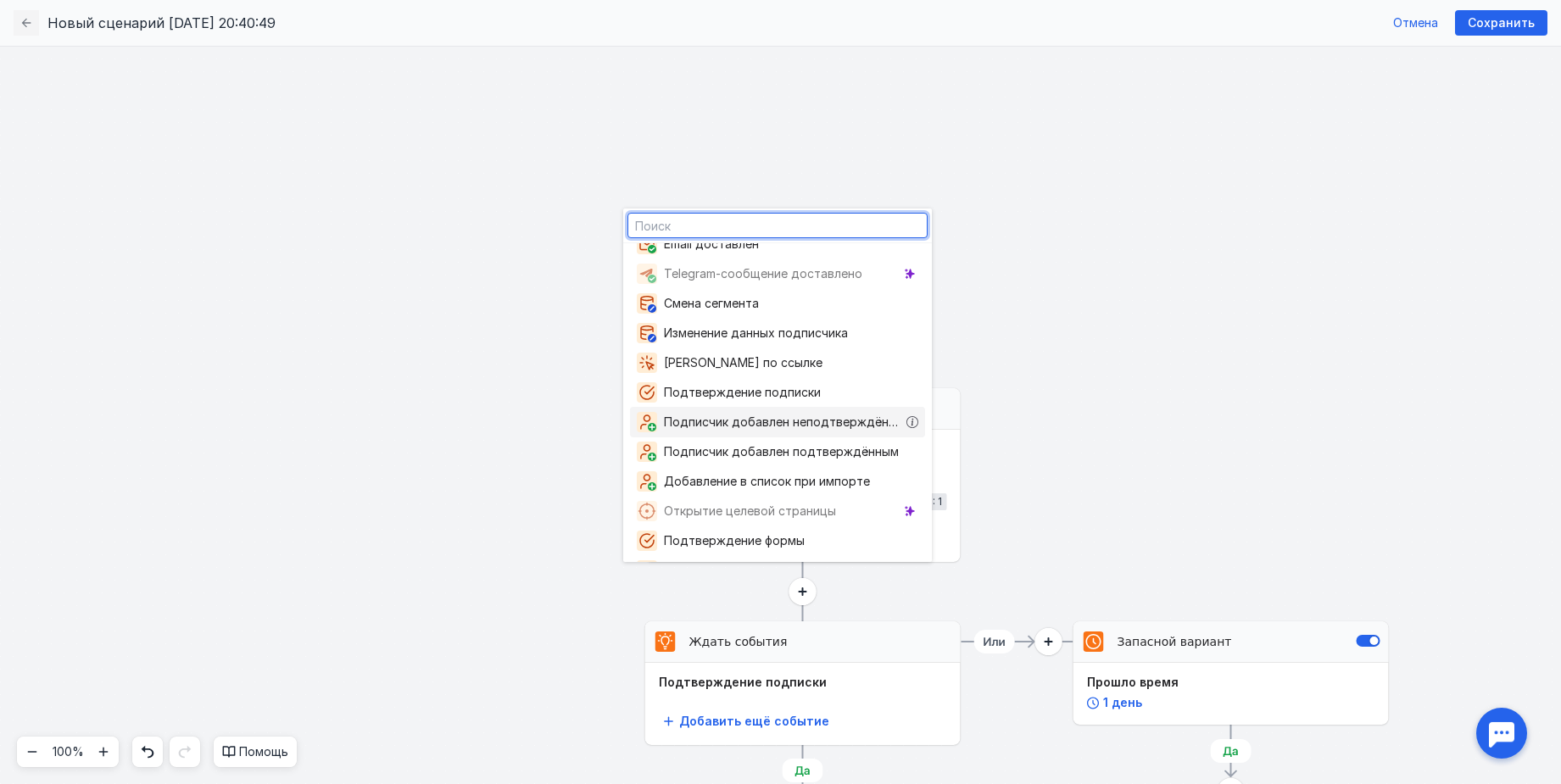
scroll to position [200, 0]
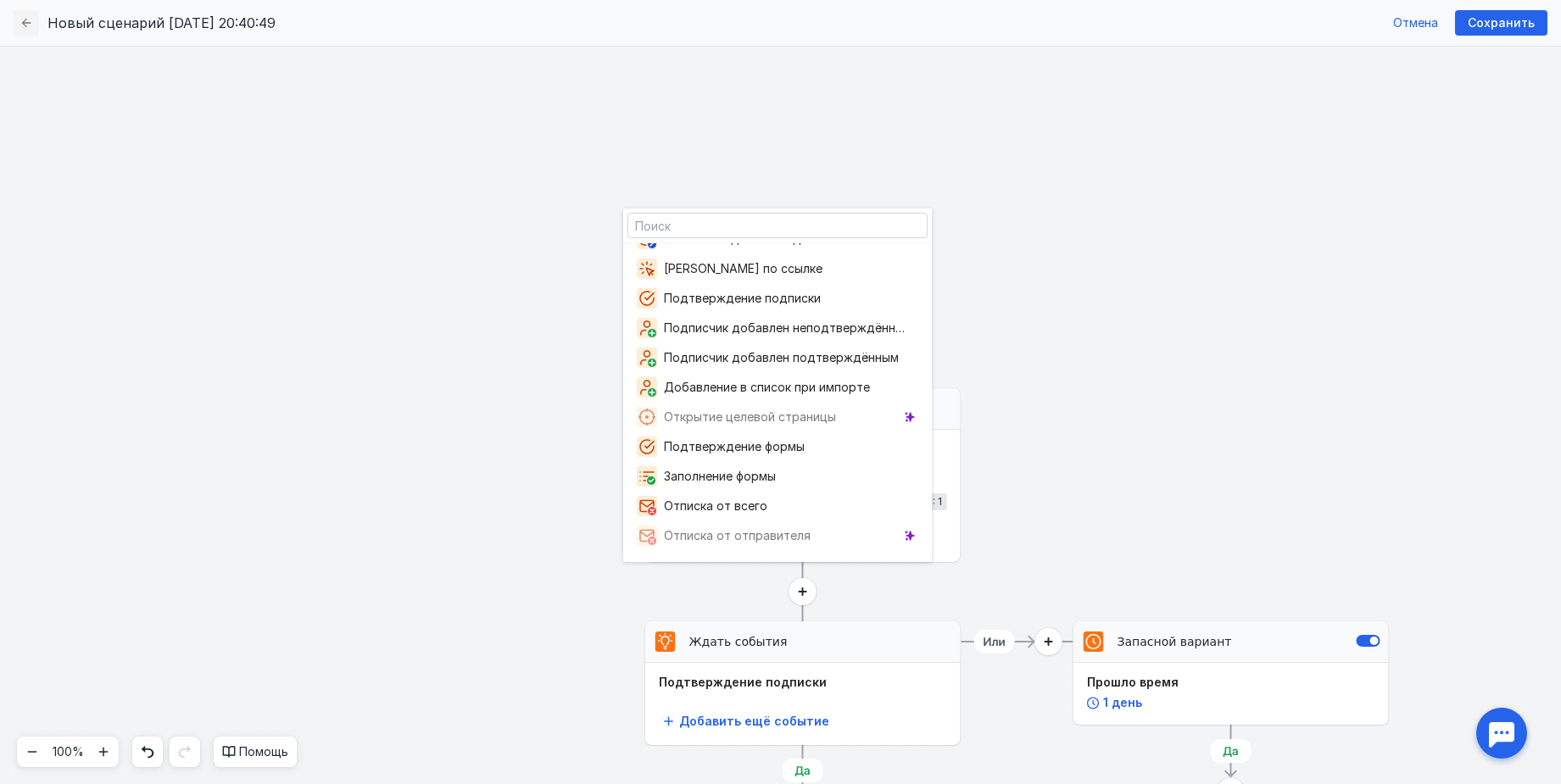
click at [1160, 422] on div "Стартовое событие Выберите событие Запасной вариант Прошло время 1 день Стартов…" at bounding box center [780, 627] width 1561 height 738
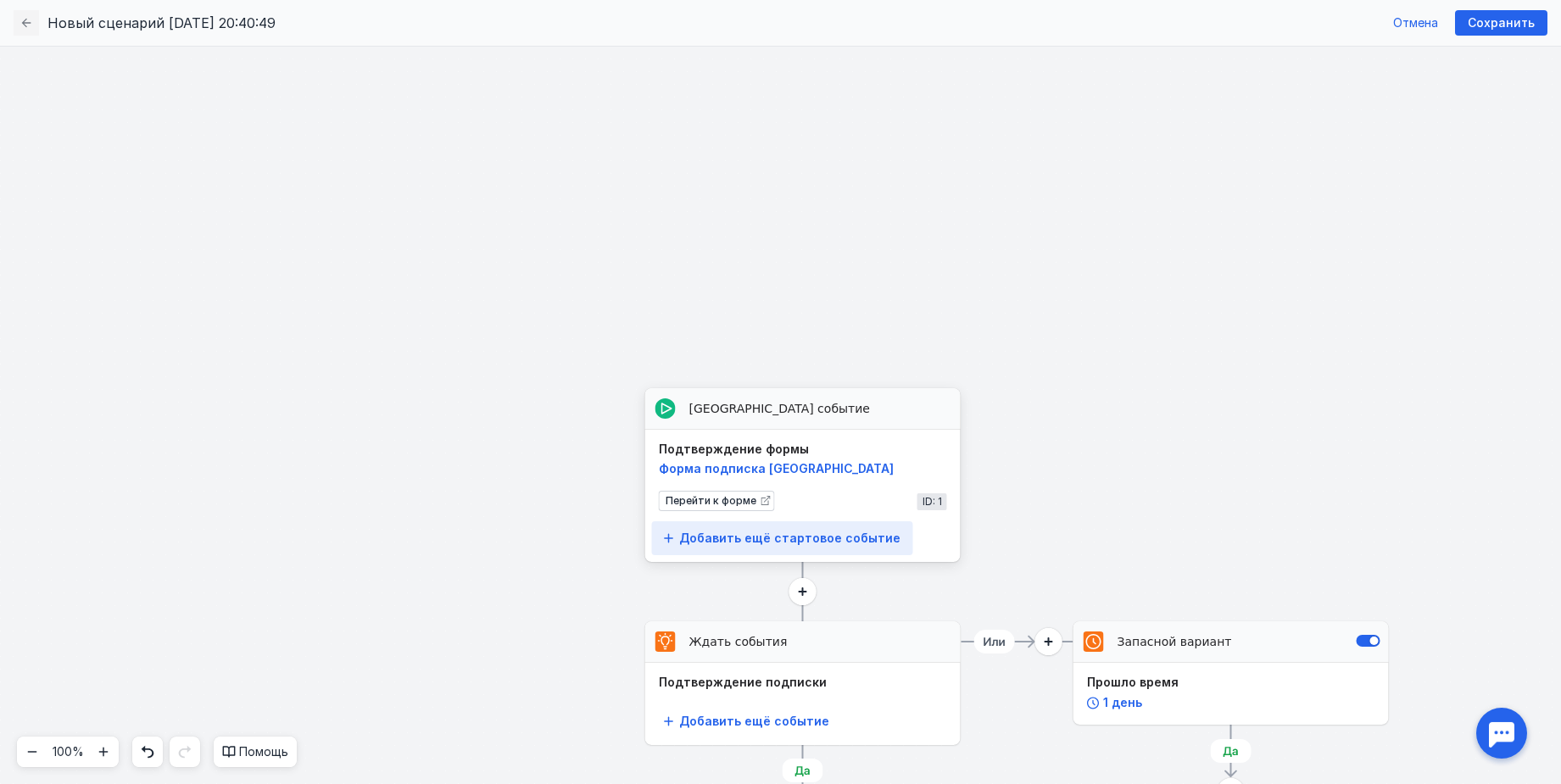
click at [878, 536] on span "Добавить ещё стартовое событие" at bounding box center [789, 538] width 221 height 14
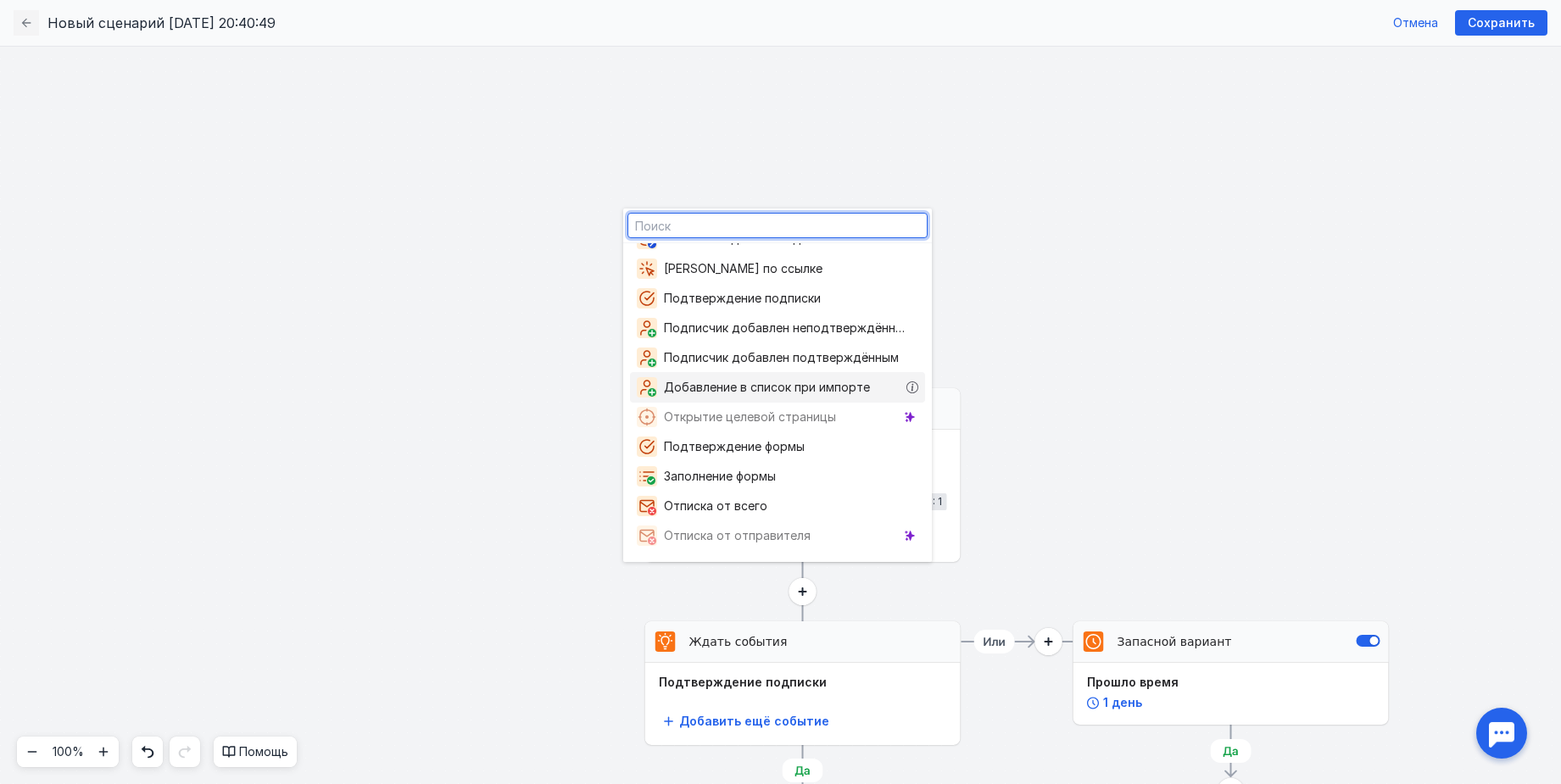
click at [819, 392] on span "Добавление в список при импорте" at bounding box center [770, 388] width 213 height 17
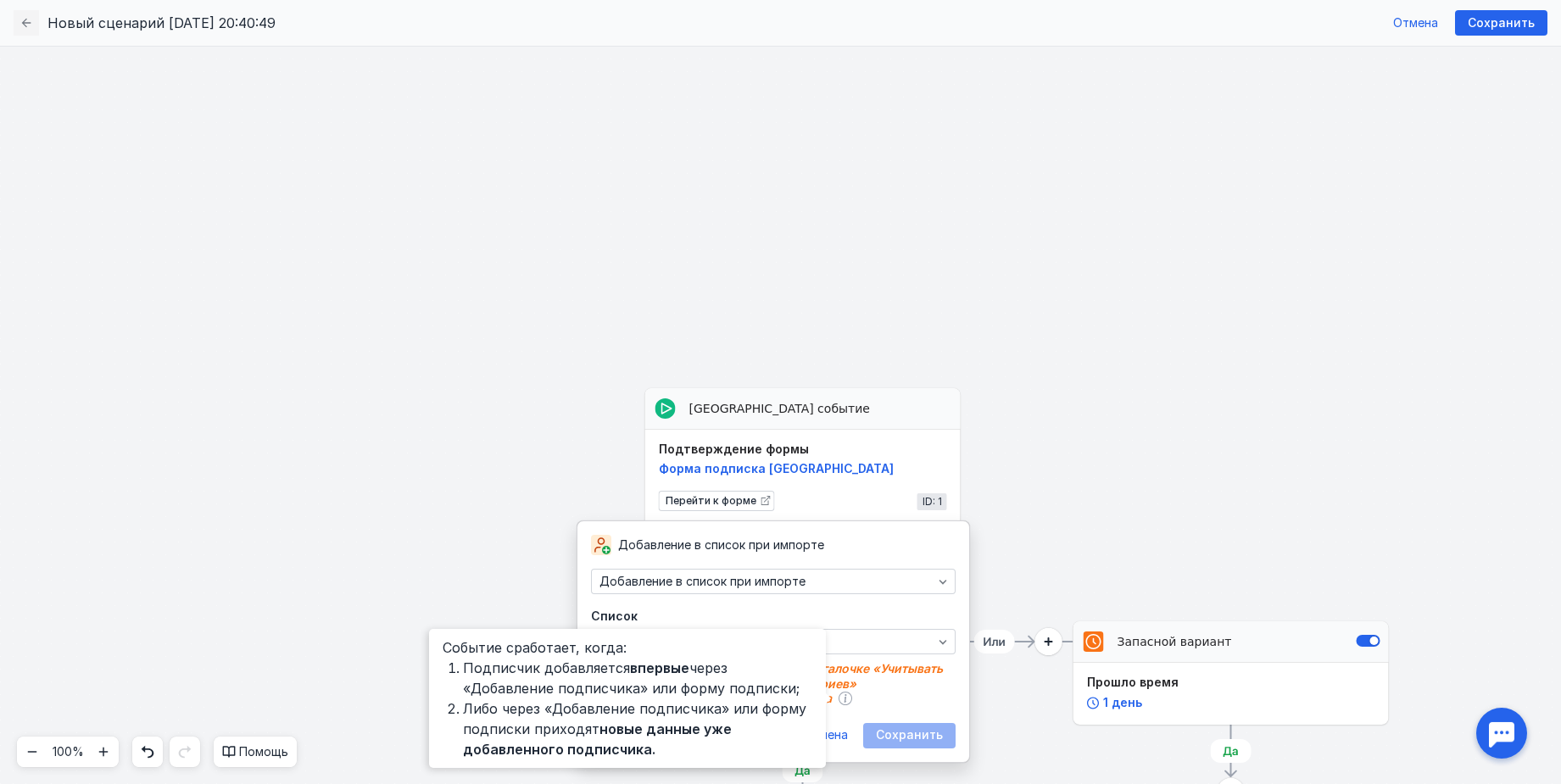
click at [839, 701] on icon at bounding box center [845, 698] width 13 height 13
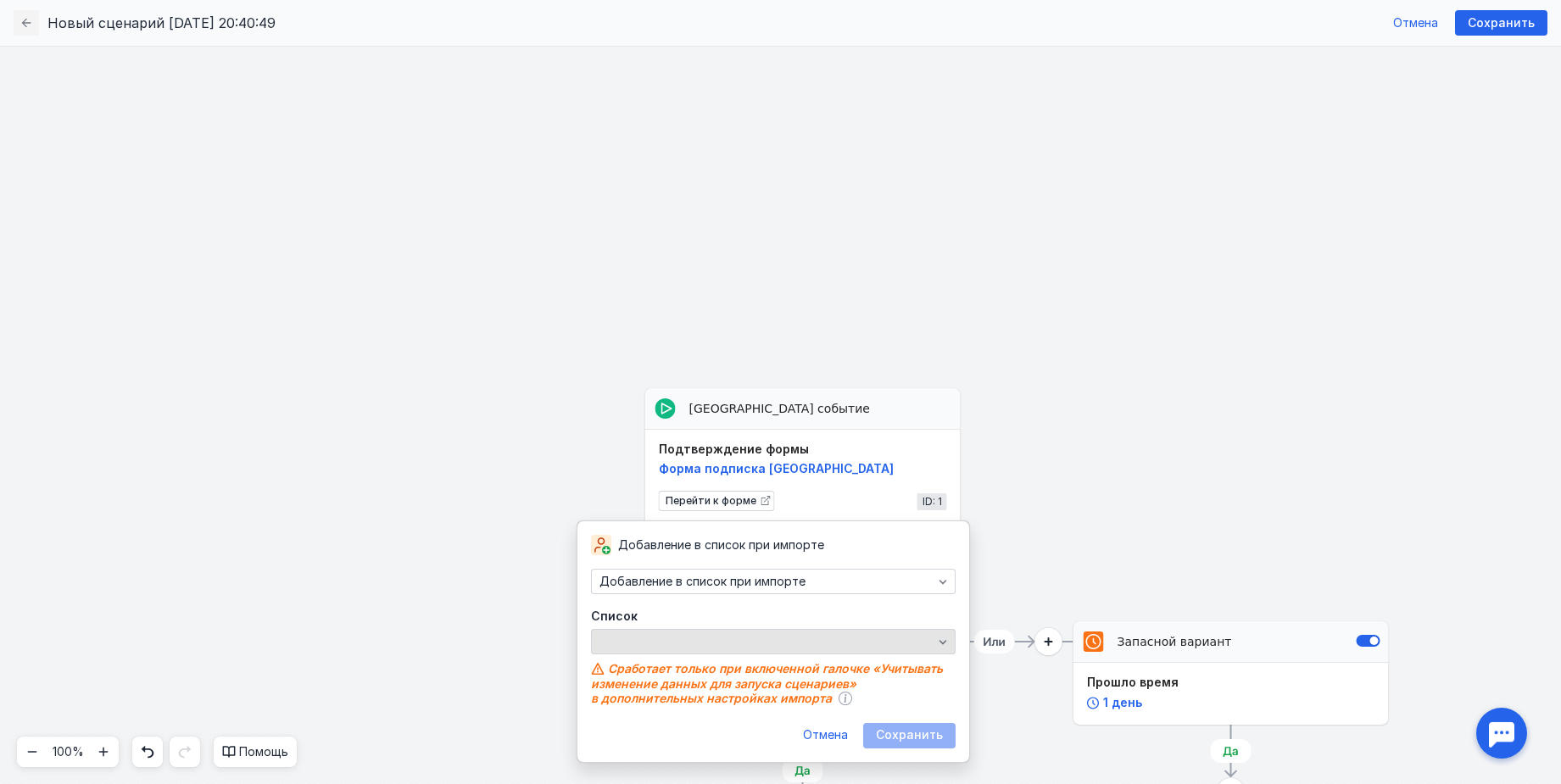
click at [892, 632] on div "button" at bounding box center [773, 641] width 364 height 25
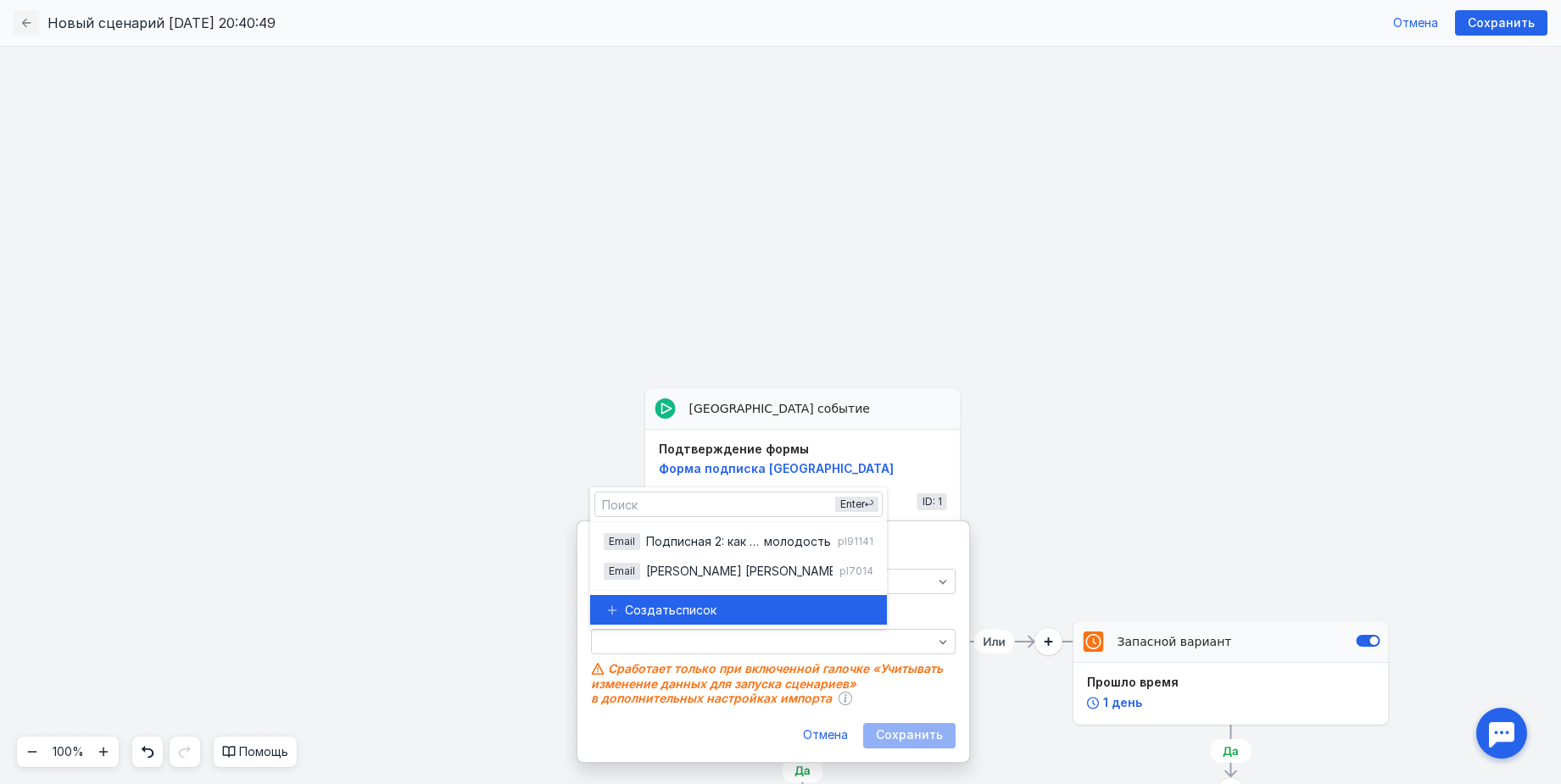
click at [864, 607] on div "Создать список" at bounding box center [749, 610] width 249 height 17
type input "ИМПОРТ С ЗАКРЫТОГО ЛЕНДИНГА"
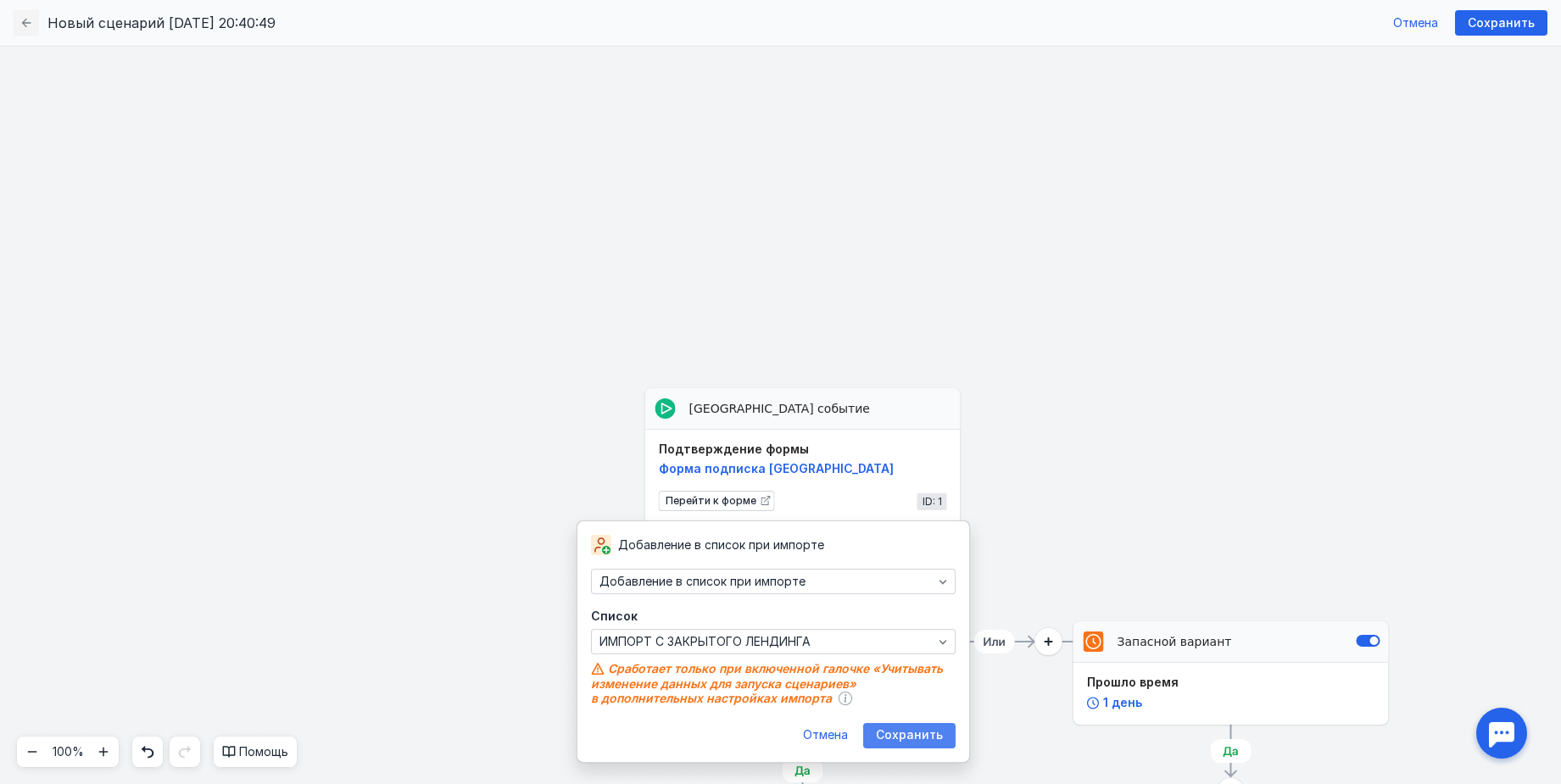
click at [896, 730] on span "Сохранить" at bounding box center [909, 734] width 67 height 14
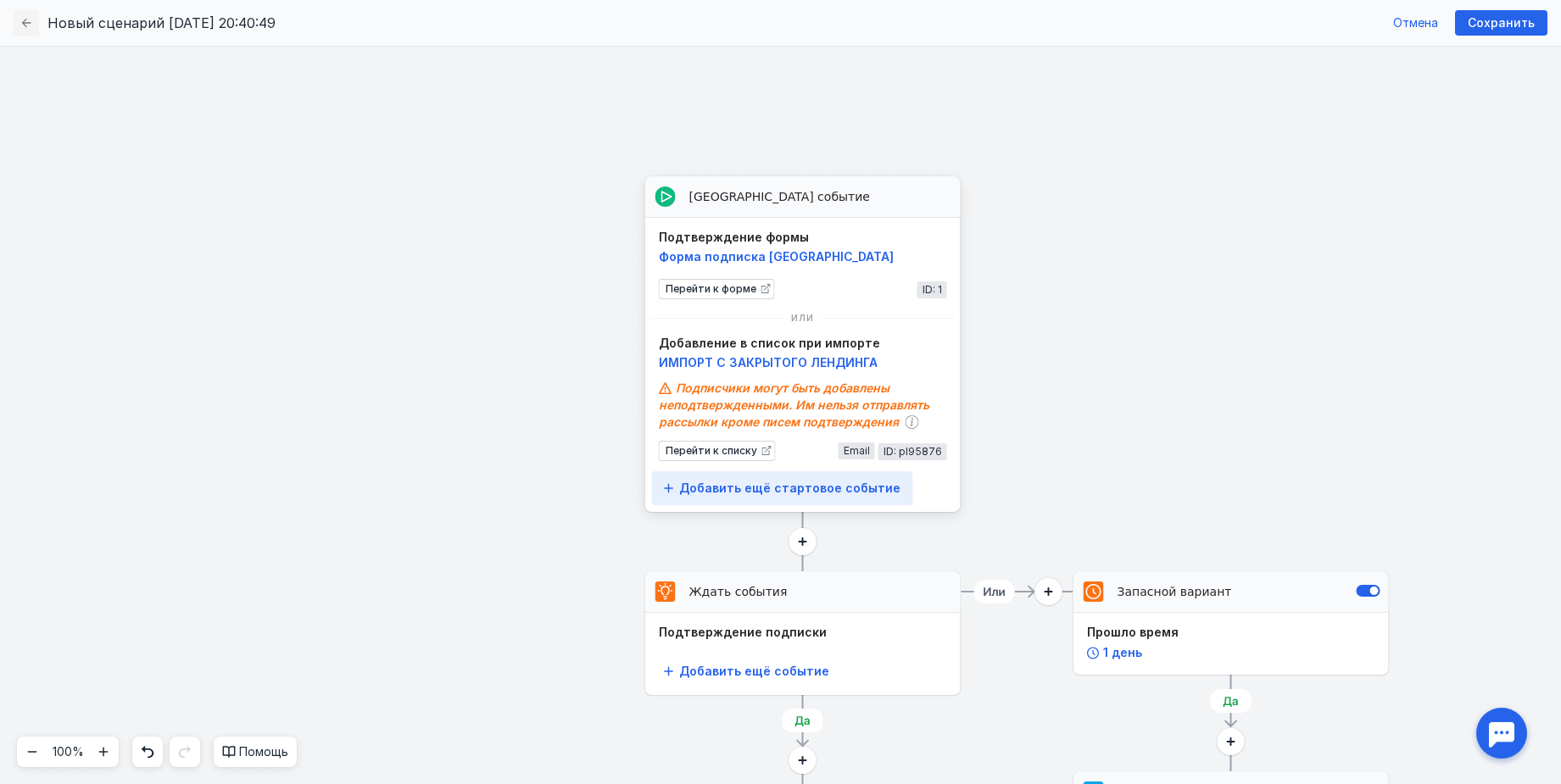
click at [769, 486] on span "Добавить ещё стартовое событие" at bounding box center [789, 488] width 221 height 14
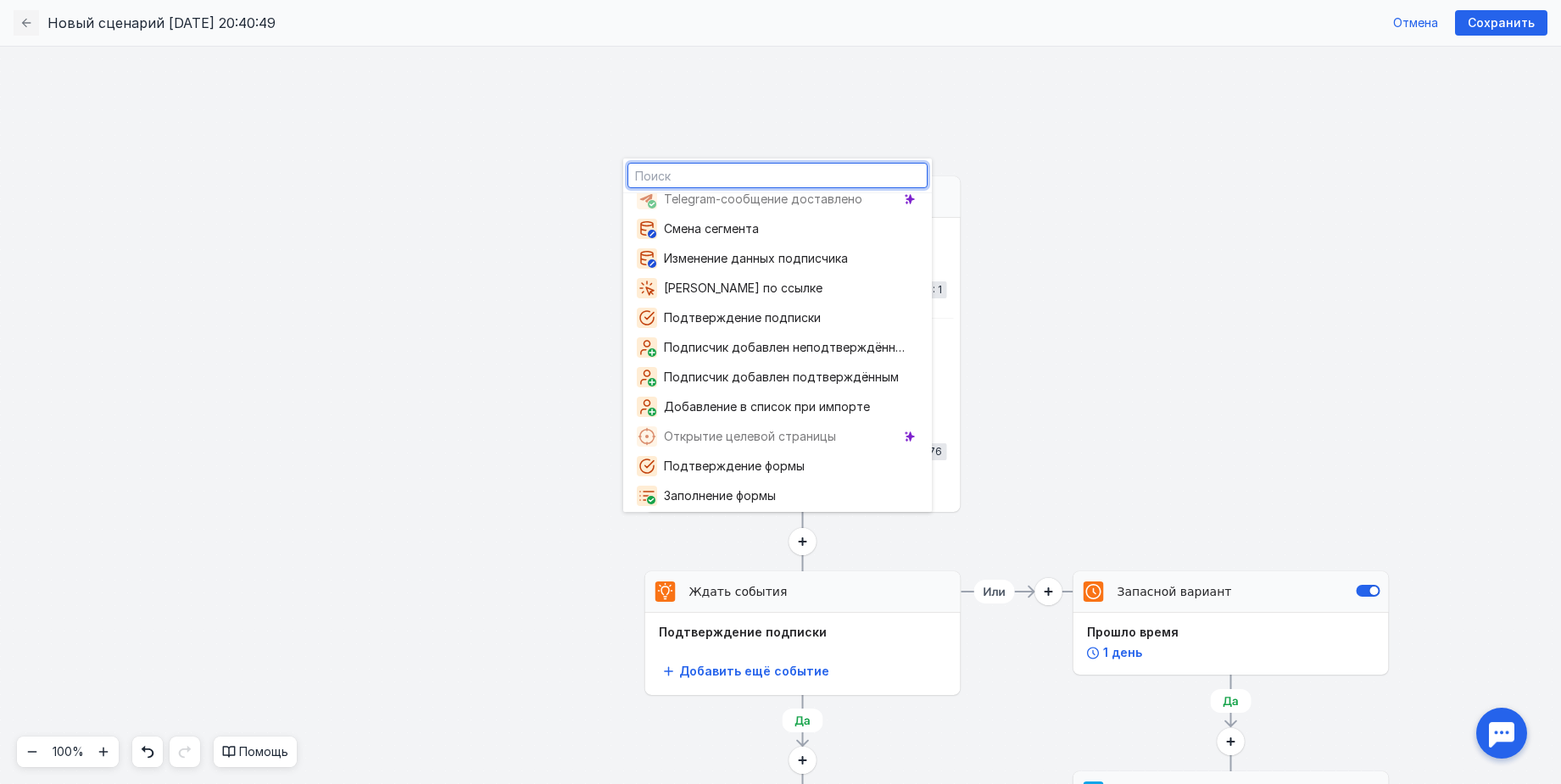
scroll to position [94, 0]
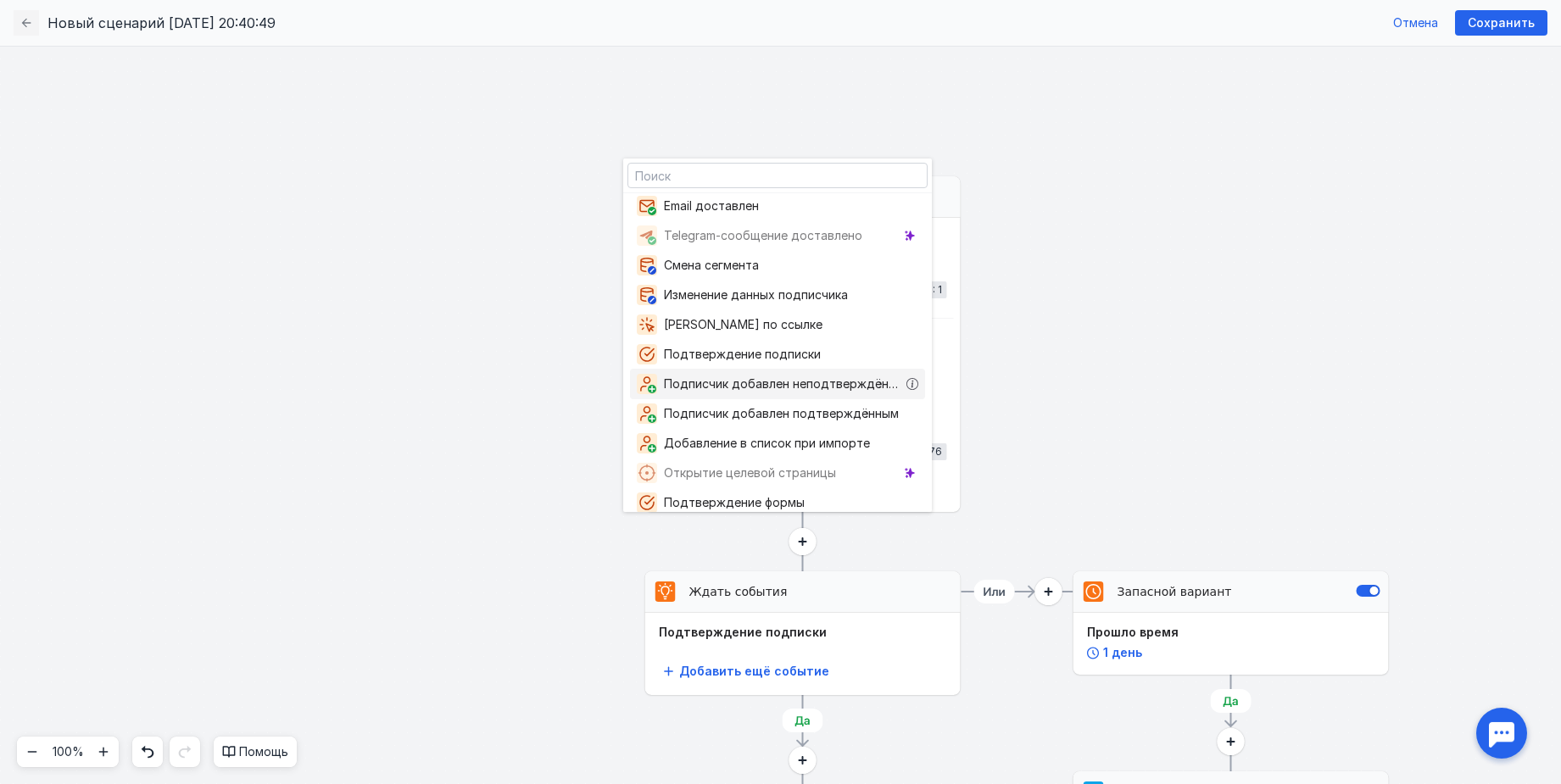
click at [789, 392] on span "Подписчик добавлен неподтверждённым" at bounding box center [785, 384] width 243 height 17
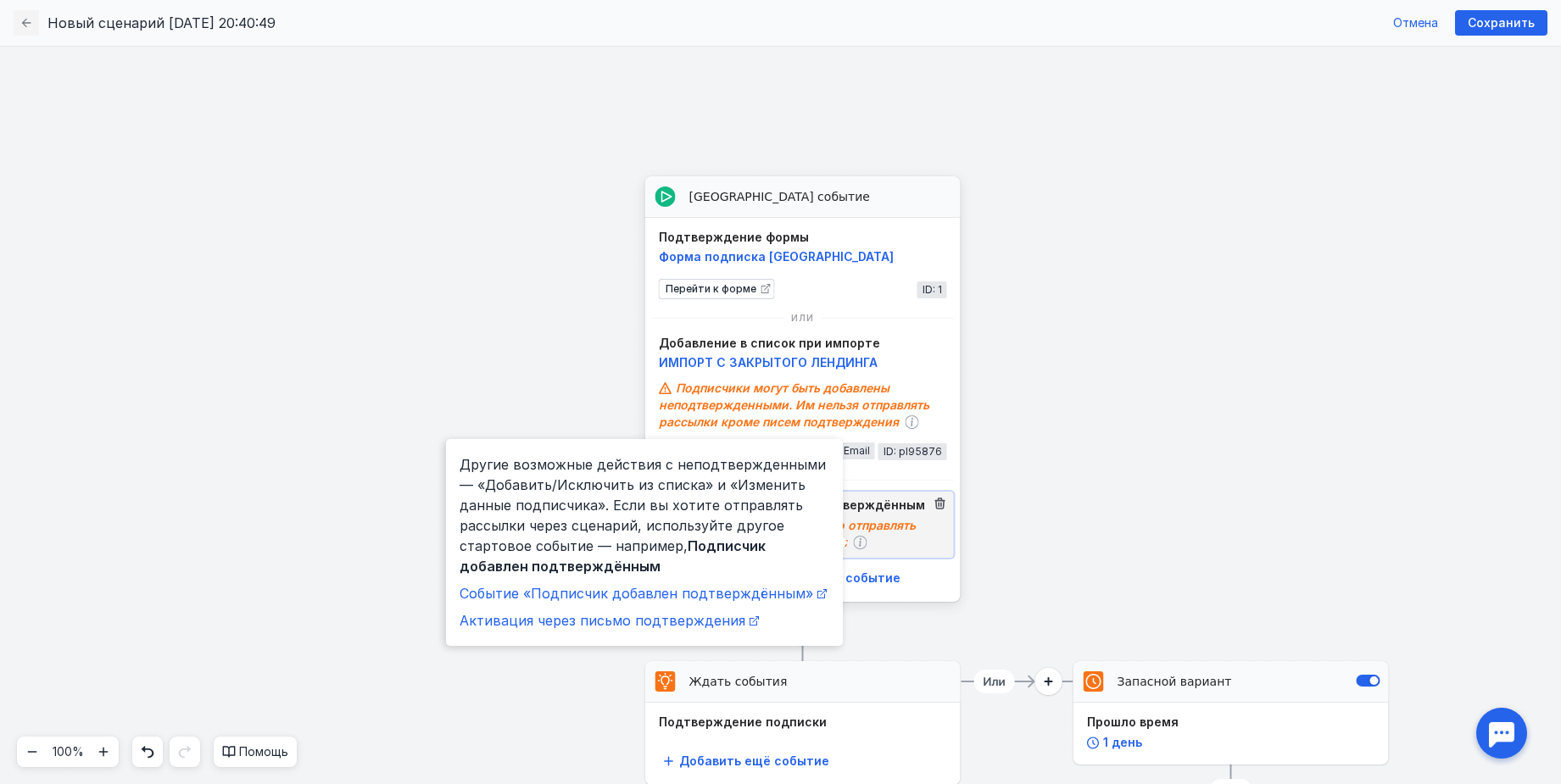
click at [854, 545] on icon at bounding box center [861, 542] width 13 height 13
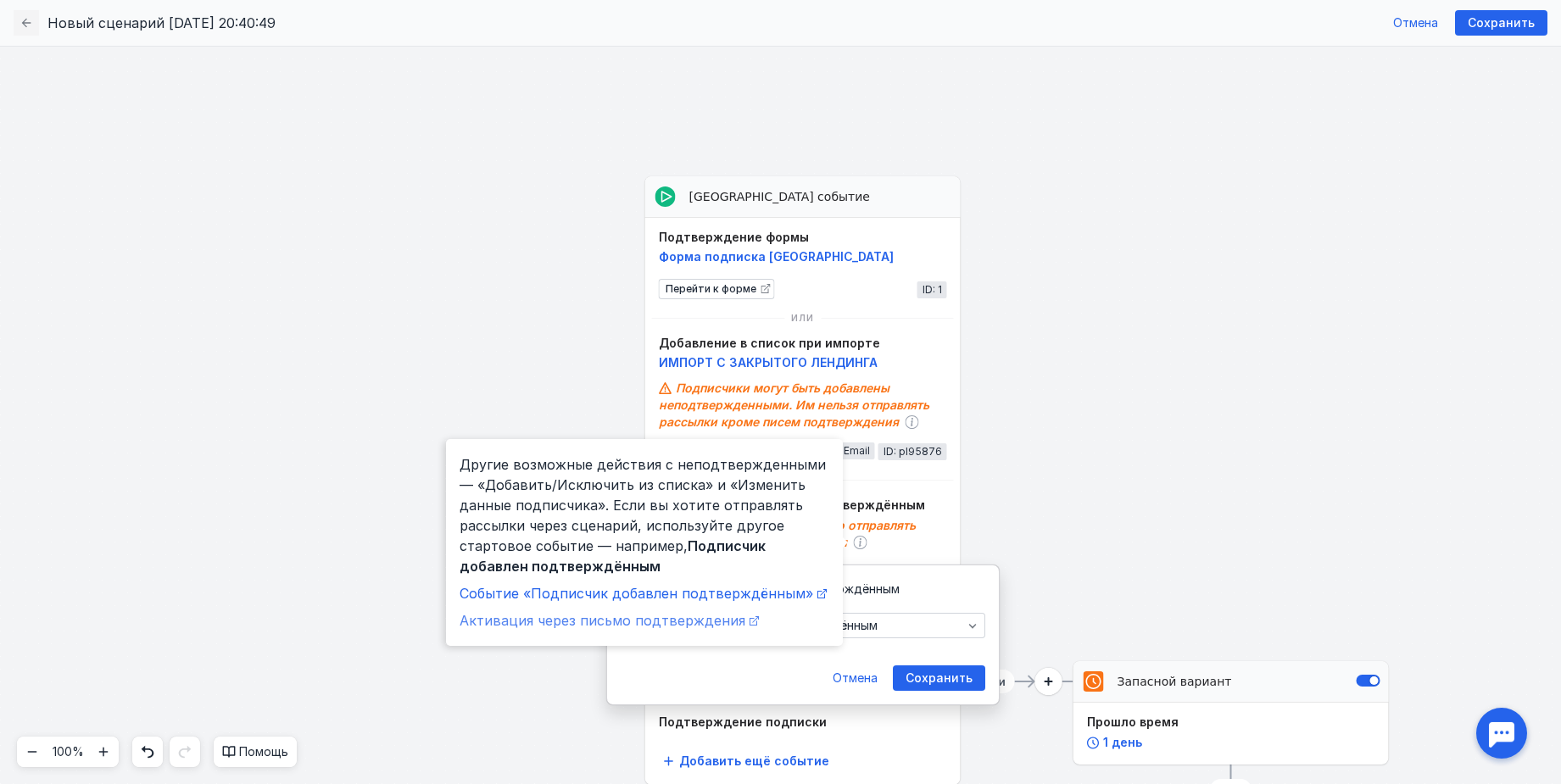
click at [749, 618] on icon at bounding box center [754, 621] width 9 height 9
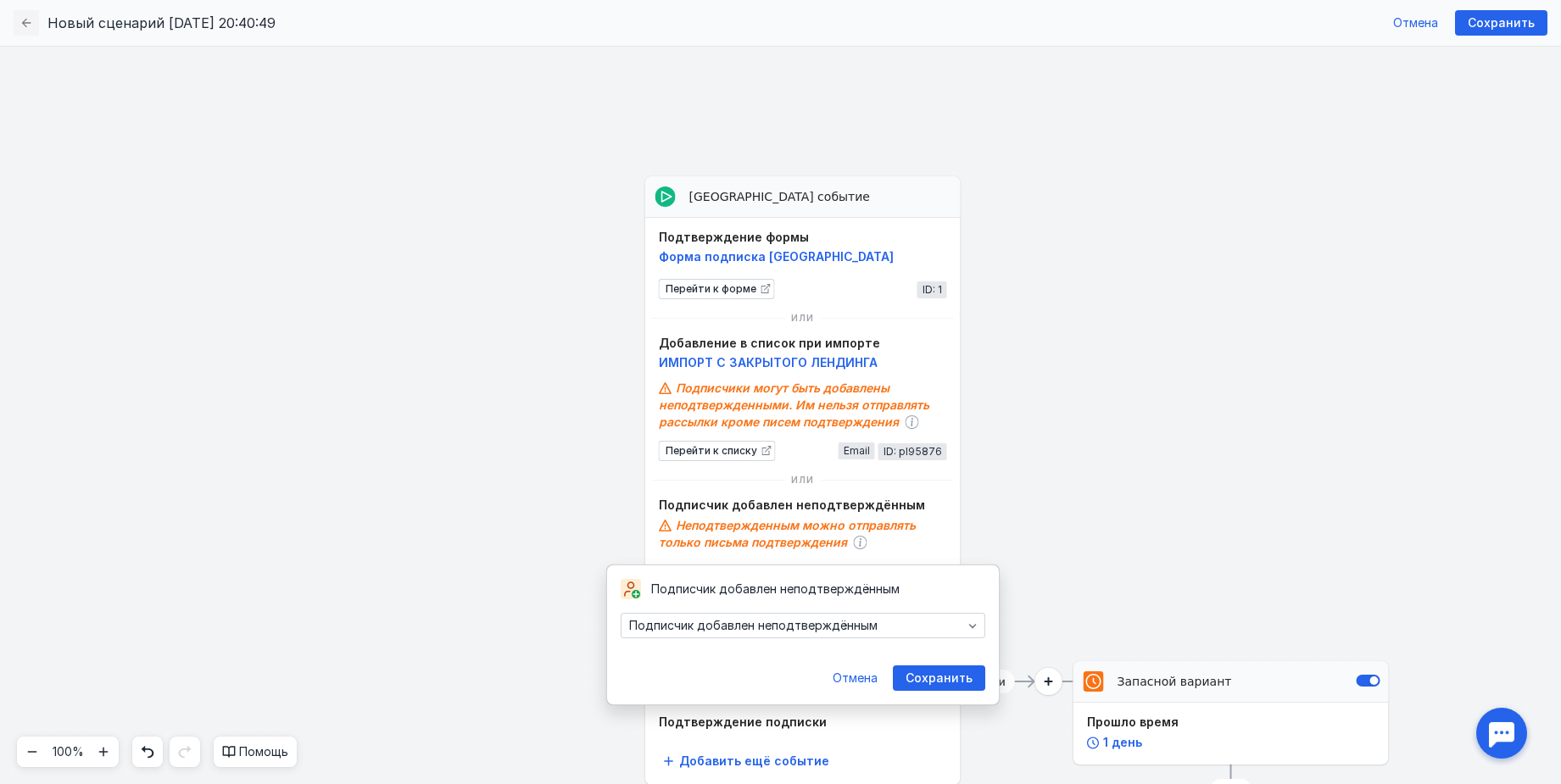
click at [1147, 316] on div "Стартовое событие Выберите событие Запасной вариант Прошло время 1 день Стартов…" at bounding box center [780, 415] width 1561 height 738
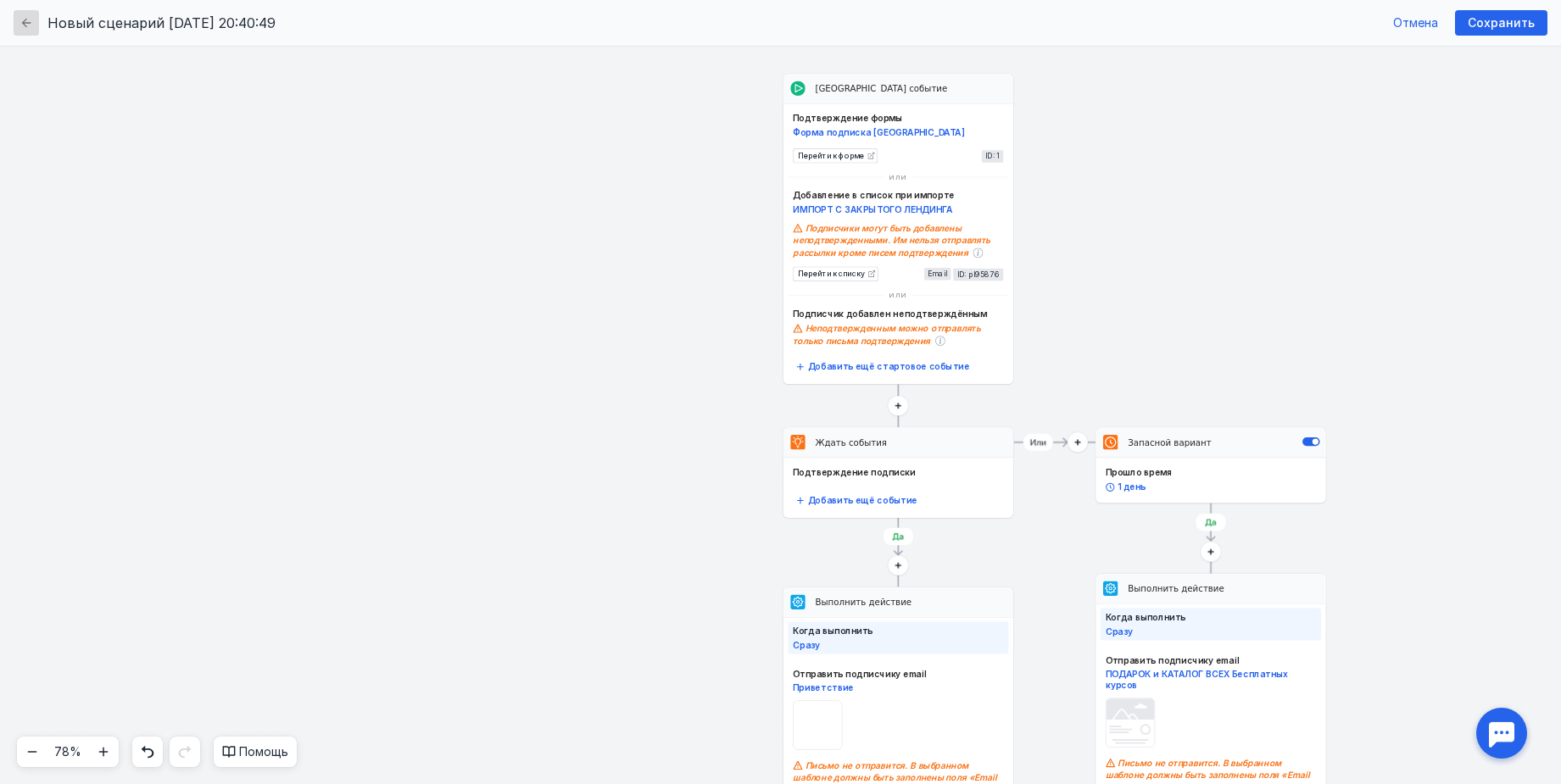
click at [26, 30] on div "button" at bounding box center [26, 23] width 17 height 17
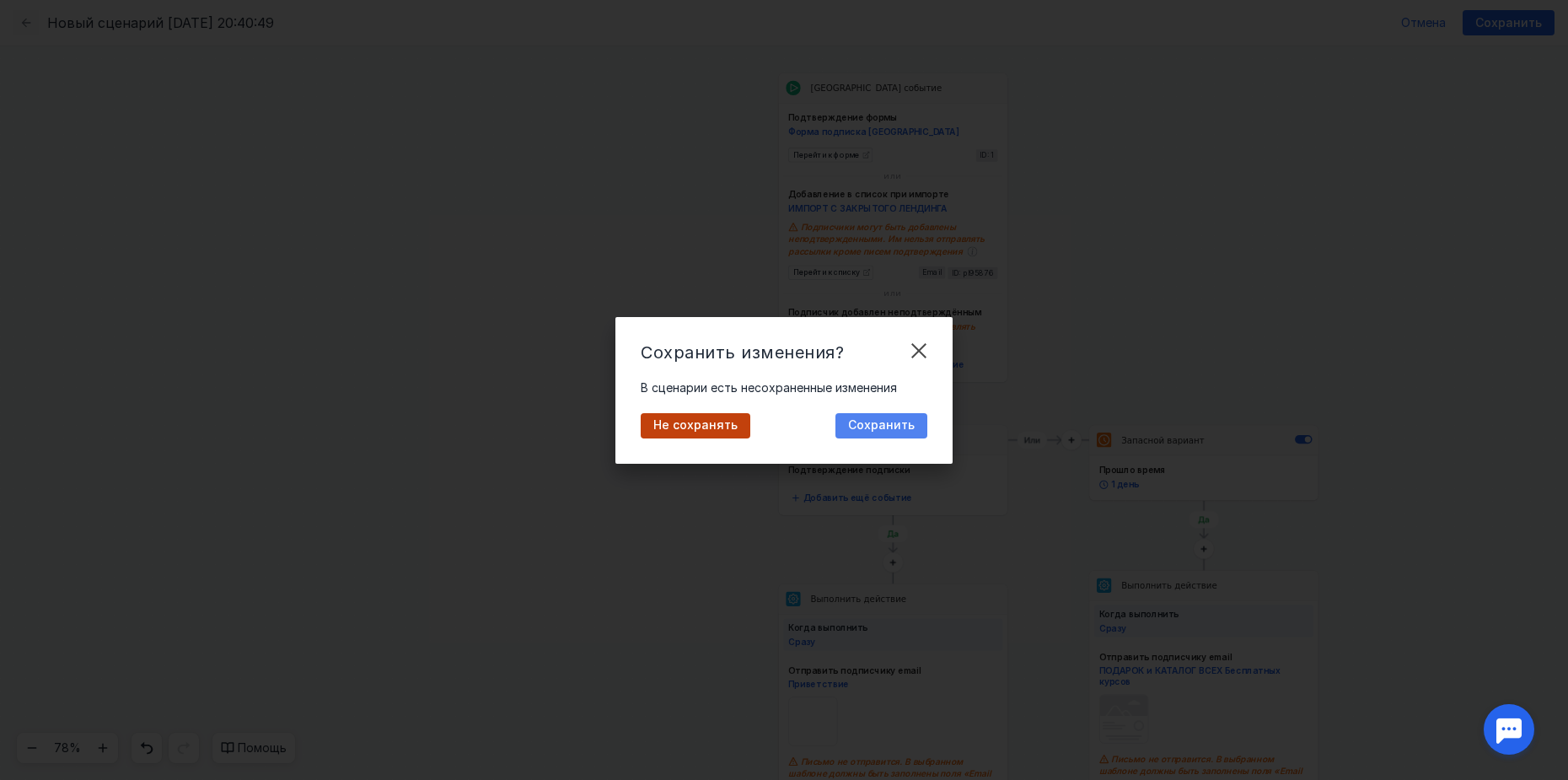
click at [911, 417] on div "Сохранить" at bounding box center [881, 425] width 92 height 25
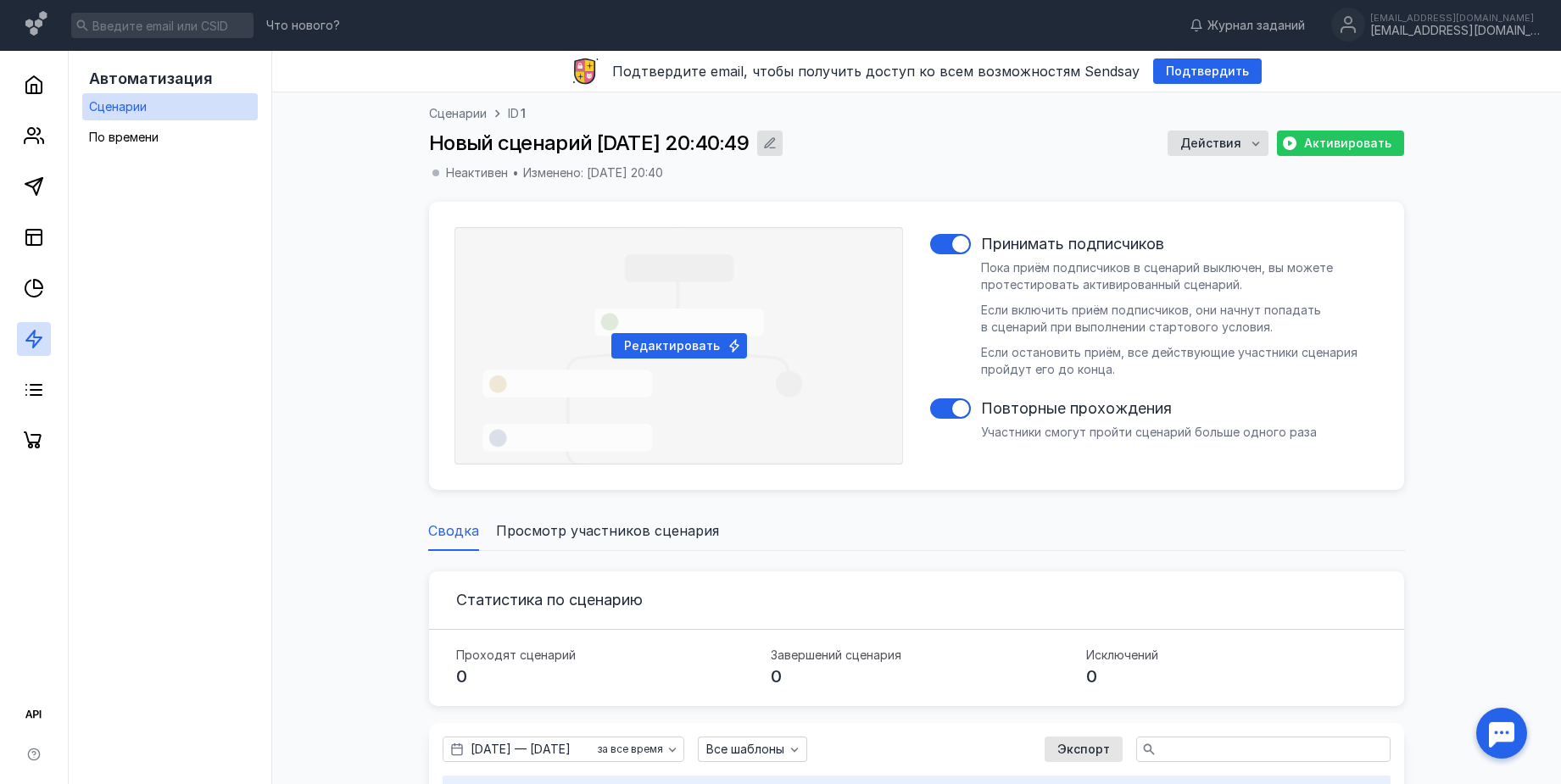
click at [777, 143] on icon "button" at bounding box center [769, 143] width 13 height 13
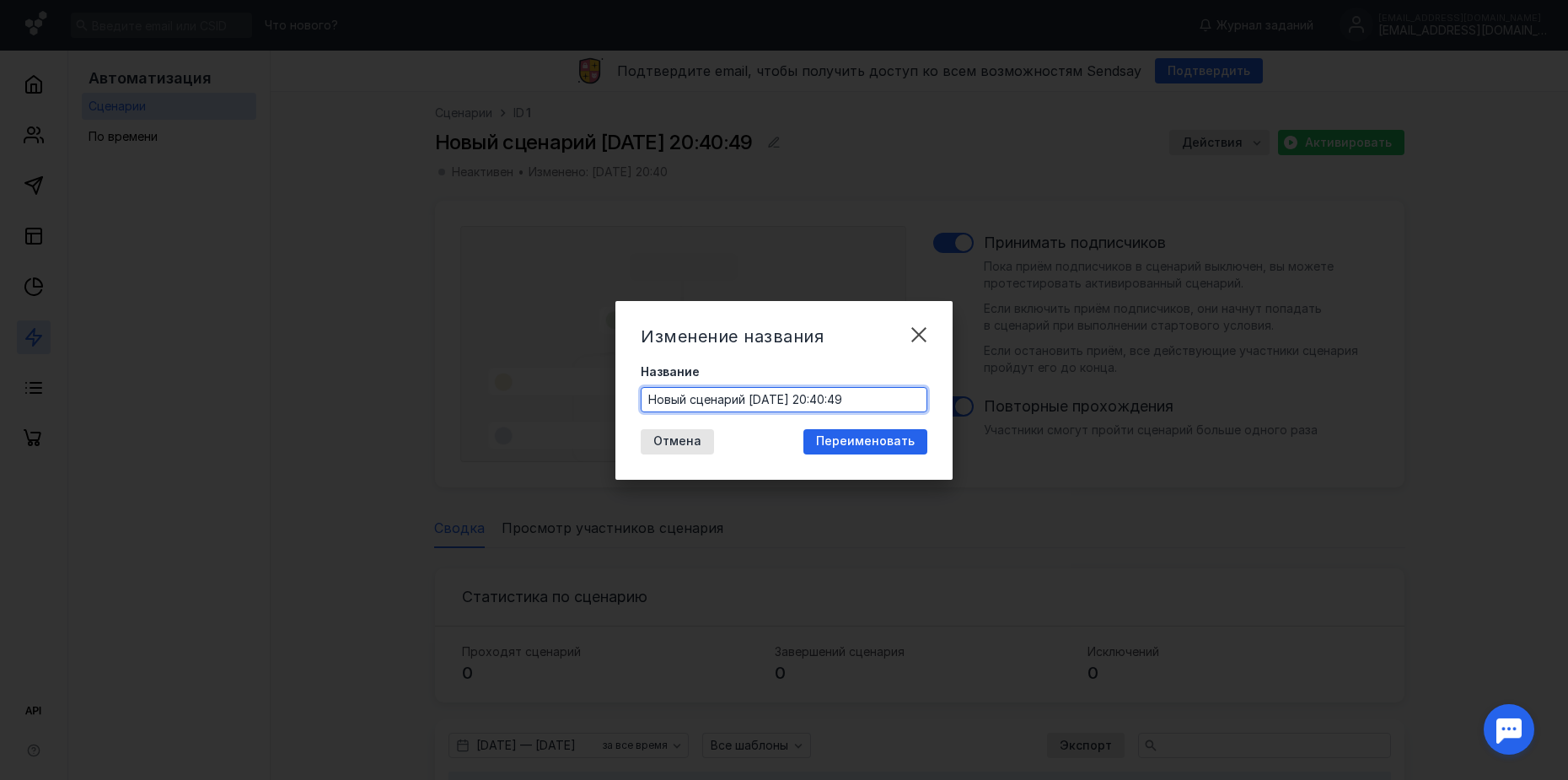
drag, startPoint x: 893, startPoint y: 401, endPoint x: 628, endPoint y: 395, distance: 265.1
click at [628, 395] on div "Изменение названия Название Новый сценарий [DATE] 20:40:49 [PERSON_NAME]" at bounding box center [784, 390] width 337 height 179
type input "Молодость [PERSON_NAME]"
click at [868, 437] on span "Переименовать" at bounding box center [865, 441] width 98 height 14
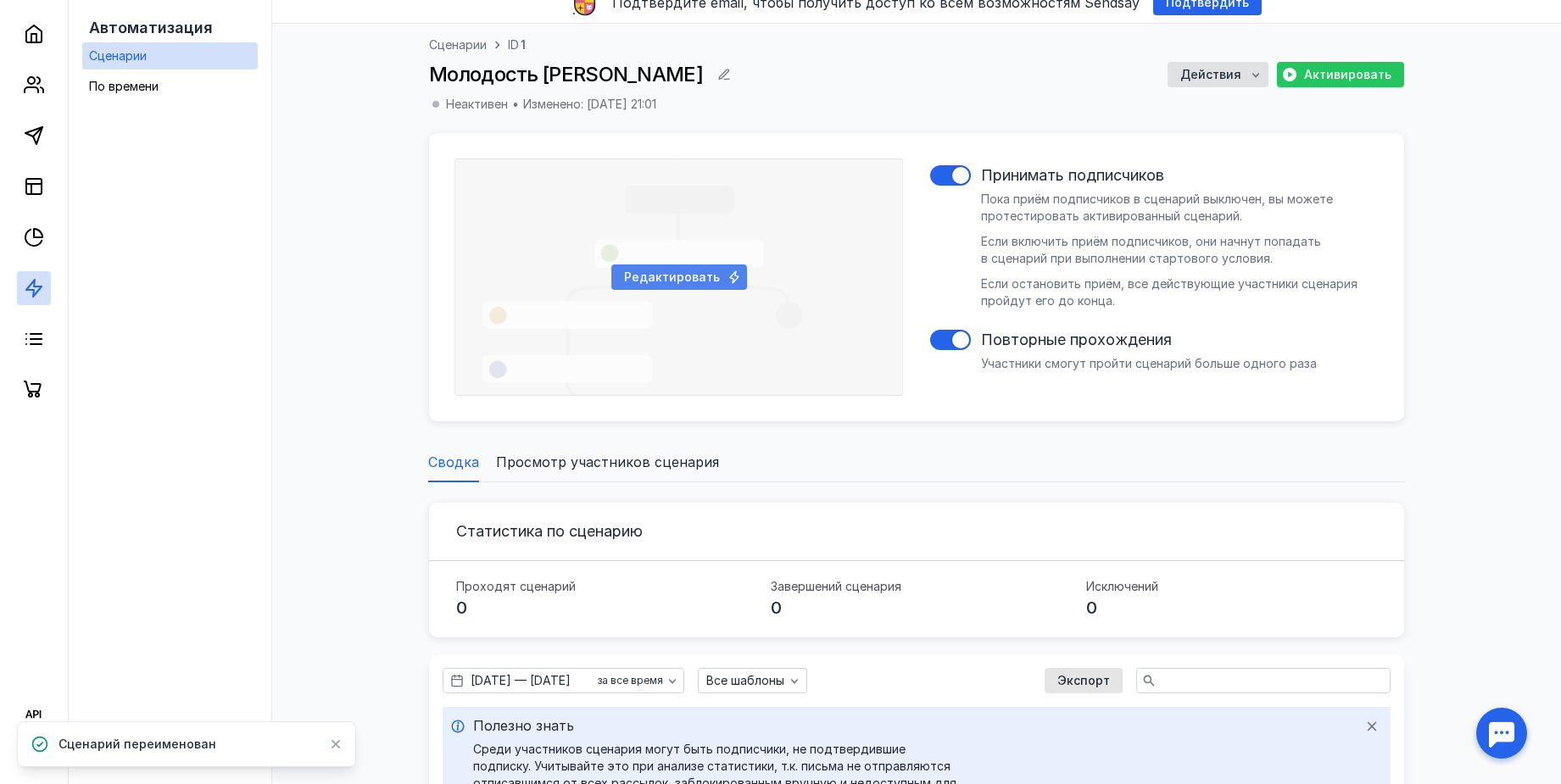
scroll to position [106, 0]
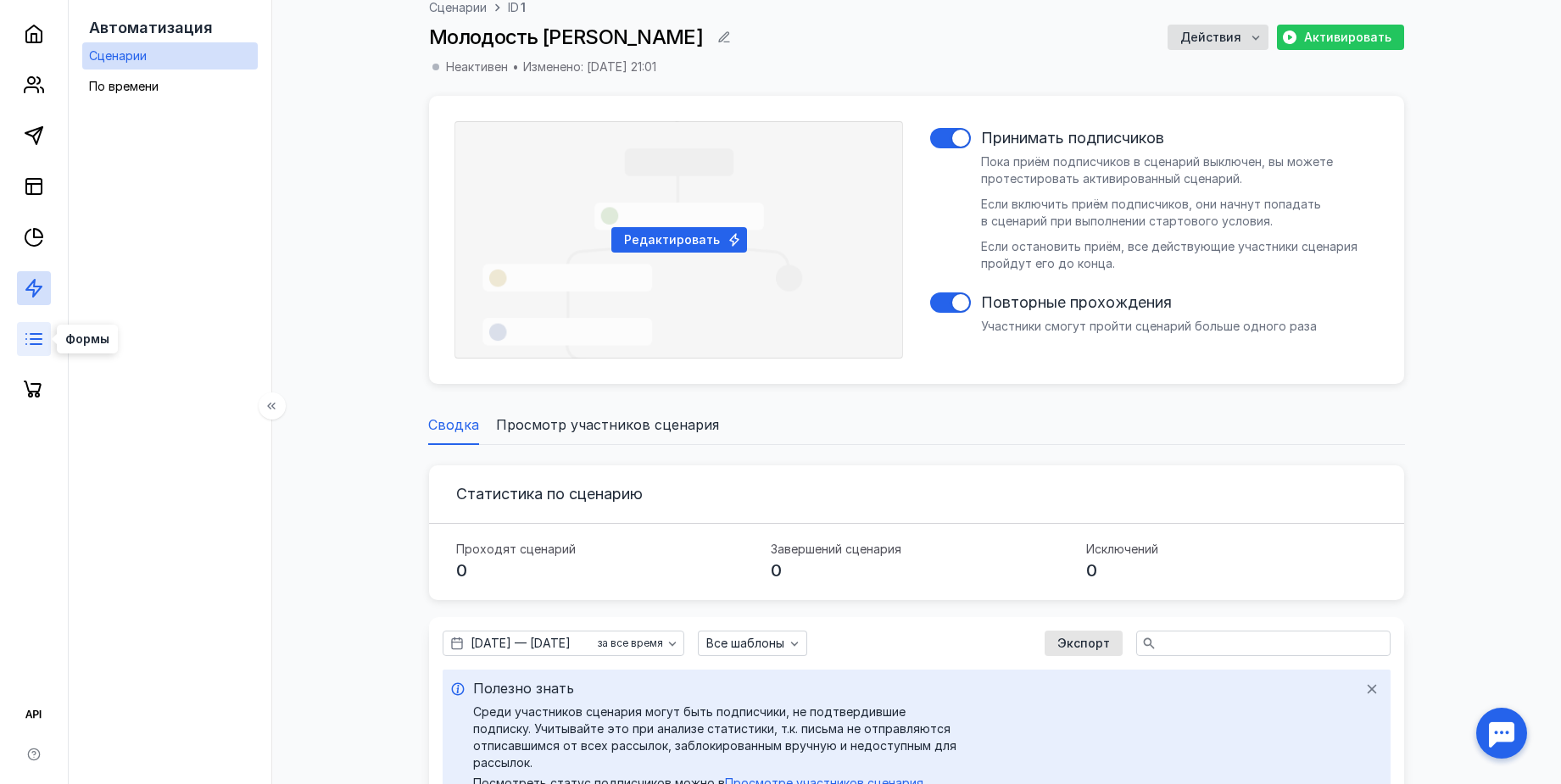
click at [40, 328] on icon at bounding box center [34, 339] width 21 height 21
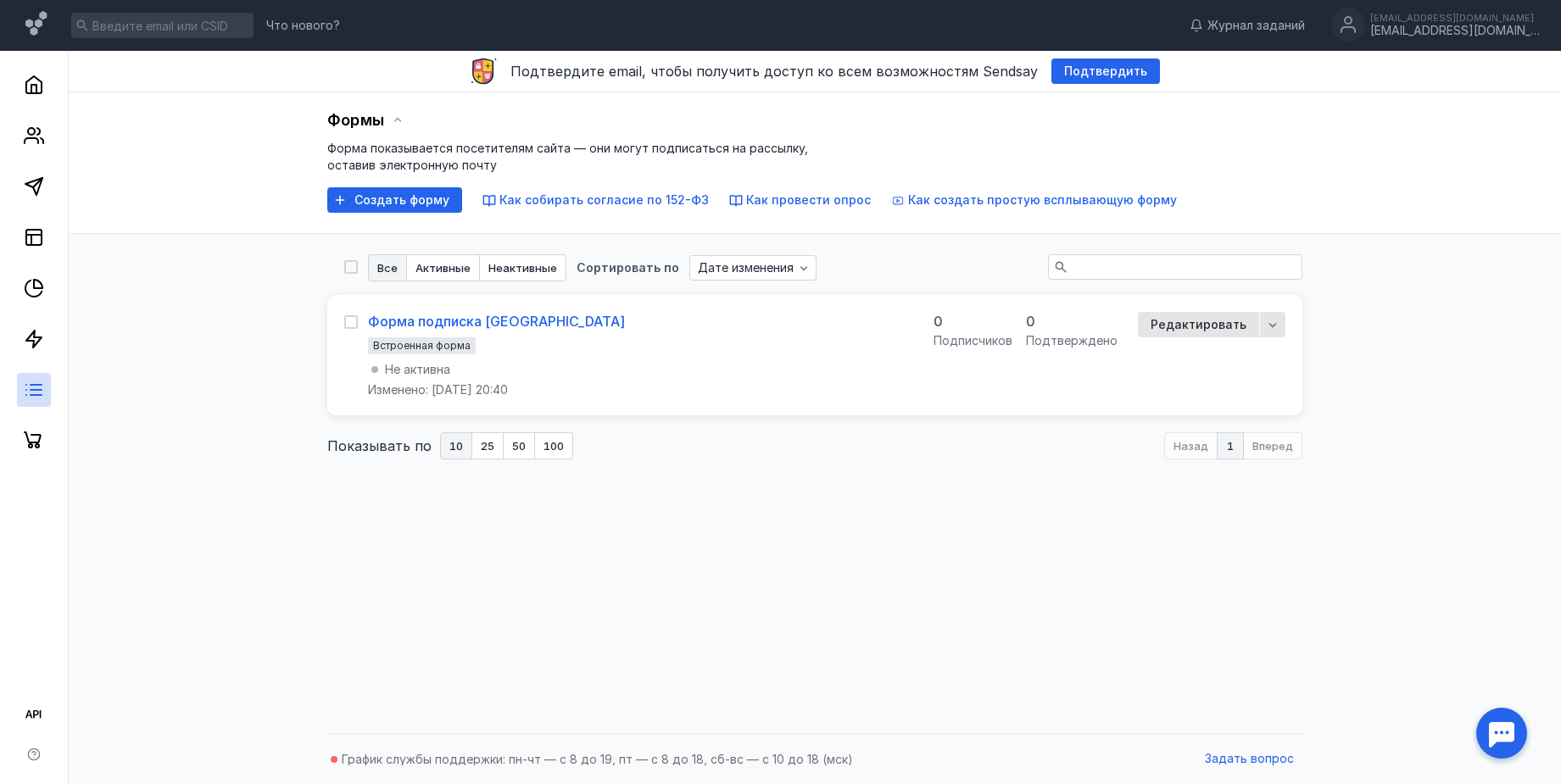
click at [464, 327] on div "Форма подписка [GEOGRAPHIC_DATA]" at bounding box center [496, 321] width 257 height 17
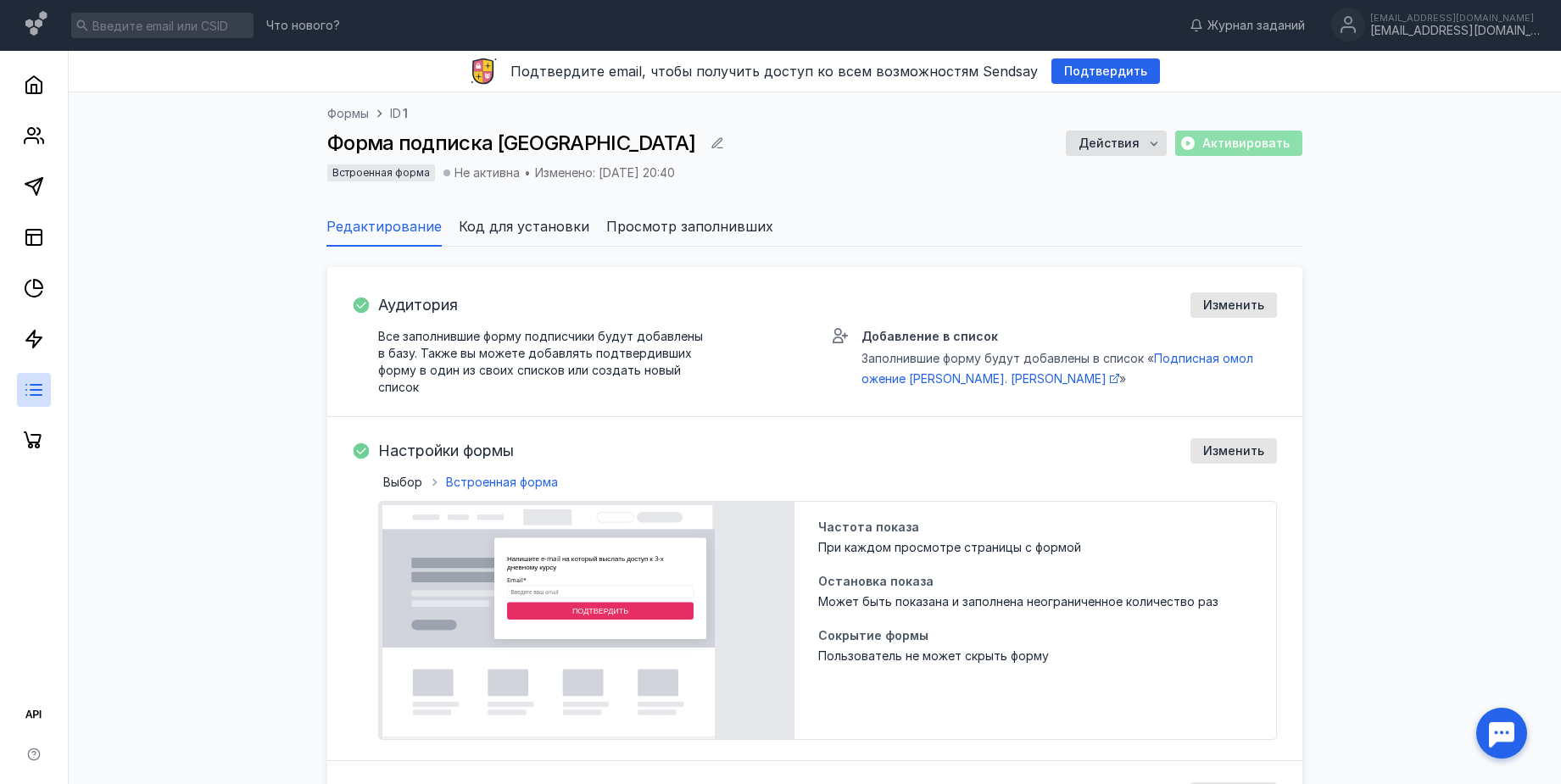
click at [507, 217] on span "Код для установки" at bounding box center [523, 227] width 131 height 21
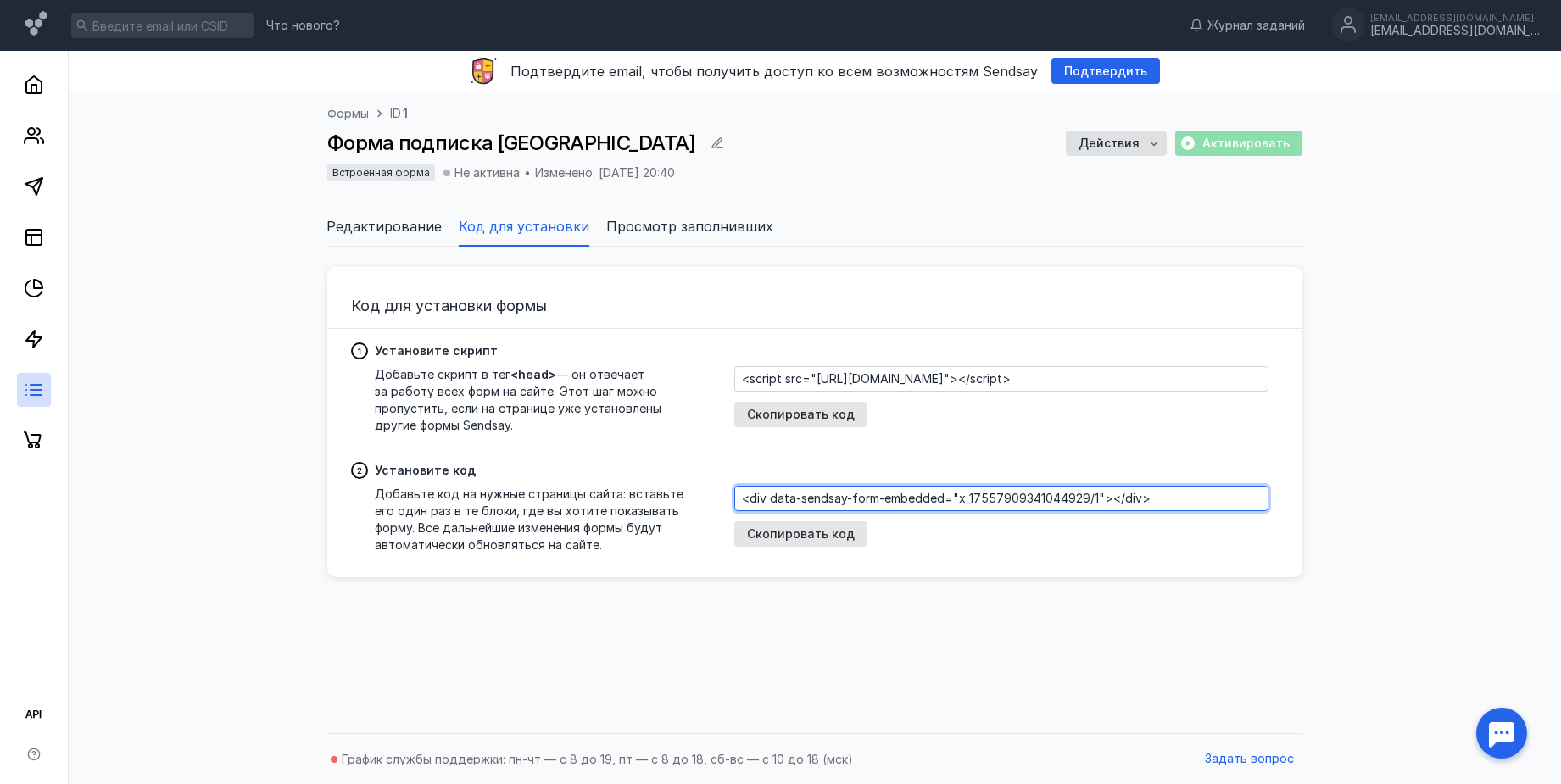
drag, startPoint x: 1190, startPoint y: 505, endPoint x: 715, endPoint y: 505, distance: 475.0
click at [715, 505] on div "Добавьте код на нужные страницы сайта: вставьте его один раз в те блоки, где вы…" at bounding box center [810, 520] width 917 height 68
click at [778, 532] on span "Скопировать код" at bounding box center [800, 534] width 107 height 14
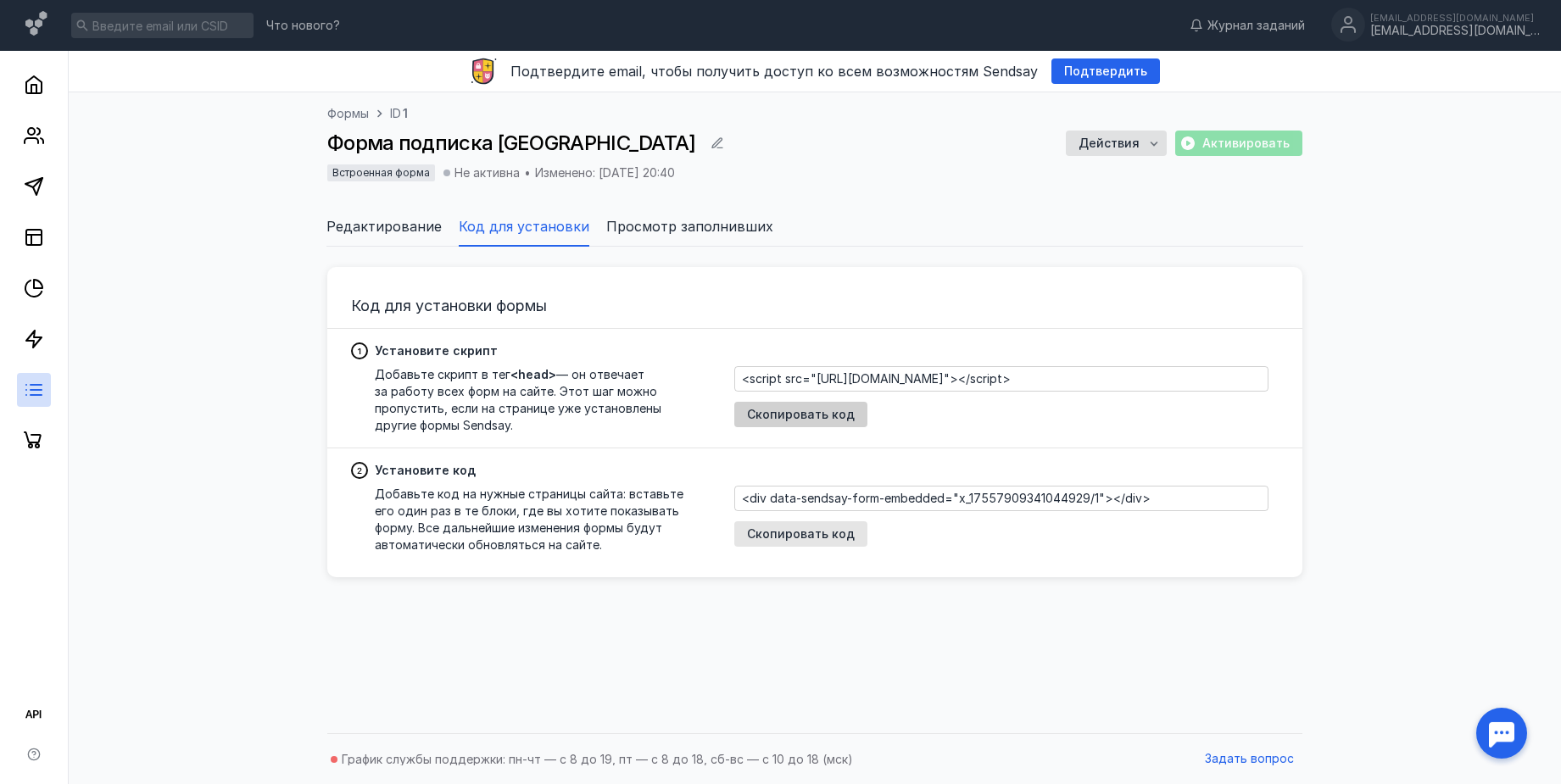
click at [844, 410] on span "Скопировать код" at bounding box center [800, 414] width 107 height 14
click at [410, 236] on li "Редактирование" at bounding box center [384, 226] width 115 height 40
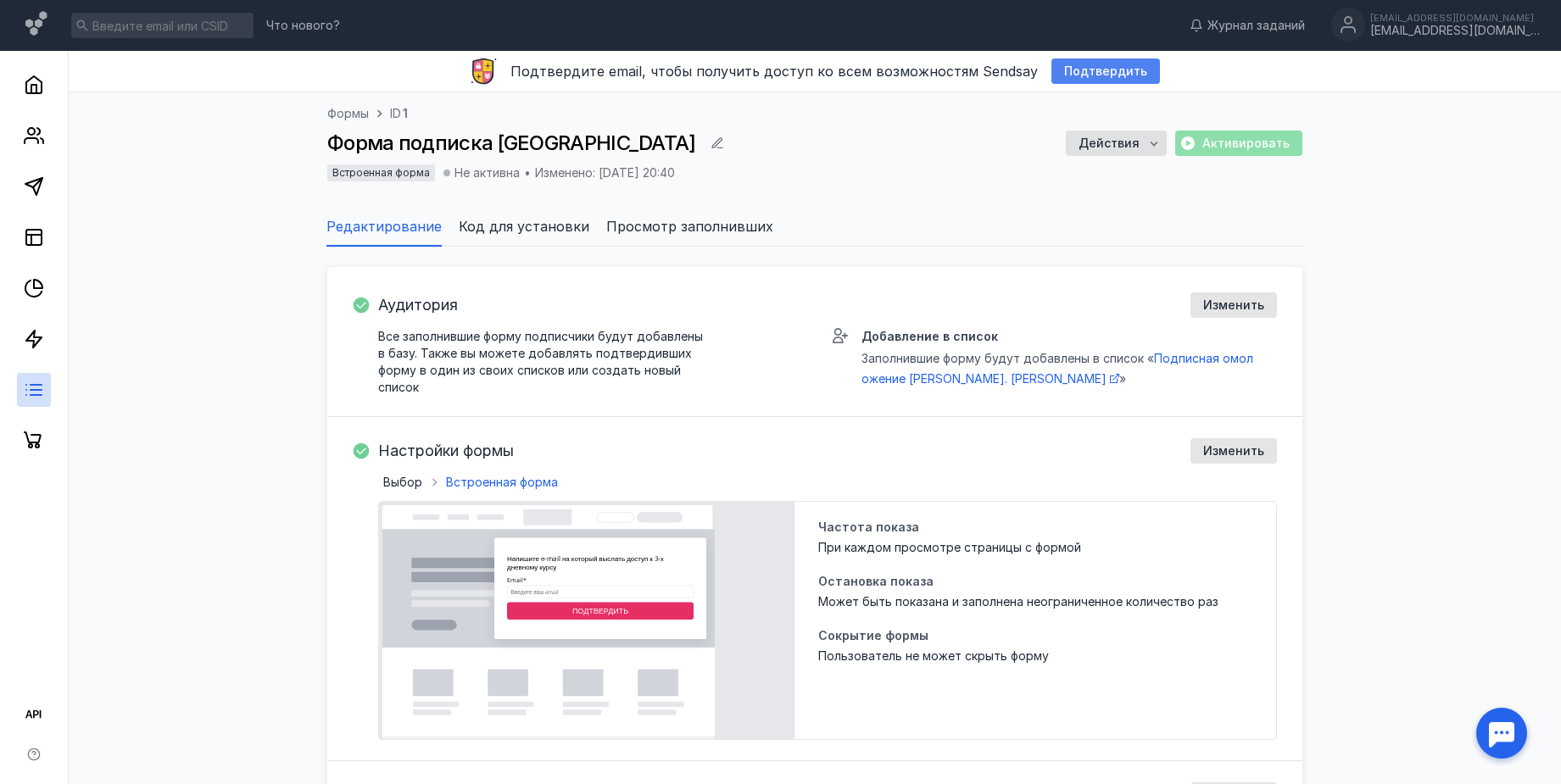
click at [1101, 68] on span "Подтвердить" at bounding box center [1105, 71] width 83 height 14
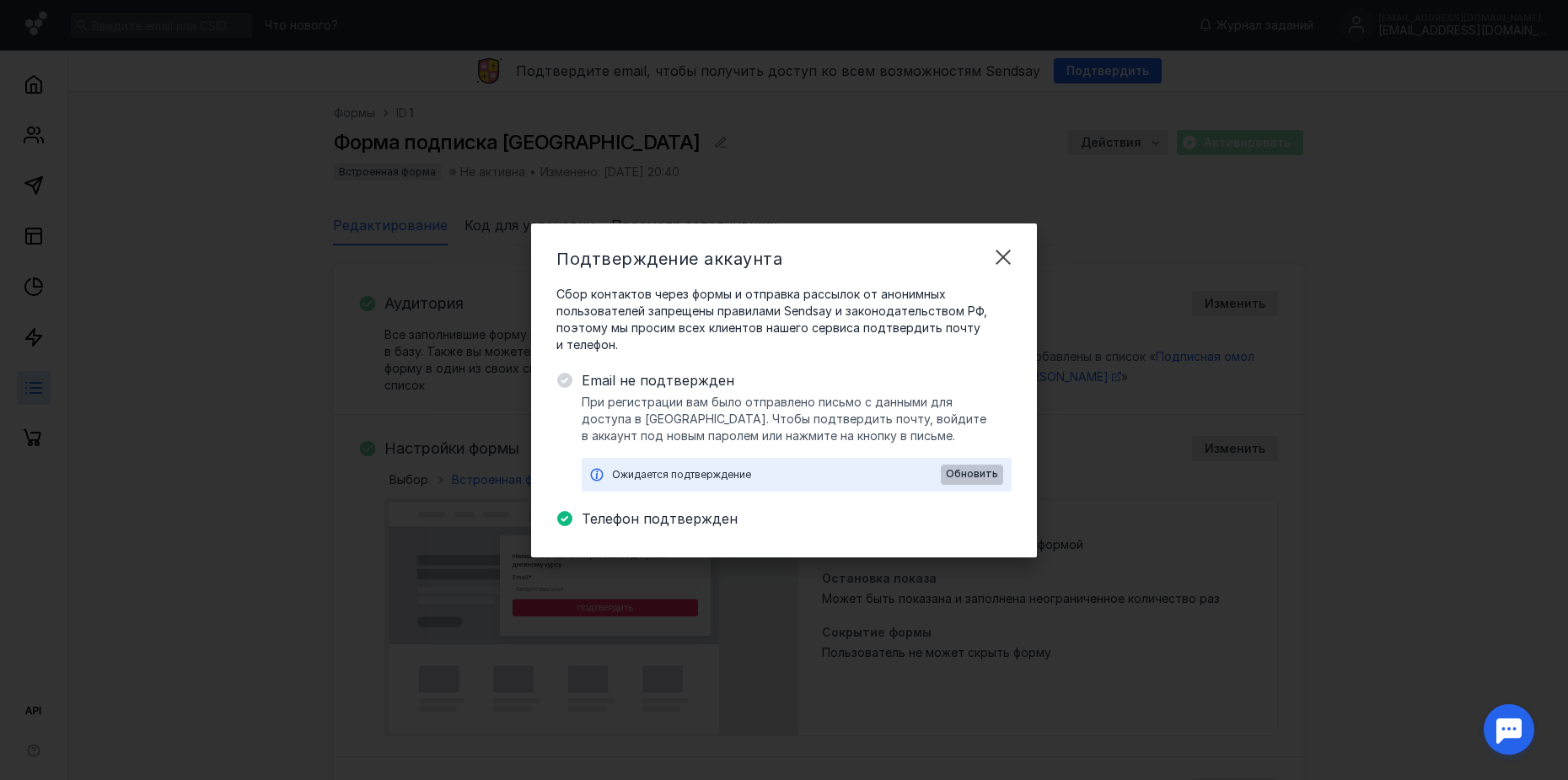
click at [970, 471] on span "Обновить" at bounding box center [972, 474] width 52 height 12
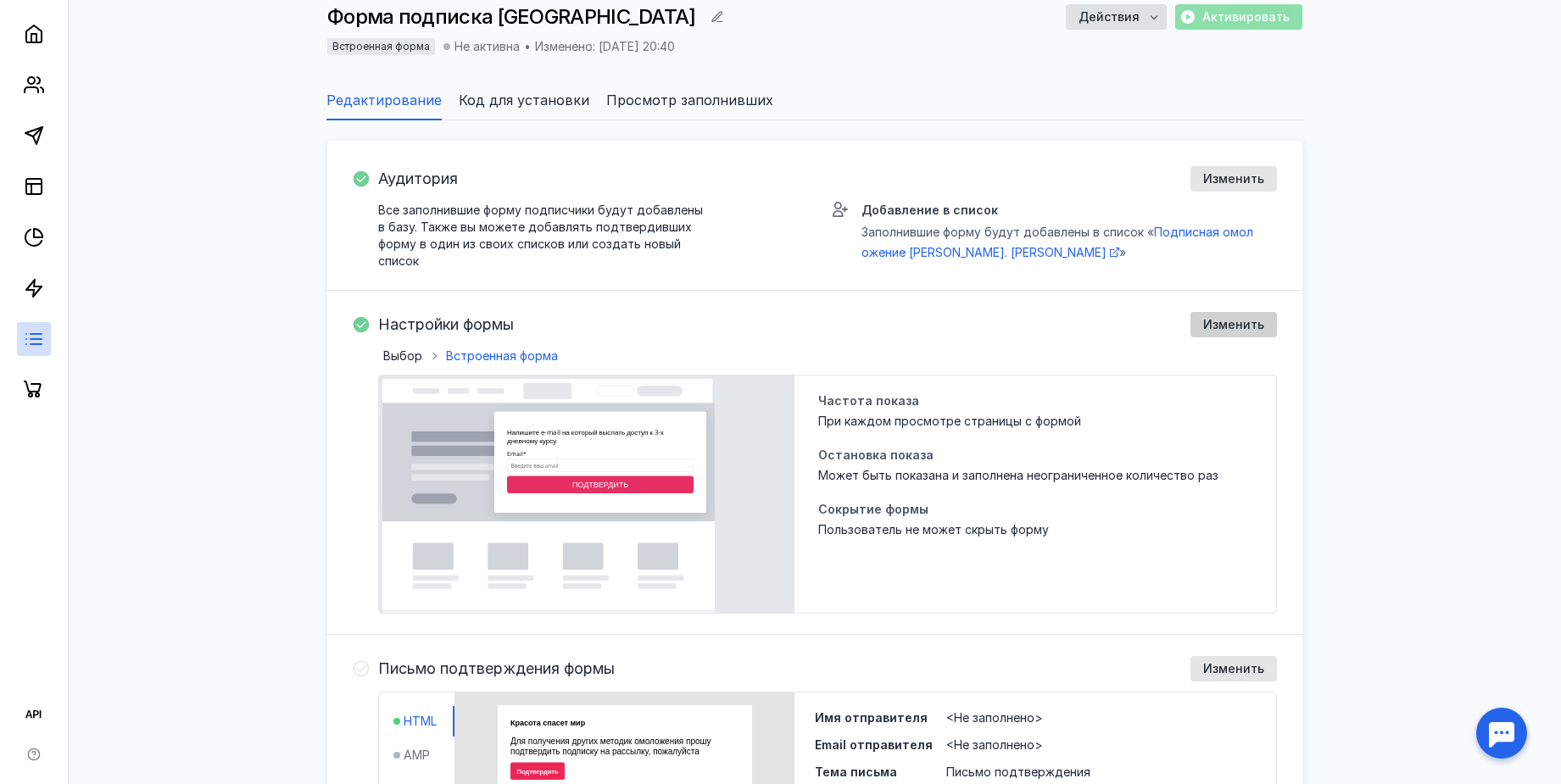
scroll to position [106, 0]
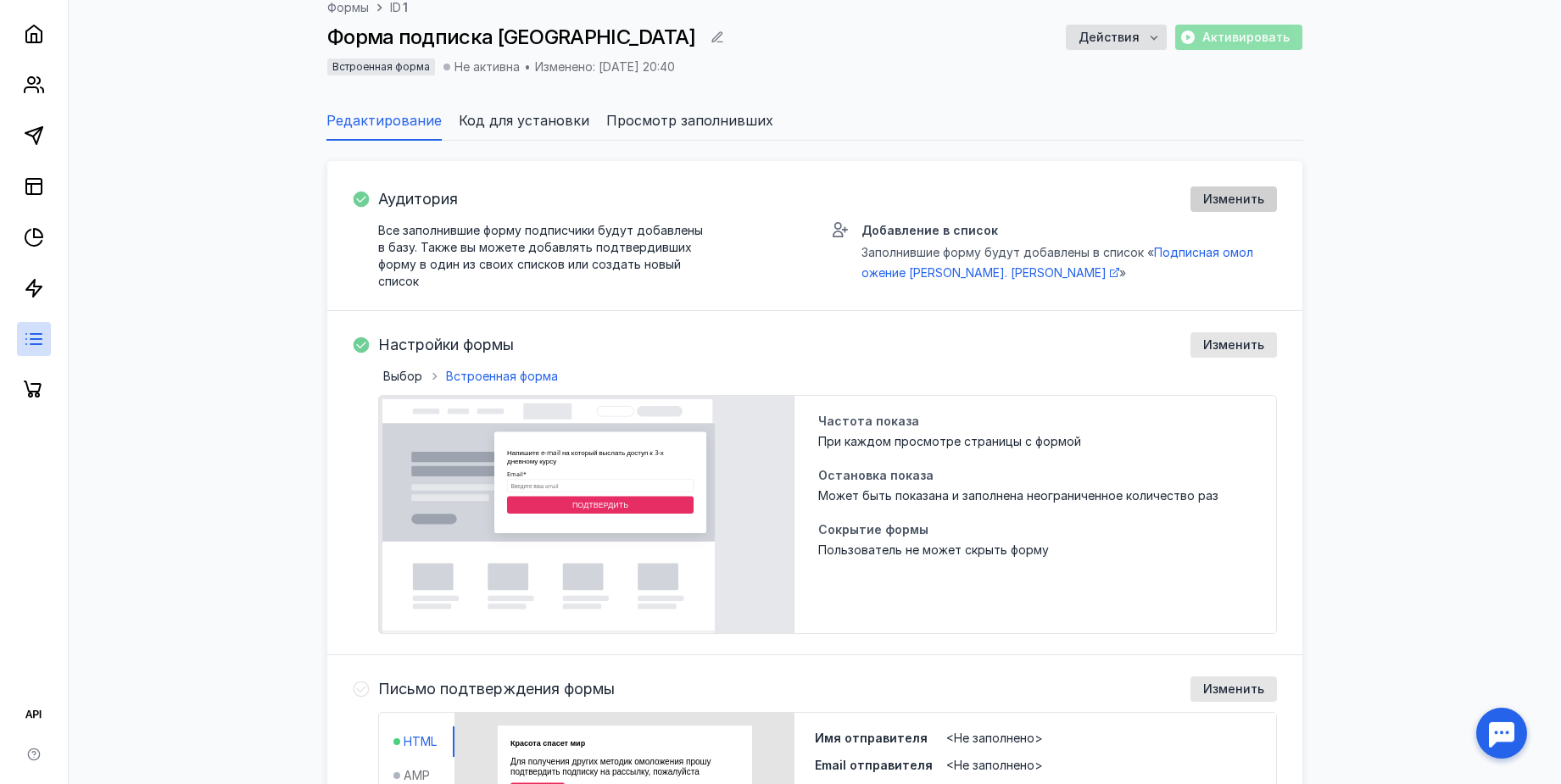
click at [1222, 205] on span "Изменить" at bounding box center [1233, 199] width 61 height 14
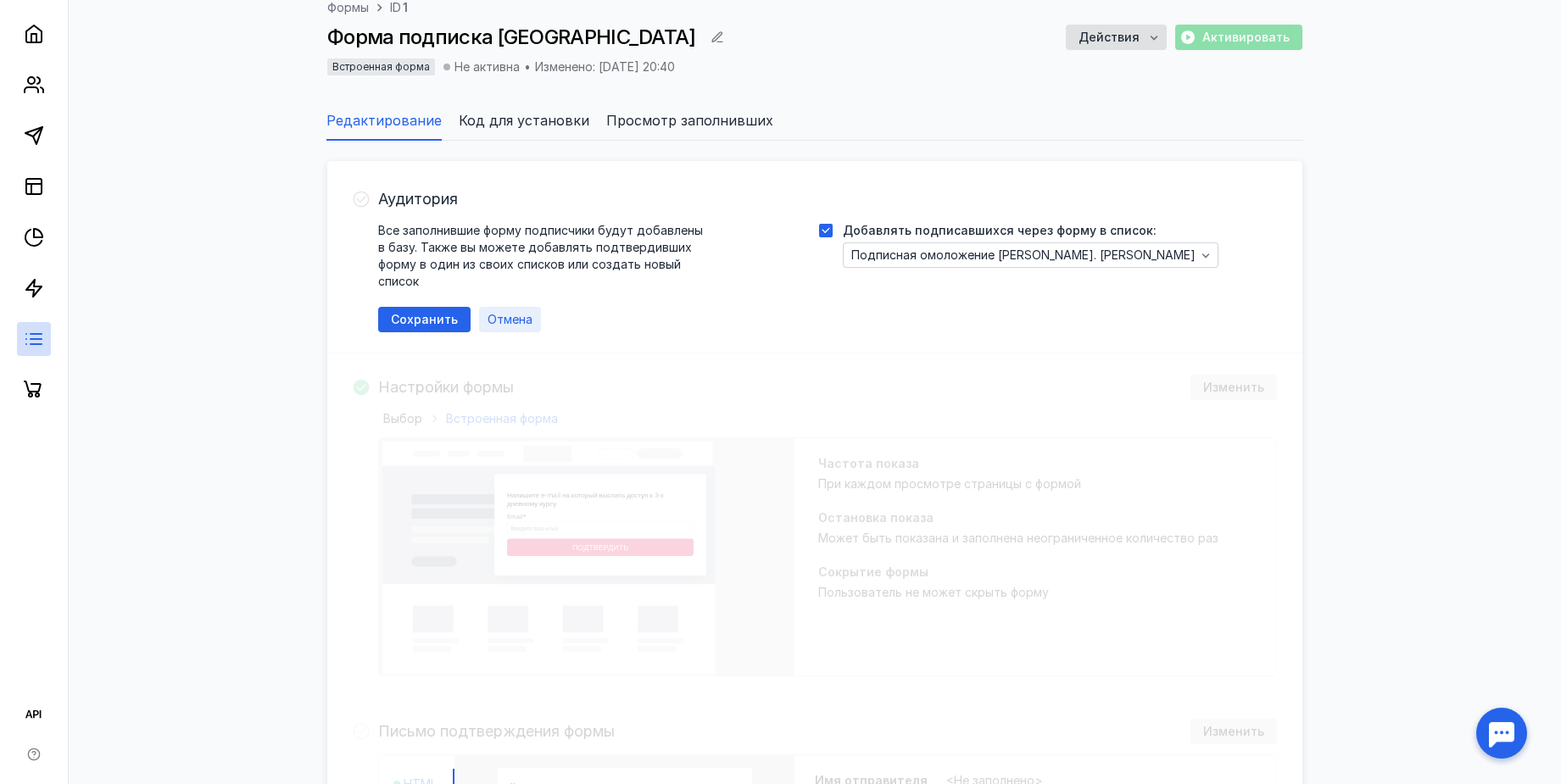
click at [522, 319] on span "Отмена" at bounding box center [510, 319] width 45 height 14
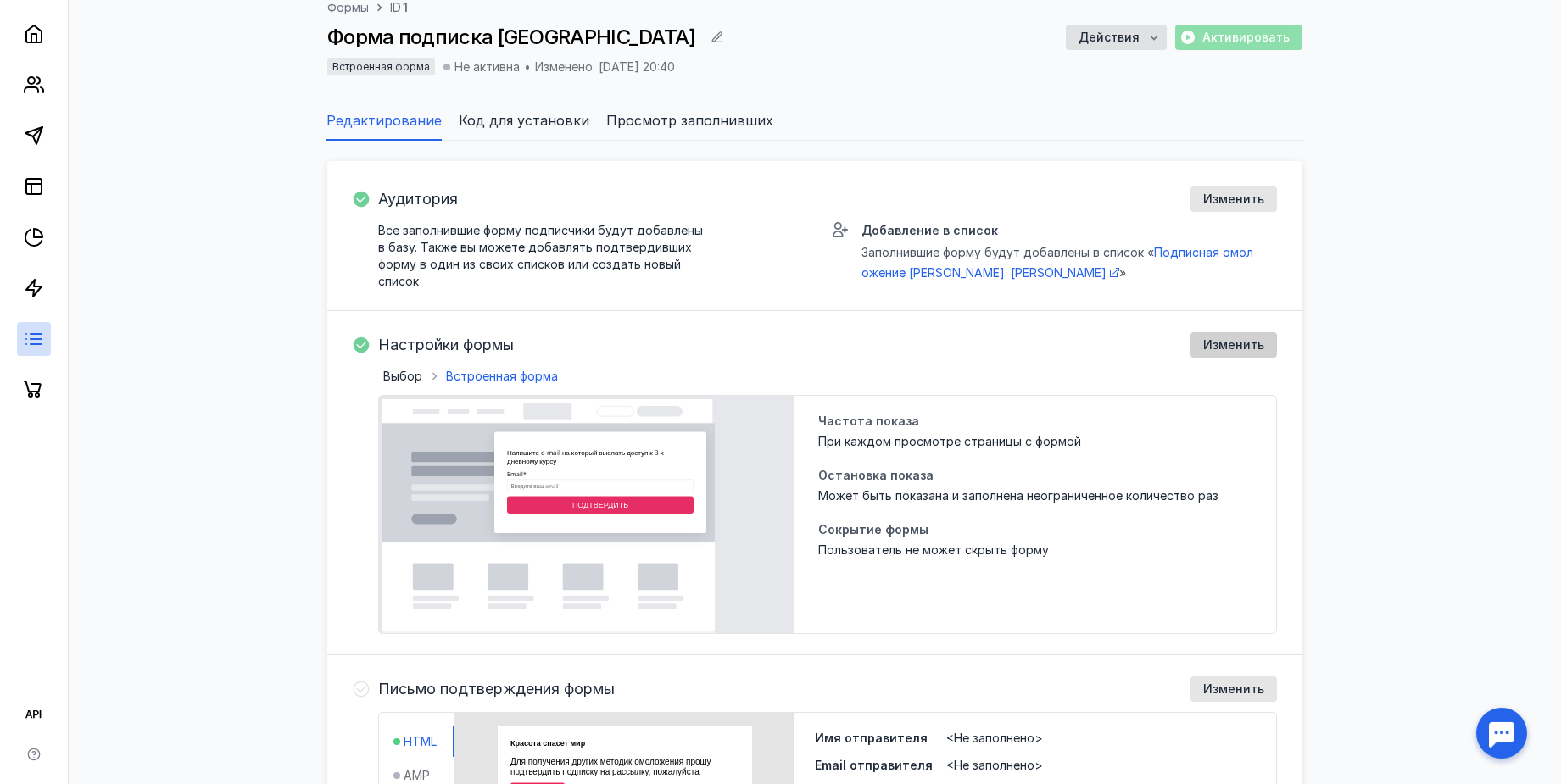
click at [1239, 346] on span "Изменить" at bounding box center [1233, 344] width 61 height 14
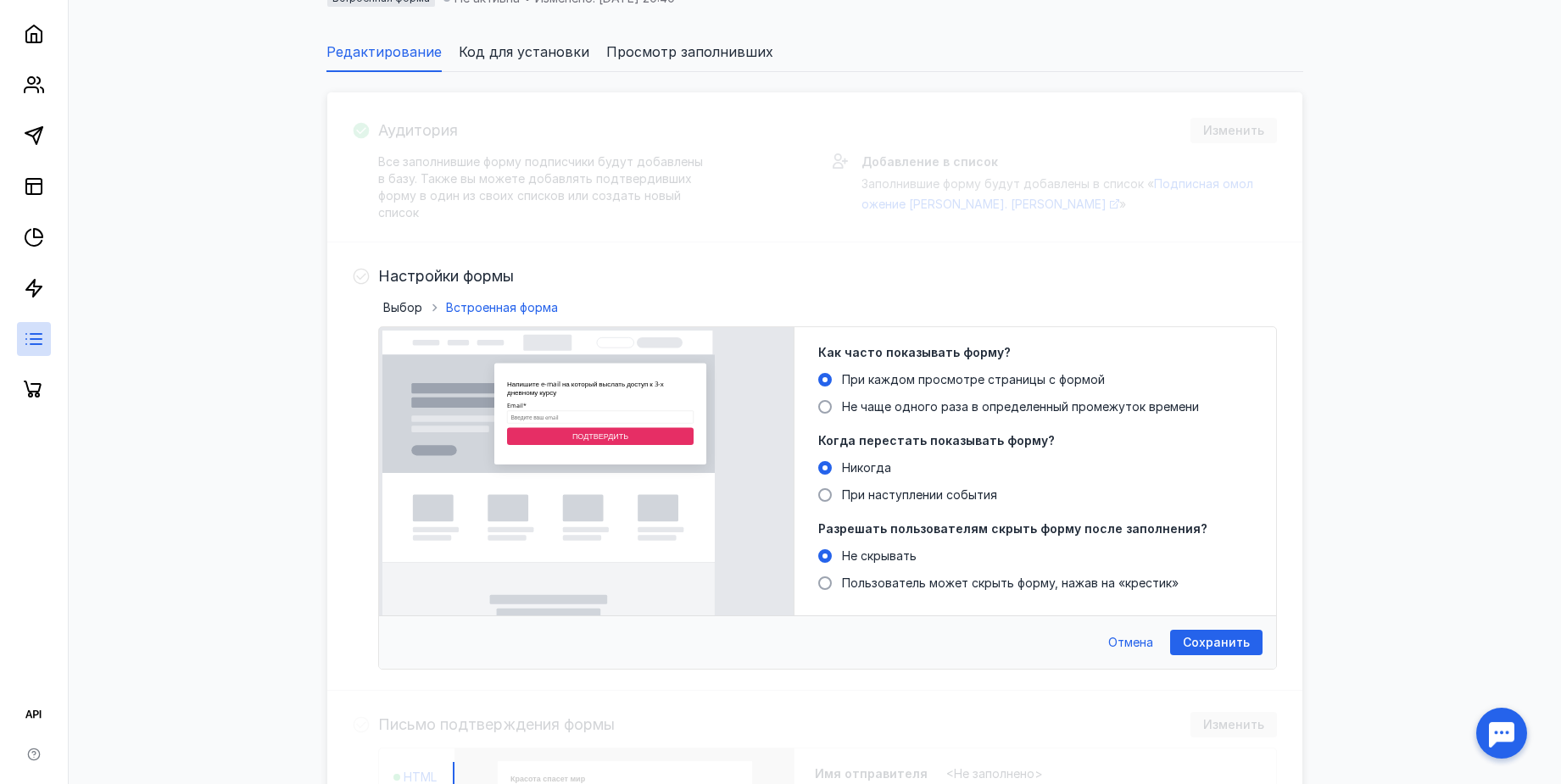
scroll to position [212, 0]
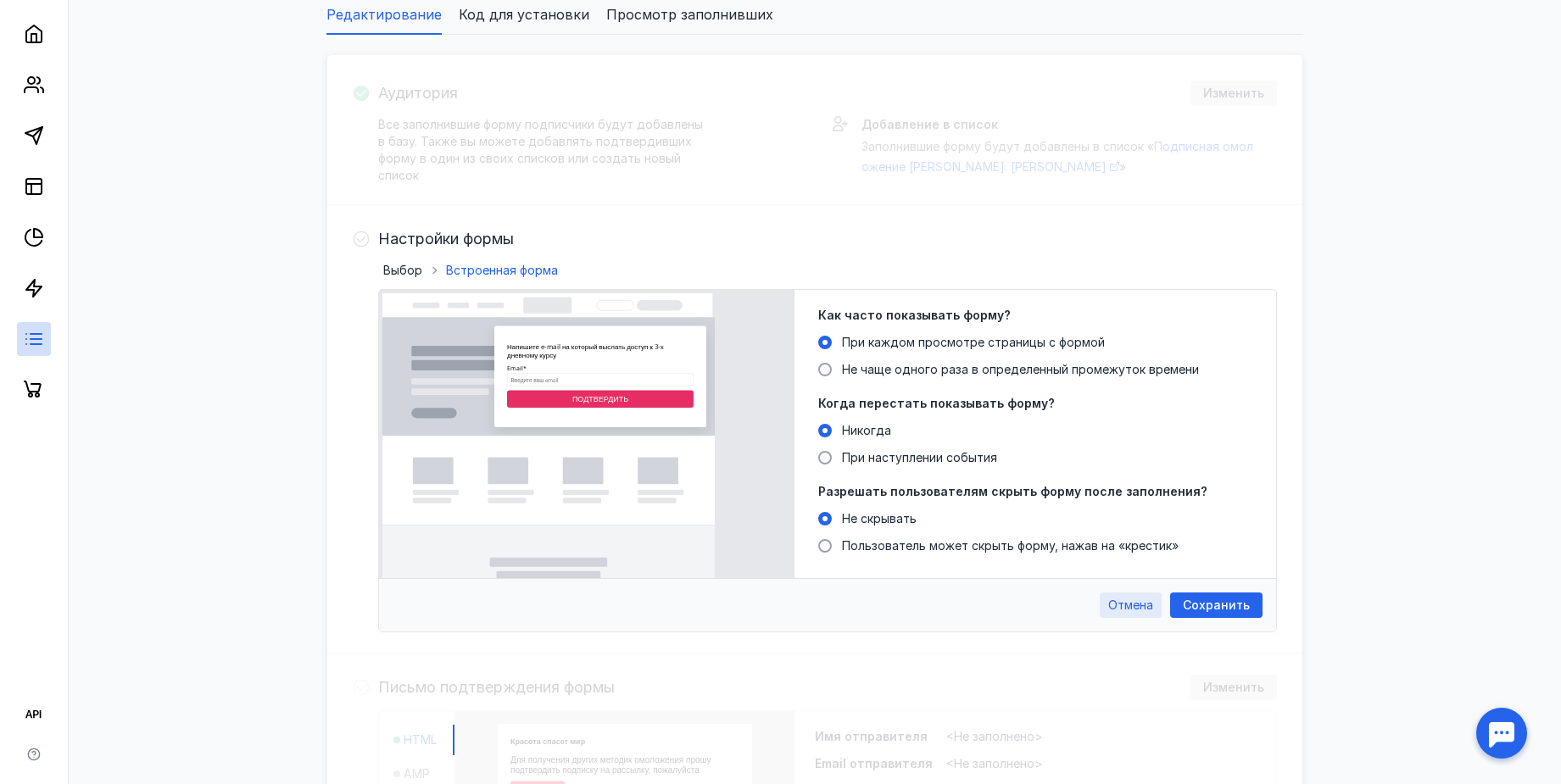
click at [1126, 608] on span "Отмена" at bounding box center [1131, 605] width 45 height 14
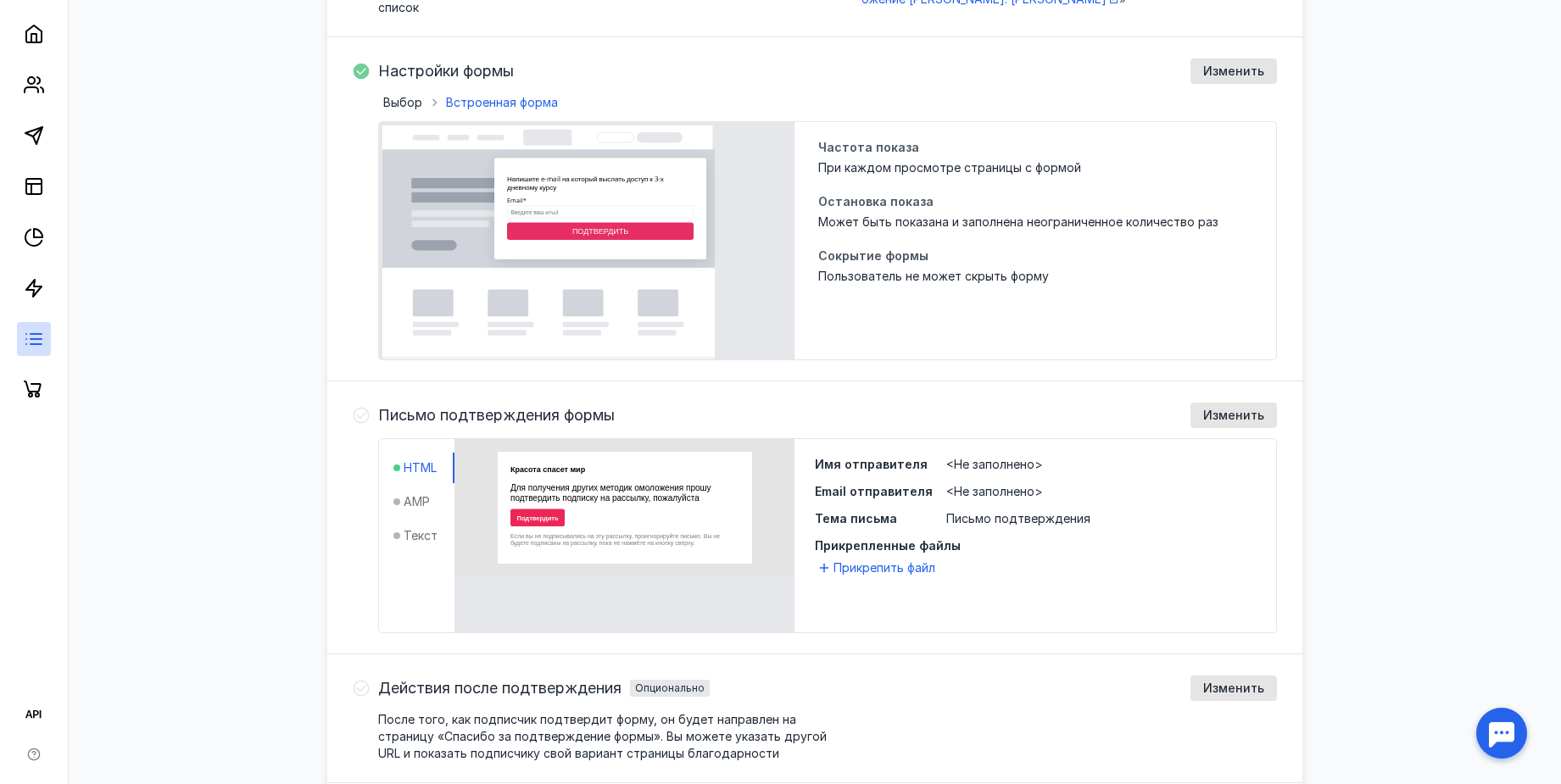
scroll to position [424, 0]
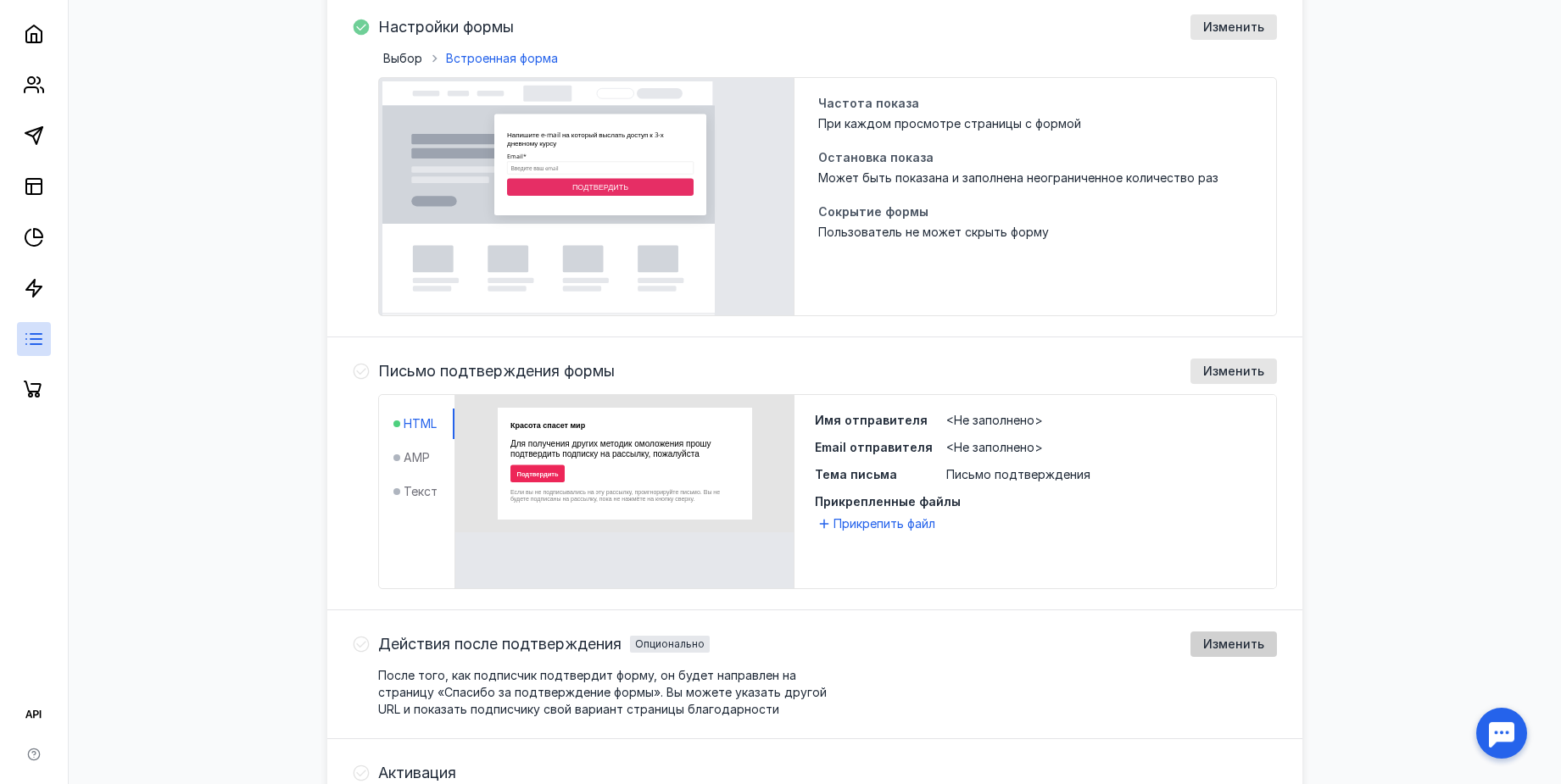
click at [1228, 645] on span "Изменить" at bounding box center [1233, 644] width 61 height 14
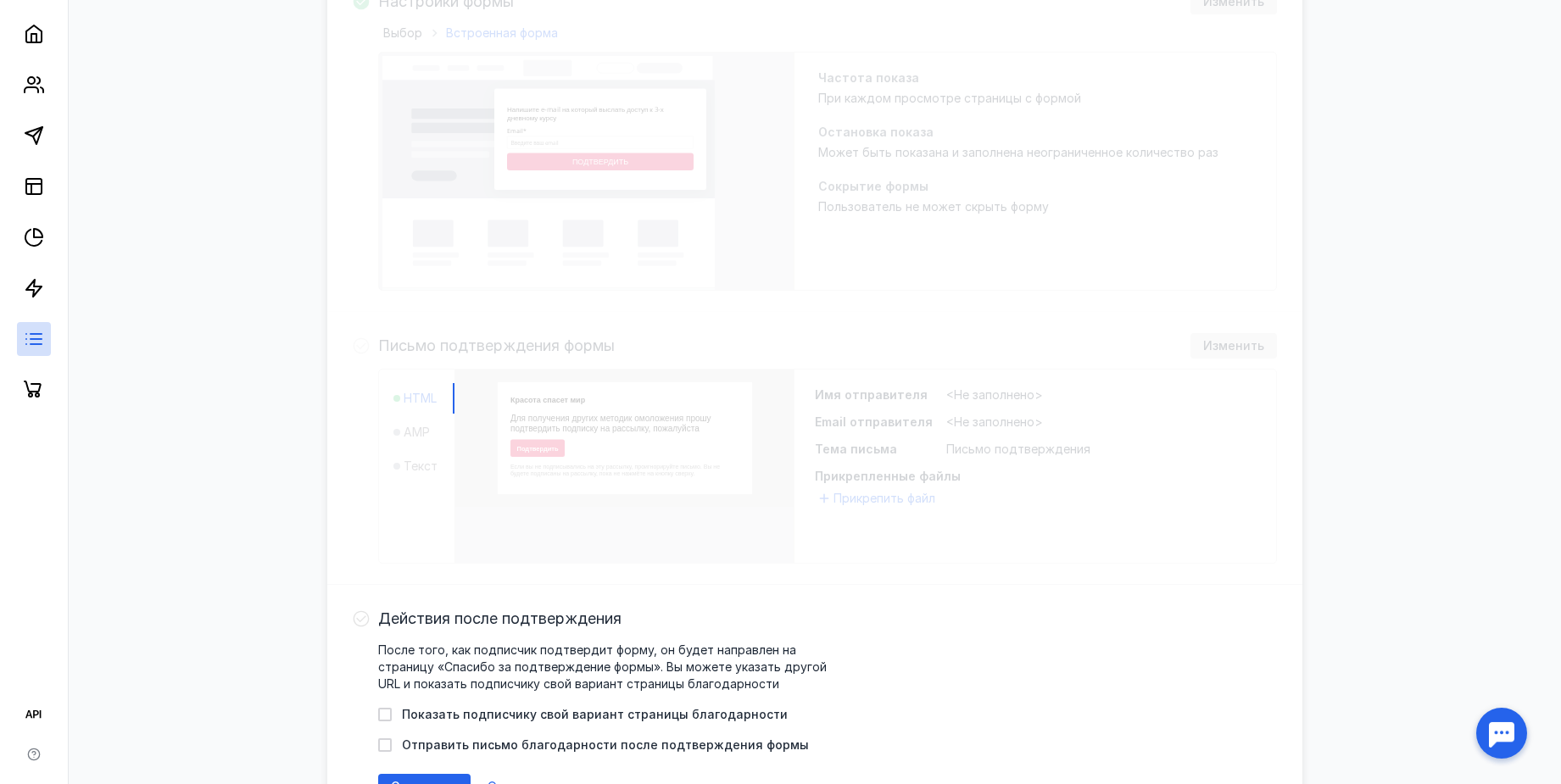
scroll to position [635, 0]
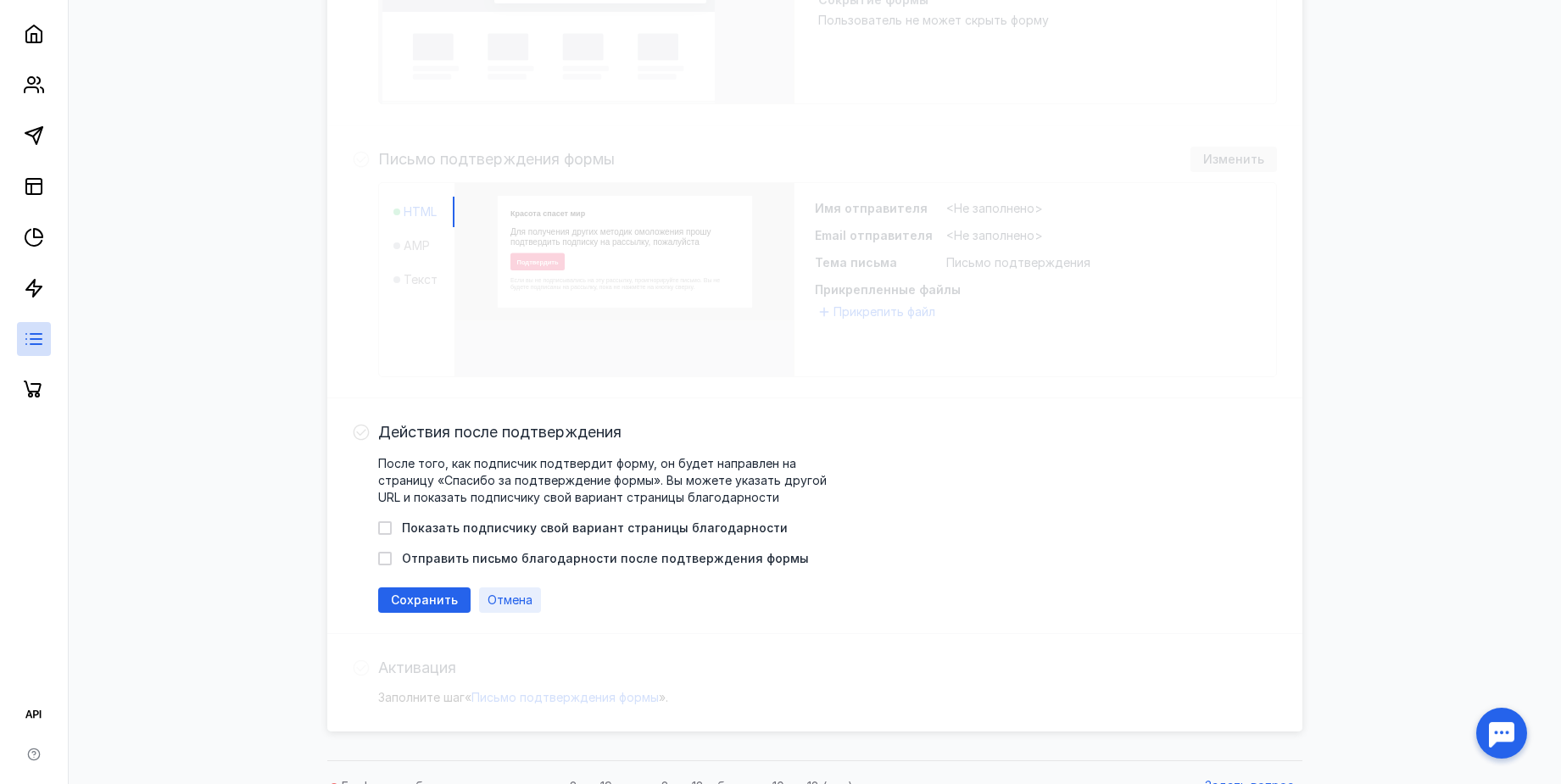
click at [525, 602] on span "Отмена" at bounding box center [510, 600] width 45 height 14
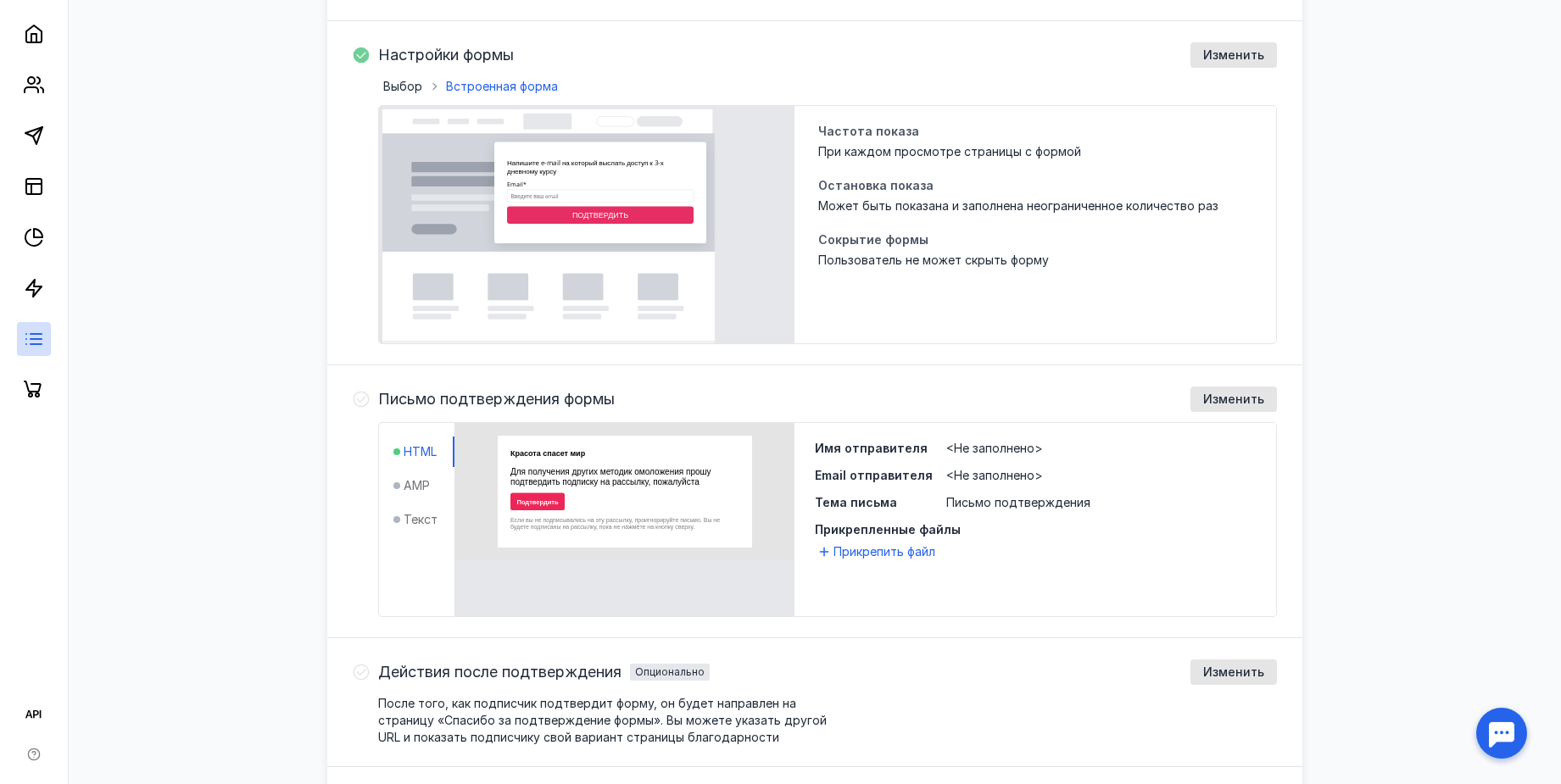
scroll to position [238, 0]
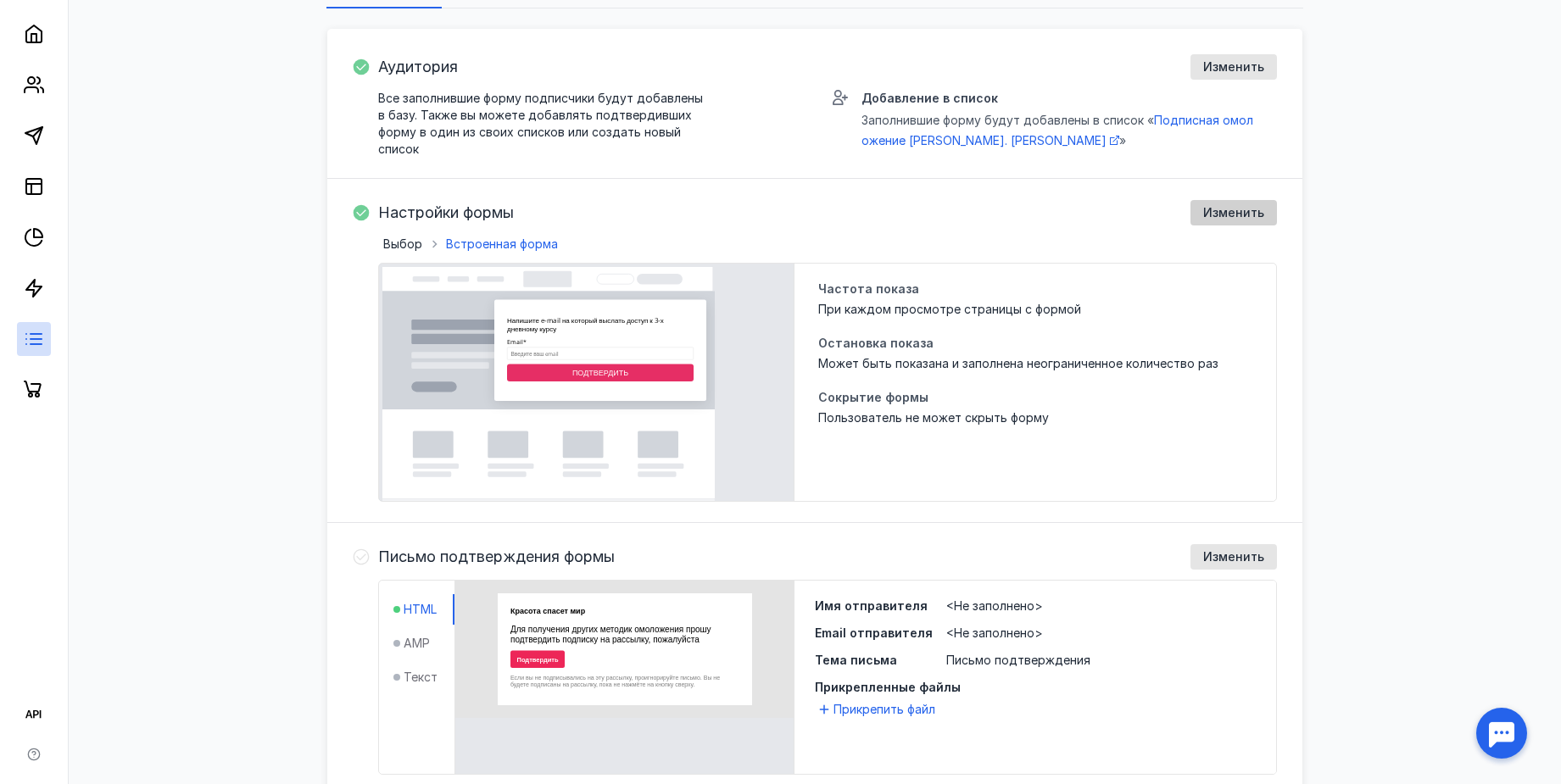
click at [1204, 214] on div "Изменить" at bounding box center [1233, 213] width 78 height 14
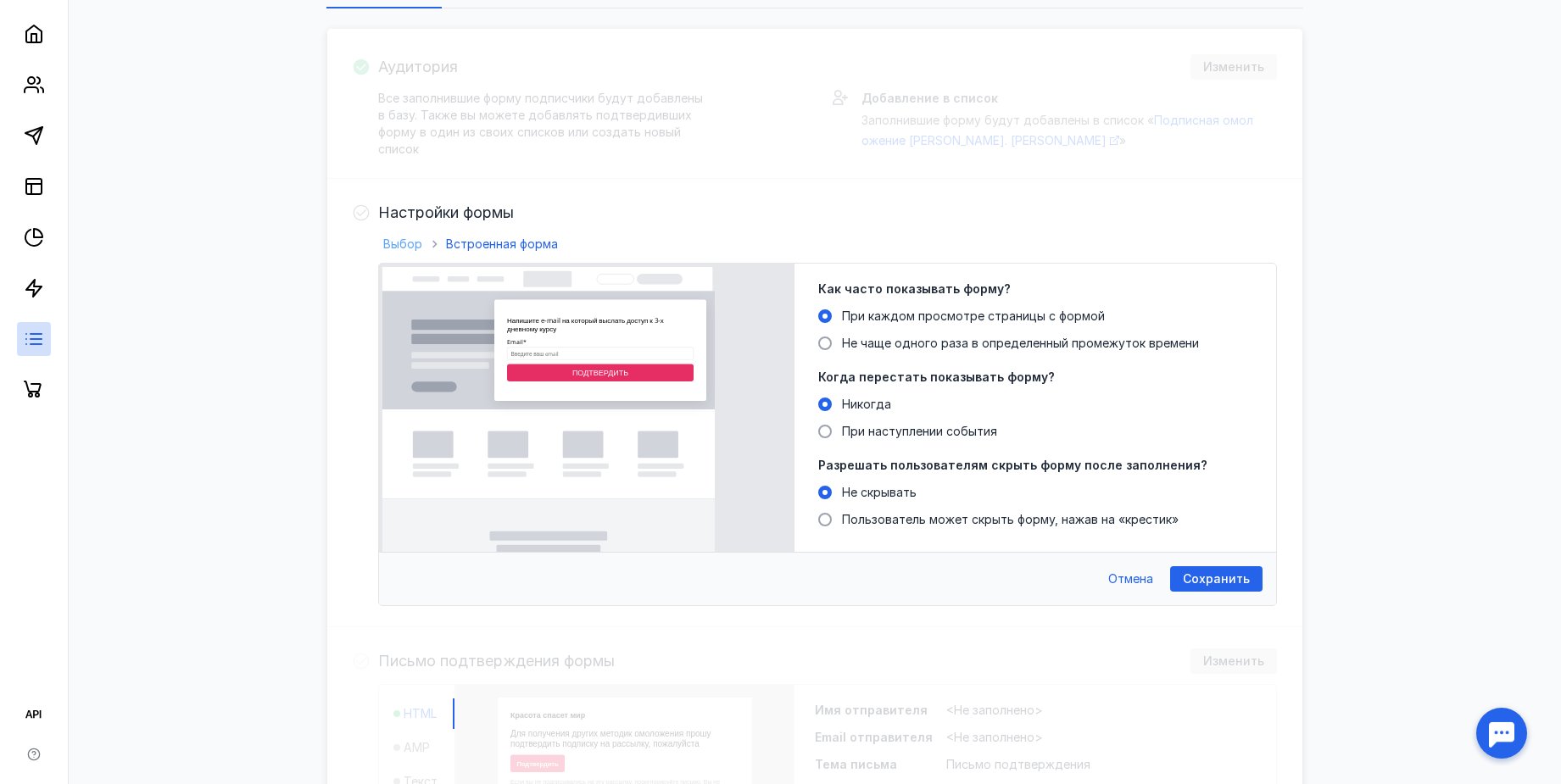
click at [410, 243] on span "Выбор" at bounding box center [402, 243] width 39 height 14
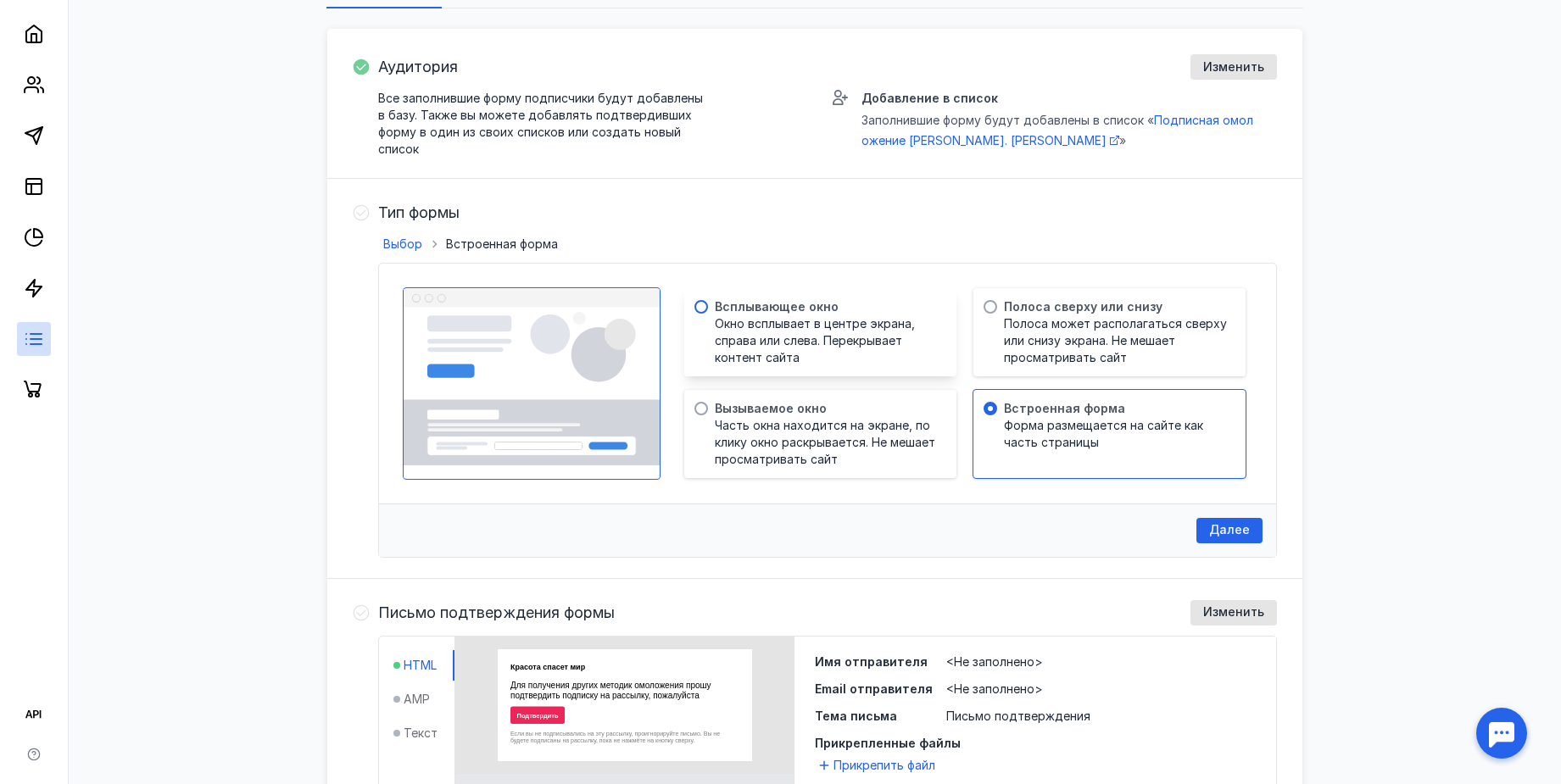
click at [887, 344] on span "Окно всплывает в центре экрана, справа или слева. Перекрывает контент сайта" at bounding box center [827, 341] width 225 height 51
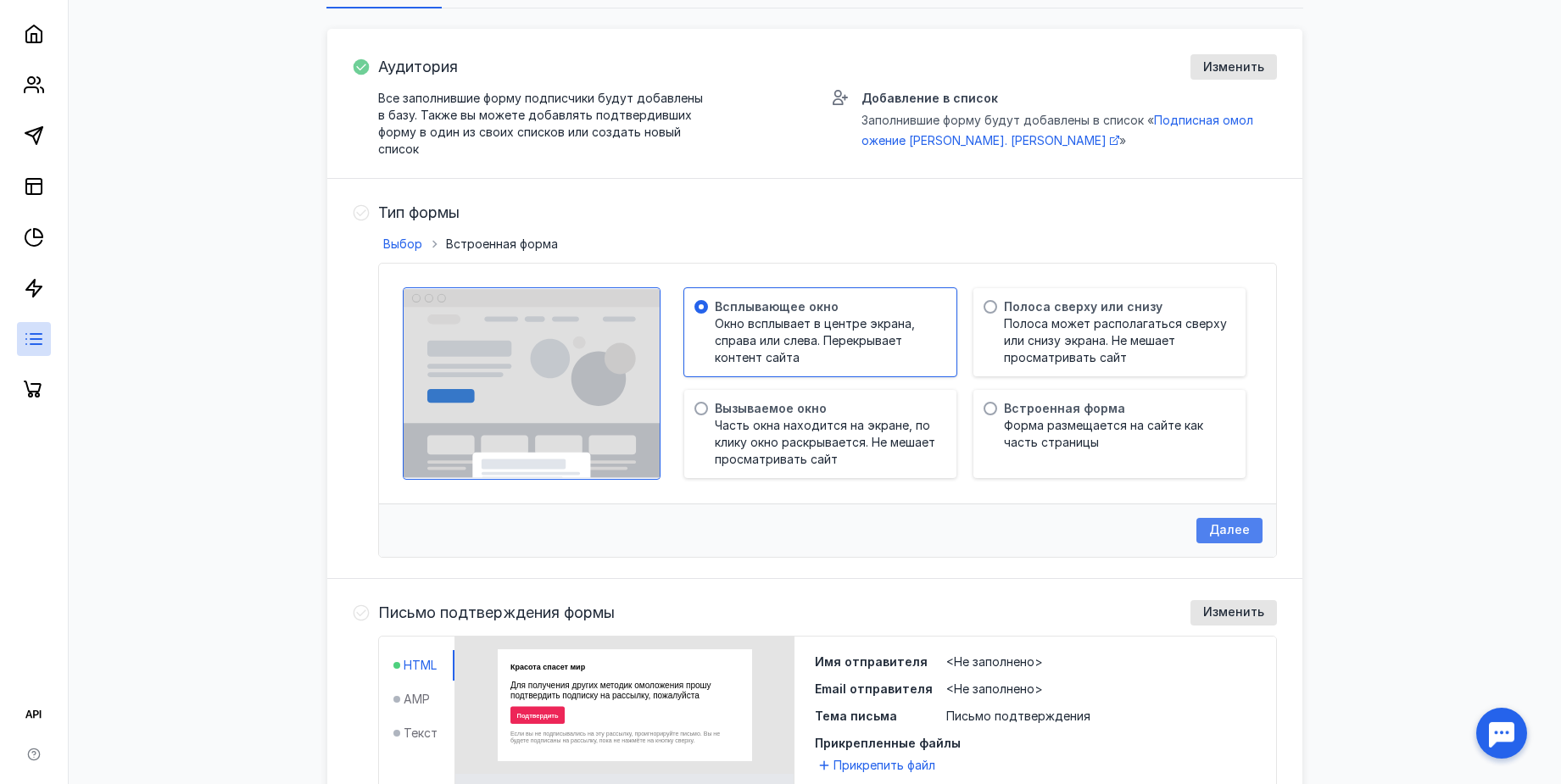
click at [1237, 533] on span "Далее" at bounding box center [1229, 530] width 40 height 14
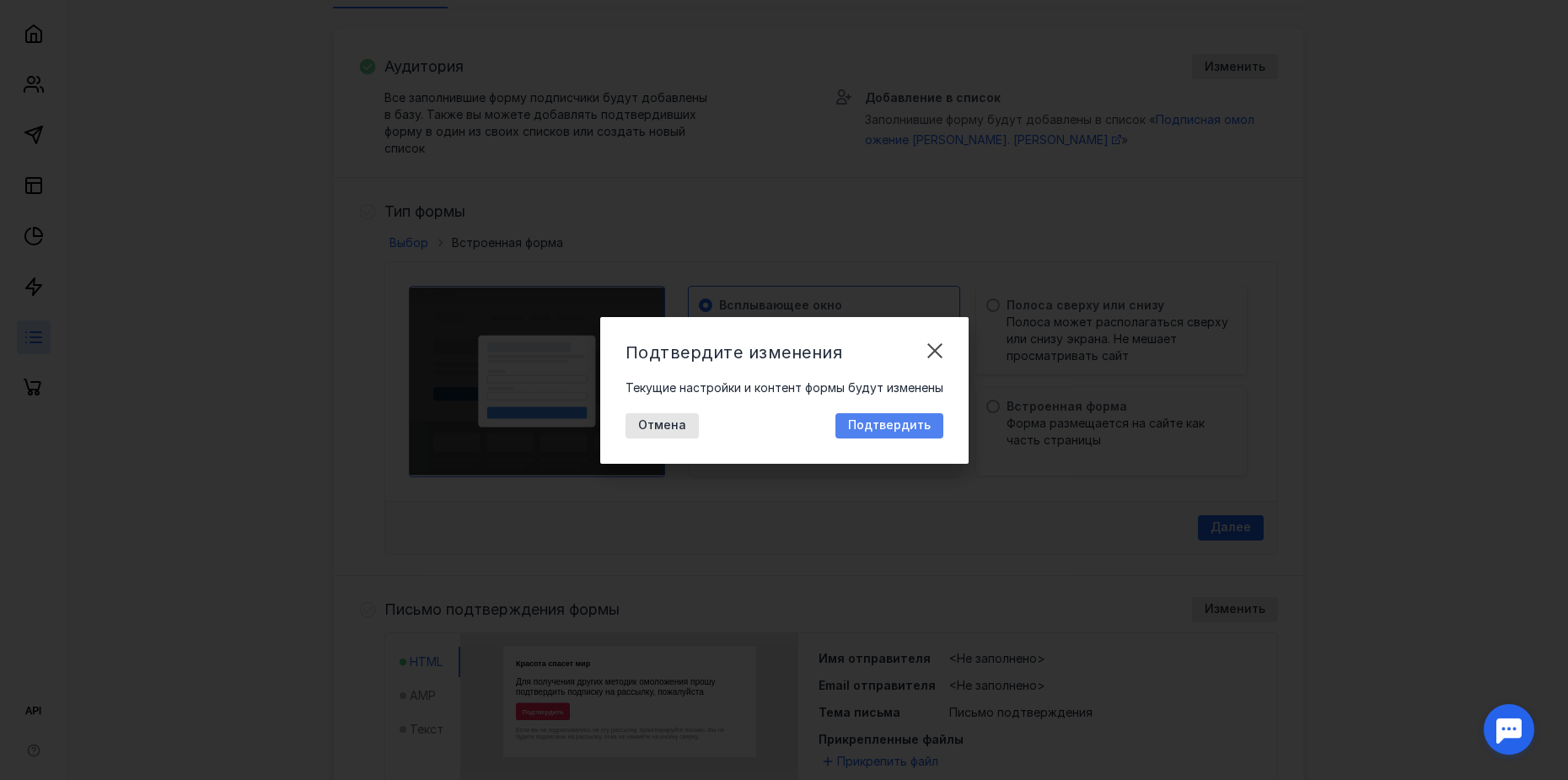
click at [874, 427] on span "Подтвердить" at bounding box center [889, 425] width 82 height 14
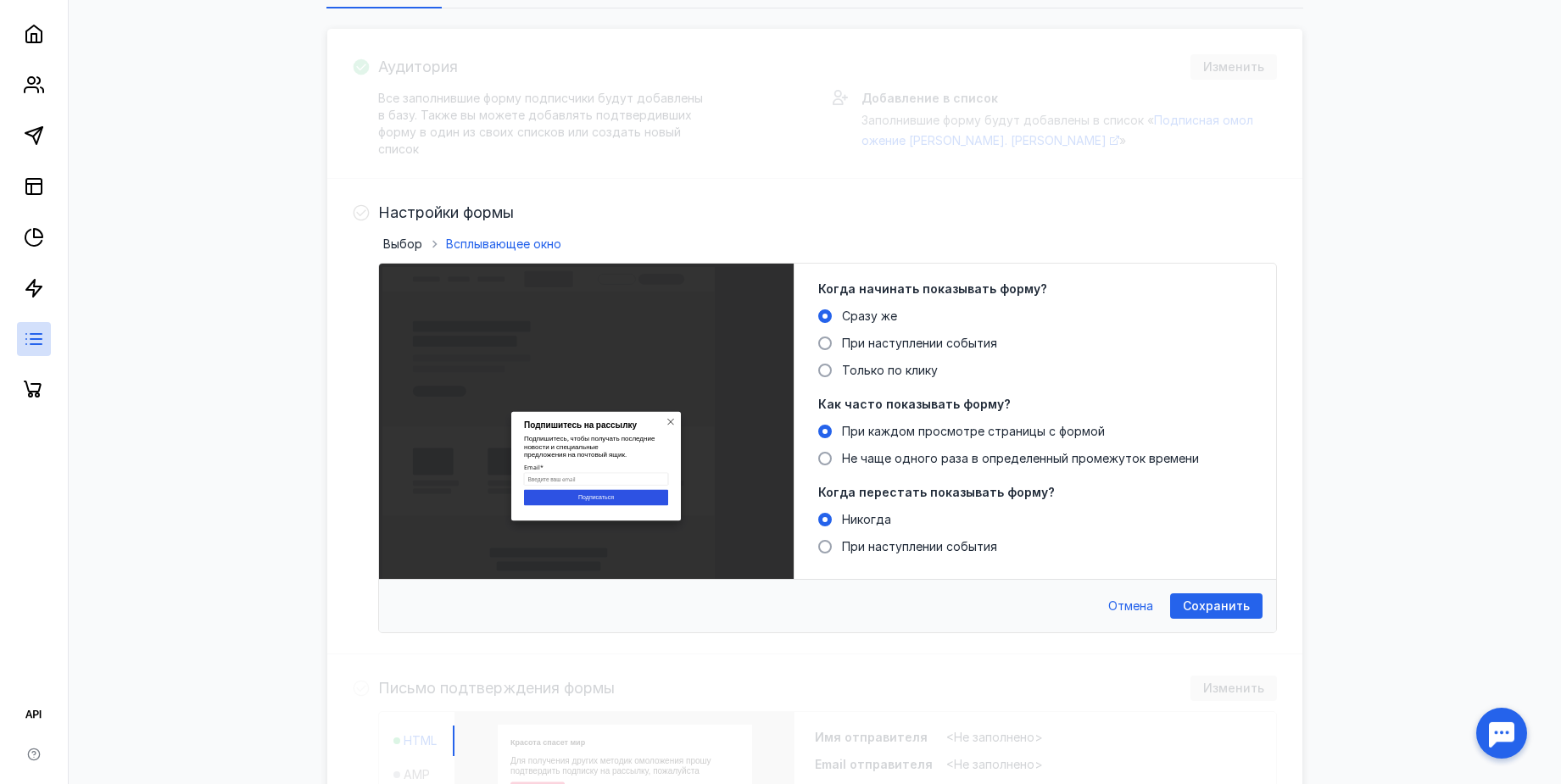
scroll to position [0, 0]
click at [407, 238] on span "Выбор" at bounding box center [402, 243] width 39 height 14
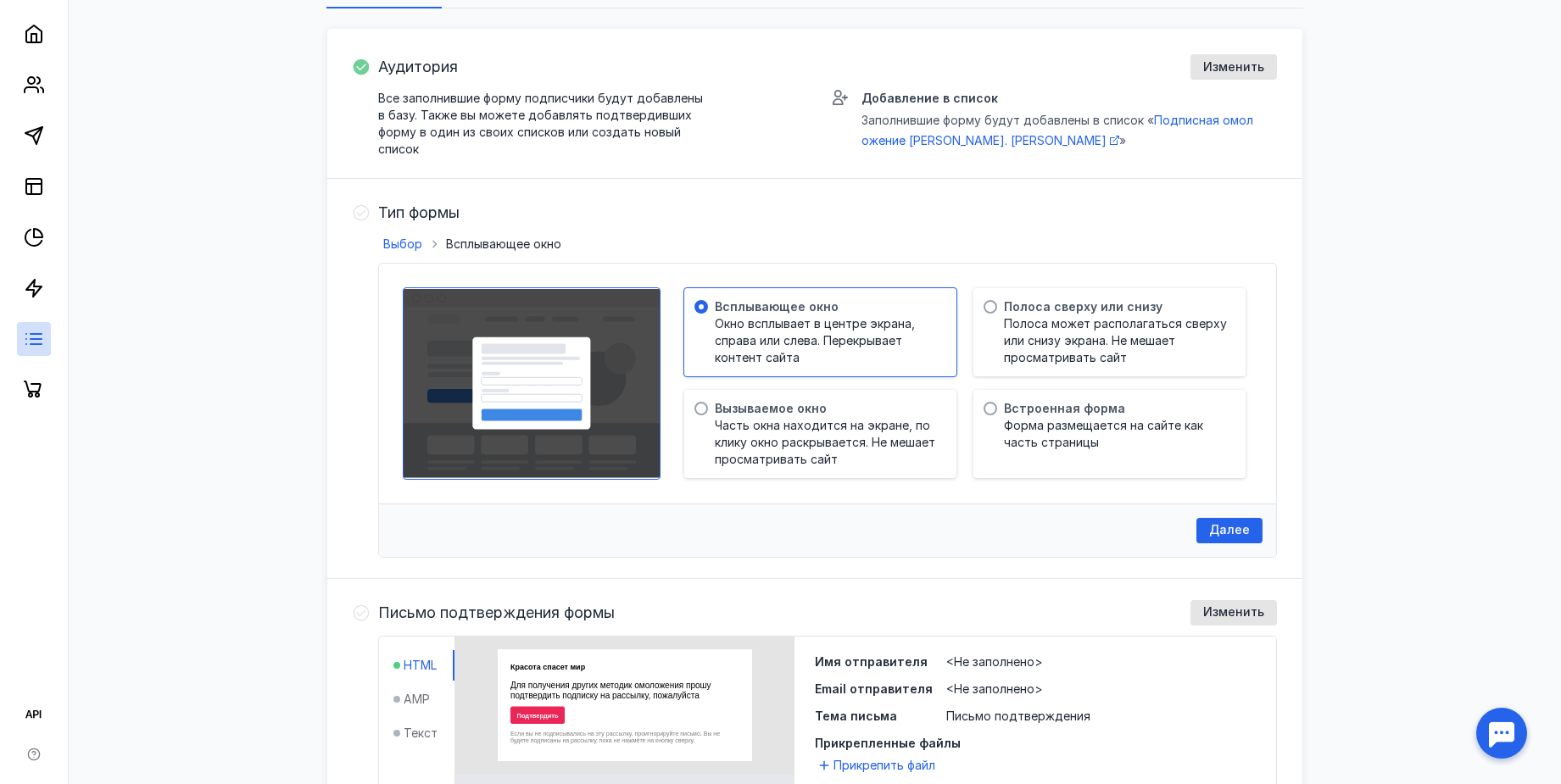
scroll to position [344, 0]
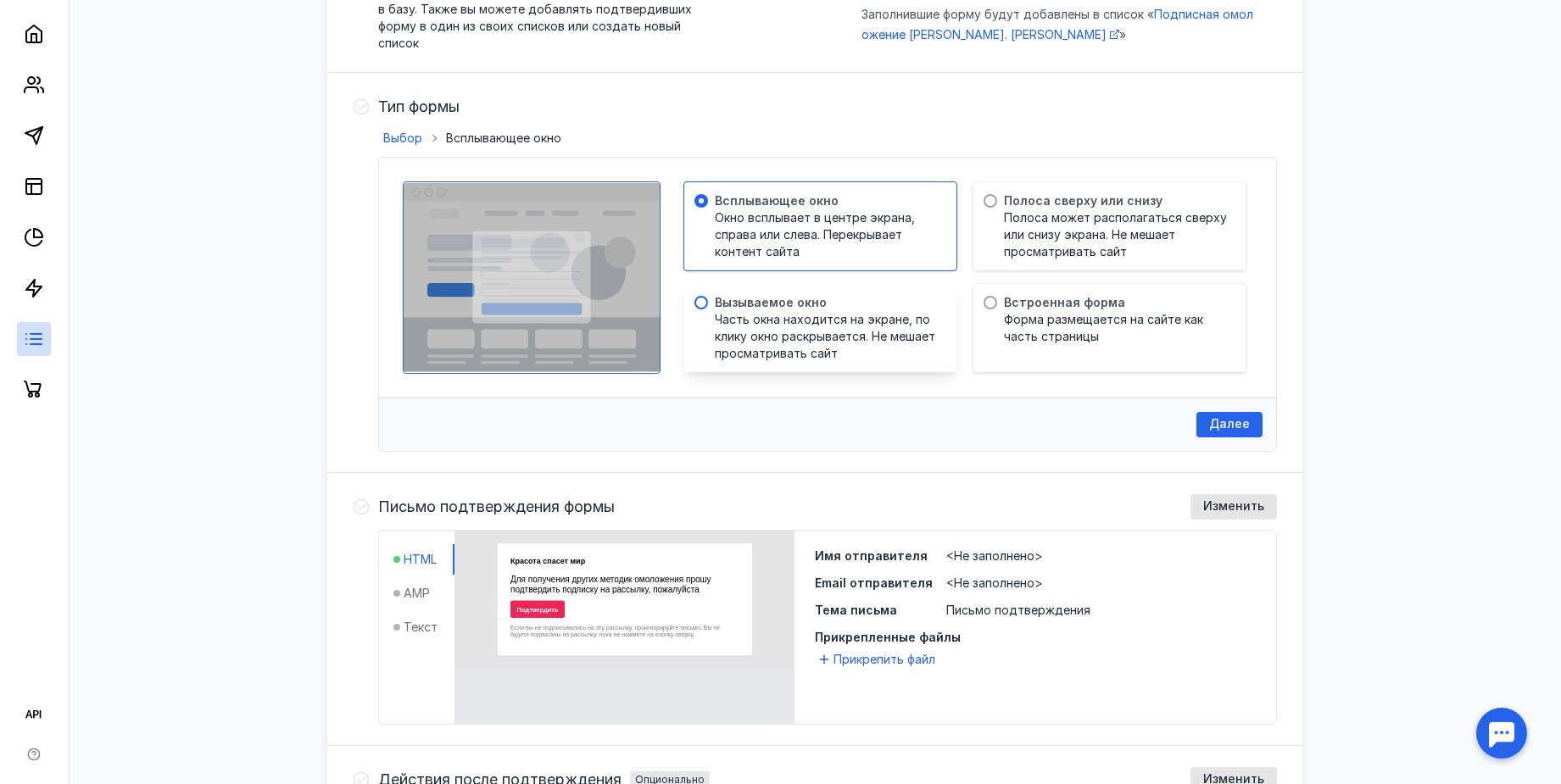
click at [817, 309] on span "Вызываемое окно" at bounding box center [770, 302] width 112 height 17
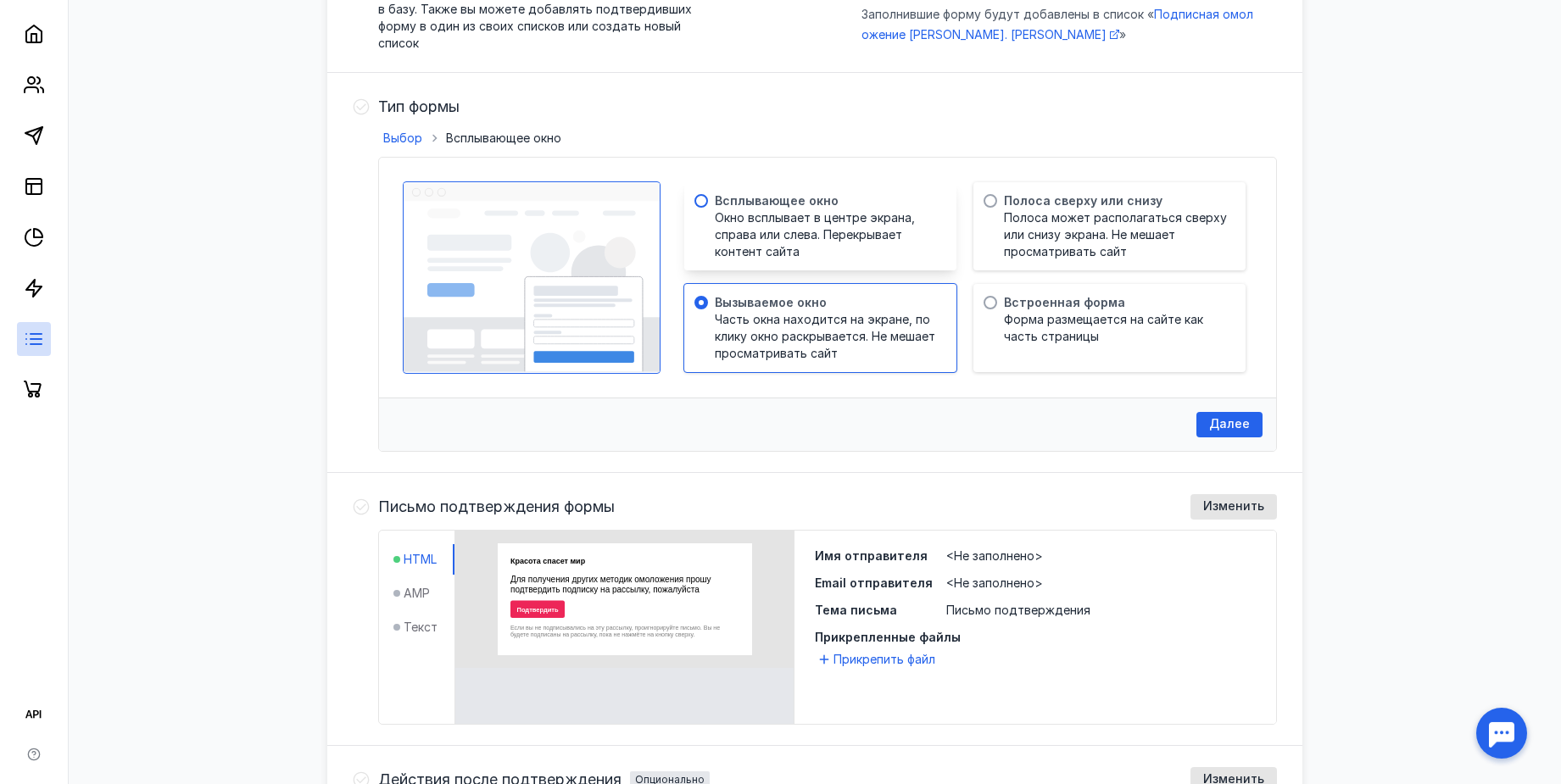
click at [802, 257] on span "Окно всплывает в центре экрана, справа или слева. Перекрывает контент сайта" at bounding box center [827, 234] width 225 height 51
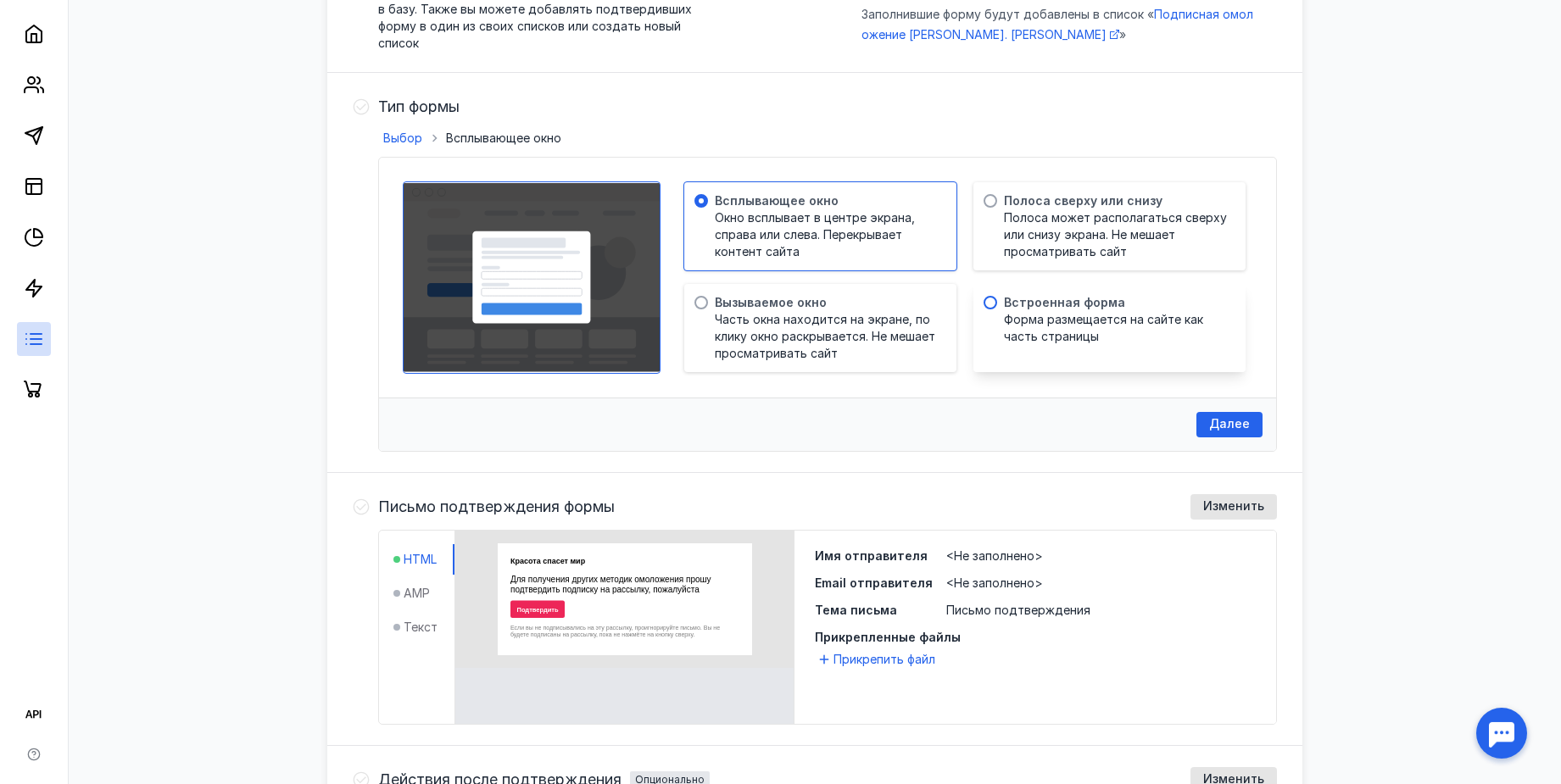
click at [1092, 316] on span "Форма размещается на сайте как часть страницы" at bounding box center [1116, 328] width 225 height 34
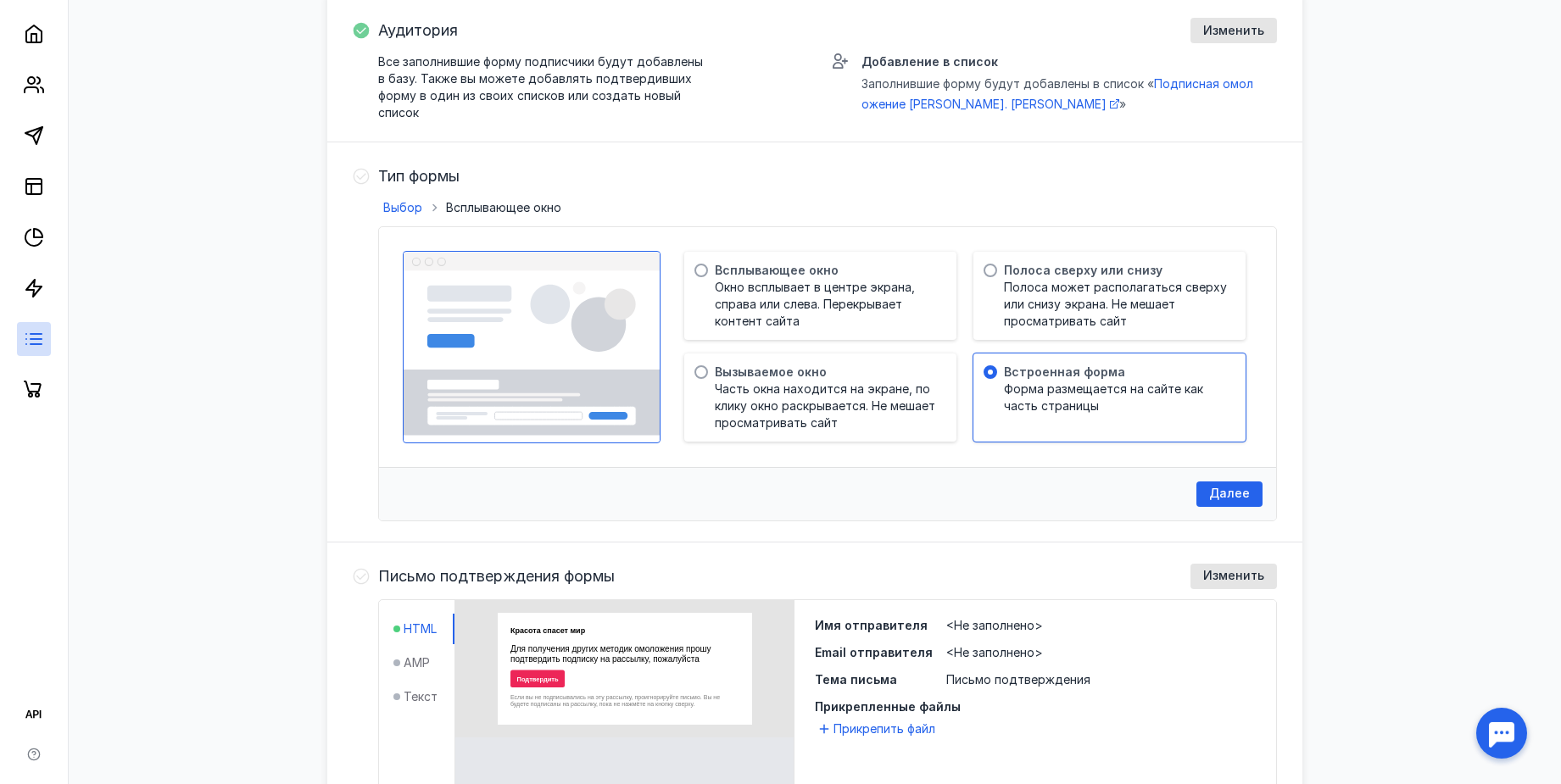
scroll to position [238, 0]
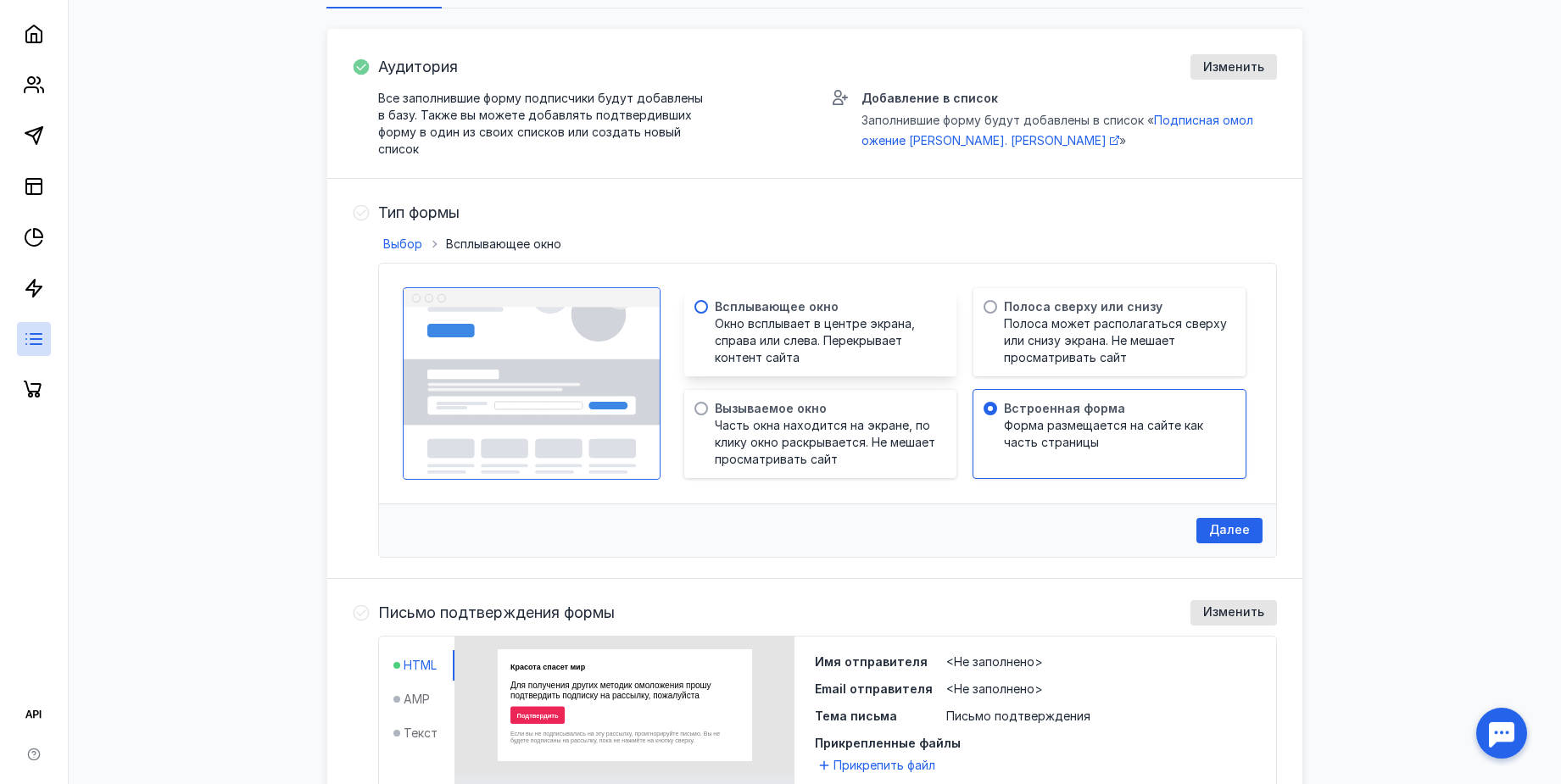
click at [830, 343] on span "Окно всплывает в центре экрана, справа или слева. Перекрывает контент сайта" at bounding box center [827, 341] width 225 height 51
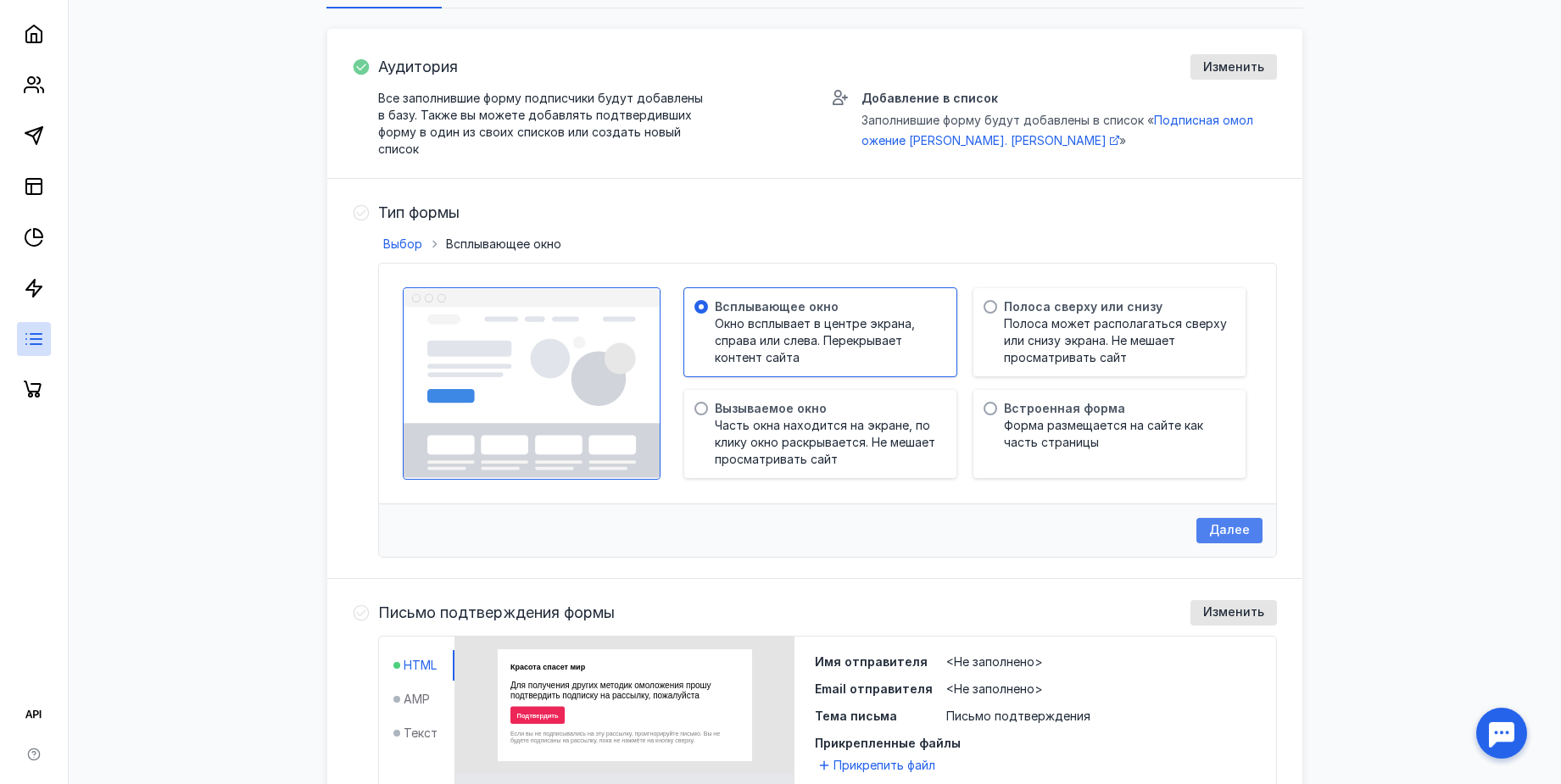
click at [1212, 537] on div "Далее" at bounding box center [1230, 530] width 66 height 25
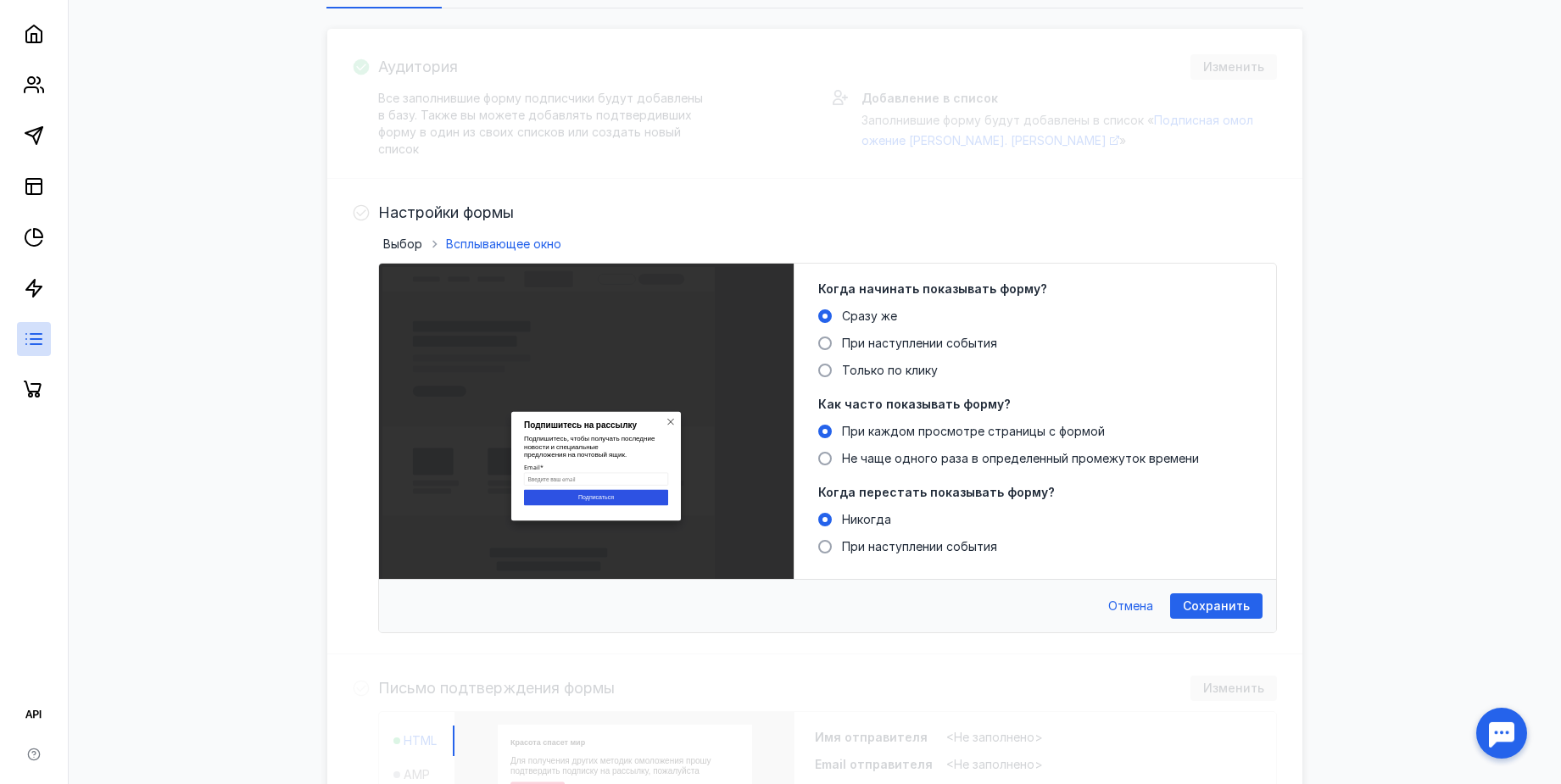
scroll to position [0, 0]
click at [1247, 604] on span "Сохранить" at bounding box center [1215, 606] width 67 height 14
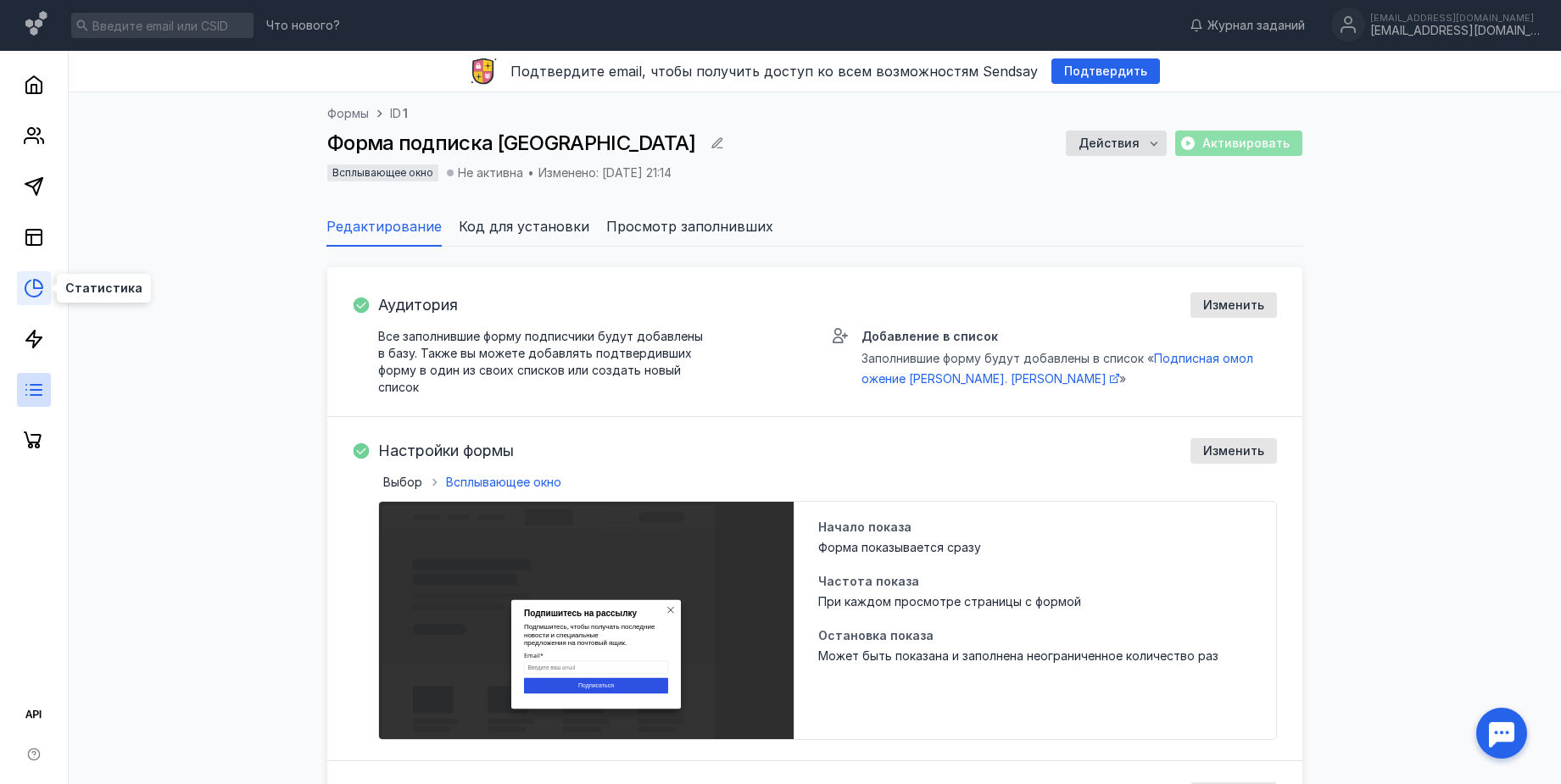
click at [37, 297] on icon at bounding box center [34, 288] width 21 height 21
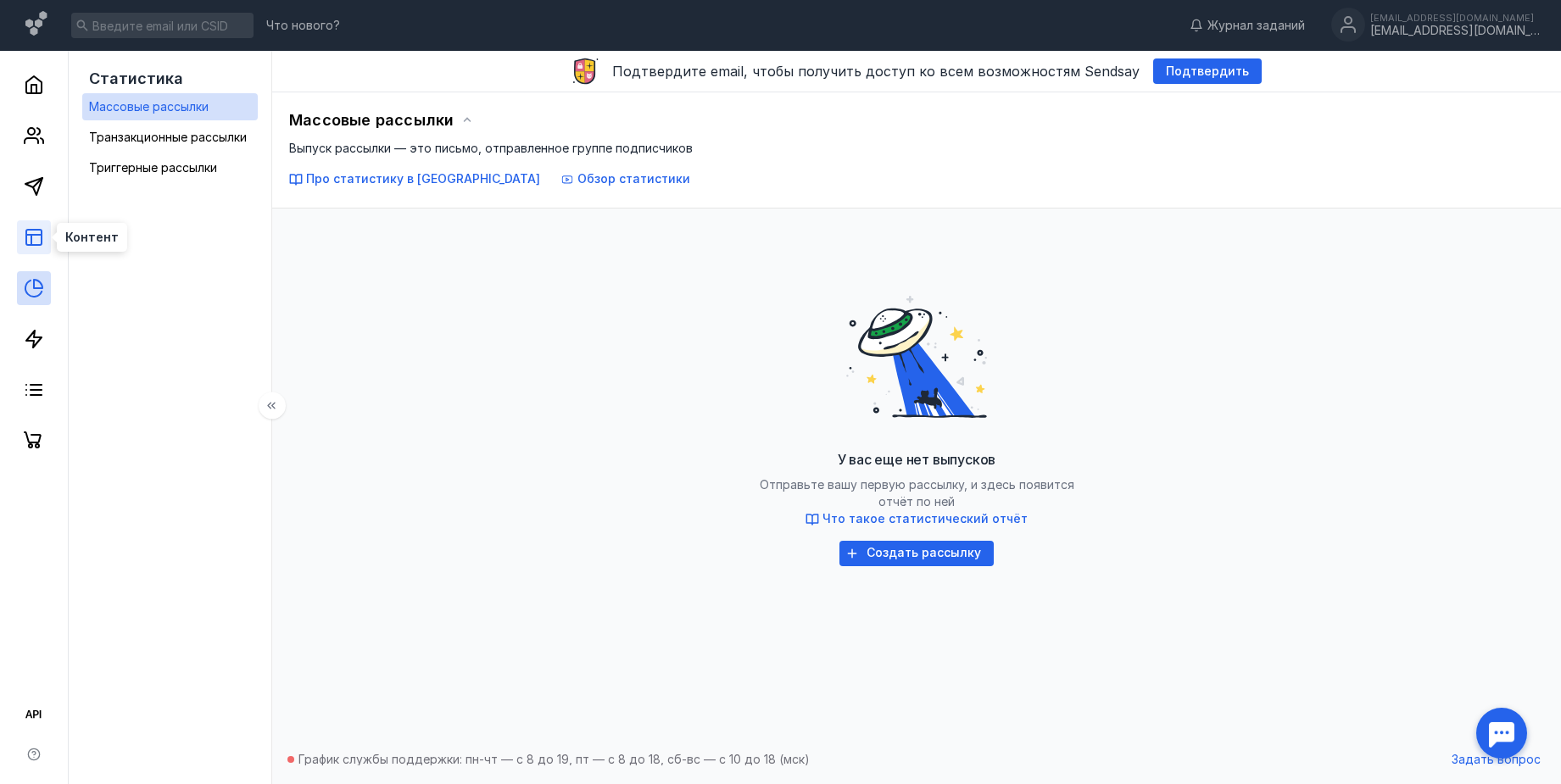
click at [33, 239] on icon at bounding box center [34, 237] width 21 height 21
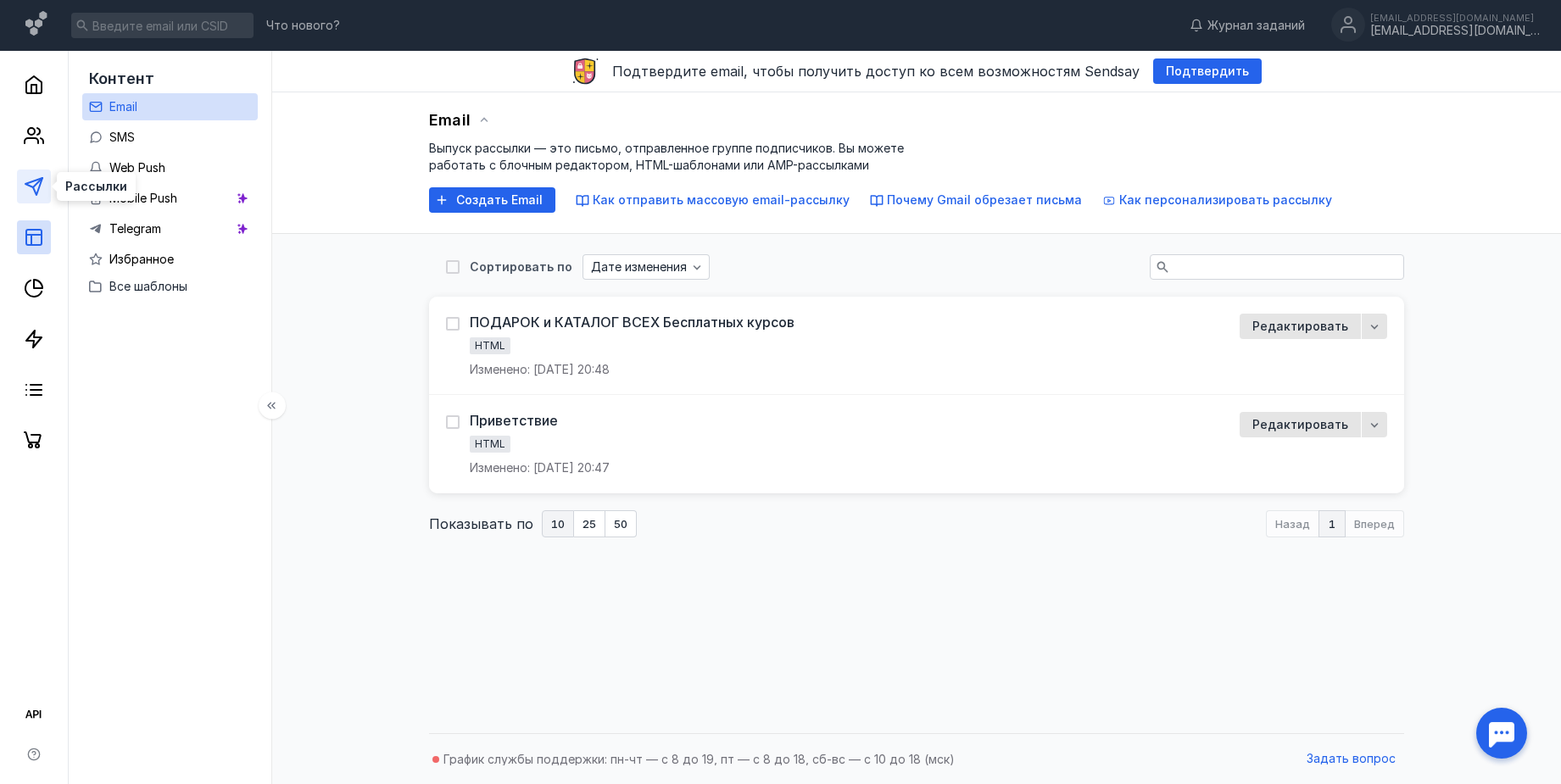
click at [29, 193] on icon at bounding box center [34, 186] width 21 height 21
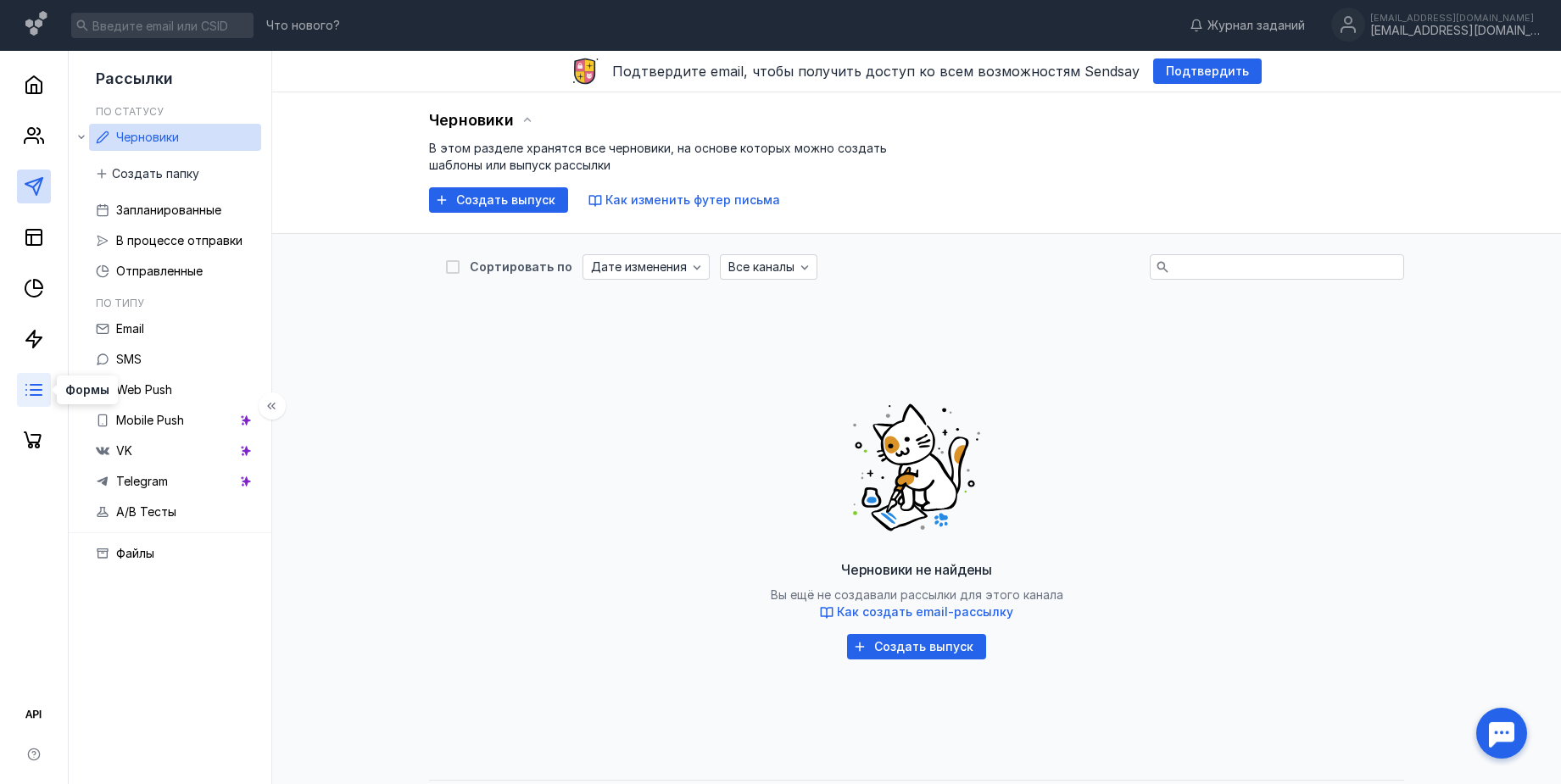
click at [34, 387] on icon at bounding box center [34, 390] width 21 height 21
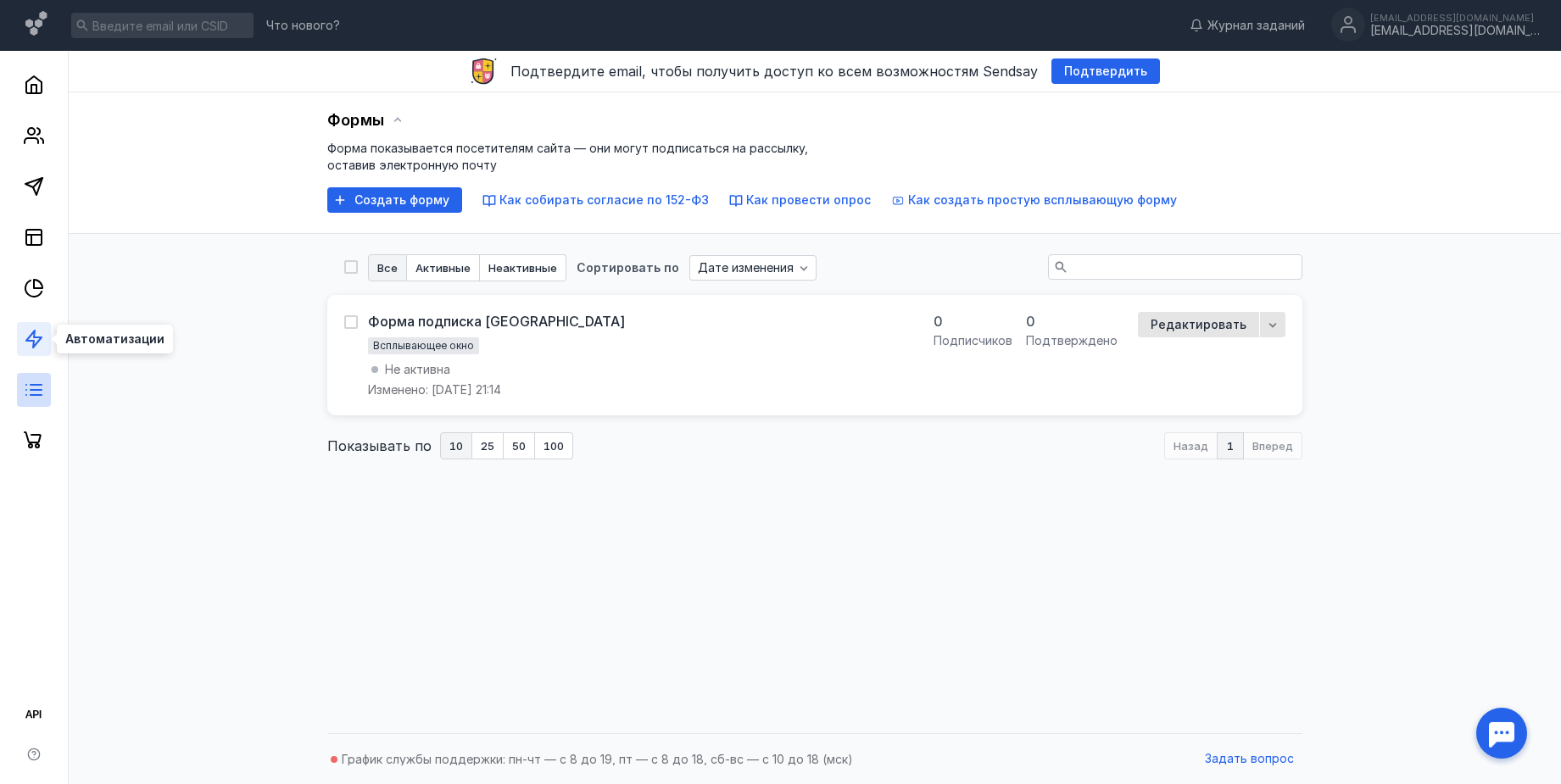
click at [40, 335] on icon at bounding box center [34, 339] width 21 height 21
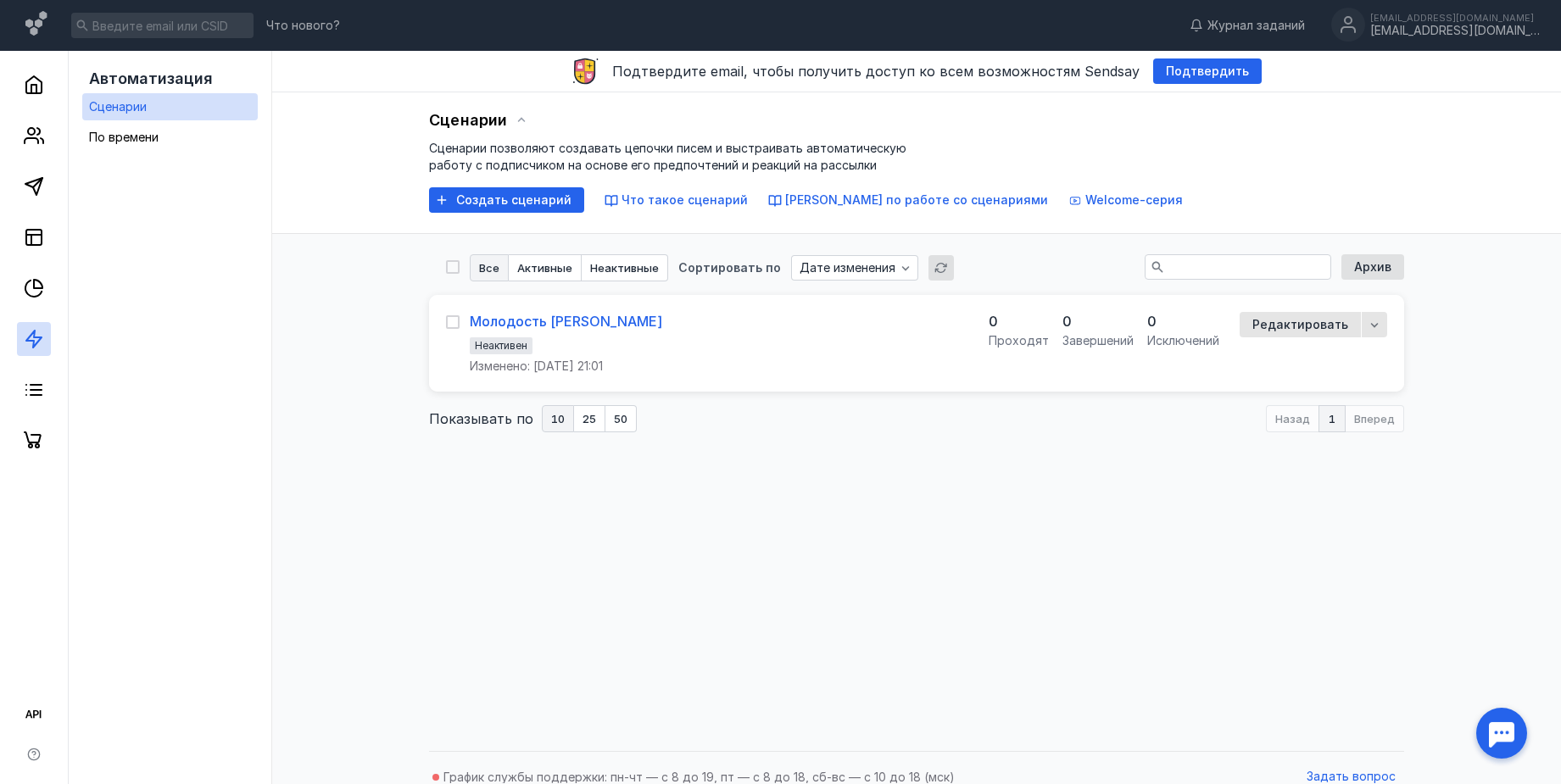
click at [571, 319] on div "Молодость [PERSON_NAME]" at bounding box center [566, 321] width 192 height 17
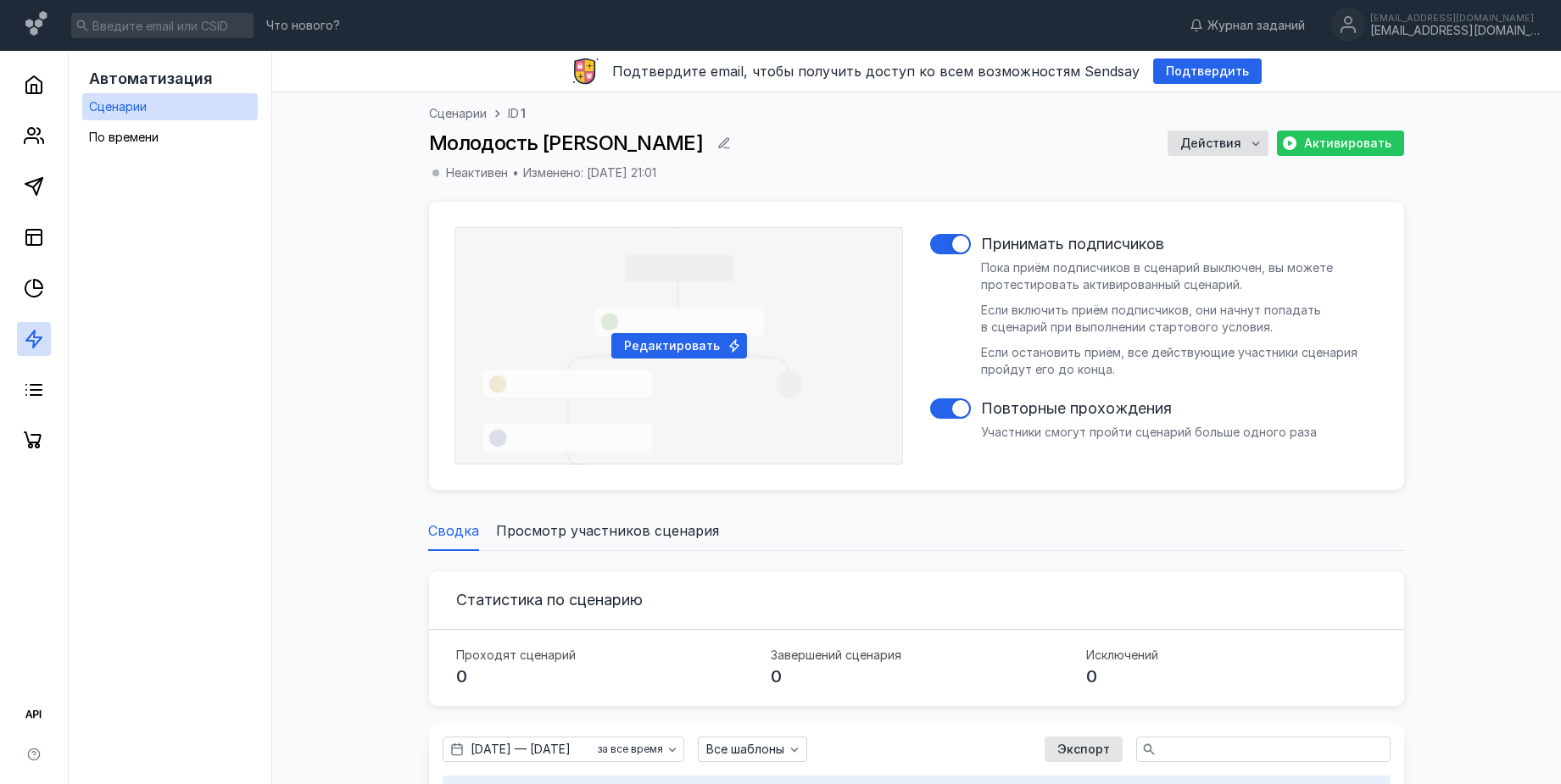
click at [695, 351] on span "Редактировать" at bounding box center [672, 345] width 96 height 14
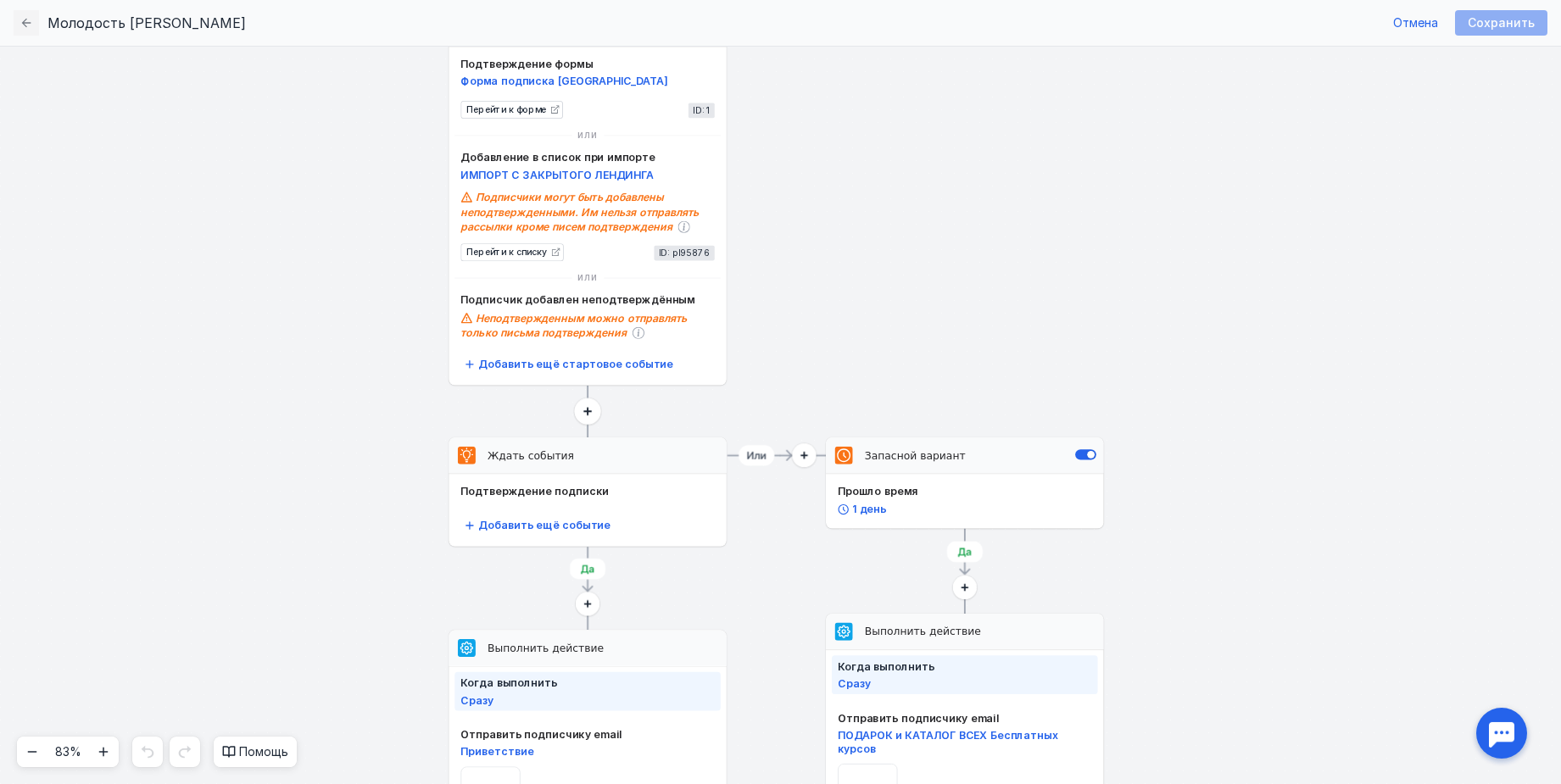
click at [583, 412] on circle at bounding box center [588, 411] width 26 height 26
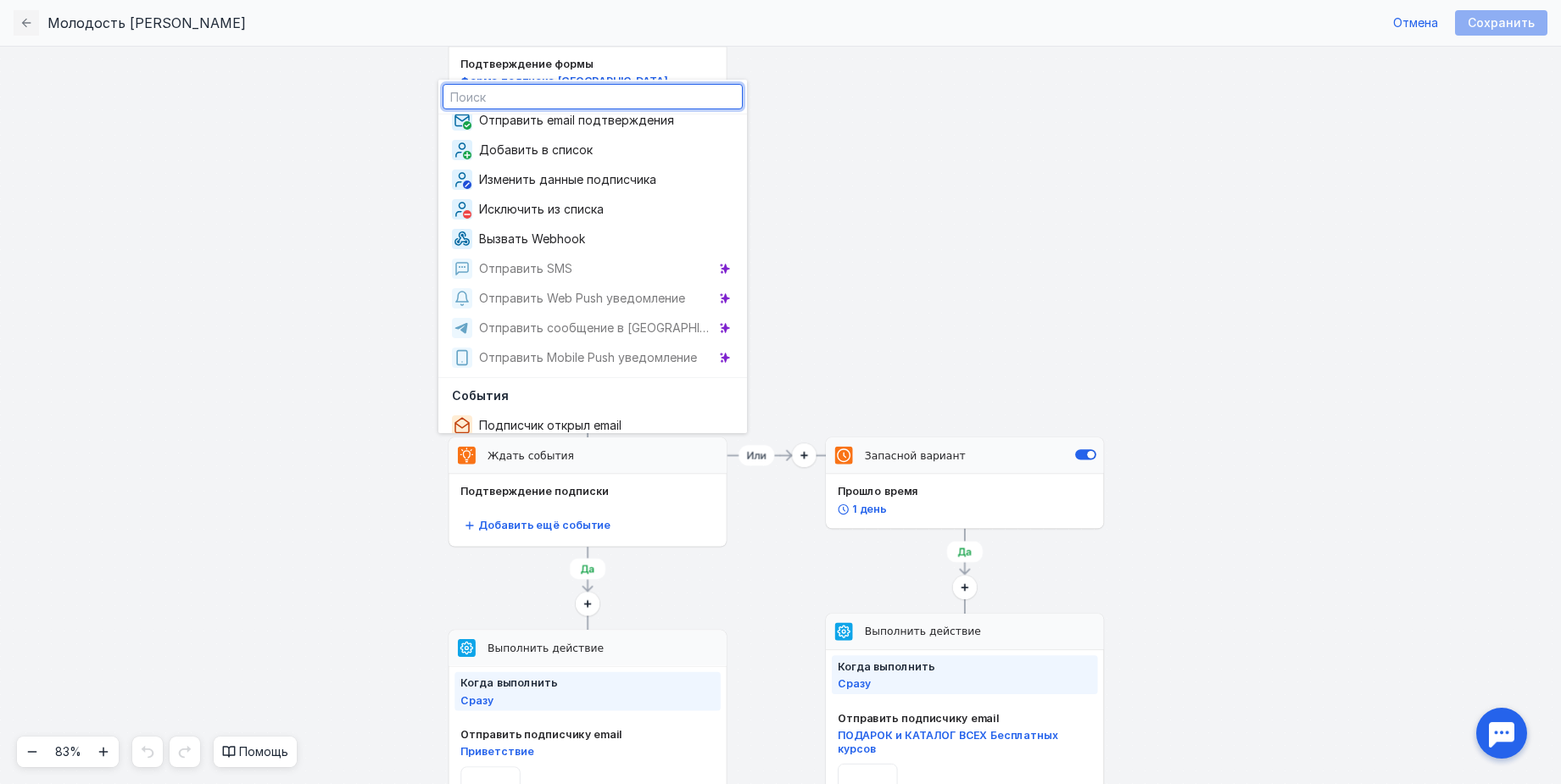
scroll to position [106, 0]
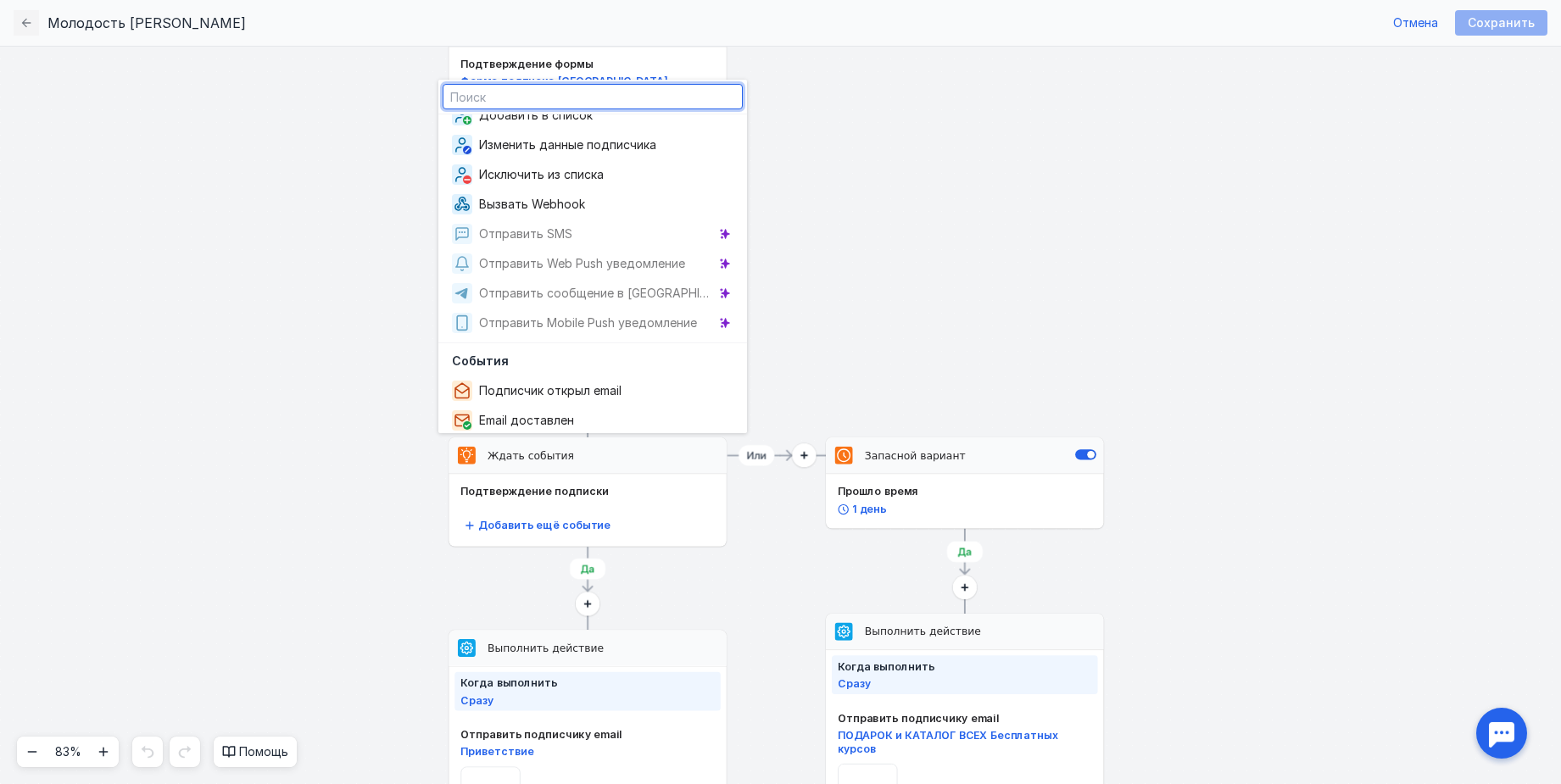
click at [871, 309] on div "Стартовое событие Выберите событие Запасной вариант Прошло время 1 день Стартов…" at bounding box center [338, 320] width 1375 height 650
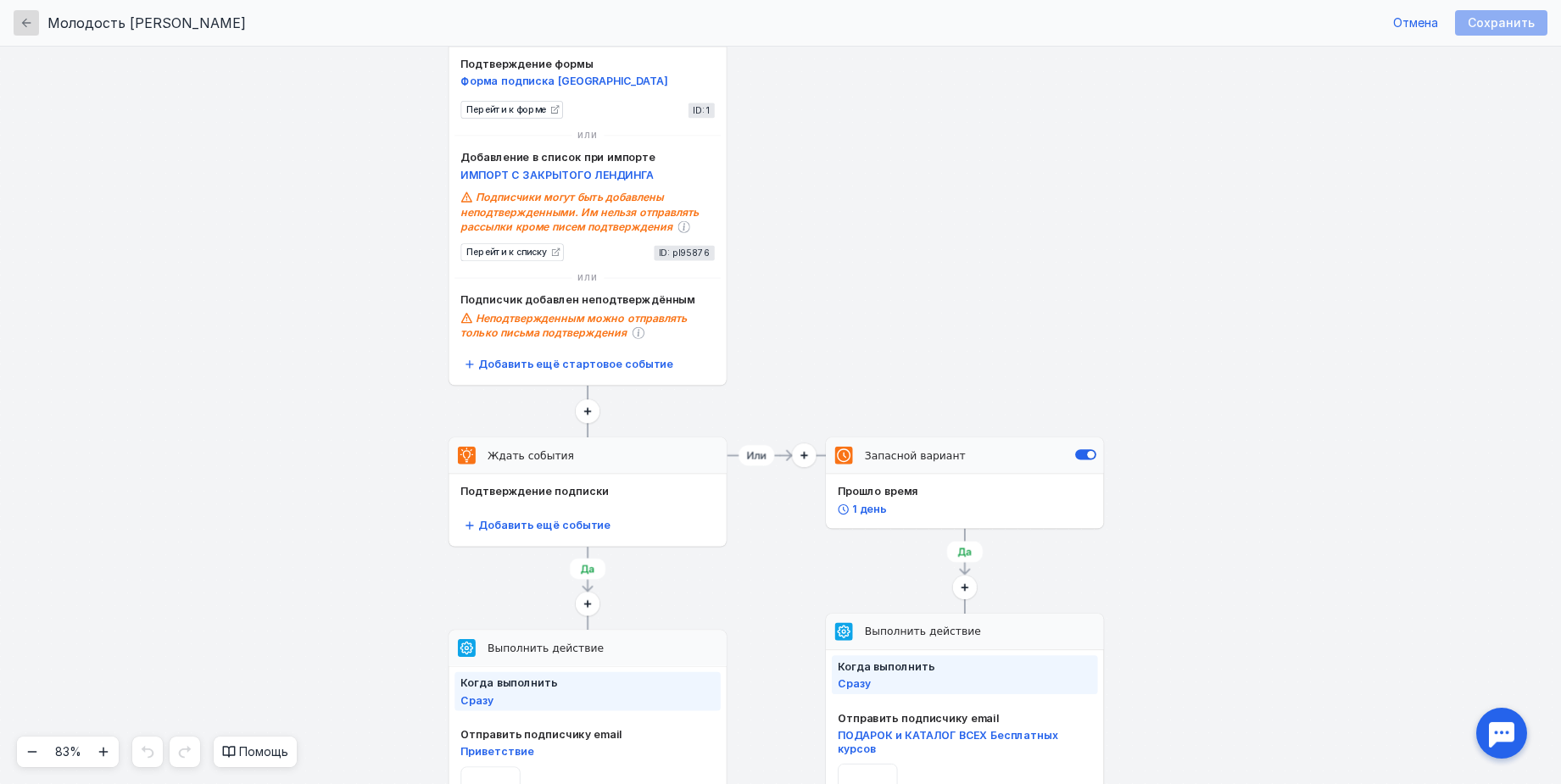
click at [38, 18] on div "button" at bounding box center [25, 23] width 25 height 25
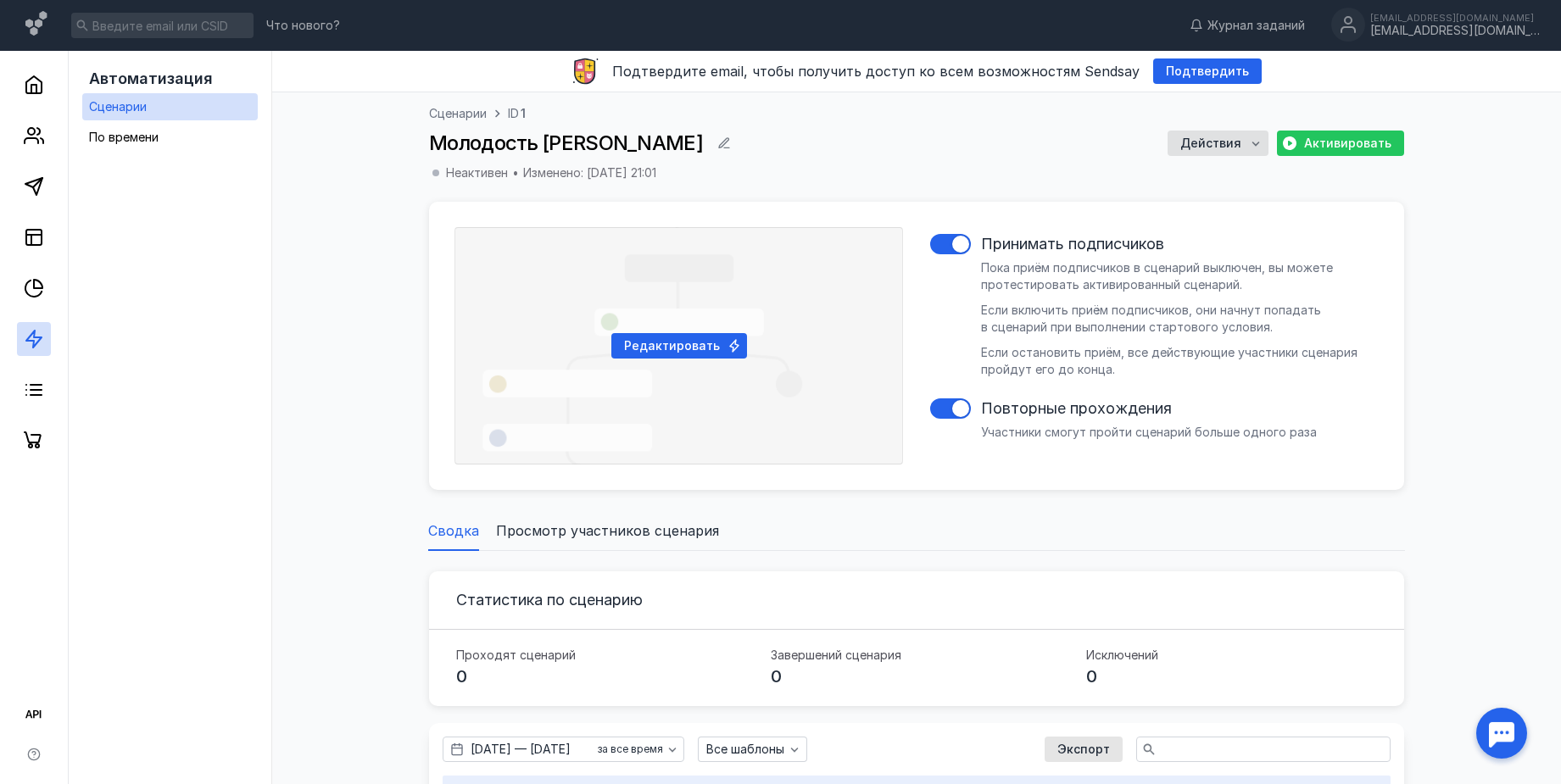
click at [467, 114] on span "Сценарии" at bounding box center [458, 114] width 57 height 17
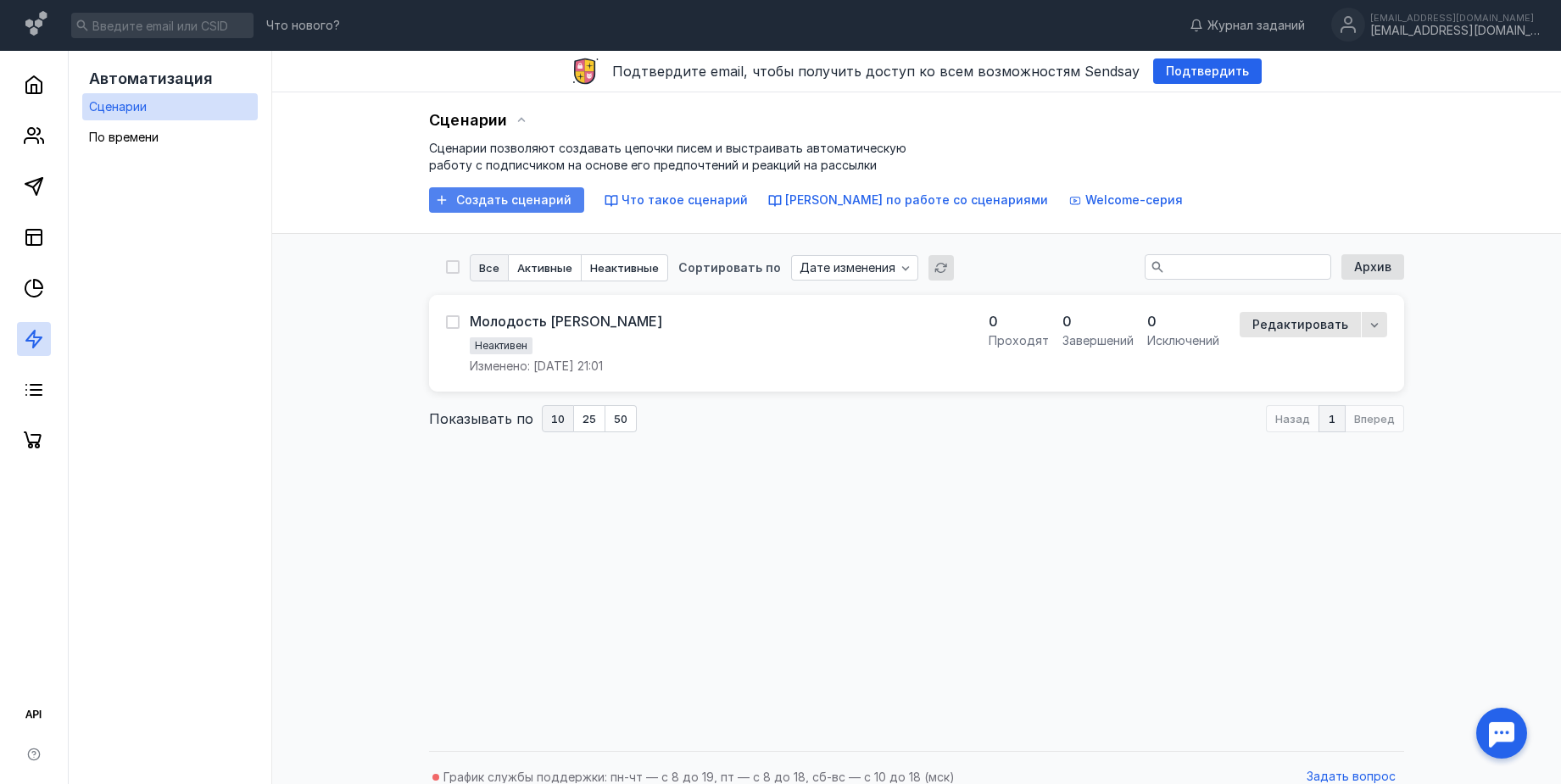
click at [516, 209] on div "Создать сценарий" at bounding box center [507, 200] width 155 height 25
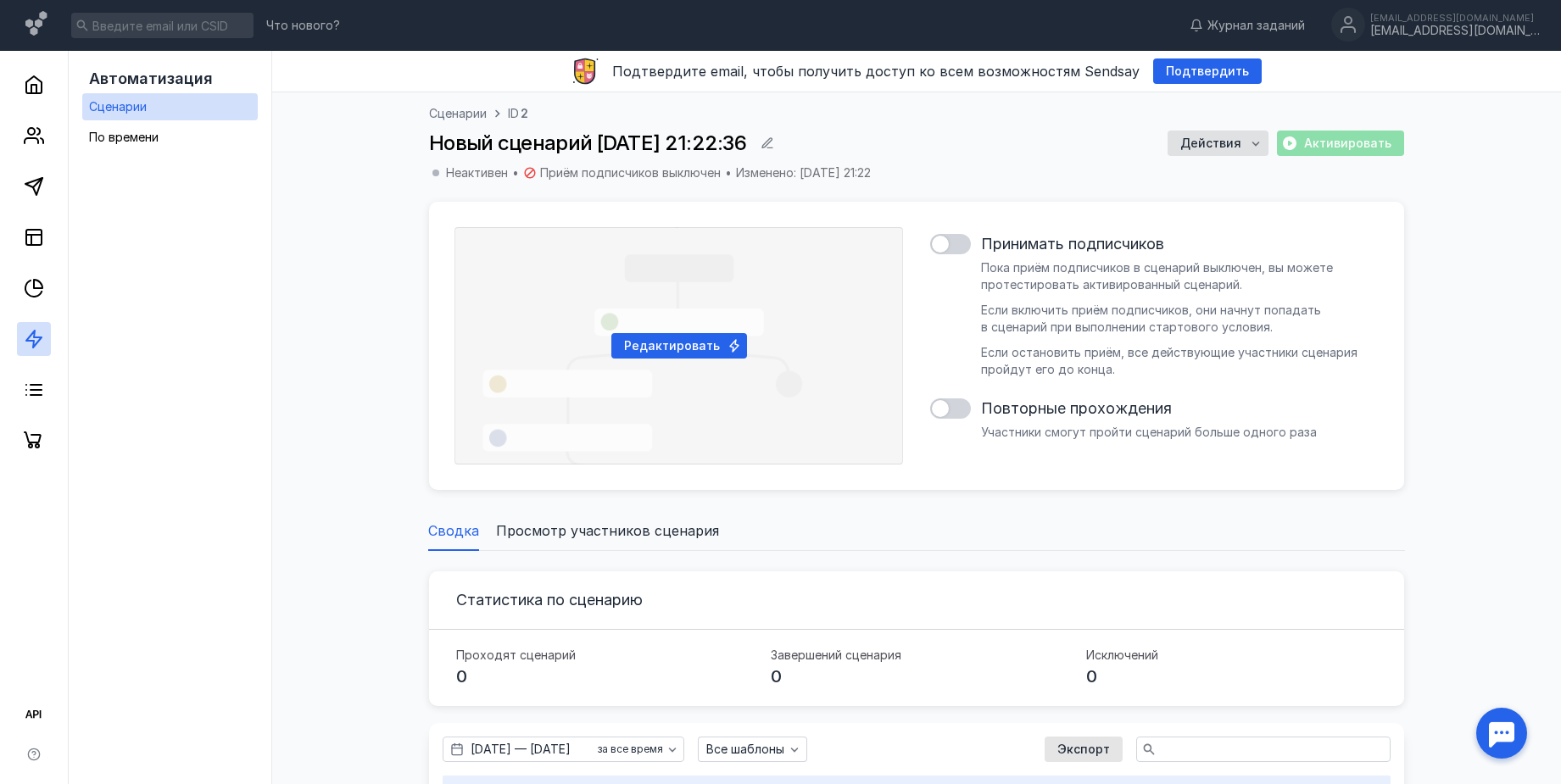
click at [923, 232] on div "Редактировать Принимать подписчиков Пока приём подписчиков в сценарий выключен,…" at bounding box center [917, 345] width 925 height 237
click at [955, 244] on div at bounding box center [950, 245] width 40 height 21
click at [930, 244] on input "checkbox" at bounding box center [930, 244] width 0 height 0
click at [958, 413] on div at bounding box center [950, 408] width 40 height 21
click at [930, 408] on input "checkbox" at bounding box center [930, 408] width 0 height 0
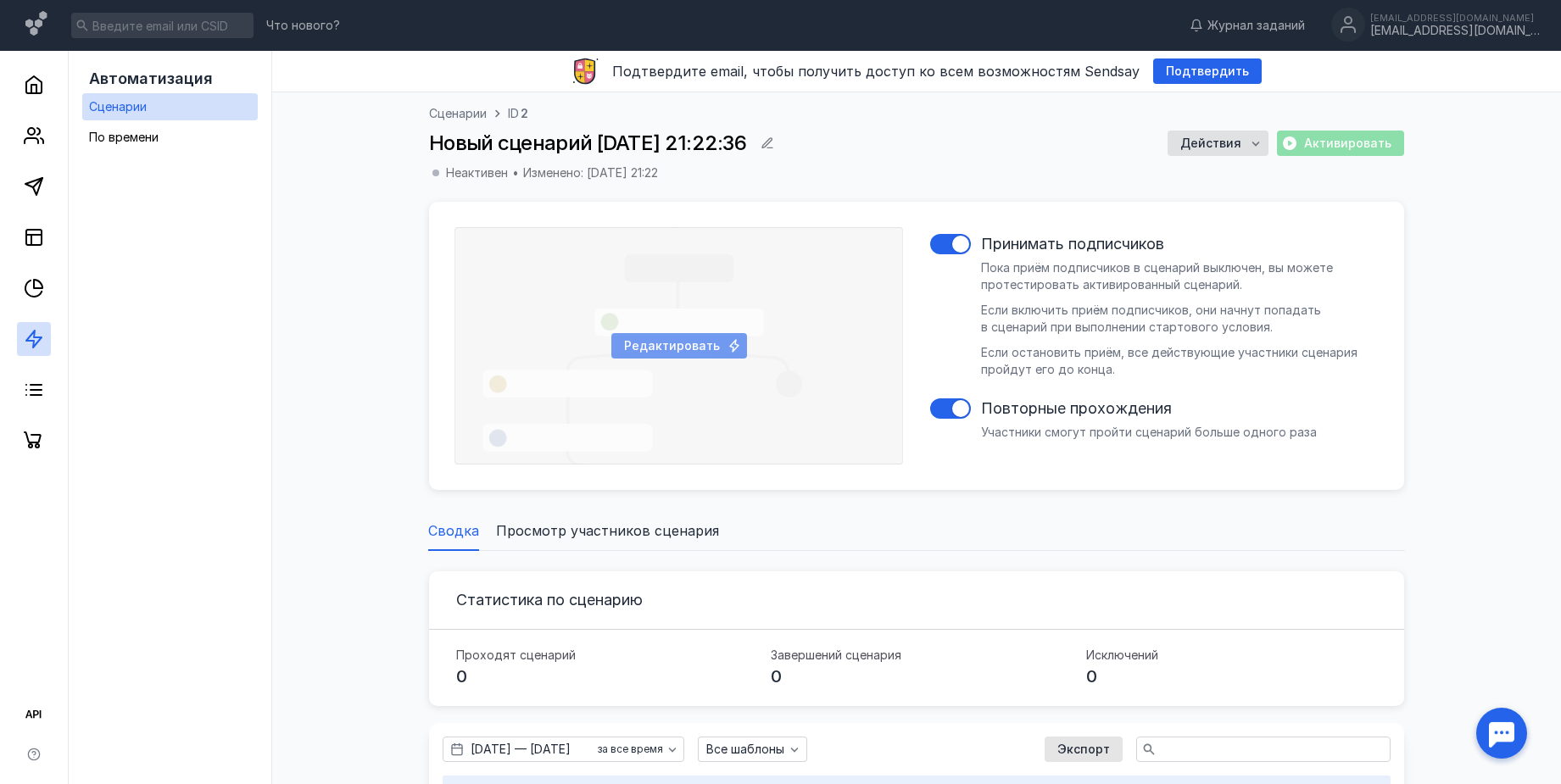
click at [718, 335] on div "Редактировать" at bounding box center [679, 345] width 136 height 25
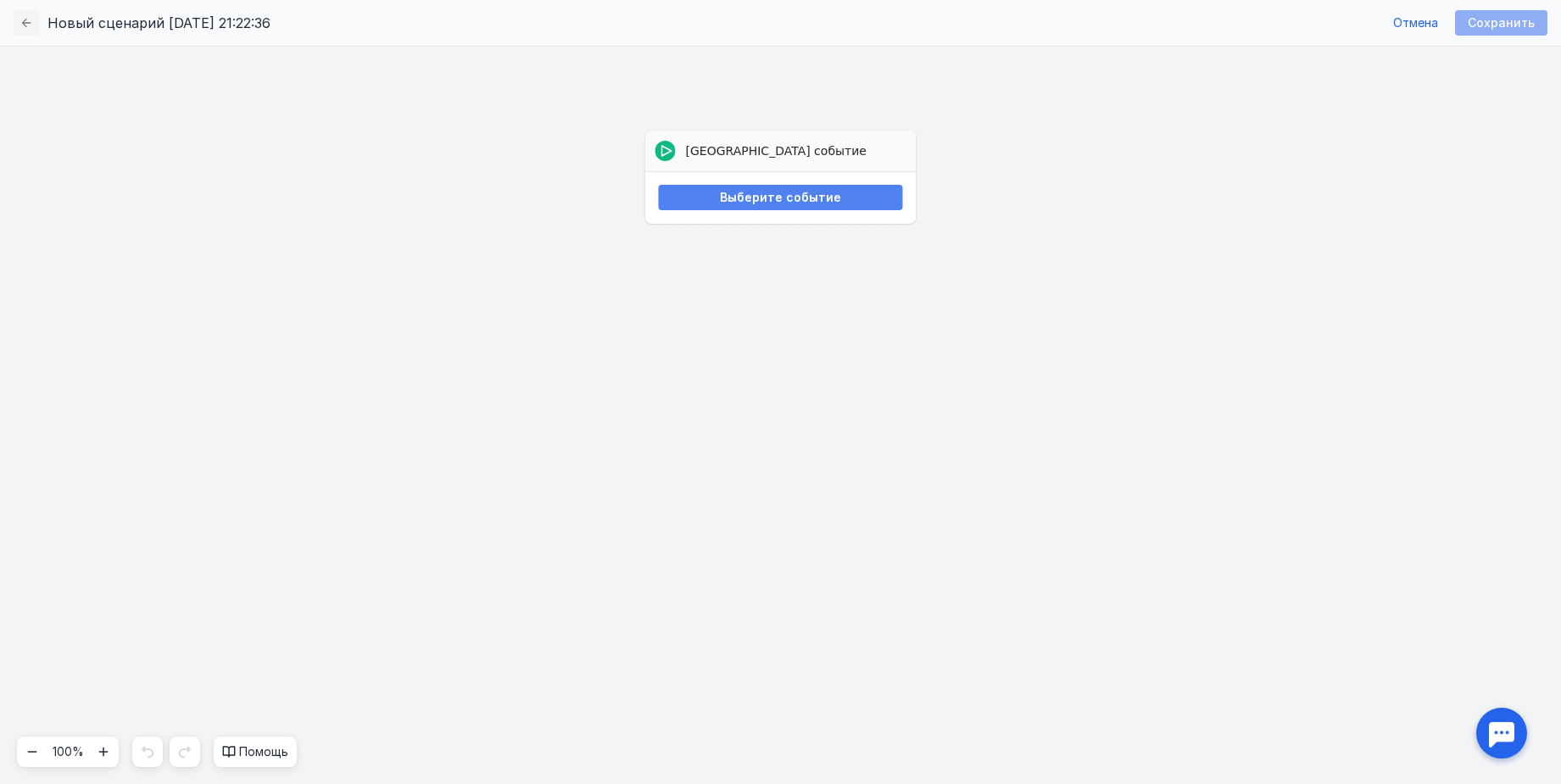
click at [749, 202] on span "Выберите событие" at bounding box center [780, 198] width 121 height 14
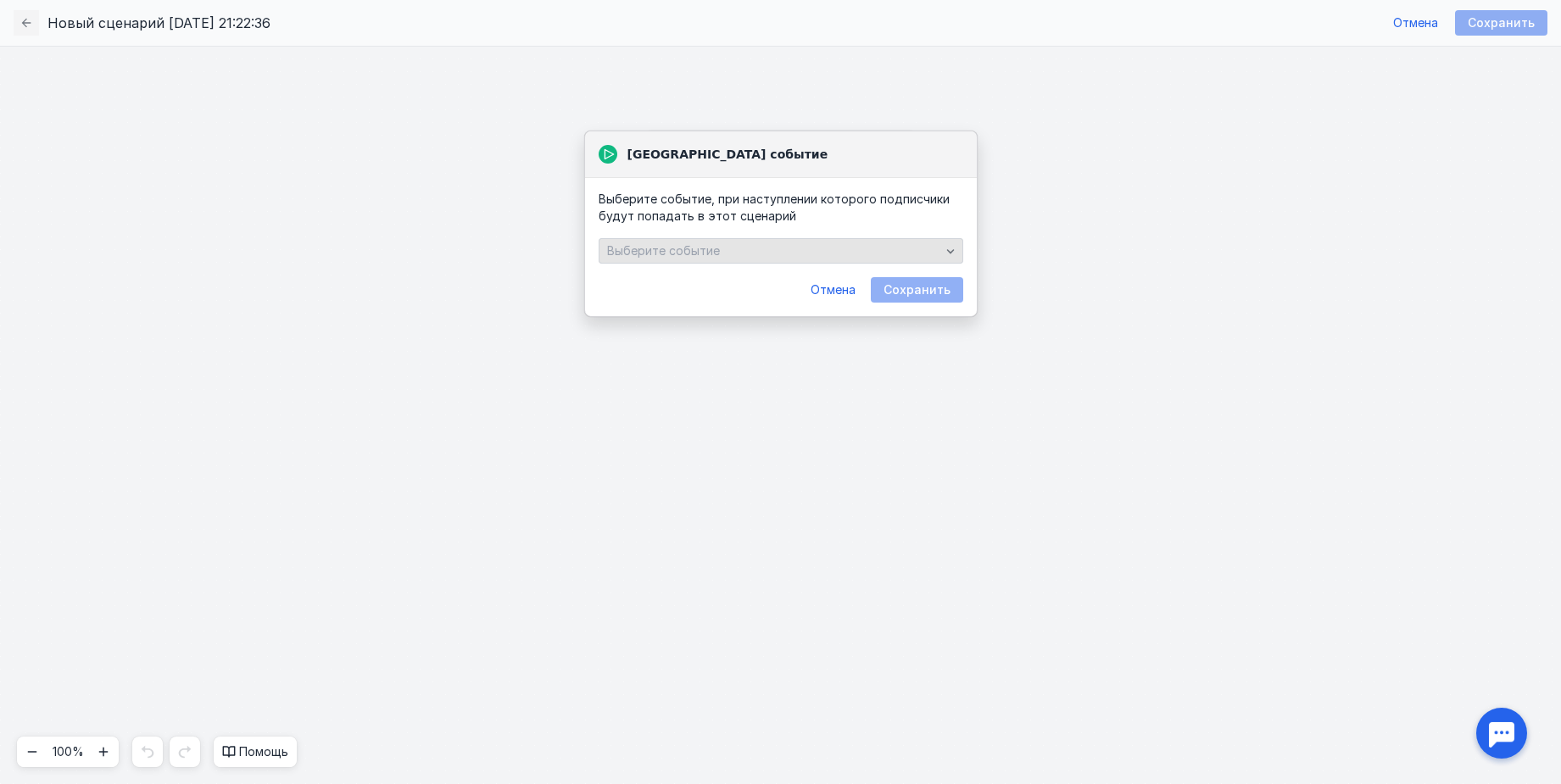
click at [755, 239] on div "Выберите событие" at bounding box center [780, 250] width 364 height 25
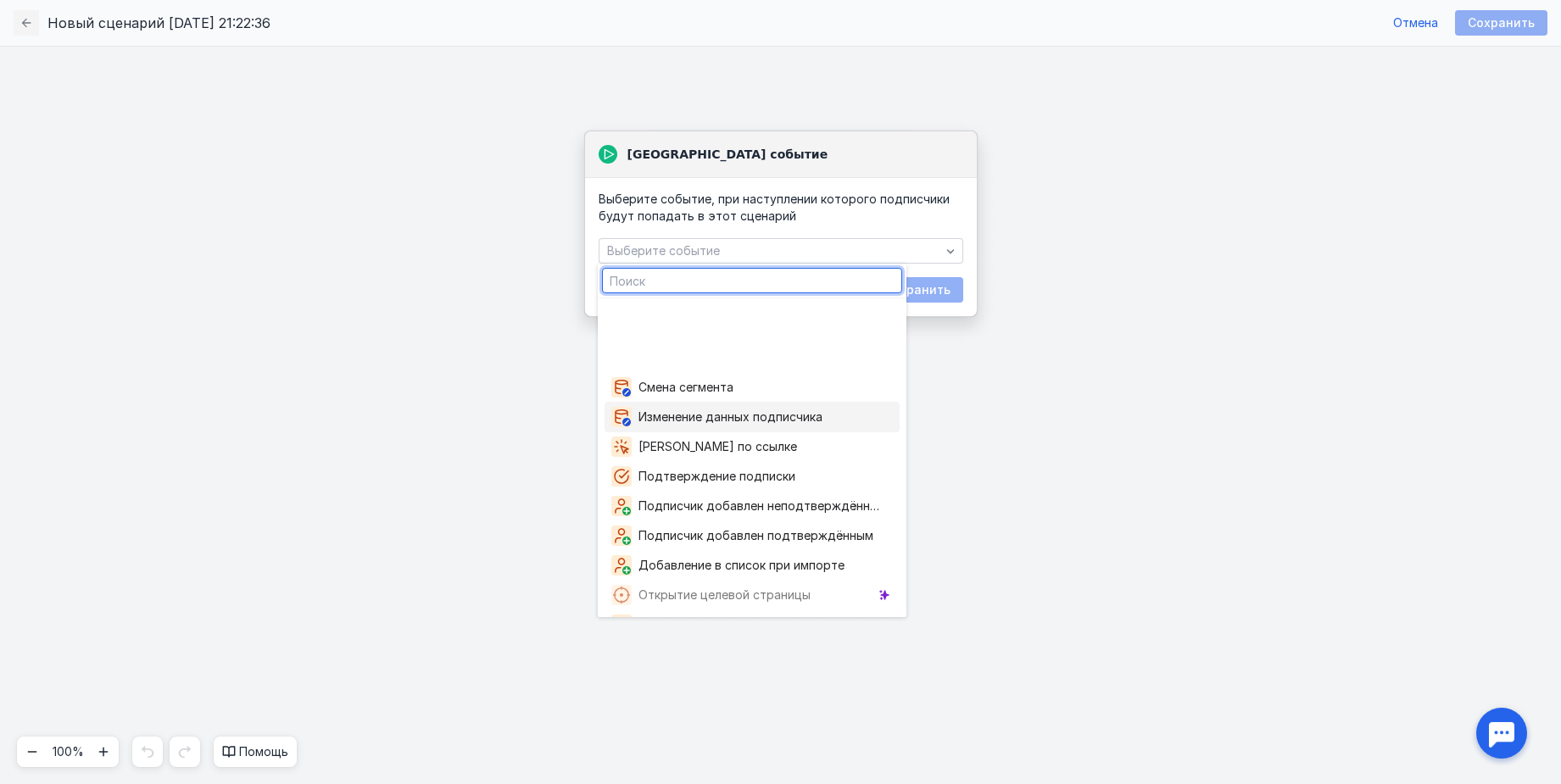
scroll to position [200, 0]
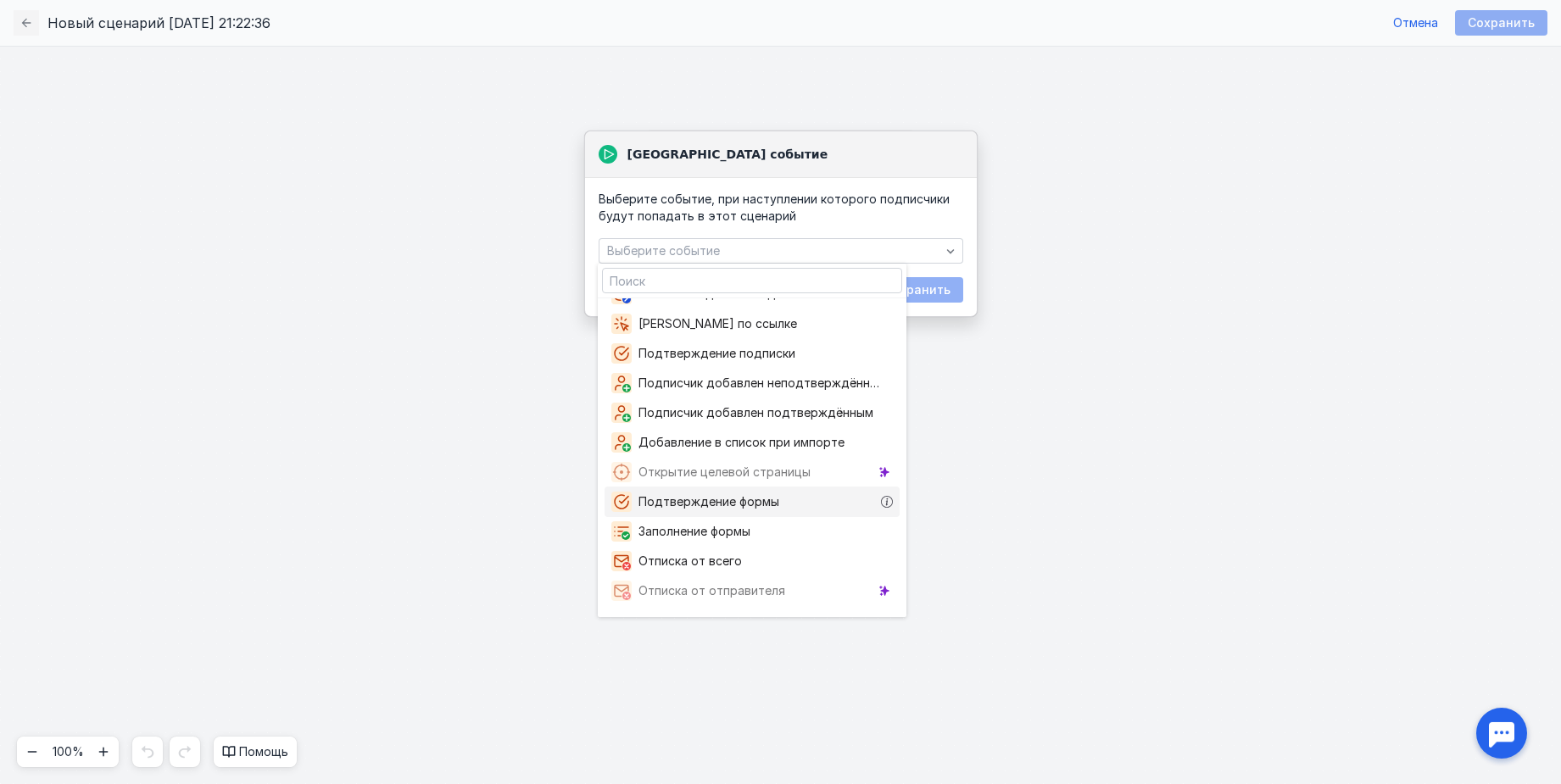
click at [749, 508] on span "Подтверждение формы" at bounding box center [712, 502] width 148 height 17
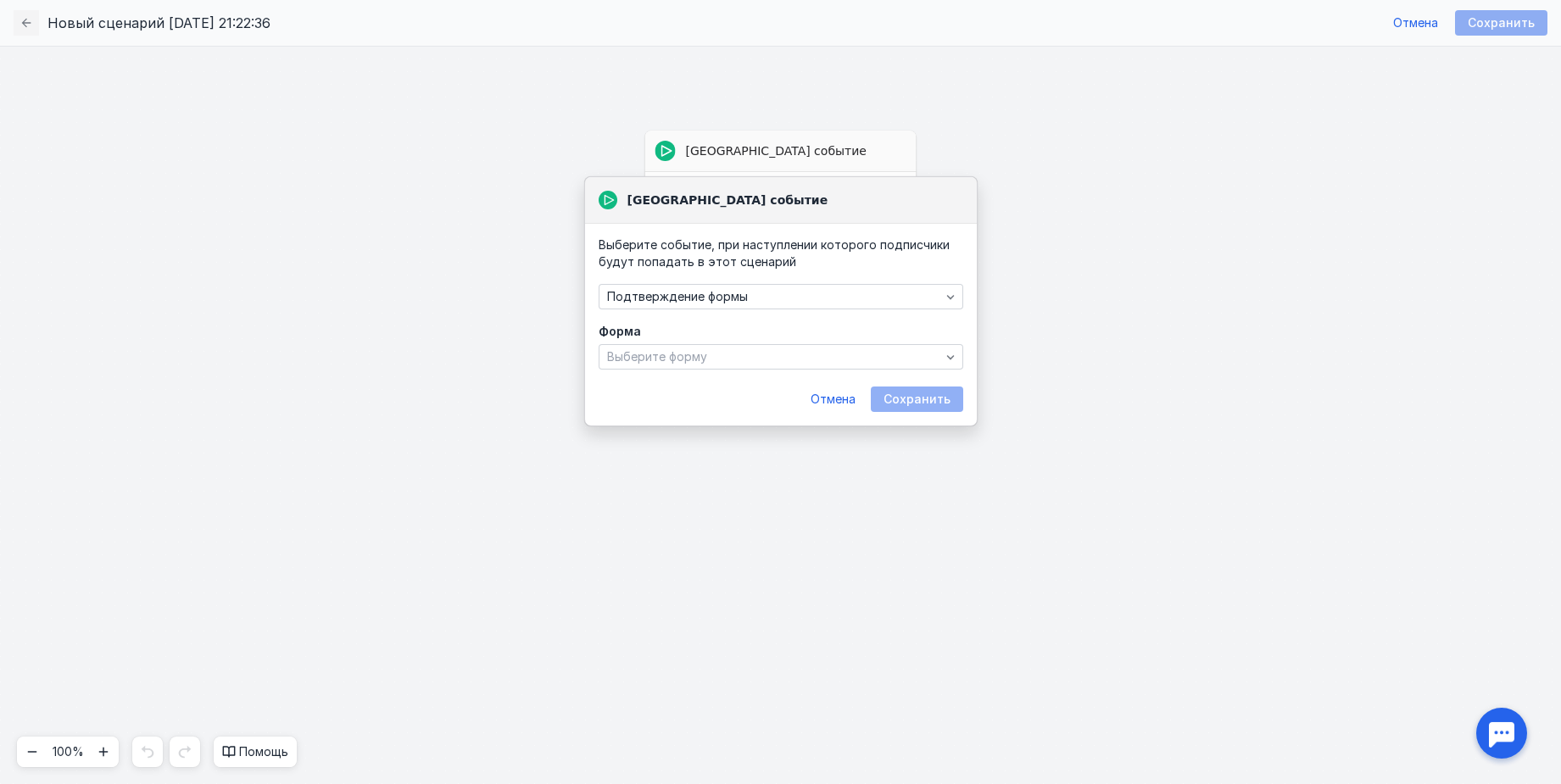
click at [724, 371] on form "Форма Выберите форму Отмена Сохранить" at bounding box center [780, 367] width 364 height 89
click at [720, 350] on div "Выберите форму" at bounding box center [773, 357] width 342 height 14
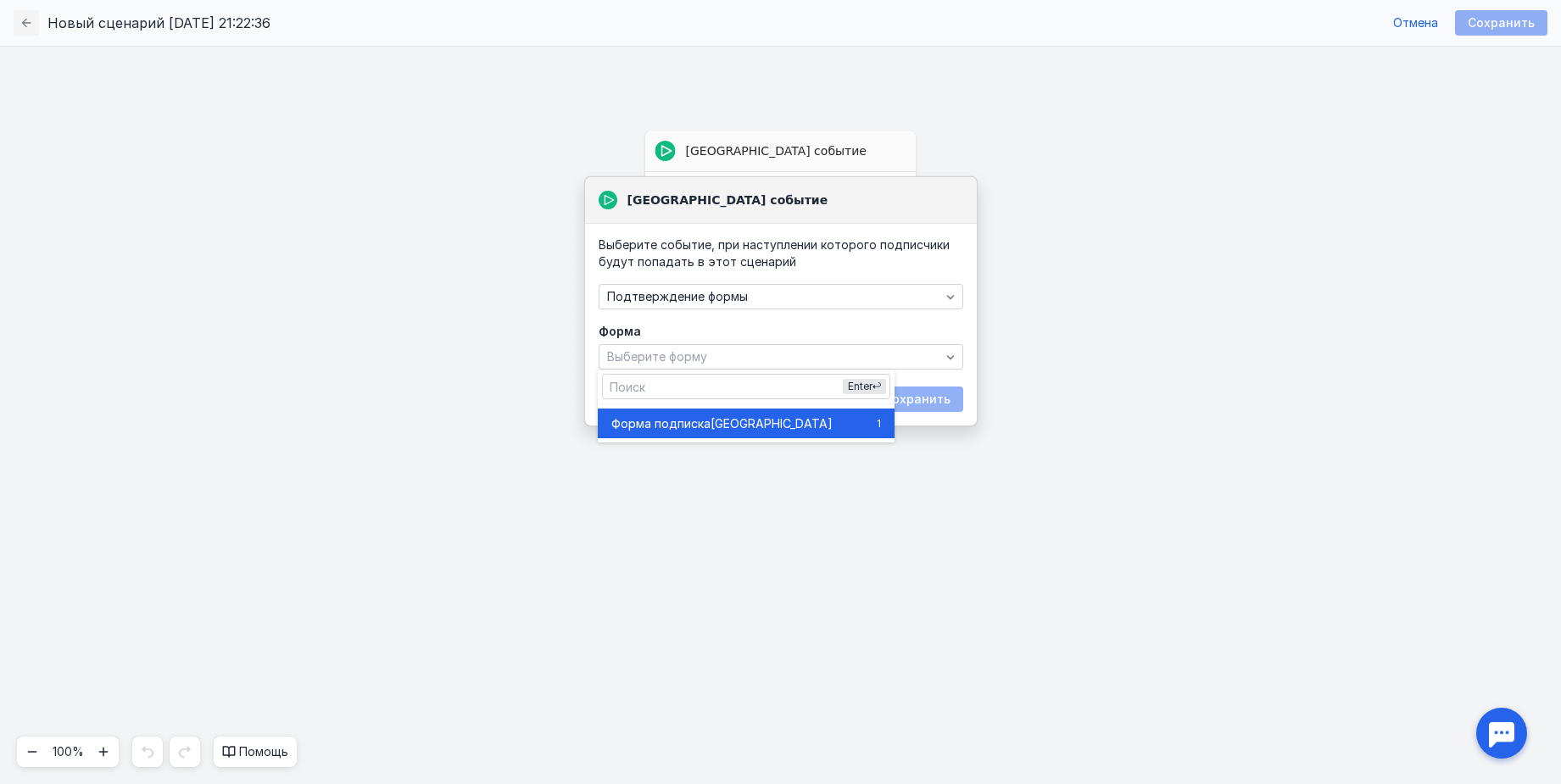
click at [712, 429] on span "[GEOGRAPHIC_DATA]" at bounding box center [772, 424] width 122 height 17
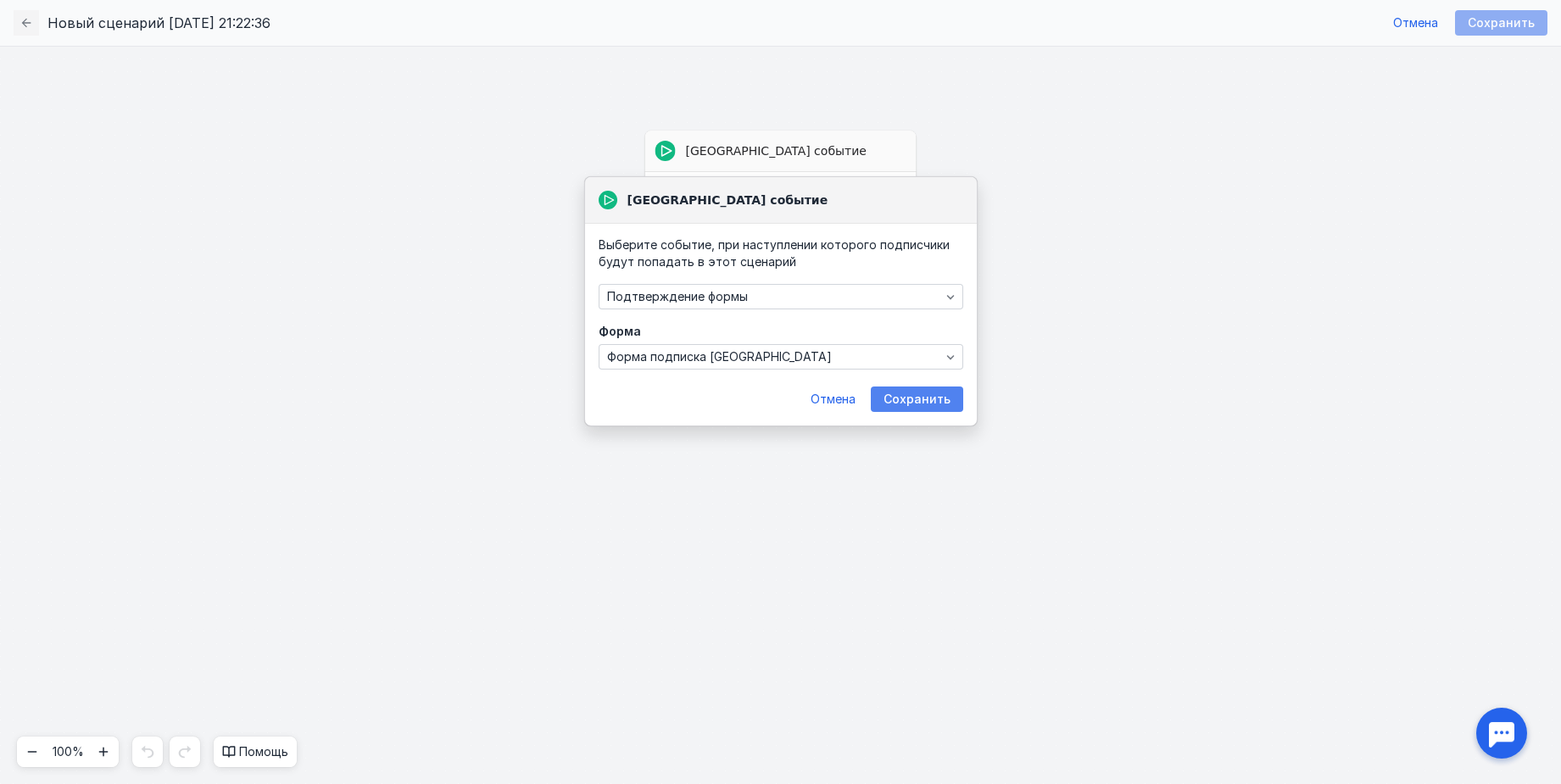
click at [900, 388] on div "Сохранить" at bounding box center [917, 399] width 92 height 25
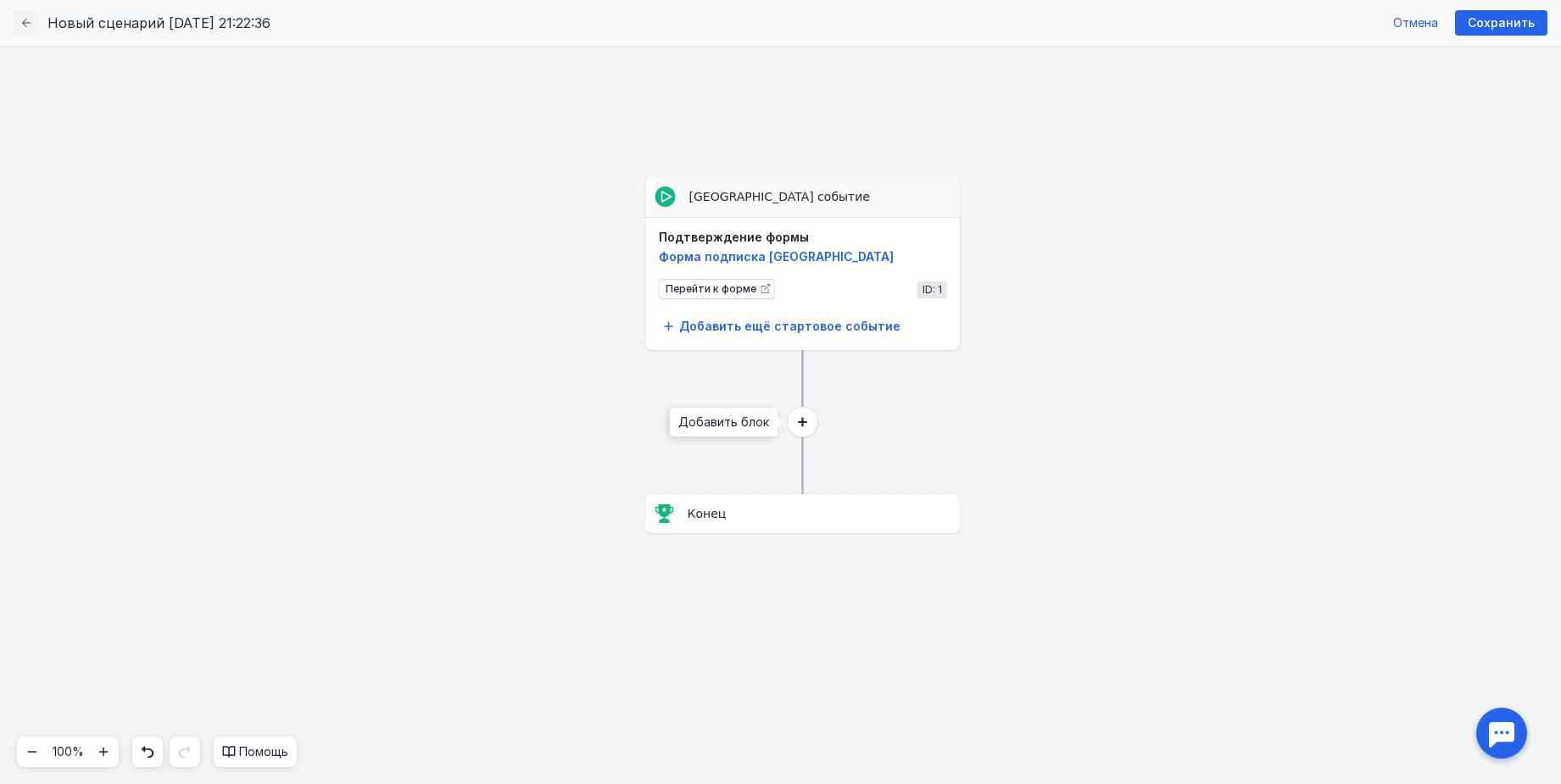
click at [799, 414] on circle at bounding box center [803, 422] width 30 height 30
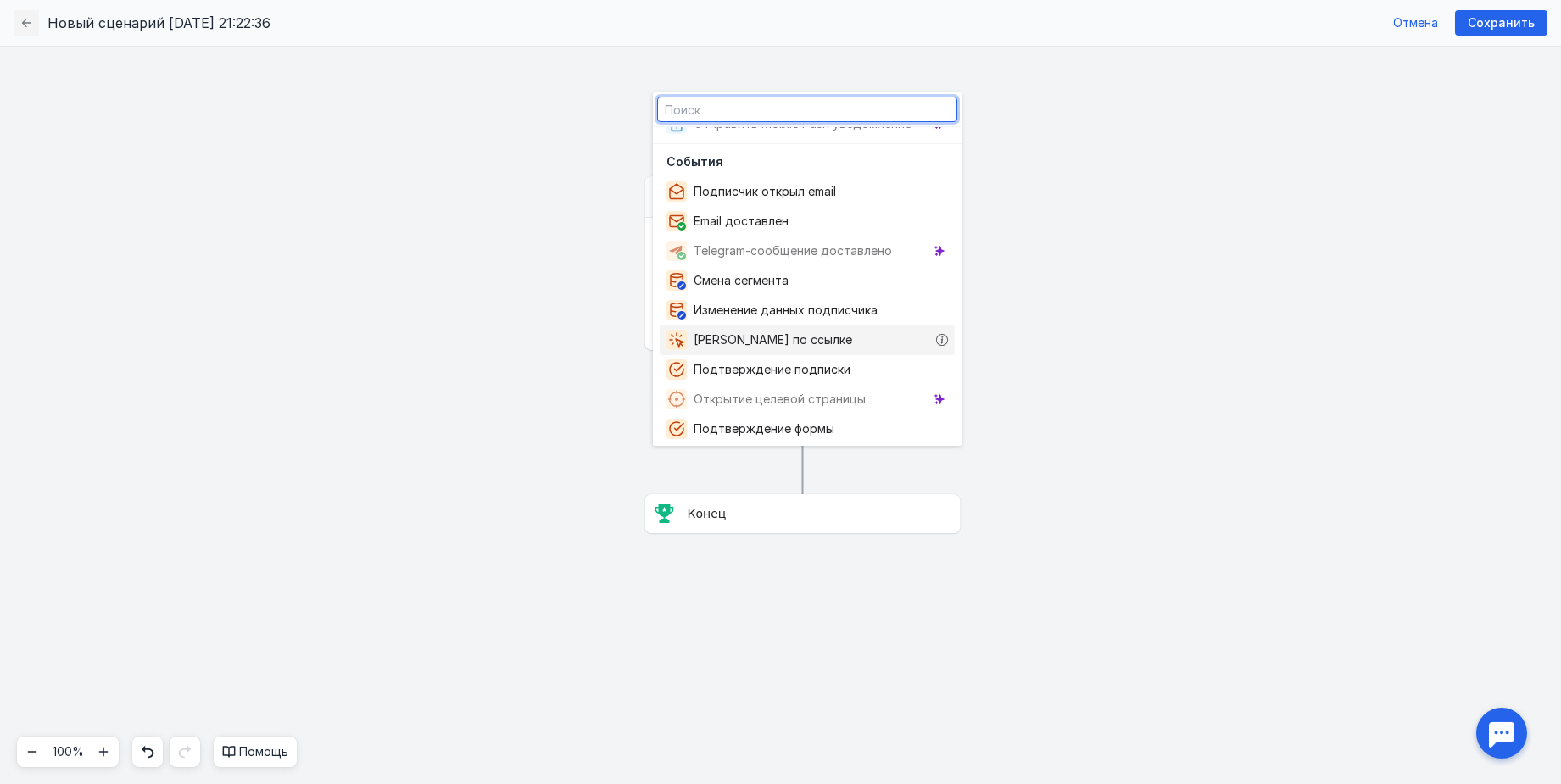
scroll to position [424, 0]
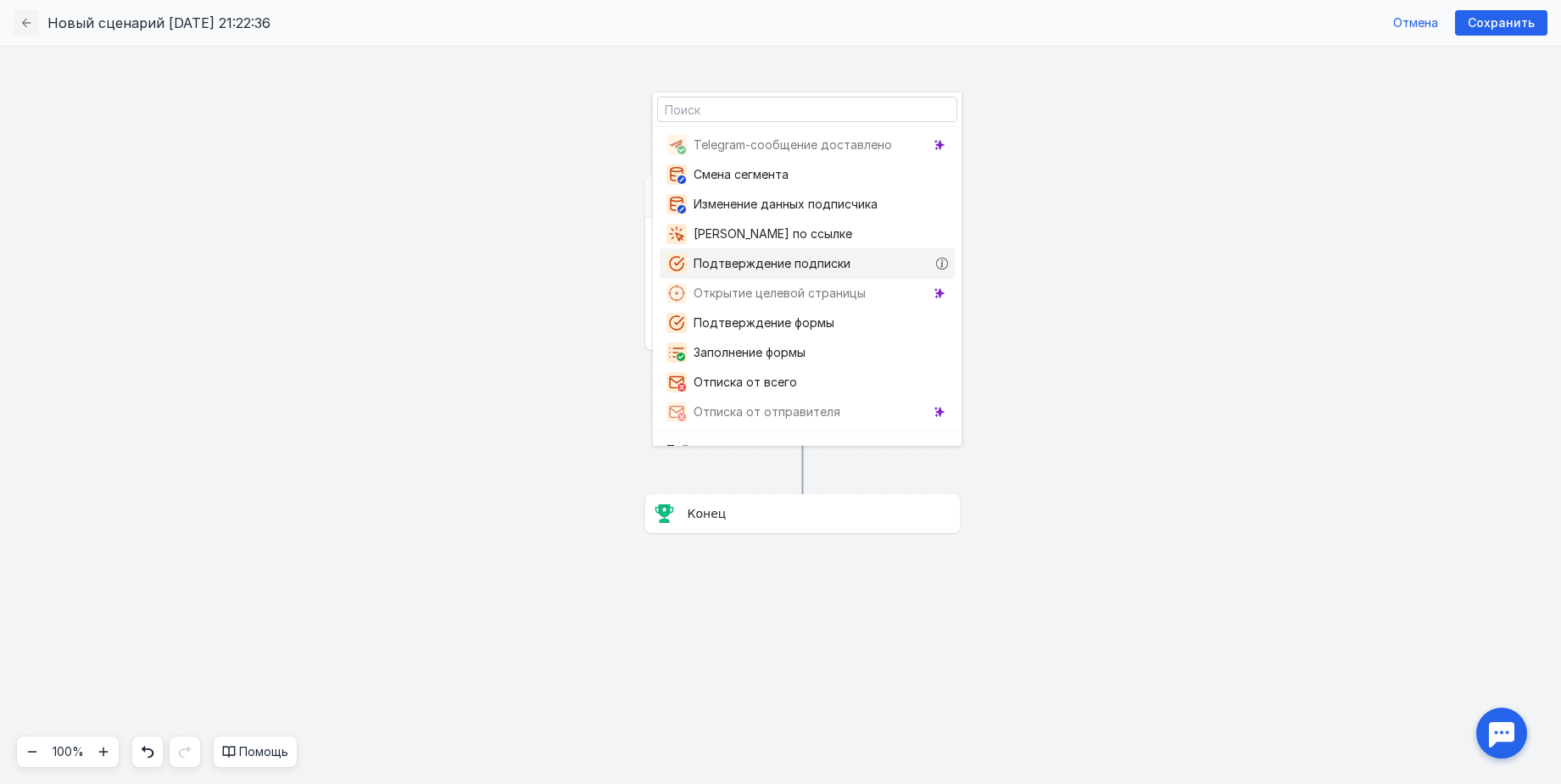
click at [813, 263] on span "Подтверждение подписки" at bounding box center [776, 264] width 164 height 17
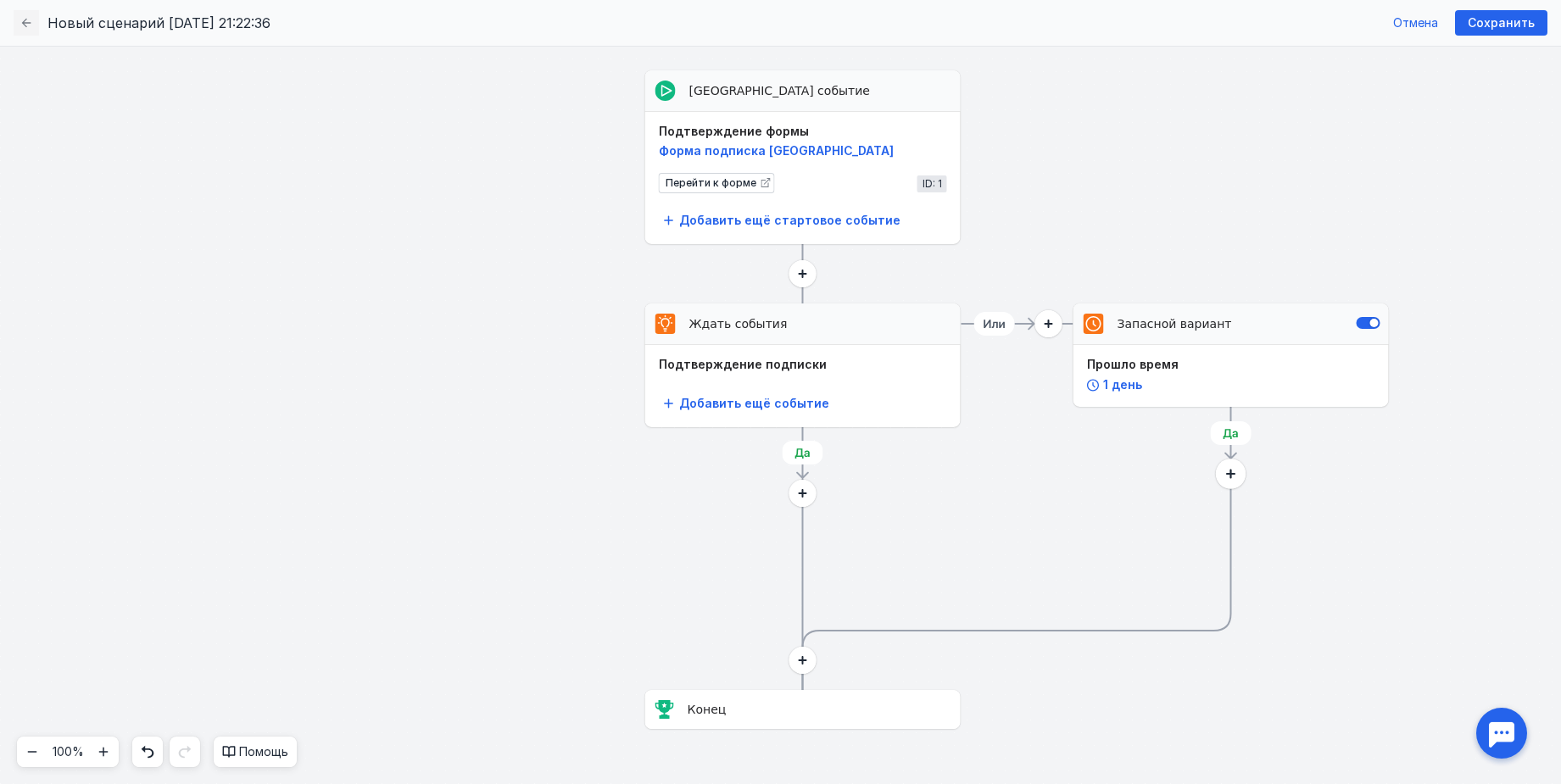
click at [1229, 480] on circle at bounding box center [1231, 473] width 30 height 30
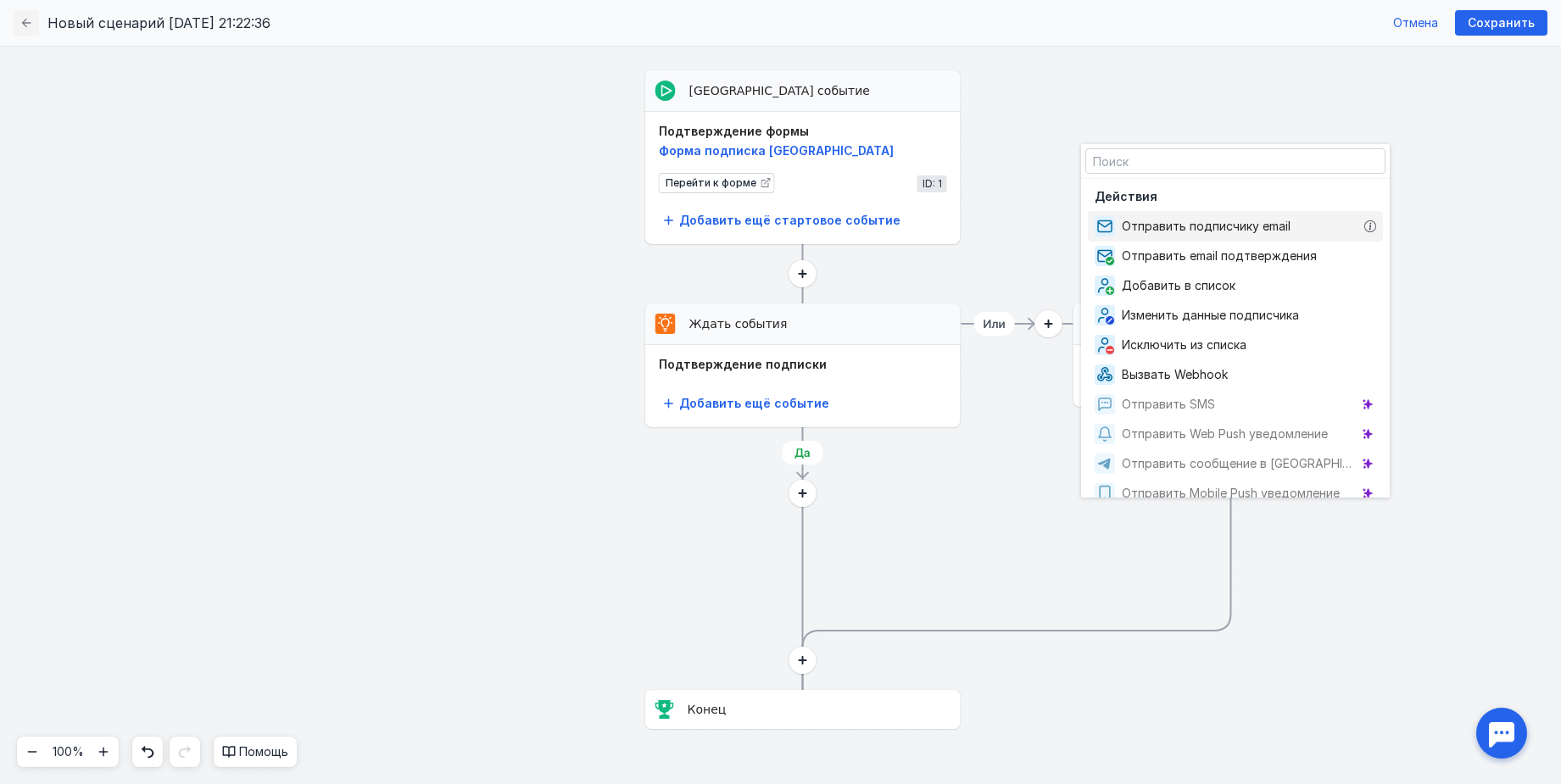
click at [1209, 224] on span "Отправить подписчику email" at bounding box center [1209, 226] width 175 height 17
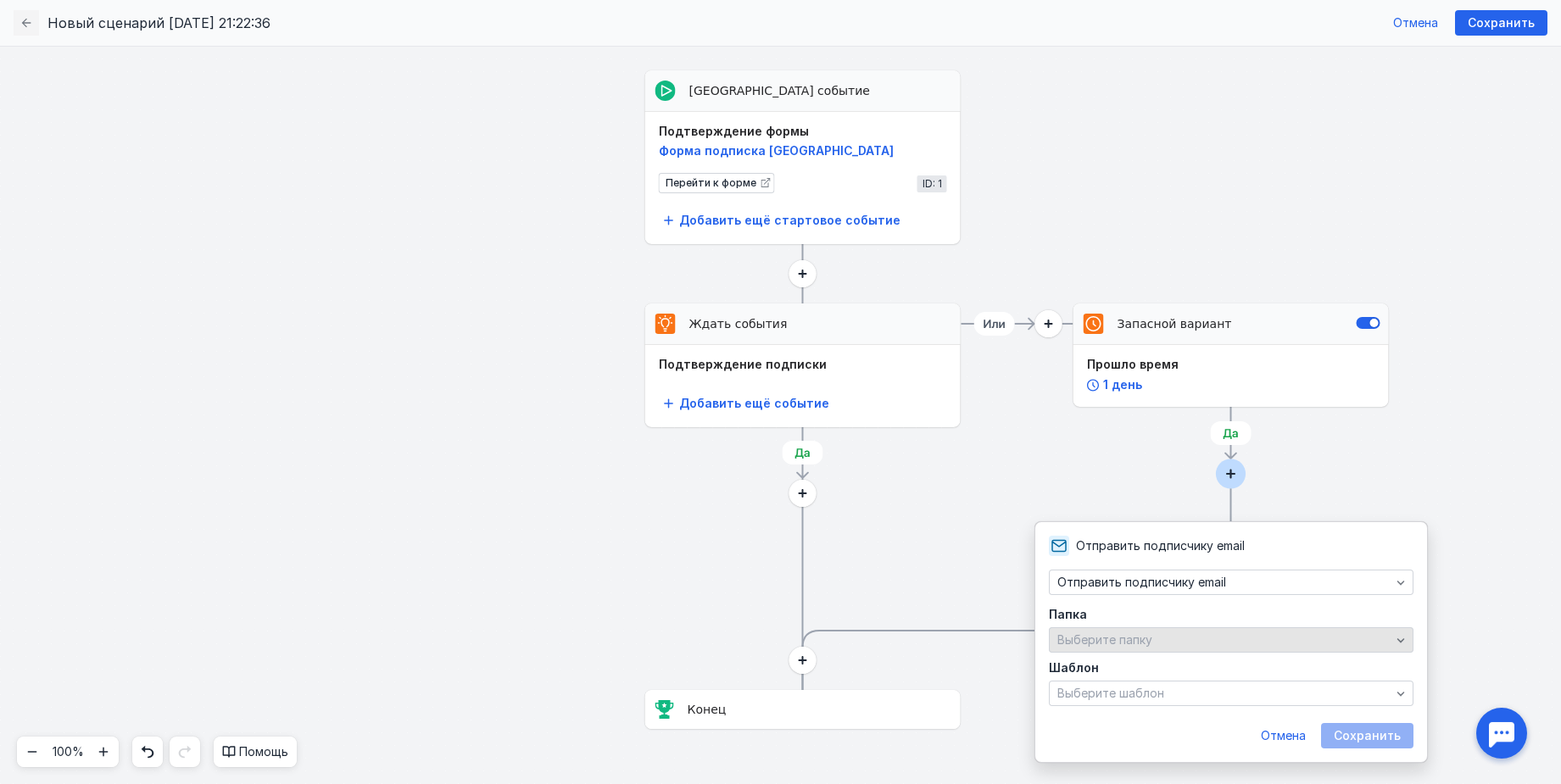
click at [1162, 637] on div "Выберите папку" at bounding box center [1223, 640] width 342 height 14
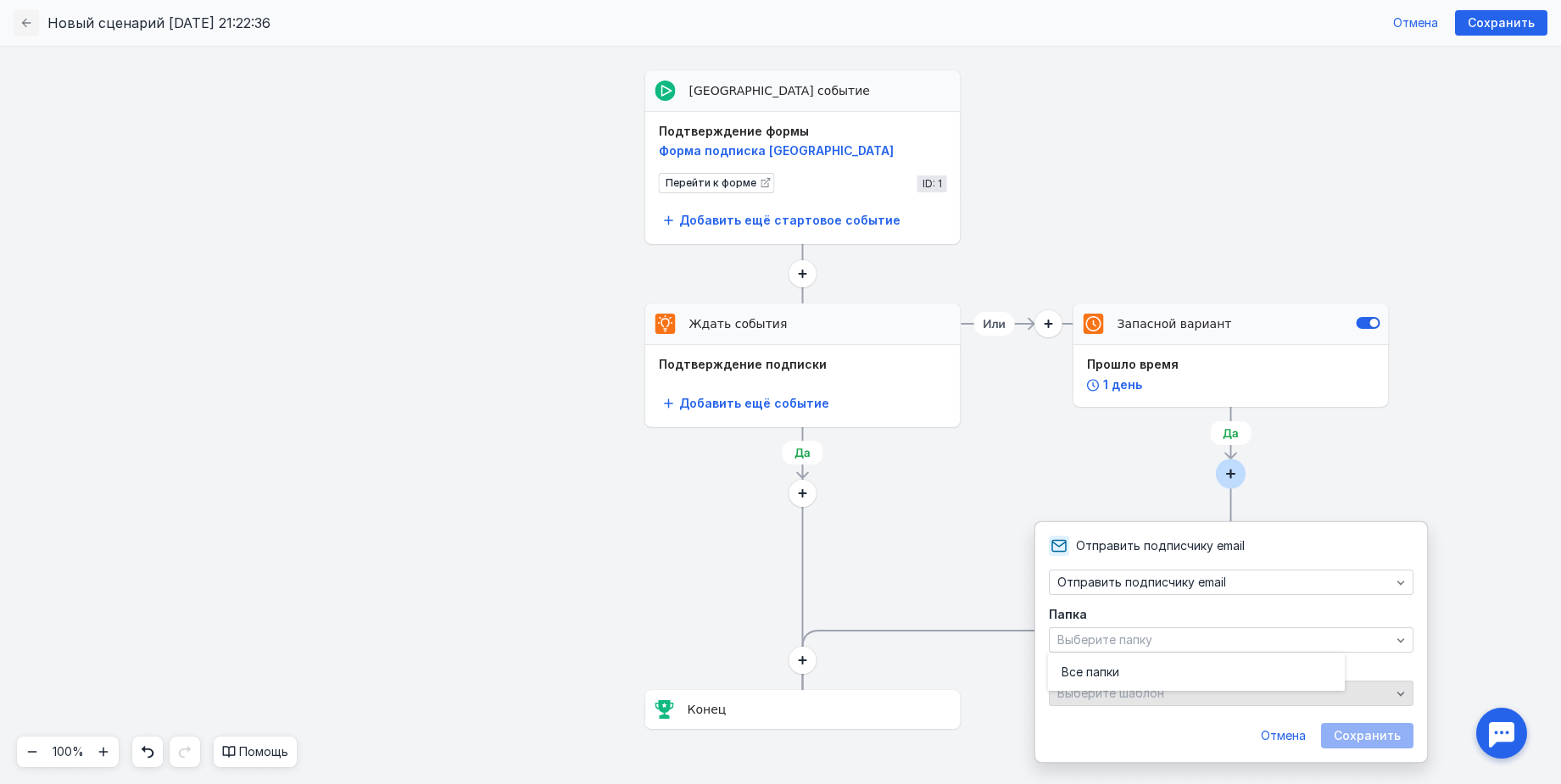
click at [1222, 697] on div "Выберите шаблон" at bounding box center [1223, 693] width 342 height 14
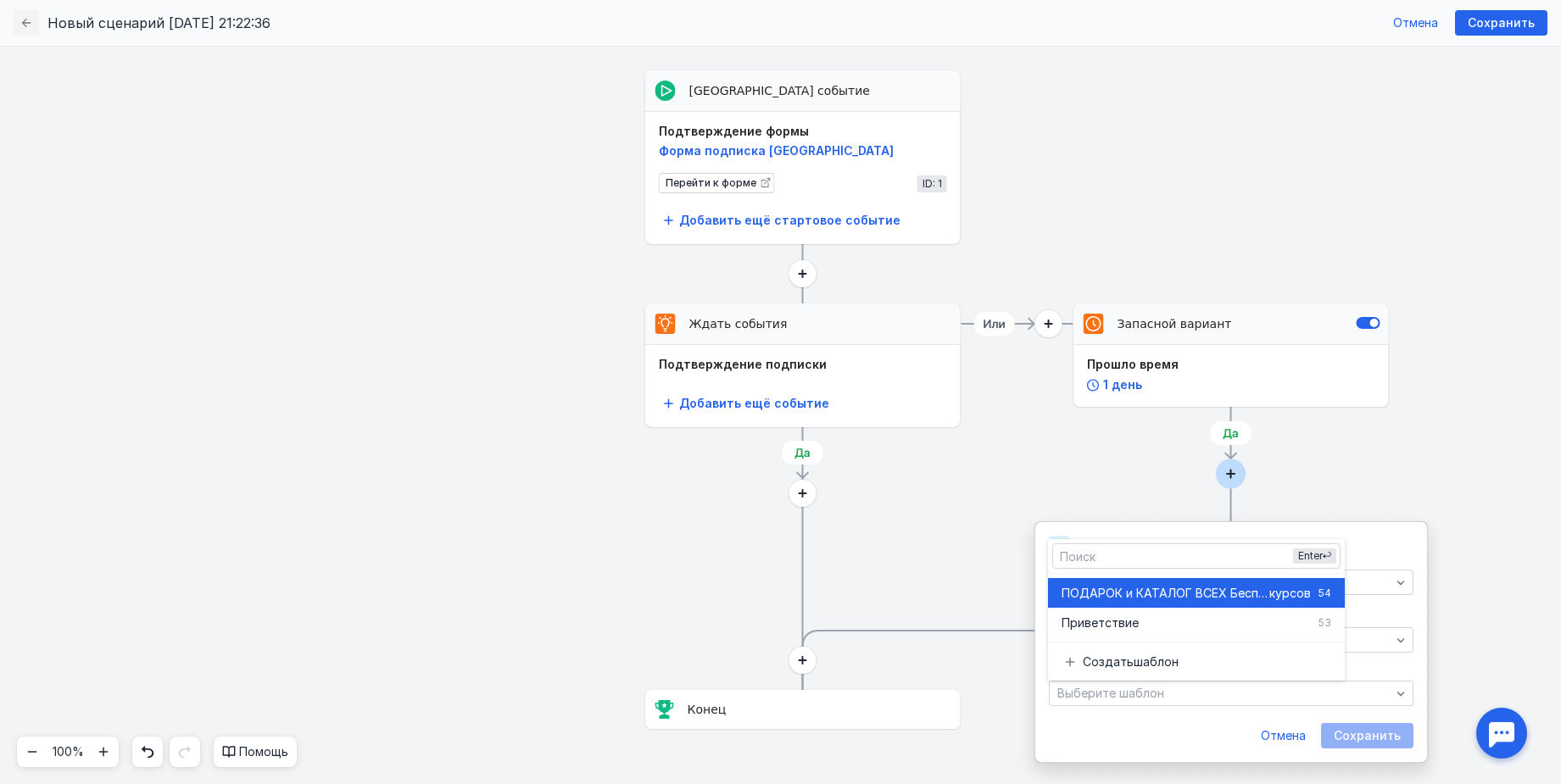
click at [1191, 595] on span "ПОДАРОК и КАТАЛОГ ВСЕХ Бесплатных" at bounding box center [1165, 593] width 208 height 17
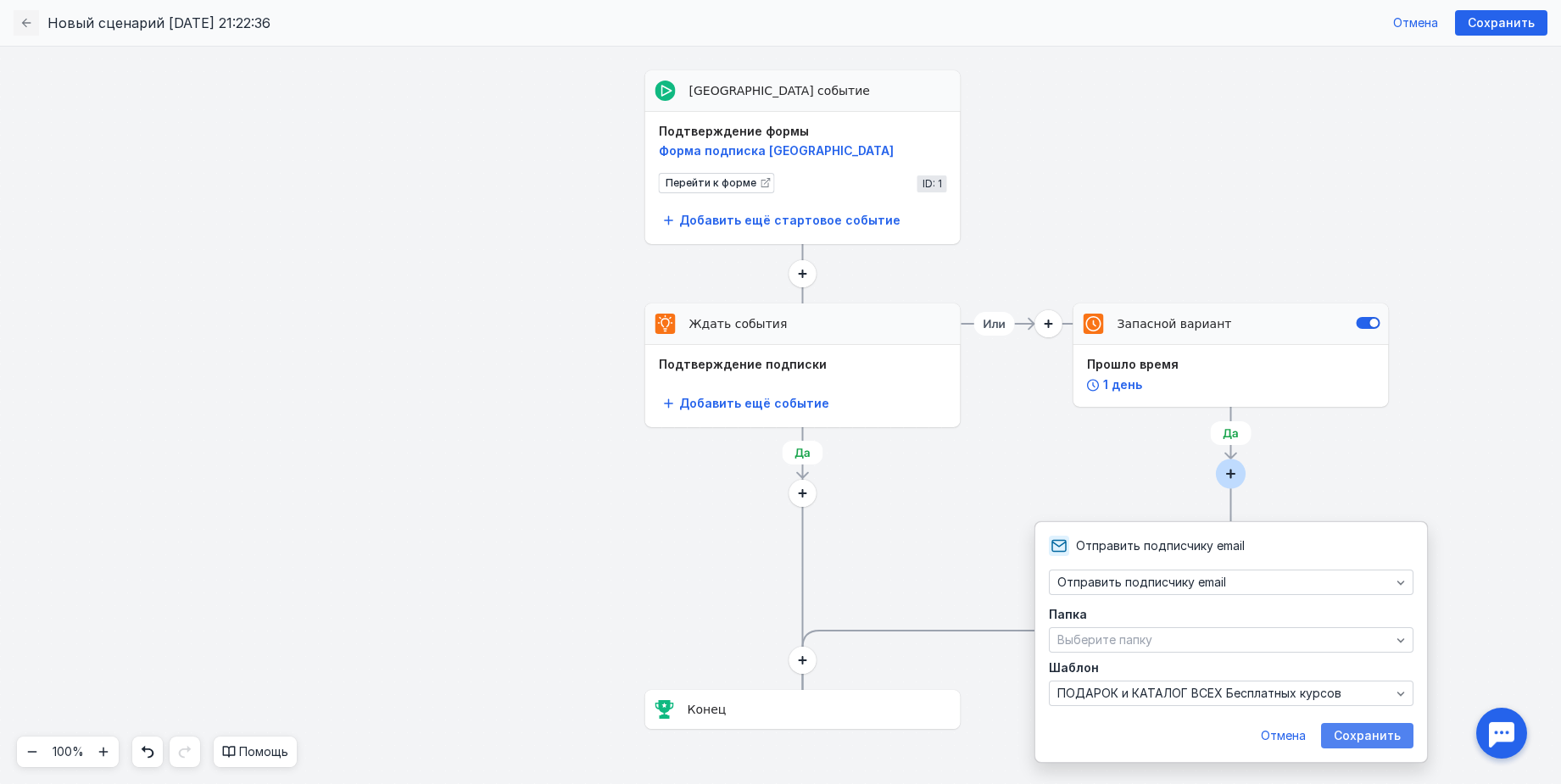
click at [1349, 736] on span "Сохранить" at bounding box center [1366, 735] width 67 height 14
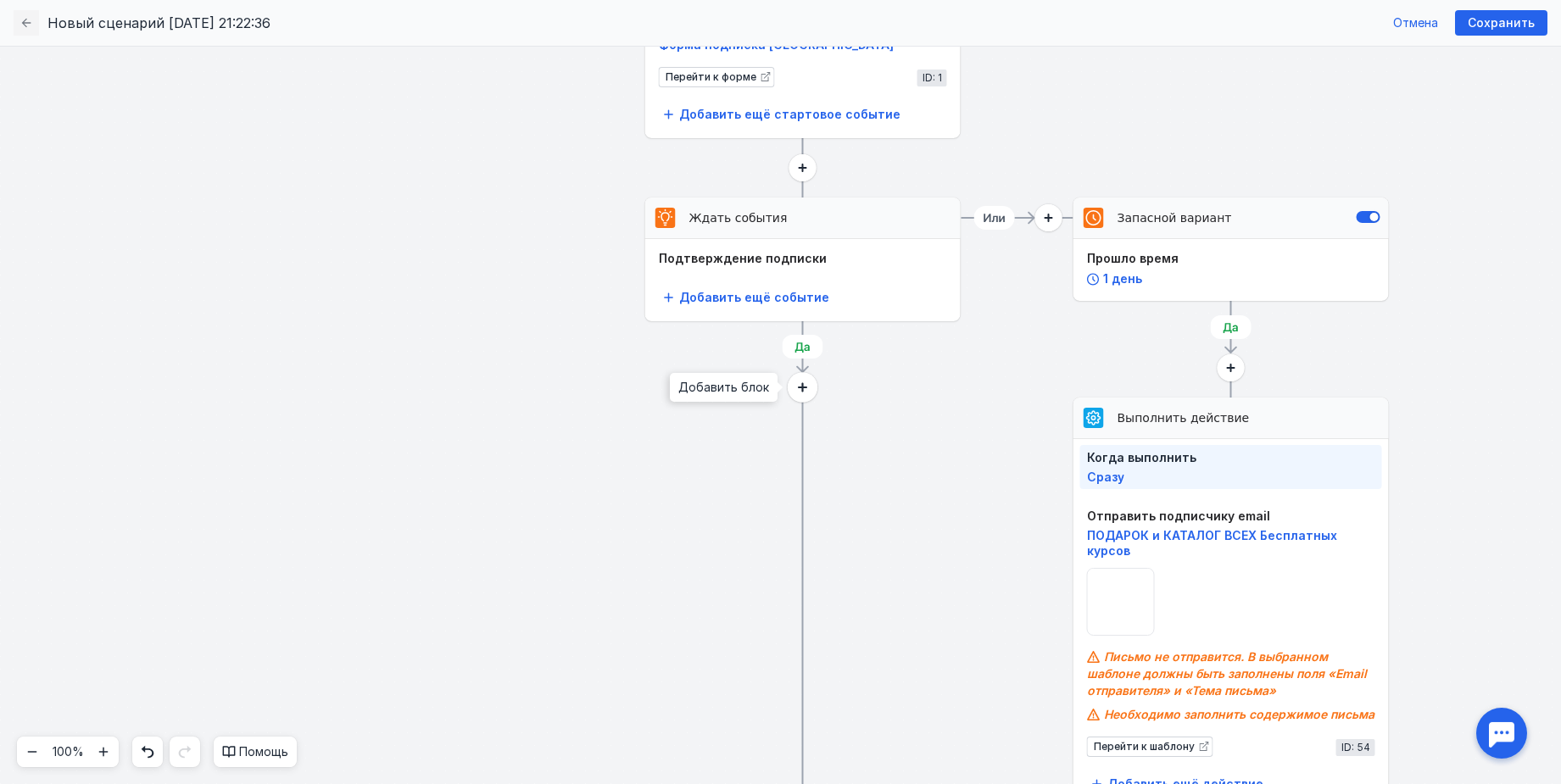
click at [803, 387] on icon at bounding box center [802, 388] width 9 height 9
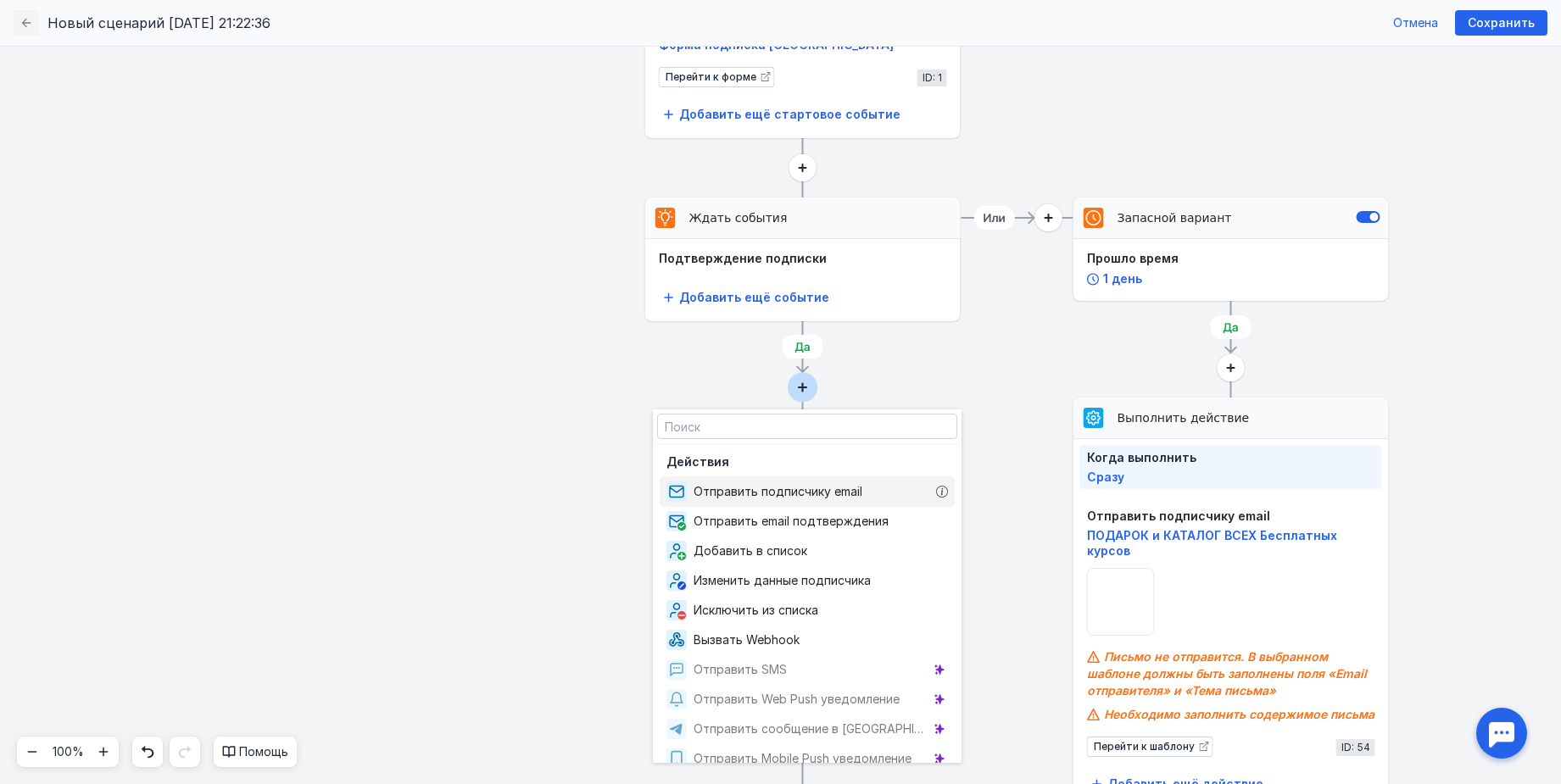
click at [768, 489] on span "Отправить подписчику email" at bounding box center [781, 491] width 175 height 17
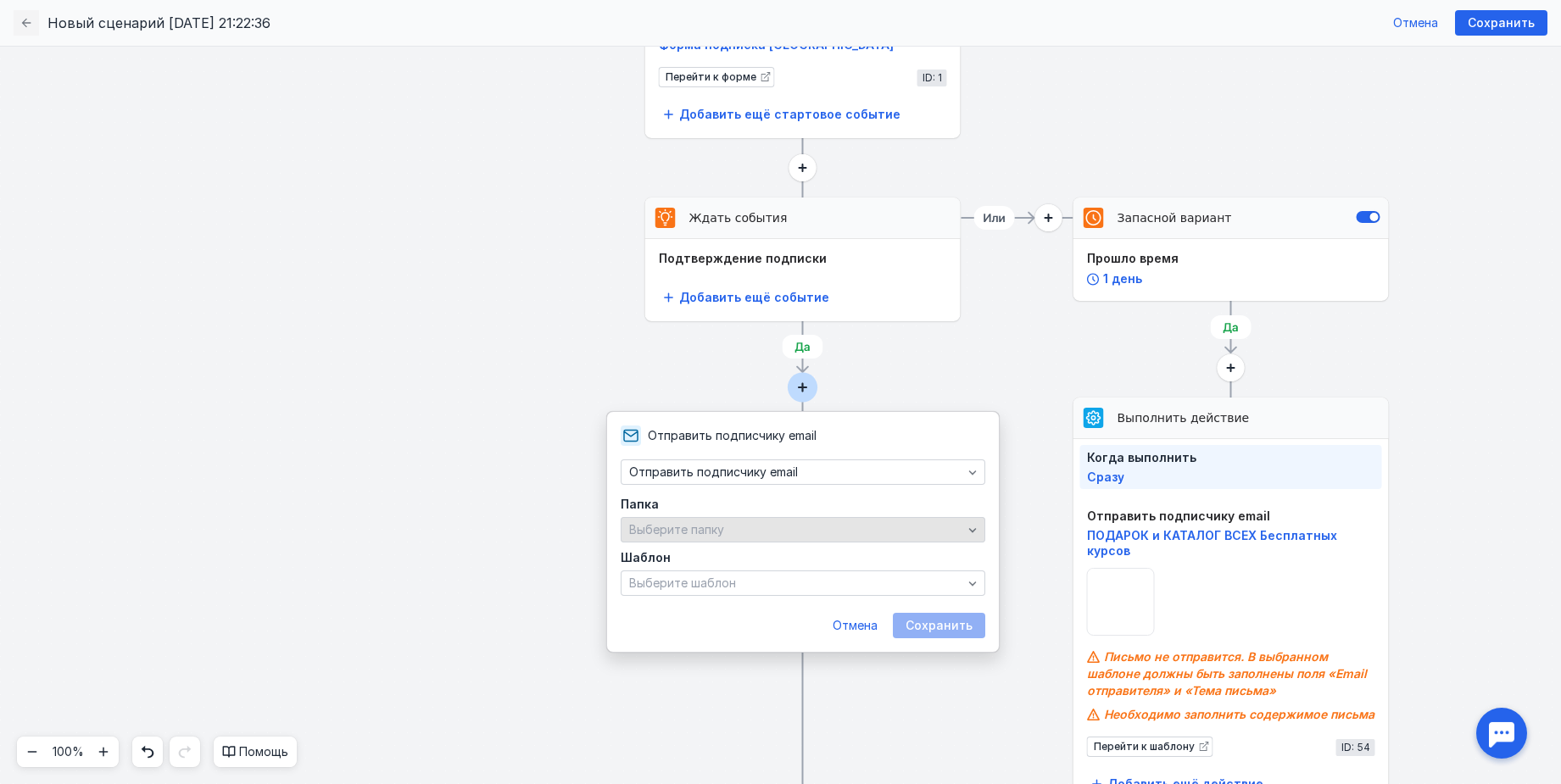
click at [741, 526] on div "Выберите папку" at bounding box center [796, 530] width 342 height 14
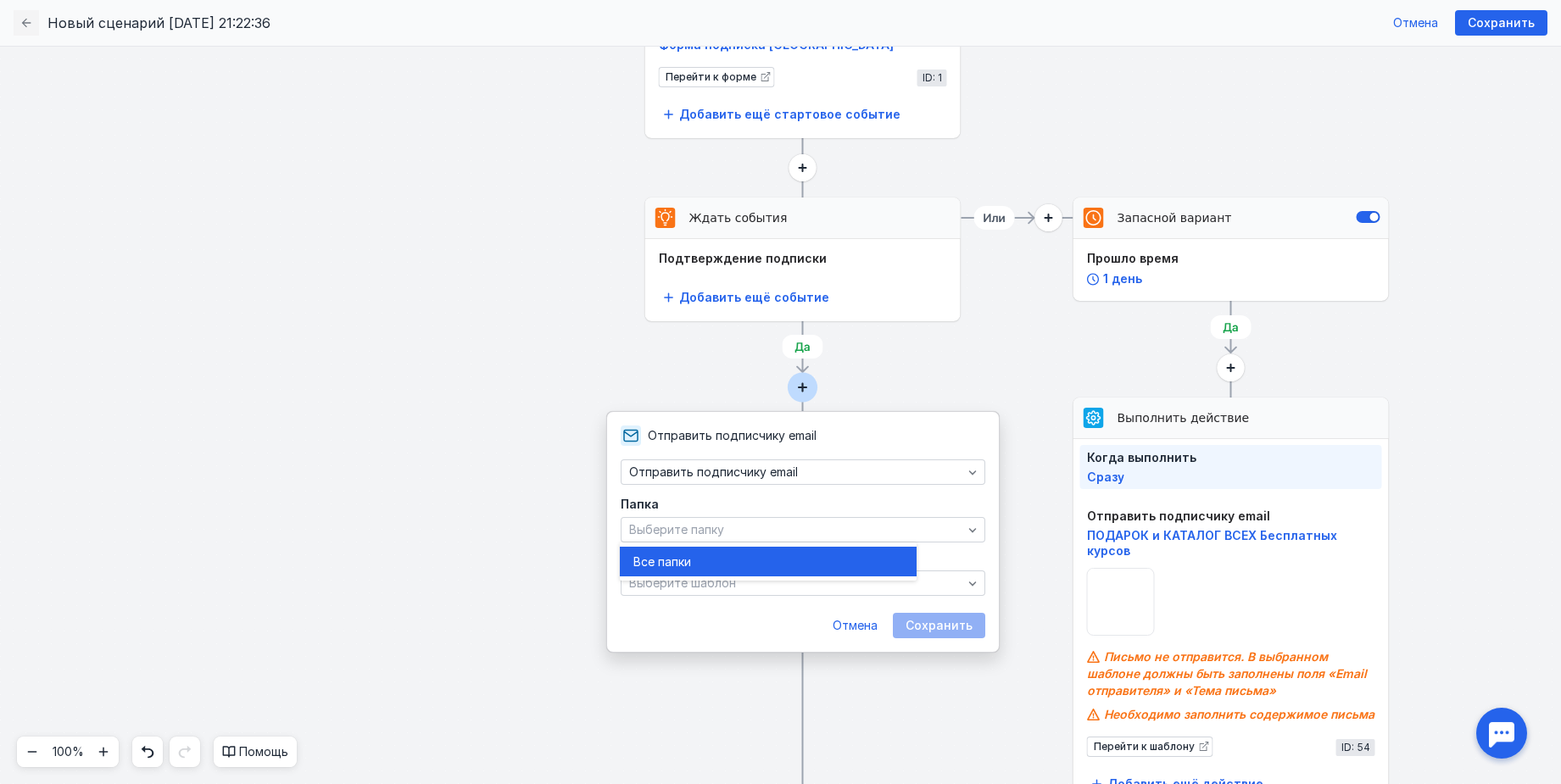
click at [769, 516] on div "Папка Выберите папку" at bounding box center [802, 523] width 364 height 51
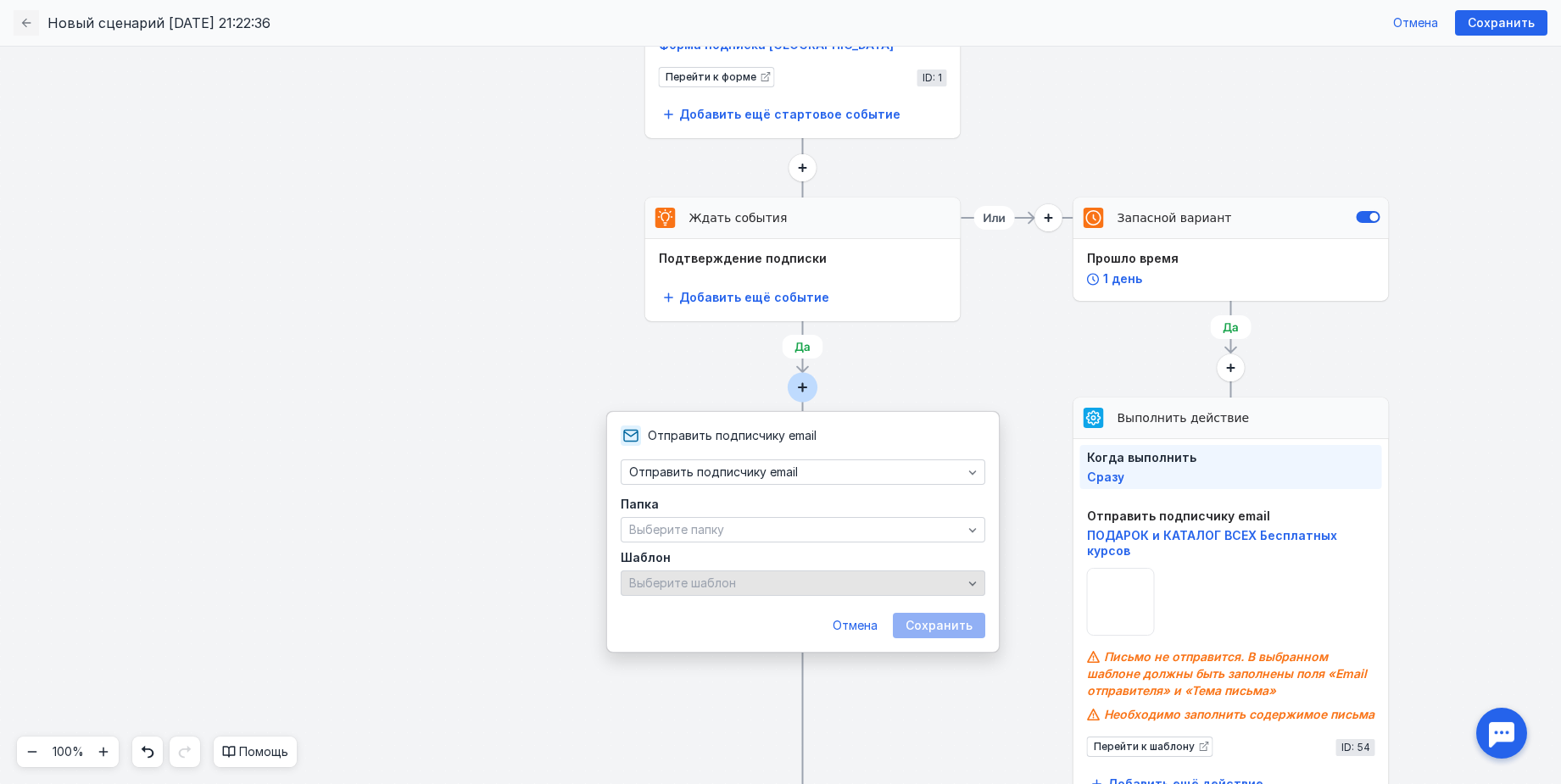
click at [772, 588] on div "Выберите шаблон" at bounding box center [796, 583] width 342 height 14
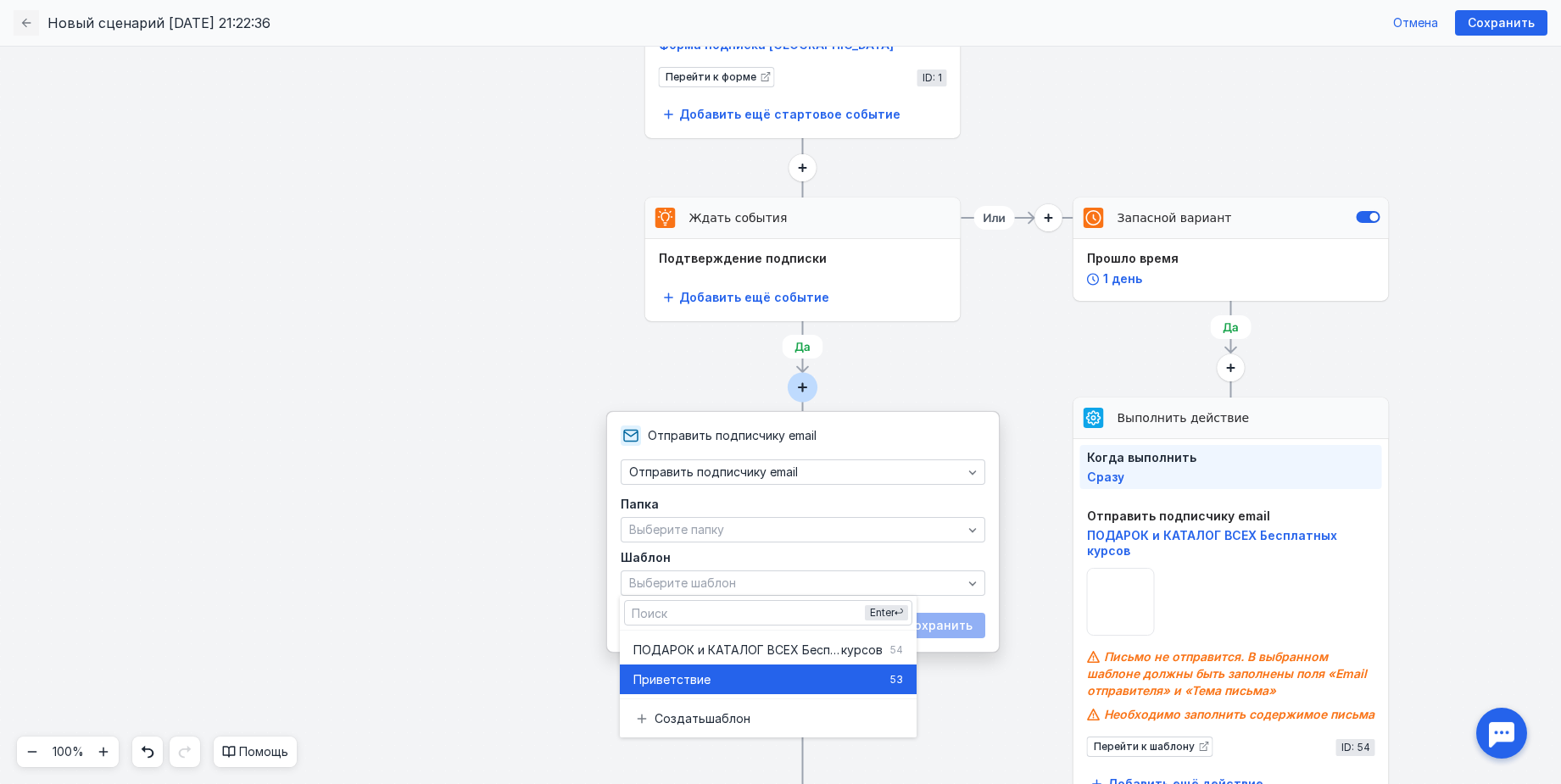
click at [731, 680] on div "П риветствие" at bounding box center [758, 680] width 249 height 17
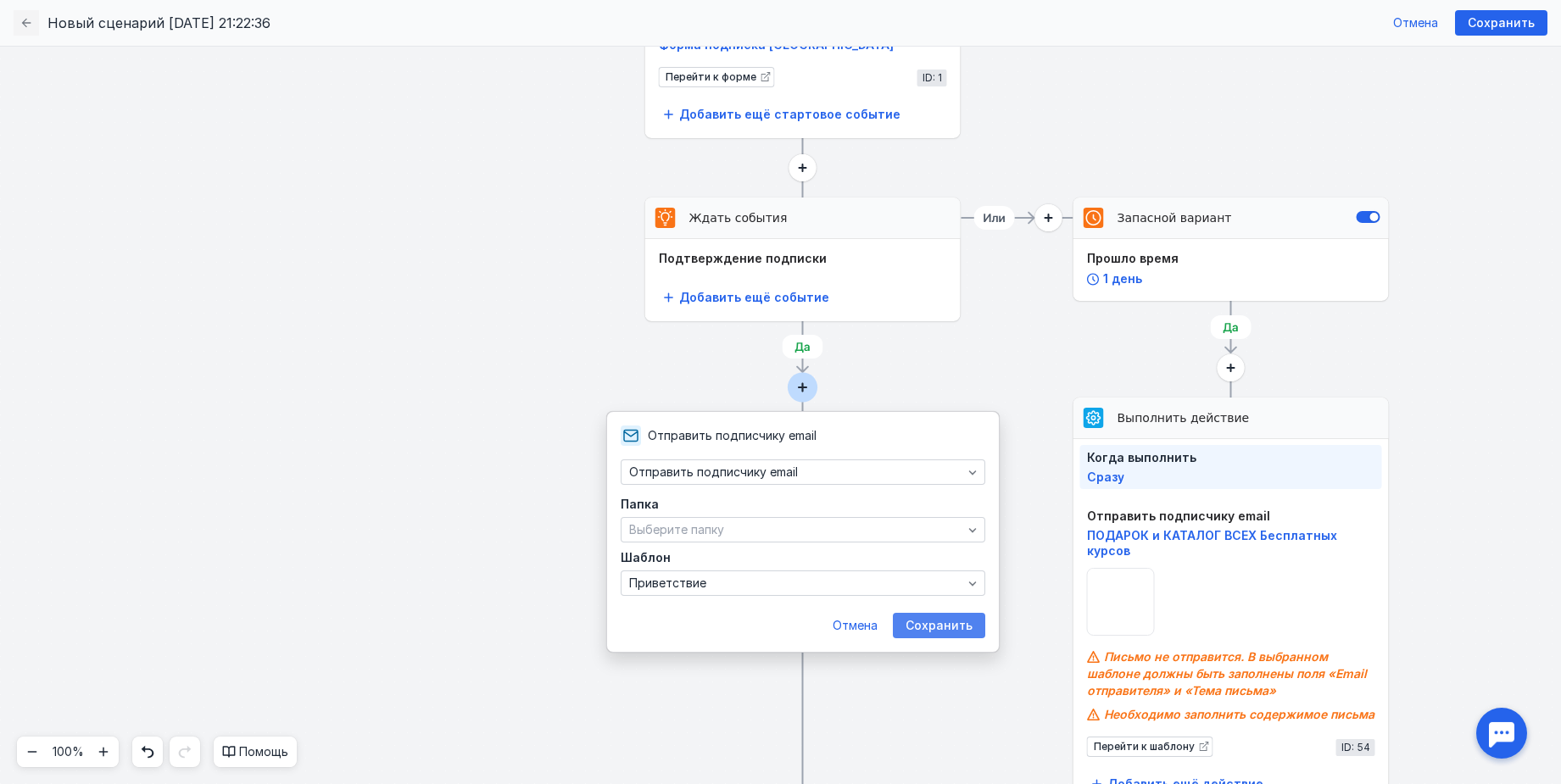
click at [915, 632] on span "Сохранить" at bounding box center [939, 625] width 67 height 14
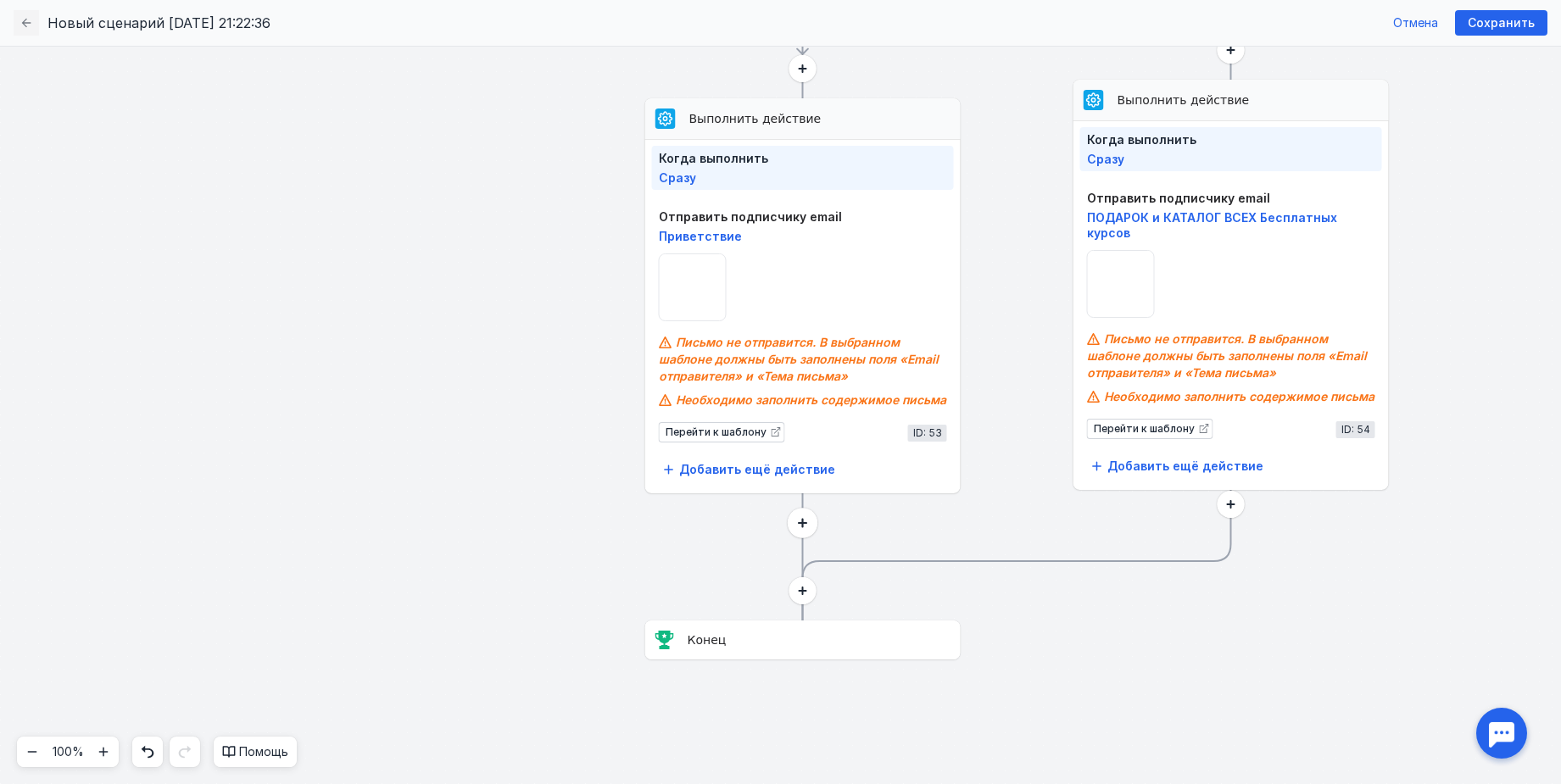
click at [798, 523] on icon at bounding box center [802, 523] width 9 height 9
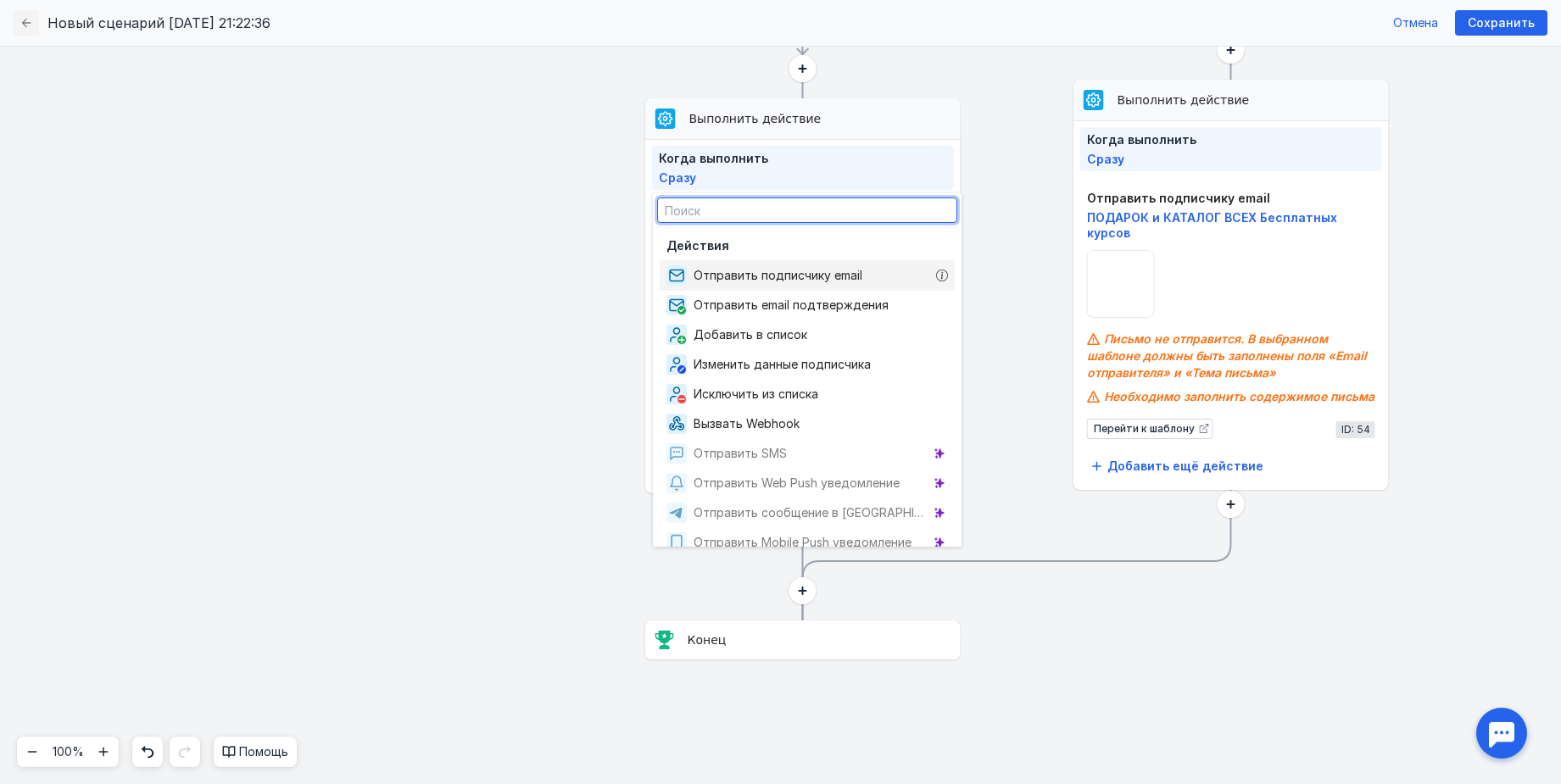
click at [750, 271] on span "Отправить подписчику email" at bounding box center [781, 276] width 175 height 17
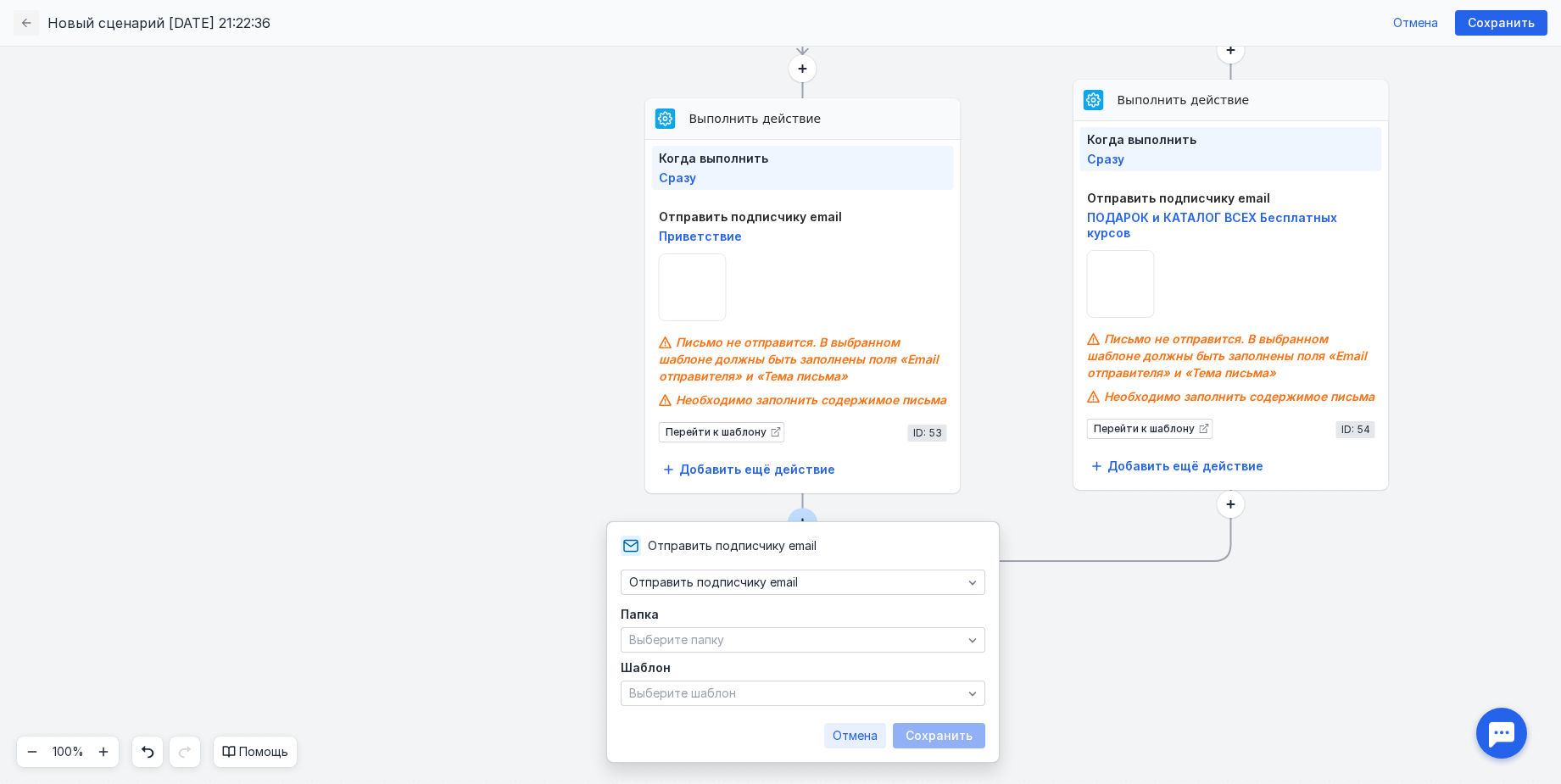
click at [861, 726] on div "Отмена" at bounding box center [855, 735] width 62 height 25
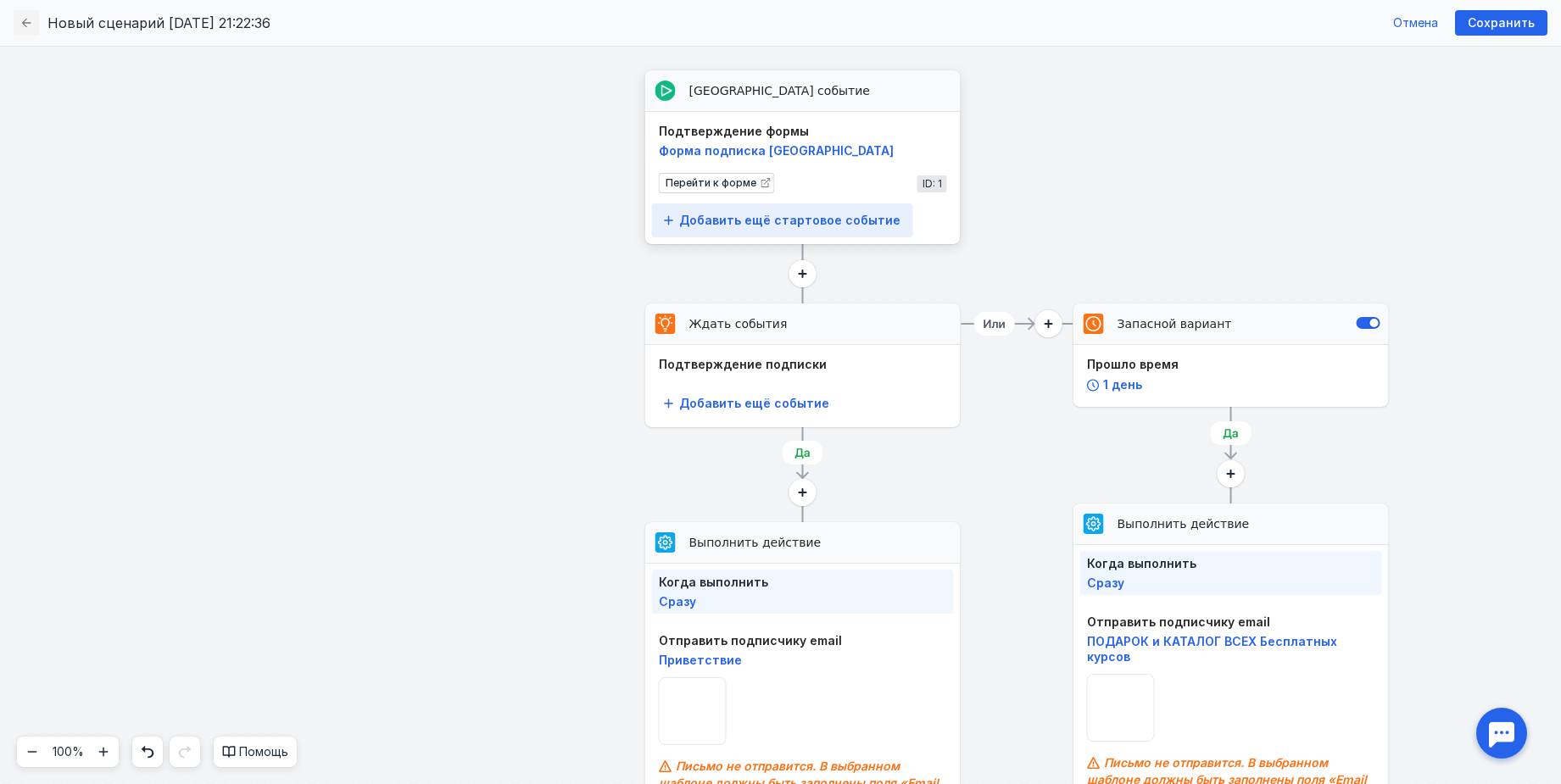
click at [877, 217] on span "Добавить ещё стартовое событие" at bounding box center [789, 220] width 221 height 14
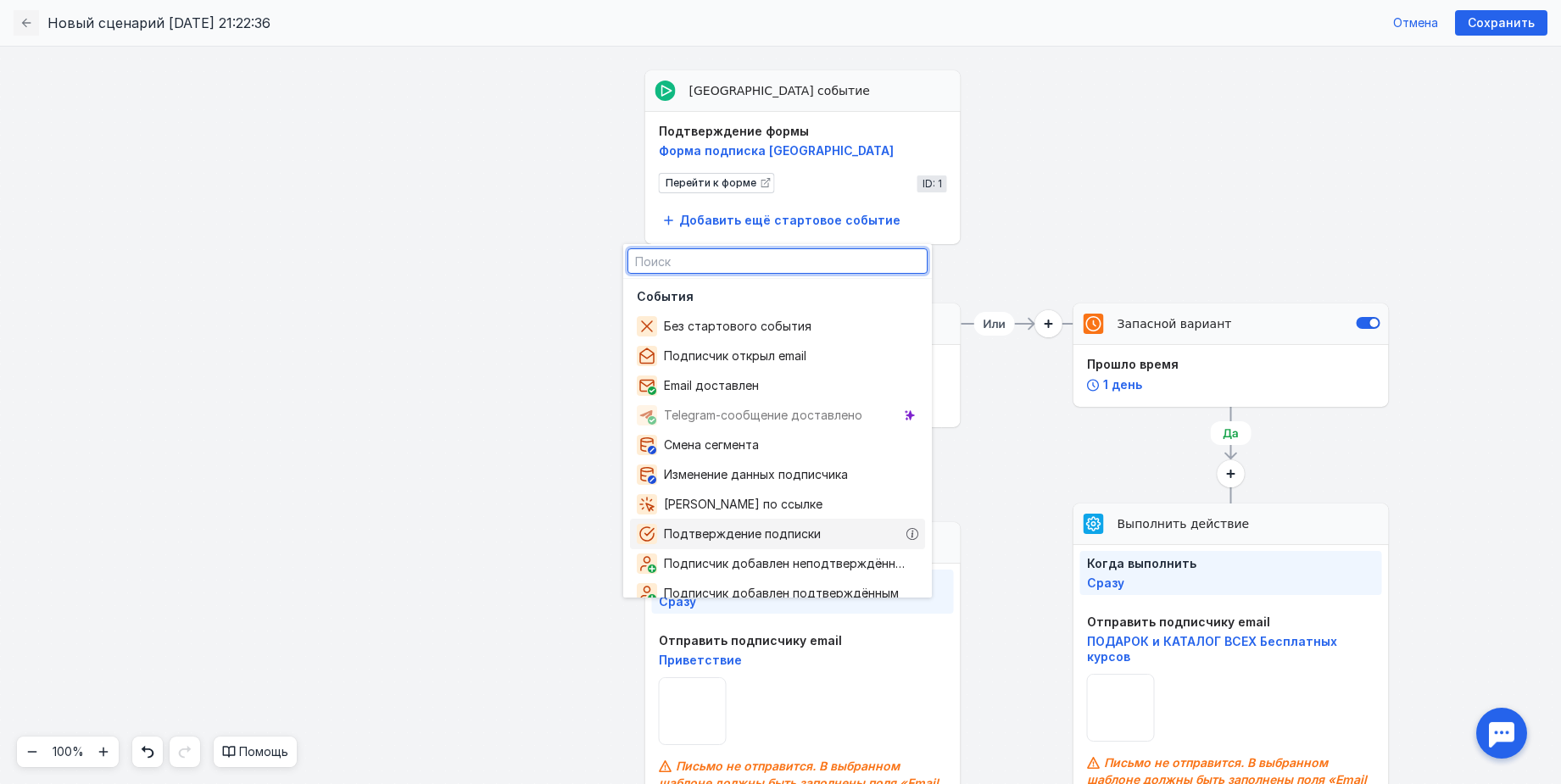
scroll to position [106, 0]
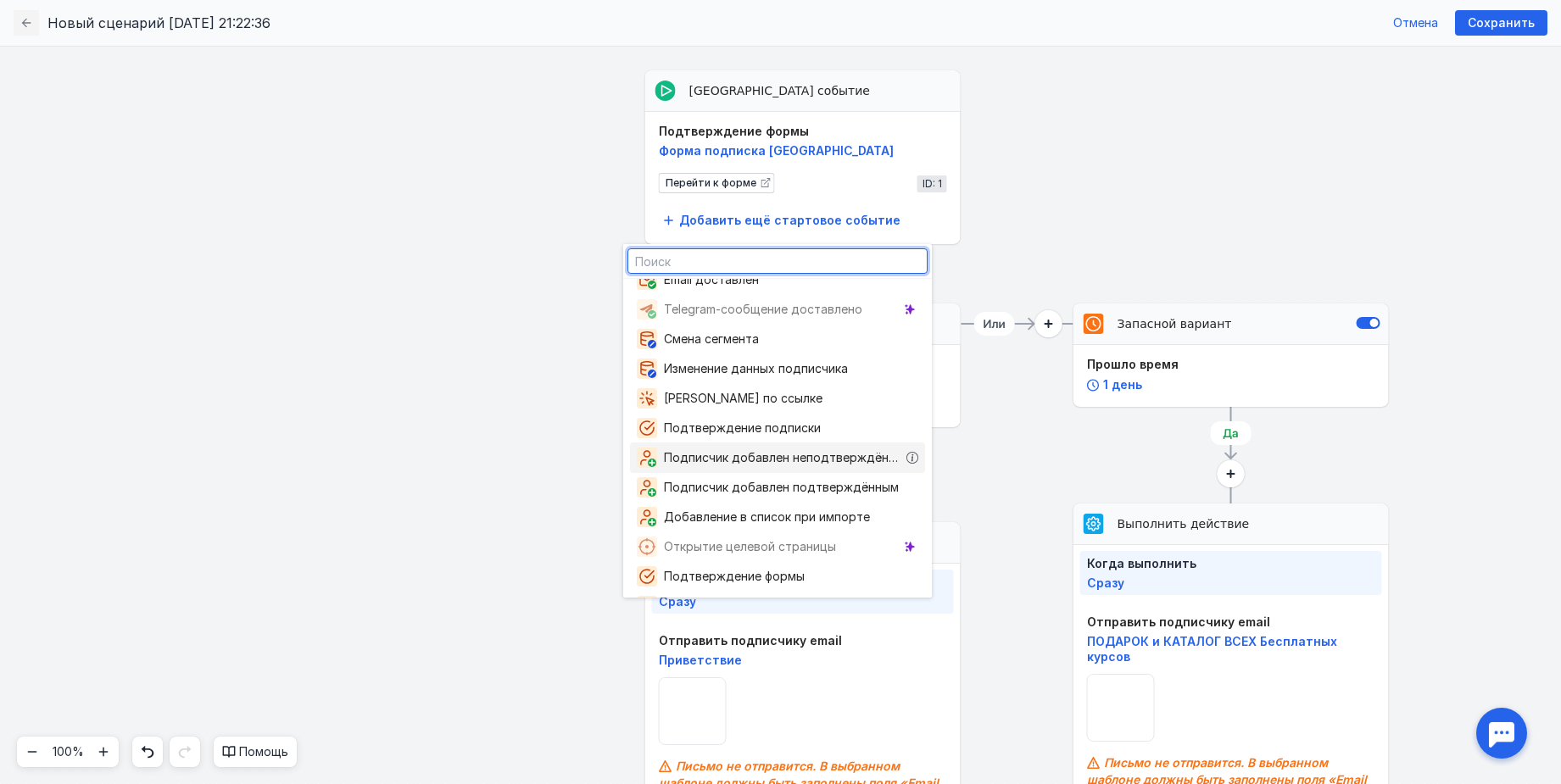
click at [791, 460] on span "Подписчик добавлен неподтверждённым" at bounding box center [785, 457] width 243 height 17
